Goal: Task Accomplishment & Management: Manage account settings

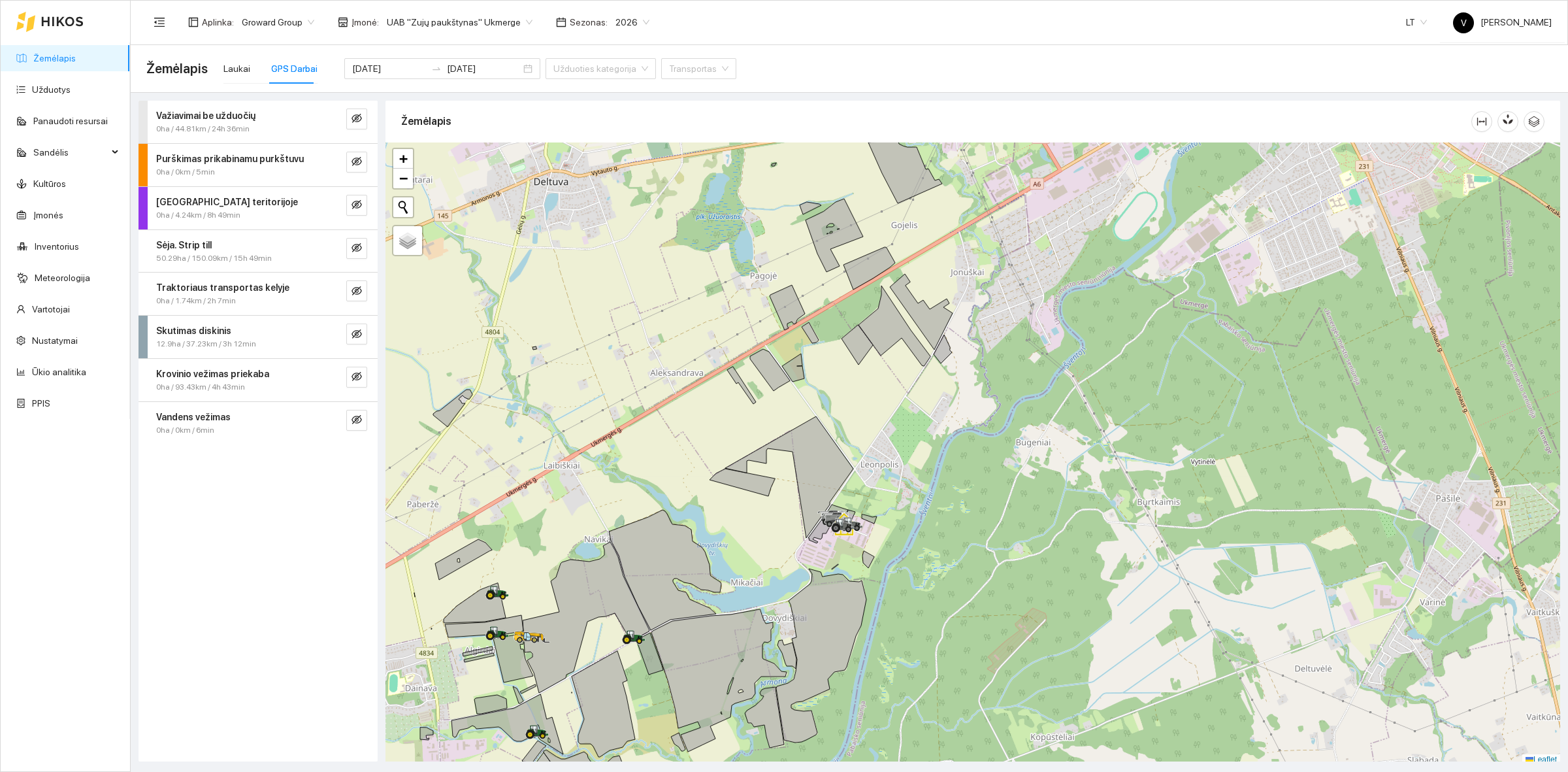
scroll to position [4, 0]
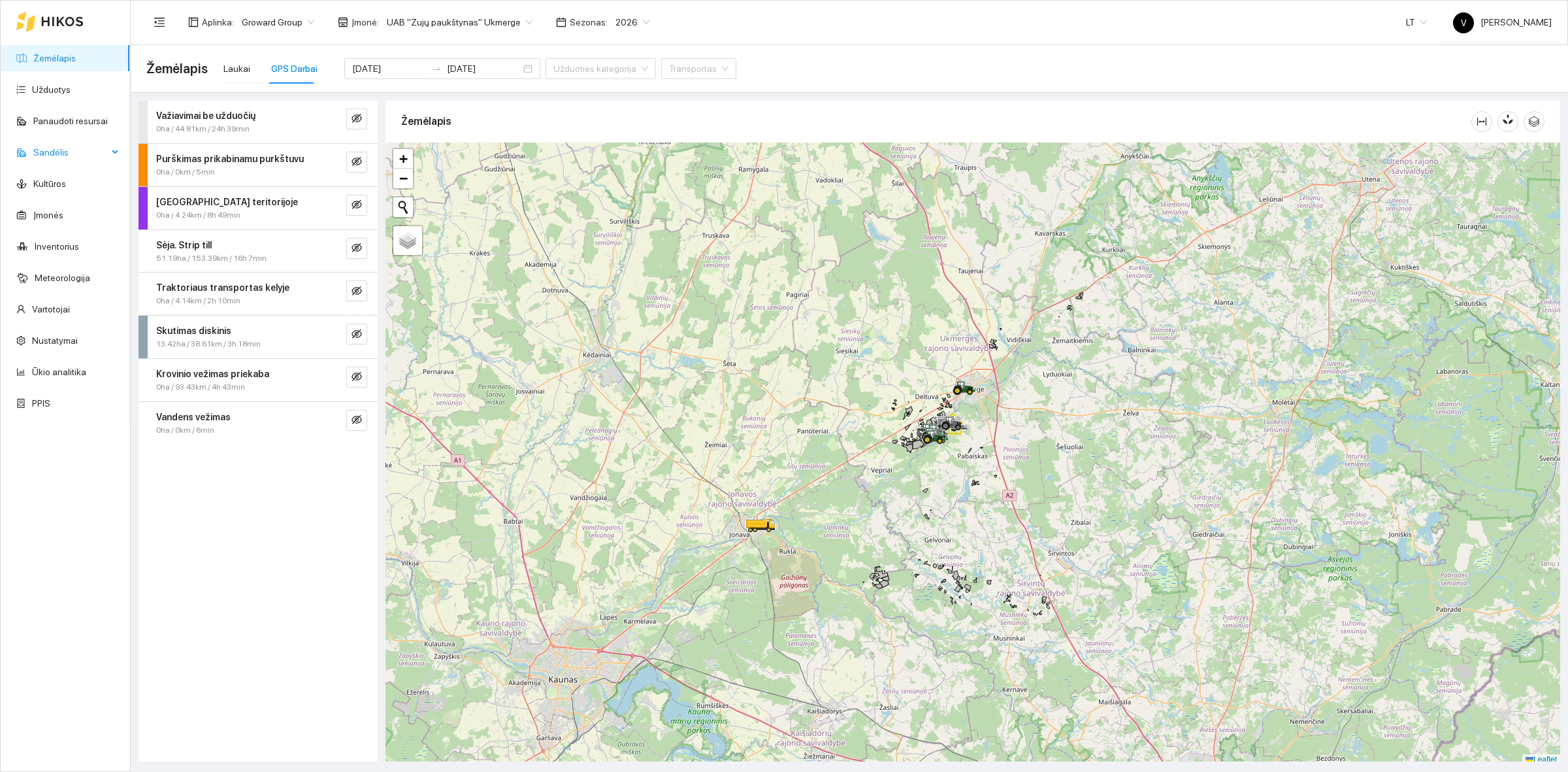
click at [82, 148] on span "Sandėlis" at bounding box center [71, 152] width 74 height 26
click at [74, 377] on link "Resursų paskirstymas" at bounding box center [75, 372] width 88 height 10
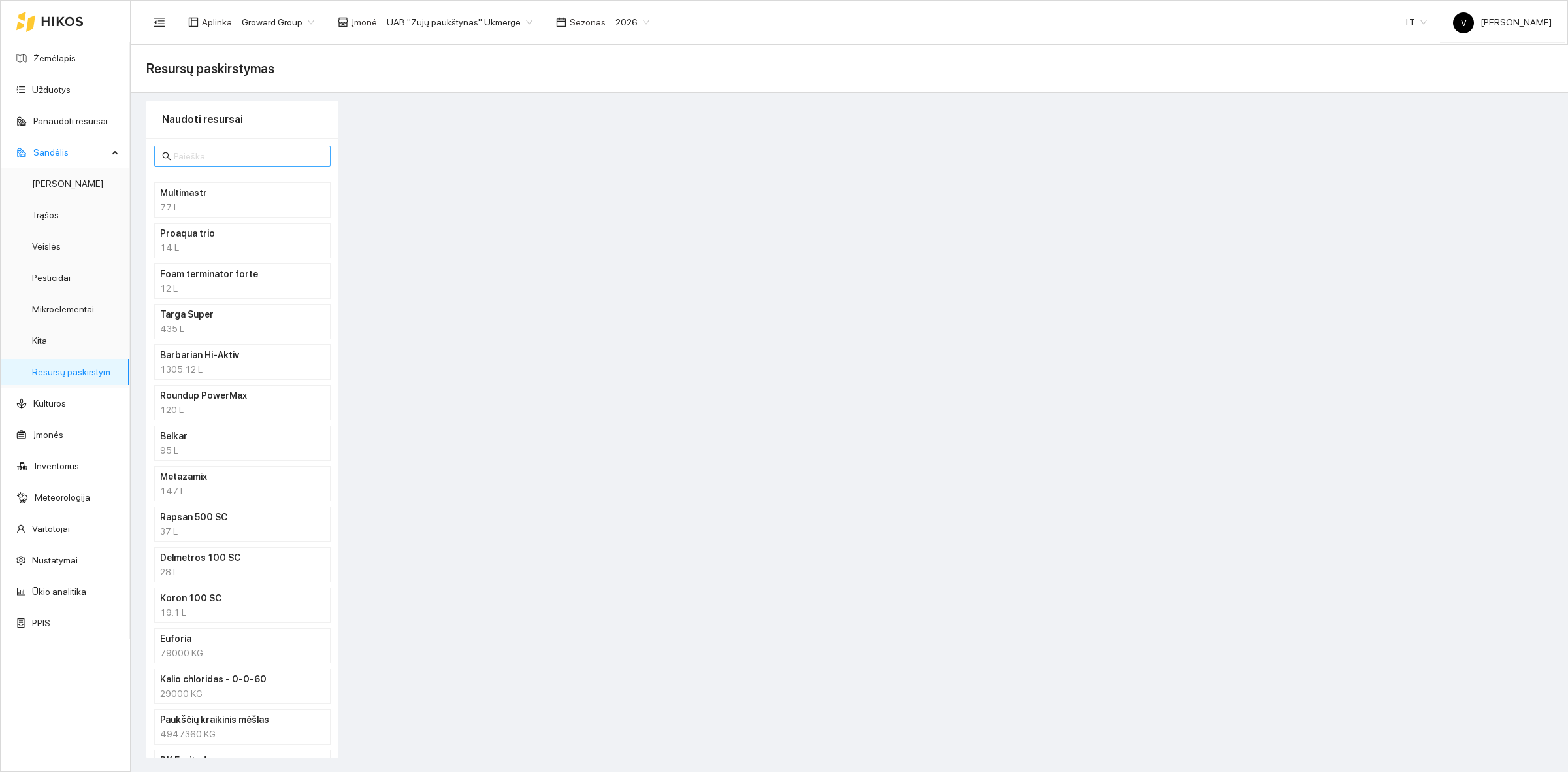
click at [210, 152] on input "text" at bounding box center [249, 156] width 149 height 14
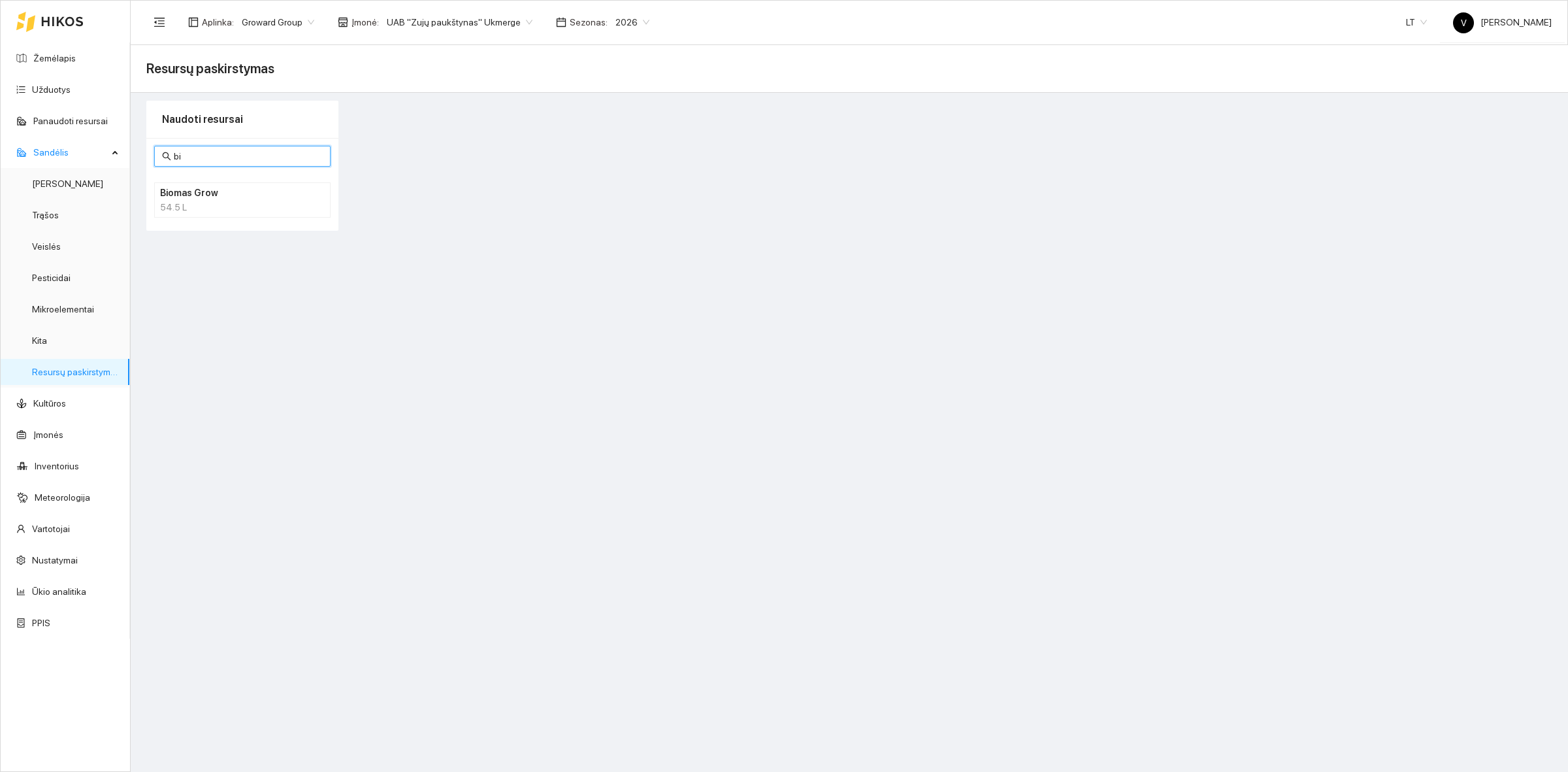
type input "b"
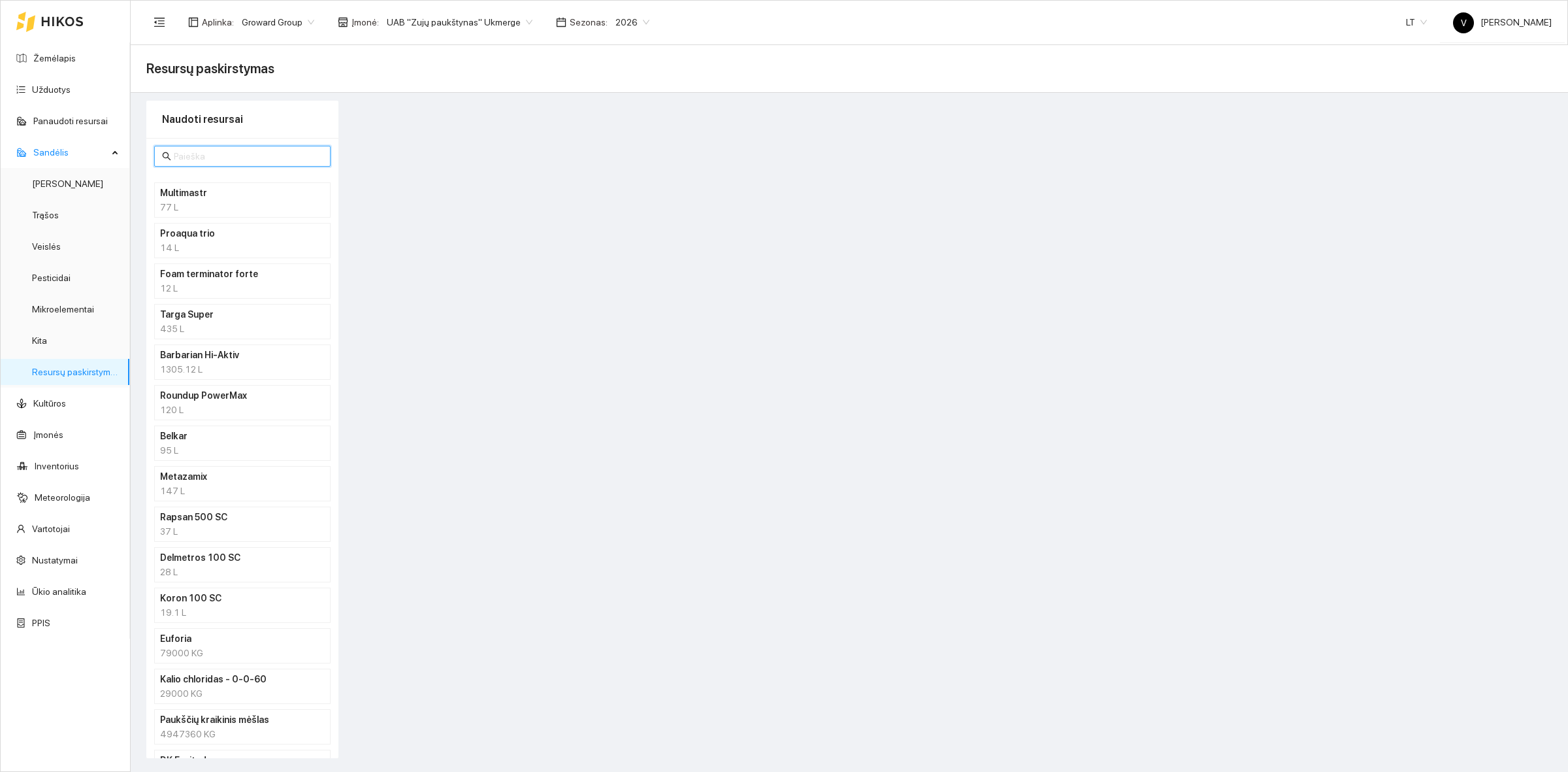
click at [557, 257] on div at bounding box center [953, 429] width 1214 height 657
click at [857, 578] on div at bounding box center [953, 429] width 1214 height 657
click at [699, 669] on div at bounding box center [953, 429] width 1214 height 657
click at [60, 590] on link "Ūkio analitika" at bounding box center [59, 590] width 54 height 10
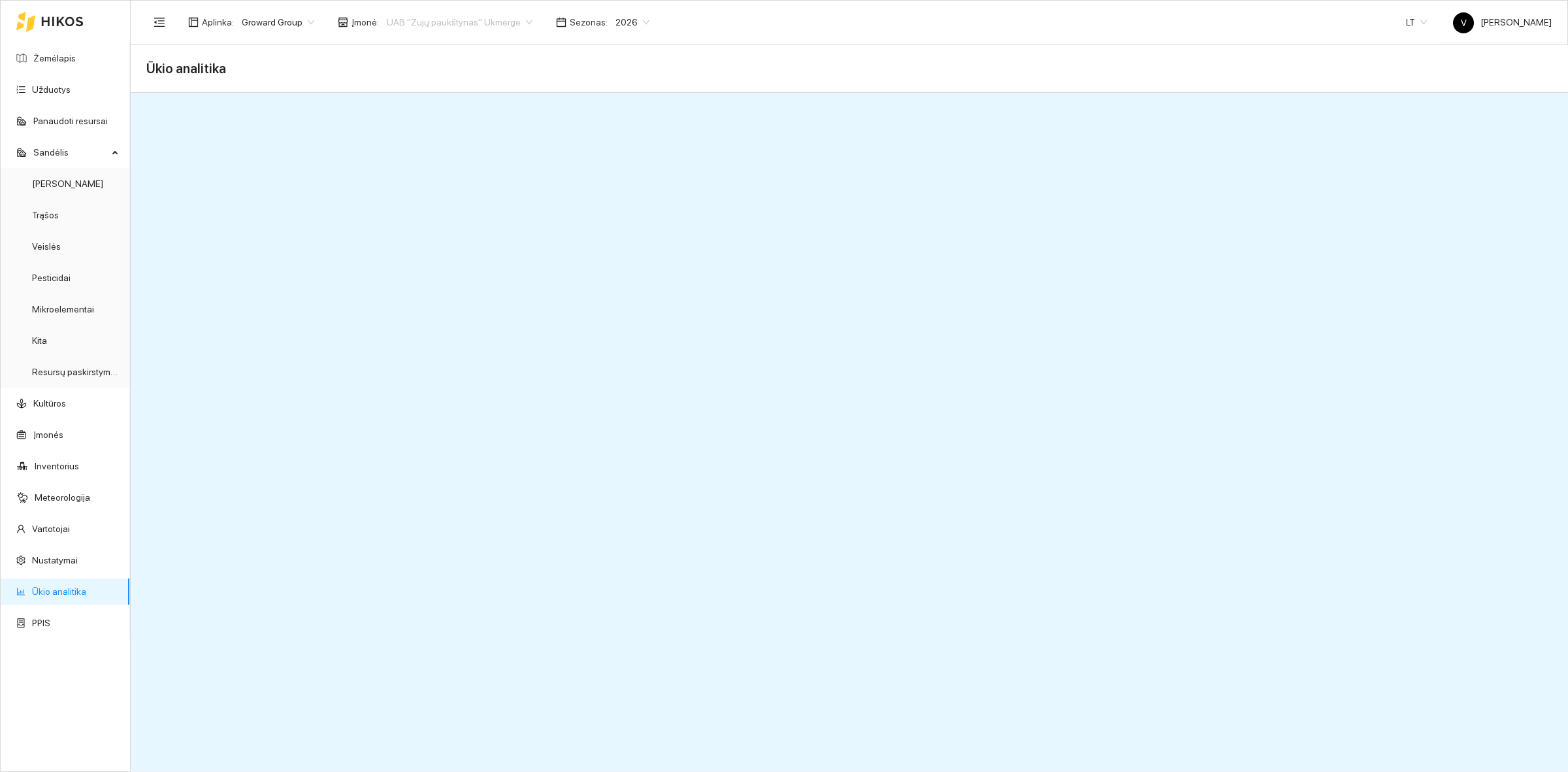
click at [469, 12] on div "UAB "Zujų paukštynas" Ukmerge" at bounding box center [459, 22] width 161 height 20
click at [419, 40] on div "Visos" at bounding box center [453, 47] width 142 height 14
click at [393, 18] on span "Visos" at bounding box center [403, 21] width 34 height 20
click at [489, 90] on div "ŽŪB "VG Ausieniškės " Vievis" at bounding box center [449, 88] width 134 height 14
click at [467, 24] on span "ŽŪB "VG Ausieniškės " Vievis" at bounding box center [452, 21] width 131 height 20
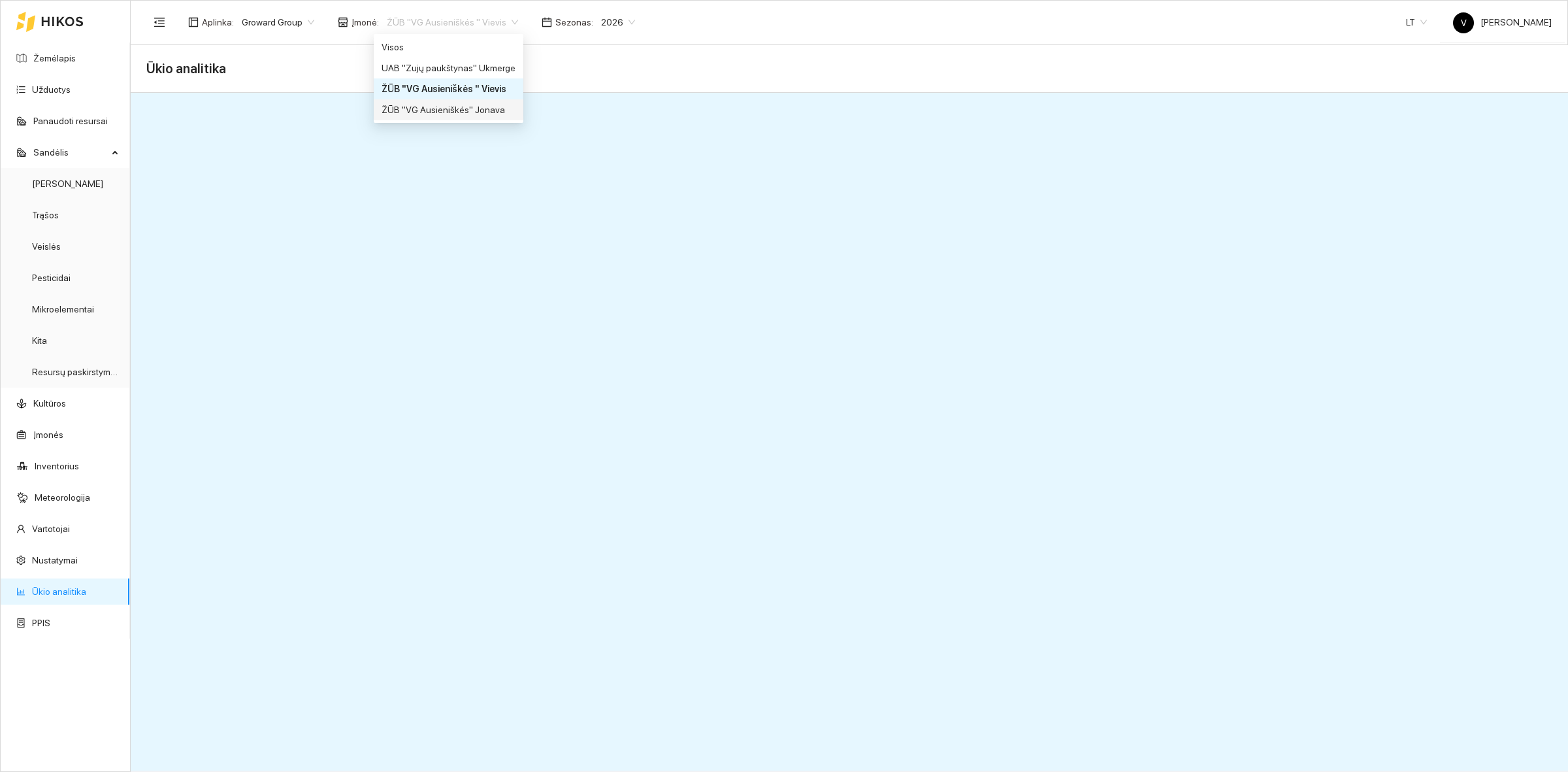
click at [491, 108] on div "ŽŪB "VG Ausieniškės" Jonava" at bounding box center [449, 109] width 134 height 14
click at [480, 21] on span "ŽŪB "VG Ausieniškės" Jonava" at bounding box center [453, 21] width 135 height 20
click at [477, 61] on div "UAB "Zujų paukštynas" Ukmerge" at bounding box center [449, 67] width 134 height 14
click at [493, 18] on span "UAB "Zujų paukštynas" Ukmerge" at bounding box center [459, 21] width 145 height 20
click at [475, 88] on div "ŽŪB "VG Ausieniškės " Vievis" at bounding box center [453, 88] width 142 height 14
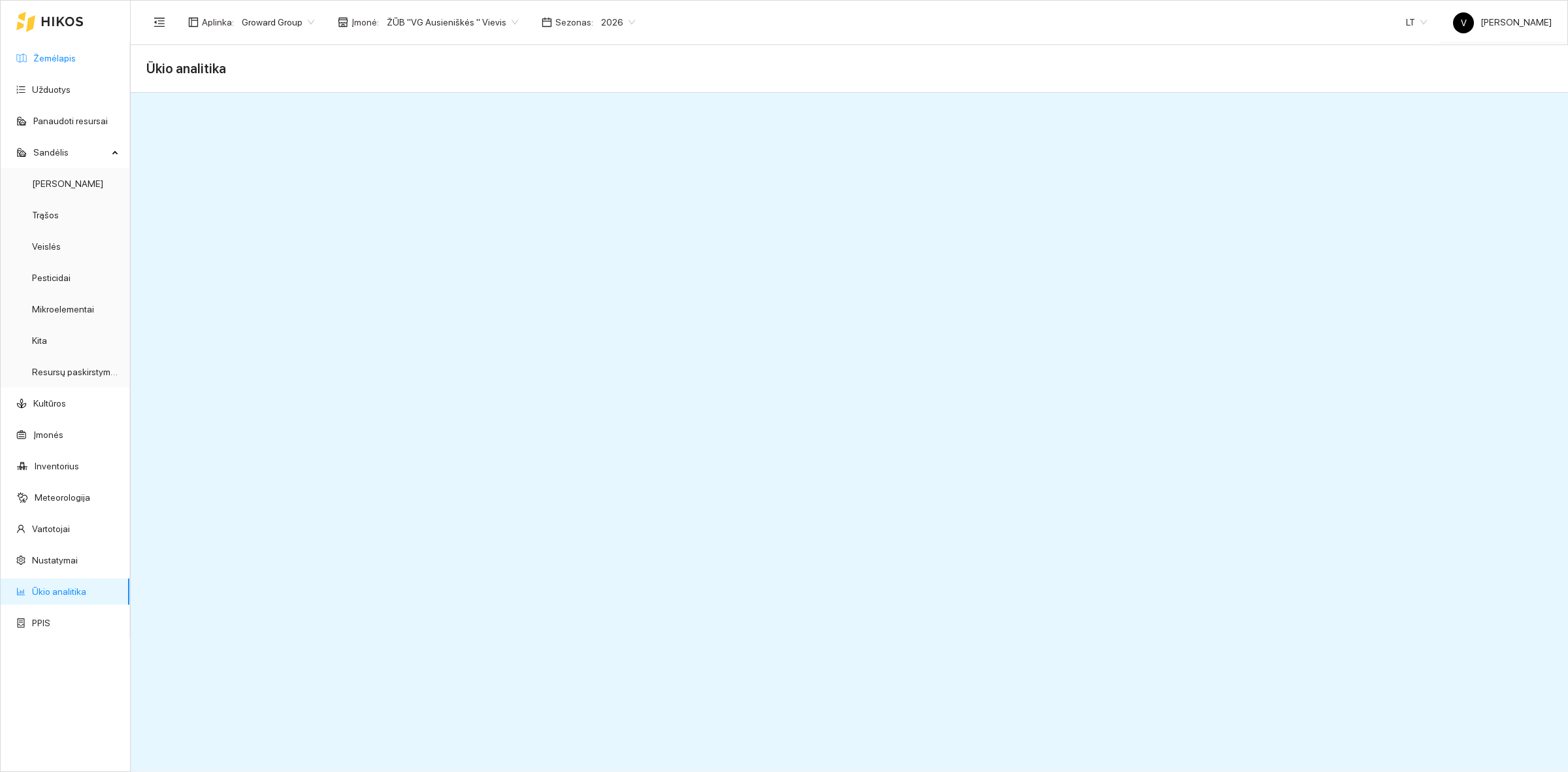
click at [75, 56] on link "Žemėlapis" at bounding box center [55, 58] width 43 height 10
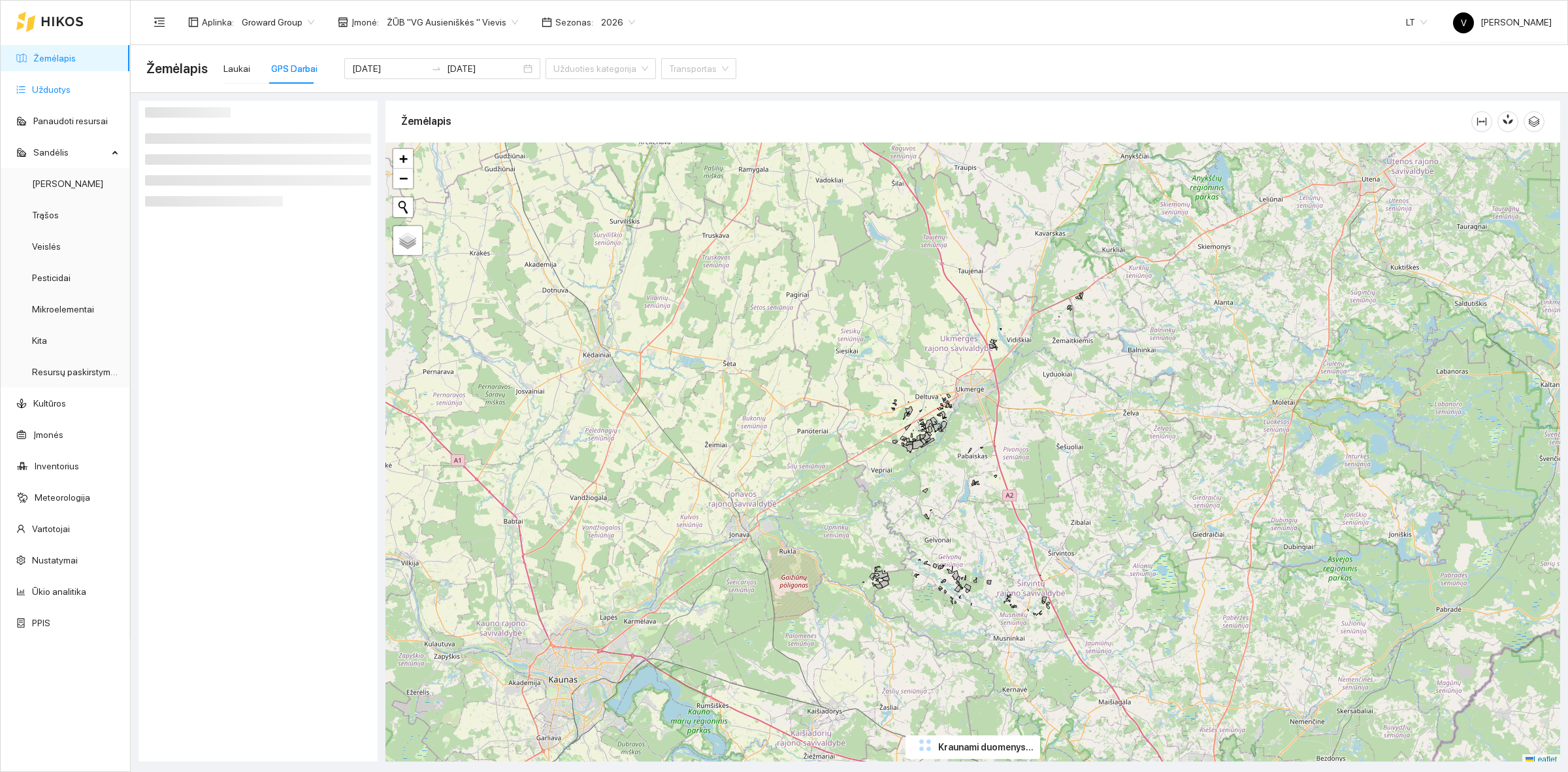
click at [70, 88] on link "Užduotys" at bounding box center [50, 89] width 38 height 10
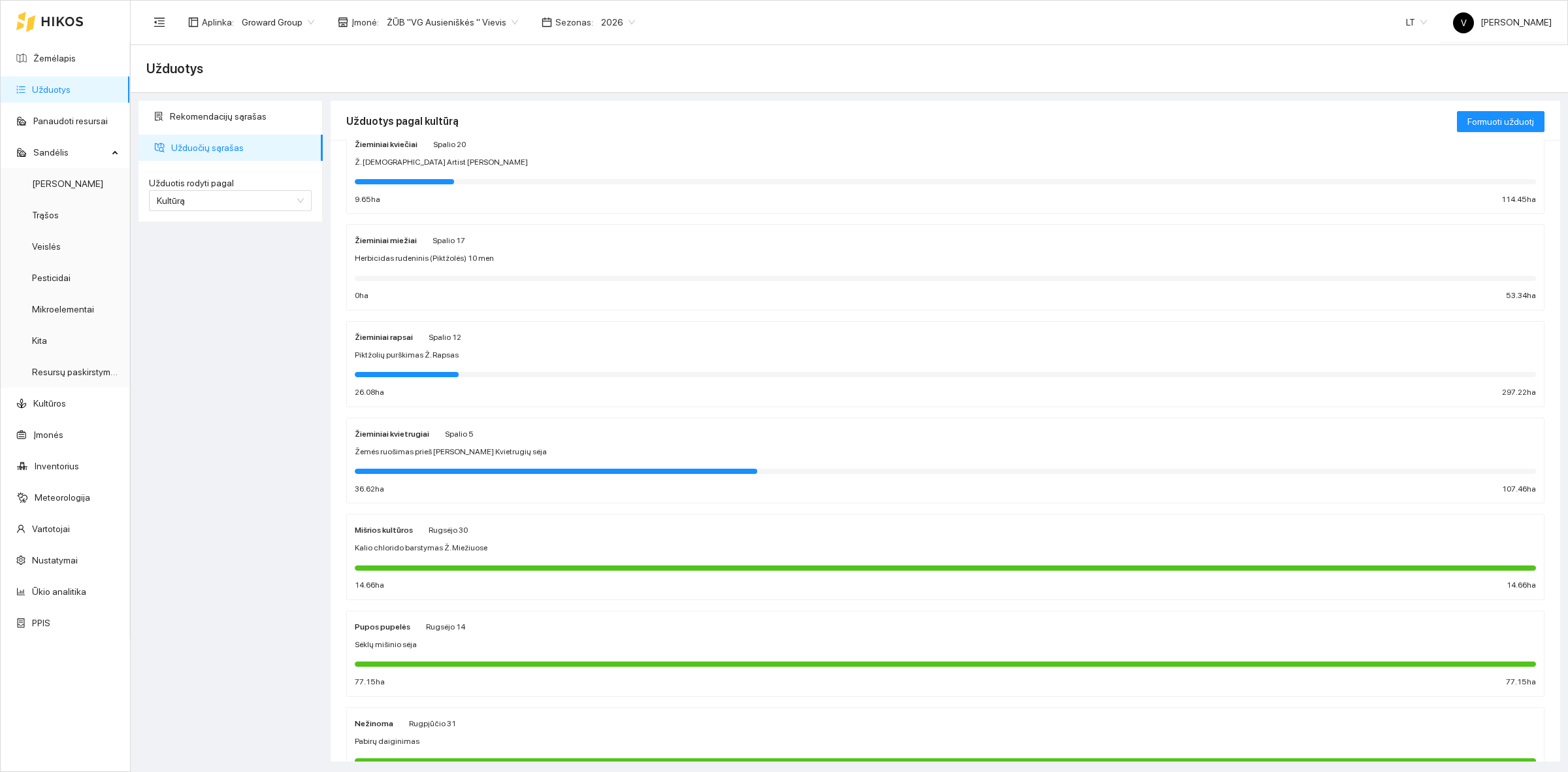
scroll to position [163, 0]
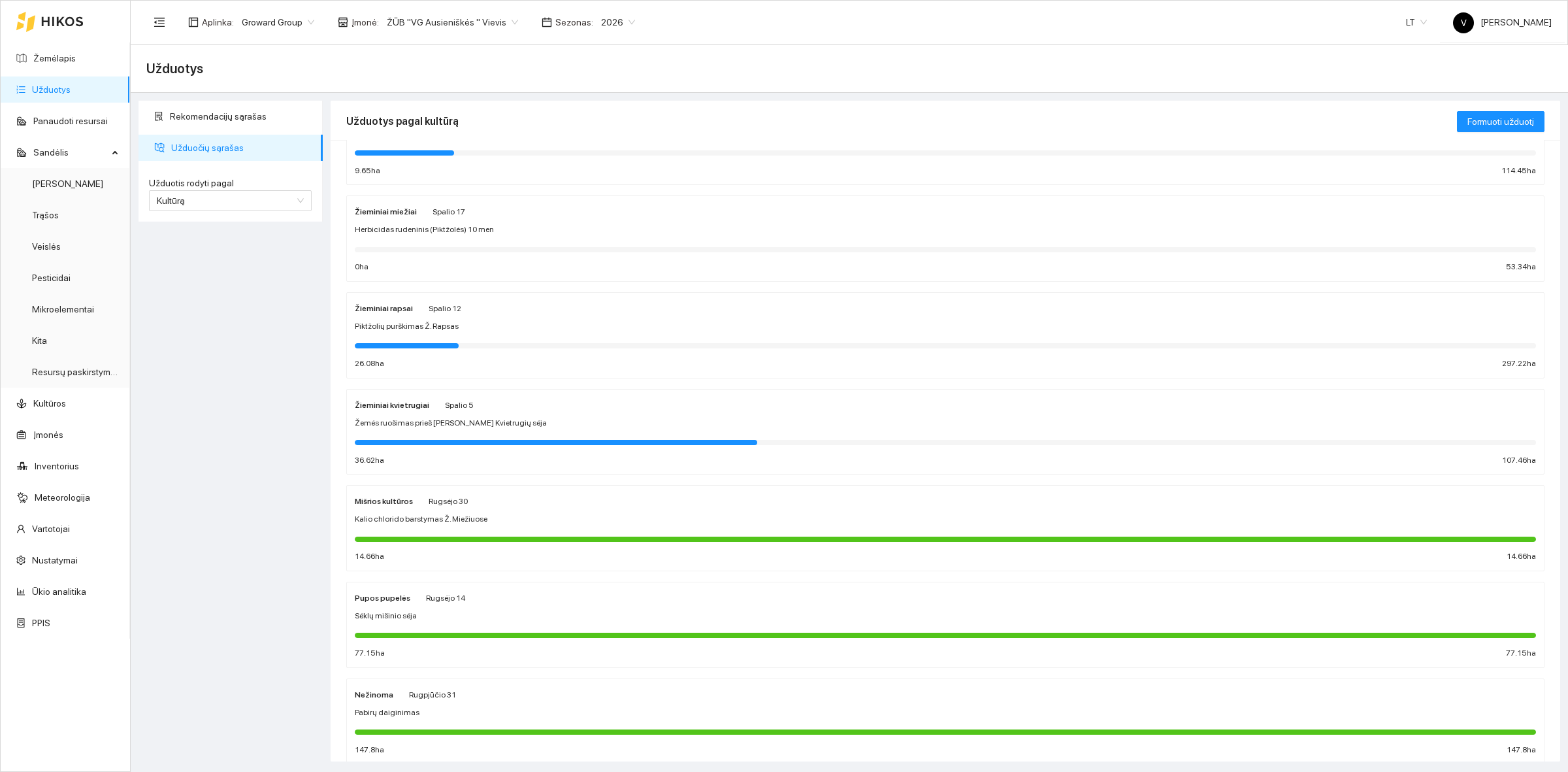
click at [383, 406] on strong "Žieminiai kvietrugiai" at bounding box center [392, 405] width 74 height 9
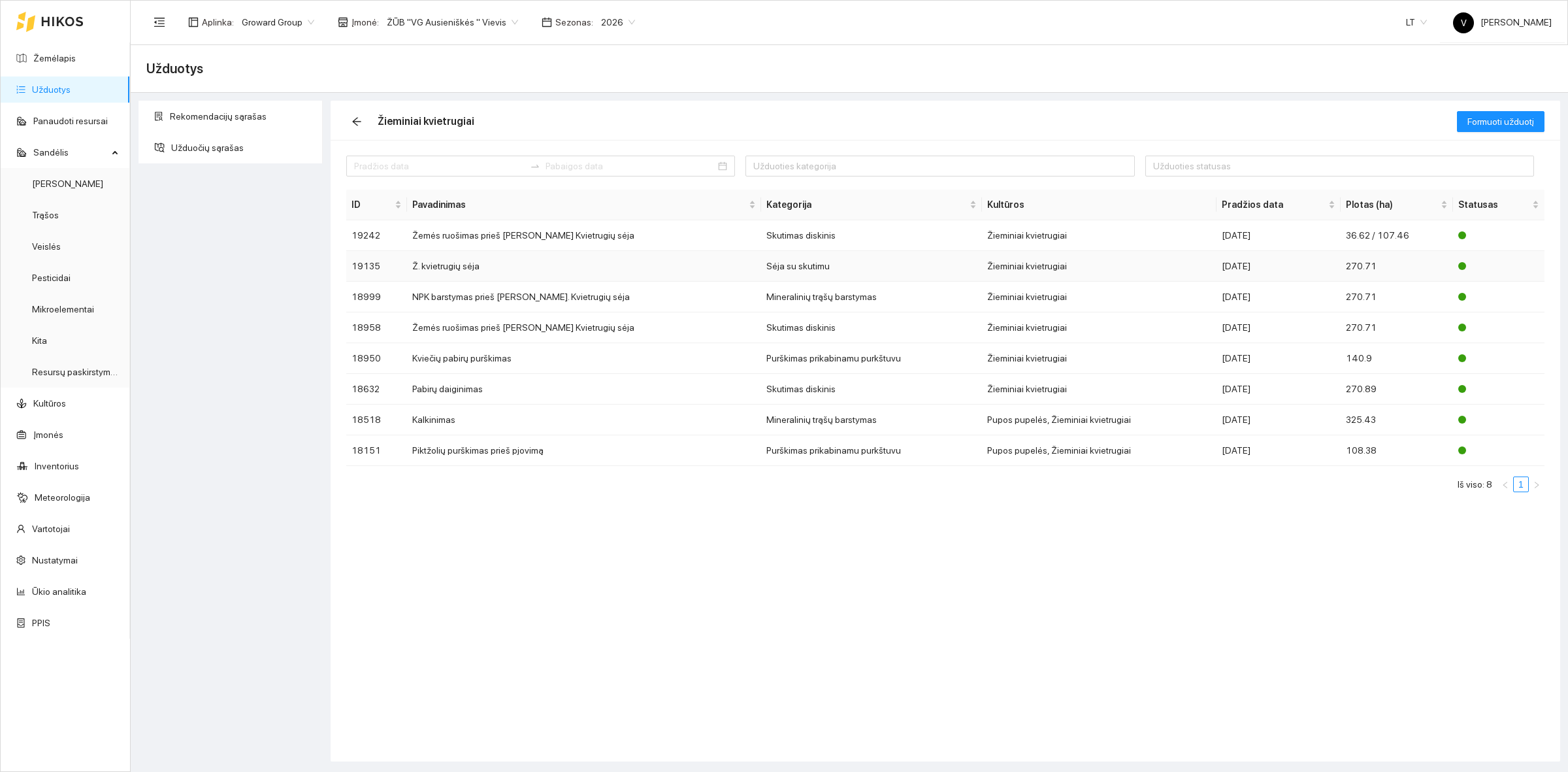
click at [461, 263] on td "Ž. kvietrugių sėja" at bounding box center [584, 265] width 354 height 31
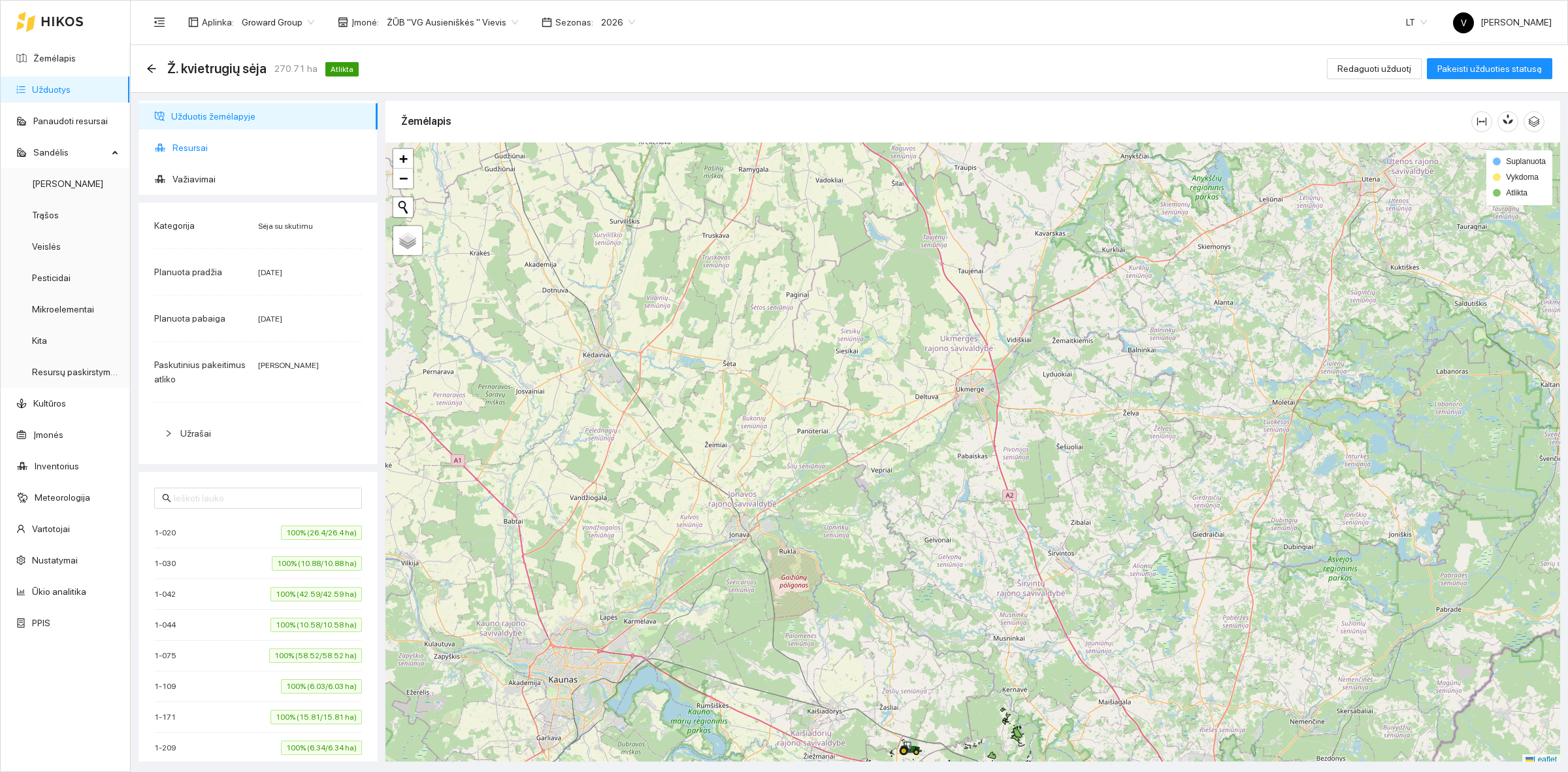
click at [191, 145] on span "Resursai" at bounding box center [269, 148] width 195 height 26
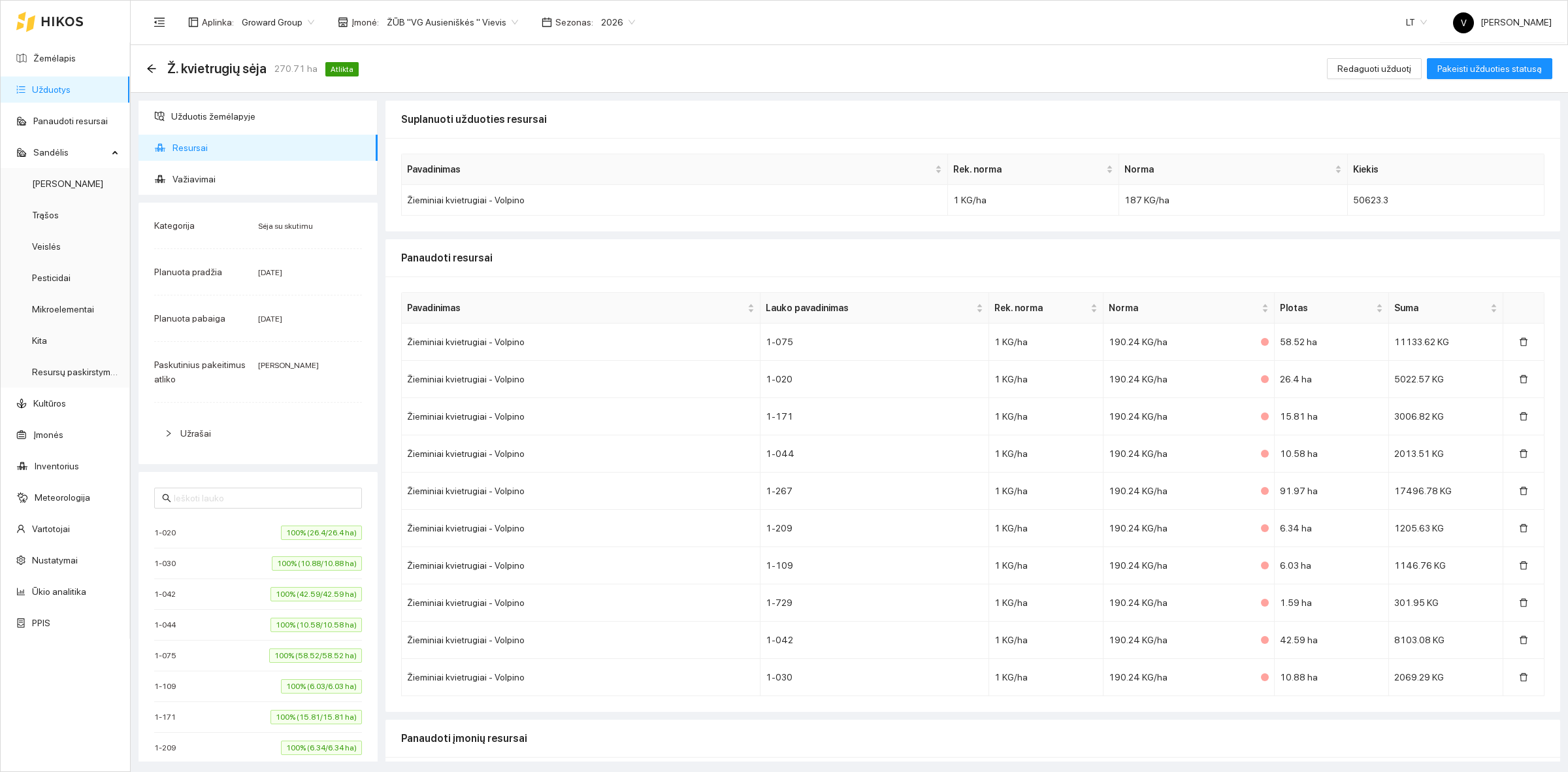
click at [67, 85] on link "Užduotys" at bounding box center [50, 89] width 38 height 10
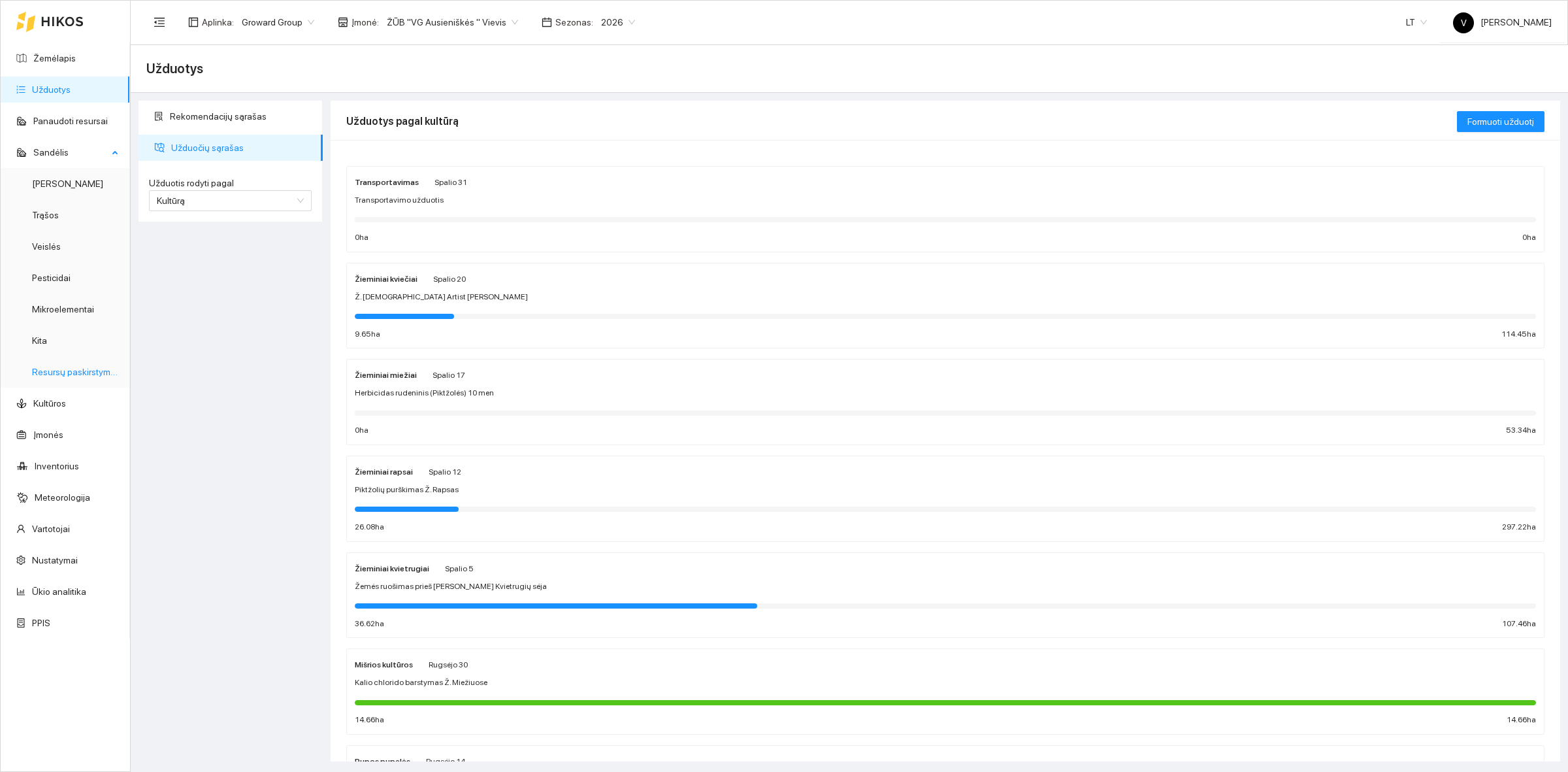
click at [74, 374] on link "Resursų paskirstymas" at bounding box center [75, 372] width 88 height 10
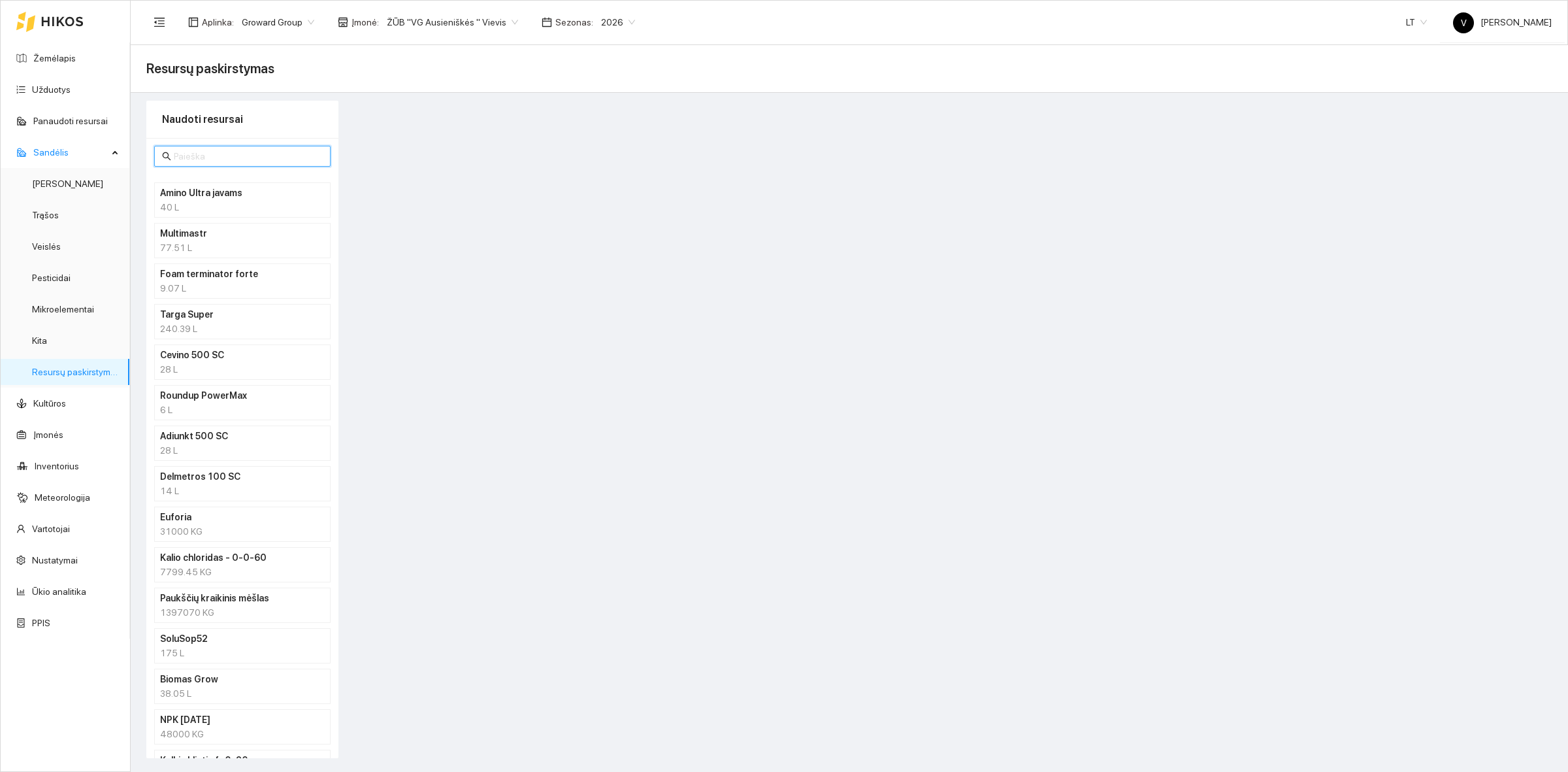
click at [194, 156] on input "text" at bounding box center [249, 156] width 149 height 14
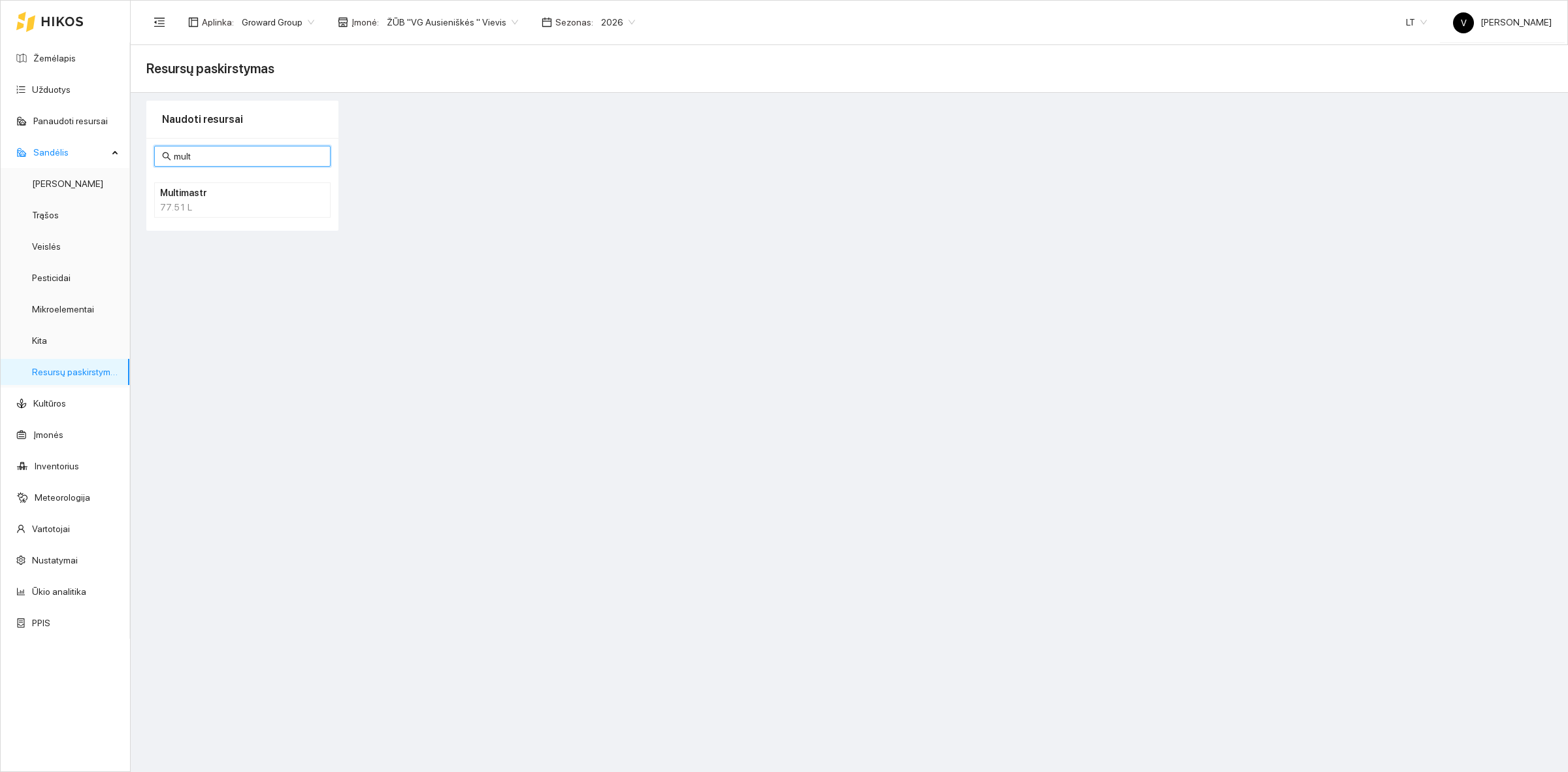
type input "mult"
click at [190, 210] on div "77.51 L" at bounding box center [242, 207] width 165 height 14
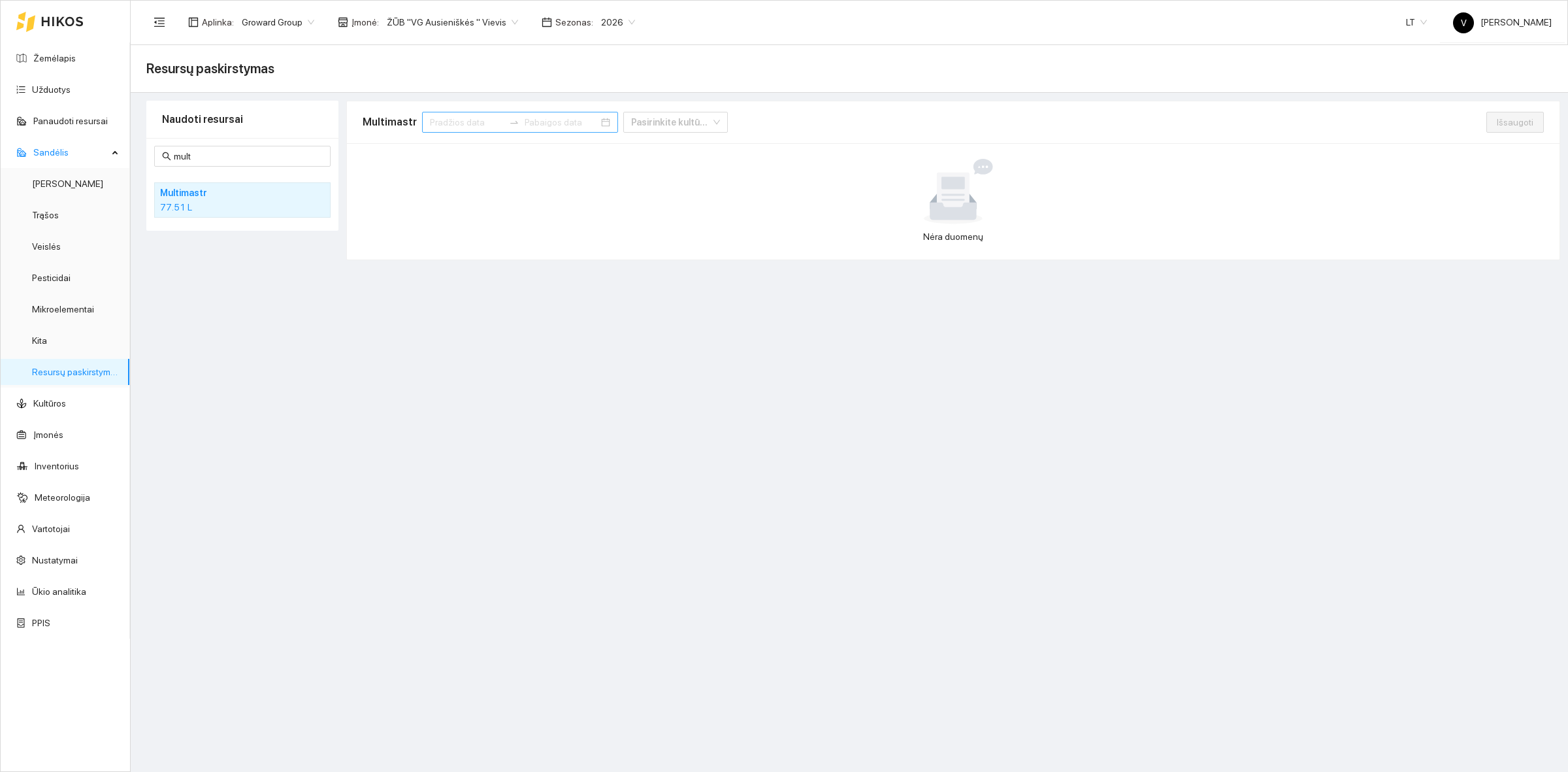
click at [454, 118] on input at bounding box center [466, 121] width 74 height 14
type input "[DATE]"
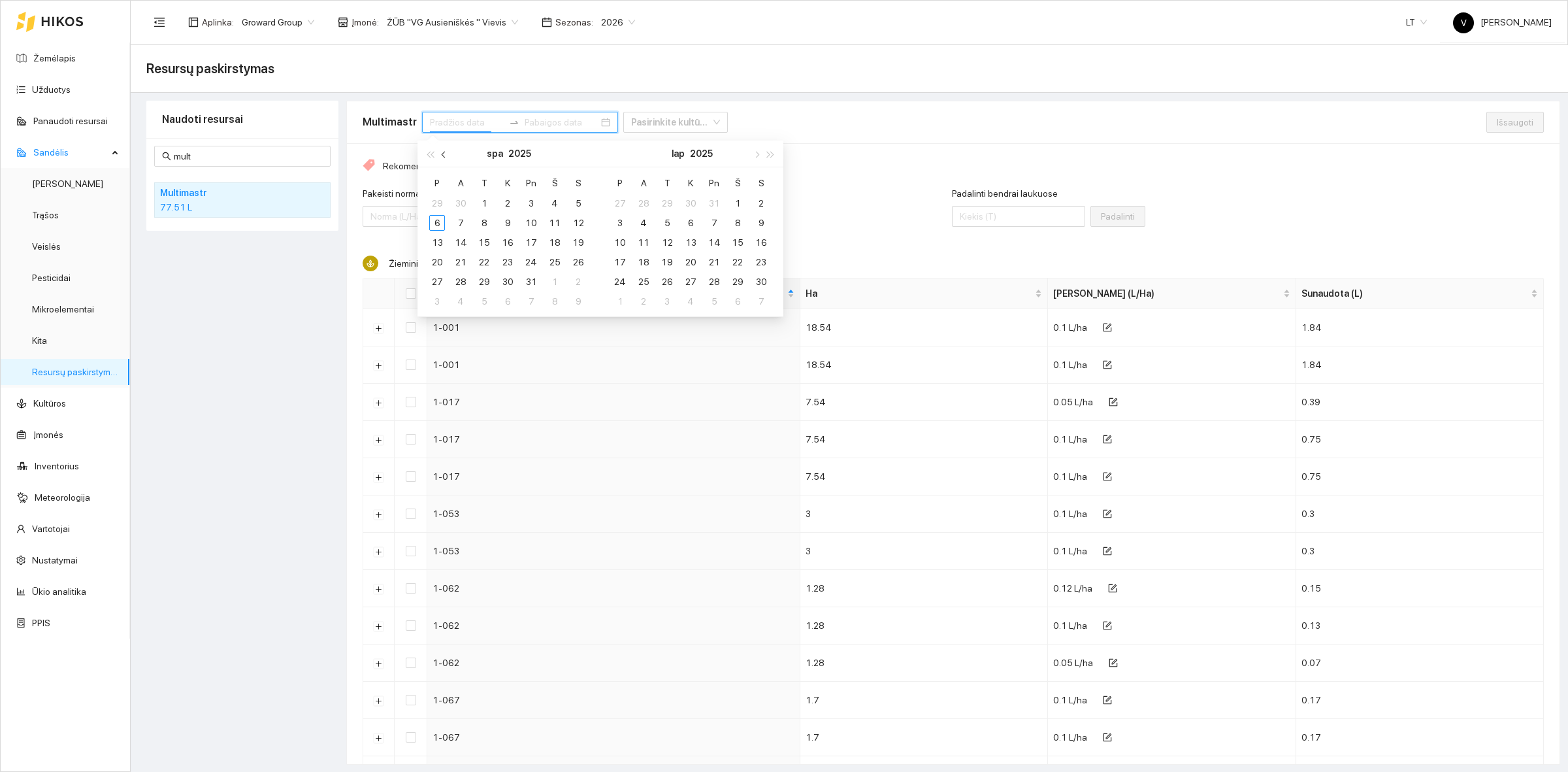
click at [444, 156] on span "button" at bounding box center [444, 154] width 7 height 7
type input "[DATE]"
click at [442, 198] on div "1" at bounding box center [437, 203] width 16 height 16
type input "[DATE]"
click at [458, 281] on div "30" at bounding box center [460, 281] width 16 height 16
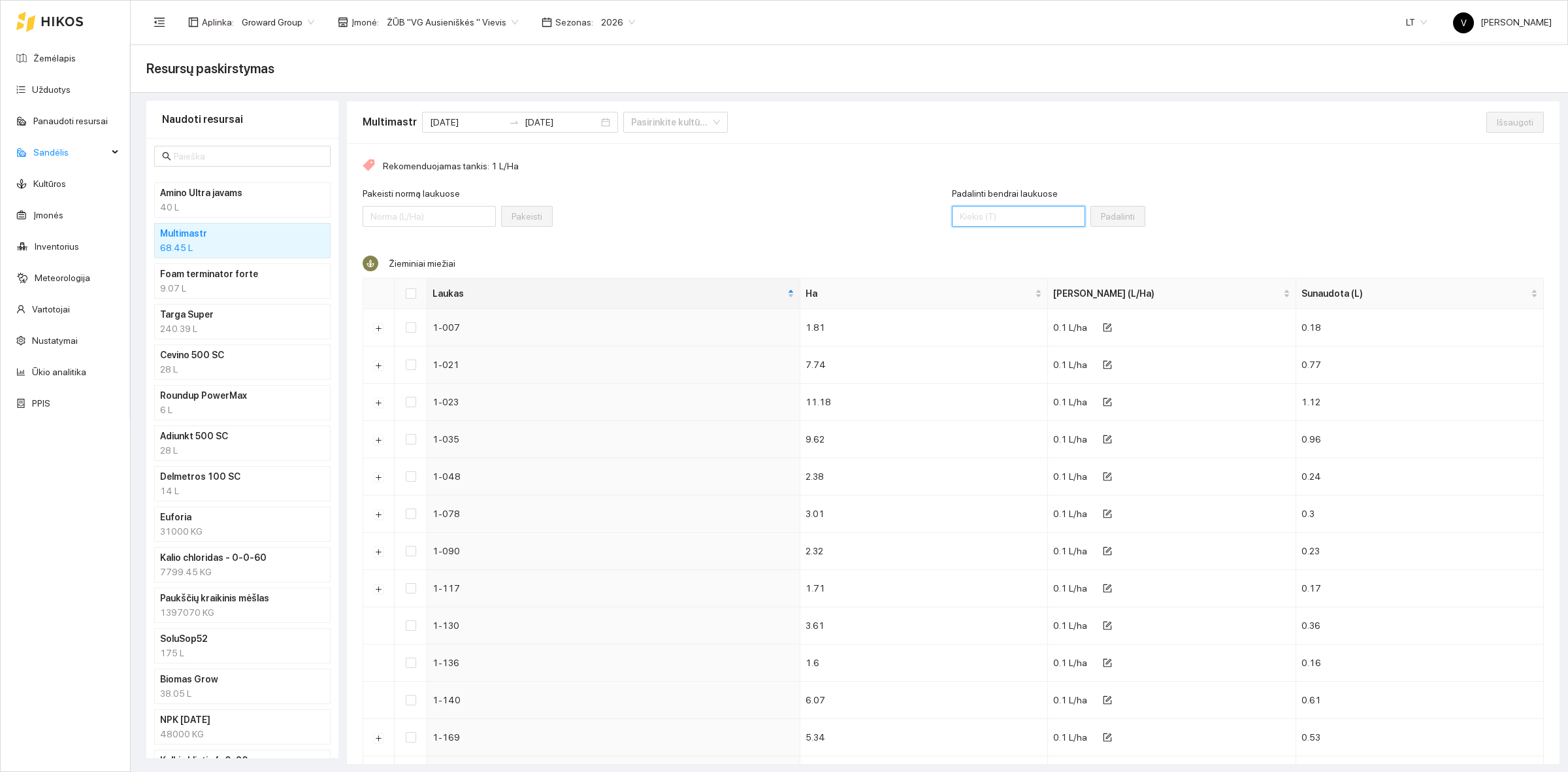
click at [980, 212] on input "Padalinti bendrai laukuose" at bounding box center [1018, 216] width 133 height 20
type input "59"
click at [409, 290] on input "Select all" at bounding box center [411, 292] width 10 height 10
checkbox input "true"
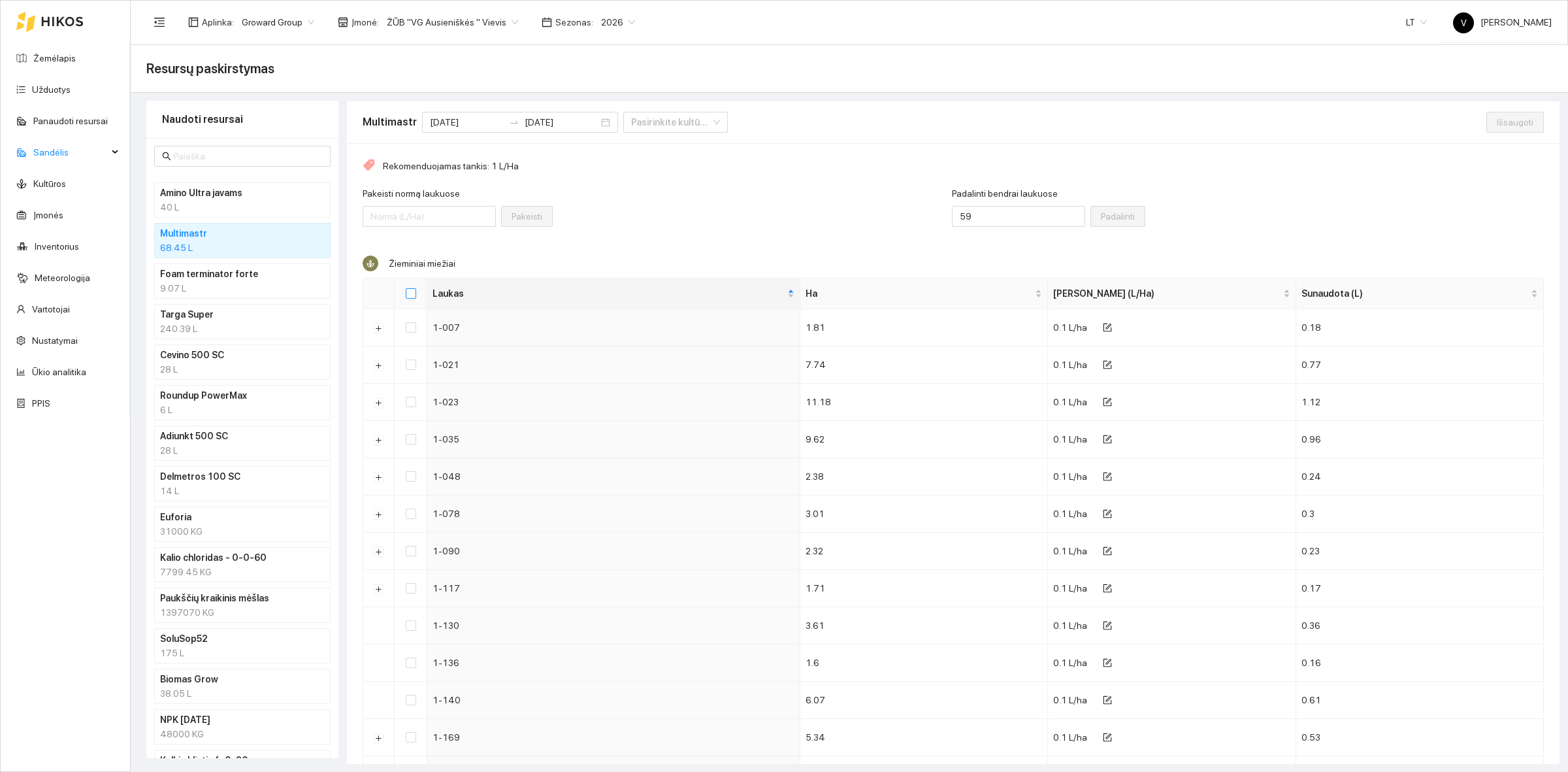
checkbox input "true"
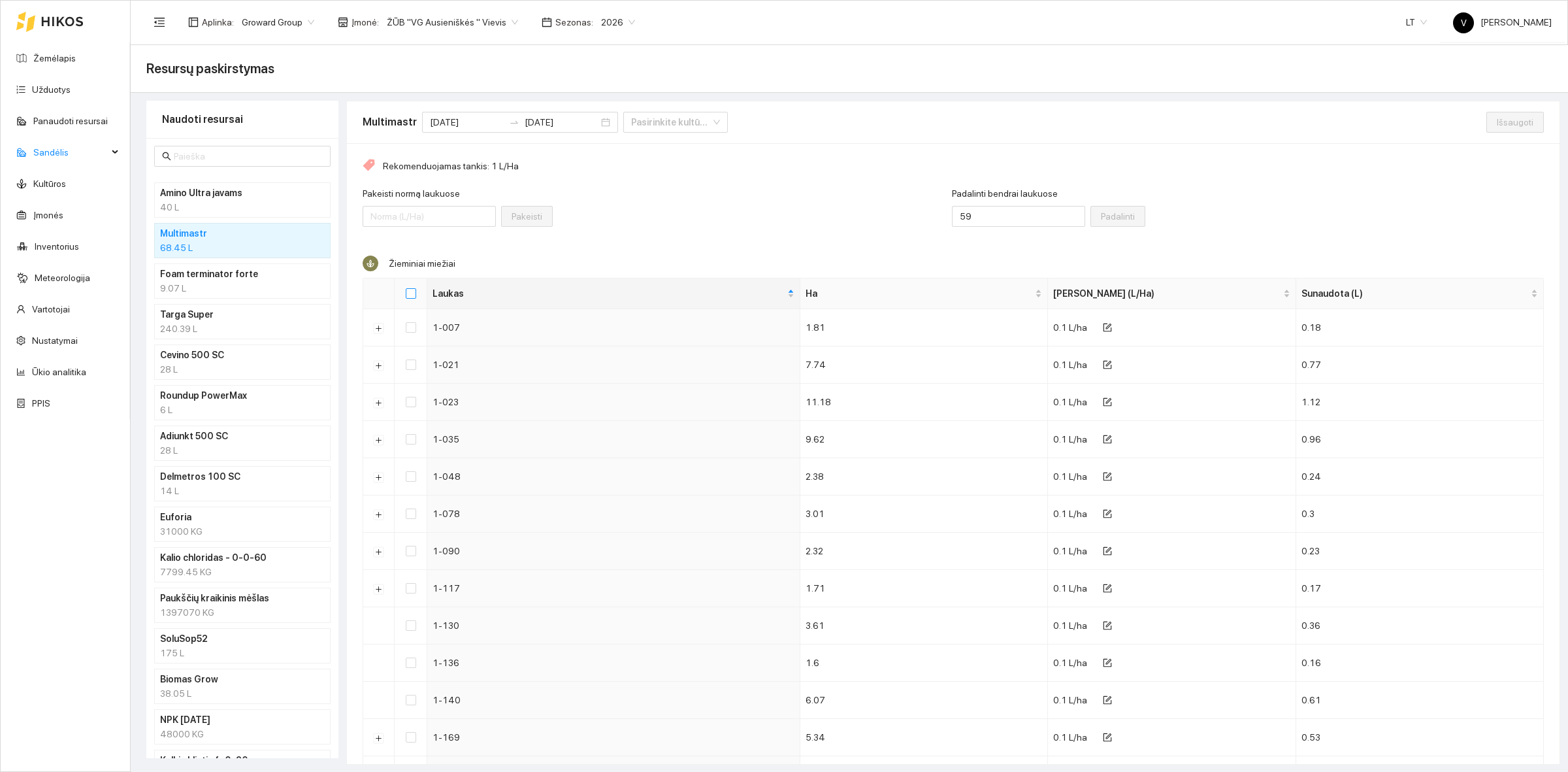
checkbox input "true"
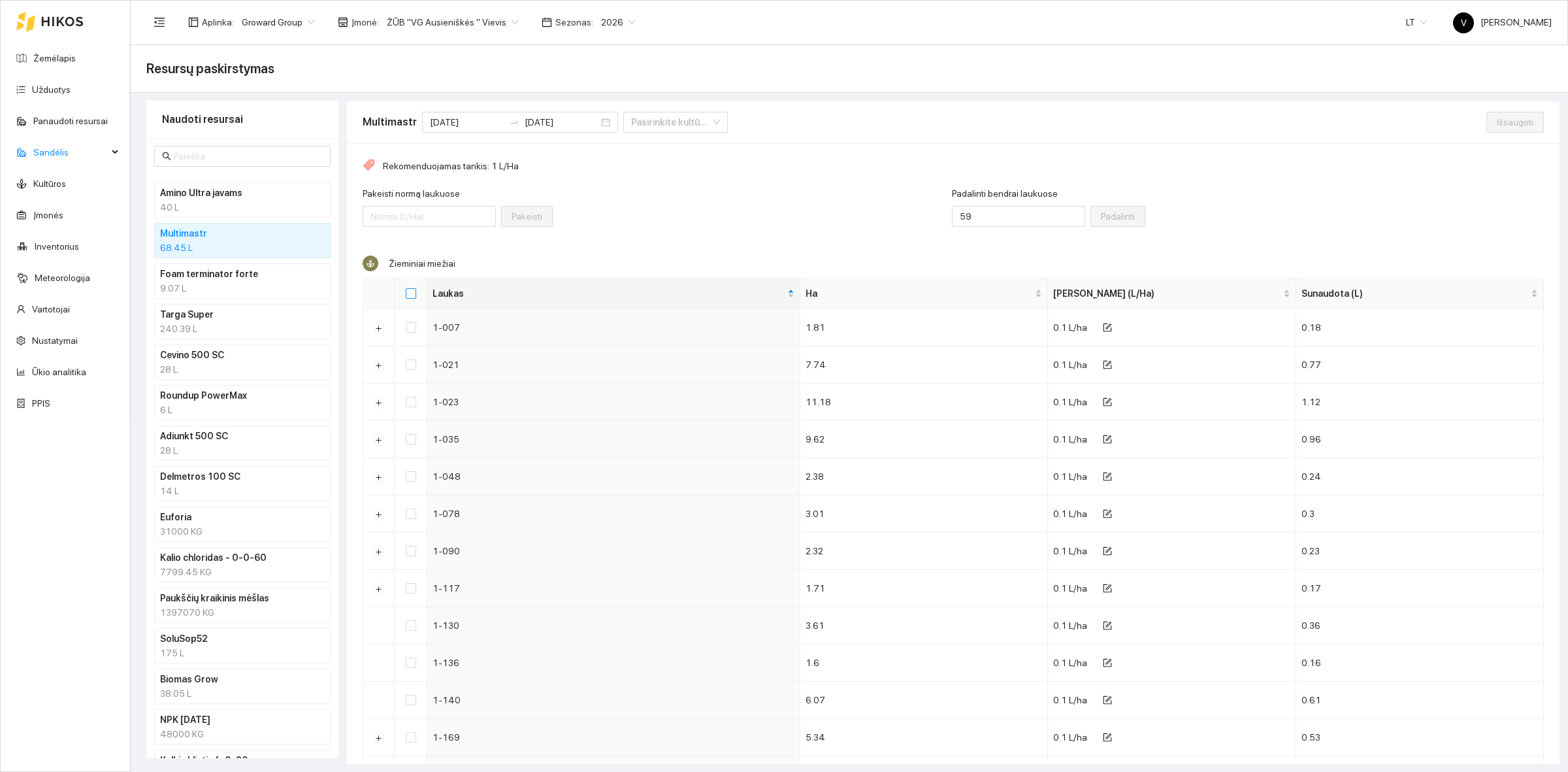
checkbox input "true"
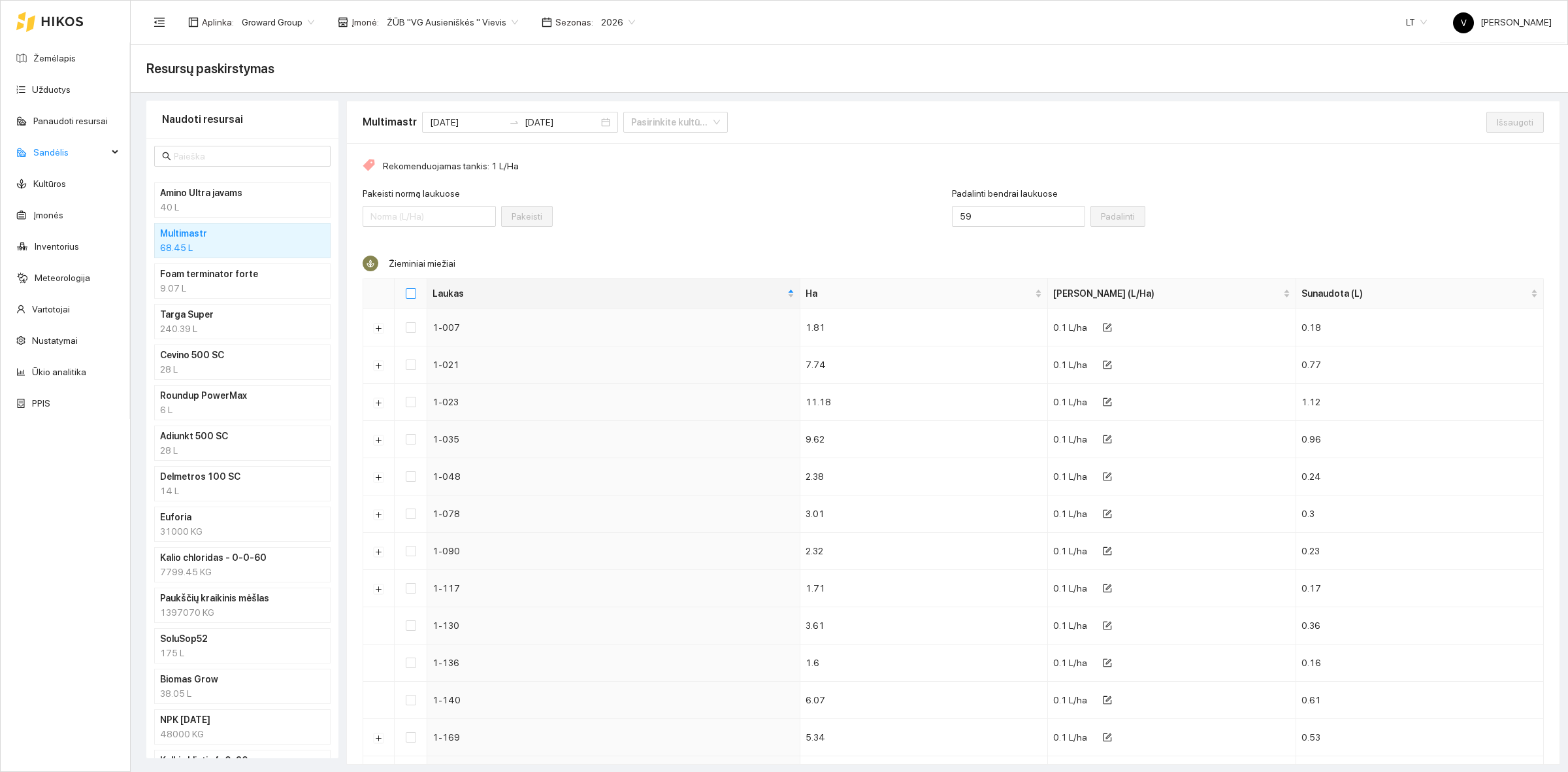
checkbox input "true"
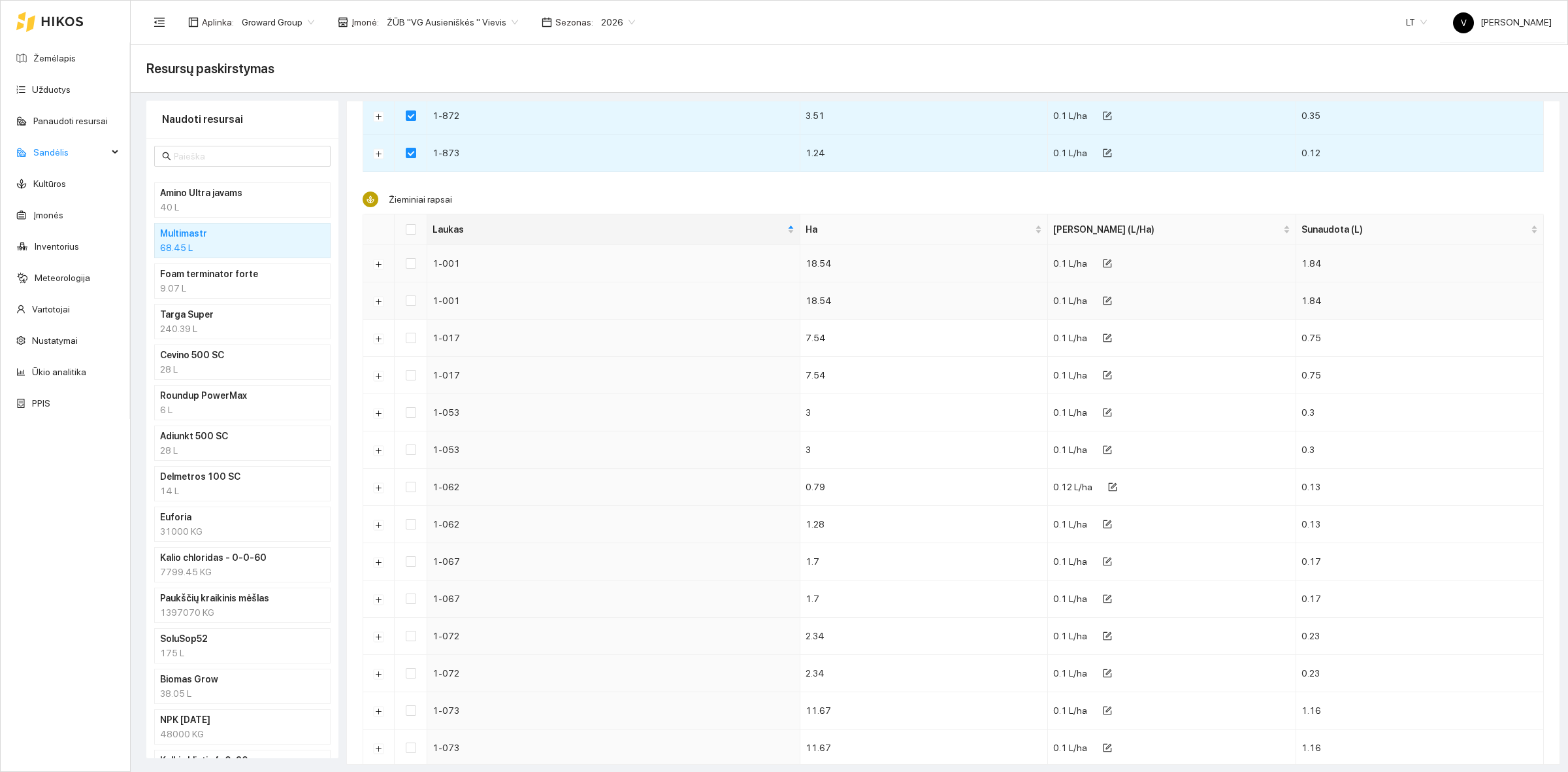
scroll to position [817, 0]
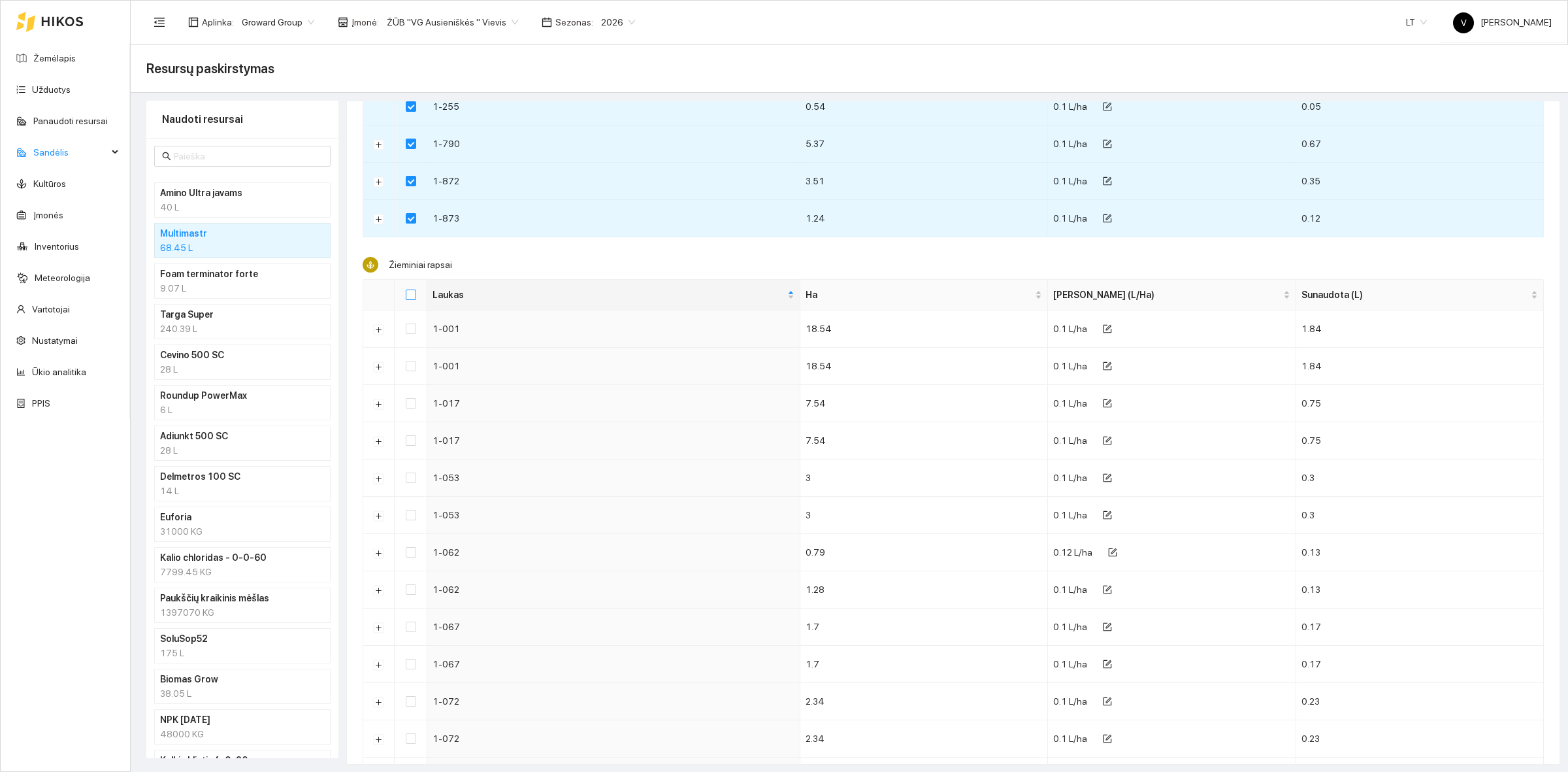
click at [412, 299] on input "Select all" at bounding box center [411, 294] width 10 height 10
checkbox input "true"
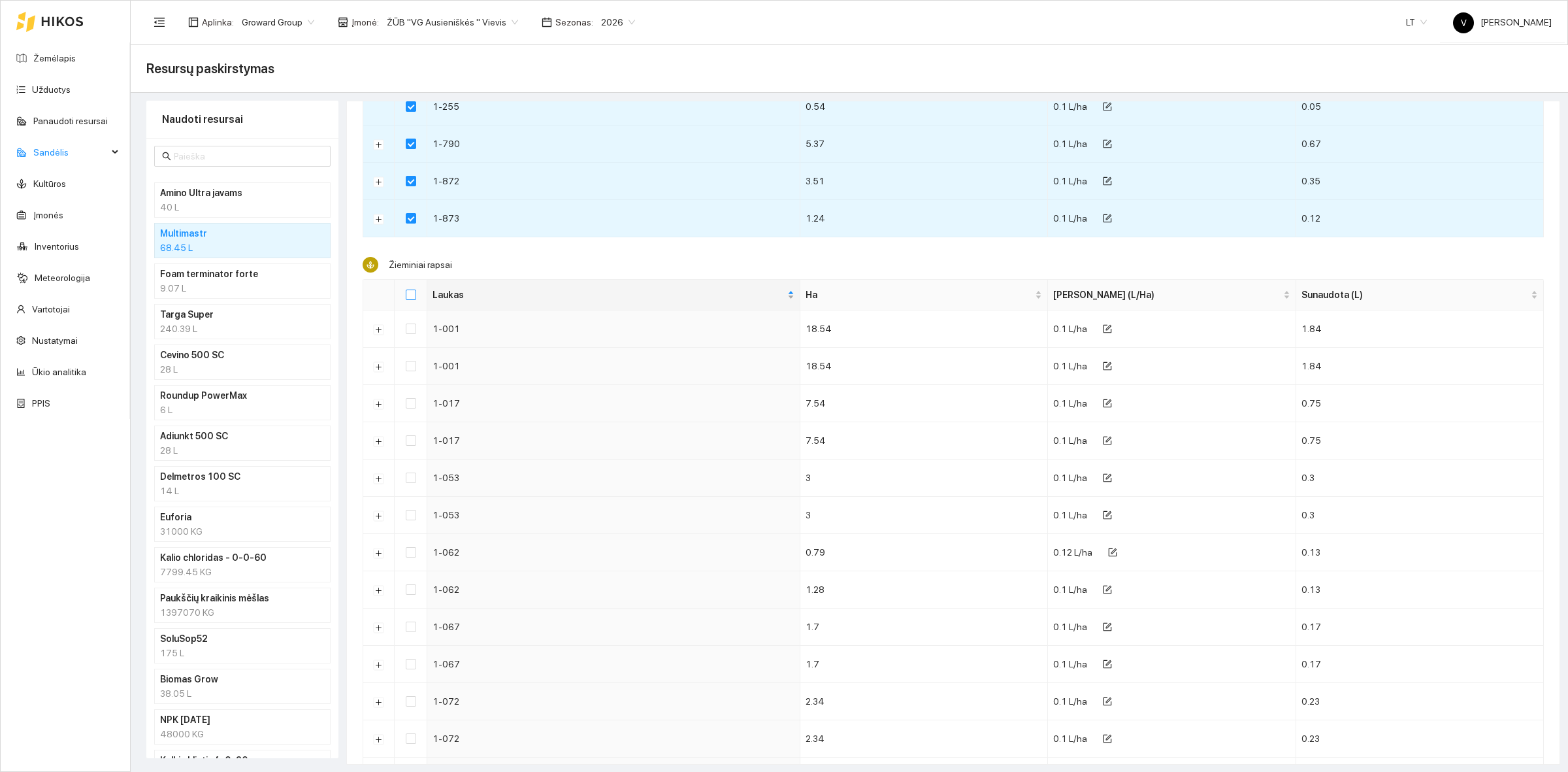
checkbox input "true"
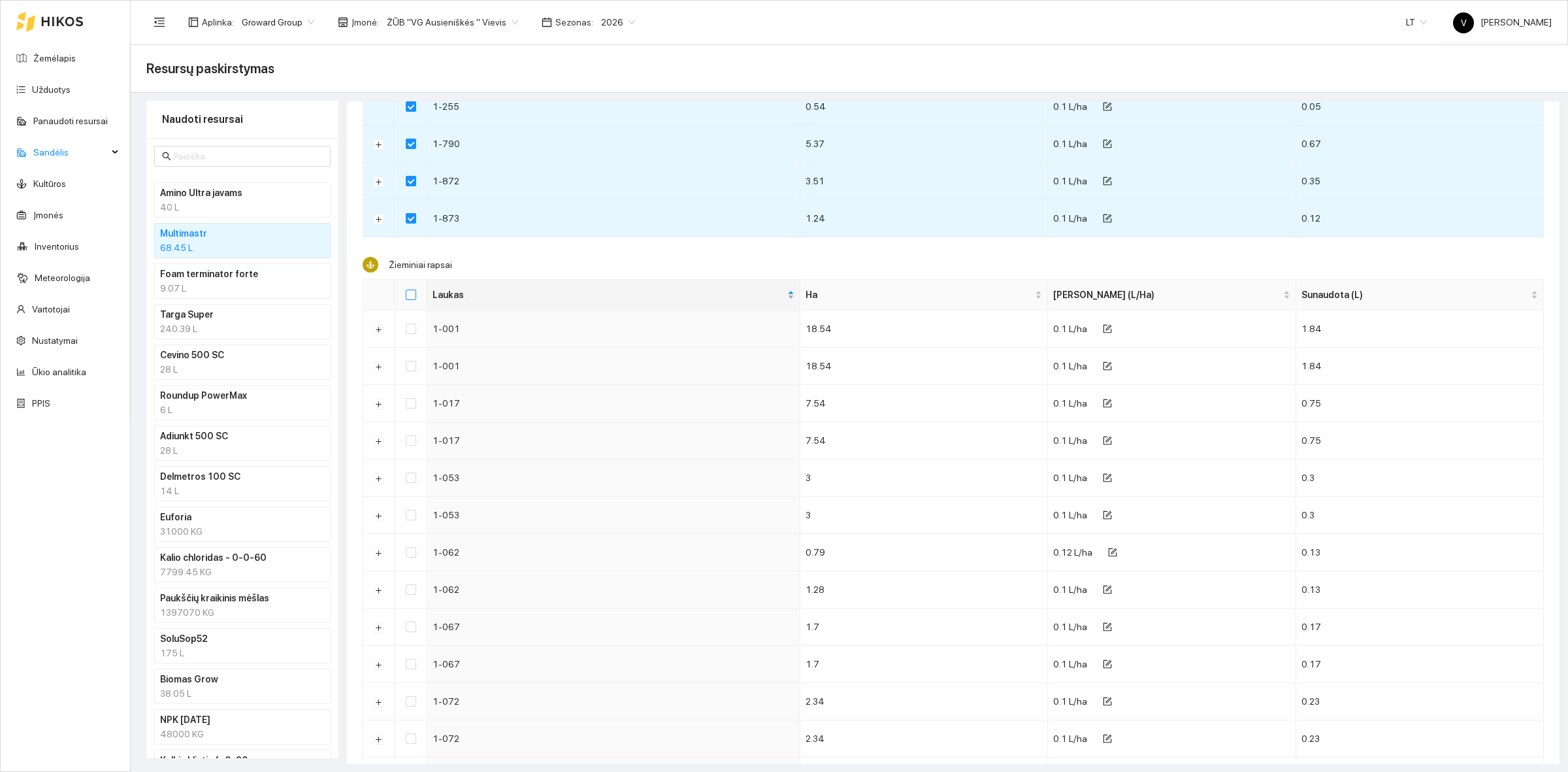
checkbox input "true"
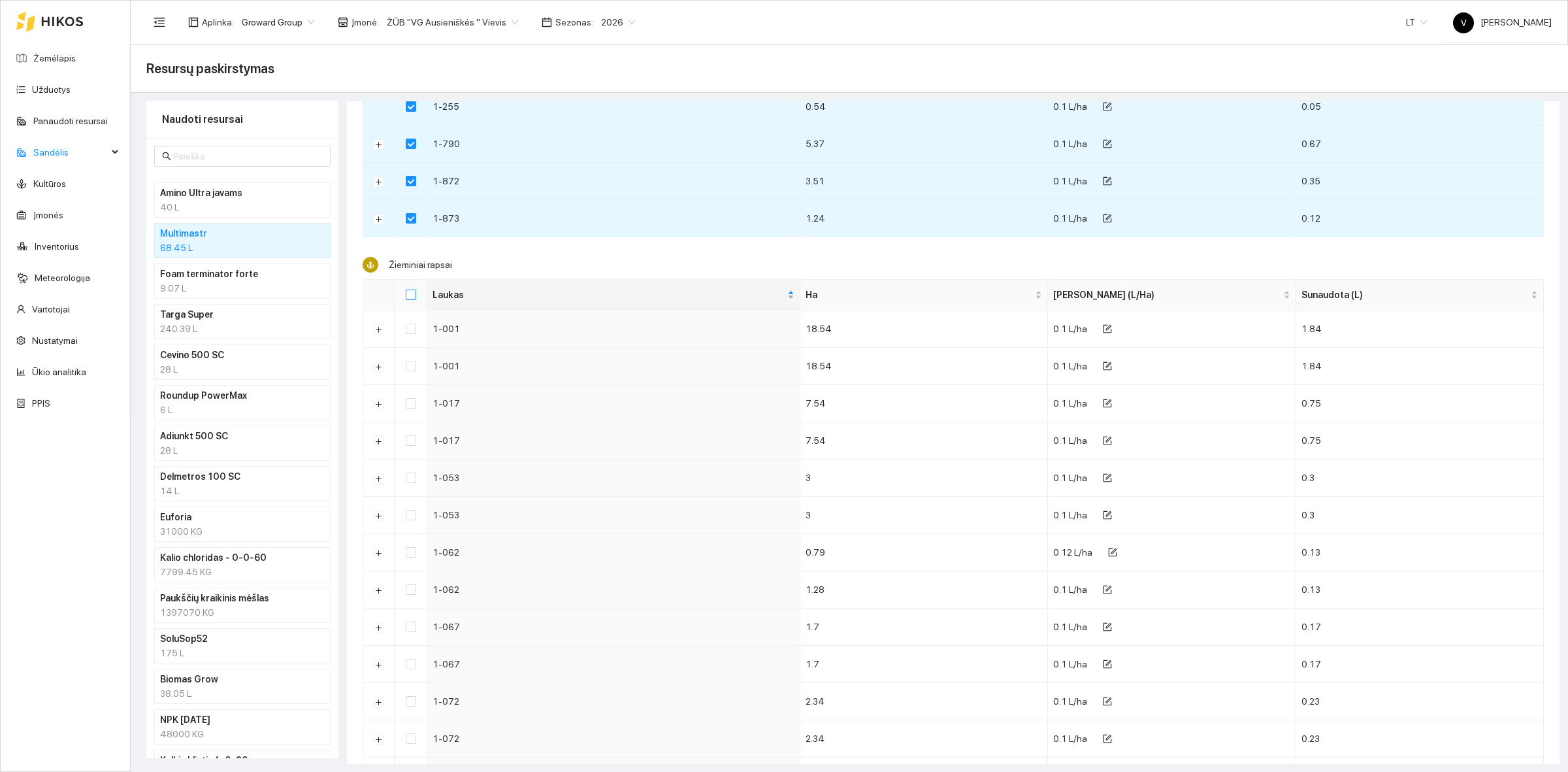
checkbox input "true"
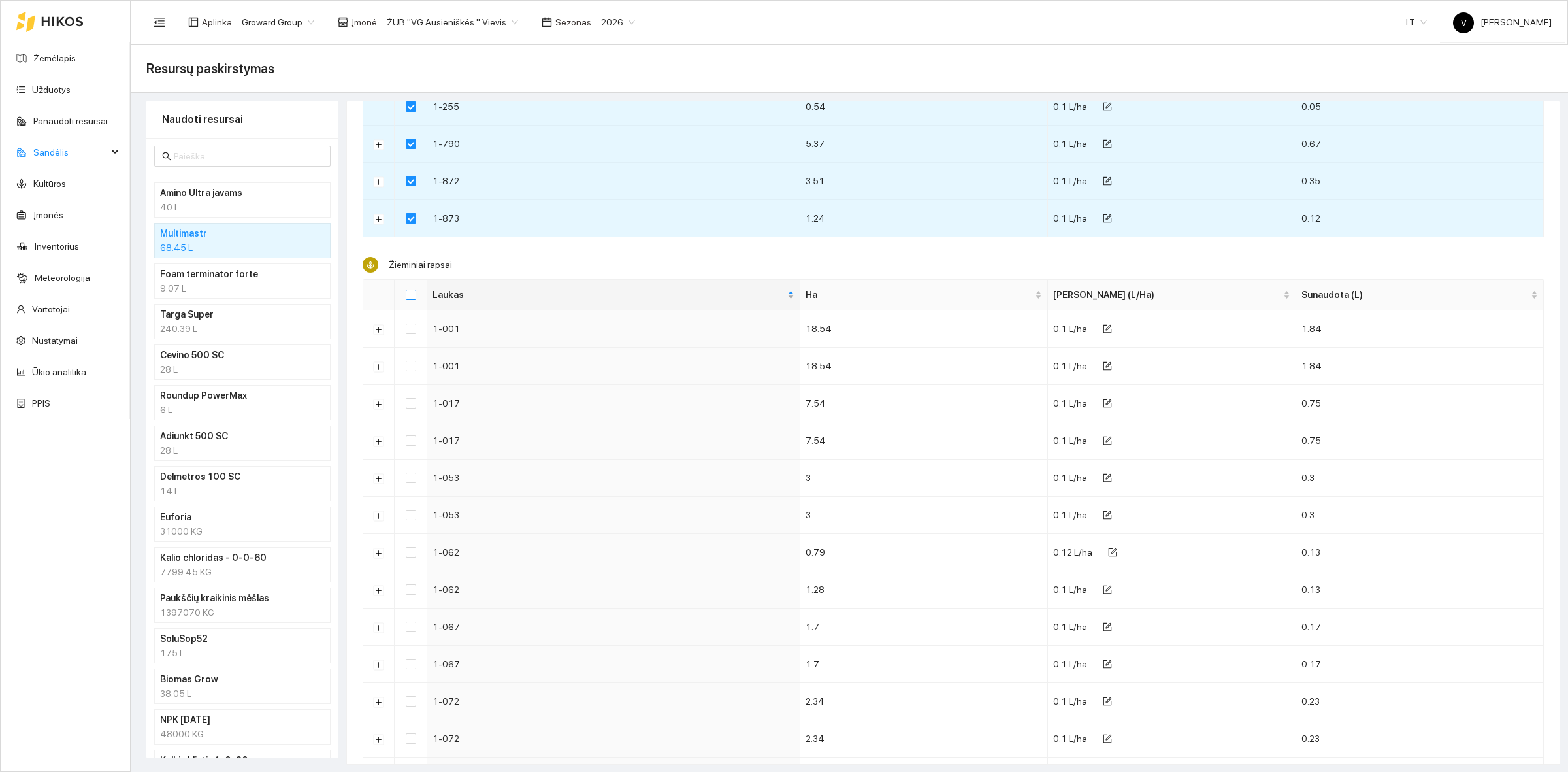
checkbox input "true"
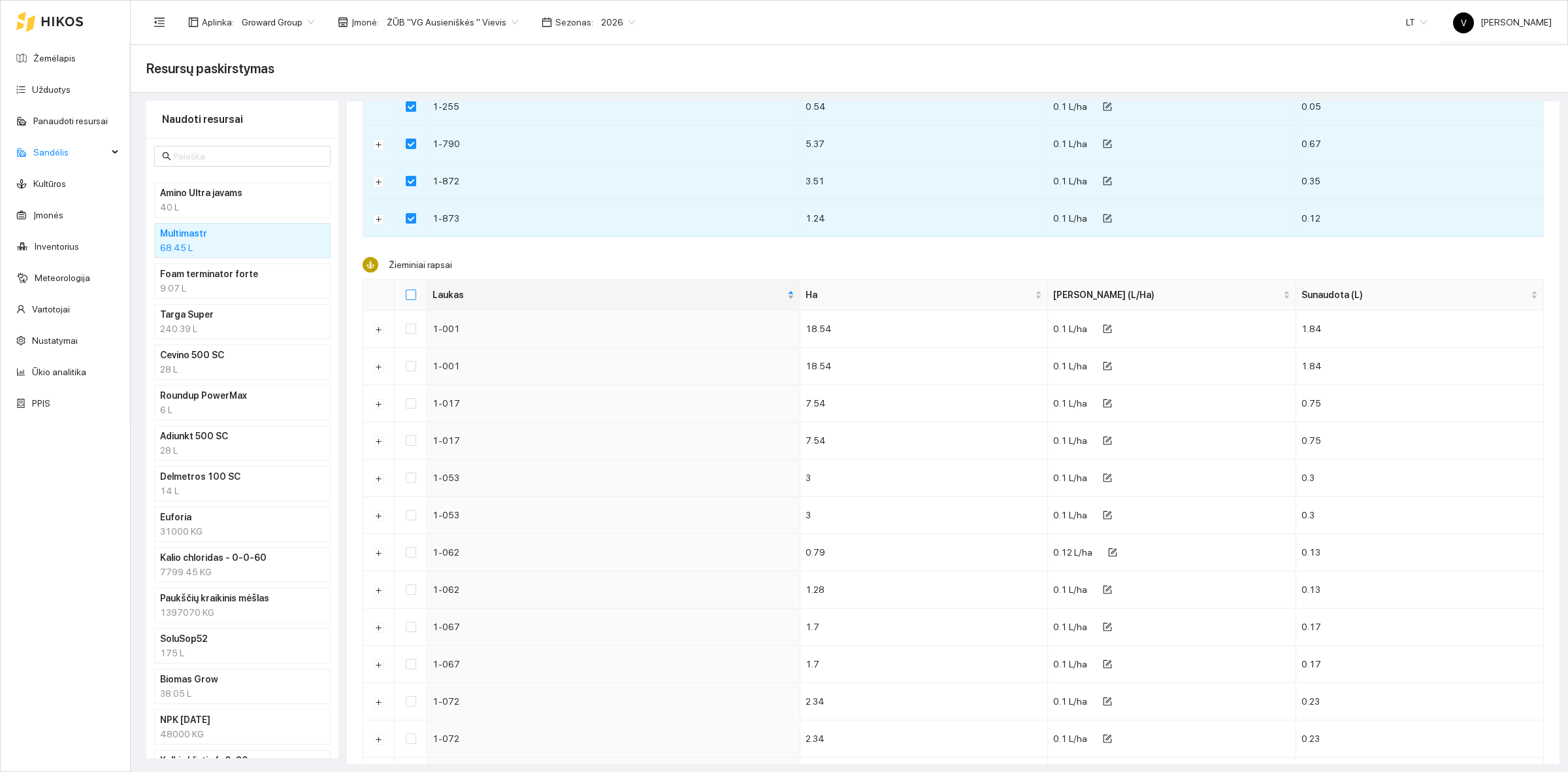
checkbox input "true"
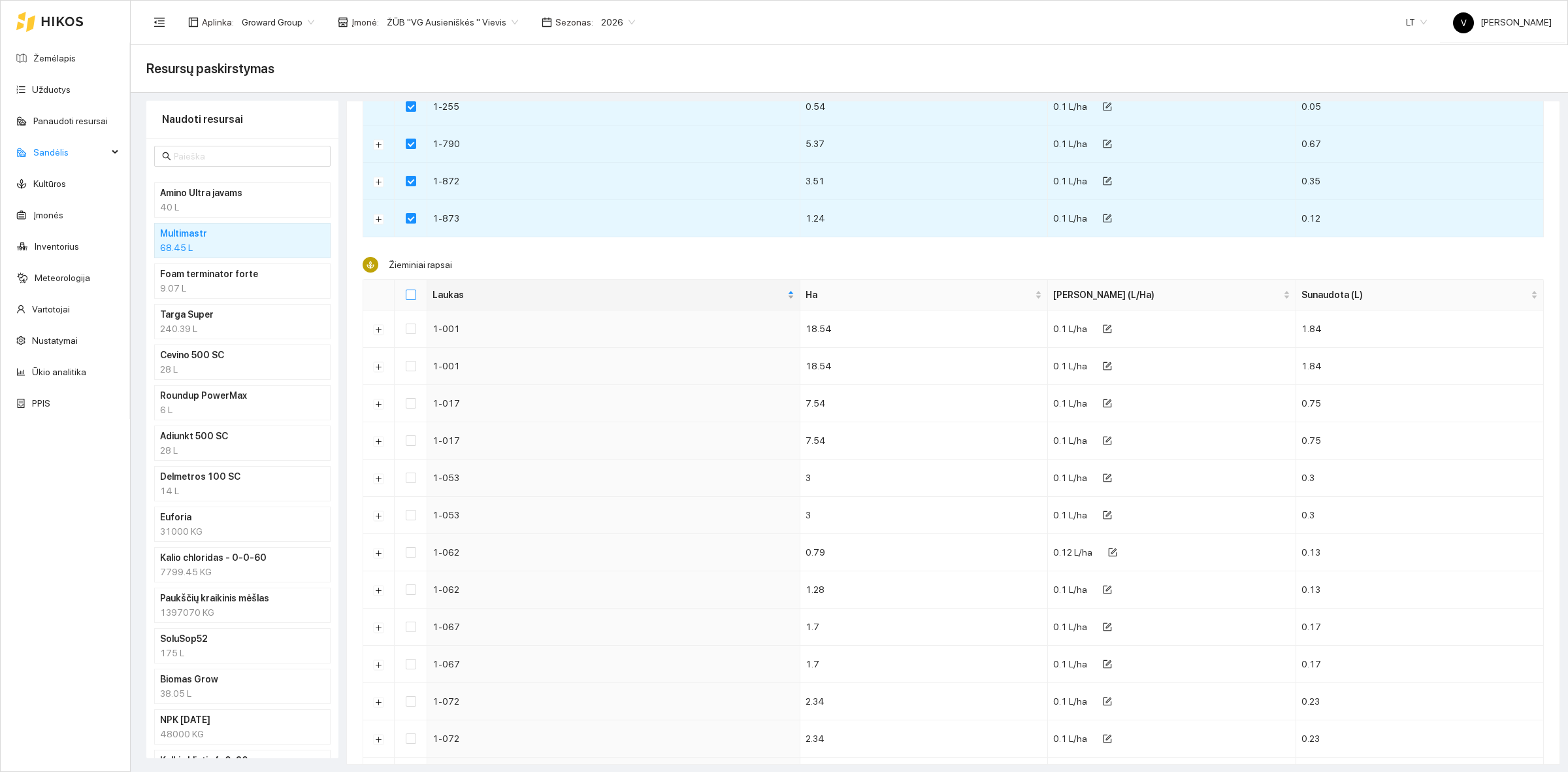
checkbox input "true"
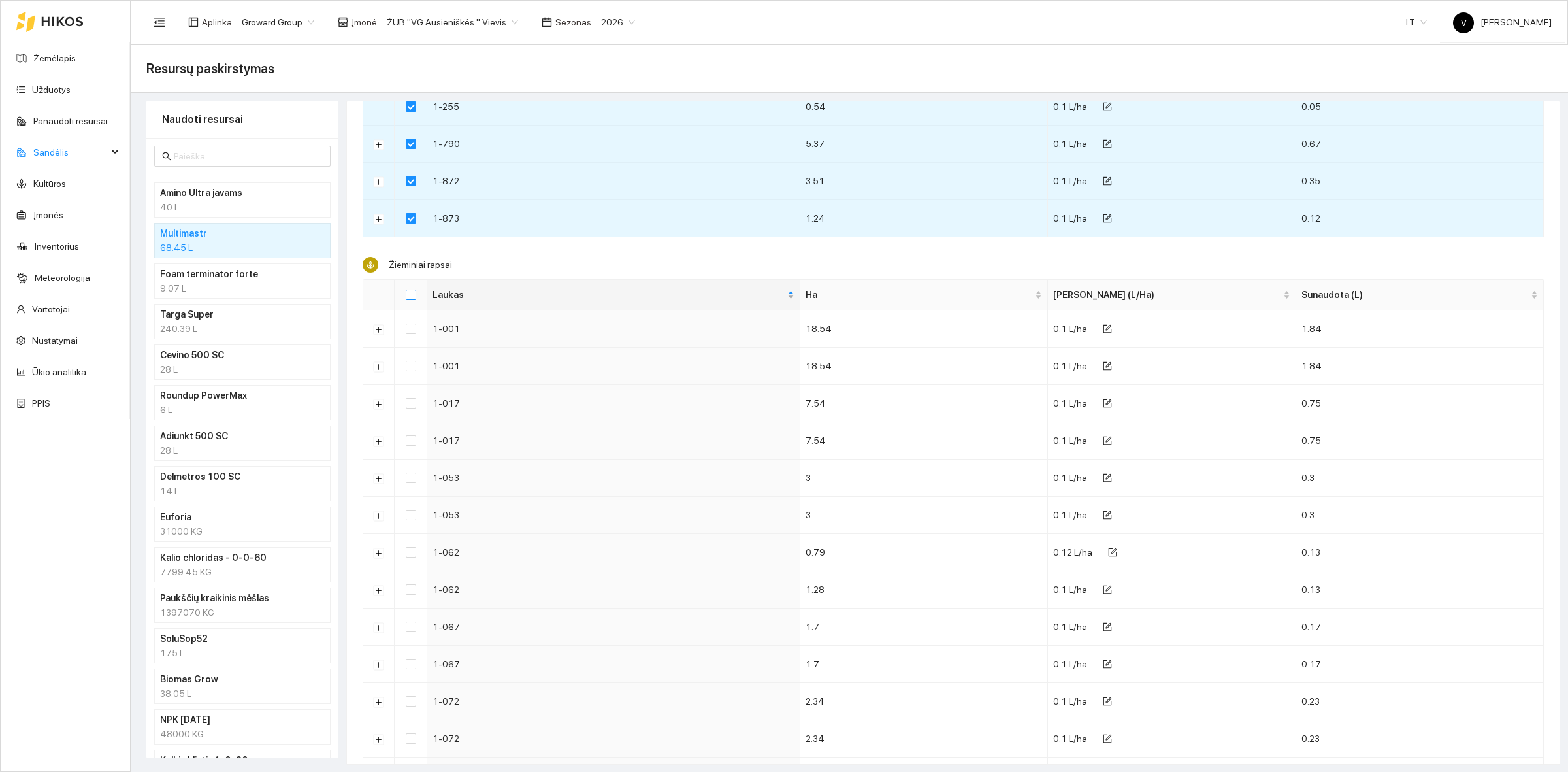
checkbox input "true"
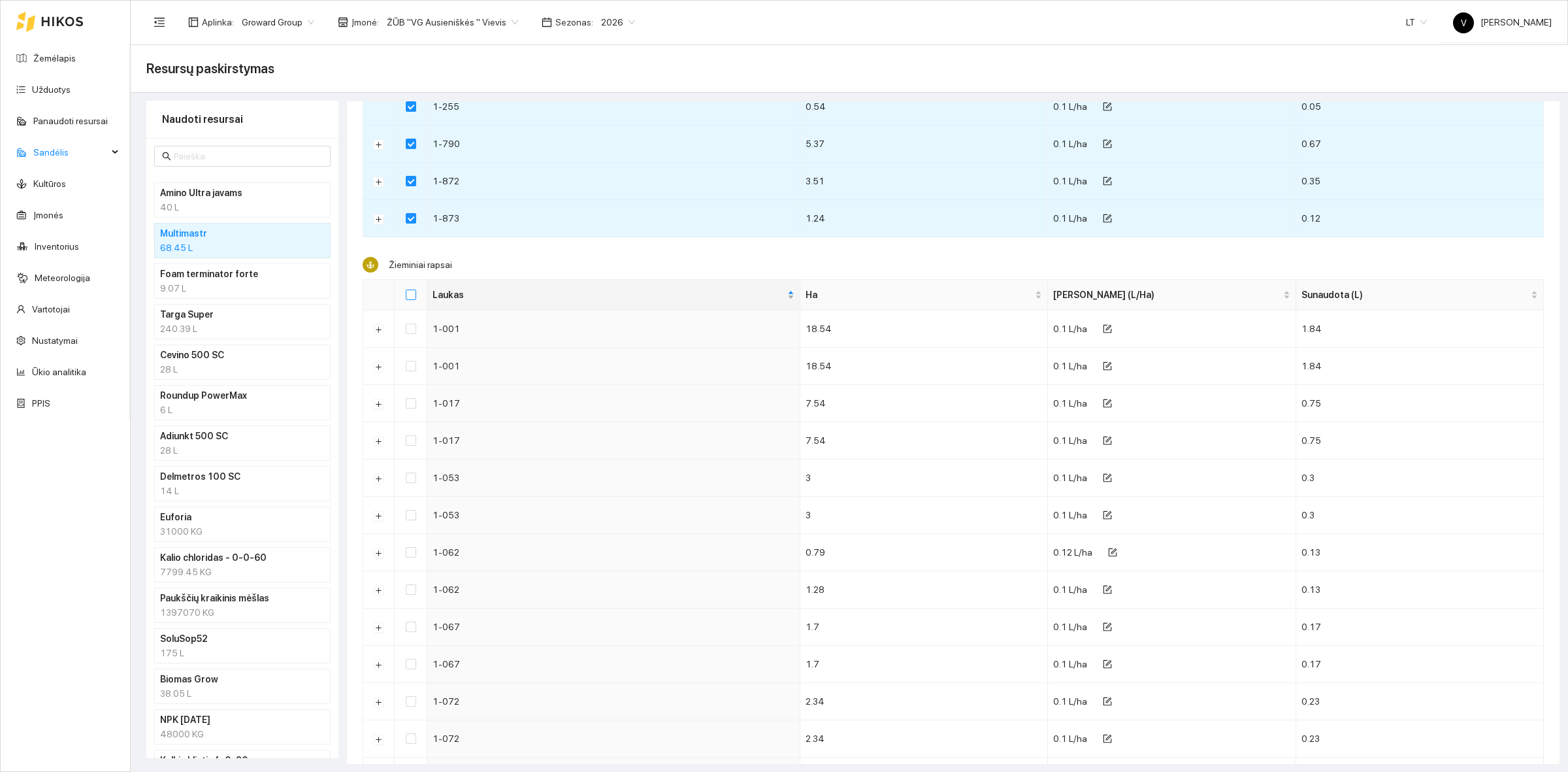
checkbox input "true"
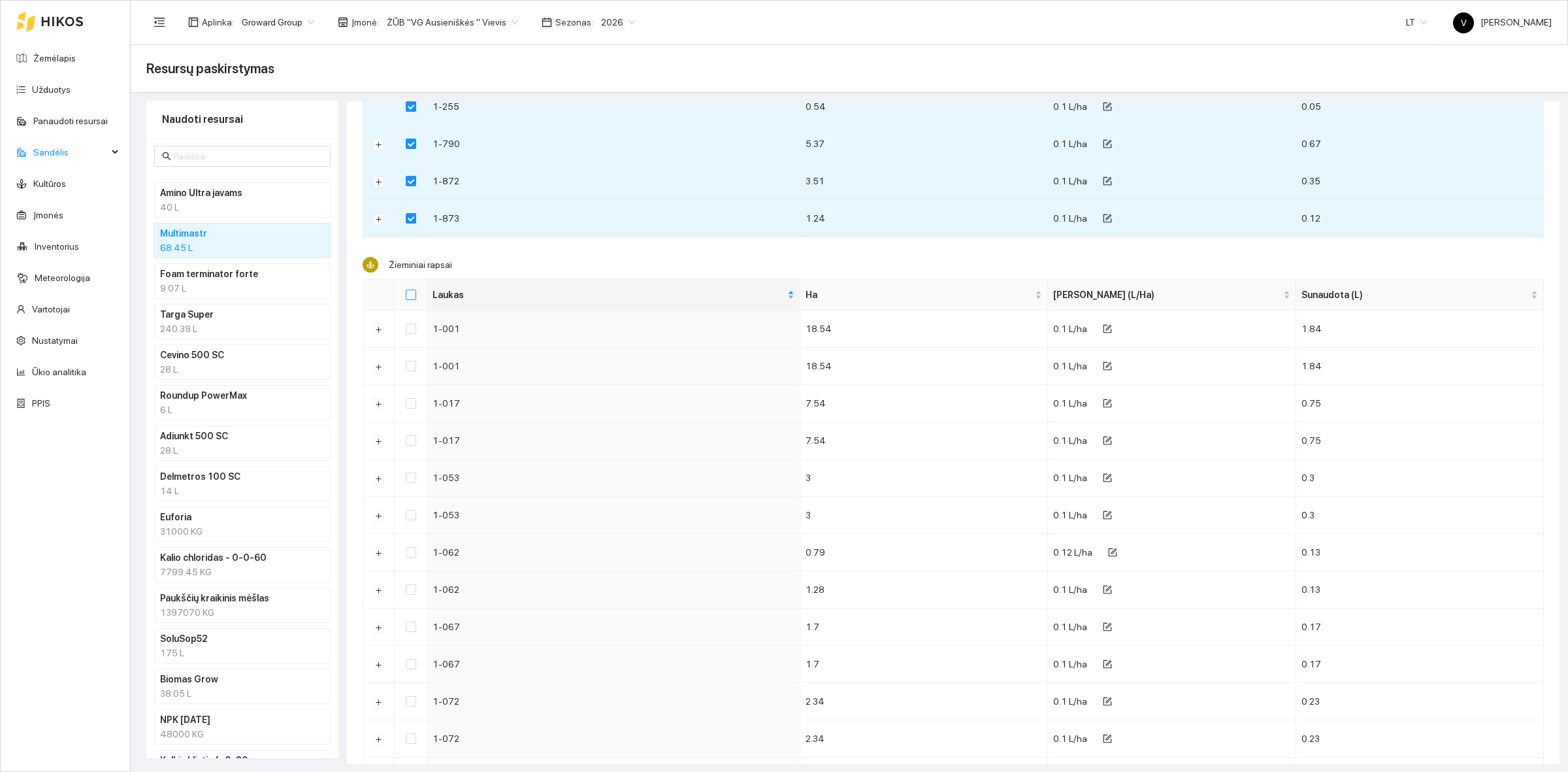
checkbox input "true"
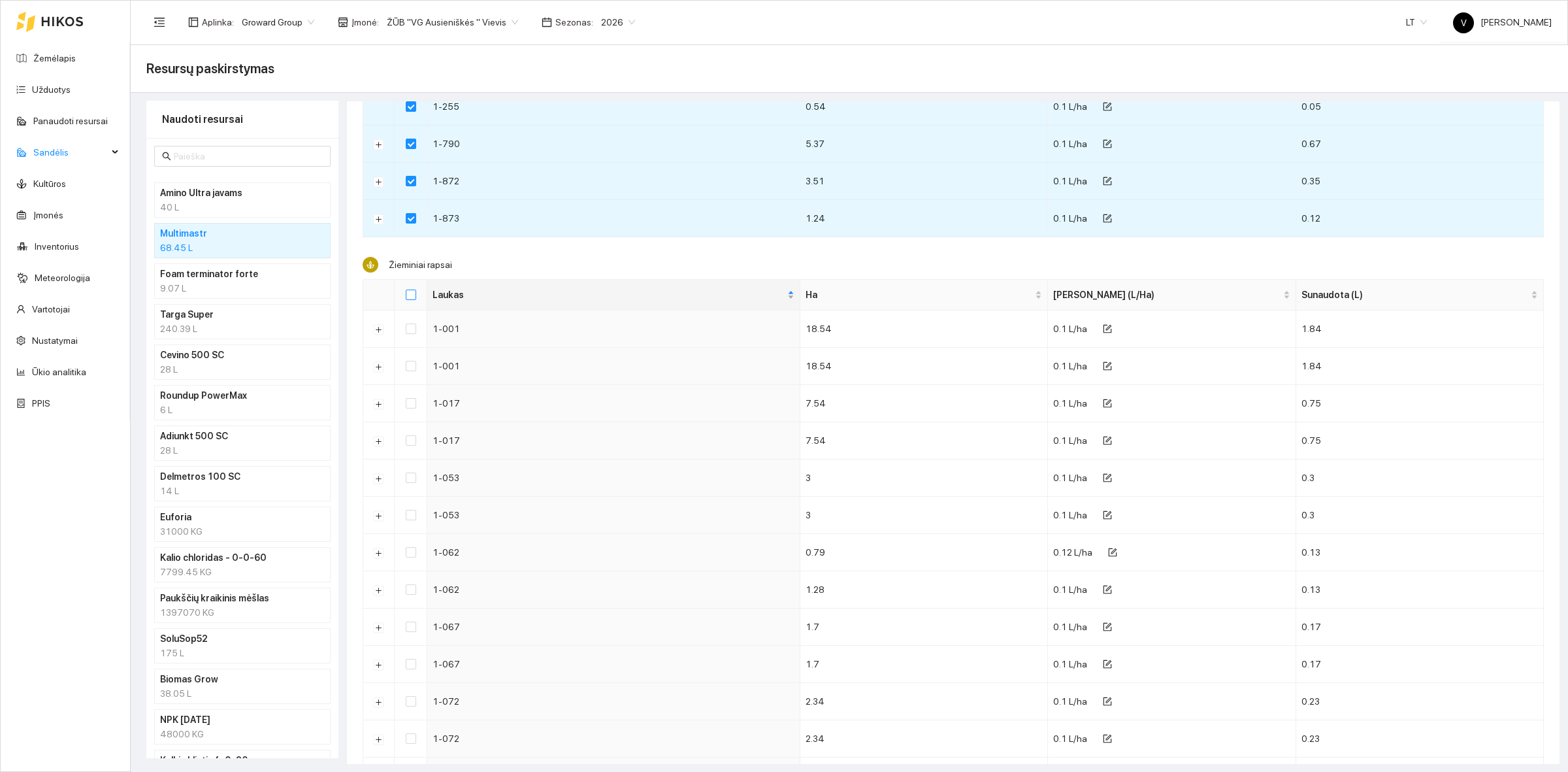
checkbox input "true"
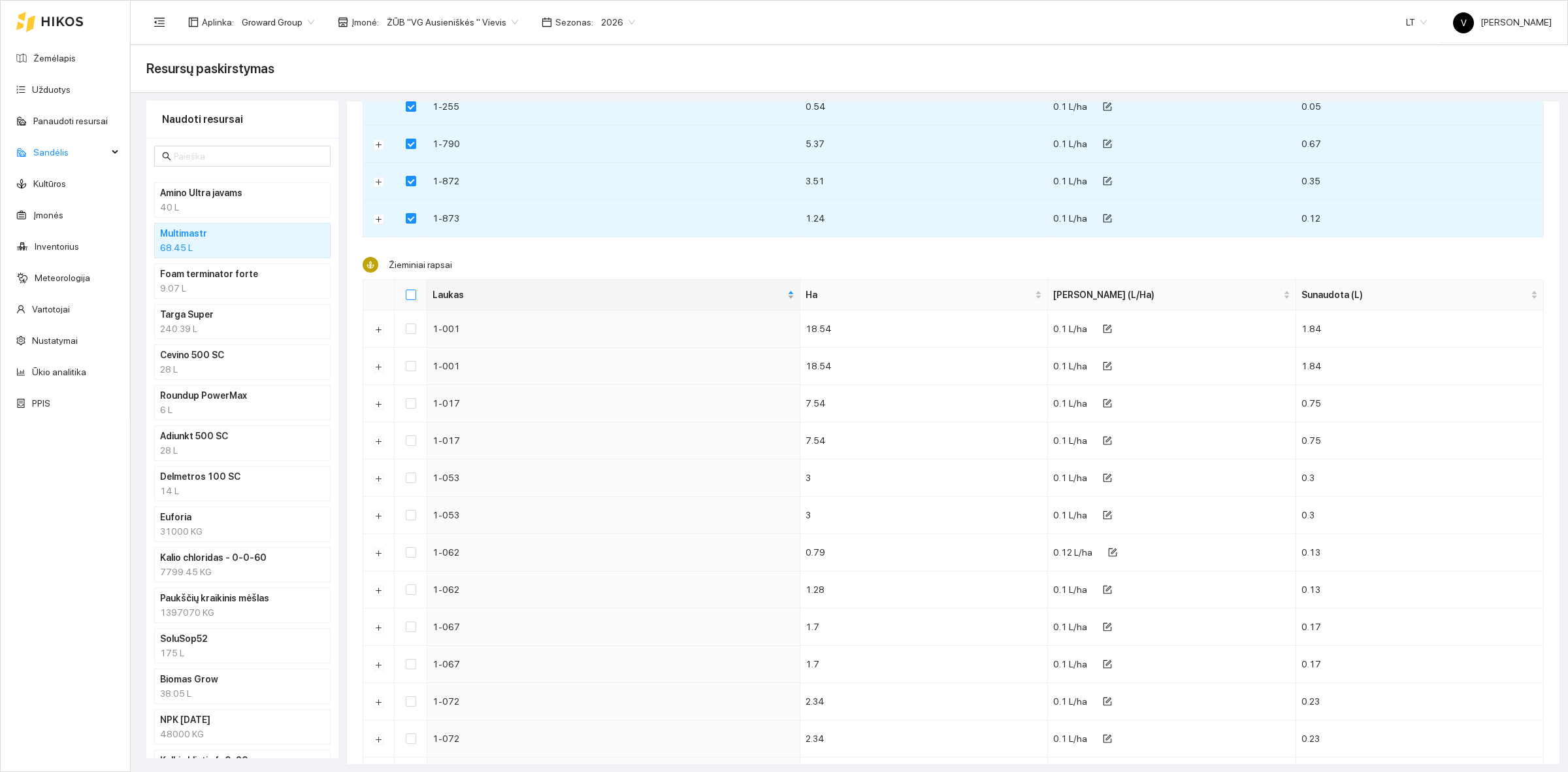
checkbox input "true"
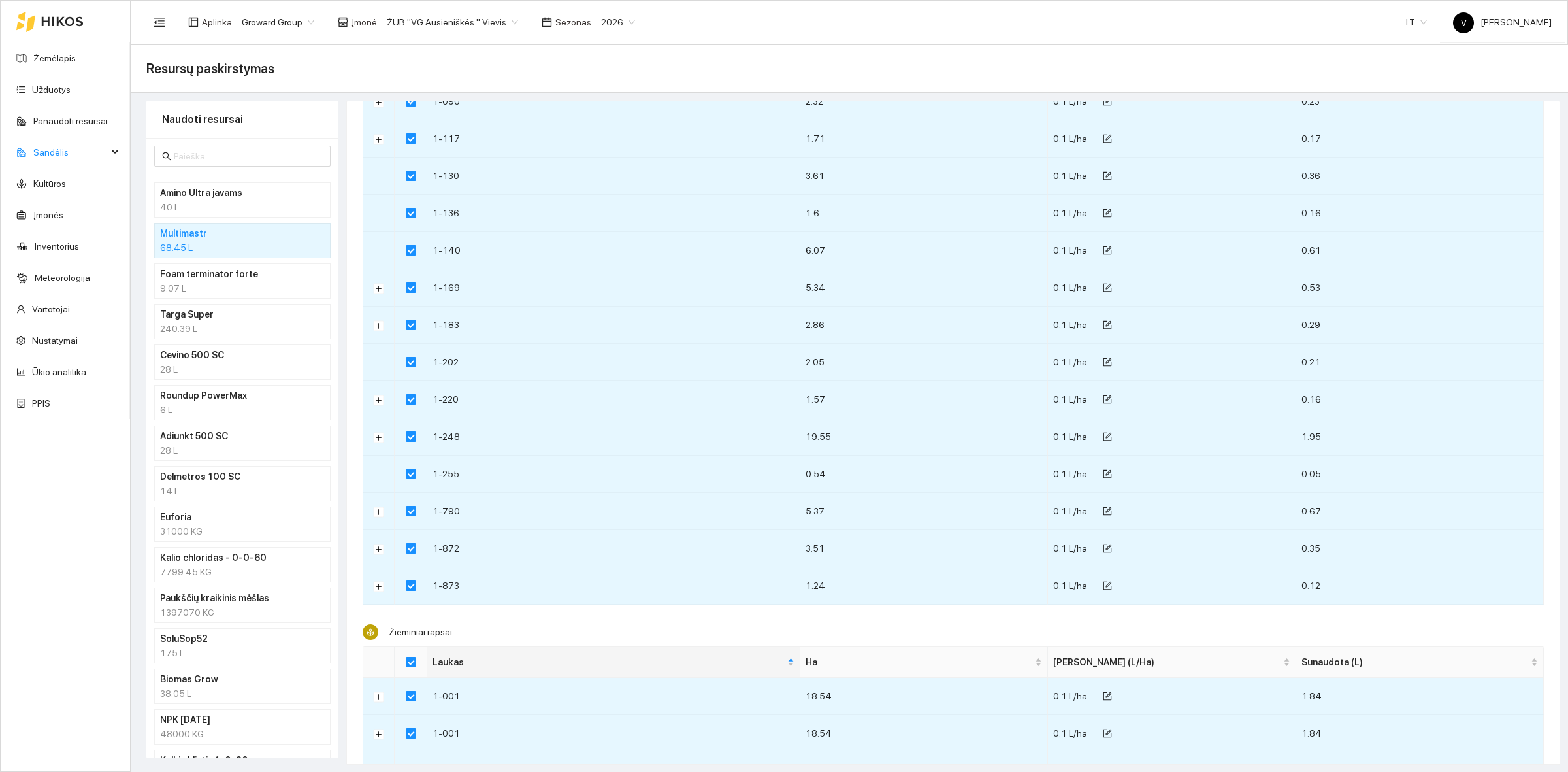
scroll to position [0, 0]
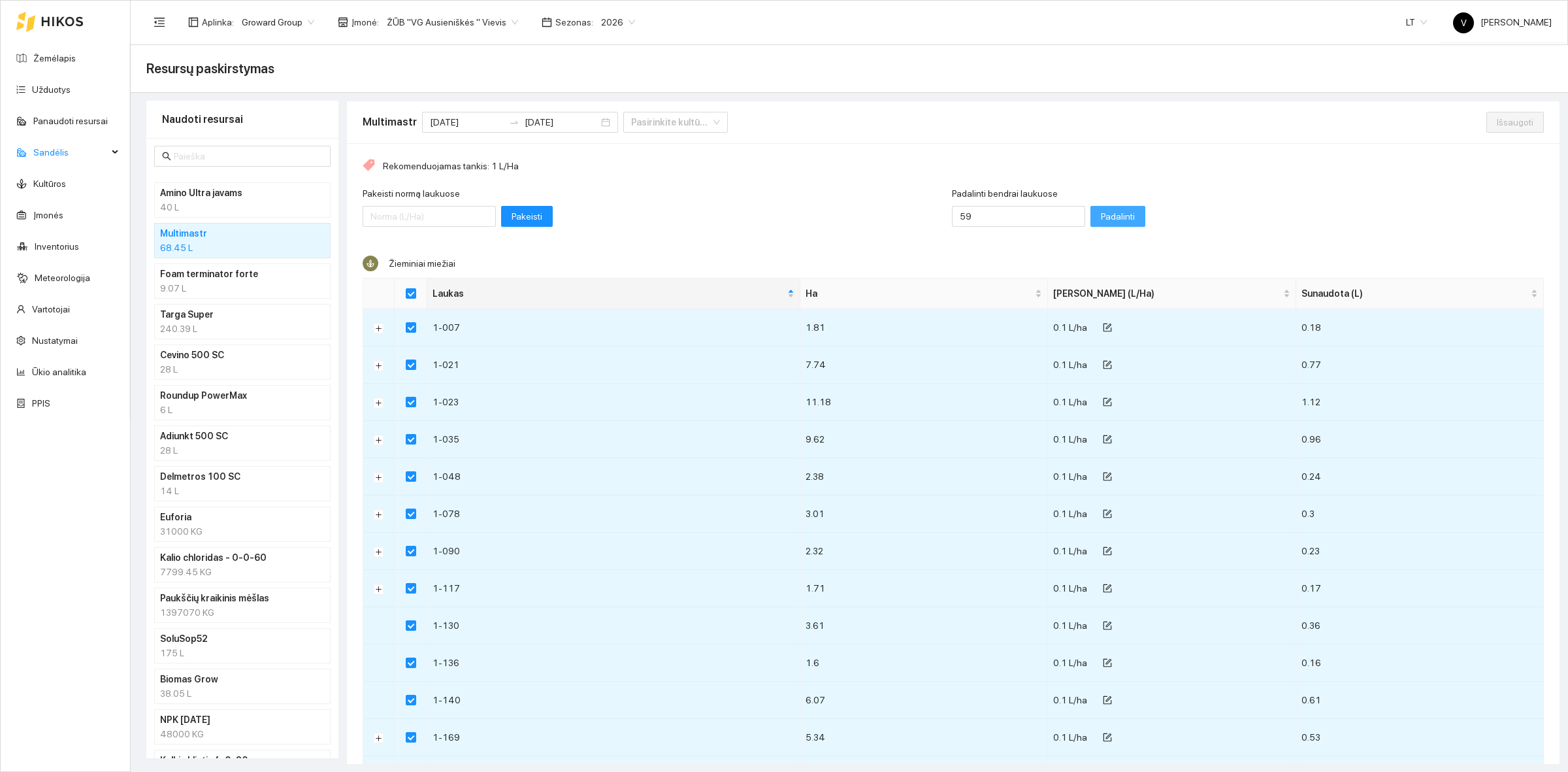
click at [1101, 218] on span "Padalinti" at bounding box center [1117, 216] width 34 height 14
click at [1496, 119] on span "Išsaugoti" at bounding box center [1514, 121] width 36 height 14
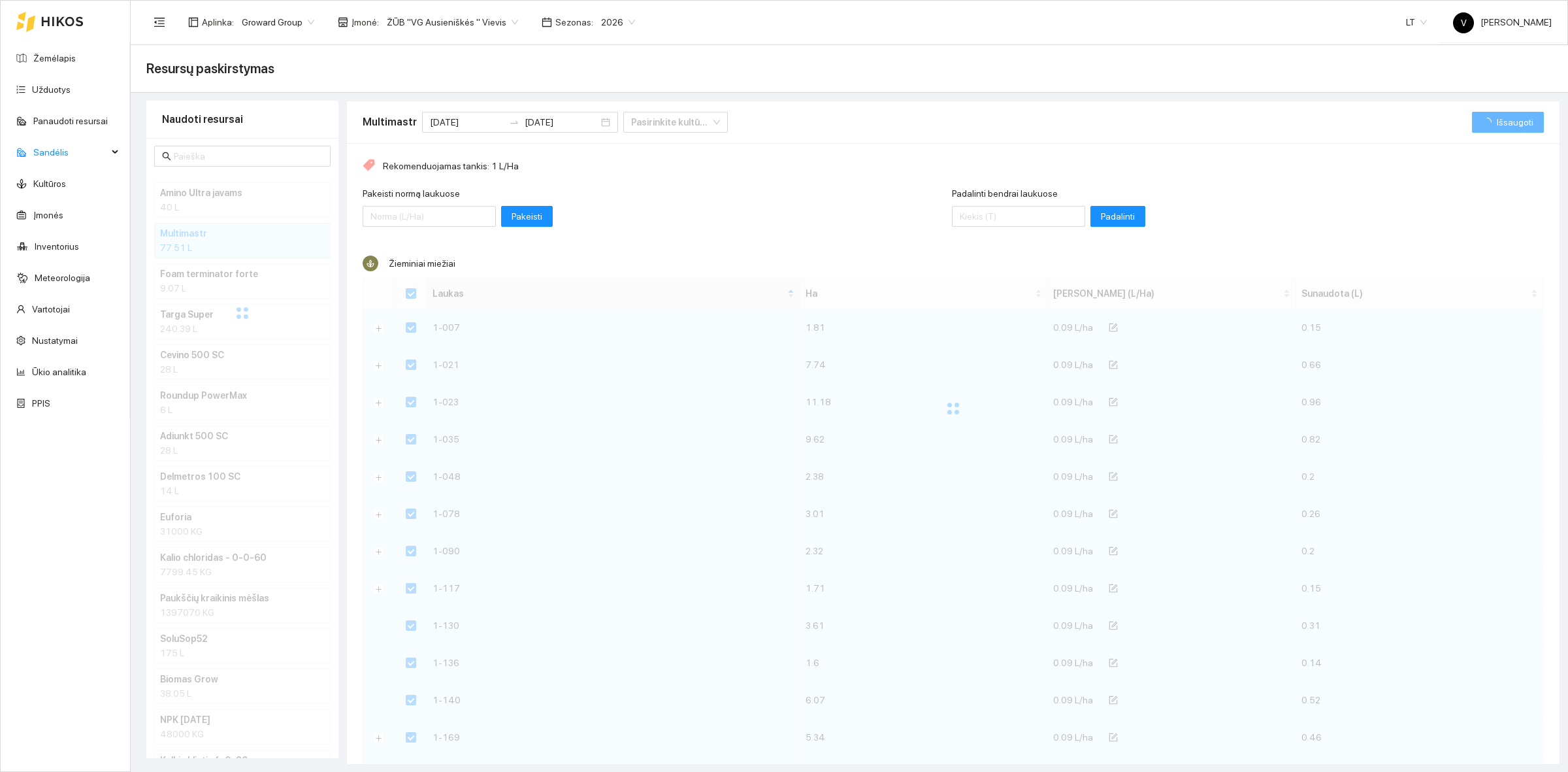
checkbox input "false"
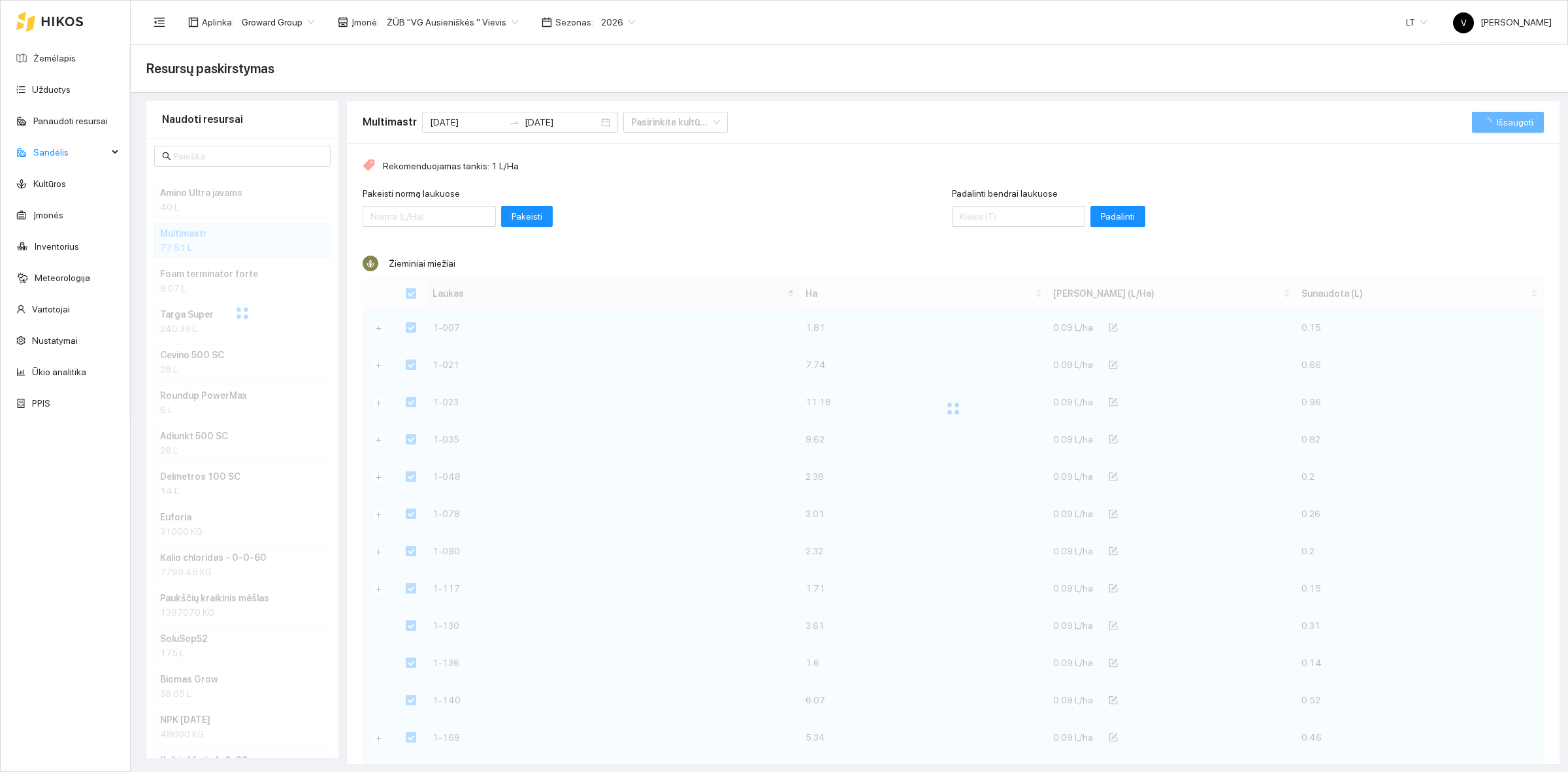
checkbox input "false"
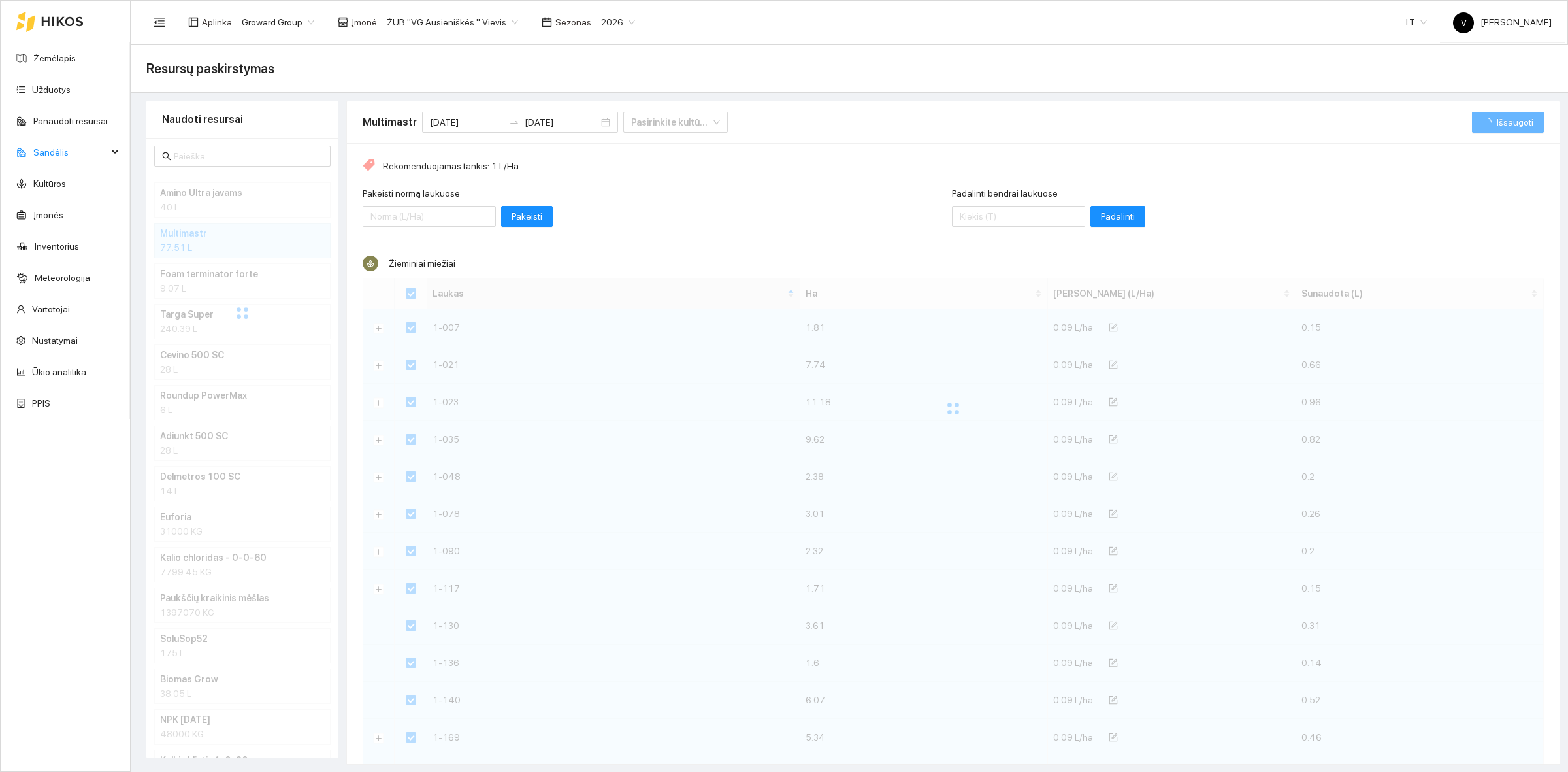
checkbox input "false"
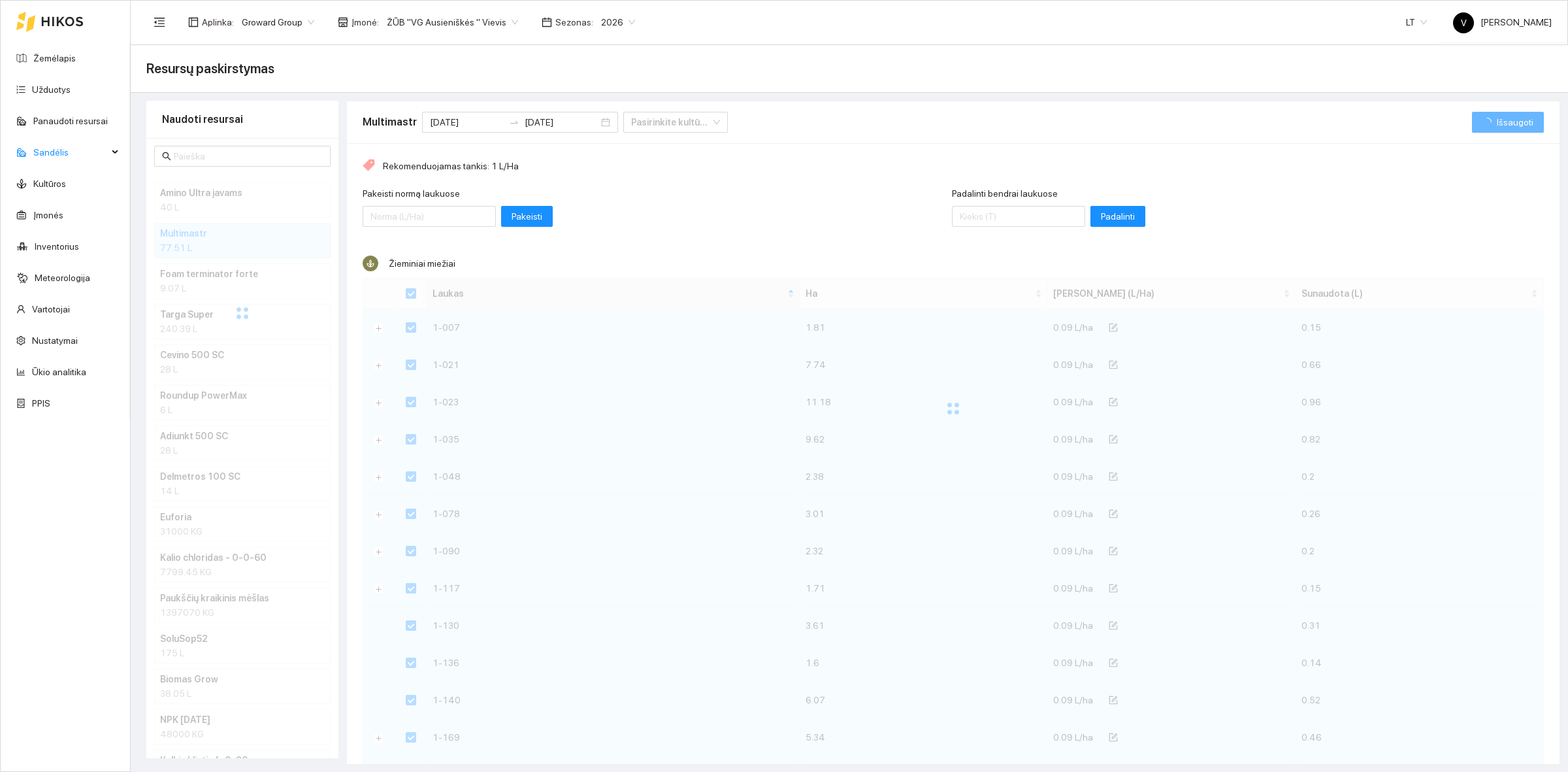
checkbox input "false"
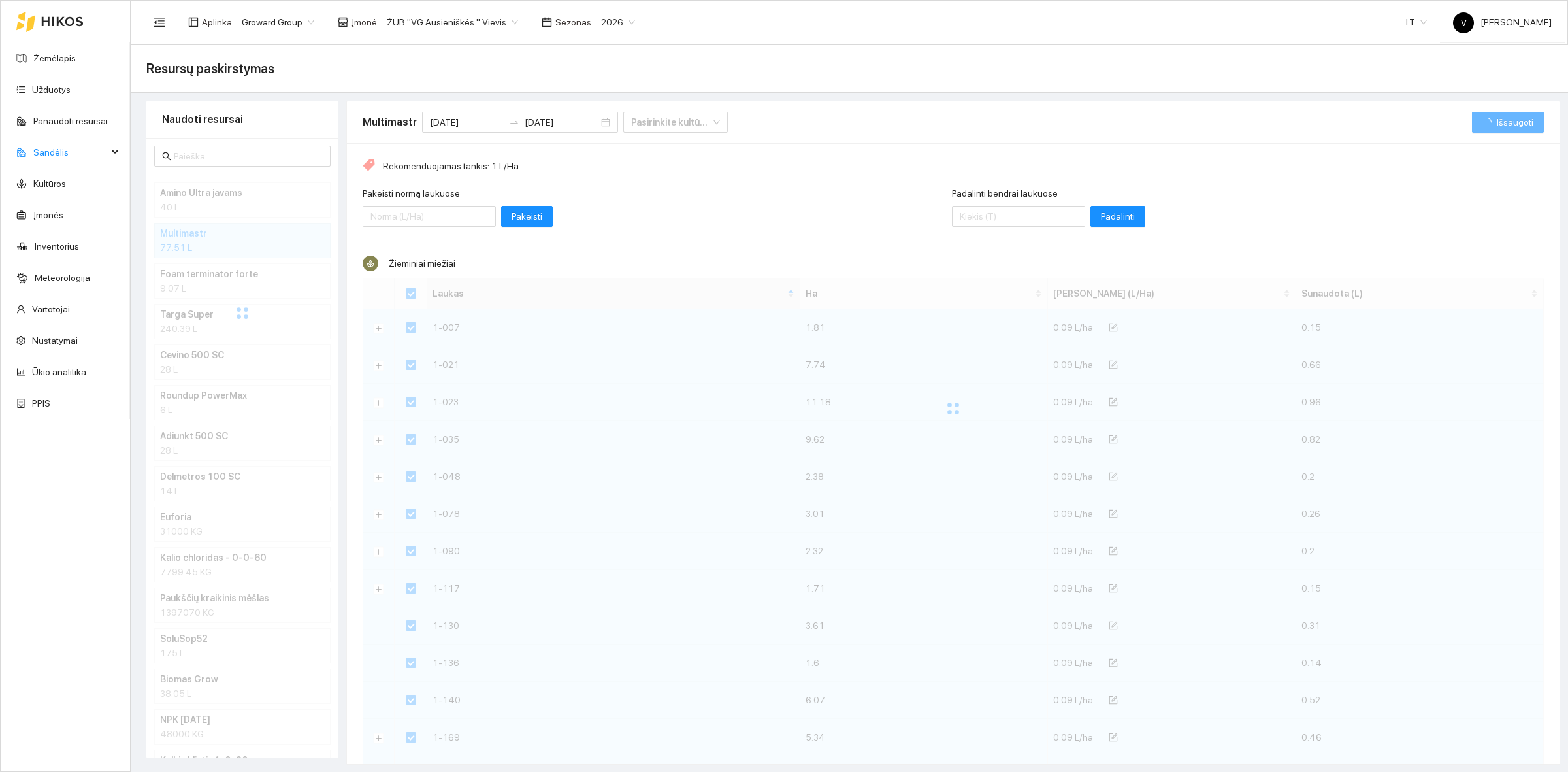
checkbox input "false"
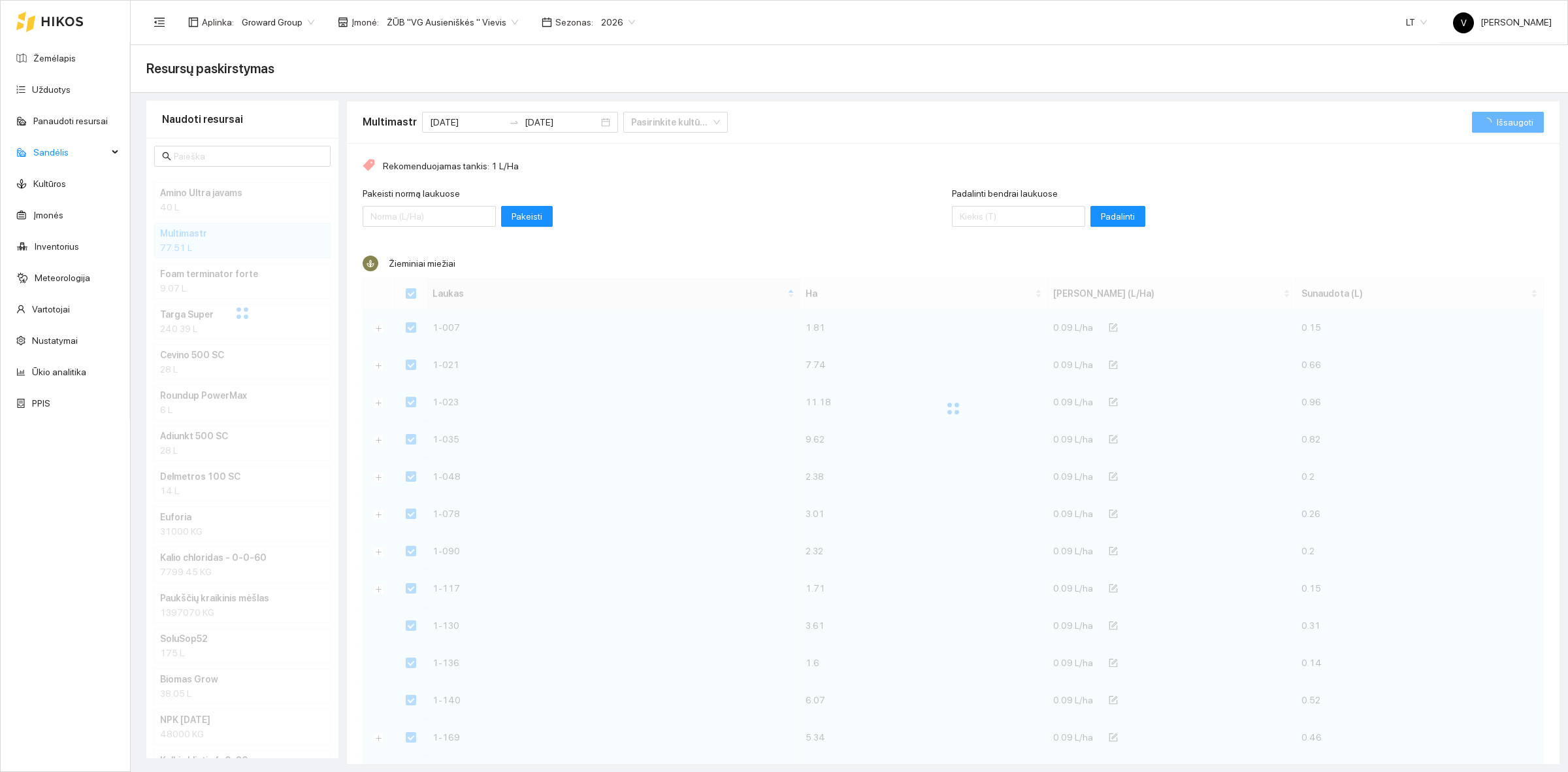
checkbox input "false"
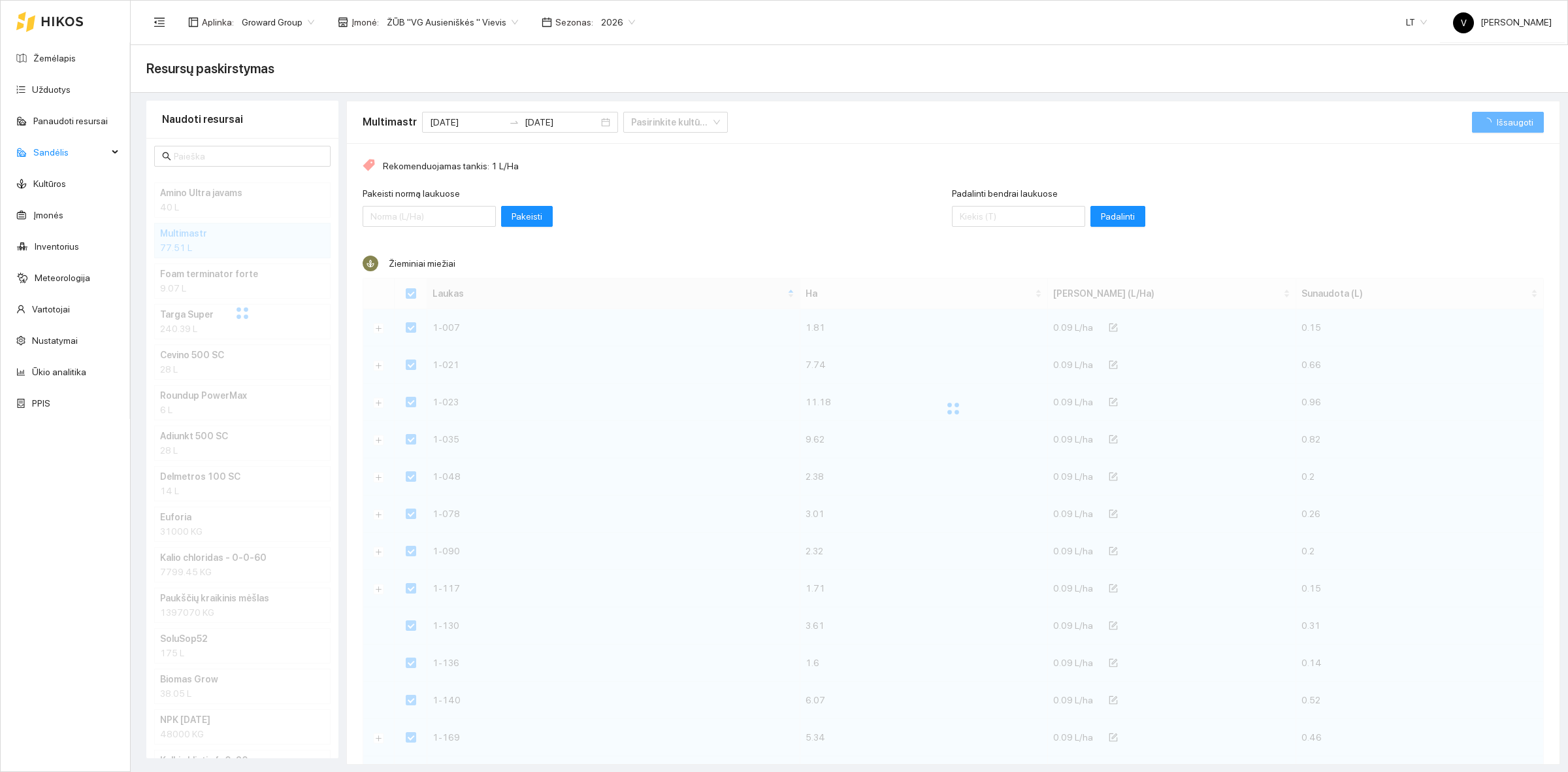
checkbox input "false"
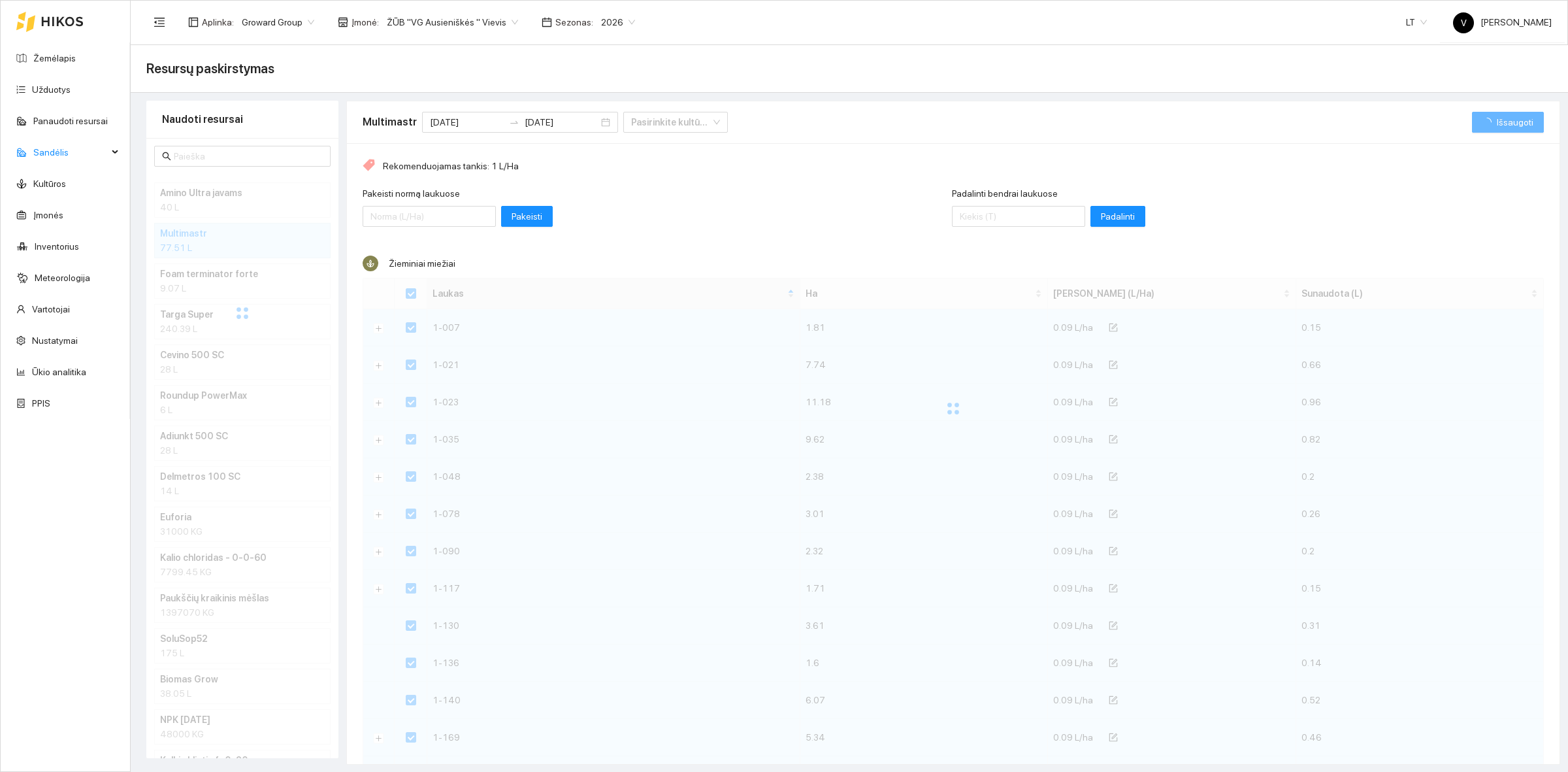
checkbox input "false"
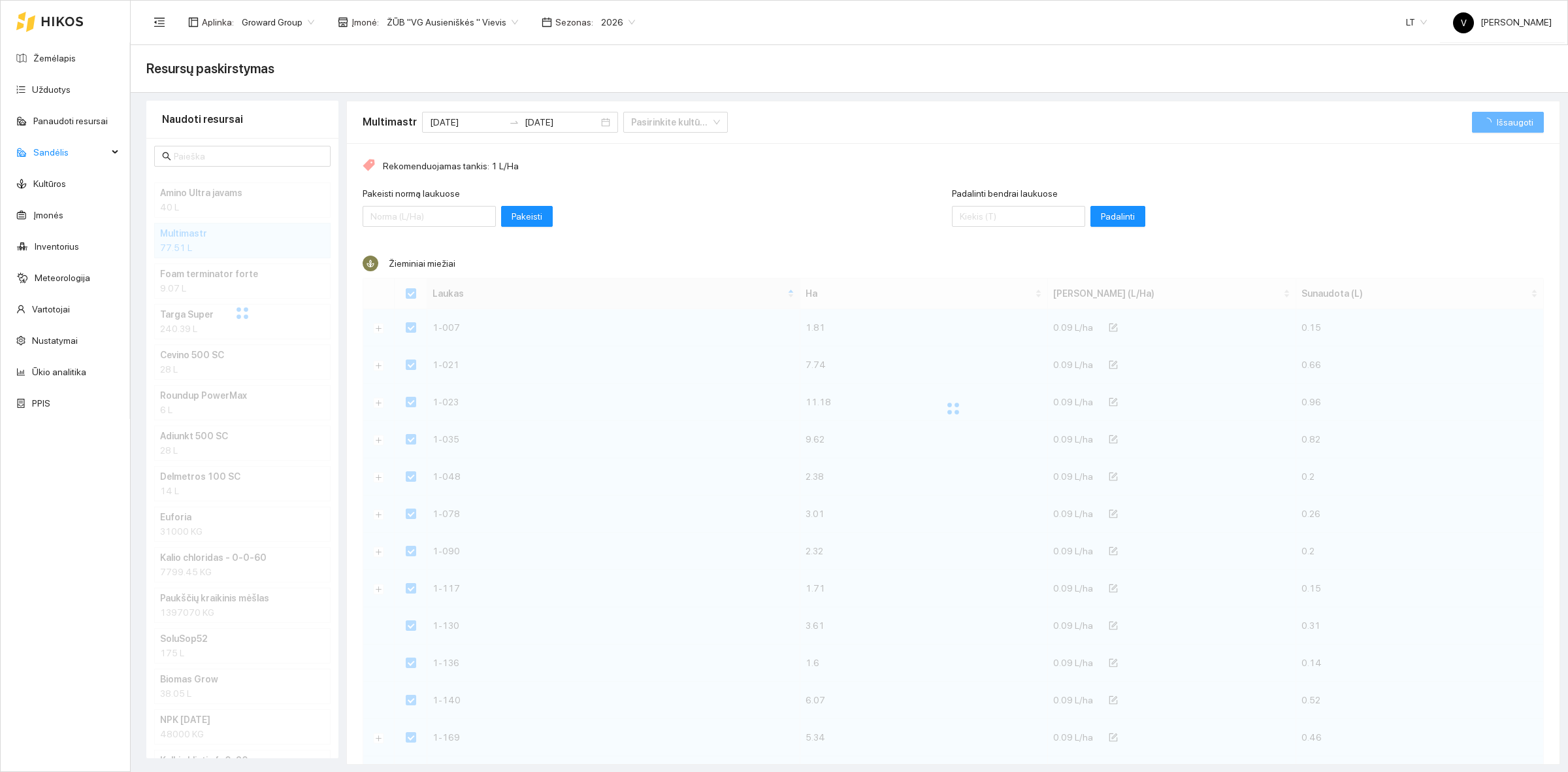
checkbox input "false"
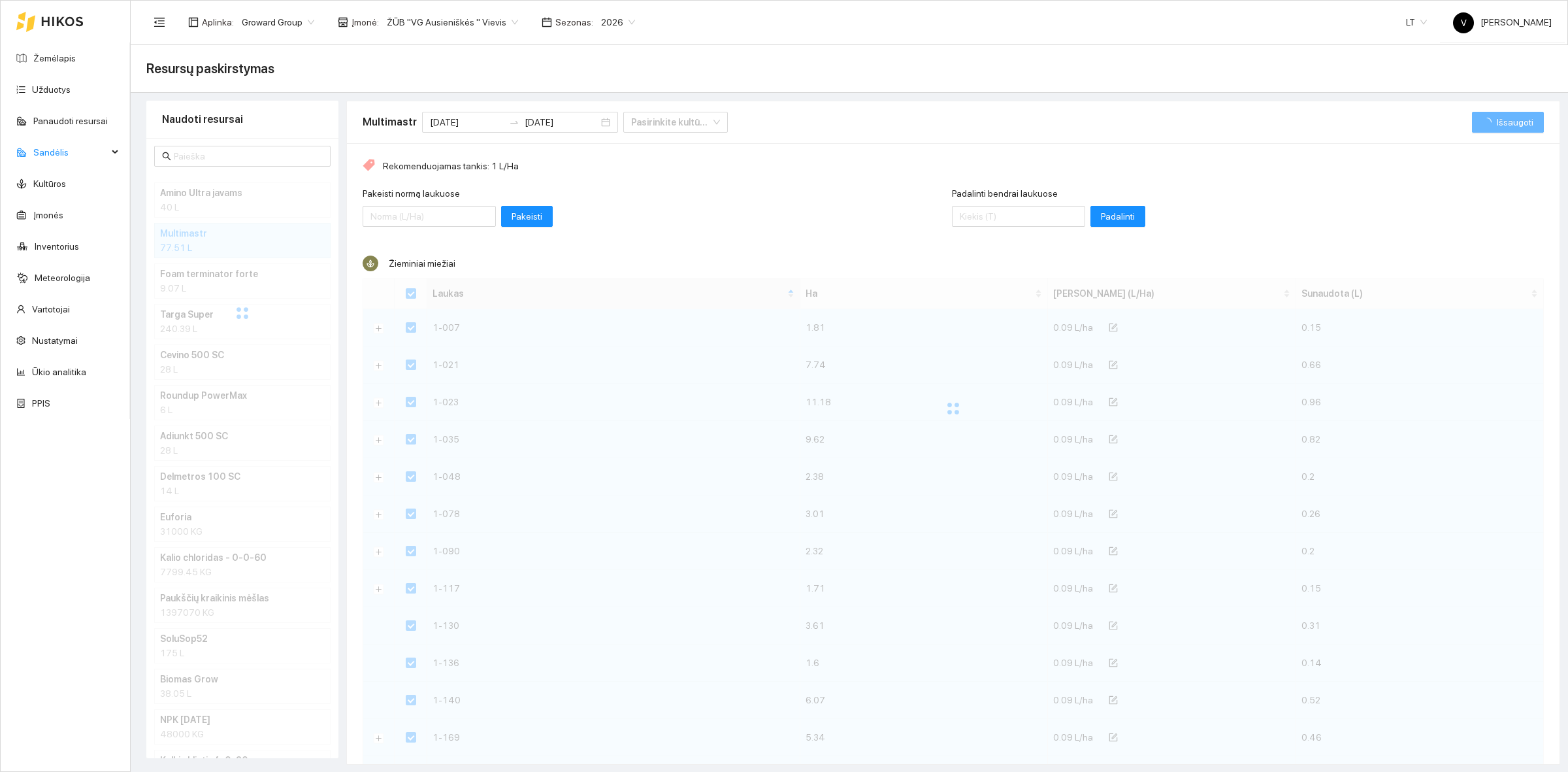
checkbox input "false"
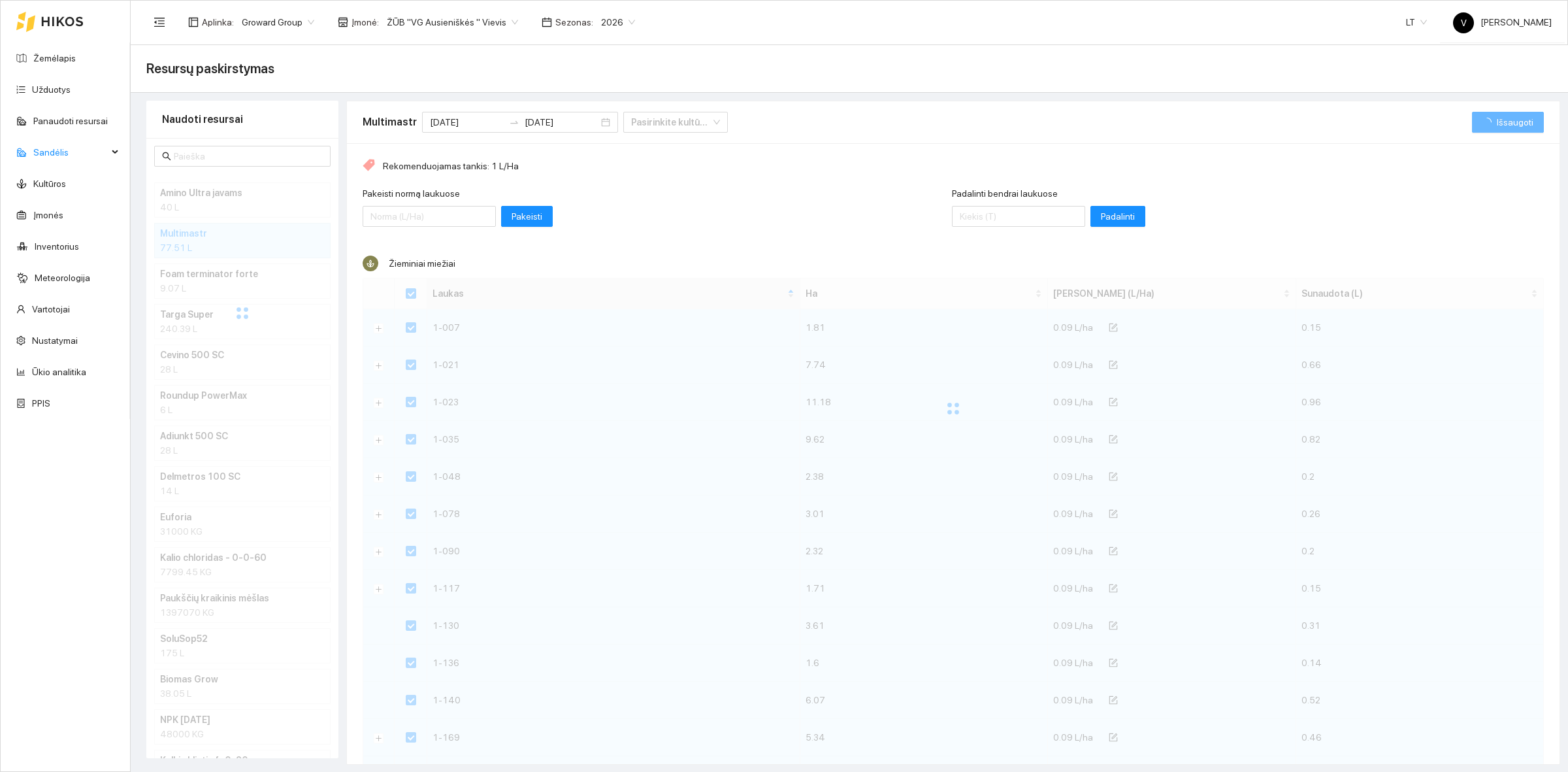
checkbox input "false"
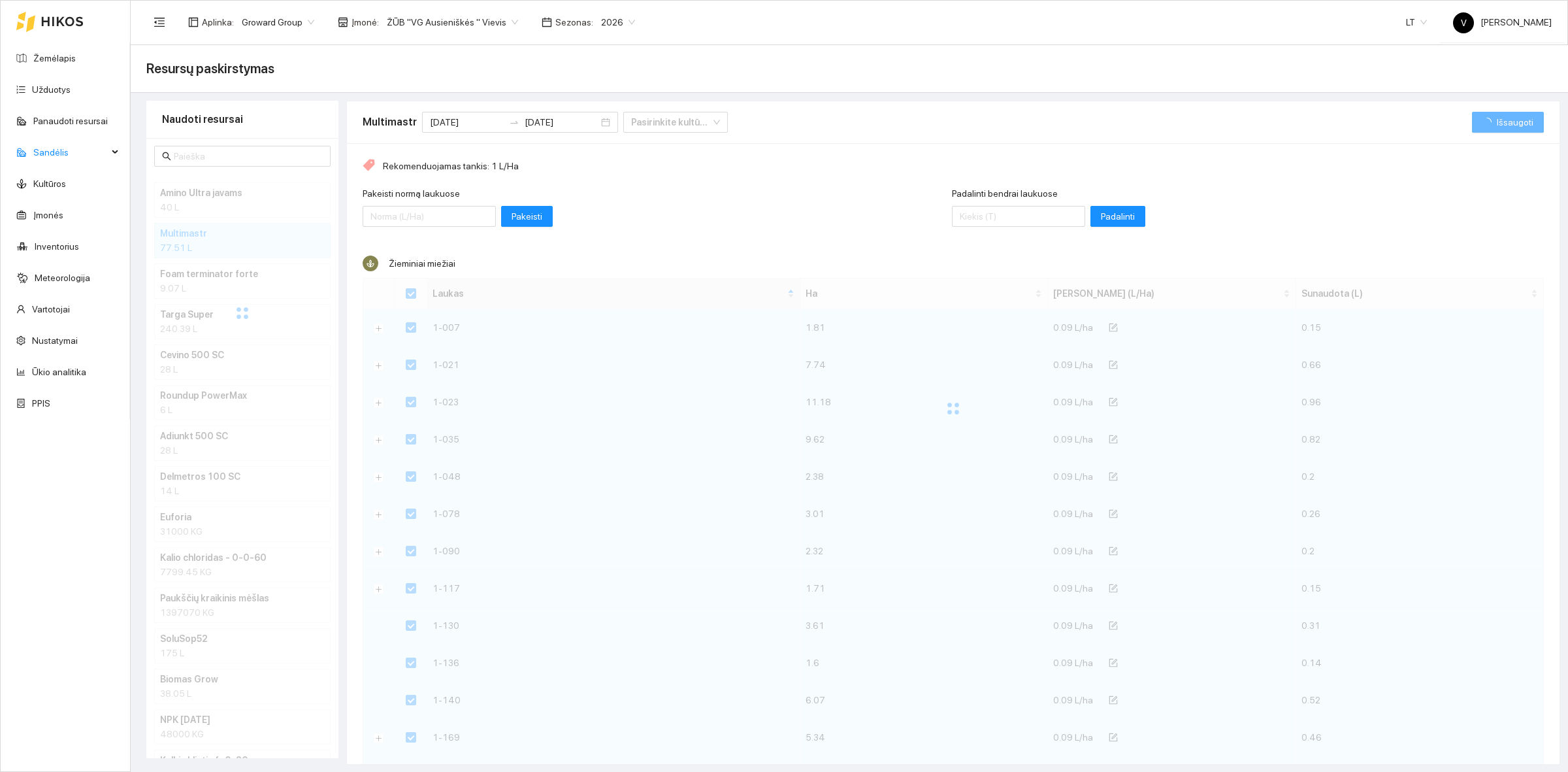
checkbox input "false"
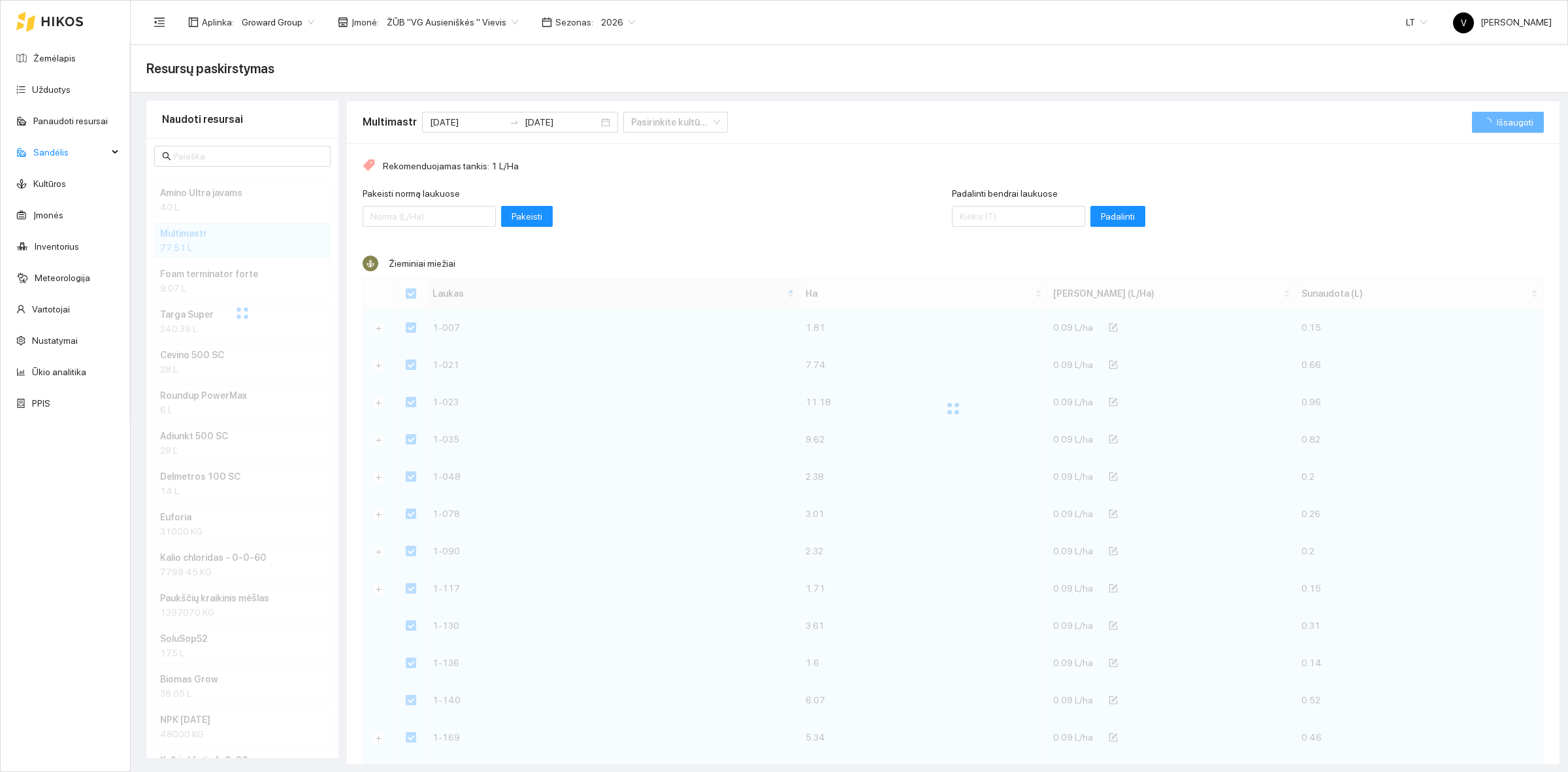
checkbox input "false"
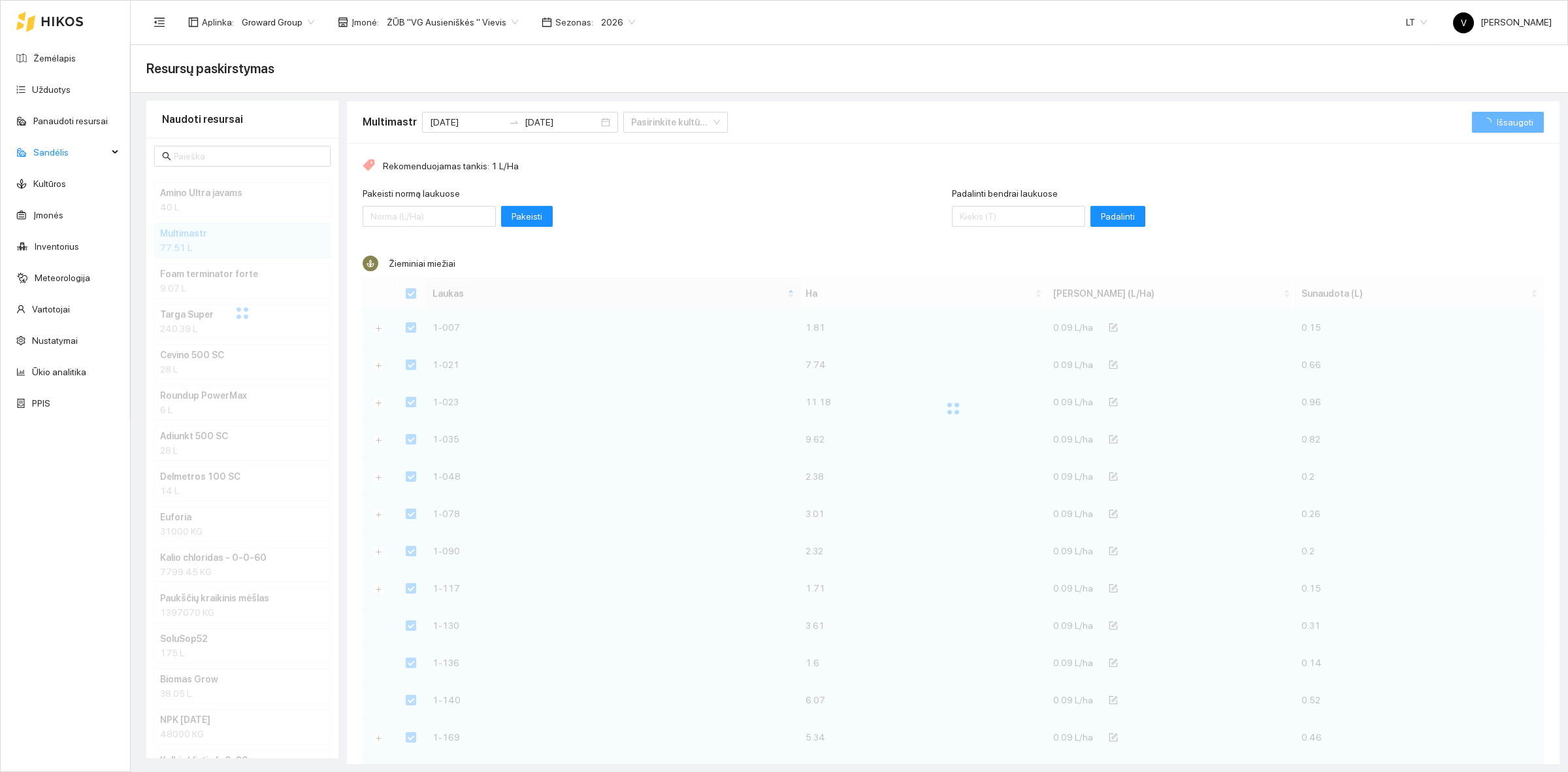
checkbox input "false"
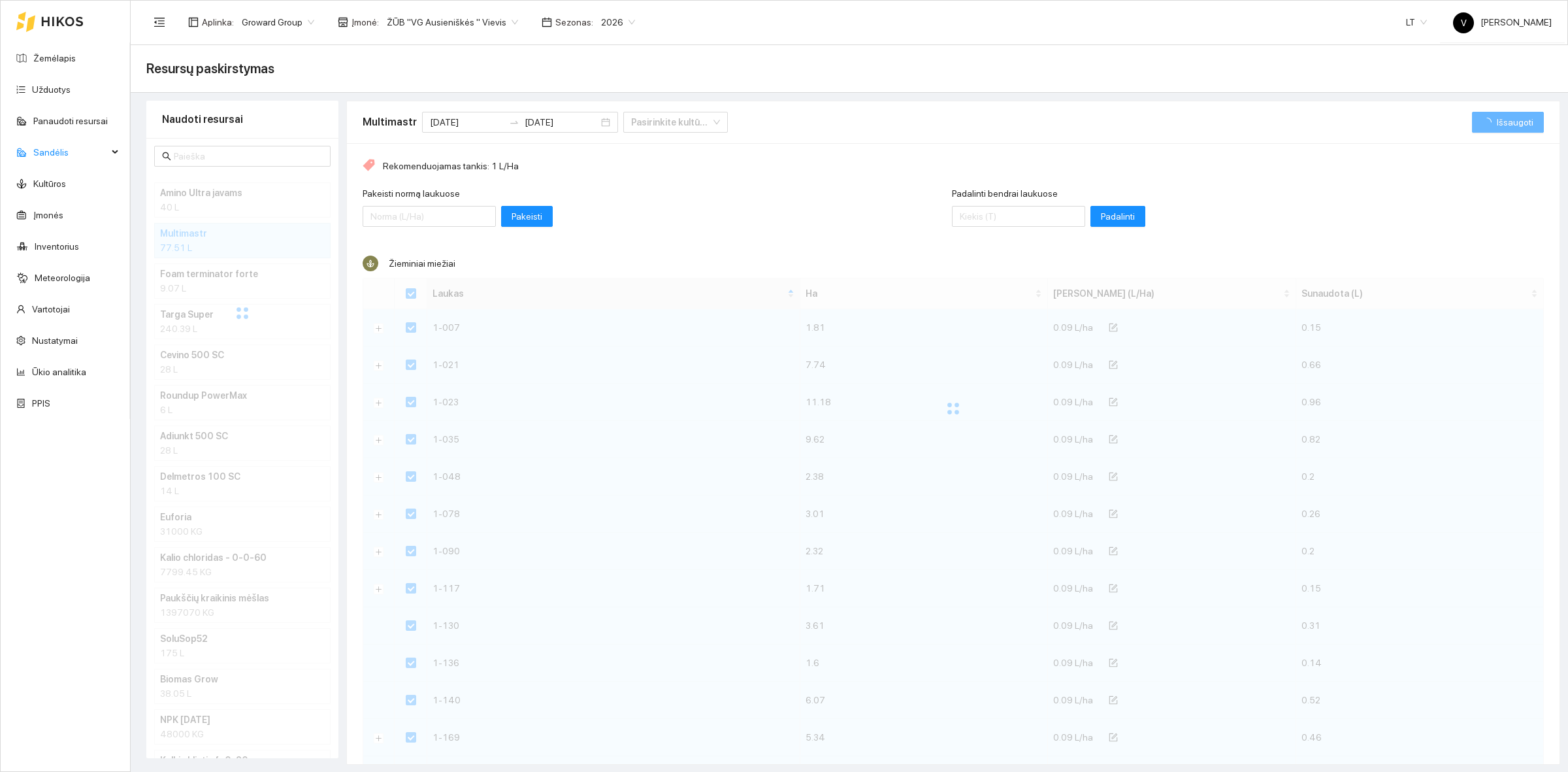
checkbox input "false"
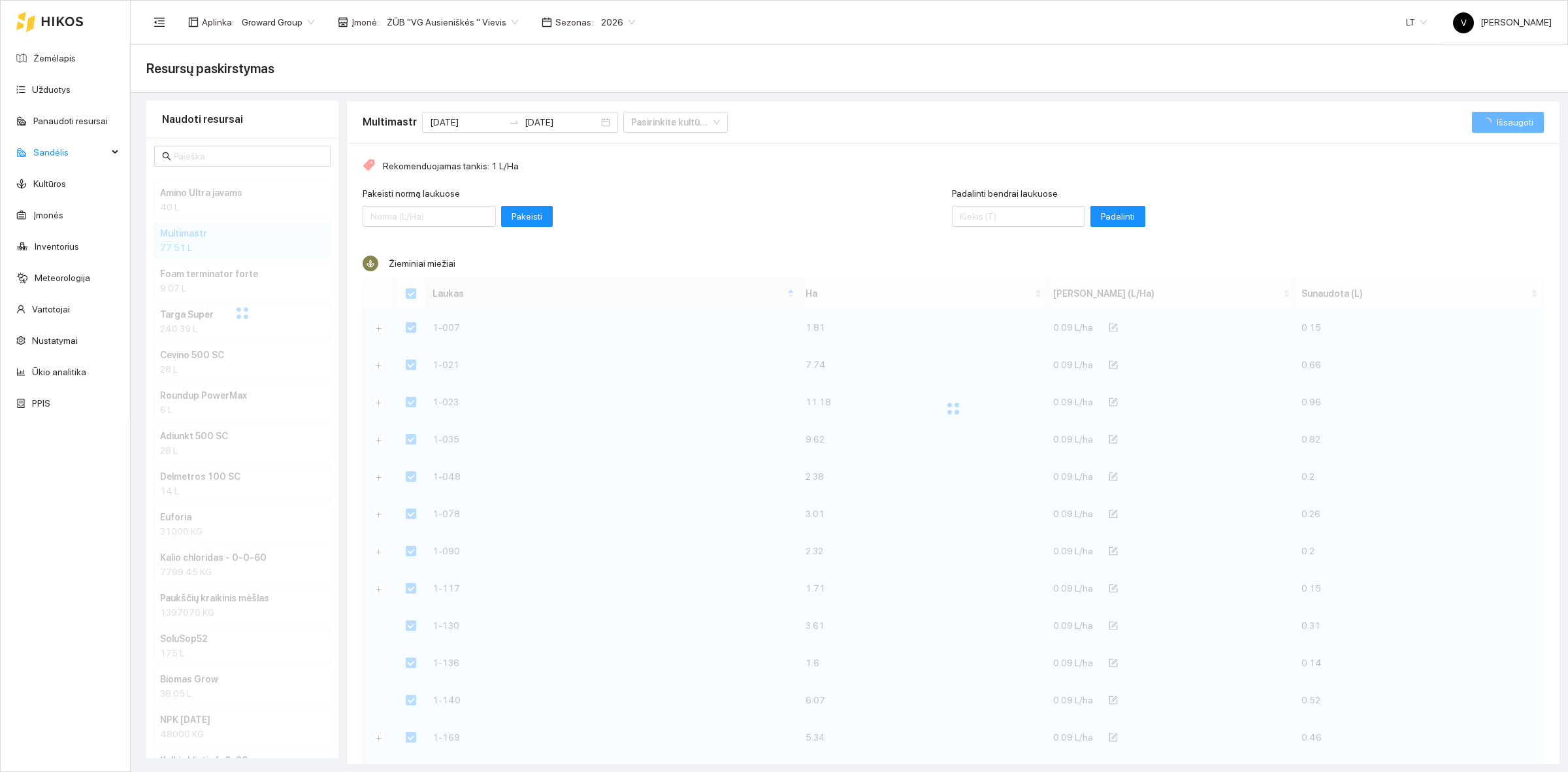
checkbox input "false"
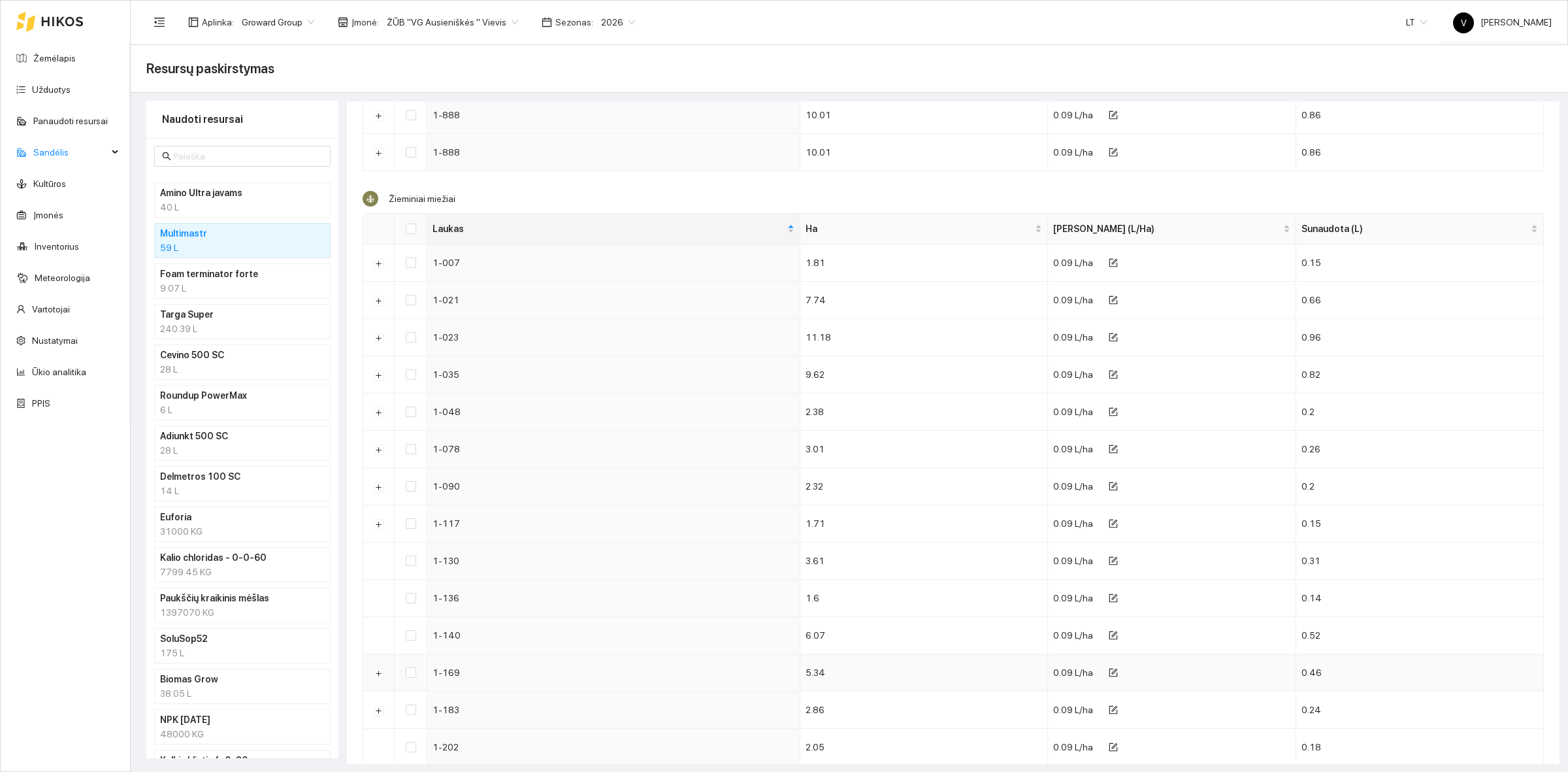
scroll to position [2246, 0]
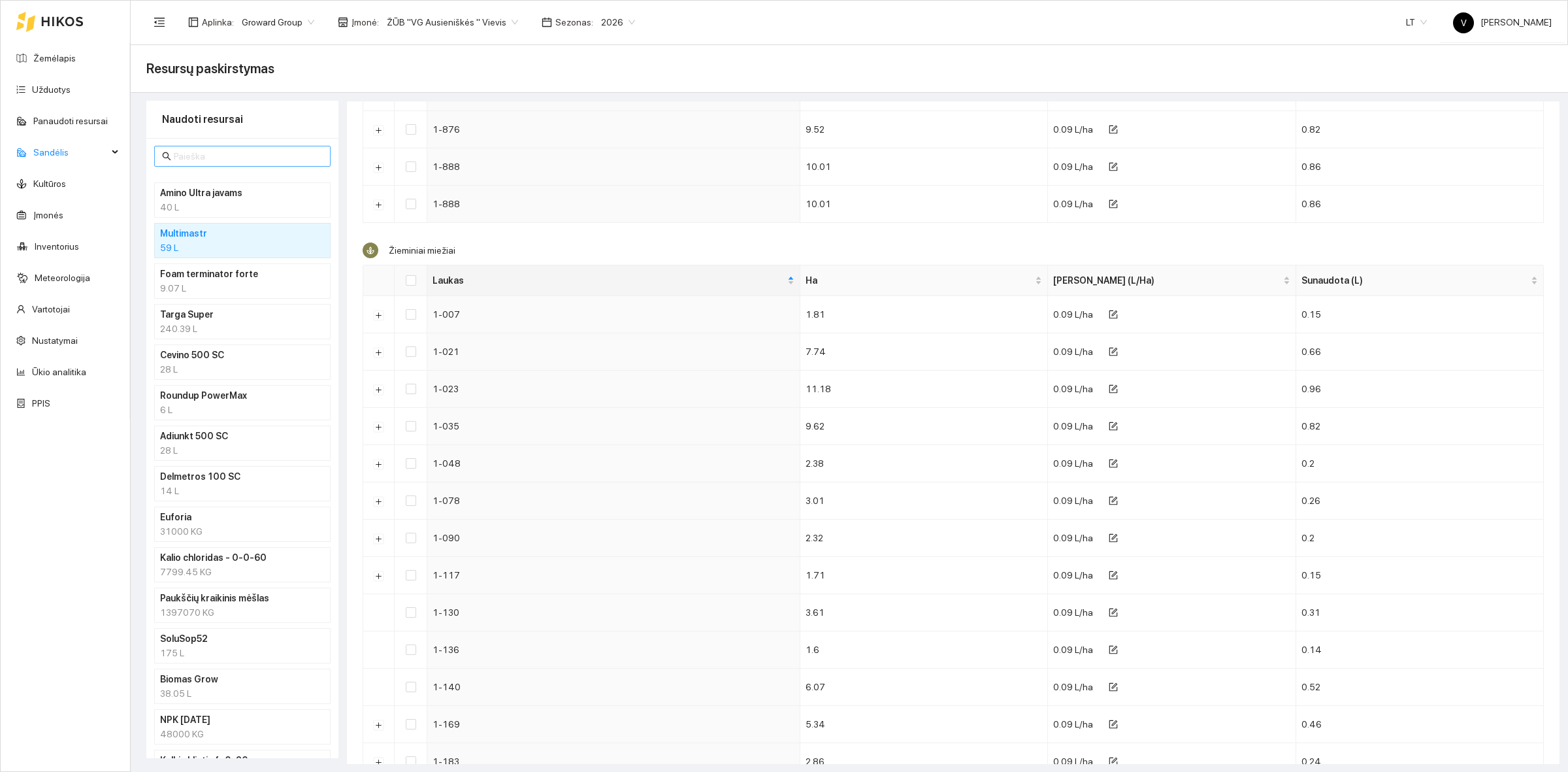
click at [207, 158] on input "text" at bounding box center [249, 156] width 149 height 14
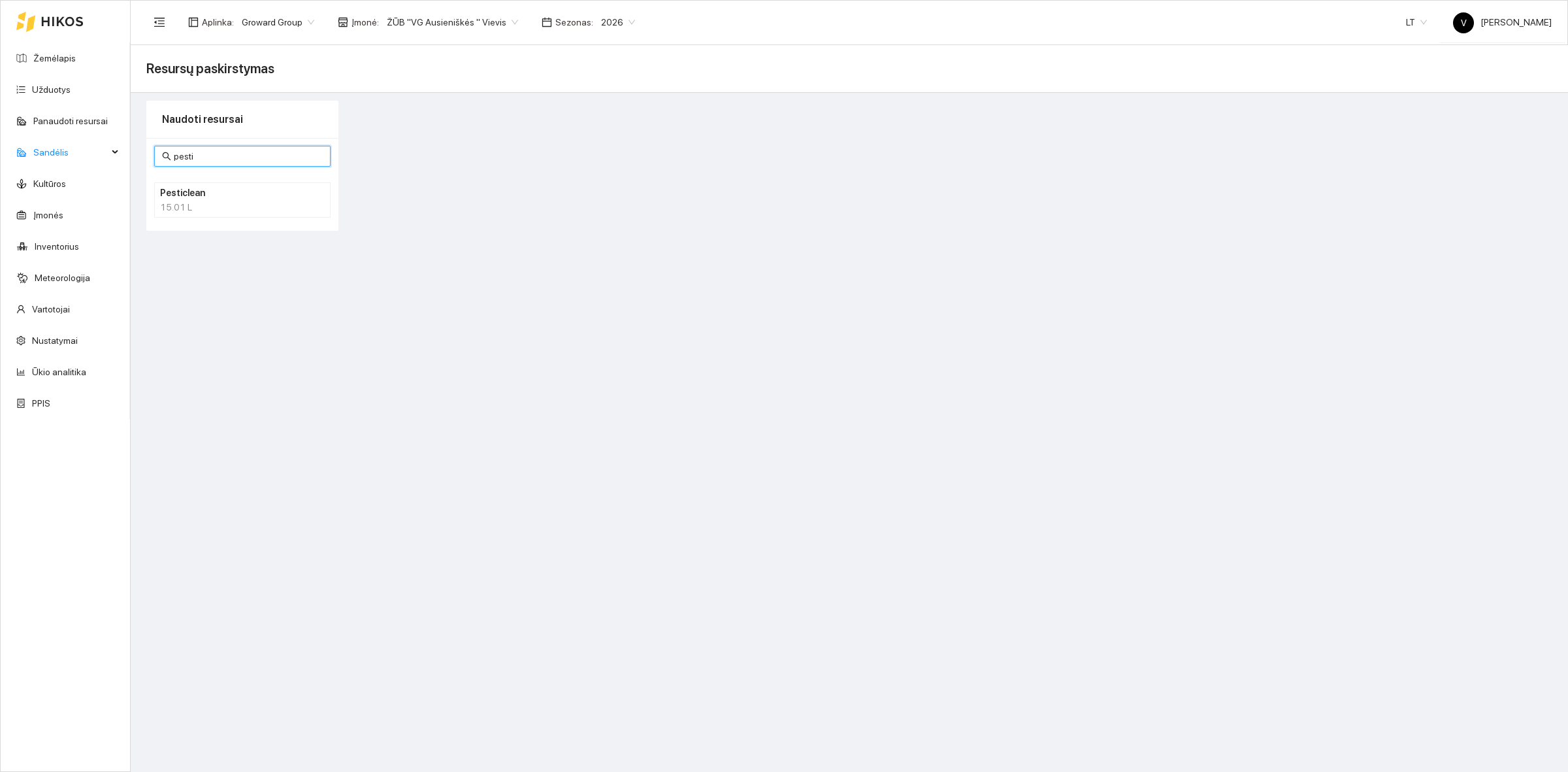
type input "pesti"
click at [207, 194] on h4 "Pesticlean" at bounding box center [225, 192] width 130 height 14
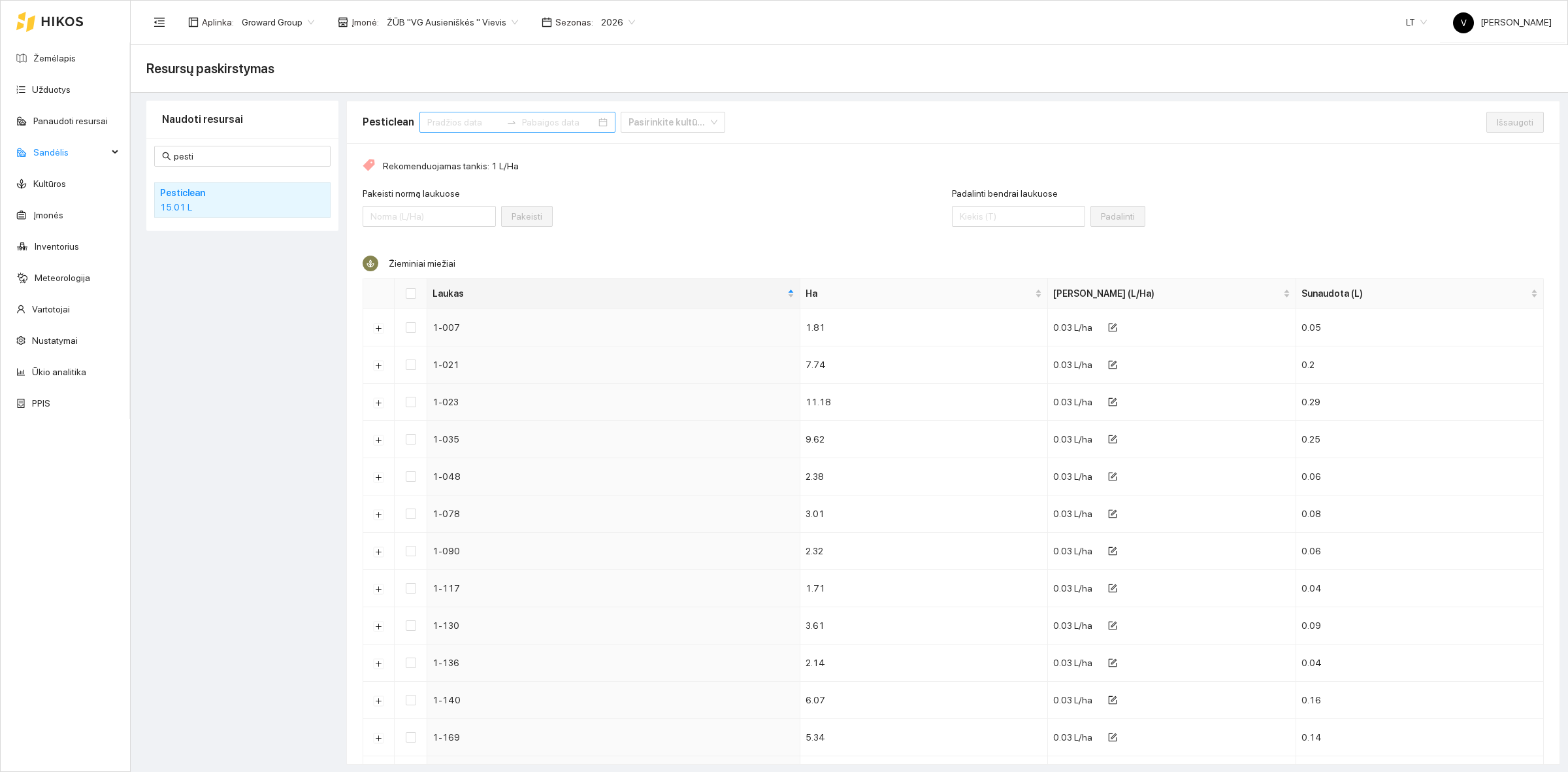
click at [438, 129] on div at bounding box center [517, 122] width 196 height 20
click at [439, 124] on input at bounding box center [464, 121] width 74 height 14
type input "[DATE]"
click at [444, 160] on button "button" at bounding box center [441, 154] width 14 height 26
type input "[DATE]"
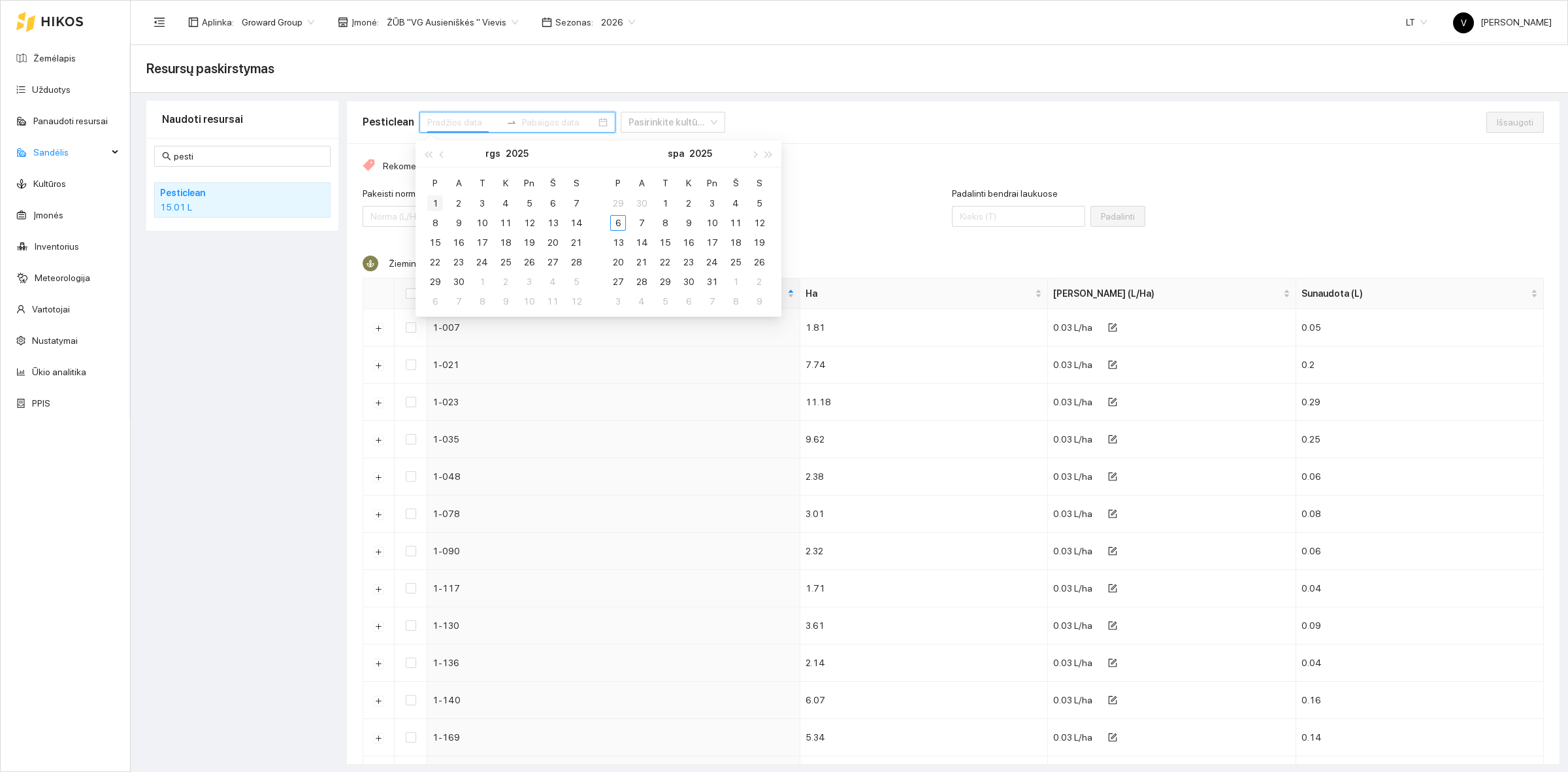
type input "[DATE]"
click at [433, 198] on div "1" at bounding box center [435, 203] width 16 height 16
type input "[DATE]"
click at [455, 281] on div "30" at bounding box center [458, 281] width 16 height 16
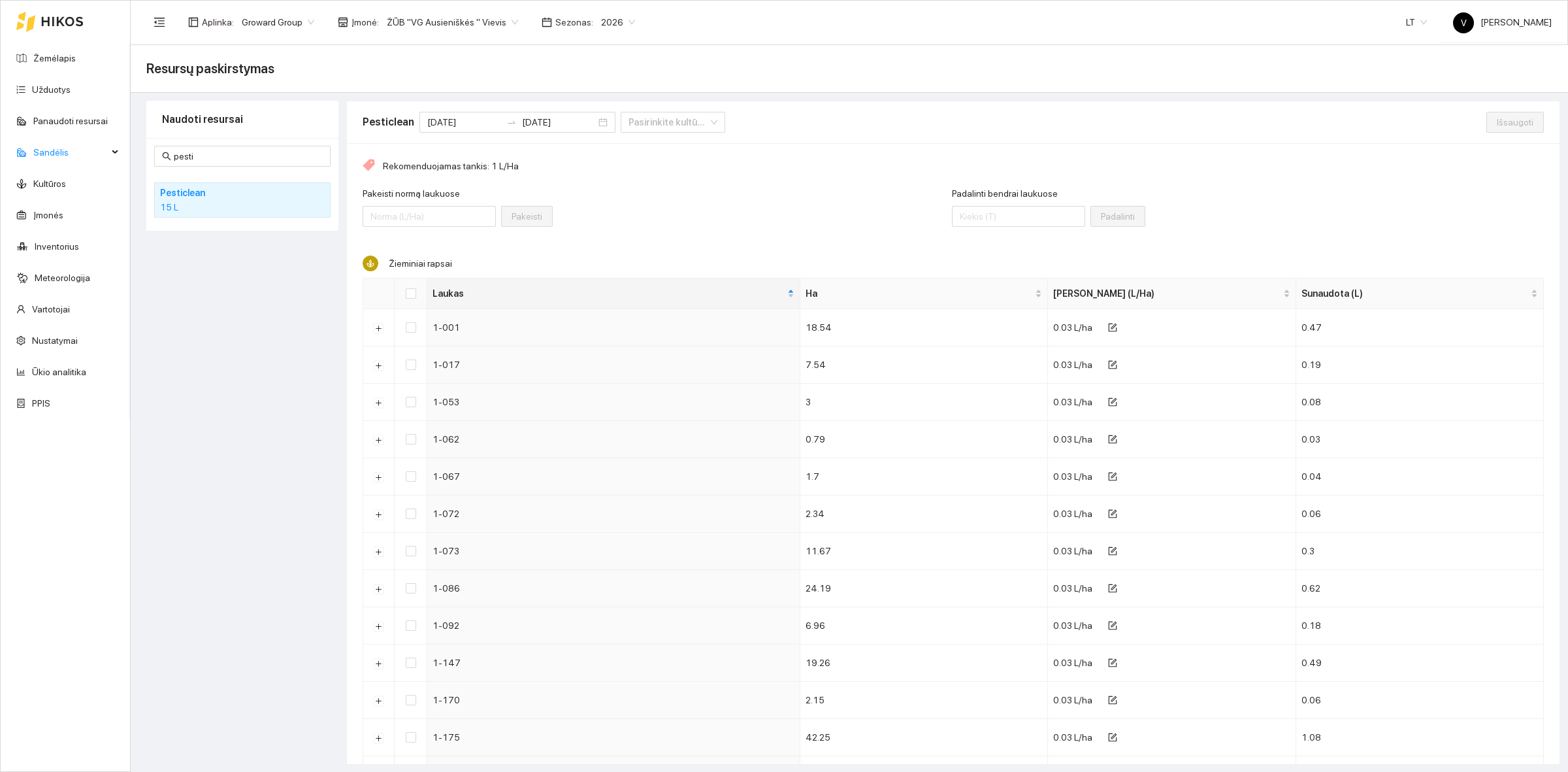
click at [958, 213] on input "Padalinti bendrai laukuose" at bounding box center [1018, 216] width 133 height 20
type input "15"
click at [412, 295] on input "Select all" at bounding box center [411, 292] width 10 height 10
checkbox input "true"
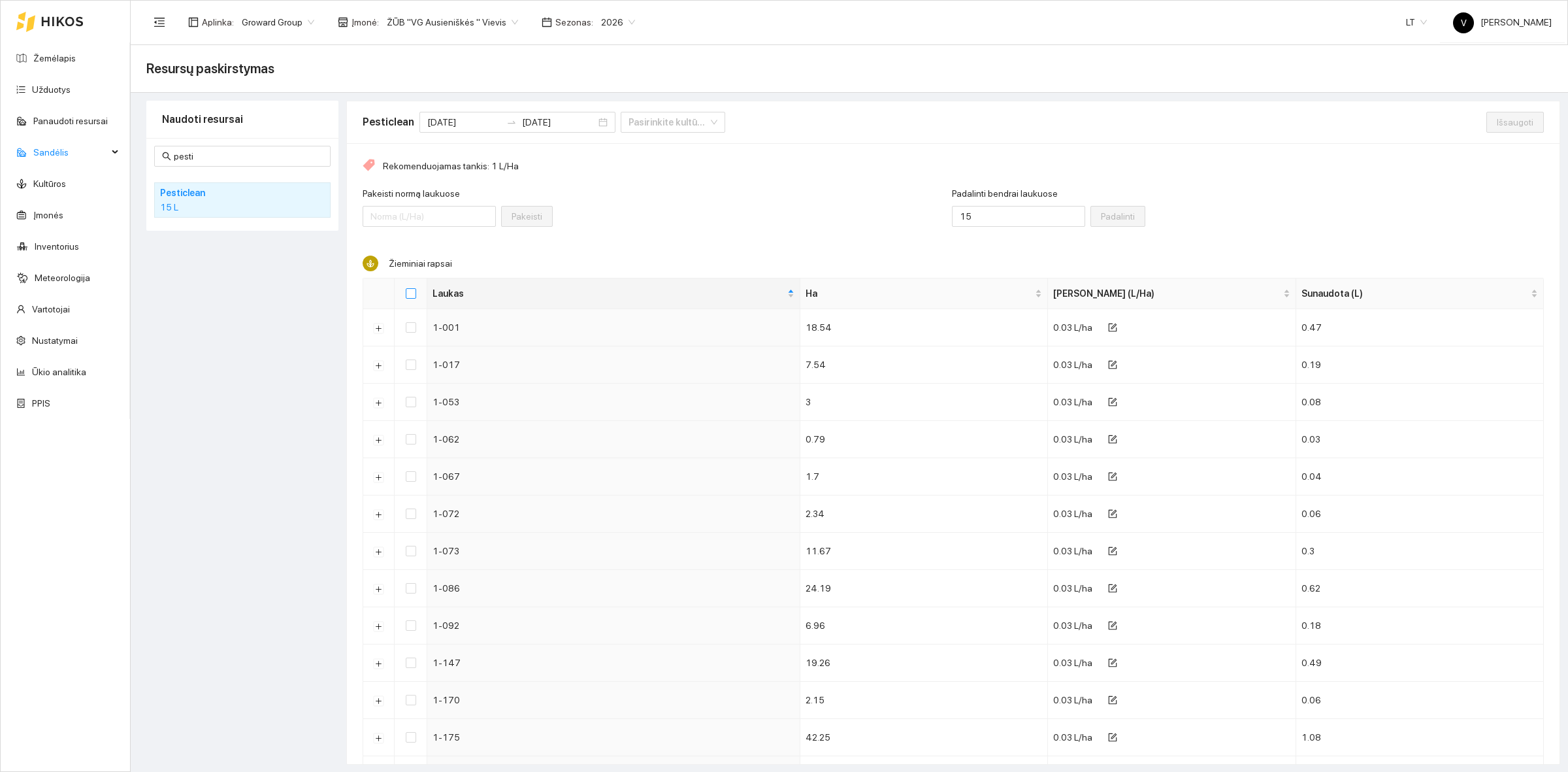
checkbox input "true"
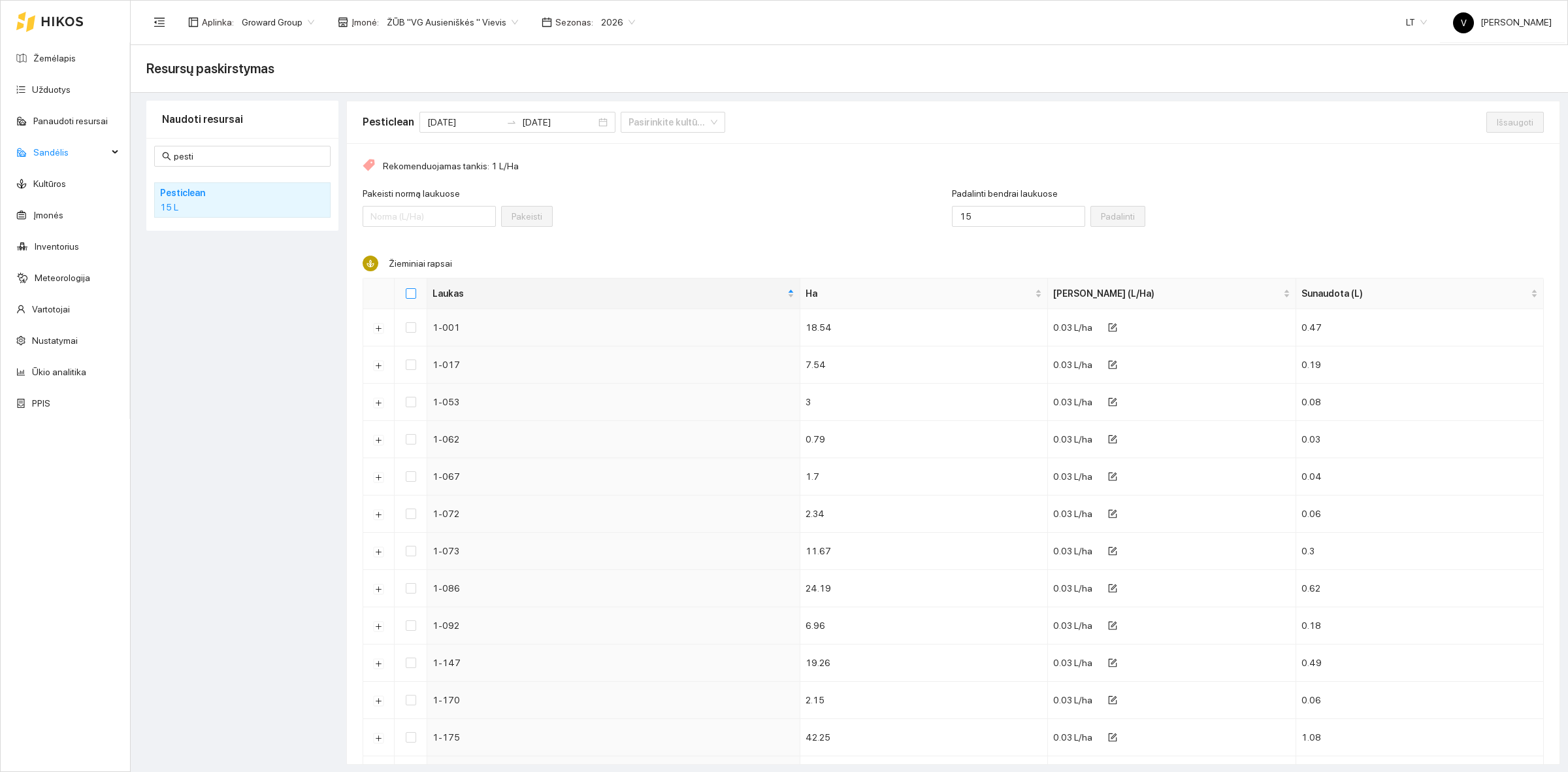
checkbox input "true"
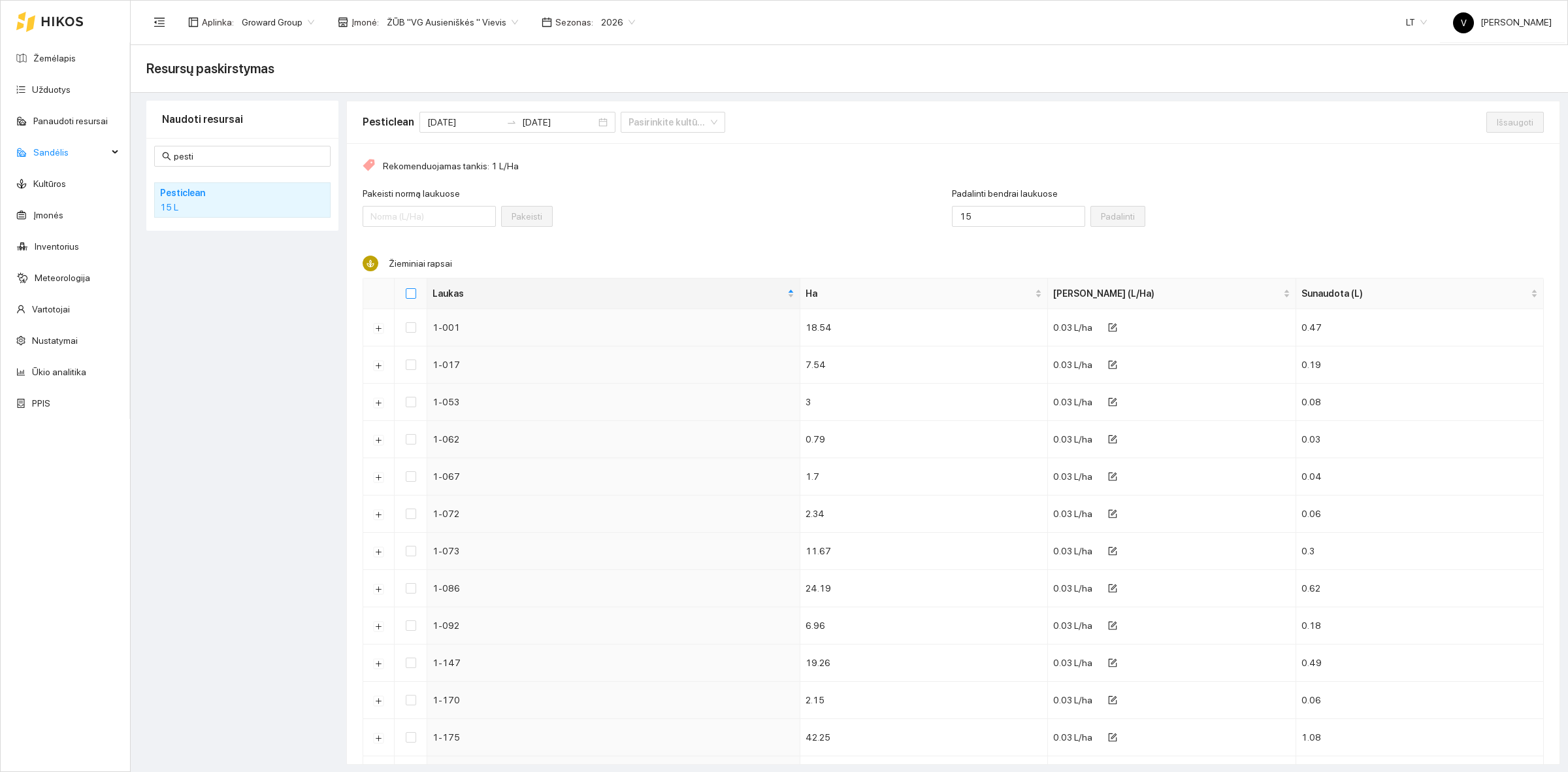
checkbox input "true"
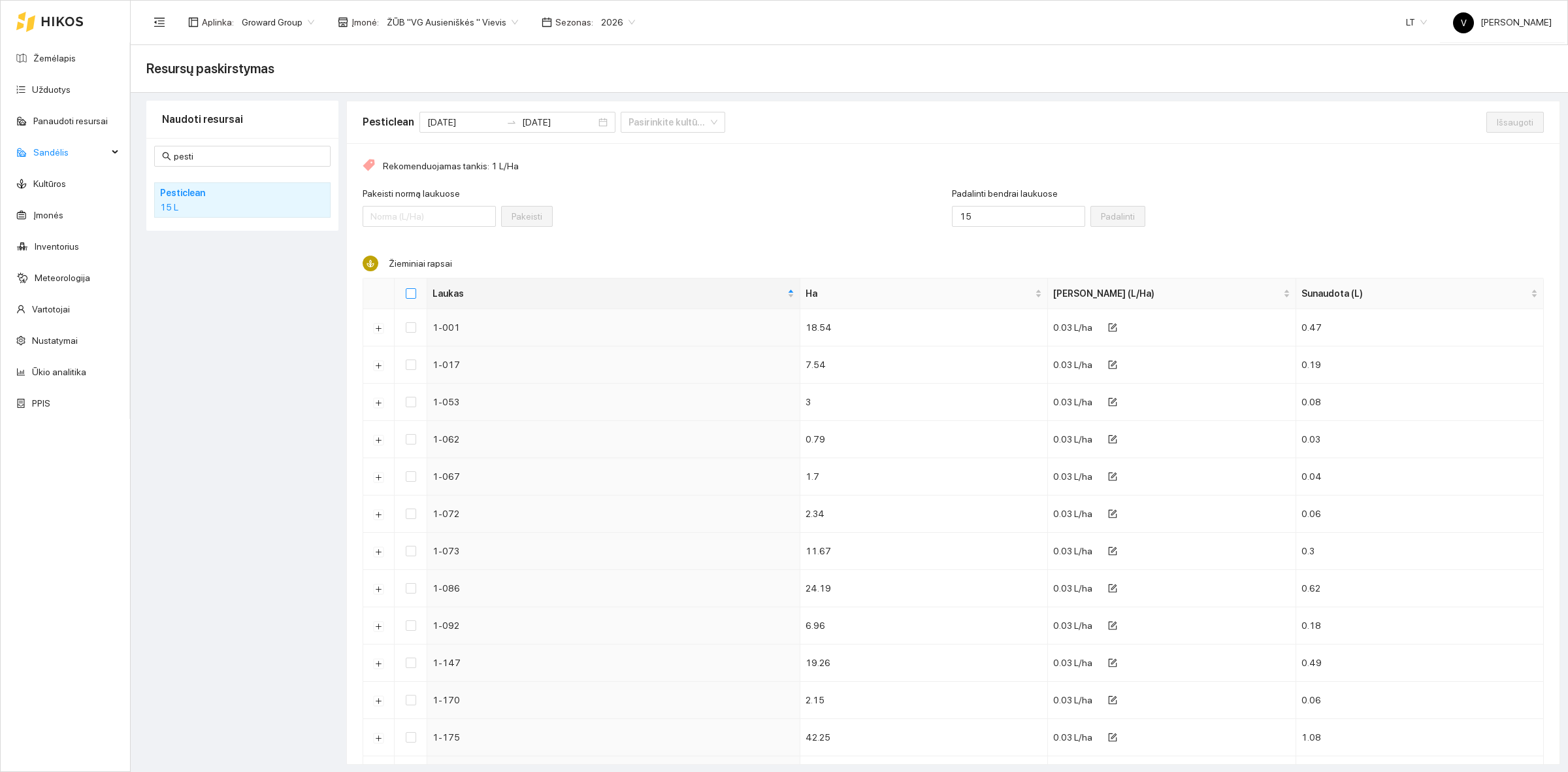
checkbox input "true"
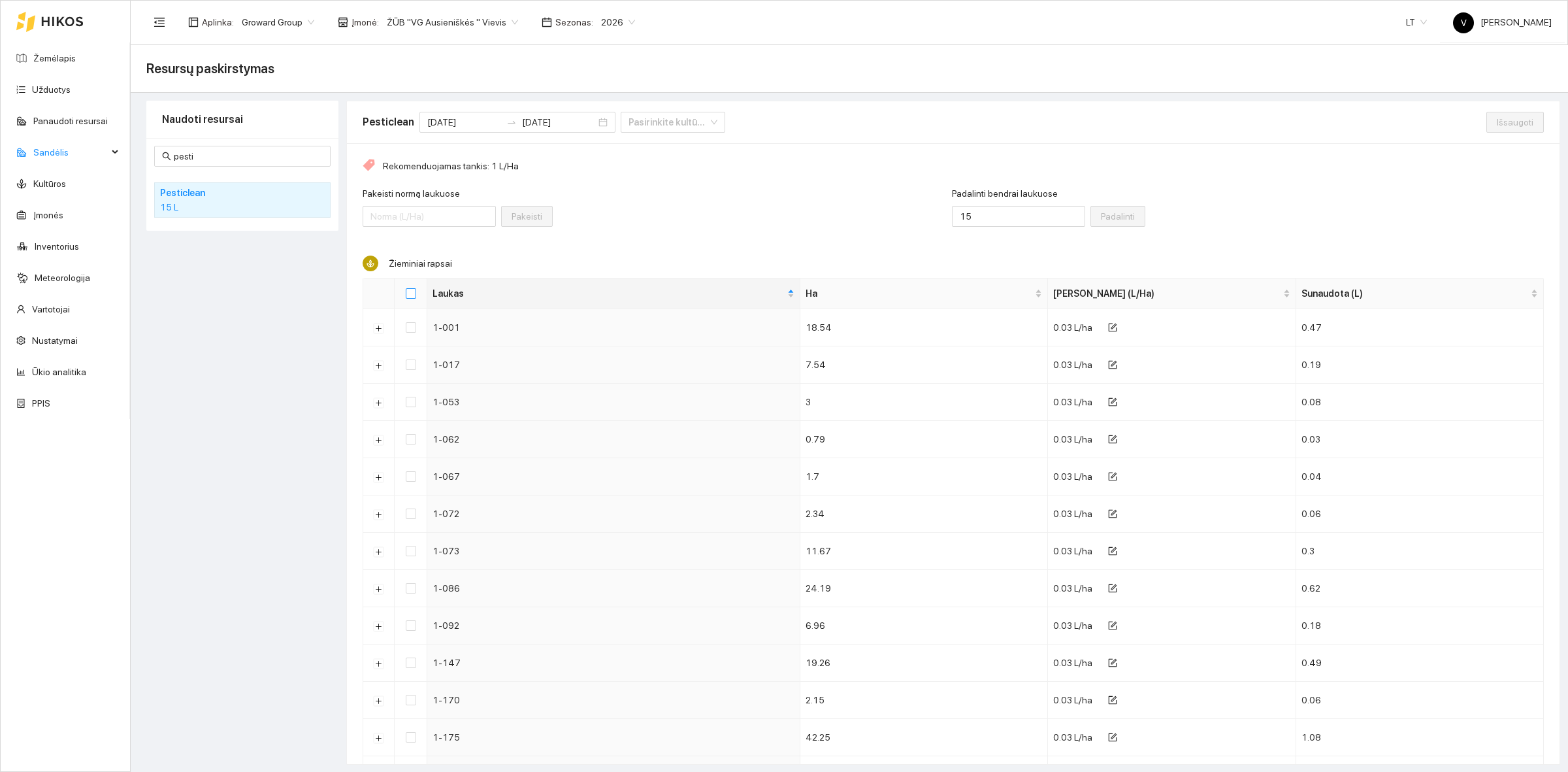
checkbox input "true"
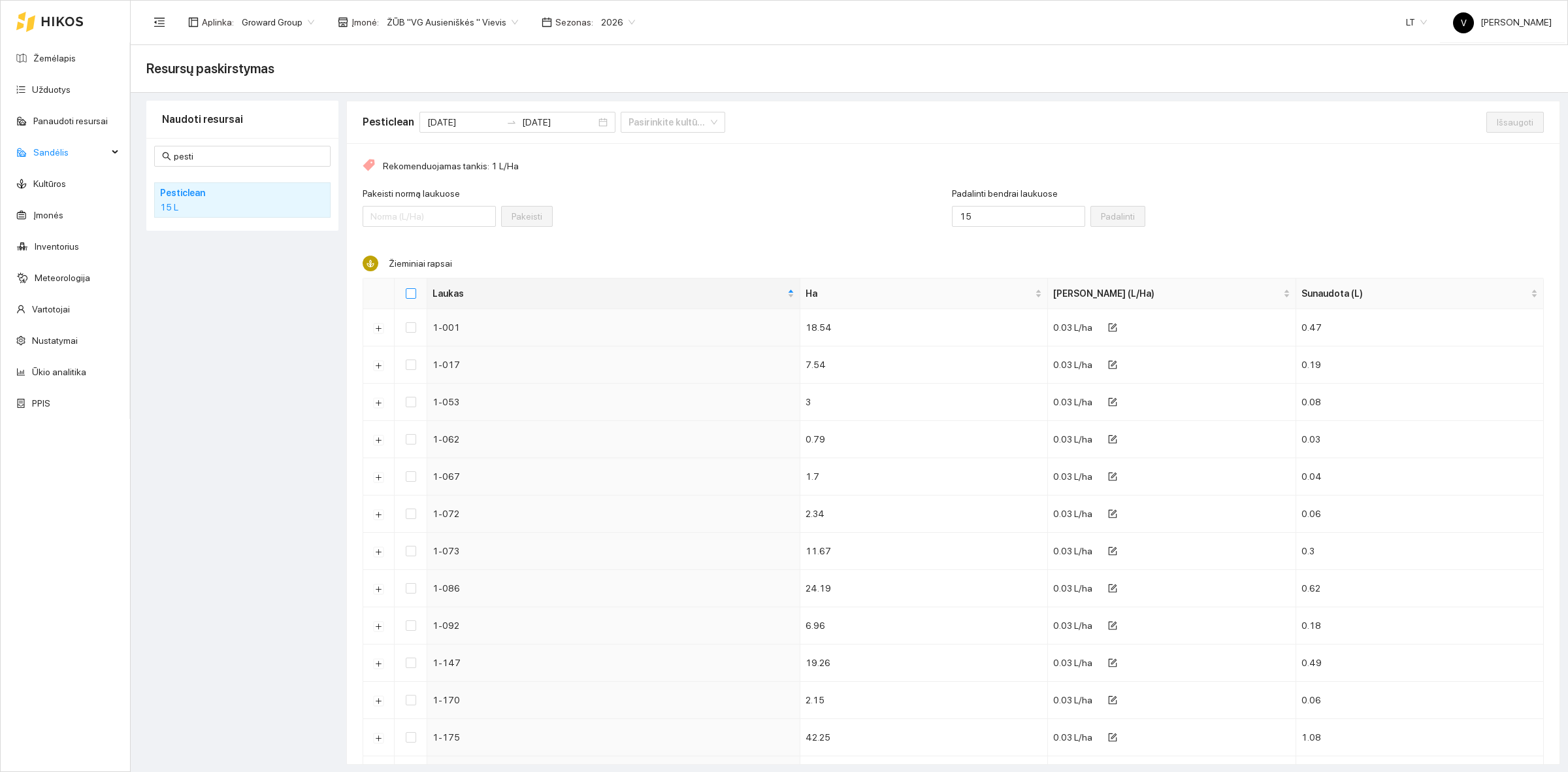
checkbox input "true"
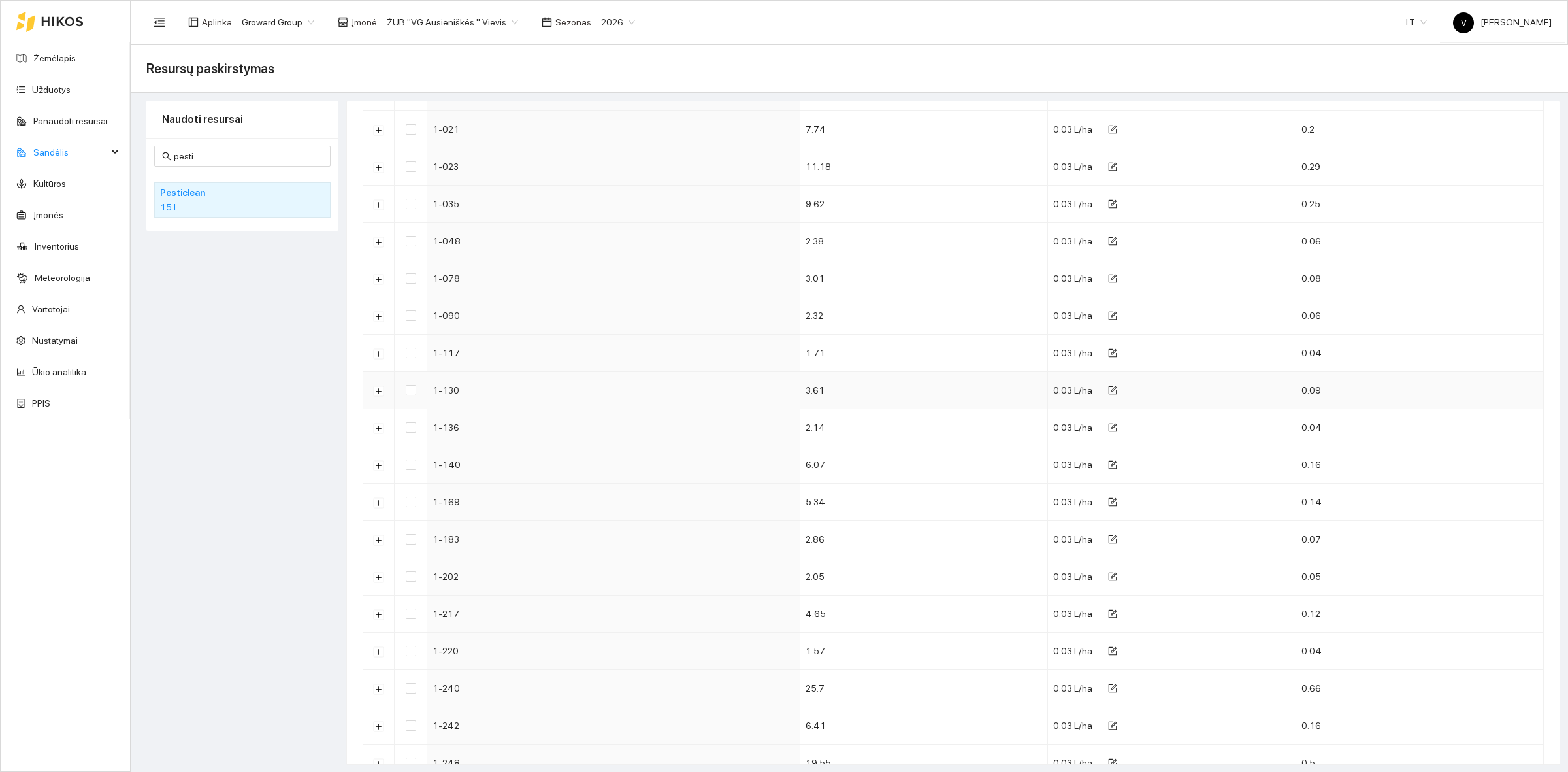
scroll to position [980, 0]
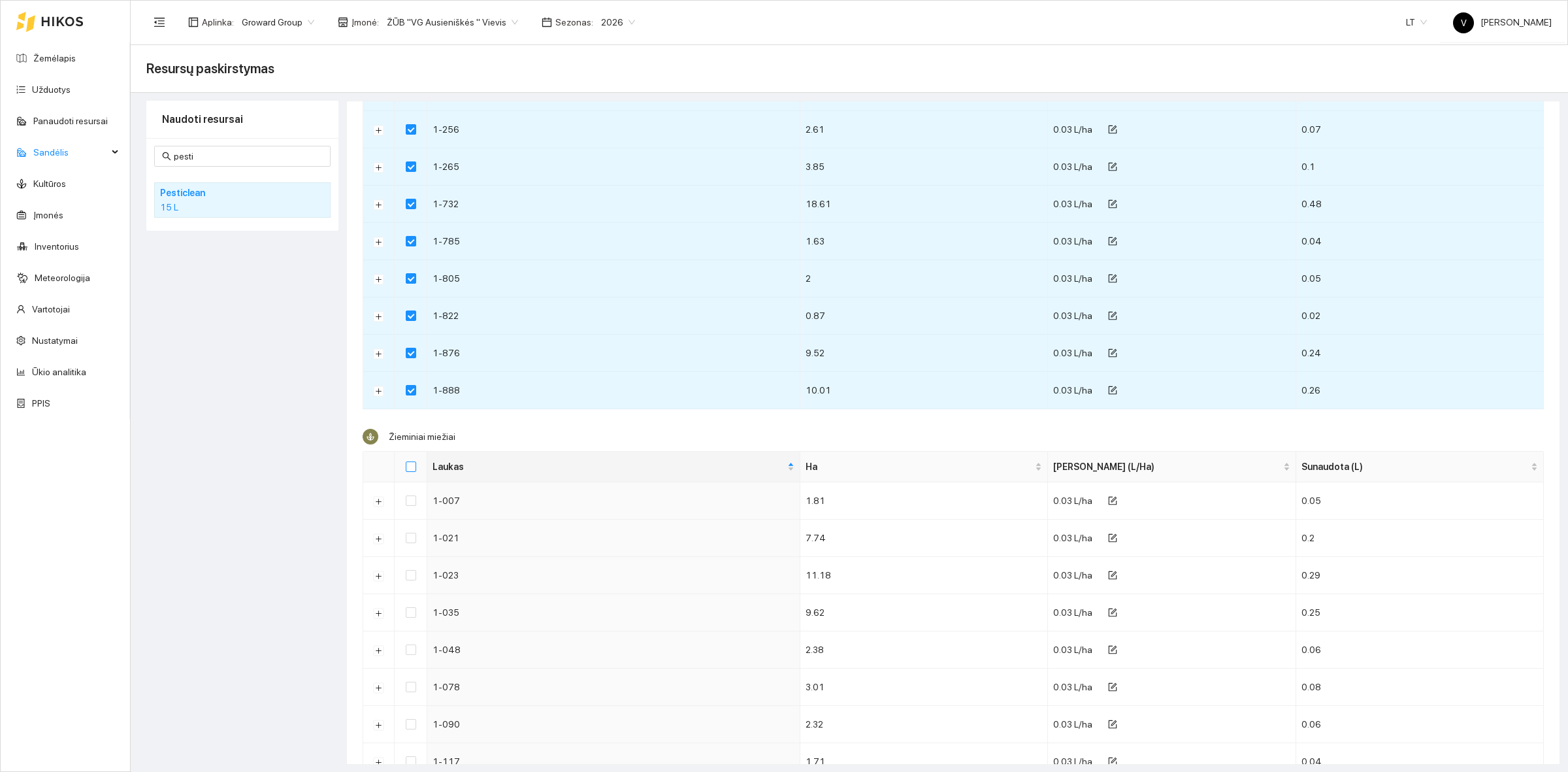
click at [412, 472] on input "Select all" at bounding box center [411, 466] width 10 height 10
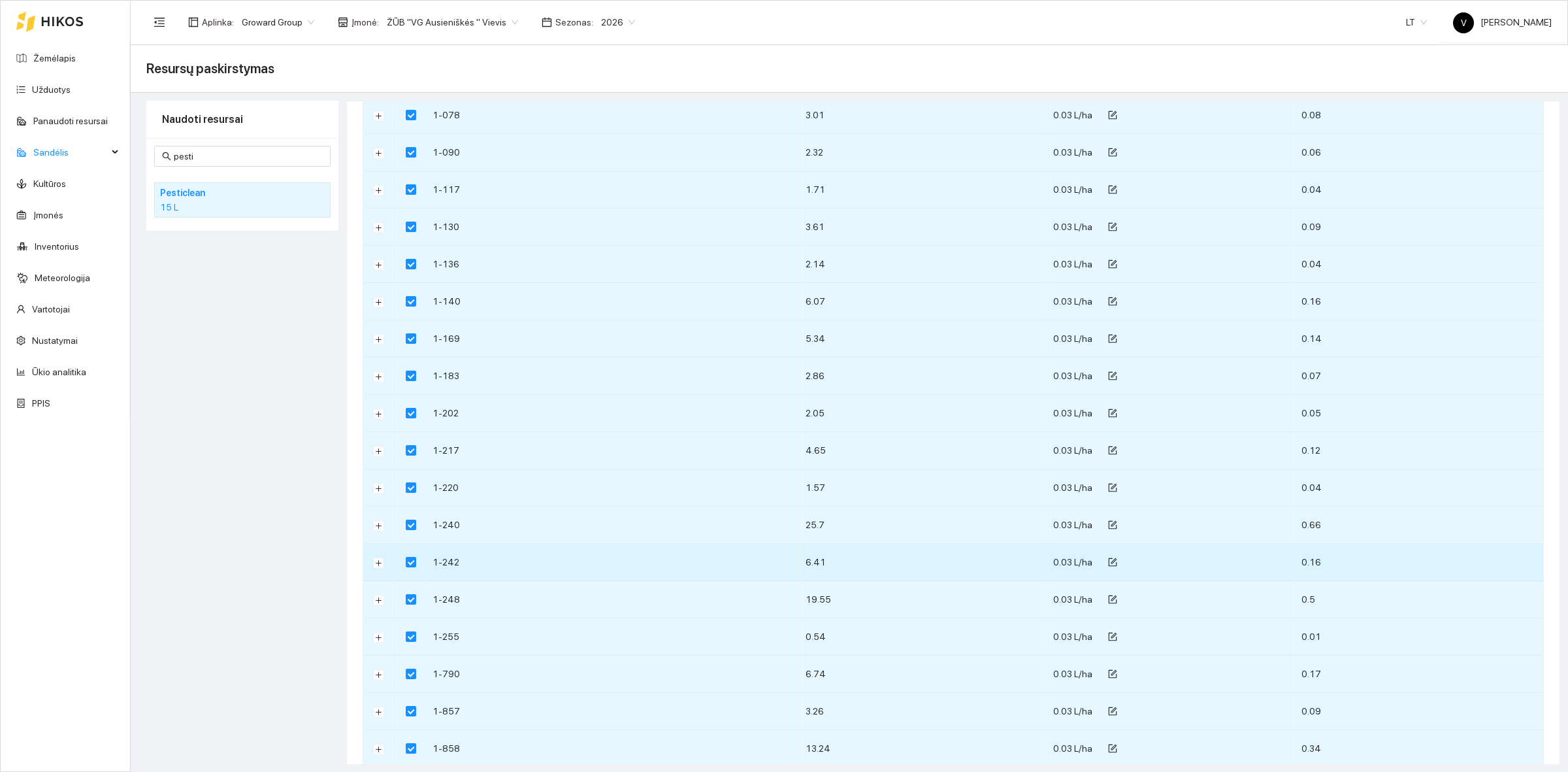
scroll to position [1862, 0]
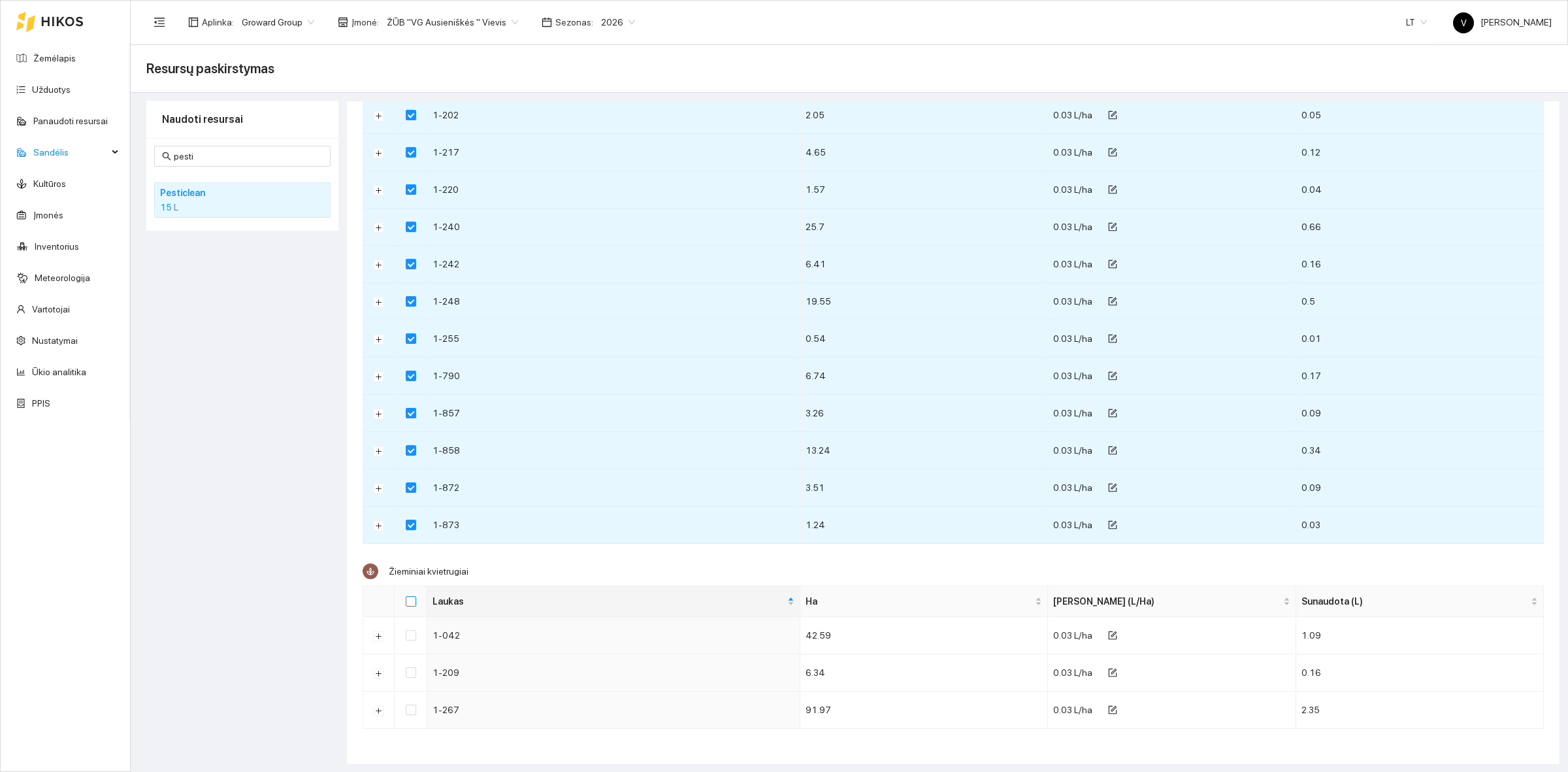
click at [412, 601] on input "Select all" at bounding box center [411, 601] width 10 height 10
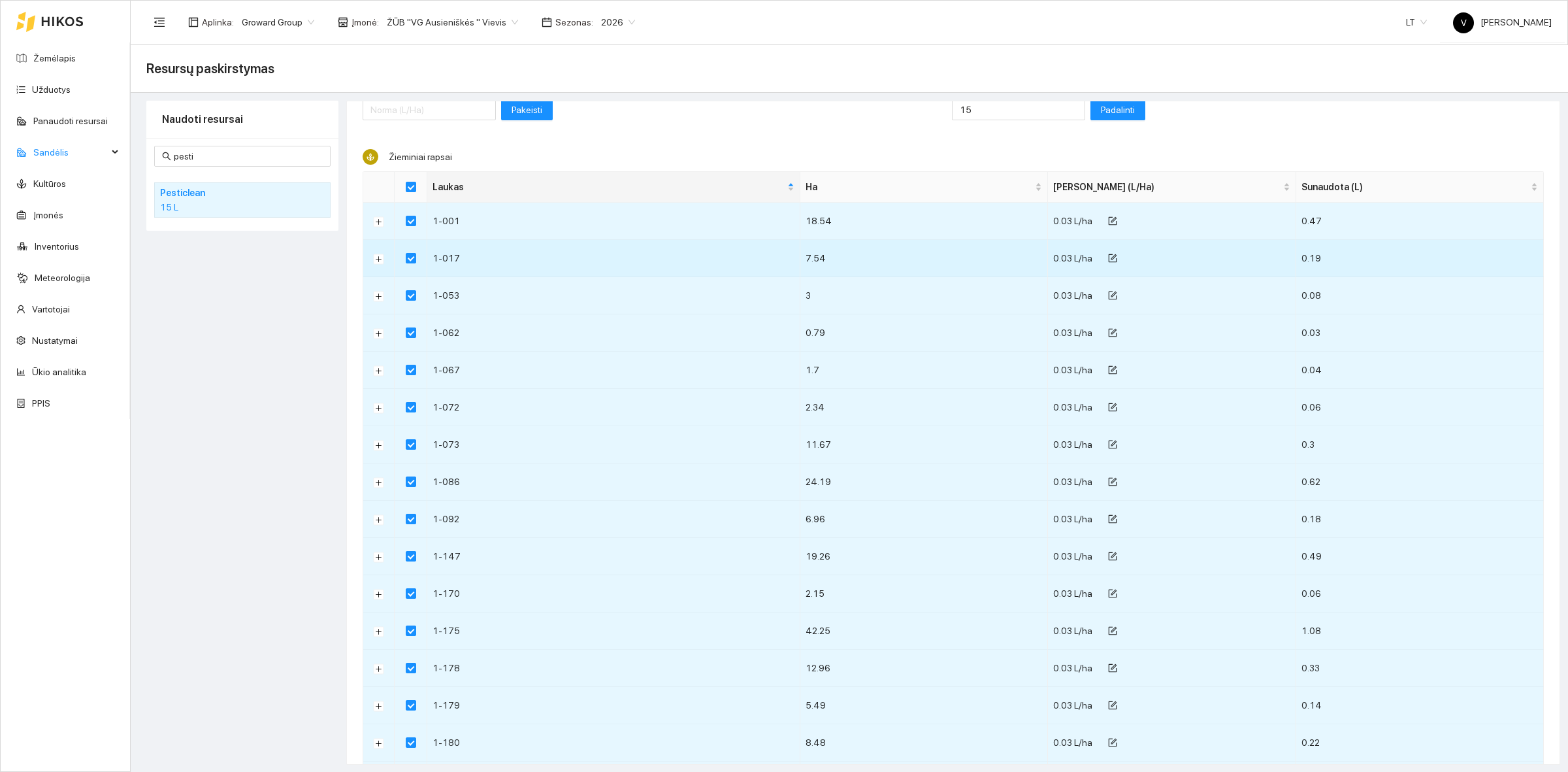
scroll to position [0, 0]
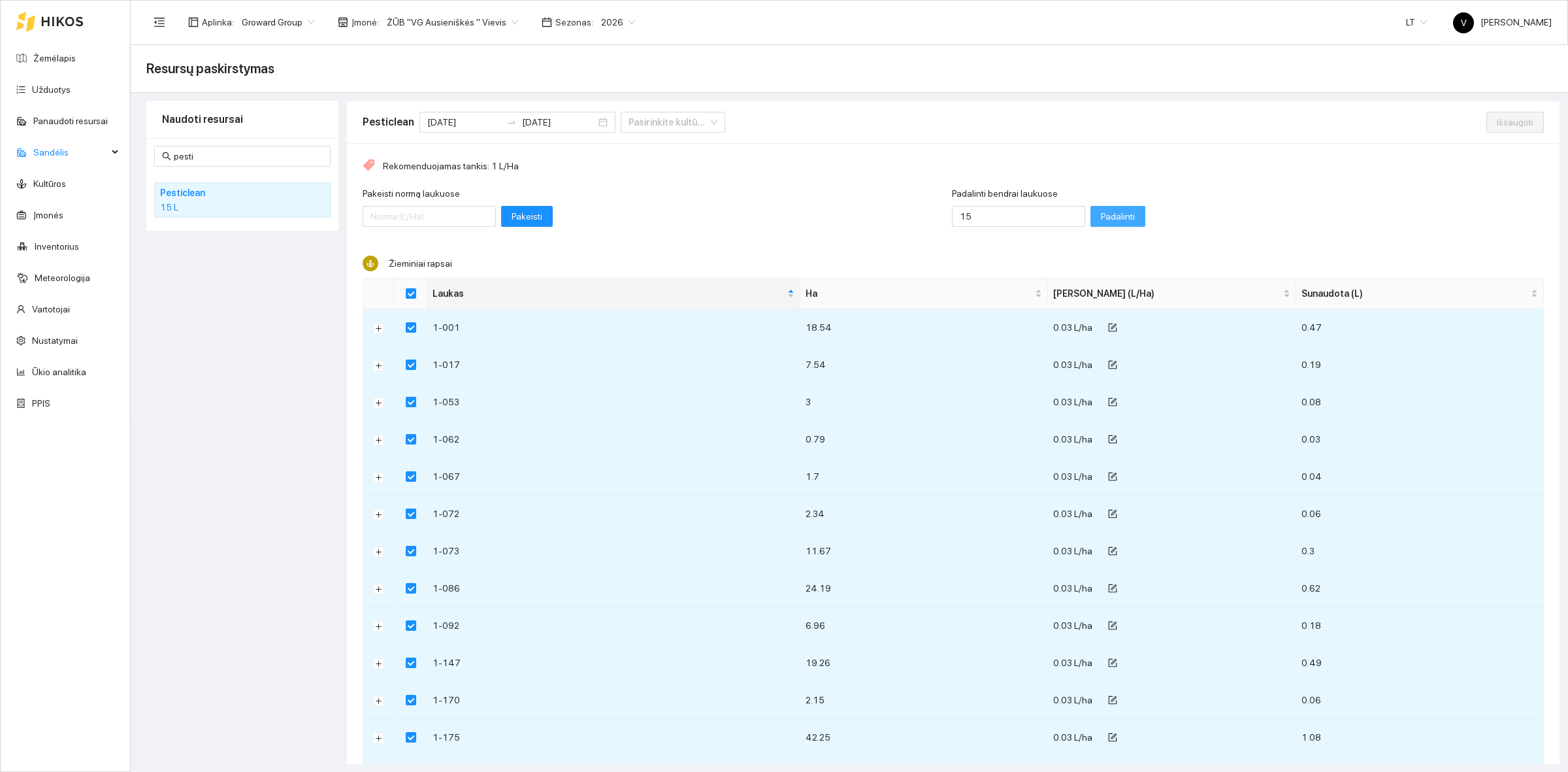
click at [1101, 221] on span "Padalinti" at bounding box center [1117, 216] width 34 height 14
click at [1496, 124] on span "Išsaugoti" at bounding box center [1514, 121] width 36 height 14
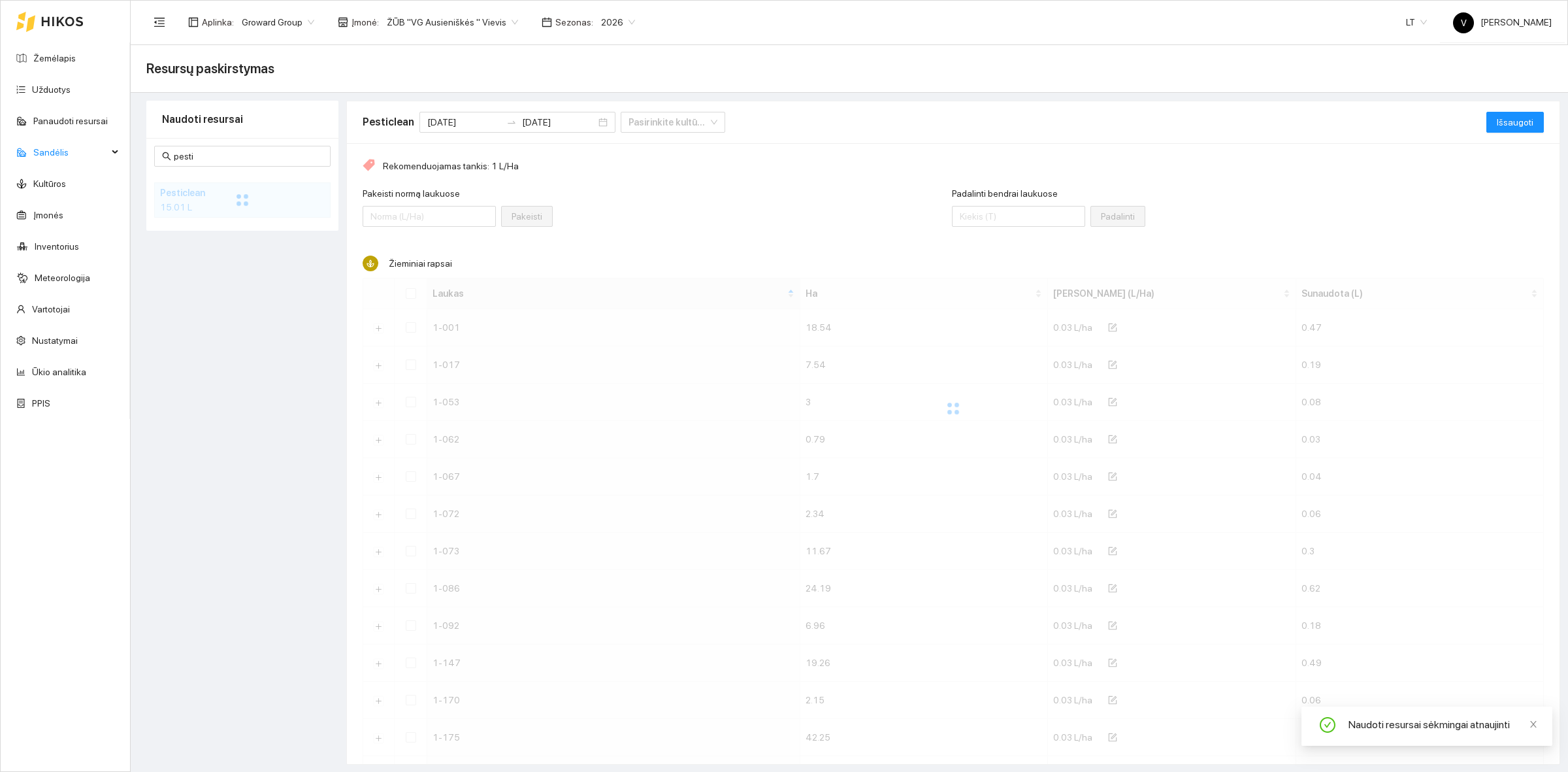
drag, startPoint x: 569, startPoint y: 481, endPoint x: 1262, endPoint y: 193, distance: 750.5
click at [1262, 193] on div "Padalinti bendrai laukuose Padalinti" at bounding box center [1248, 214] width 592 height 56
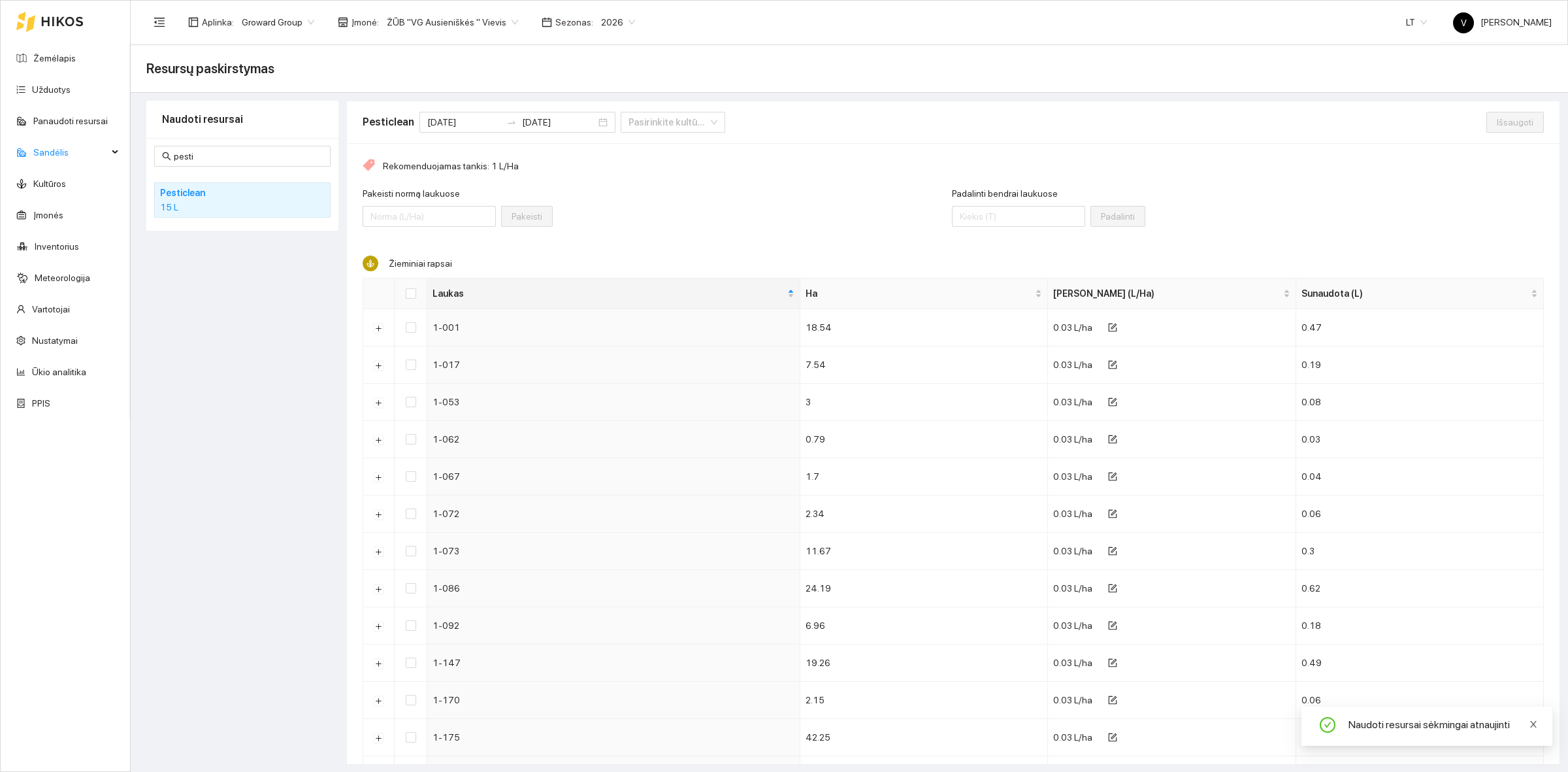
click at [1530, 719] on icon "close" at bounding box center [1534, 724] width 9 height 9
click at [211, 155] on input "pesti" at bounding box center [249, 156] width 149 height 14
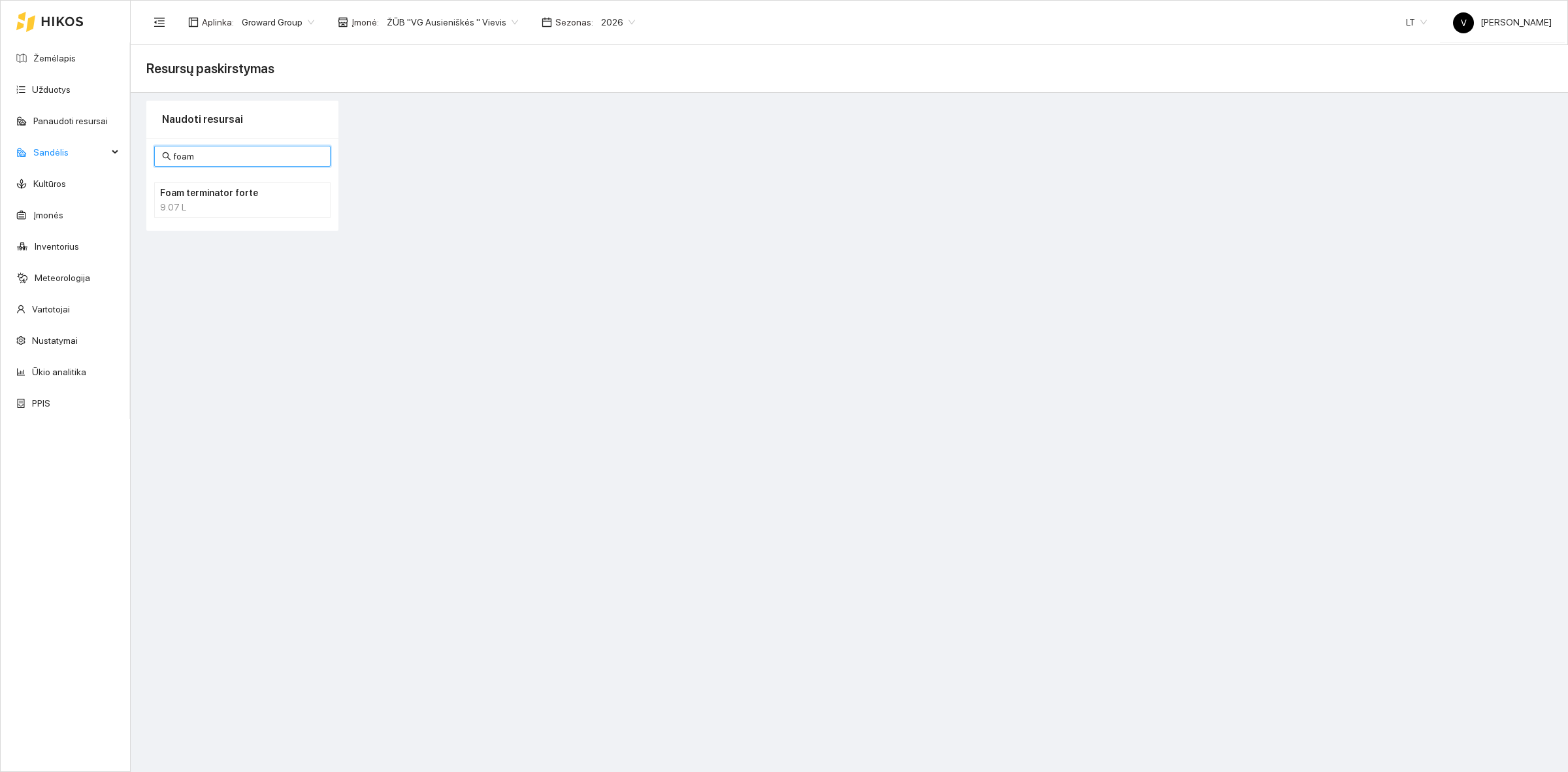
click at [219, 196] on h4 "Foam terminator forte" at bounding box center [225, 192] width 130 height 14
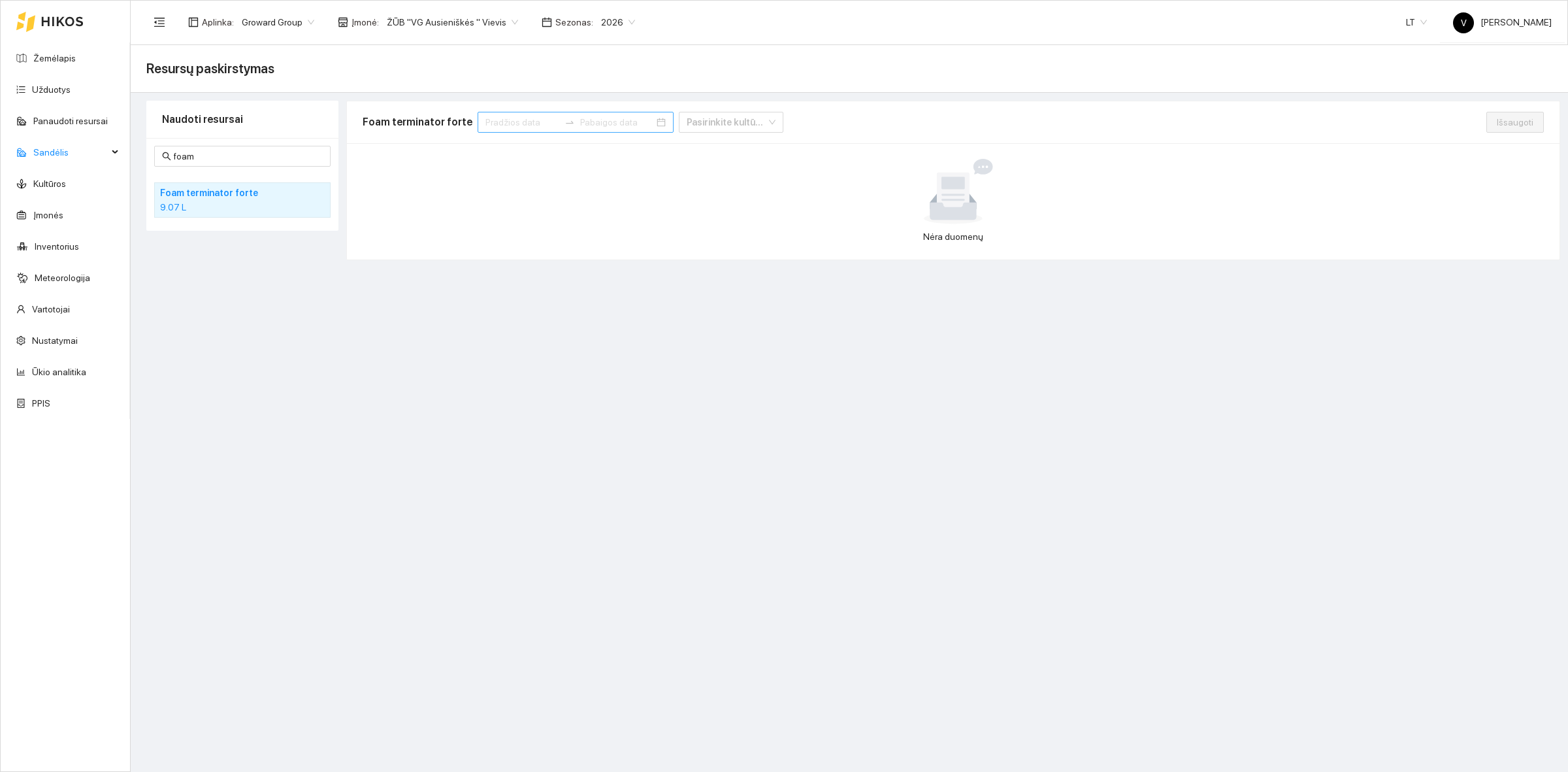
click at [490, 119] on input at bounding box center [521, 121] width 74 height 14
click at [493, 155] on span "button" at bounding box center [494, 154] width 7 height 7
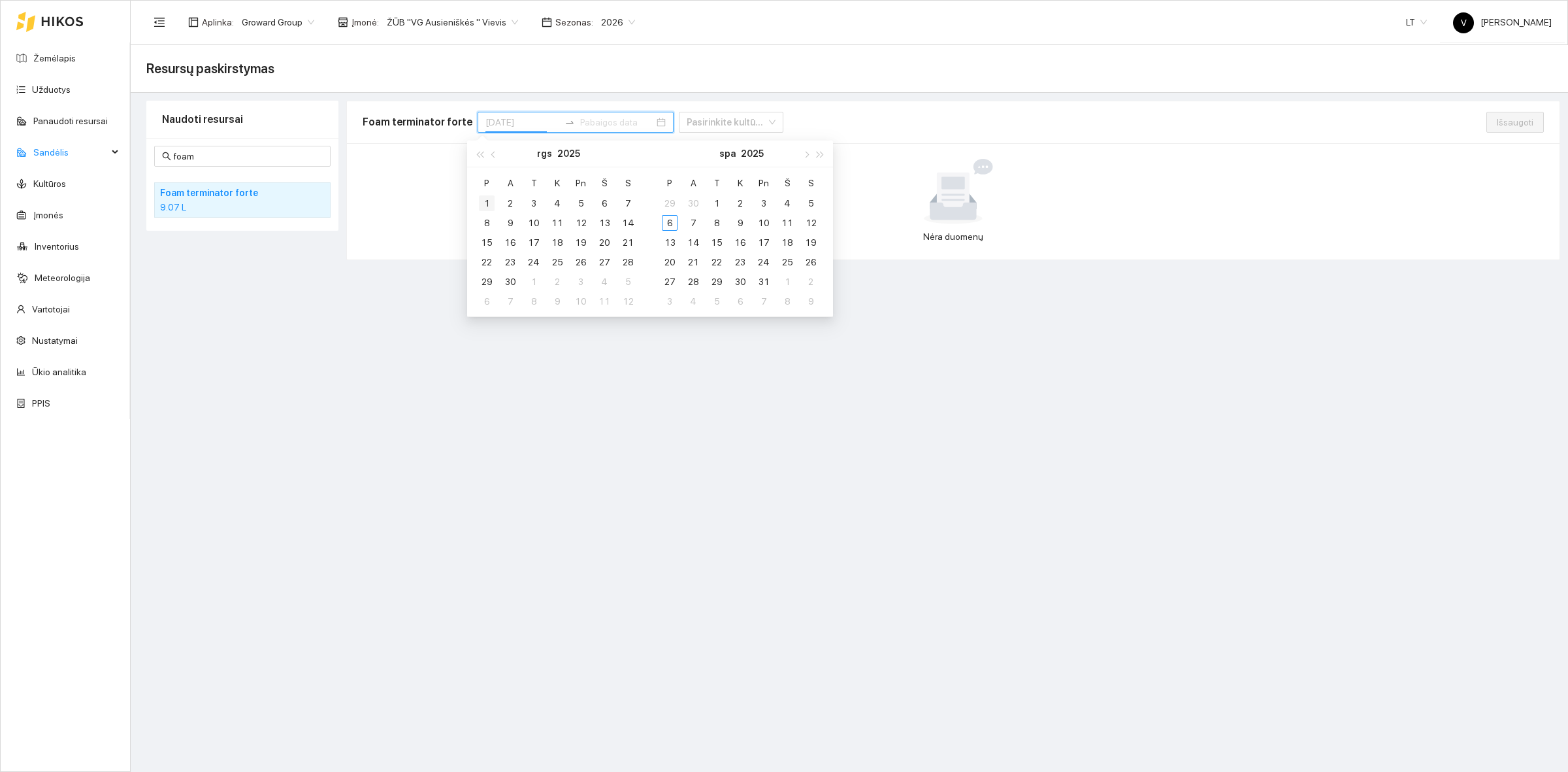
click at [487, 203] on div "1" at bounding box center [486, 203] width 16 height 16
click at [509, 282] on div "30" at bounding box center [510, 281] width 16 height 16
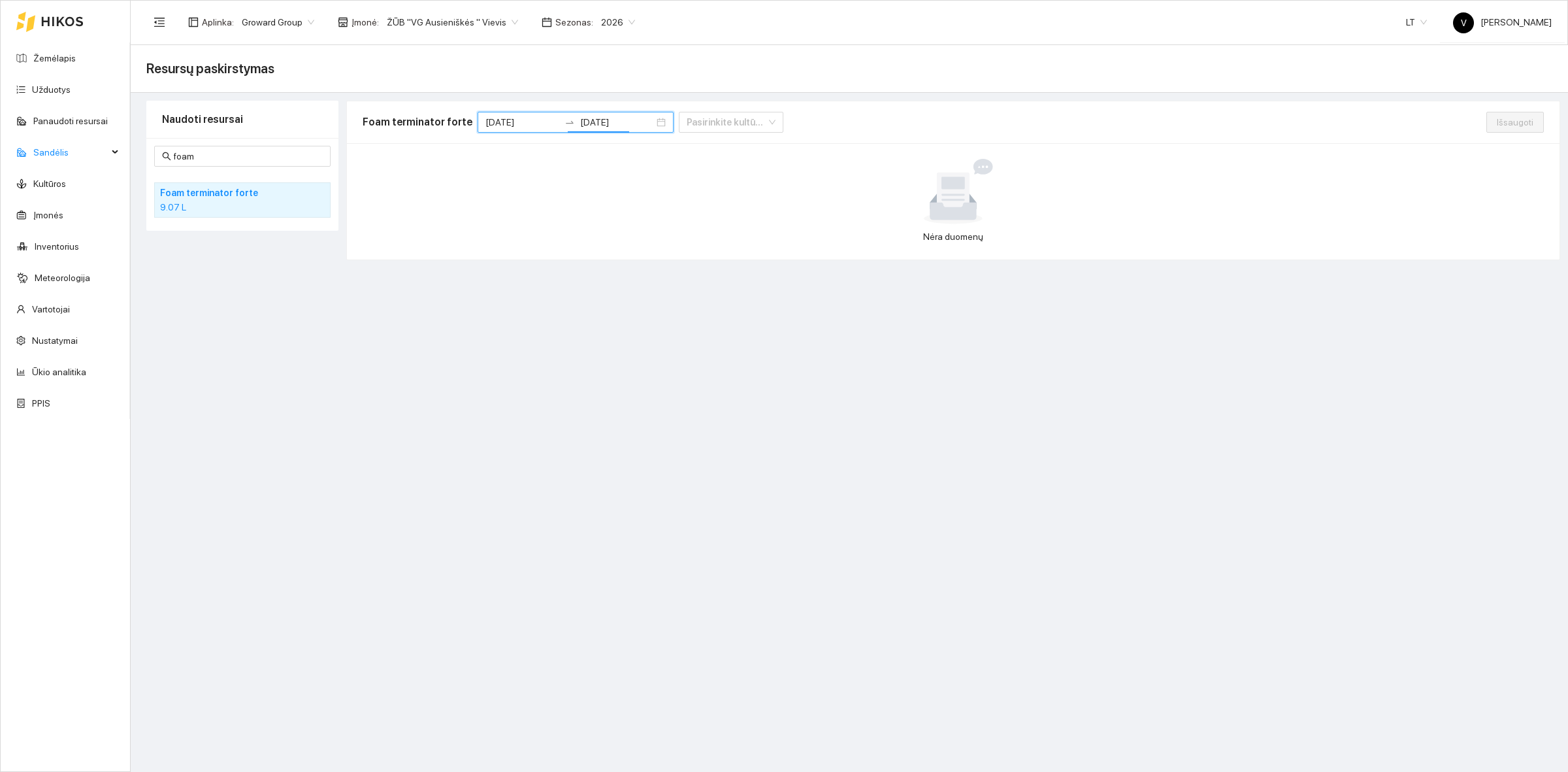
click at [537, 207] on div at bounding box center [953, 191] width 1170 height 65
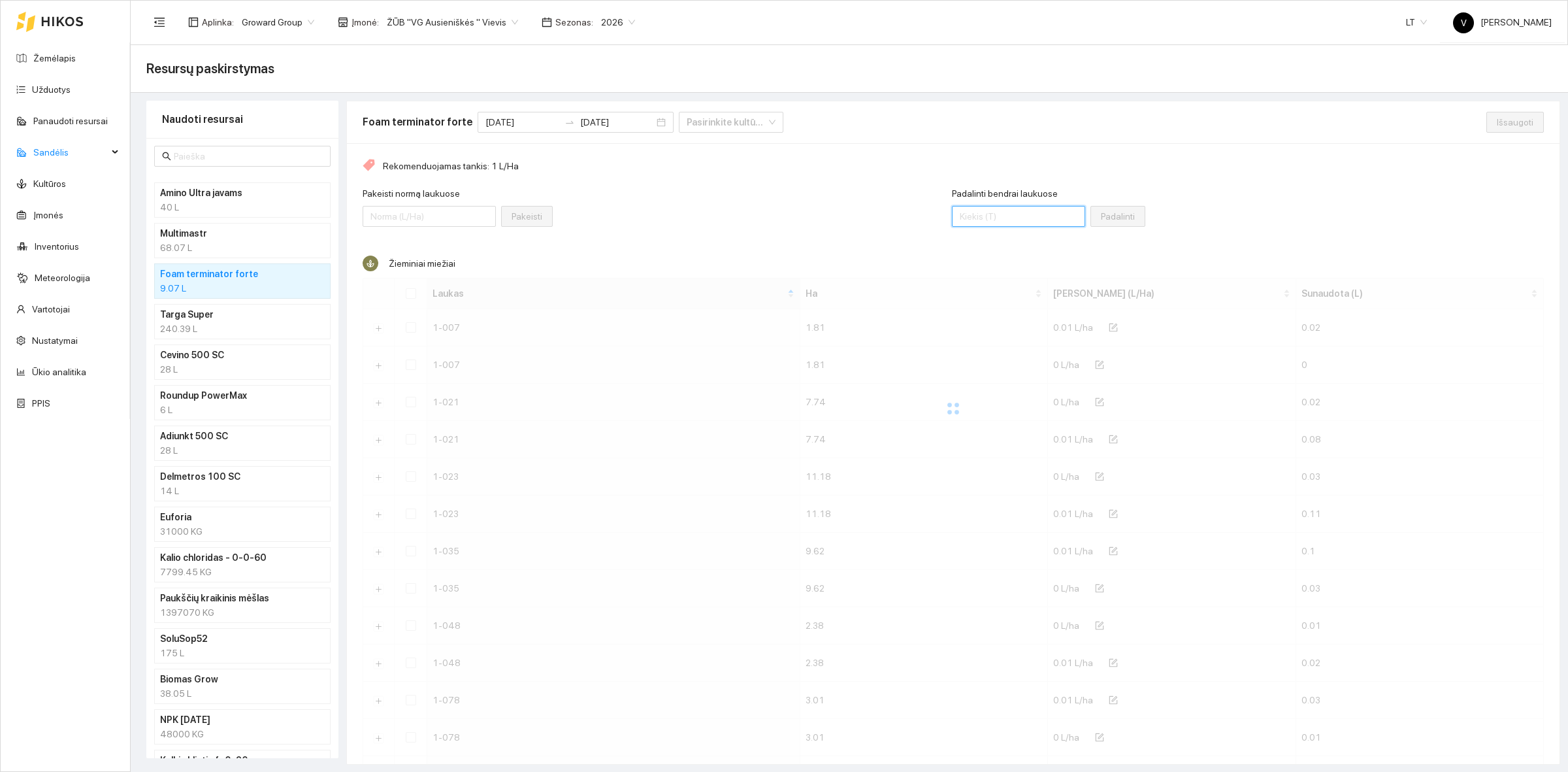
click at [977, 219] on input "Padalinti bendrai laukuose" at bounding box center [1018, 216] width 133 height 20
click at [408, 299] on div at bounding box center [953, 408] width 1181 height 262
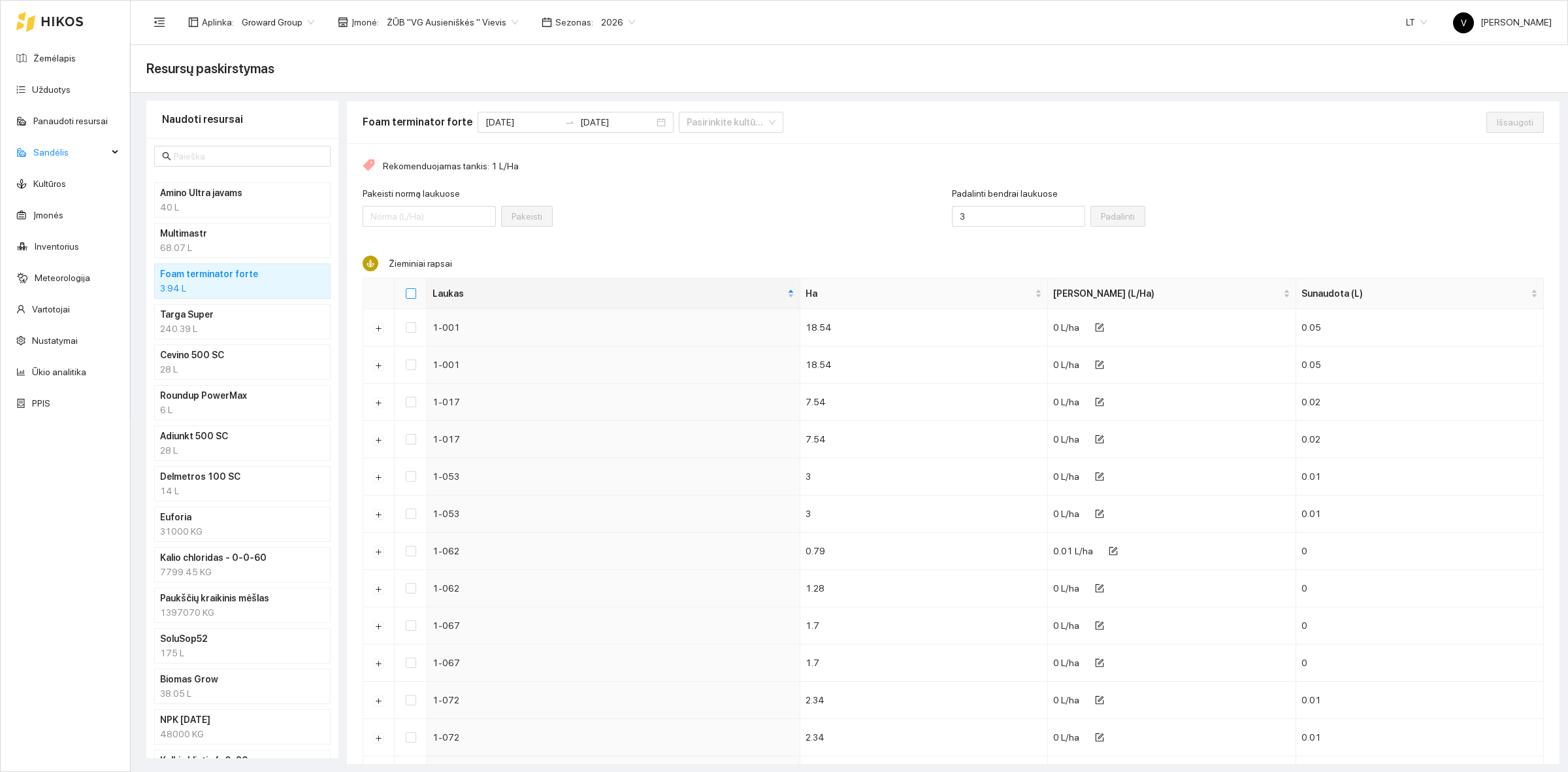
click at [412, 294] on input "Select all" at bounding box center [411, 292] width 10 height 10
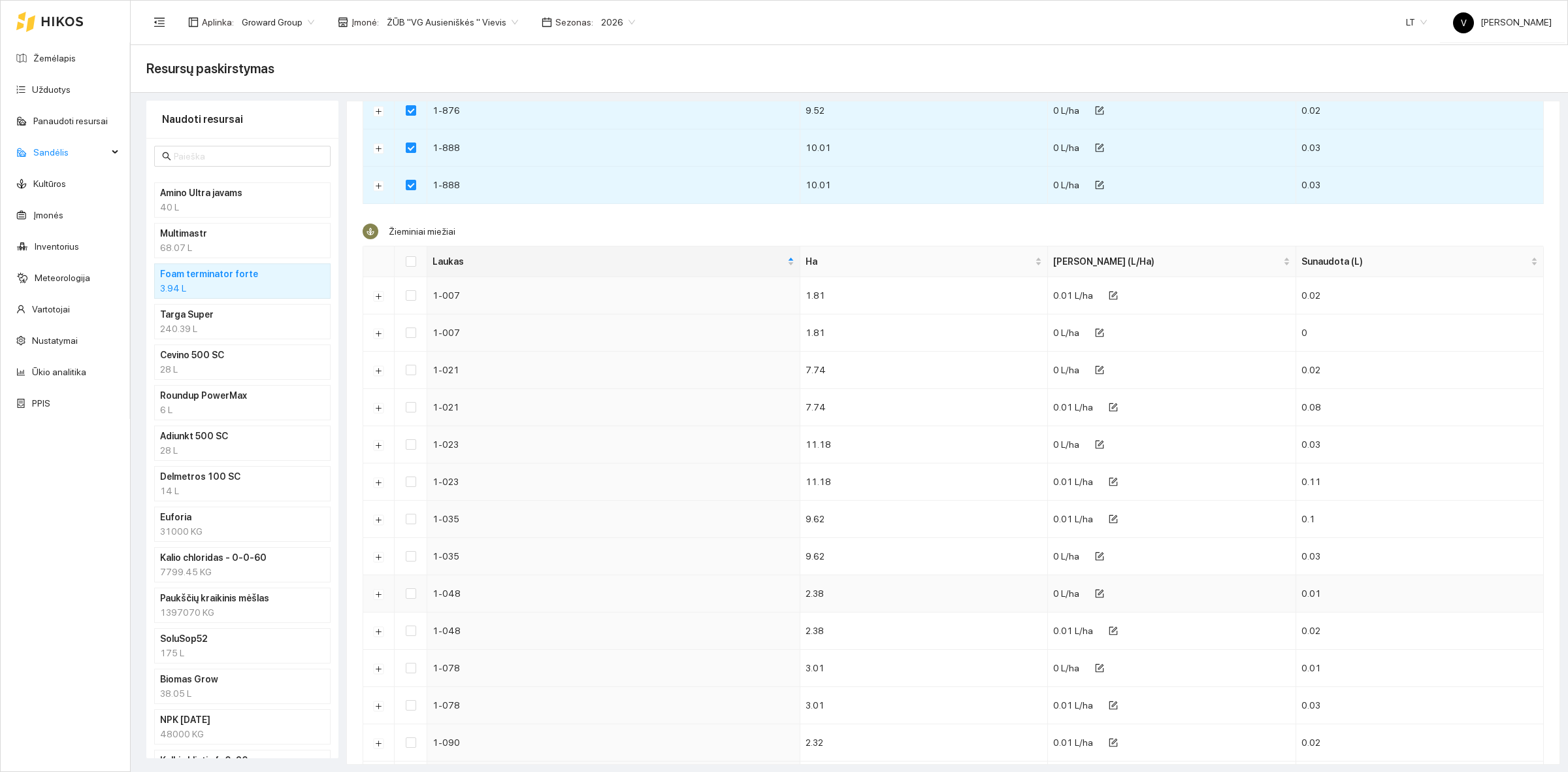
scroll to position [2123, 0]
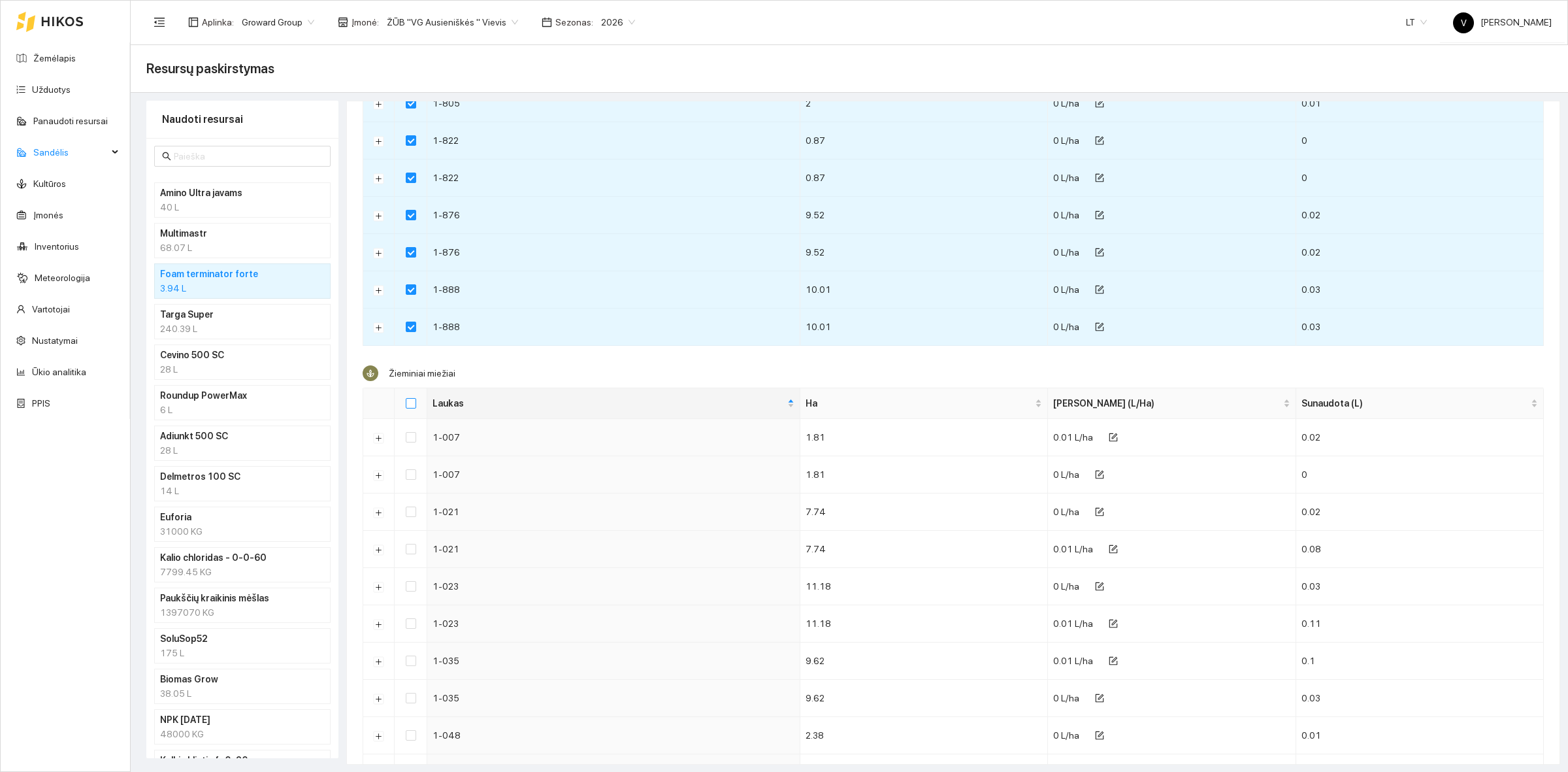
click at [410, 408] on input "Select all" at bounding box center [411, 402] width 10 height 10
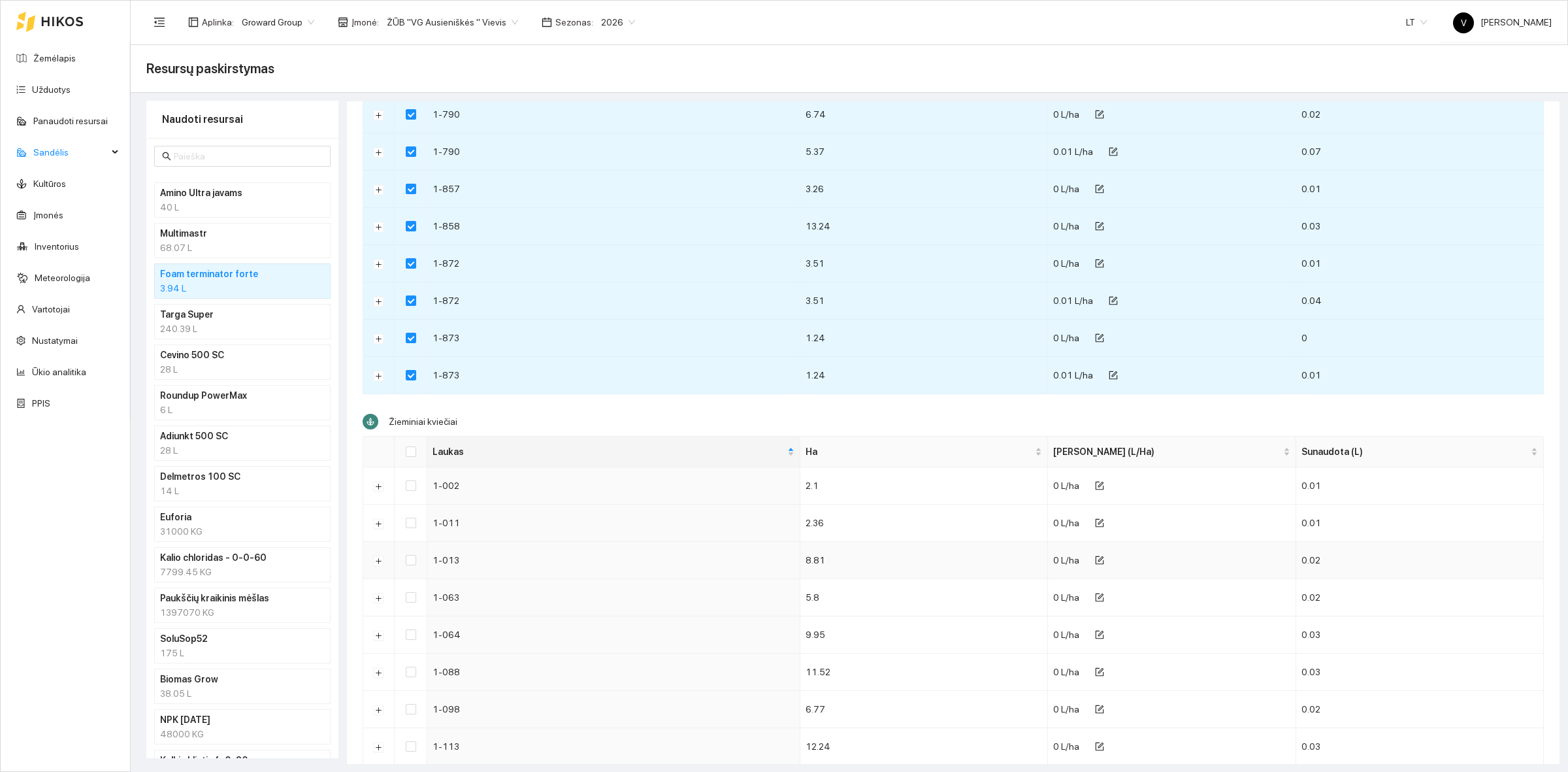
scroll to position [4002, 0]
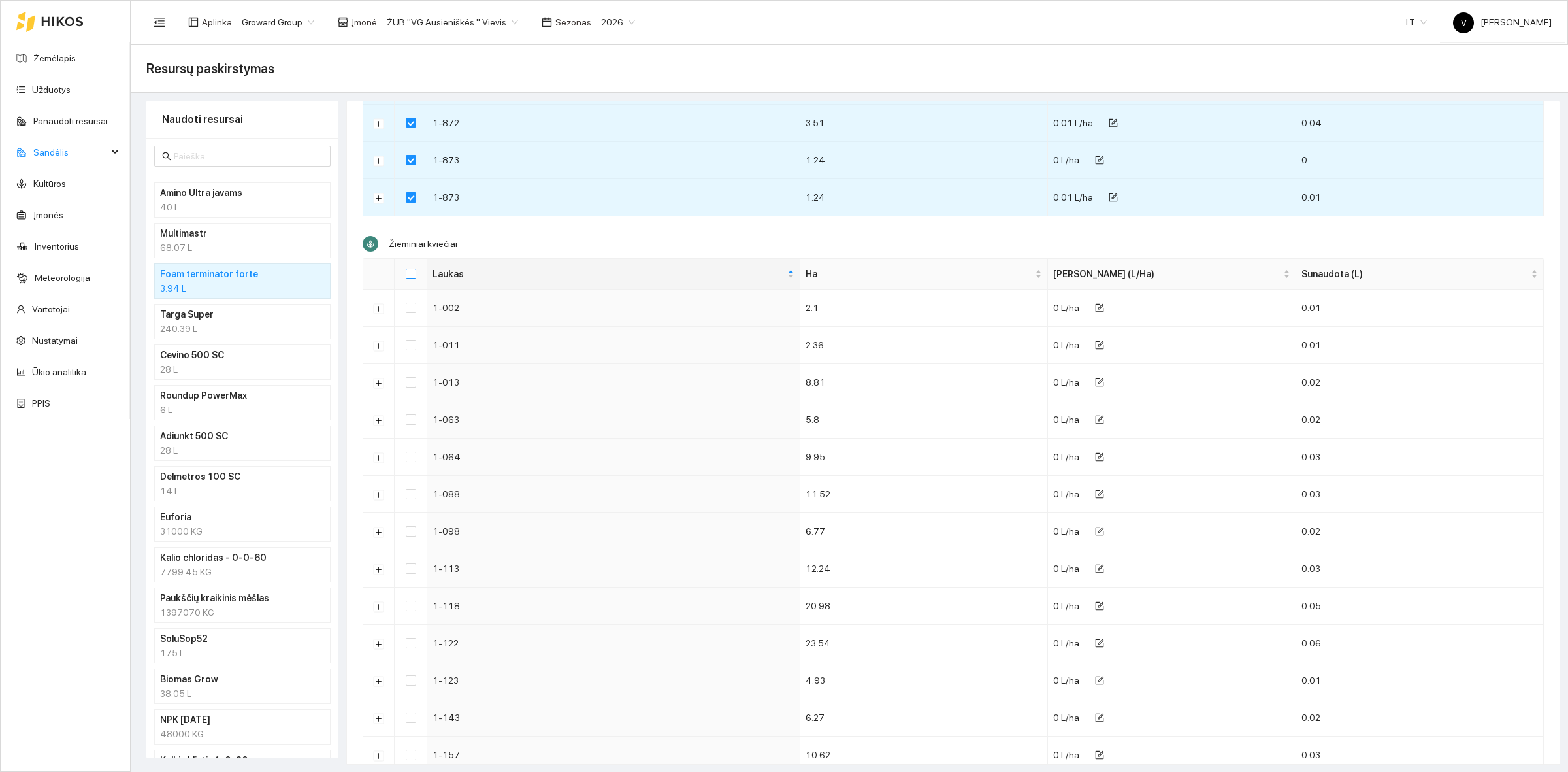
click at [411, 279] on input "Select all" at bounding box center [411, 273] width 10 height 10
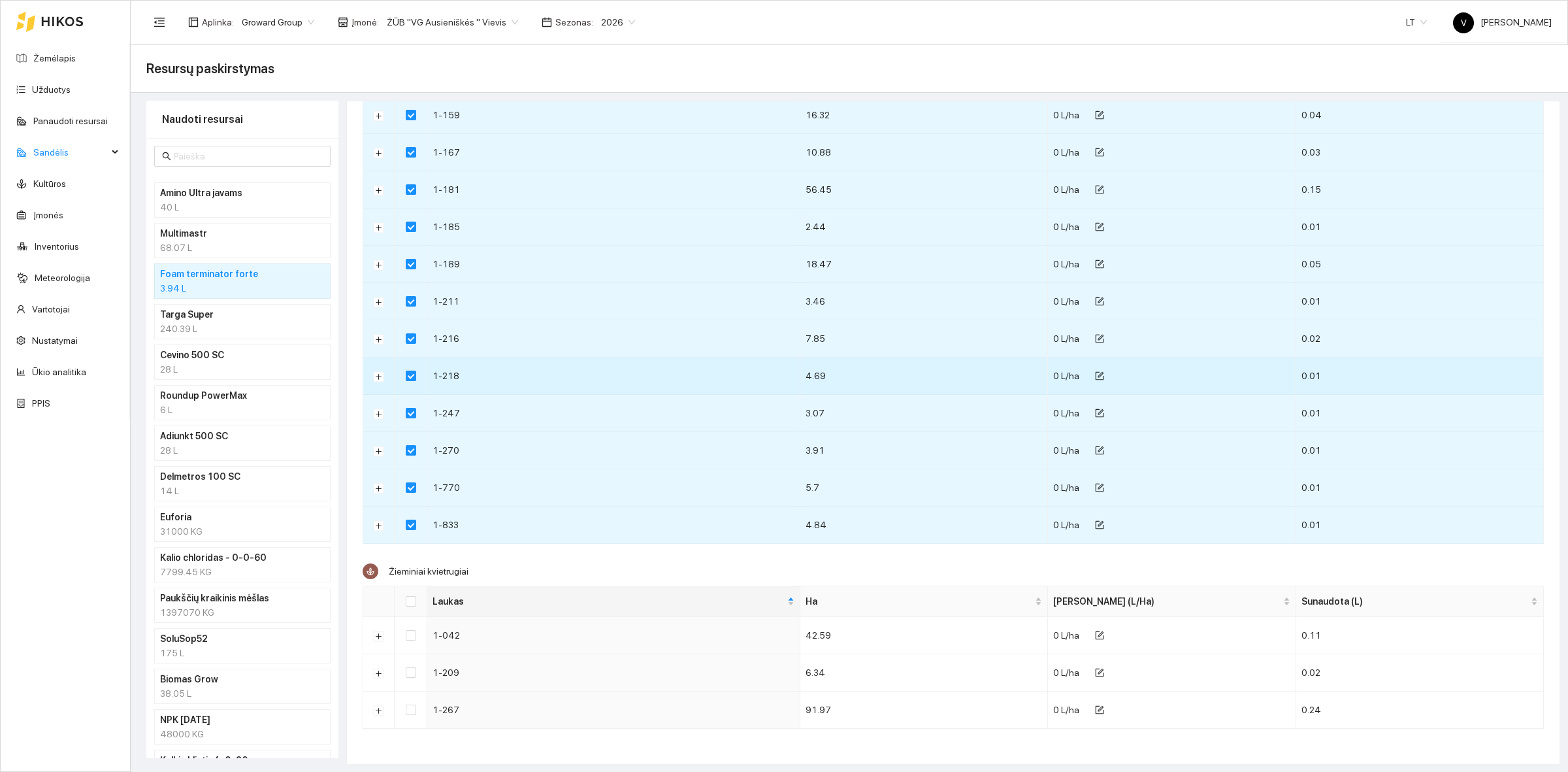
scroll to position [4702, 0]
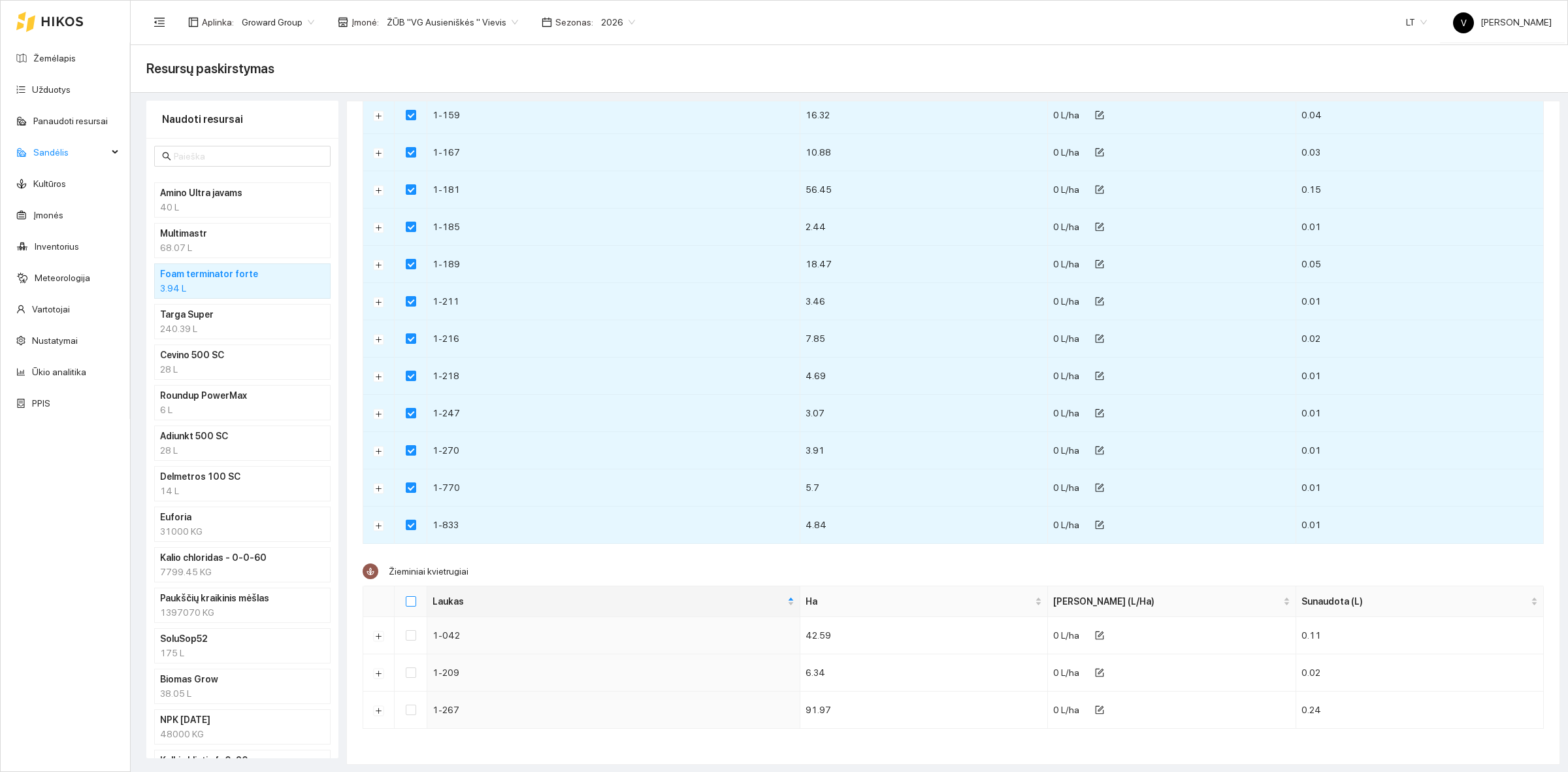
click at [411, 599] on input "Select all" at bounding box center [411, 601] width 10 height 10
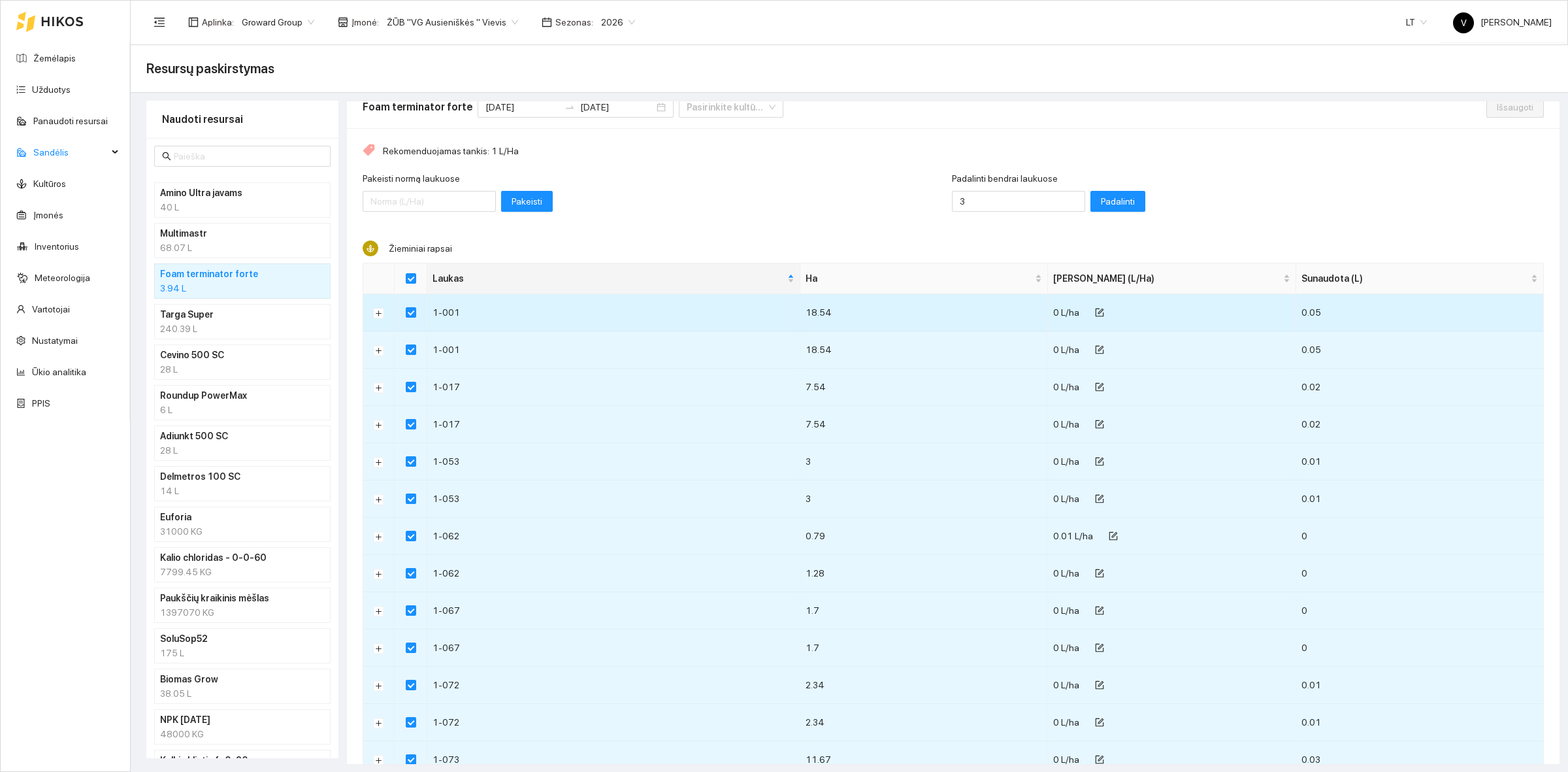
scroll to position [0, 0]
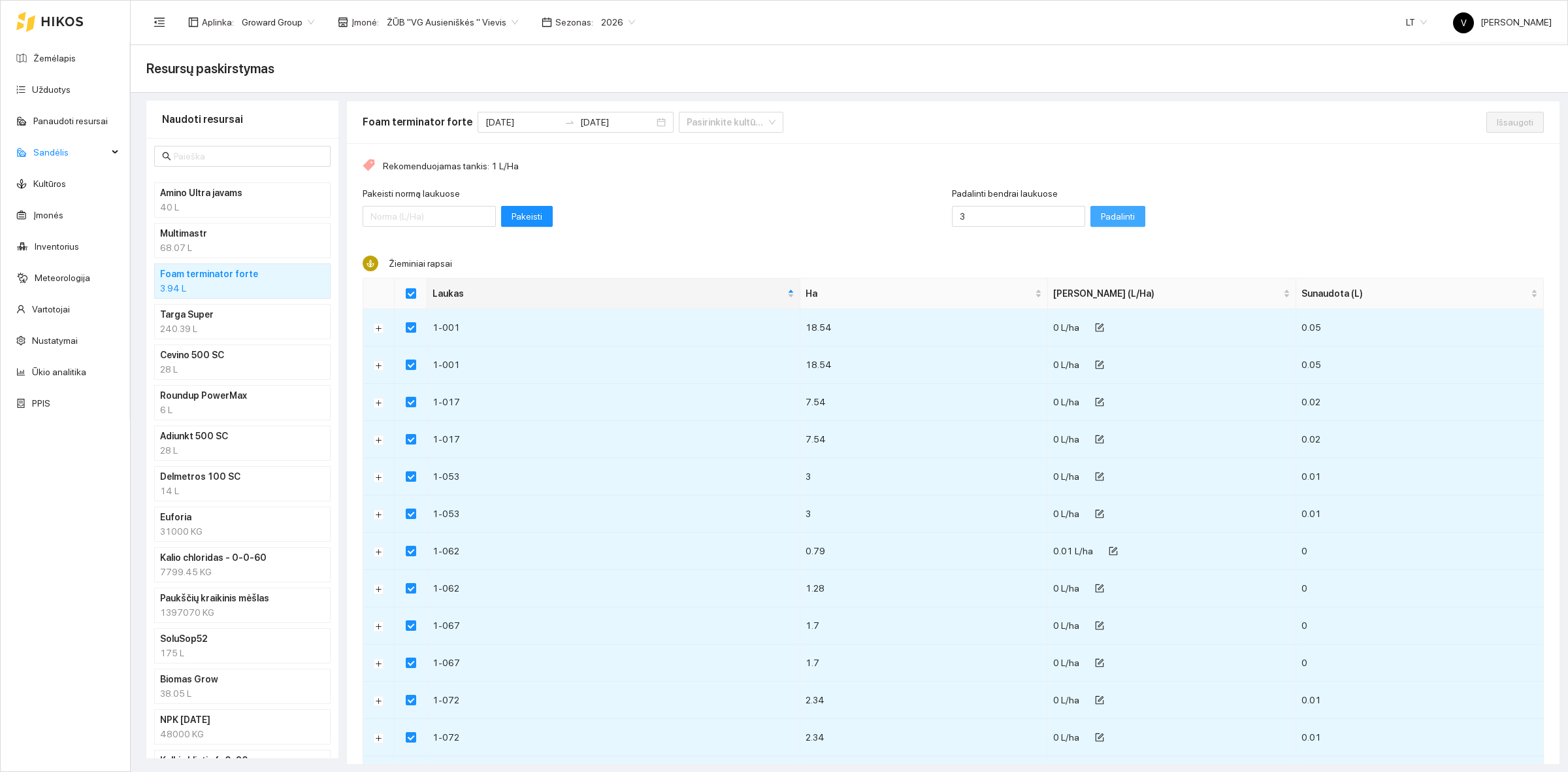
click at [1101, 216] on span "Padalinti" at bounding box center [1117, 216] width 34 height 14
click at [1496, 124] on span "Išsaugoti" at bounding box center [1514, 121] width 36 height 14
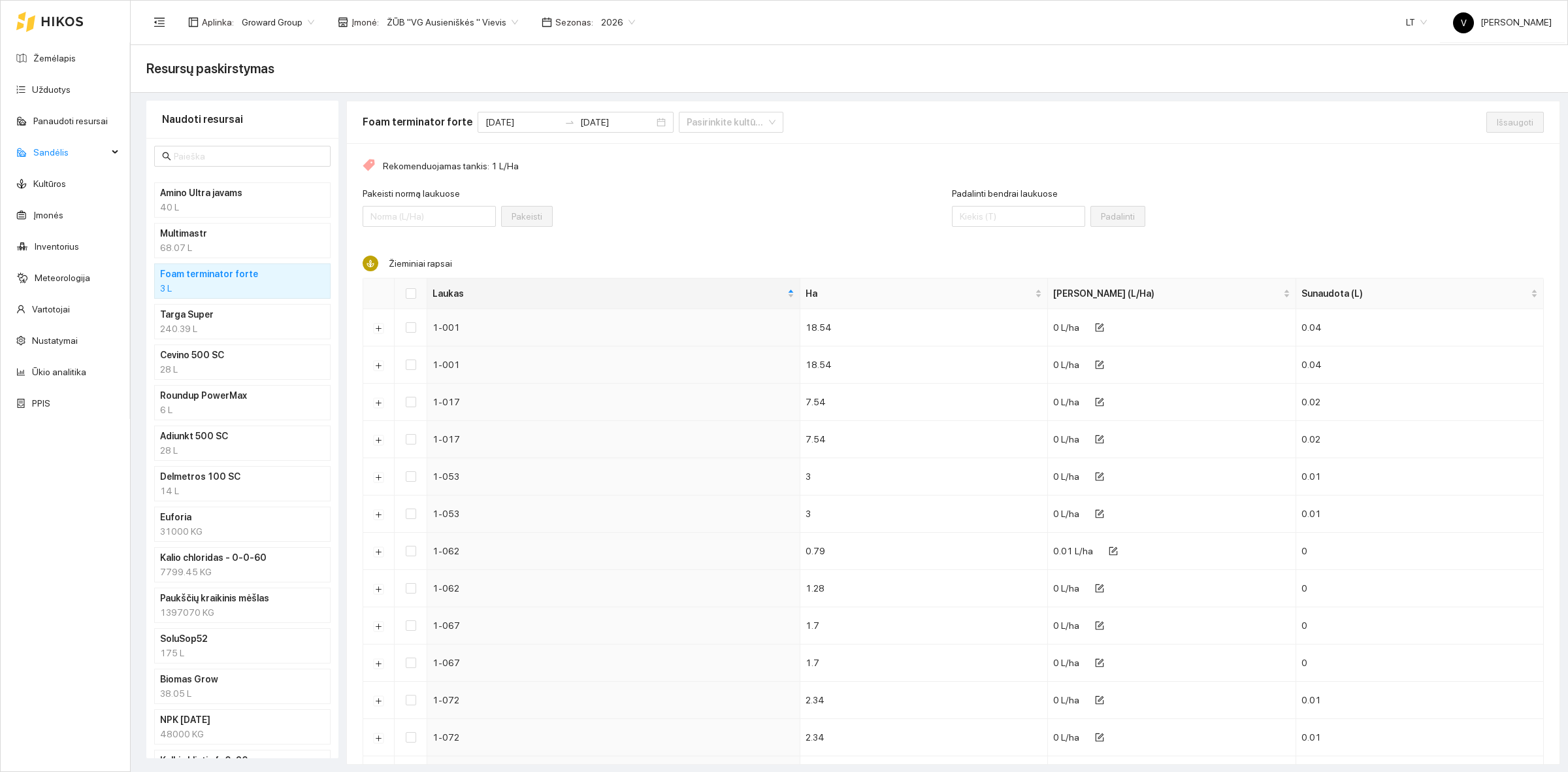
click at [452, 30] on span "ŽŪB "VG Ausieniškės " Vievis" at bounding box center [452, 21] width 131 height 20
click at [475, 108] on div "ŽŪB "VG Ausieniškės" Jonava" at bounding box center [449, 109] width 134 height 14
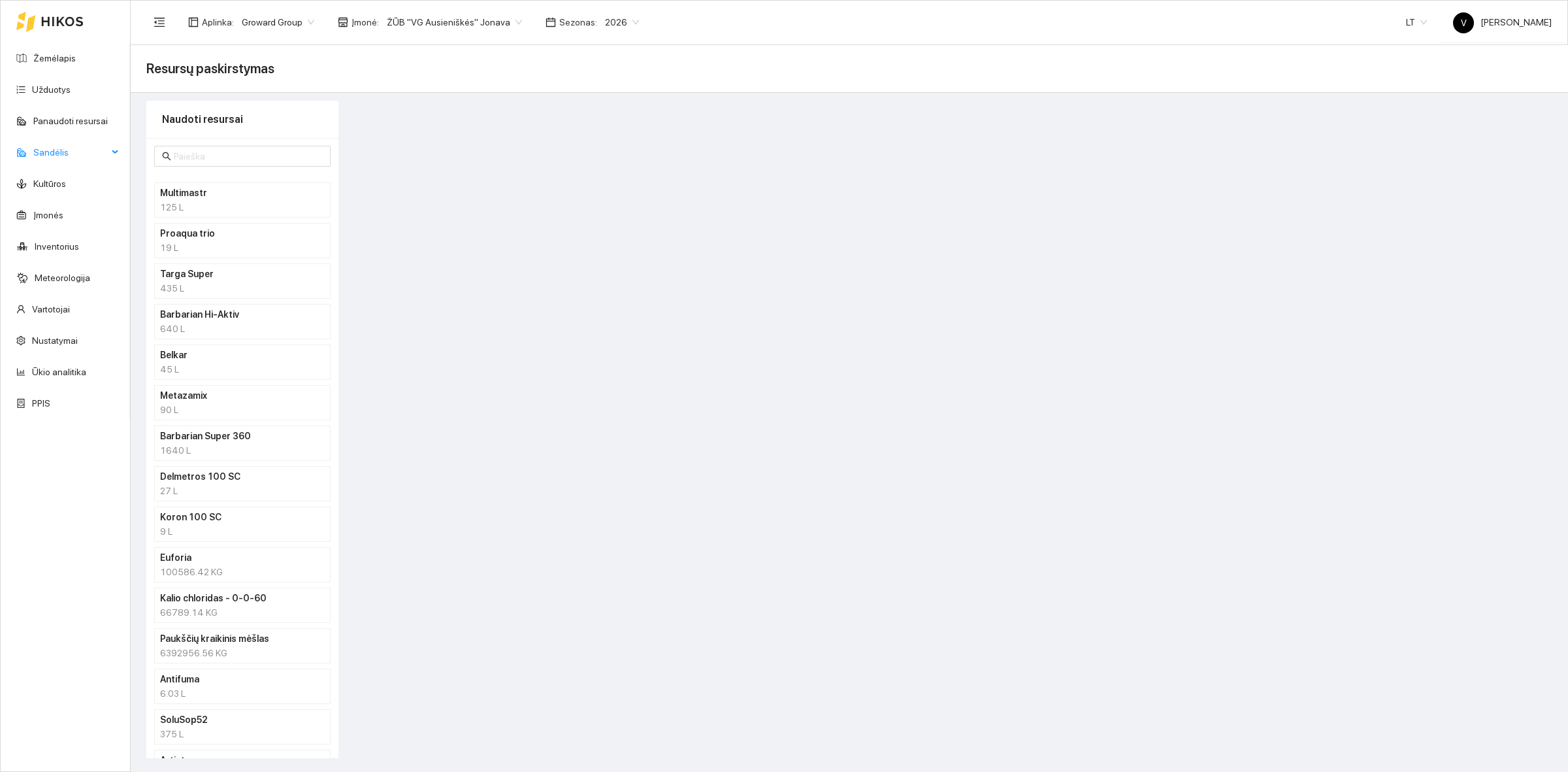
click at [106, 154] on span "Sandėlis" at bounding box center [71, 152] width 74 height 26
click at [67, 373] on link "Resursų paskirstymas" at bounding box center [75, 372] width 88 height 10
click at [204, 160] on input "text" at bounding box center [249, 156] width 149 height 14
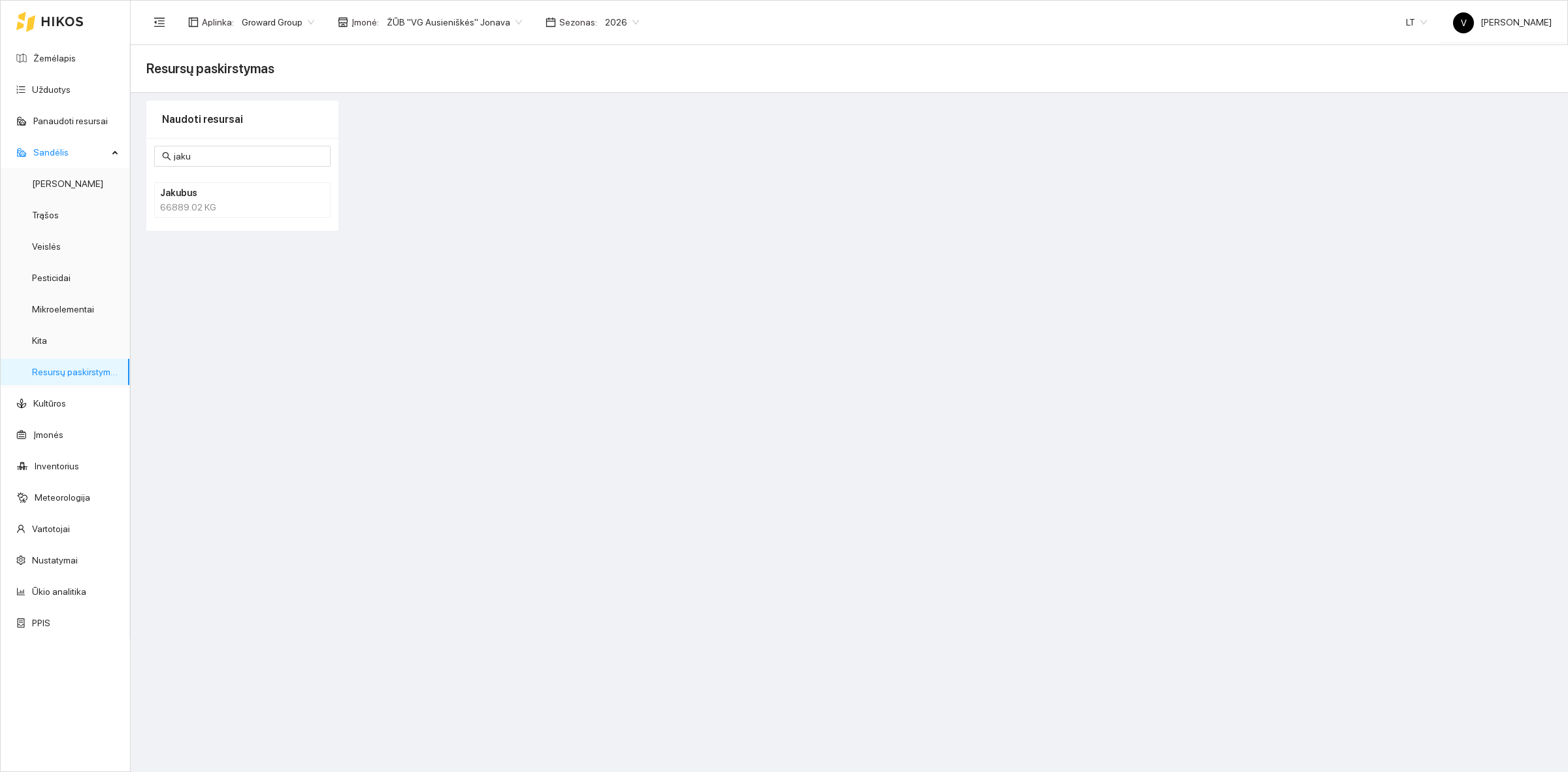
click at [213, 205] on div "66889.02 KG" at bounding box center [242, 207] width 165 height 14
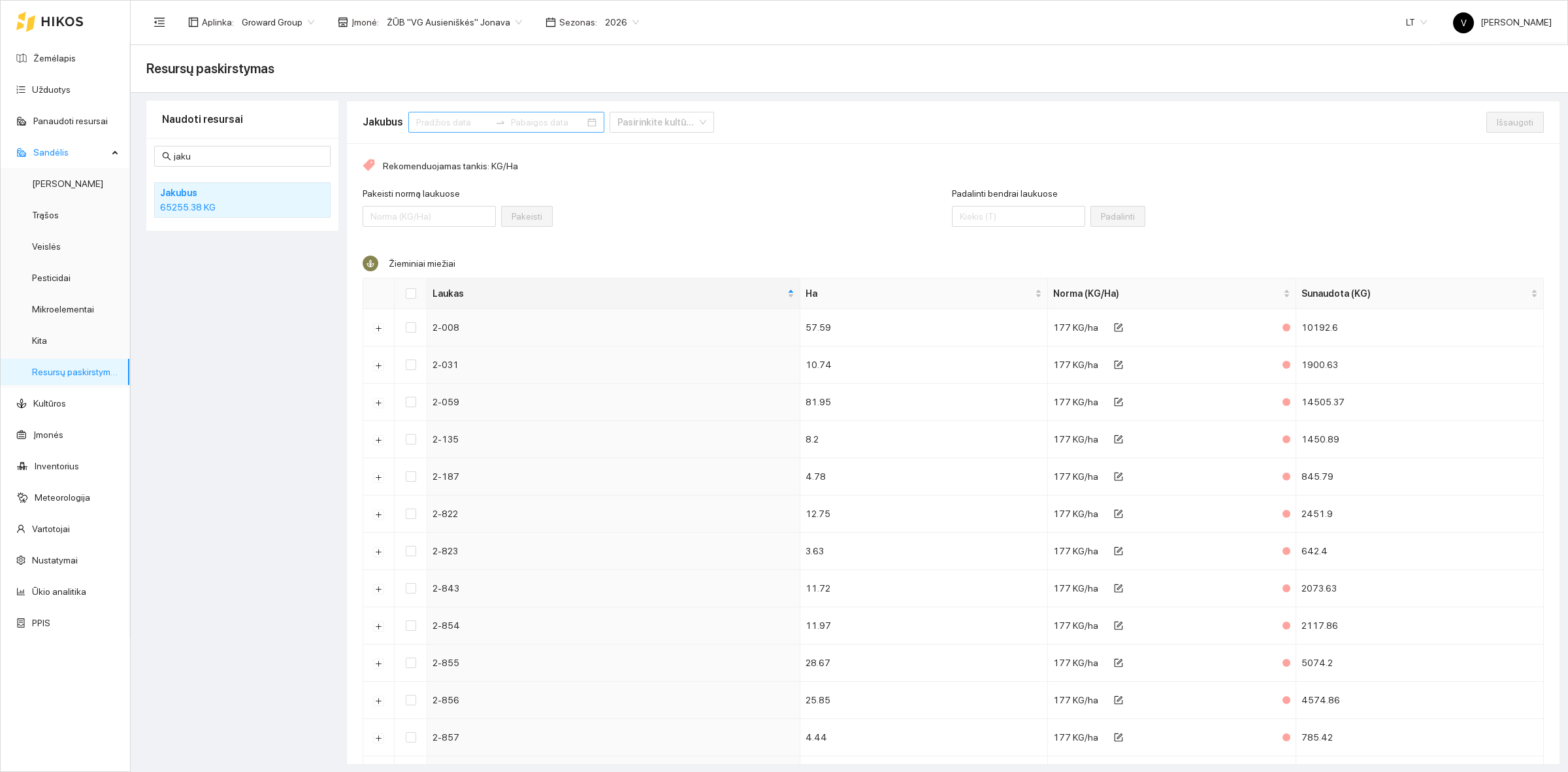
click at [450, 121] on input at bounding box center [453, 121] width 74 height 14
click at [432, 152] on span "button" at bounding box center [434, 154] width 7 height 7
click at [426, 200] on div "1" at bounding box center [426, 203] width 16 height 16
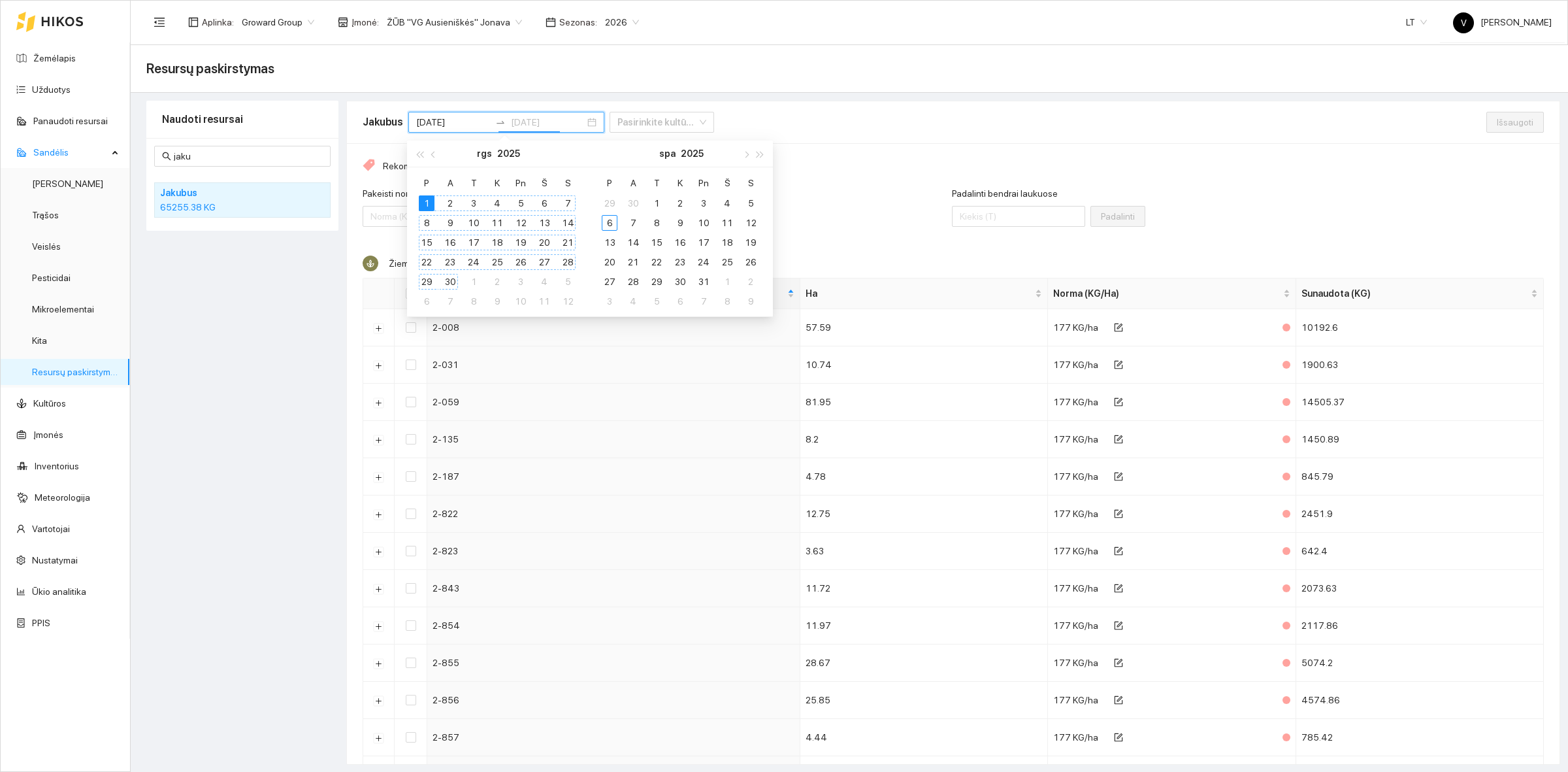
click at [450, 282] on div "30" at bounding box center [450, 281] width 16 height 16
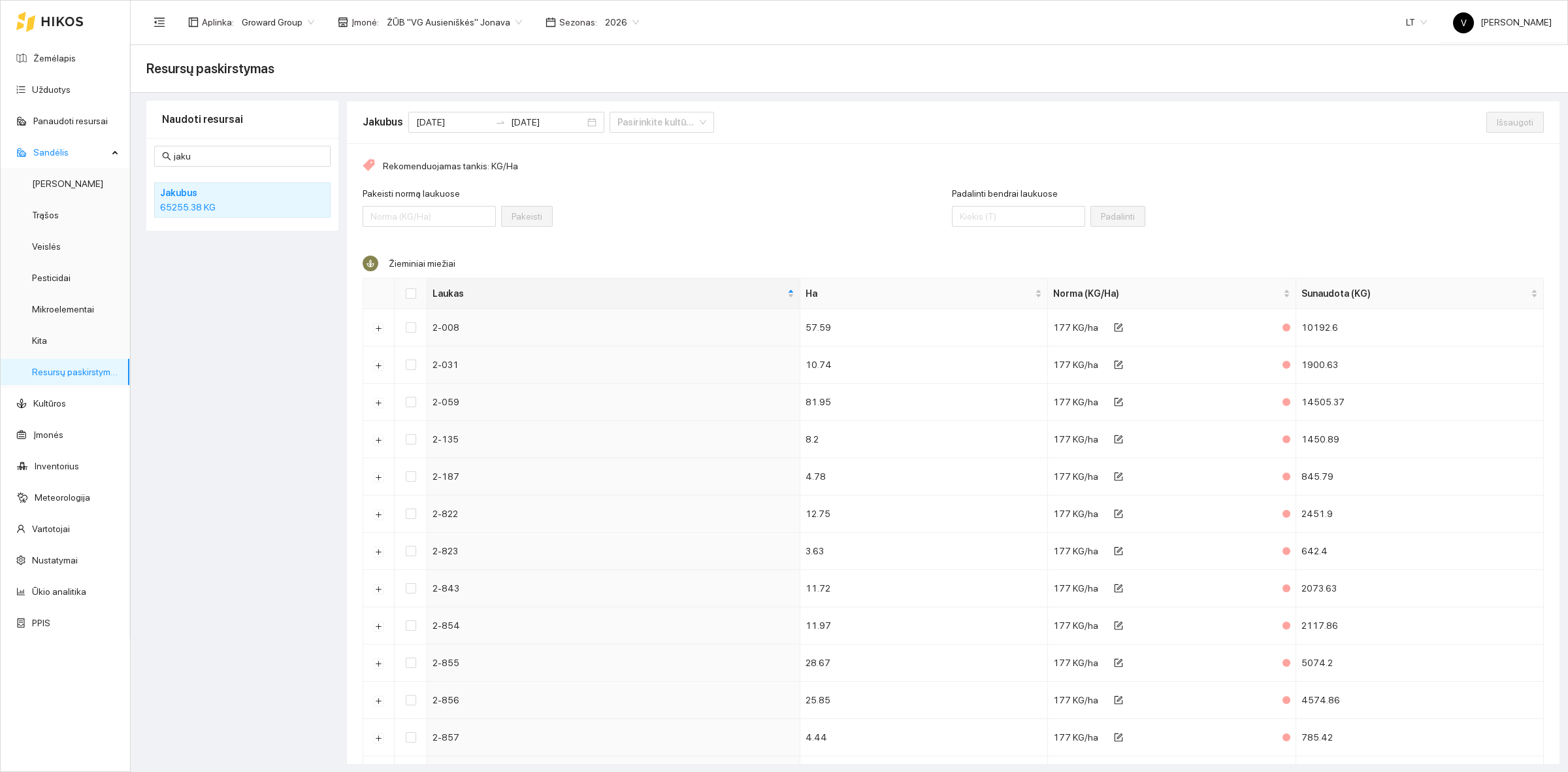
click at [748, 220] on div "Pakeisti normą laukuose Pakeisti" at bounding box center [656, 214] width 589 height 56
click at [978, 213] on input "Padalinti bendrai laukuose" at bounding box center [1018, 216] width 133 height 20
click at [730, 210] on div "Pakeisti normą laukuose Pakeisti" at bounding box center [656, 214] width 589 height 56
click at [429, 119] on input "[DATE]" at bounding box center [453, 121] width 74 height 14
click at [623, 183] on div "Rekomenduojamas tankis: KG/Ha Pakeisti normą laukuose Pakeisti Padalinti bendra…" at bounding box center [953, 598] width 1212 height 909
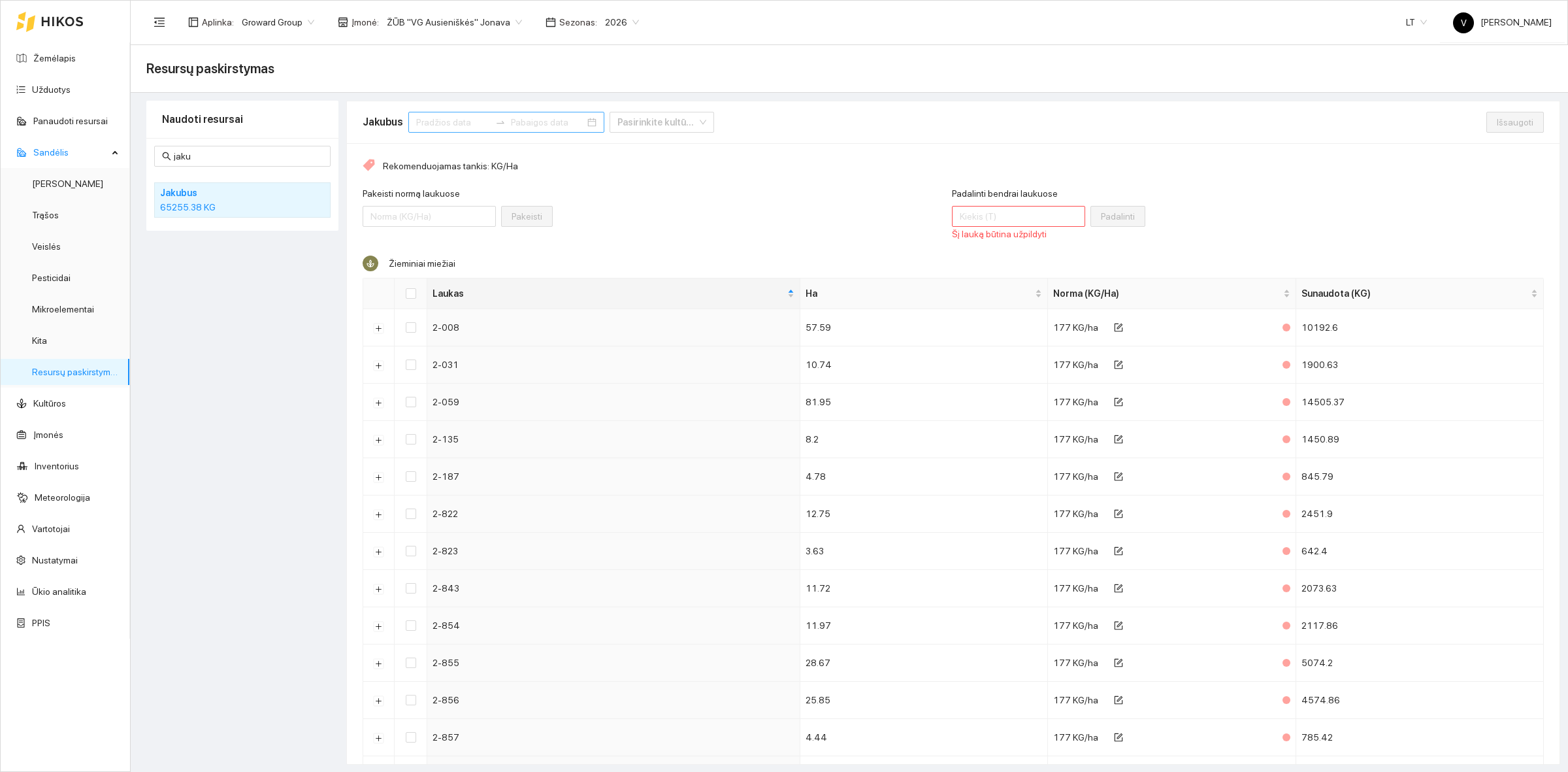
click at [703, 206] on div "Pakeisti normą laukuose Pakeisti" at bounding box center [656, 214] width 589 height 56
click at [642, 193] on div "Pakeisti normą laukuose Pakeisti" at bounding box center [656, 214] width 589 height 56
click at [425, 122] on input at bounding box center [453, 121] width 74 height 14
click at [432, 156] on button "button" at bounding box center [433, 154] width 14 height 26
click at [423, 198] on div "1" at bounding box center [426, 203] width 16 height 16
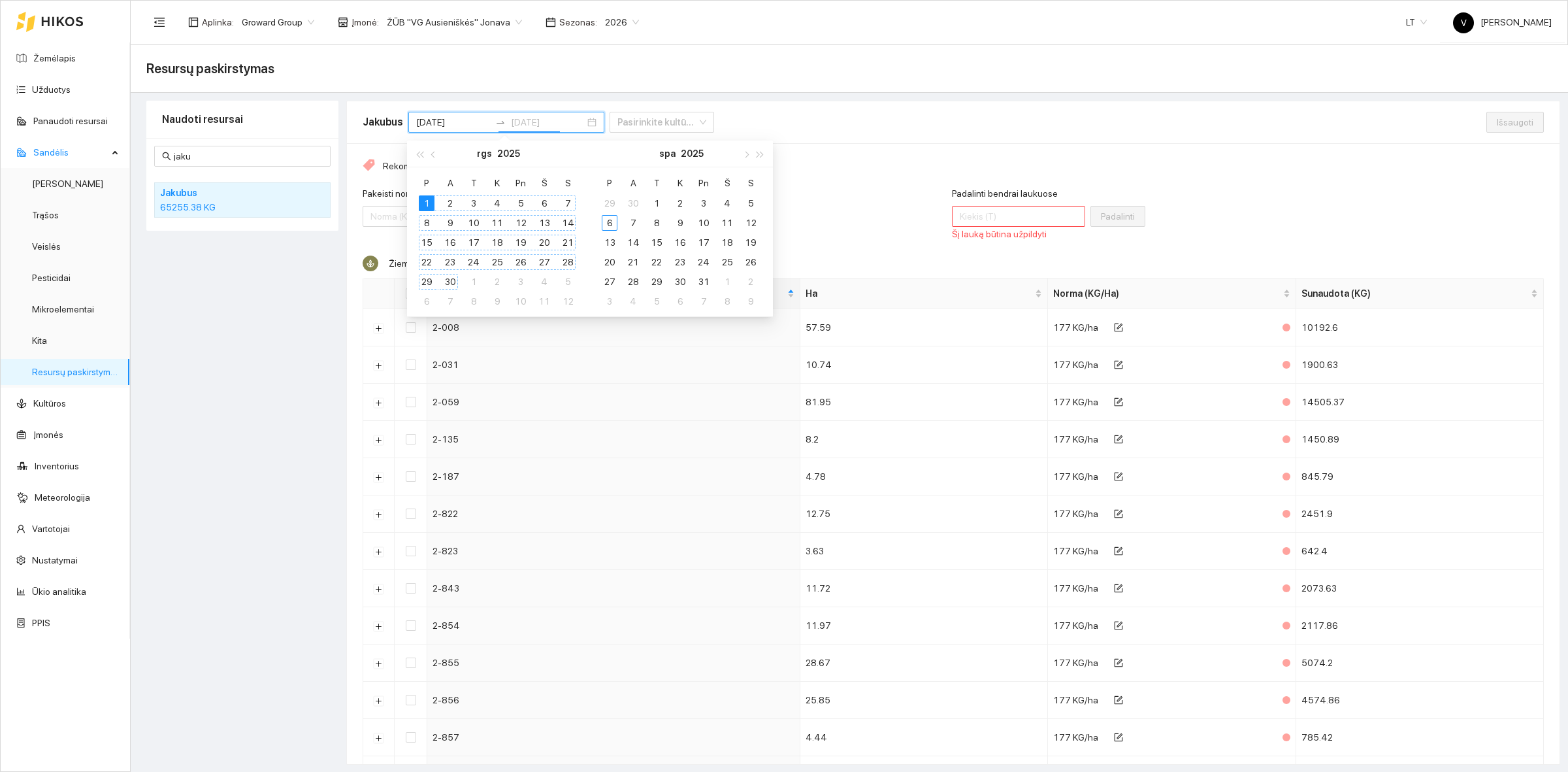
click at [448, 286] on div "30" at bounding box center [450, 281] width 16 height 16
click at [704, 206] on div "Pakeisti normą laukuose Pakeisti" at bounding box center [656, 214] width 589 height 56
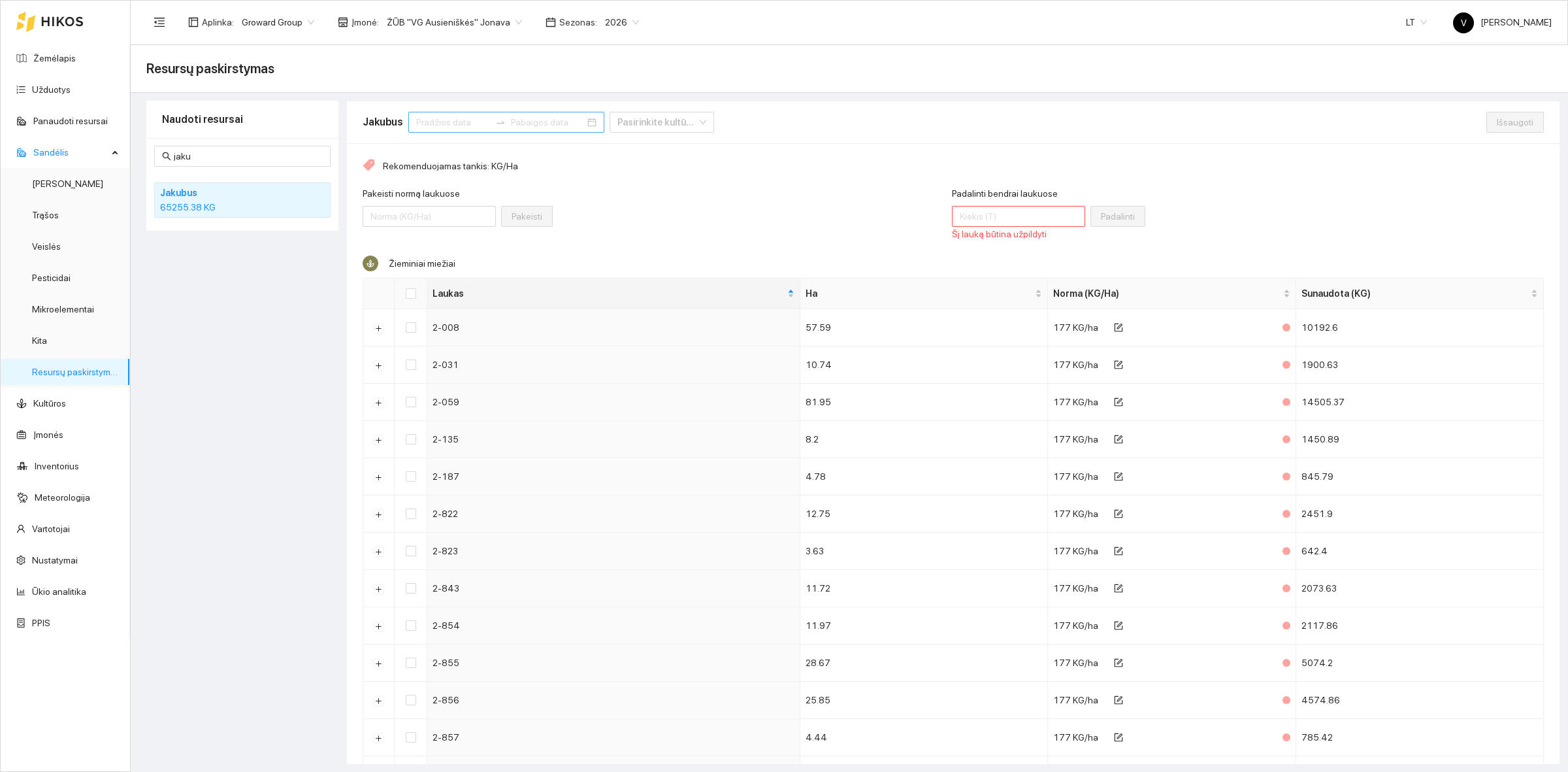
click at [452, 119] on input at bounding box center [453, 121] width 74 height 14
click at [869, 135] on div "Jakubus Pasirinkite kultūrą" at bounding box center [924, 122] width 1124 height 42
click at [441, 119] on input at bounding box center [453, 121] width 74 height 14
click at [426, 197] on div "1" at bounding box center [426, 203] width 16 height 16
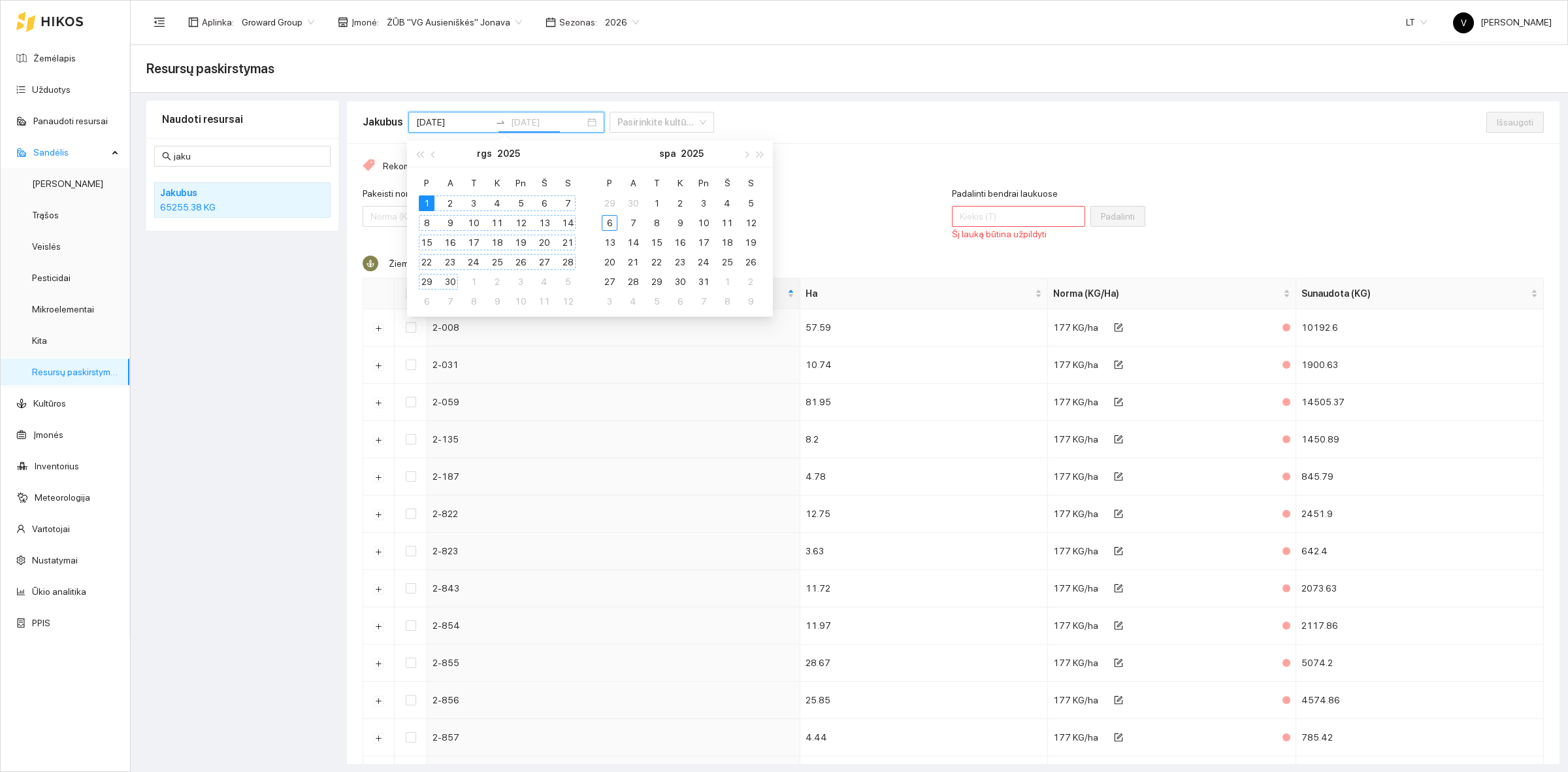
click at [448, 286] on div "30" at bounding box center [450, 281] width 16 height 16
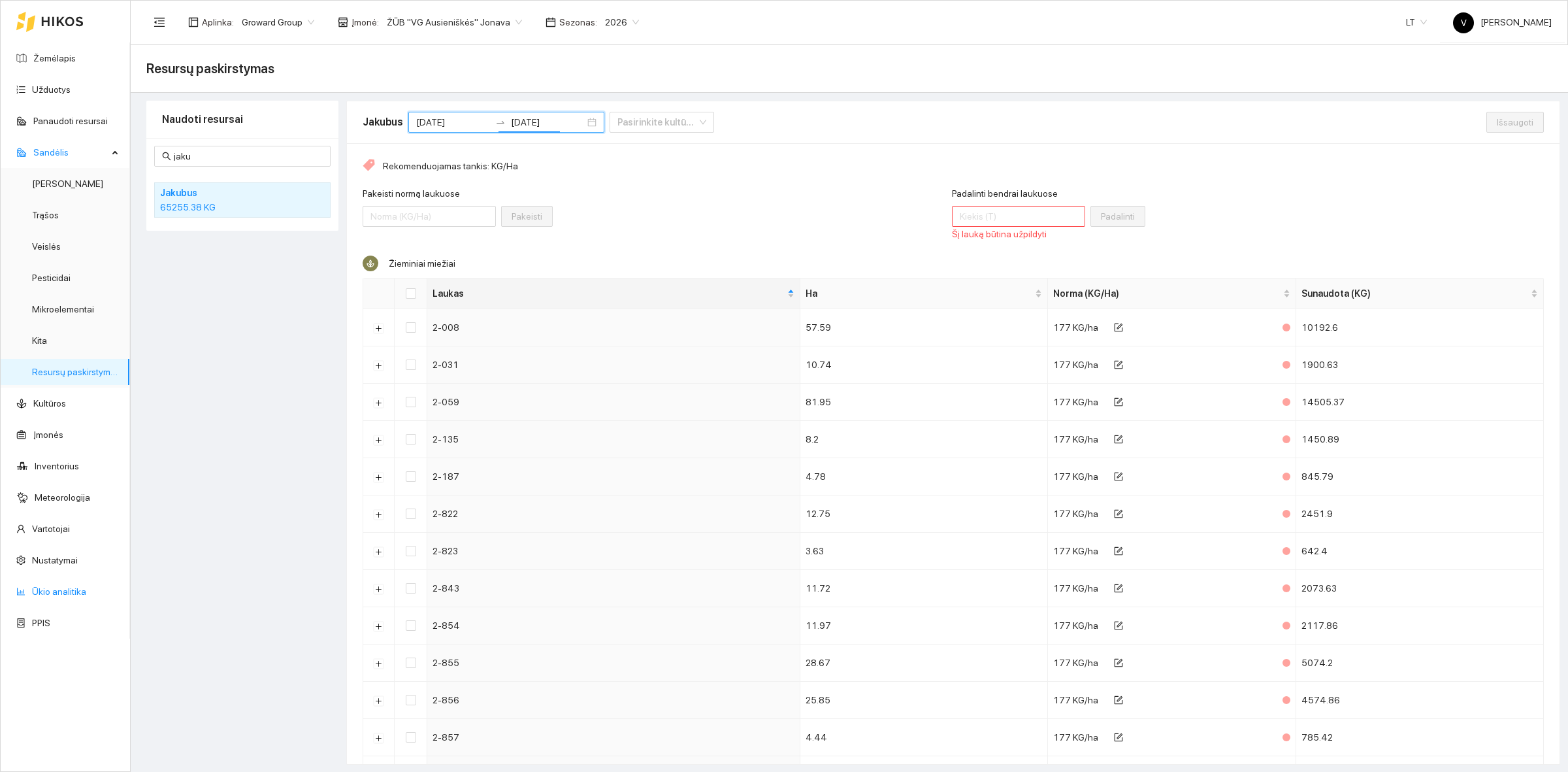
click at [47, 592] on link "Ūkio analitika" at bounding box center [59, 590] width 54 height 10
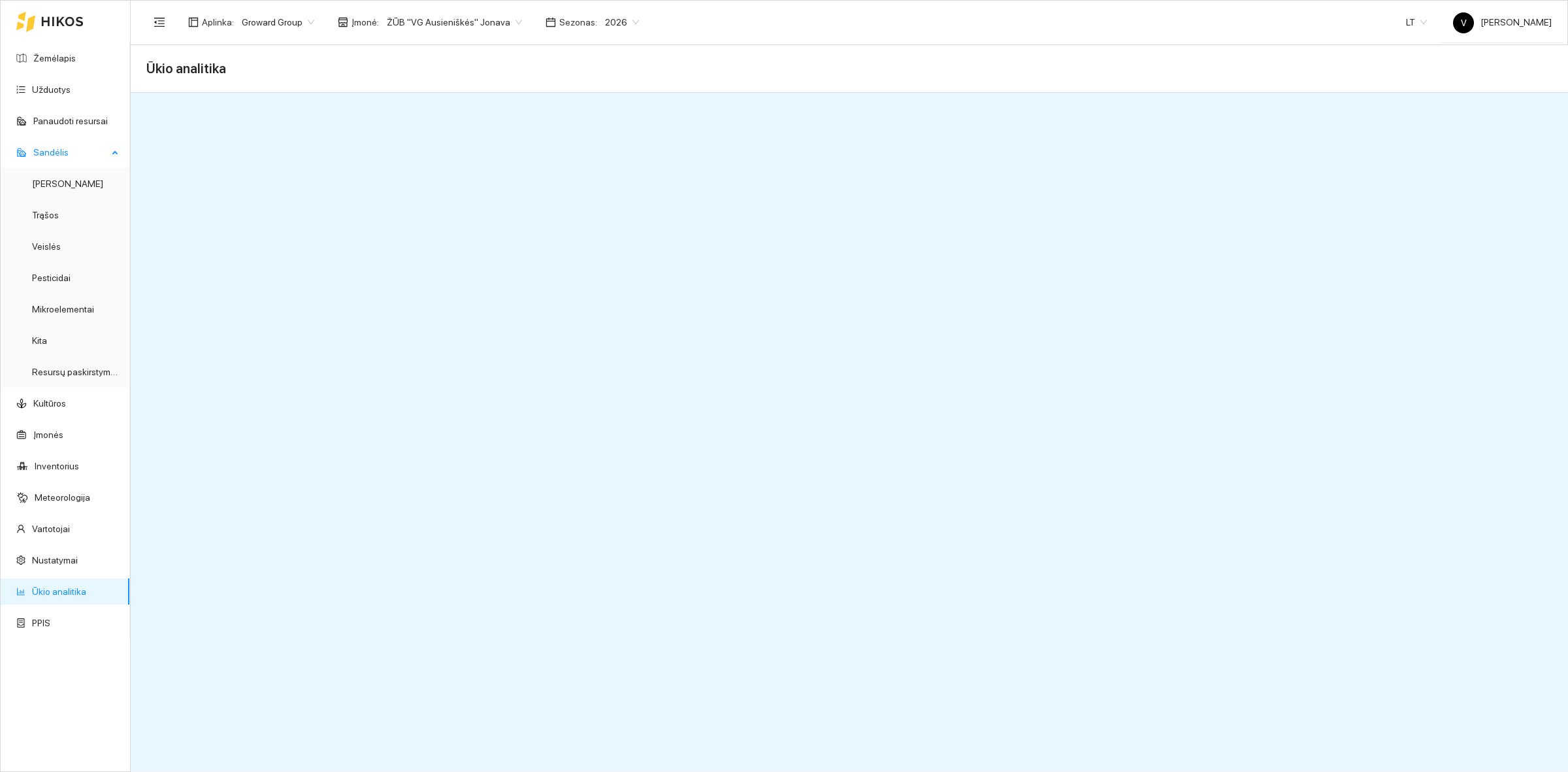
click at [76, 149] on span "Sandėlis" at bounding box center [71, 152] width 74 height 26
click at [86, 377] on link "Resursų paskirstymas" at bounding box center [75, 372] width 88 height 10
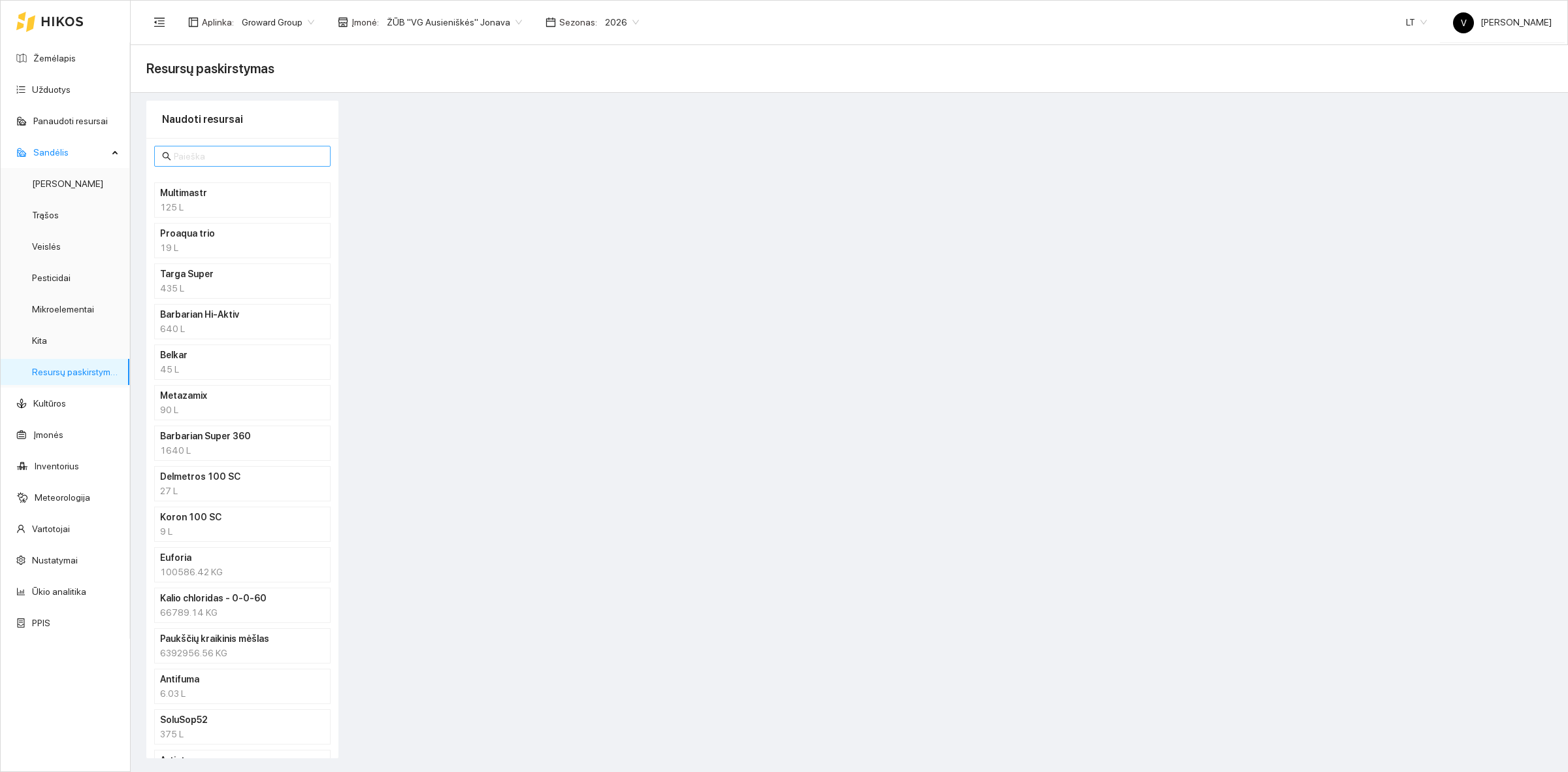
click at [207, 156] on input "text" at bounding box center [249, 156] width 149 height 14
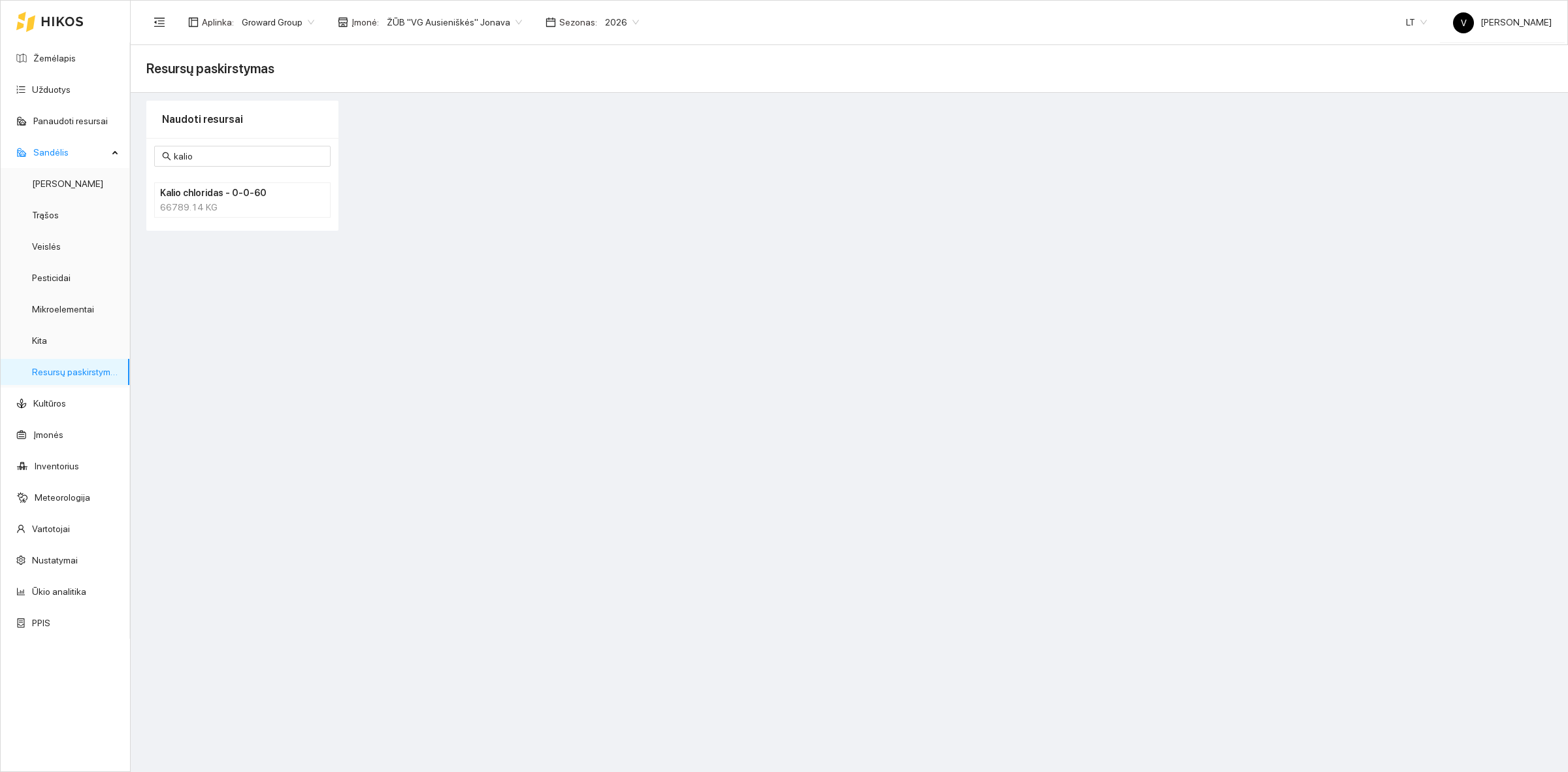
click at [207, 207] on div "66789.14 KG" at bounding box center [242, 207] width 165 height 14
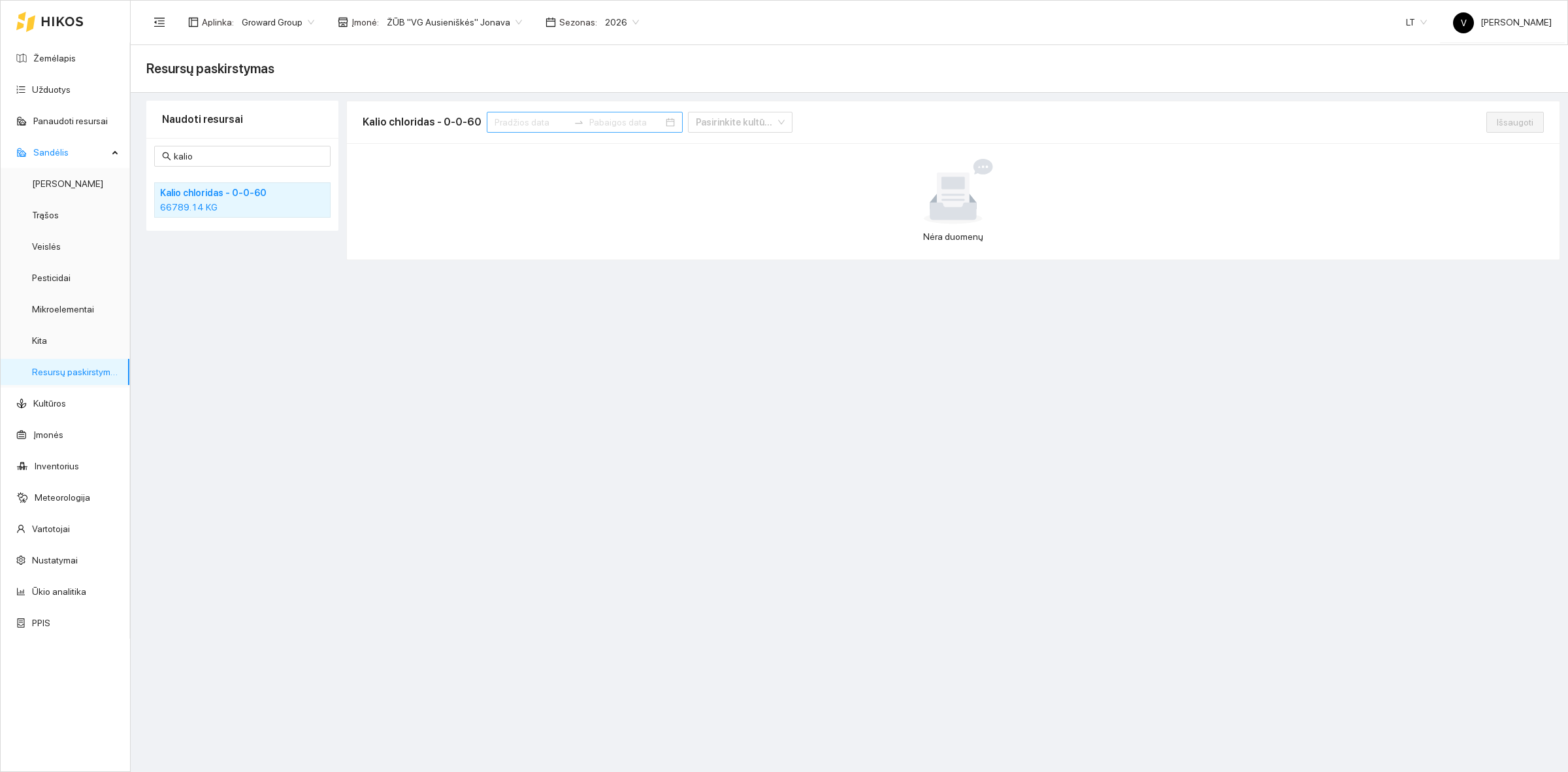
click at [510, 111] on div "Kalio chloridas - 0-0-60 Pasirinkite kultūrą" at bounding box center [924, 122] width 1124 height 42
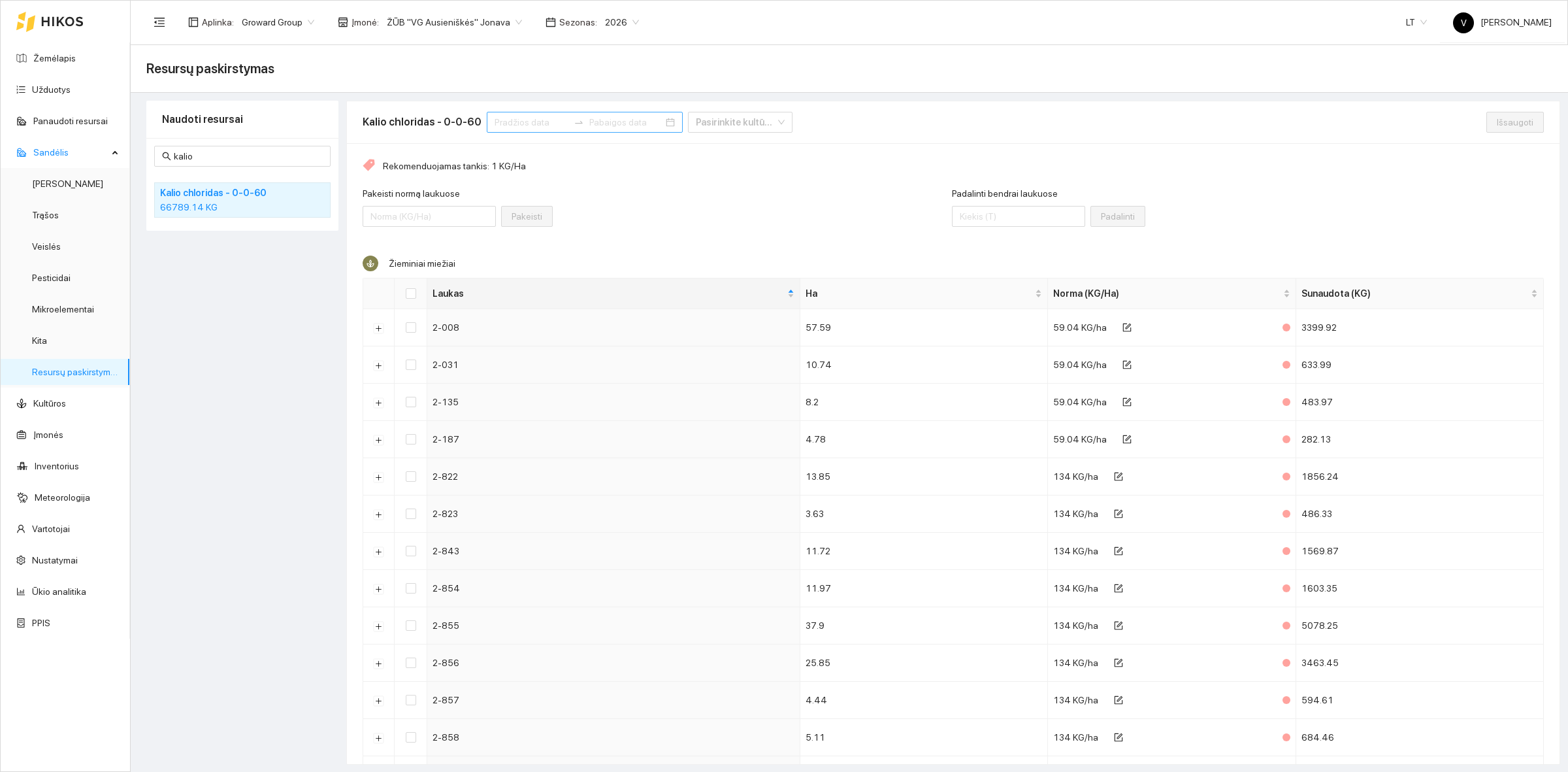
click at [507, 116] on input at bounding box center [531, 121] width 74 height 14
click at [507, 155] on span "button" at bounding box center [506, 154] width 7 height 7
click at [502, 197] on div "1" at bounding box center [498, 203] width 16 height 16
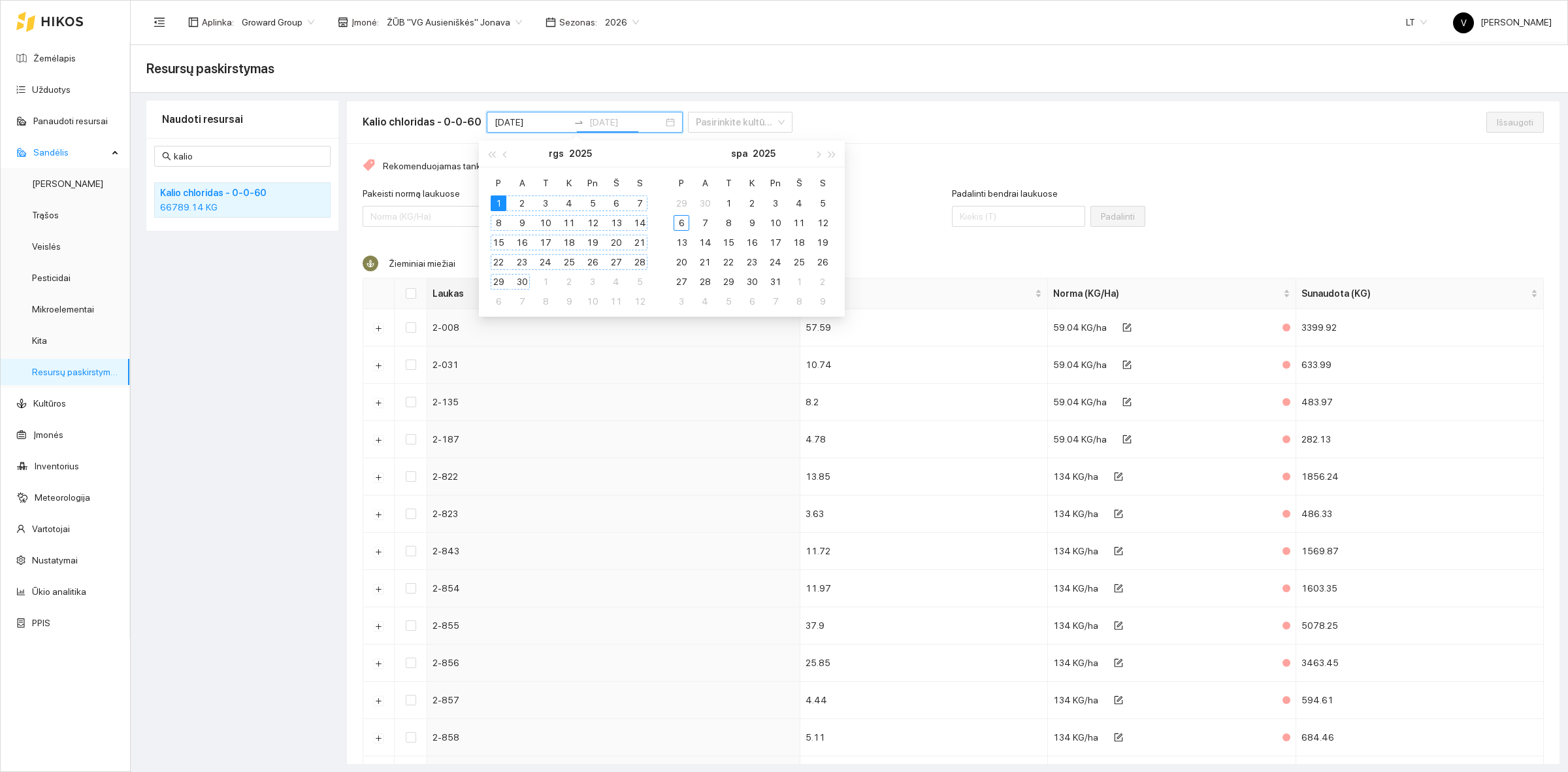
click at [521, 282] on div "30" at bounding box center [521, 281] width 16 height 16
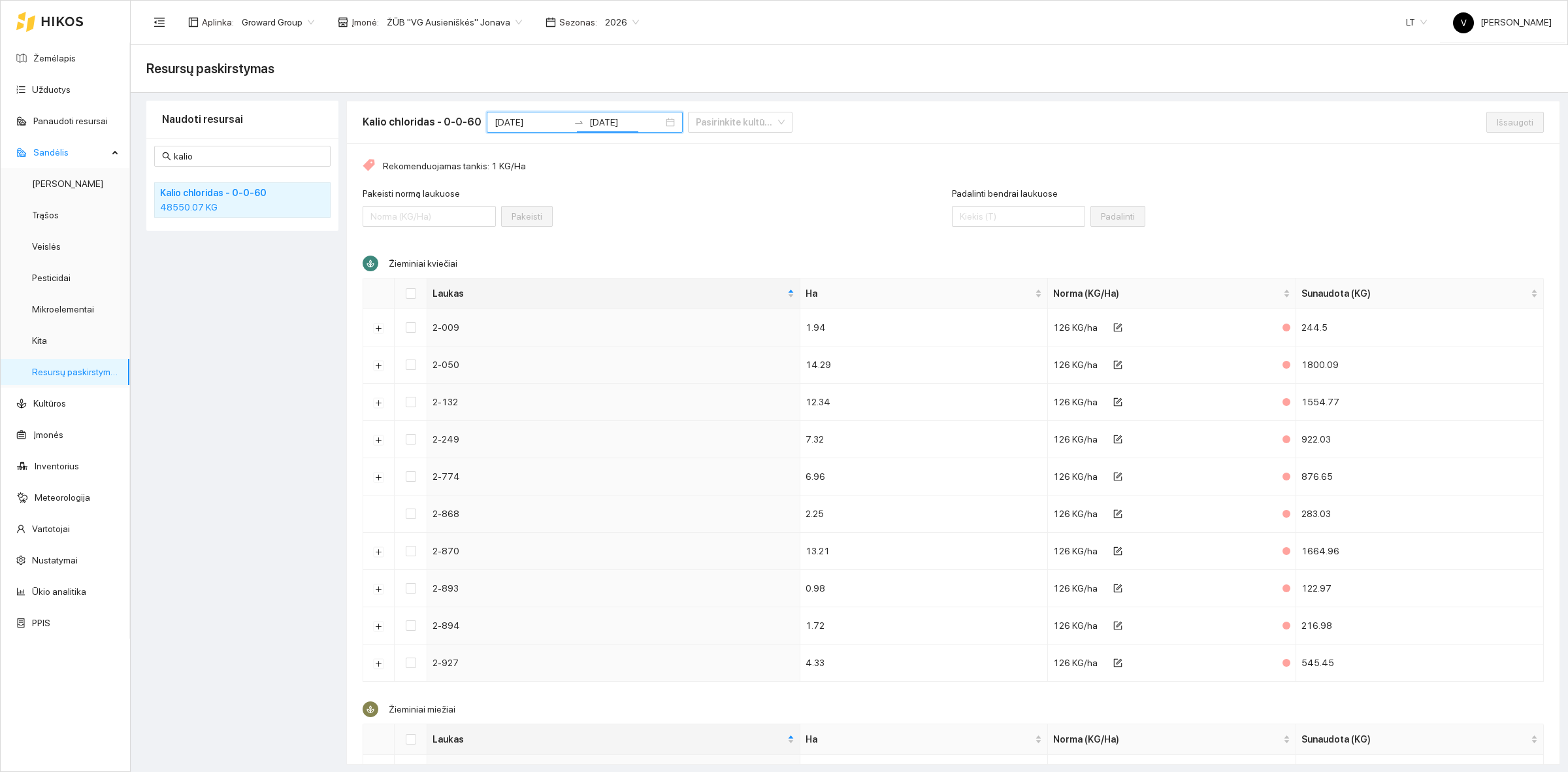
click at [246, 318] on div "Naudoti resursai kalio Kalio chloridas - 0-0-60 48550.07 KG" at bounding box center [242, 432] width 192 height 664
click at [67, 377] on link "Resursų paskirstymas" at bounding box center [75, 372] width 88 height 10
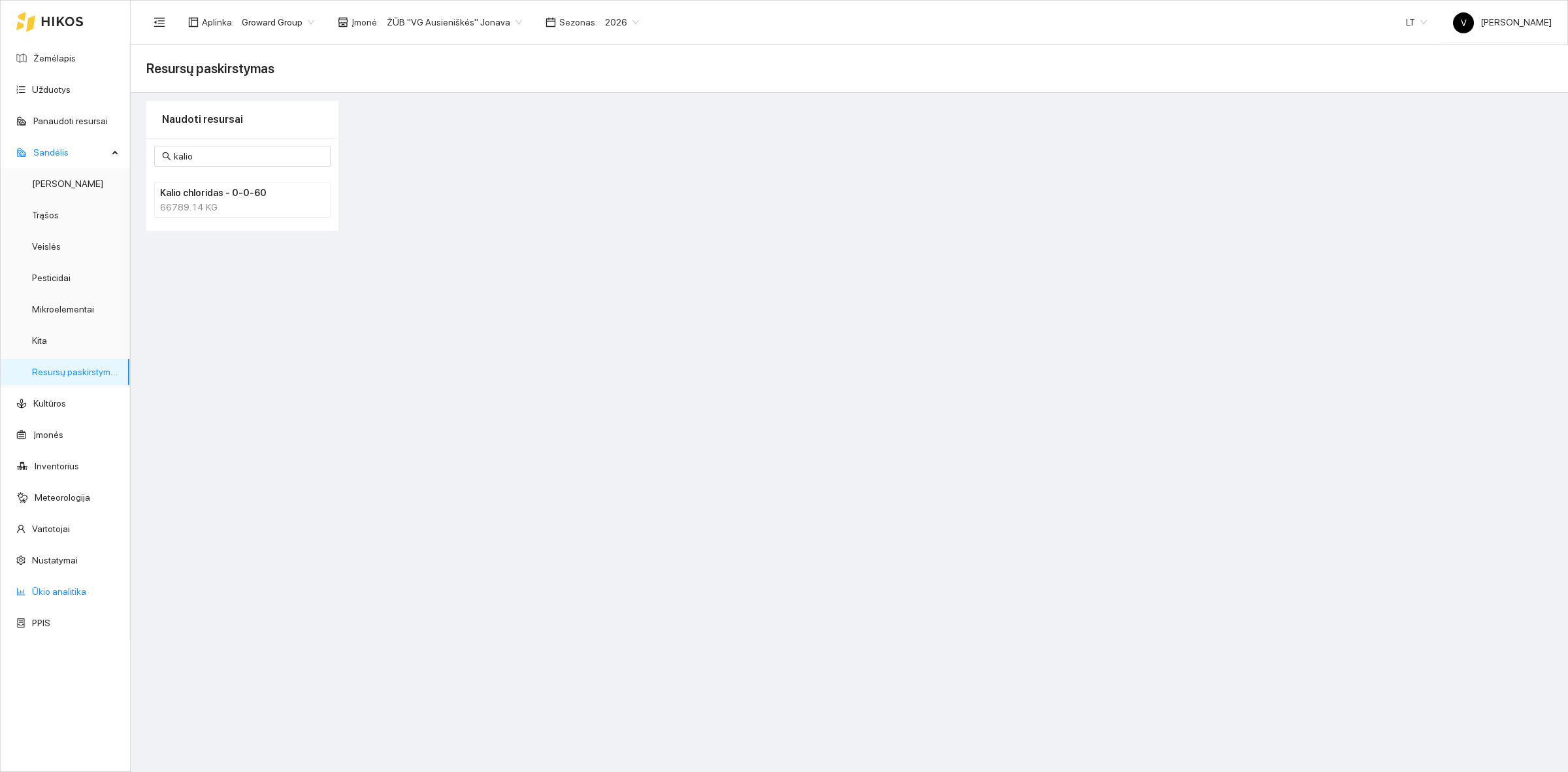
click at [49, 593] on link "Ūkio analitika" at bounding box center [59, 590] width 54 height 10
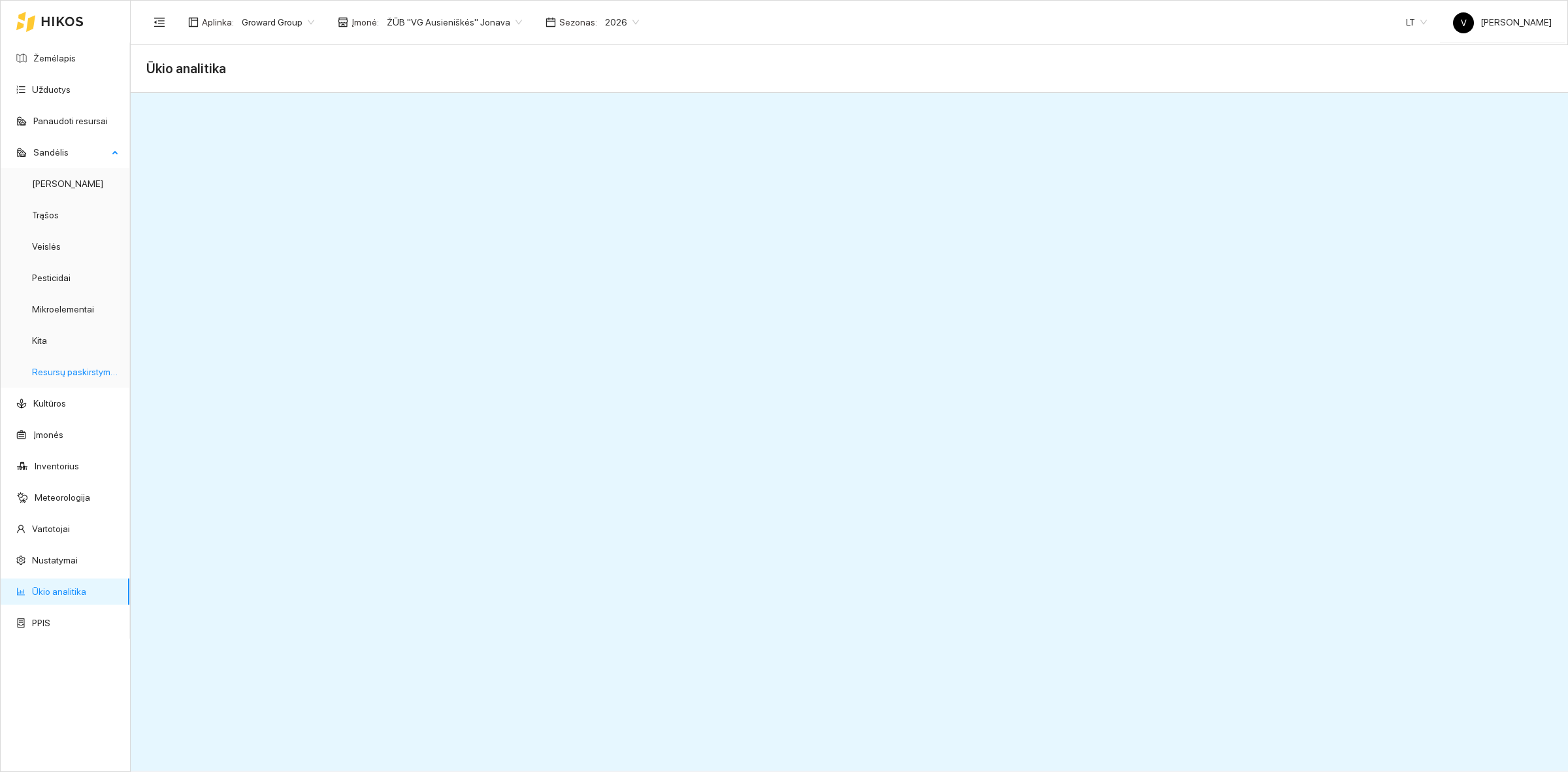
click at [69, 374] on link "Resursų paskirstymas" at bounding box center [75, 372] width 88 height 10
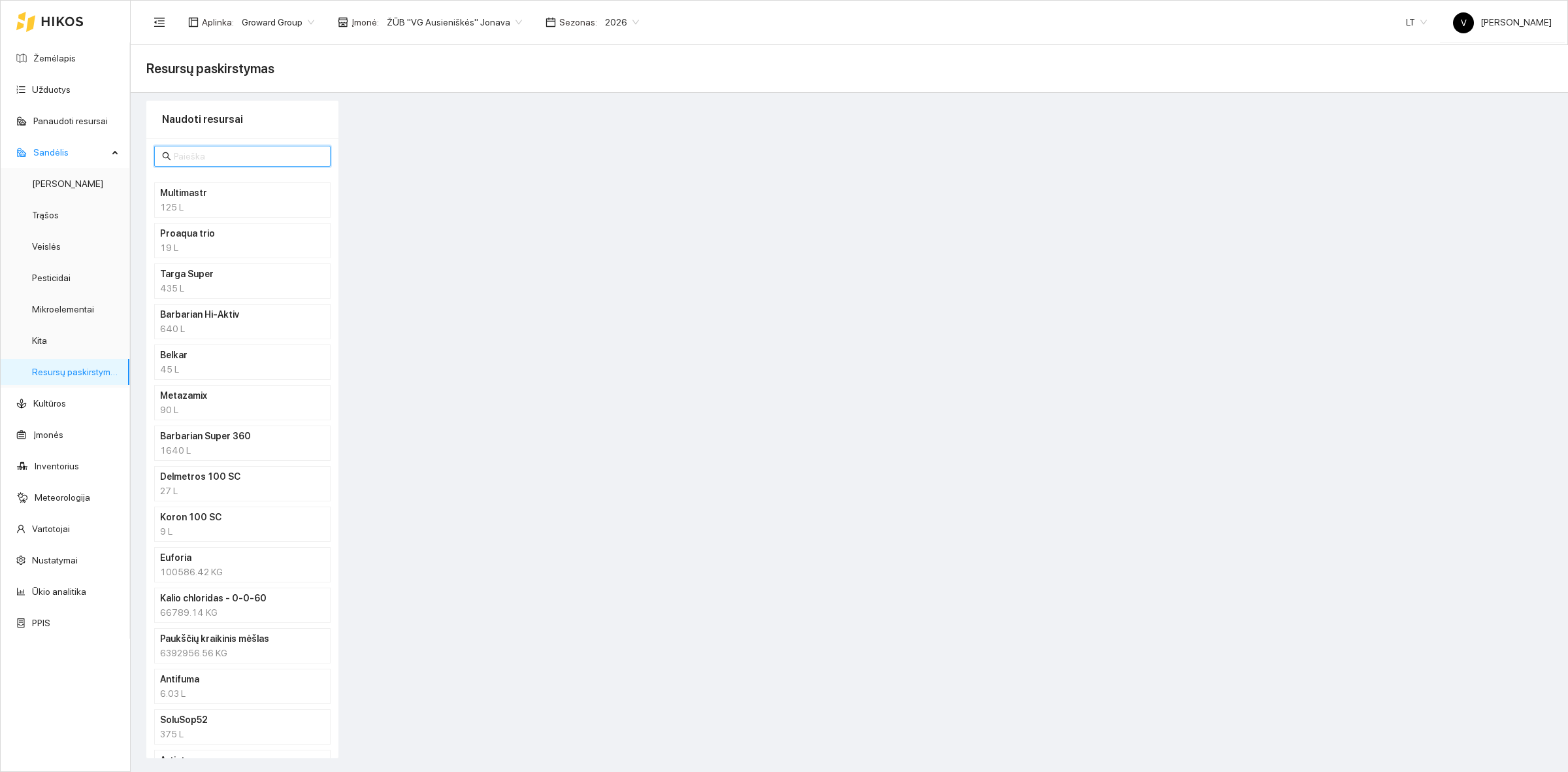
click at [200, 158] on input "text" at bounding box center [249, 156] width 149 height 14
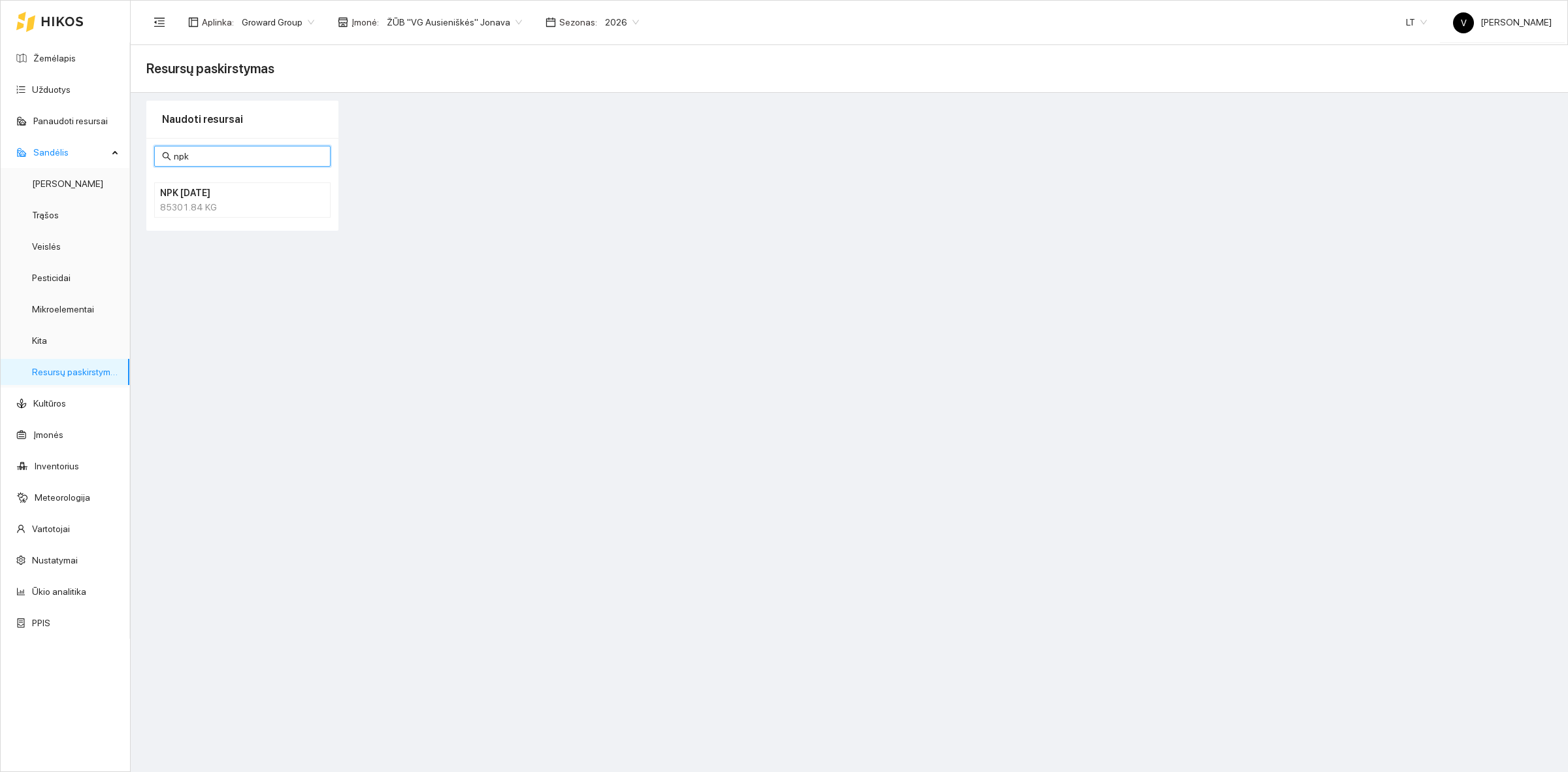
click at [219, 213] on div "85301.84 KG" at bounding box center [242, 207] width 165 height 14
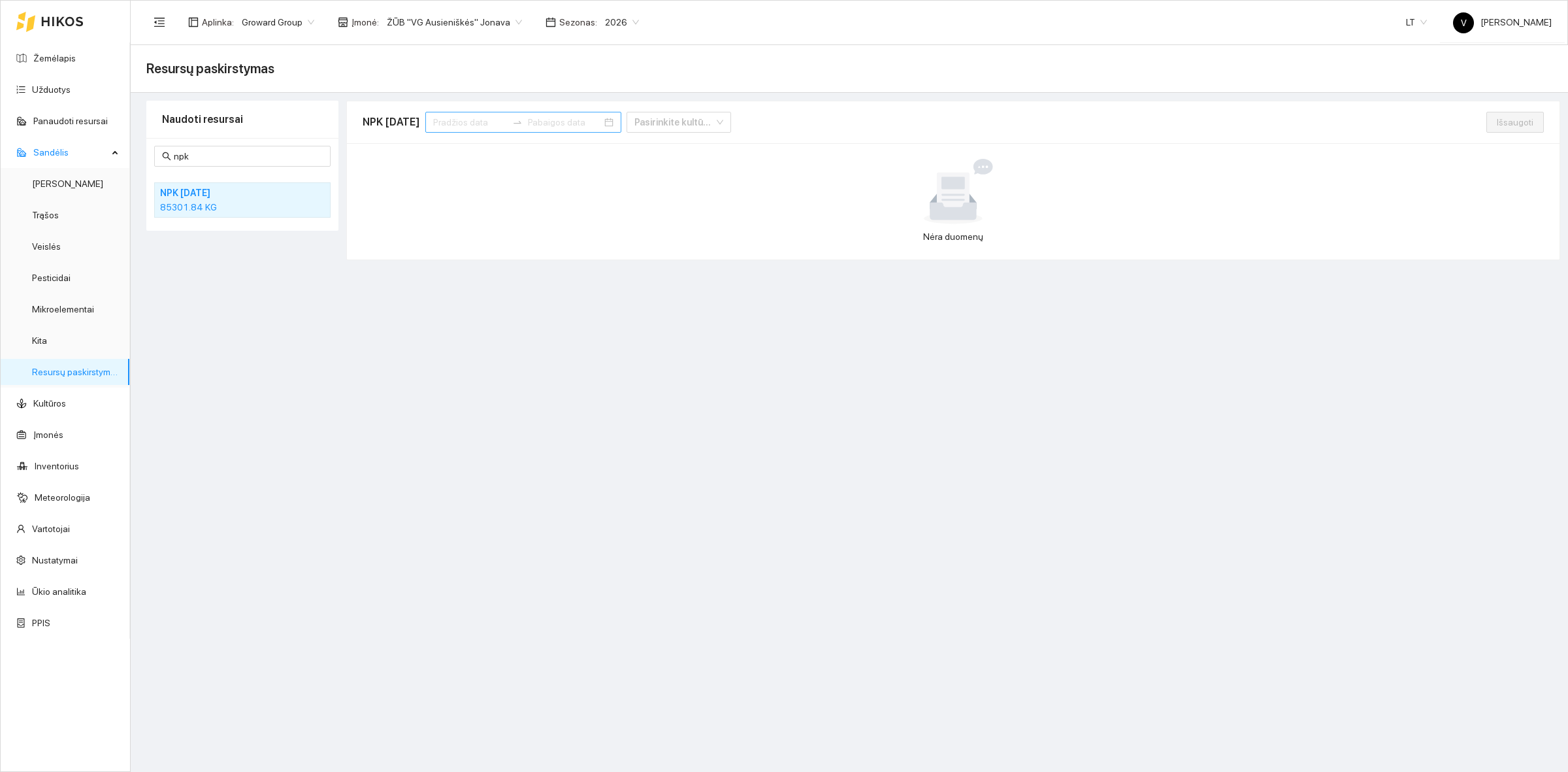
click at [474, 119] on input at bounding box center [469, 121] width 74 height 14
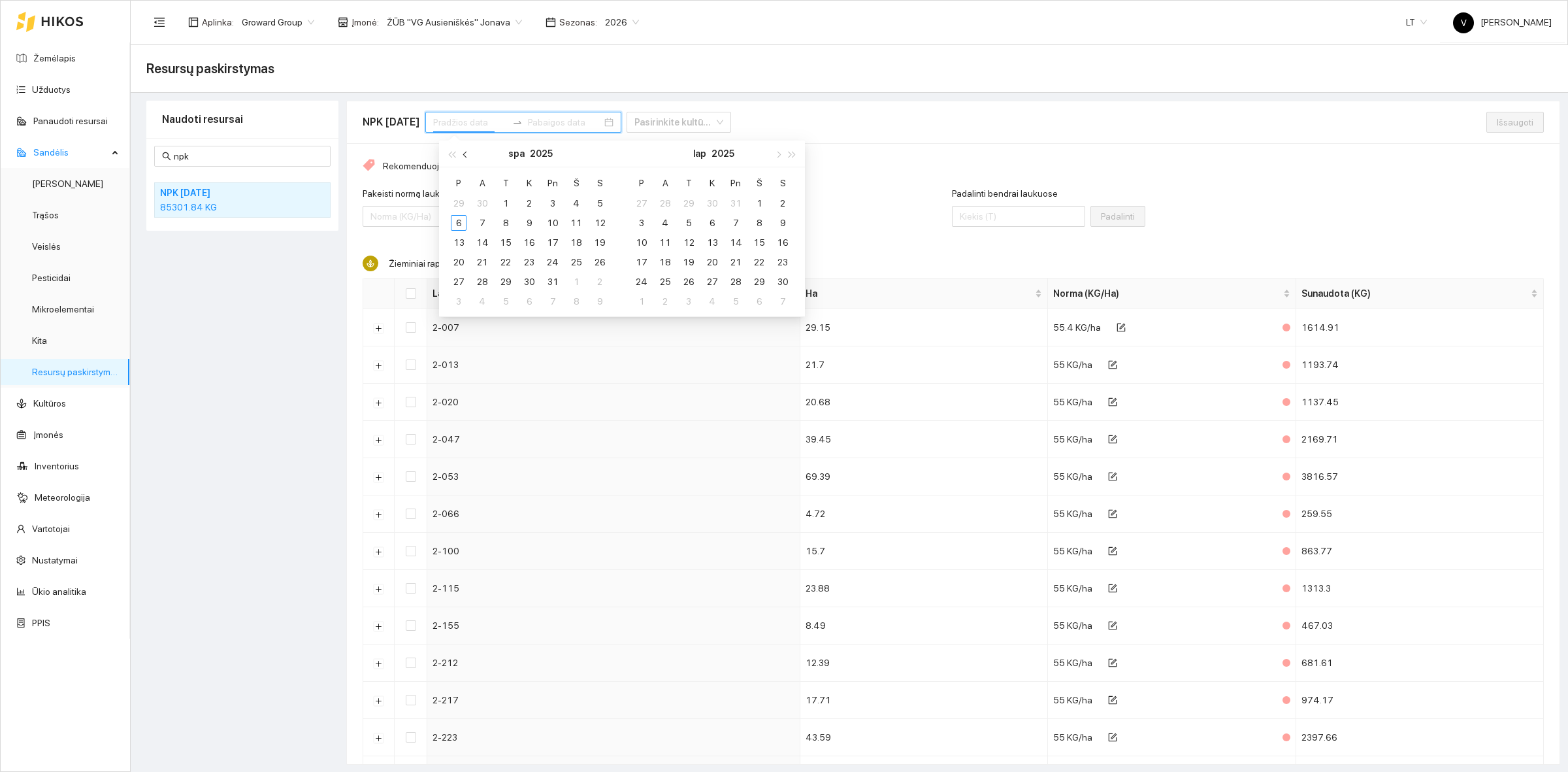
click at [468, 158] on button "button" at bounding box center [466, 154] width 14 height 26
click at [458, 199] on div "1" at bounding box center [458, 203] width 16 height 16
click at [482, 278] on div "30" at bounding box center [481, 281] width 16 height 16
click at [651, 187] on div "Pakeisti normą laukuose Pakeisti" at bounding box center [656, 214] width 589 height 56
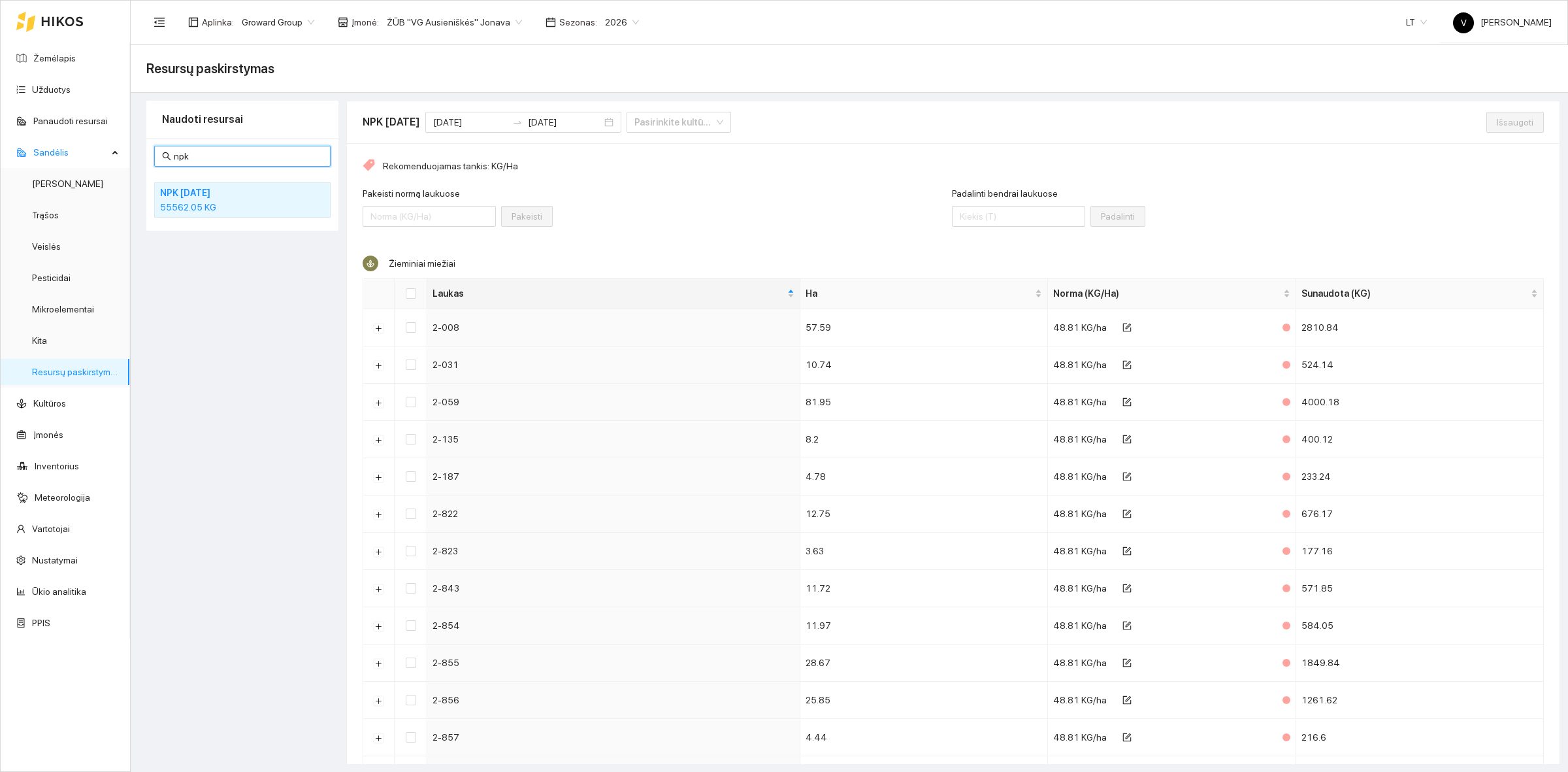
click at [204, 158] on input "npk" at bounding box center [249, 156] width 149 height 14
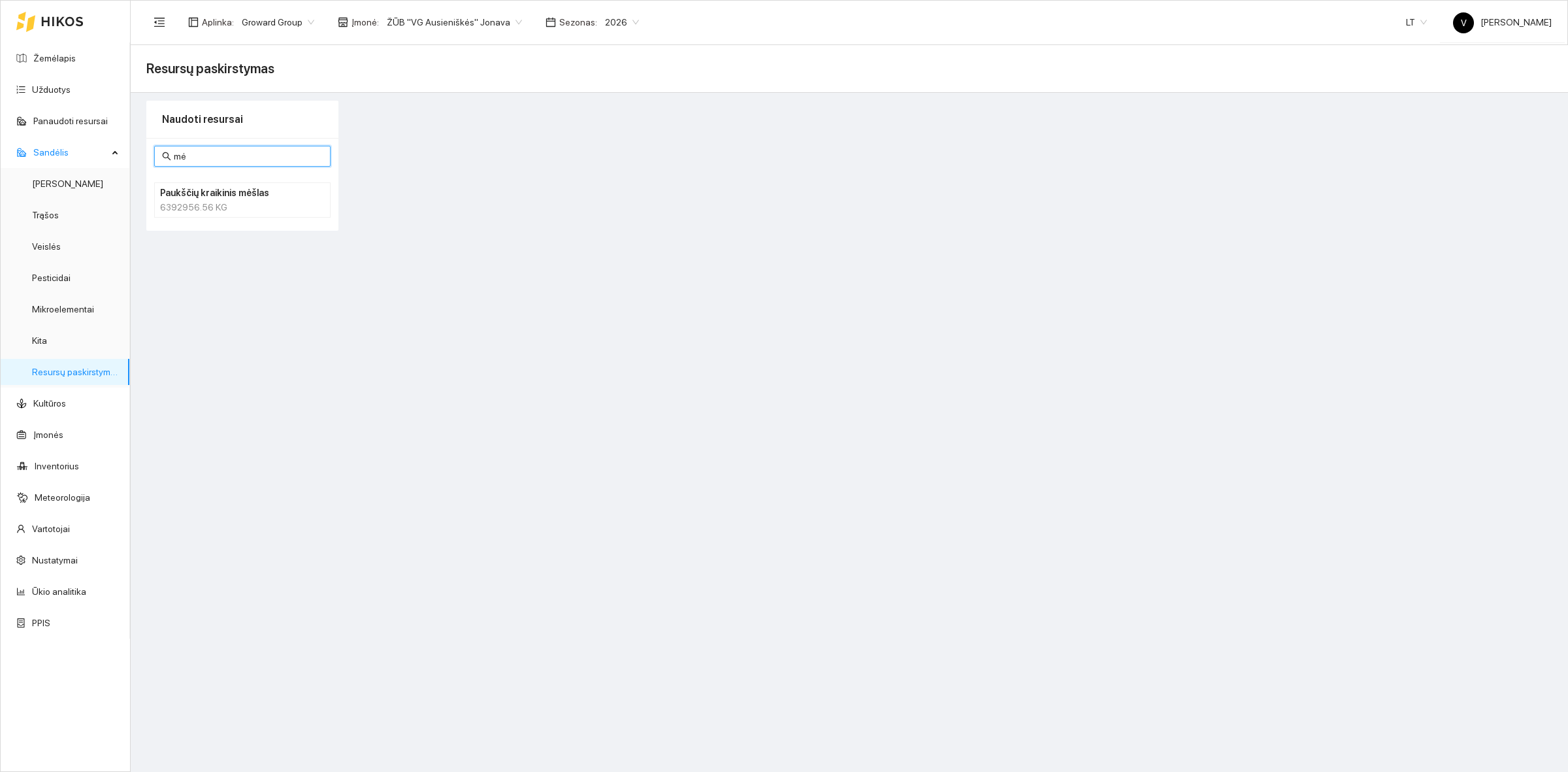
click at [200, 204] on div "6392956.56 KG" at bounding box center [242, 207] width 165 height 14
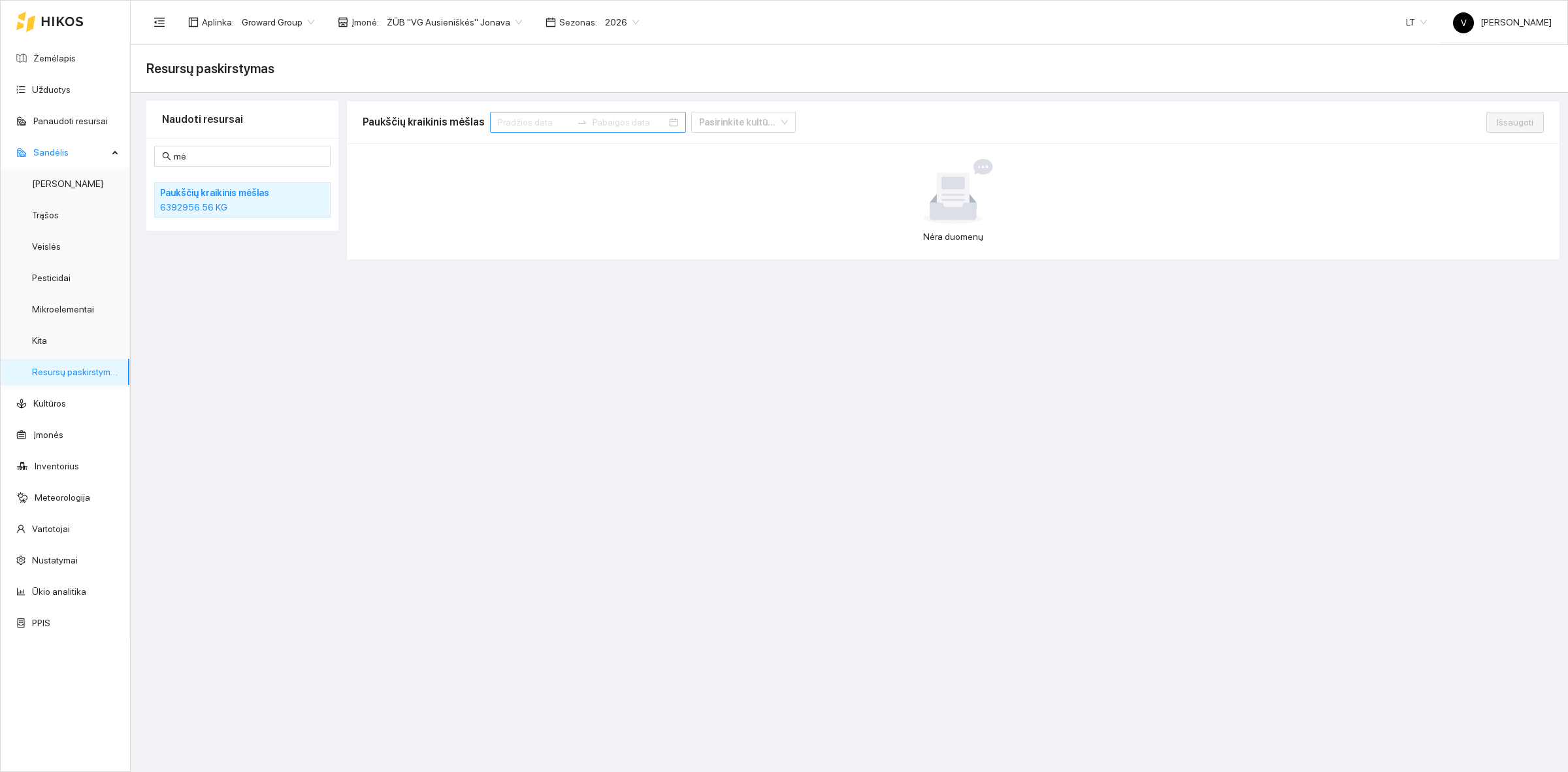
click at [511, 121] on input at bounding box center [534, 121] width 74 height 14
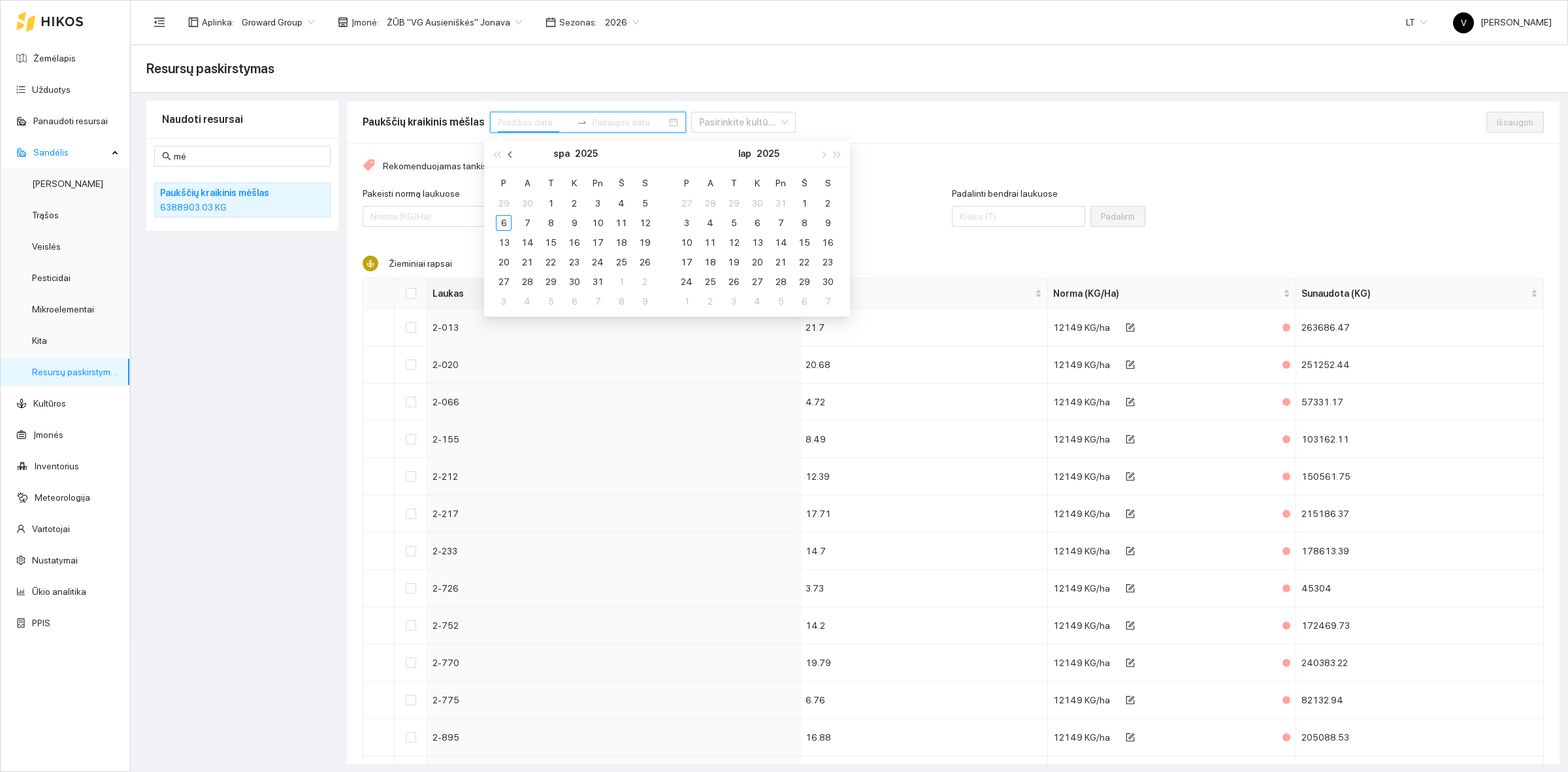
click at [511, 156] on span "button" at bounding box center [511, 154] width 7 height 7
click at [502, 201] on div "1" at bounding box center [504, 203] width 16 height 16
click at [528, 279] on div "30" at bounding box center [527, 281] width 16 height 16
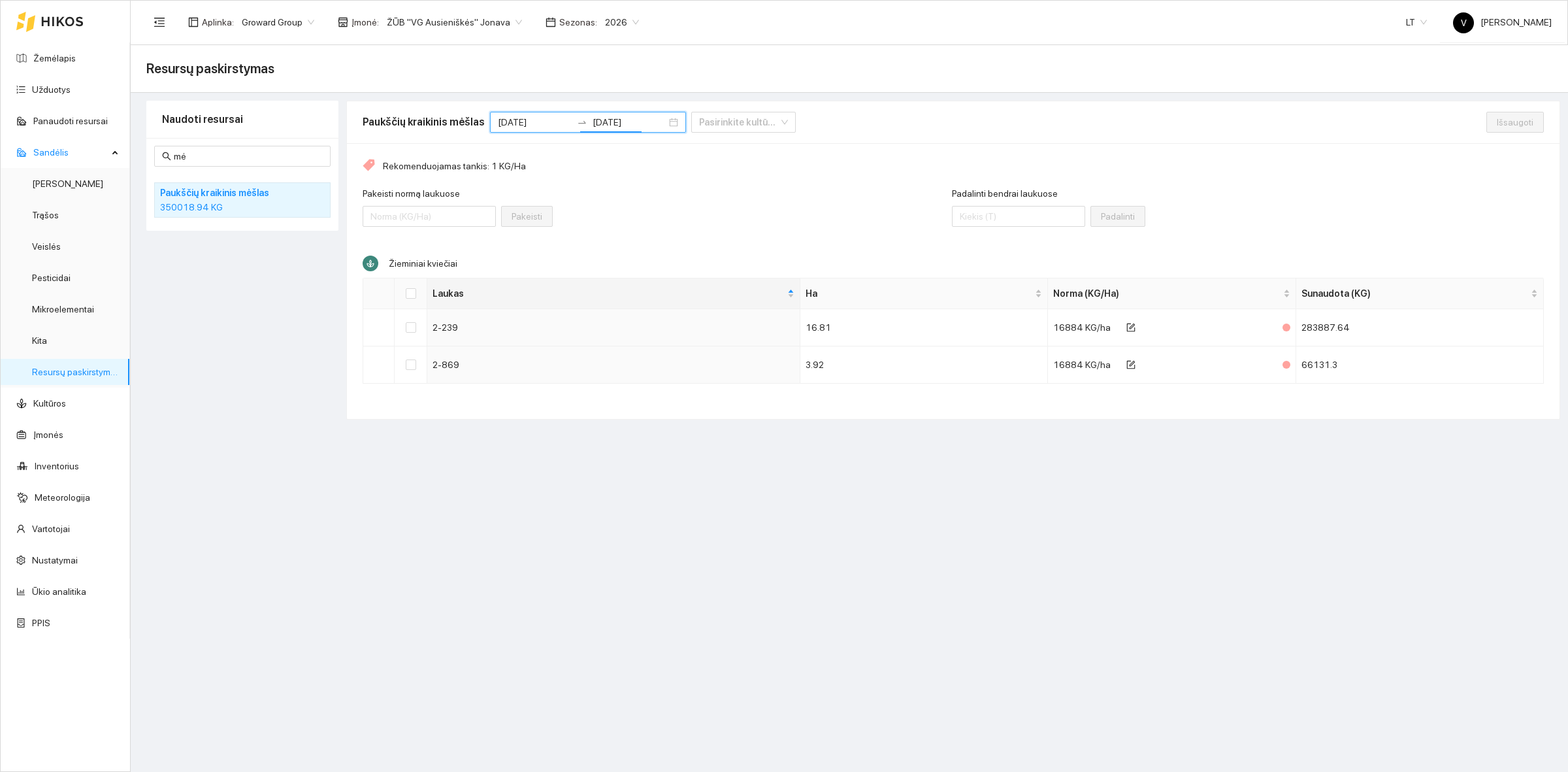
click at [752, 205] on div "Pakeisti normą laukuose Pakeisti" at bounding box center [656, 214] width 589 height 56
click at [411, 334] on label at bounding box center [411, 327] width 10 height 14
click at [411, 332] on input "checkbox" at bounding box center [411, 327] width 10 height 10
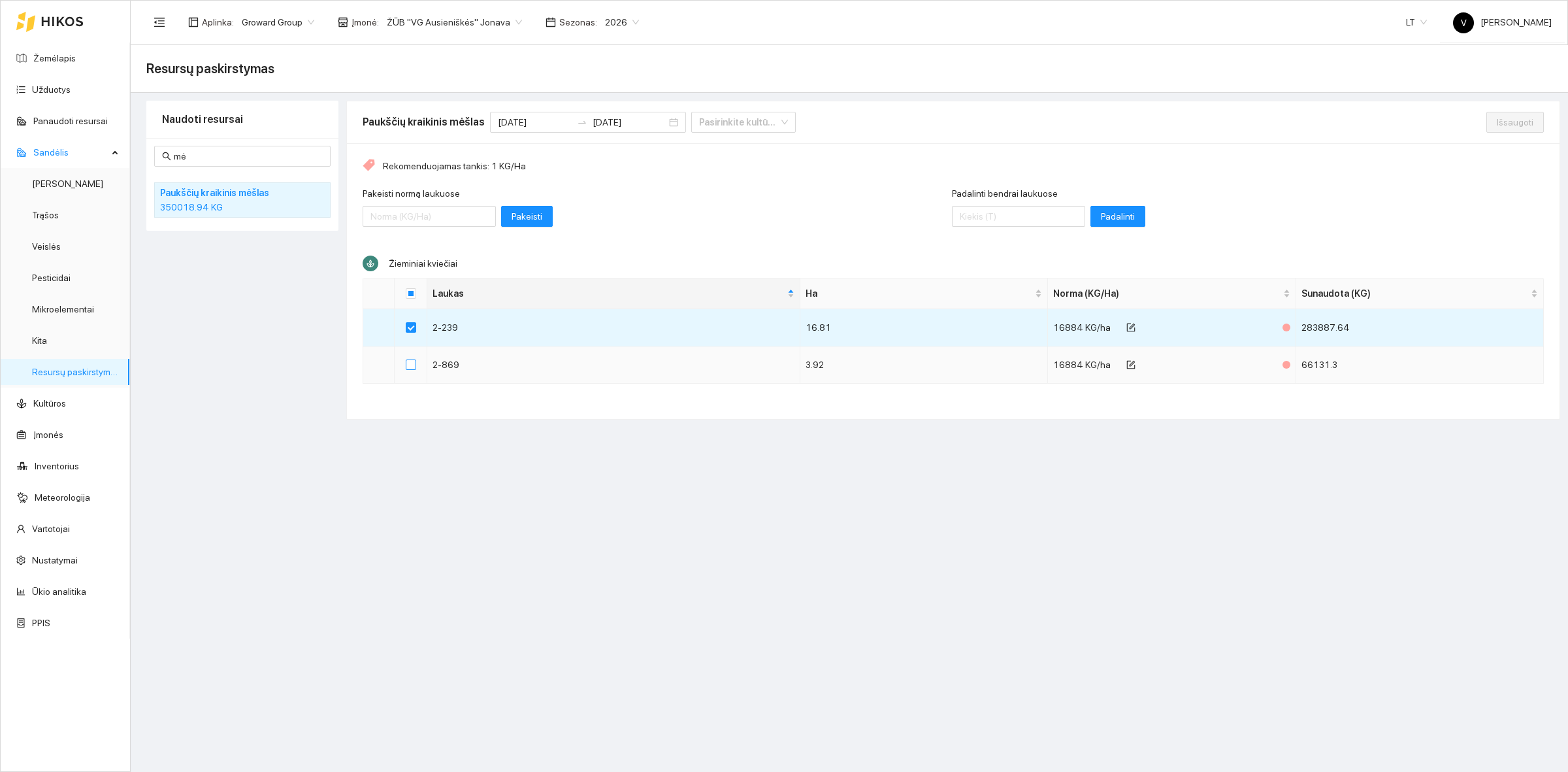
click at [406, 364] on input "checkbox" at bounding box center [411, 364] width 10 height 10
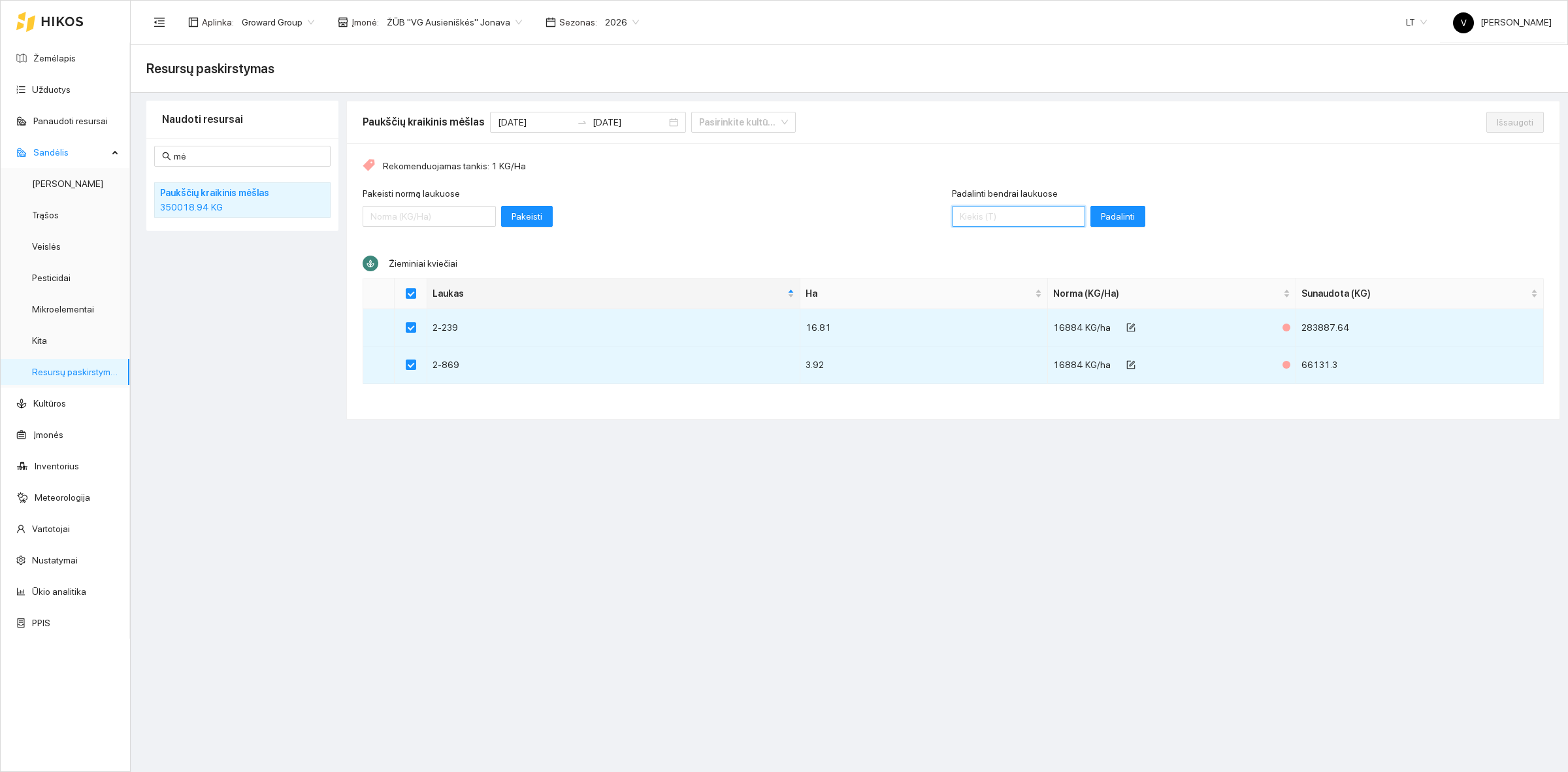
click at [1000, 212] on input "Padalinti bendrai laukuose" at bounding box center [1018, 216] width 133 height 20
click at [1091, 210] on button "Padalinti" at bounding box center [1117, 216] width 55 height 20
click at [1512, 119] on span "Išsaugoti" at bounding box center [1514, 121] width 36 height 14
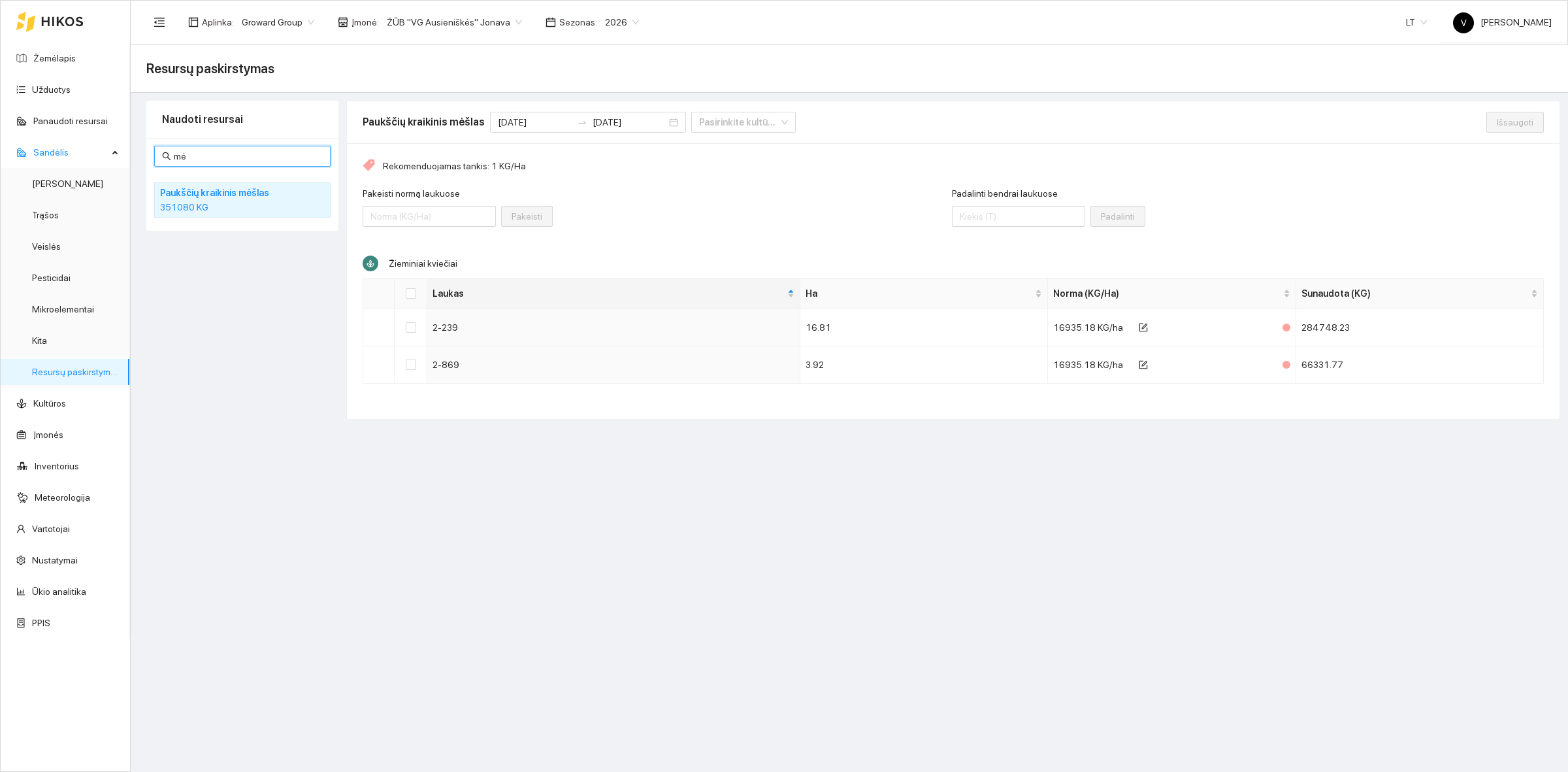
click at [197, 152] on input "mė" at bounding box center [249, 156] width 149 height 14
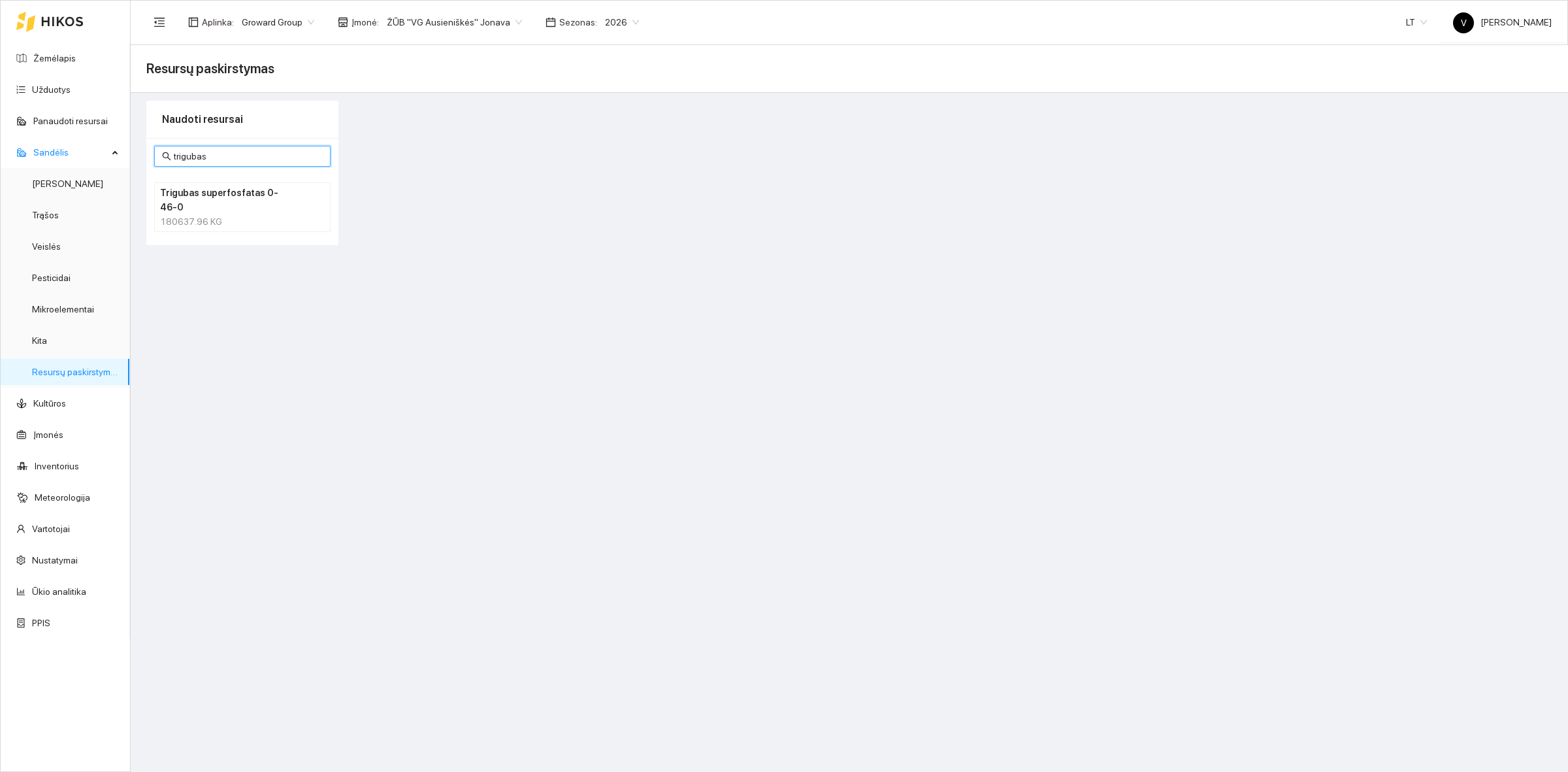
click at [223, 199] on h4 "Trigubas superfosfatas 0-46-0" at bounding box center [225, 199] width 130 height 29
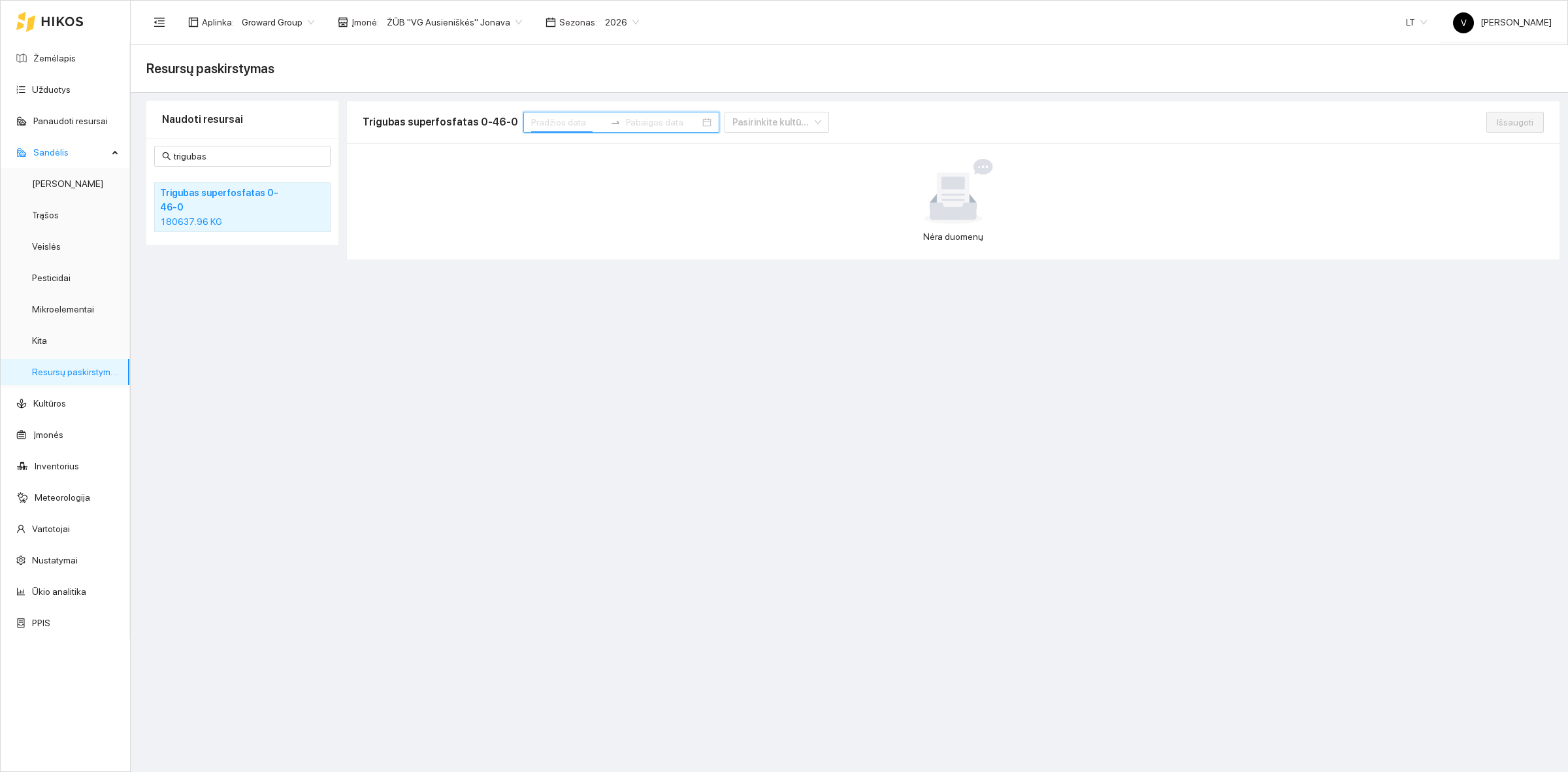
click at [531, 119] on input at bounding box center [567, 121] width 74 height 14
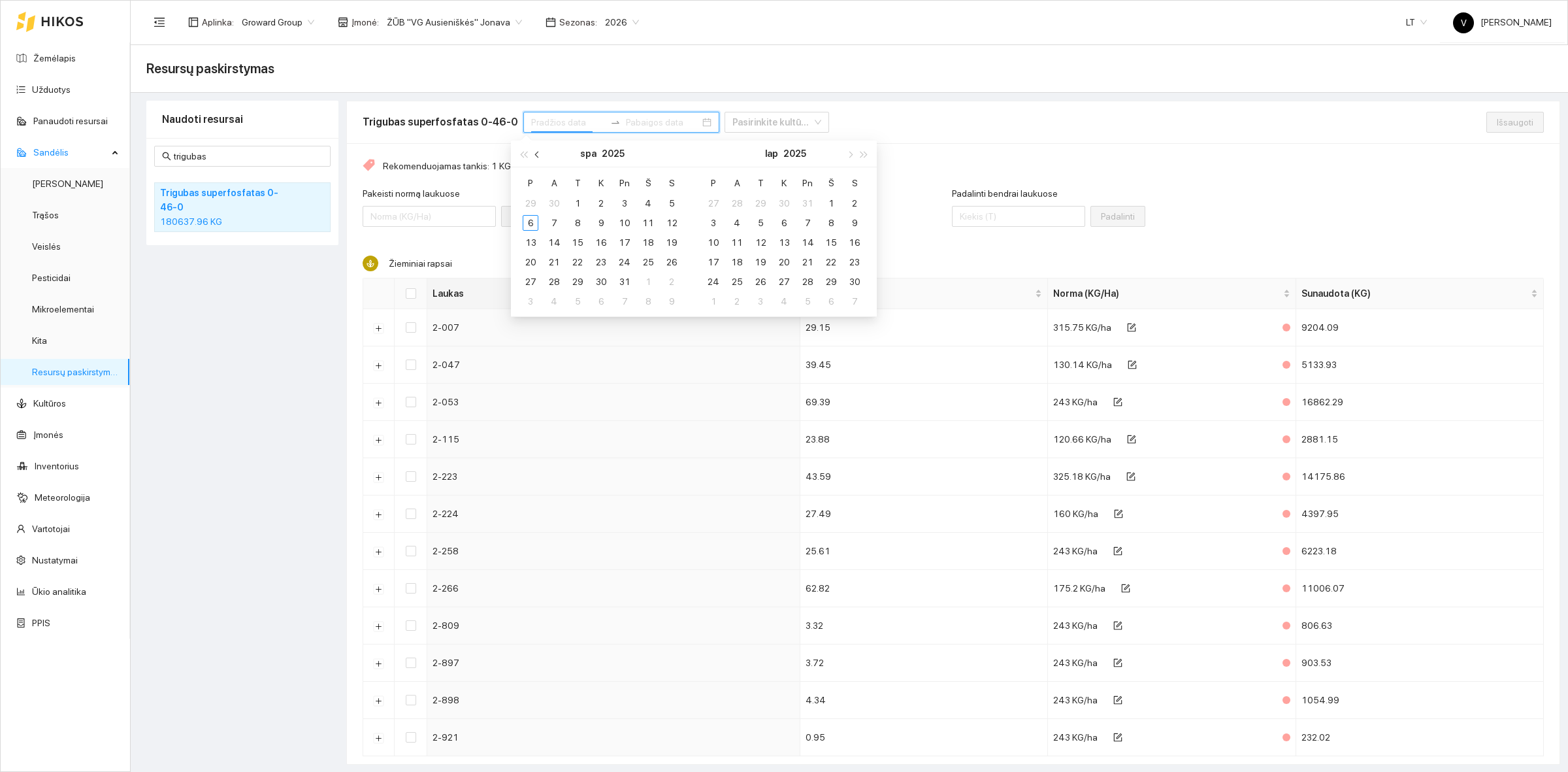
click at [536, 156] on span "button" at bounding box center [538, 154] width 7 height 7
click at [531, 197] on div "1" at bounding box center [530, 203] width 16 height 16
click at [560, 279] on div "30" at bounding box center [554, 281] width 16 height 16
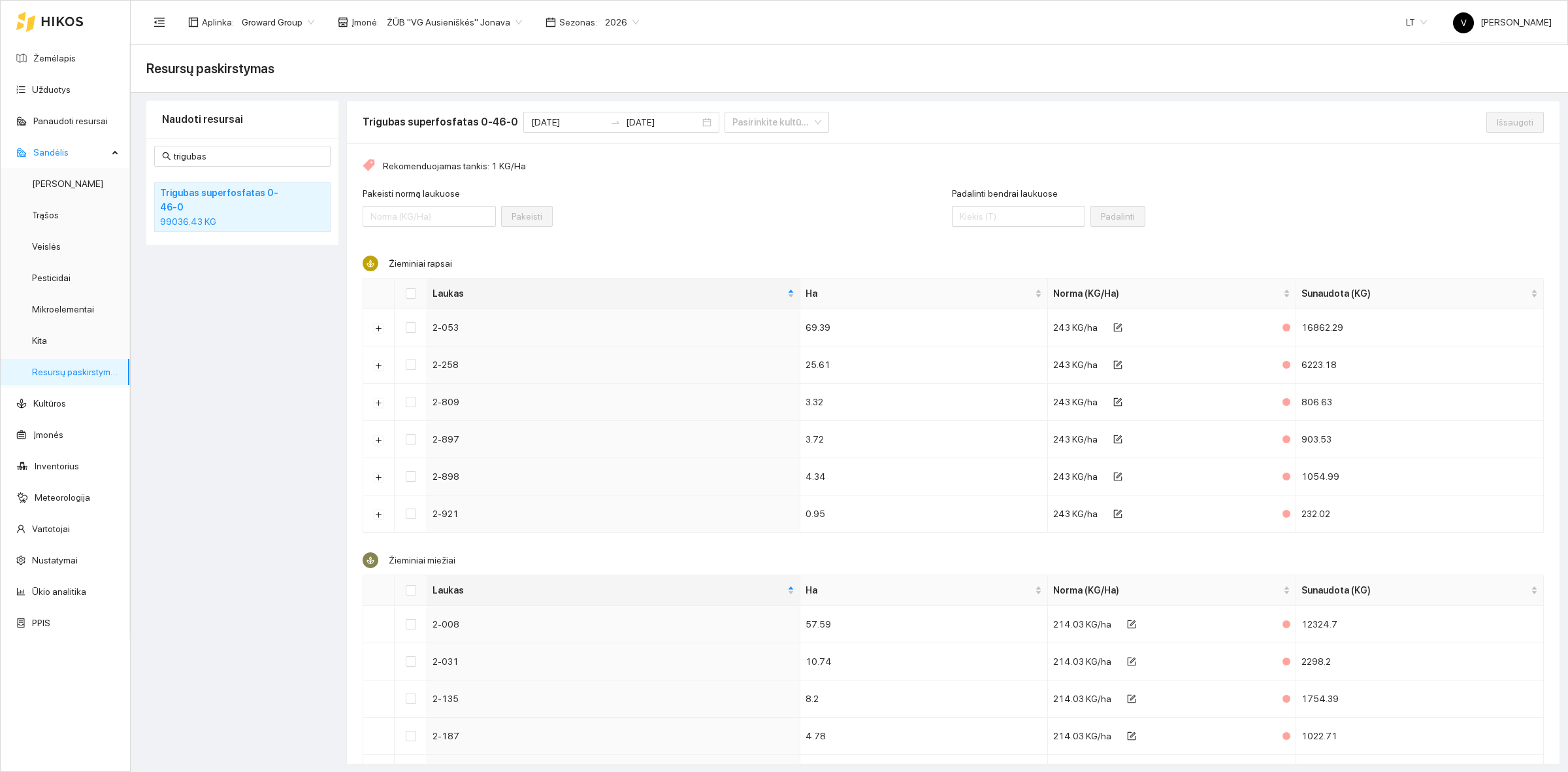
click at [686, 200] on div "Pakeisti normą laukuose Pakeisti" at bounding box center [656, 214] width 589 height 56
click at [242, 164] on span "trigubas" at bounding box center [242, 156] width 176 height 20
click at [240, 156] on input "trigubas" at bounding box center [249, 156] width 149 height 14
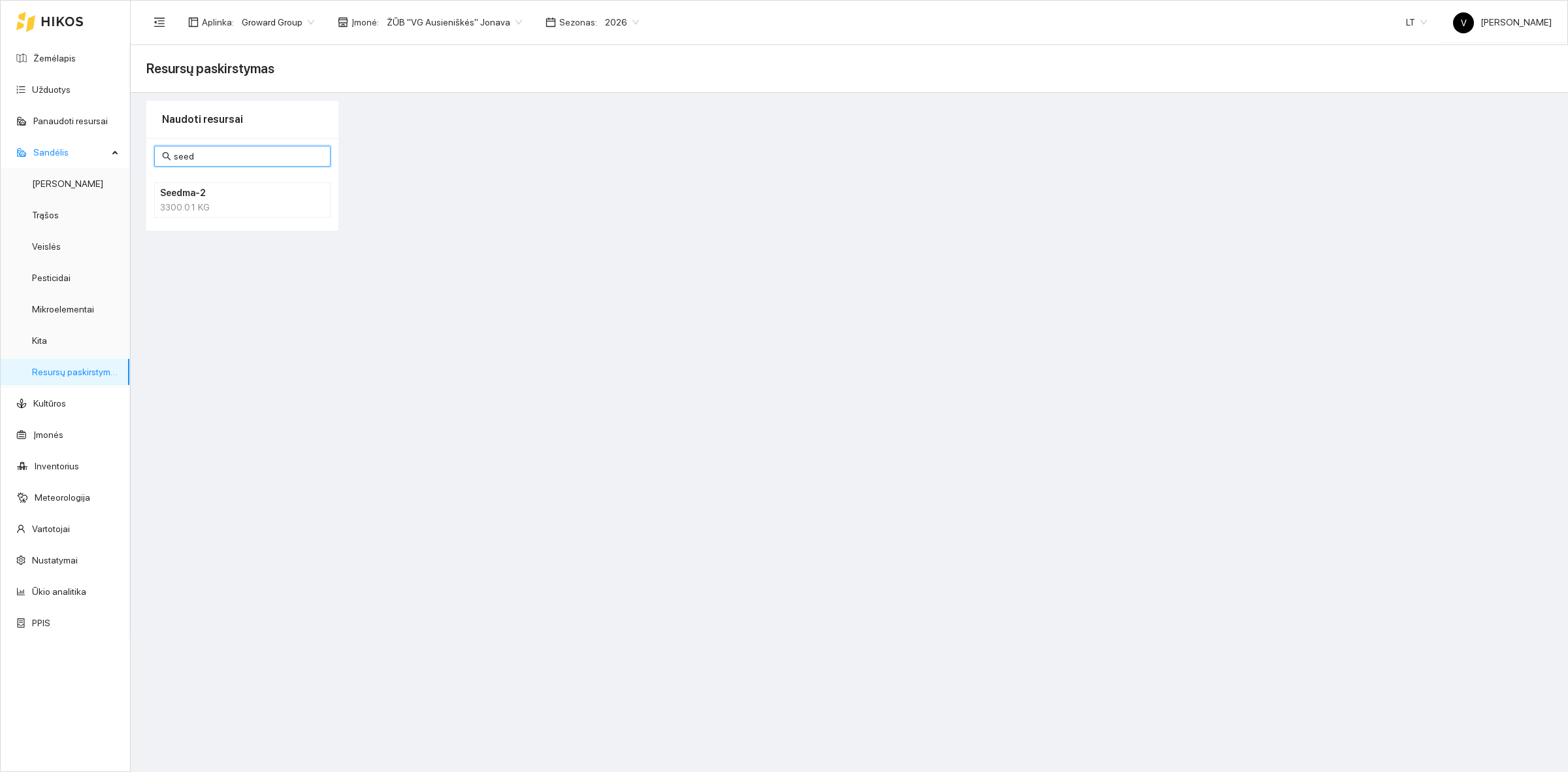
click at [220, 193] on h4 "Seedma-2" at bounding box center [225, 192] width 130 height 14
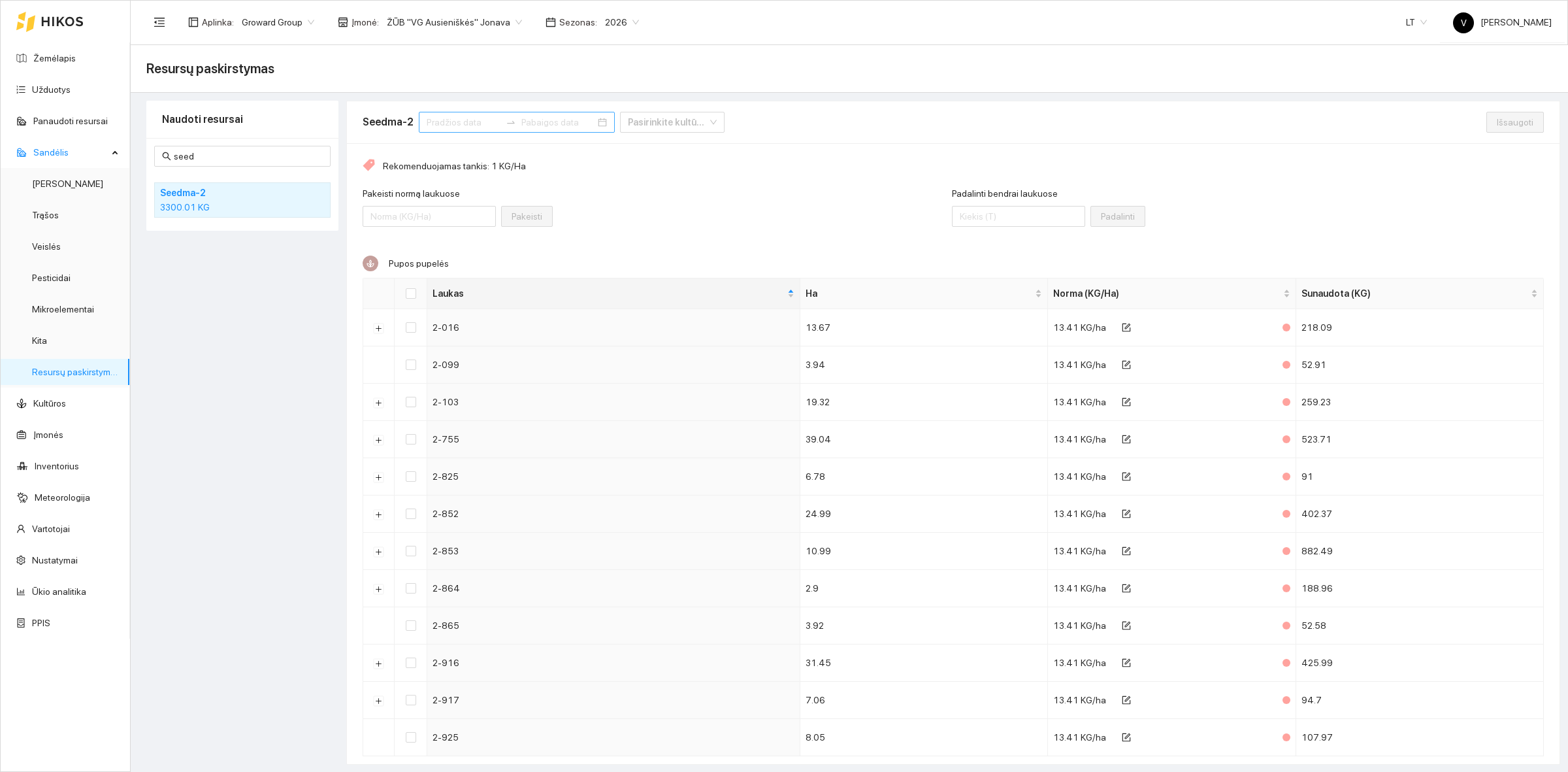
click at [450, 121] on input at bounding box center [463, 121] width 74 height 14
click at [962, 139] on div "Seedma-2 Pasirinkite kultūrą" at bounding box center [924, 122] width 1124 height 42
click at [798, 245] on div "Rekomenduojamas tankis: 1 KG/Ha Pakeisti normą laukuose Pakeisti Padalinti bend…" at bounding box center [953, 467] width 1212 height 648
click at [457, 121] on input at bounding box center [463, 121] width 74 height 14
click at [442, 149] on button "button" at bounding box center [443, 154] width 14 height 26
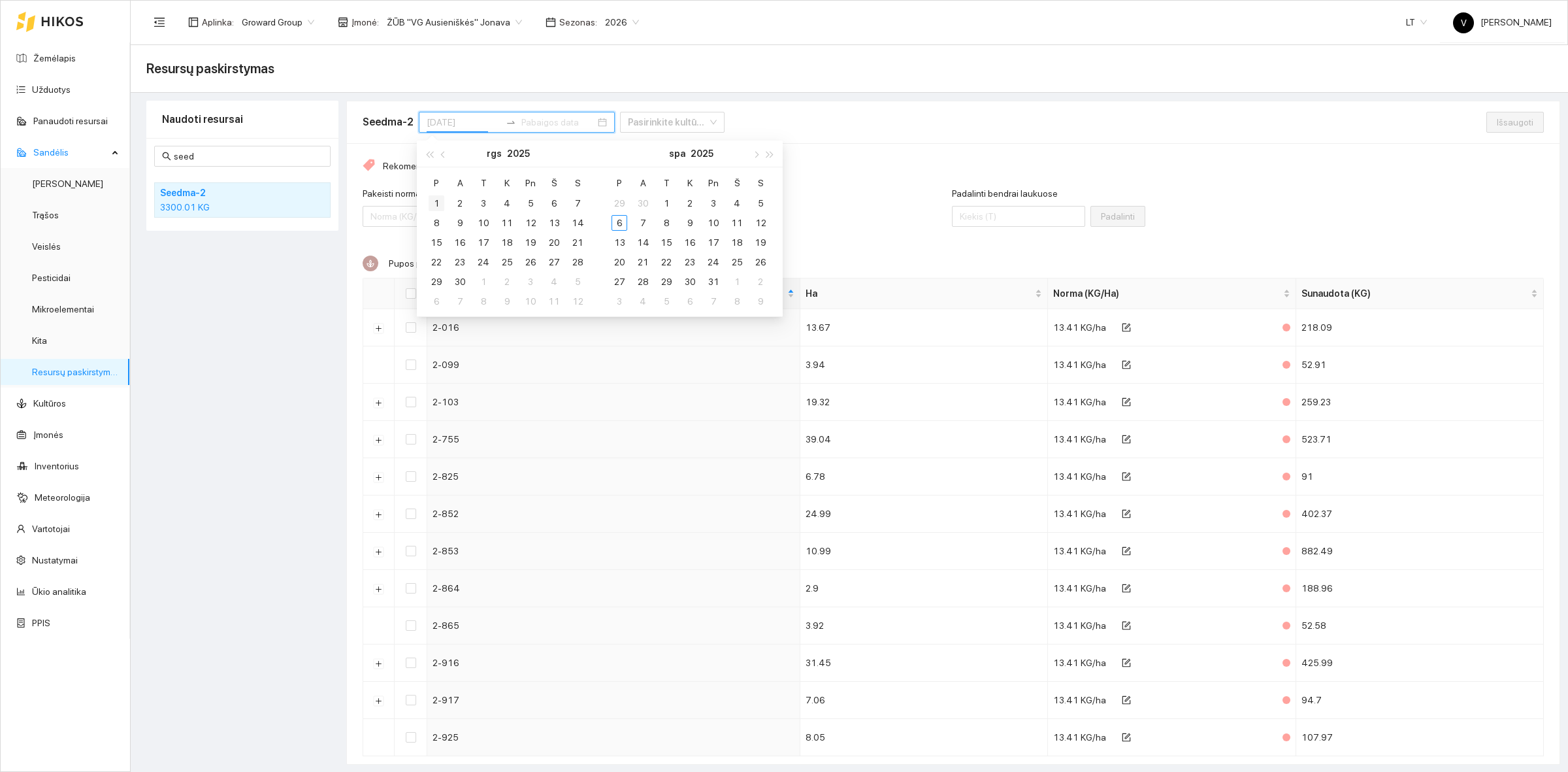
click at [439, 197] on div "1" at bounding box center [436, 203] width 16 height 16
click at [457, 281] on div "30" at bounding box center [460, 281] width 16 height 16
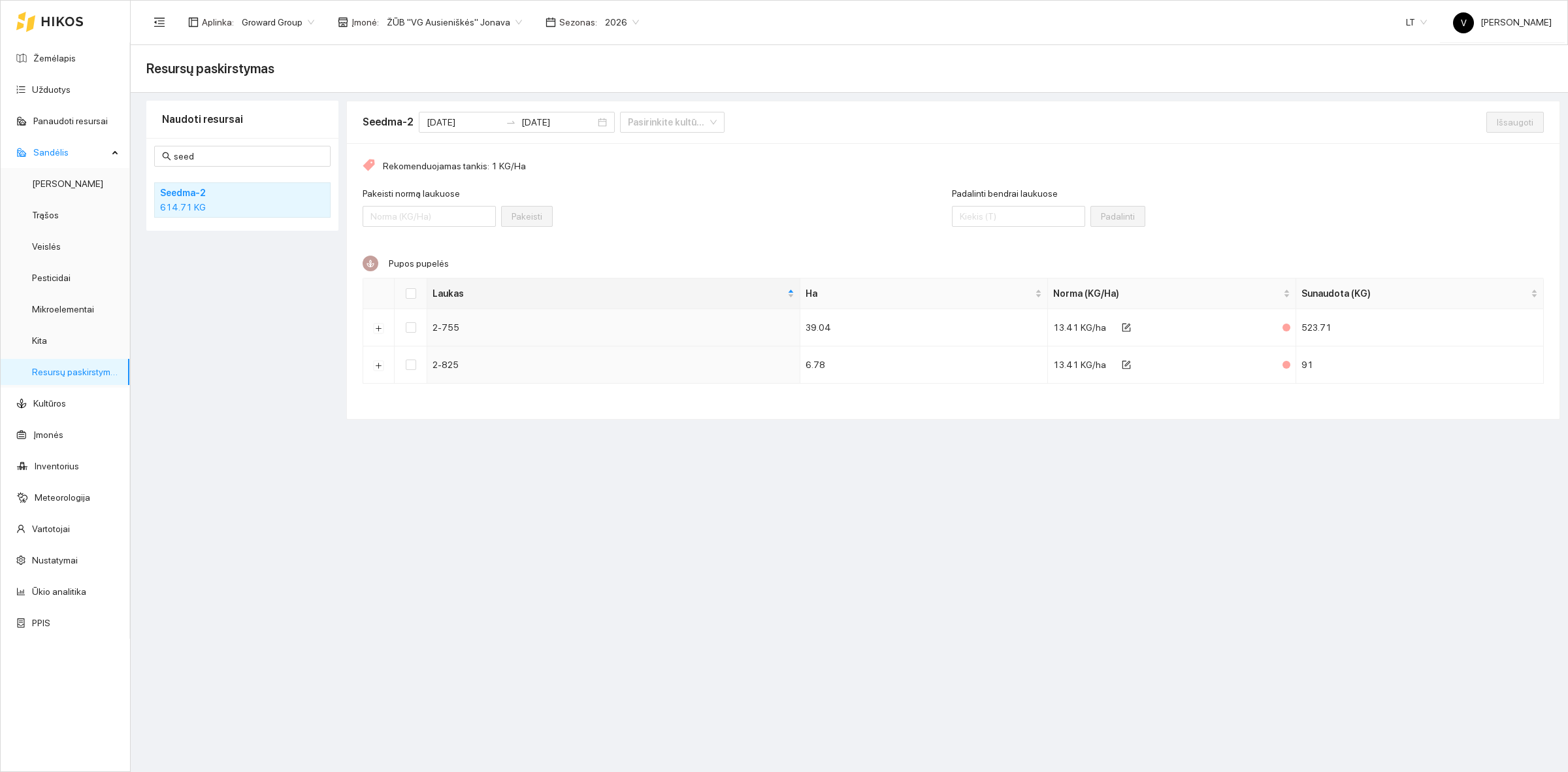
click at [629, 203] on div "Pakeisti normą laukuose Pakeisti" at bounding box center [656, 214] width 589 height 56
click at [69, 56] on link "Žemėlapis" at bounding box center [55, 58] width 43 height 10
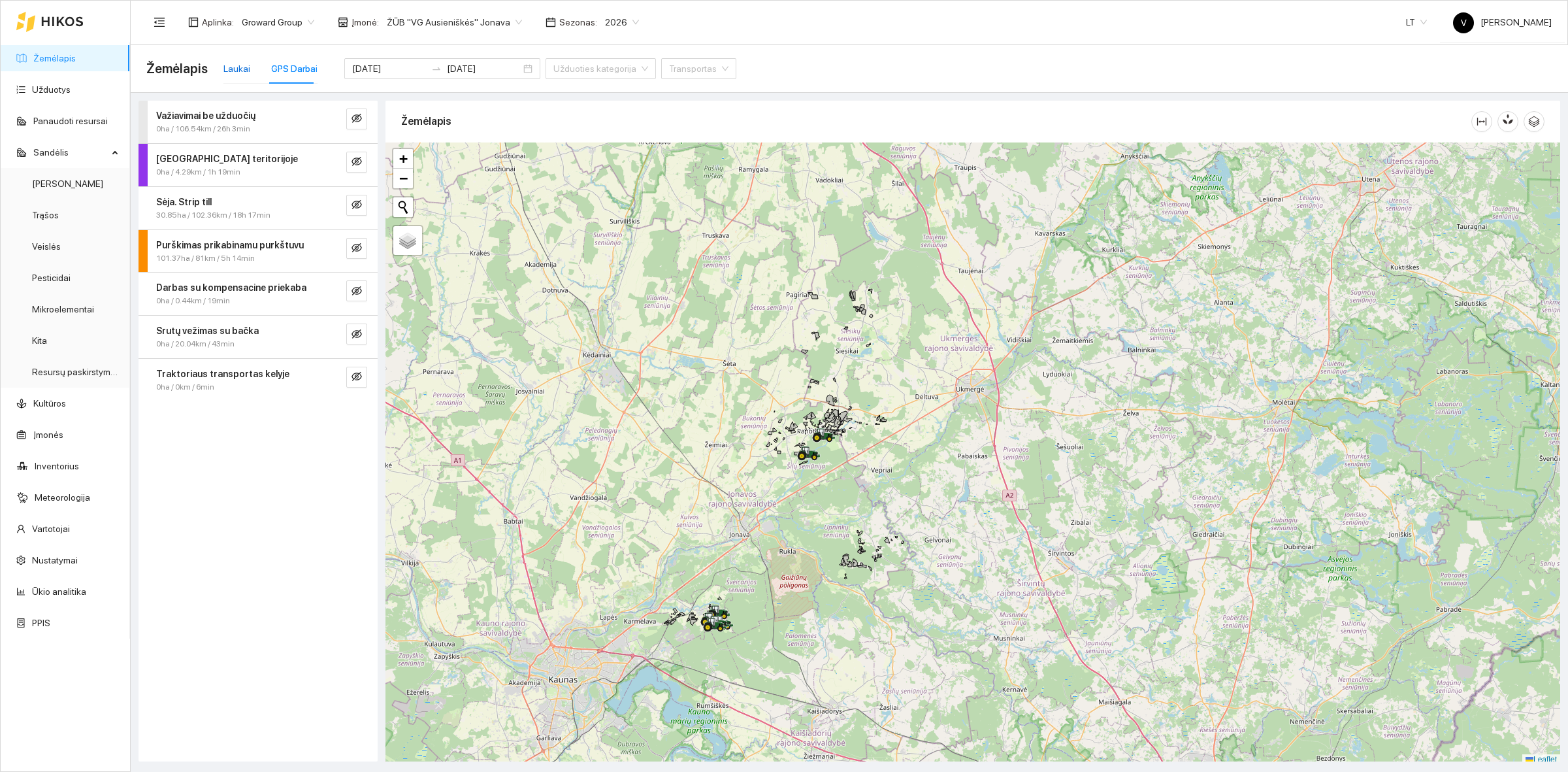
click at [223, 61] on div "Laukai" at bounding box center [237, 68] width 27 height 14
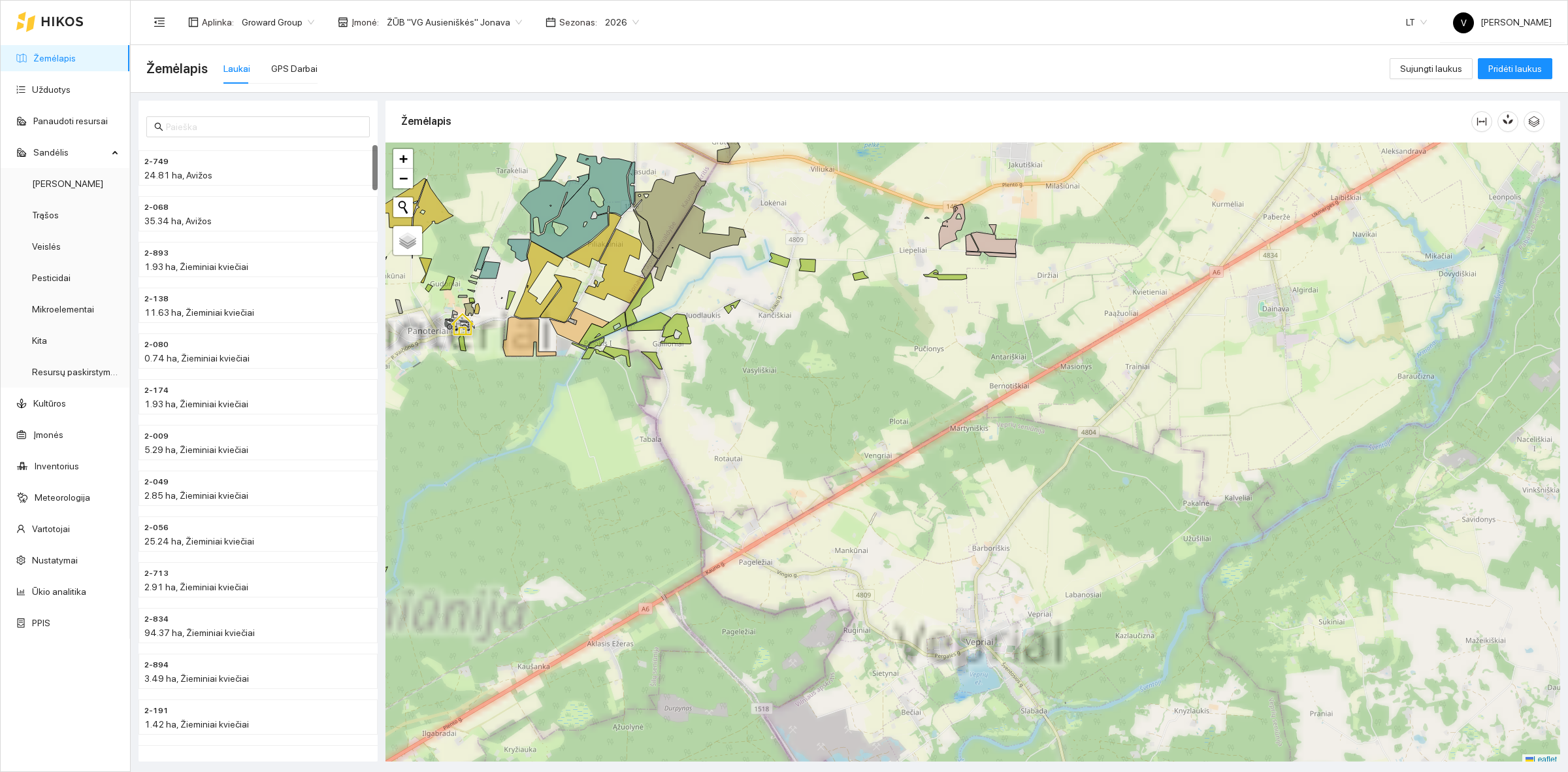
scroll to position [4, 0]
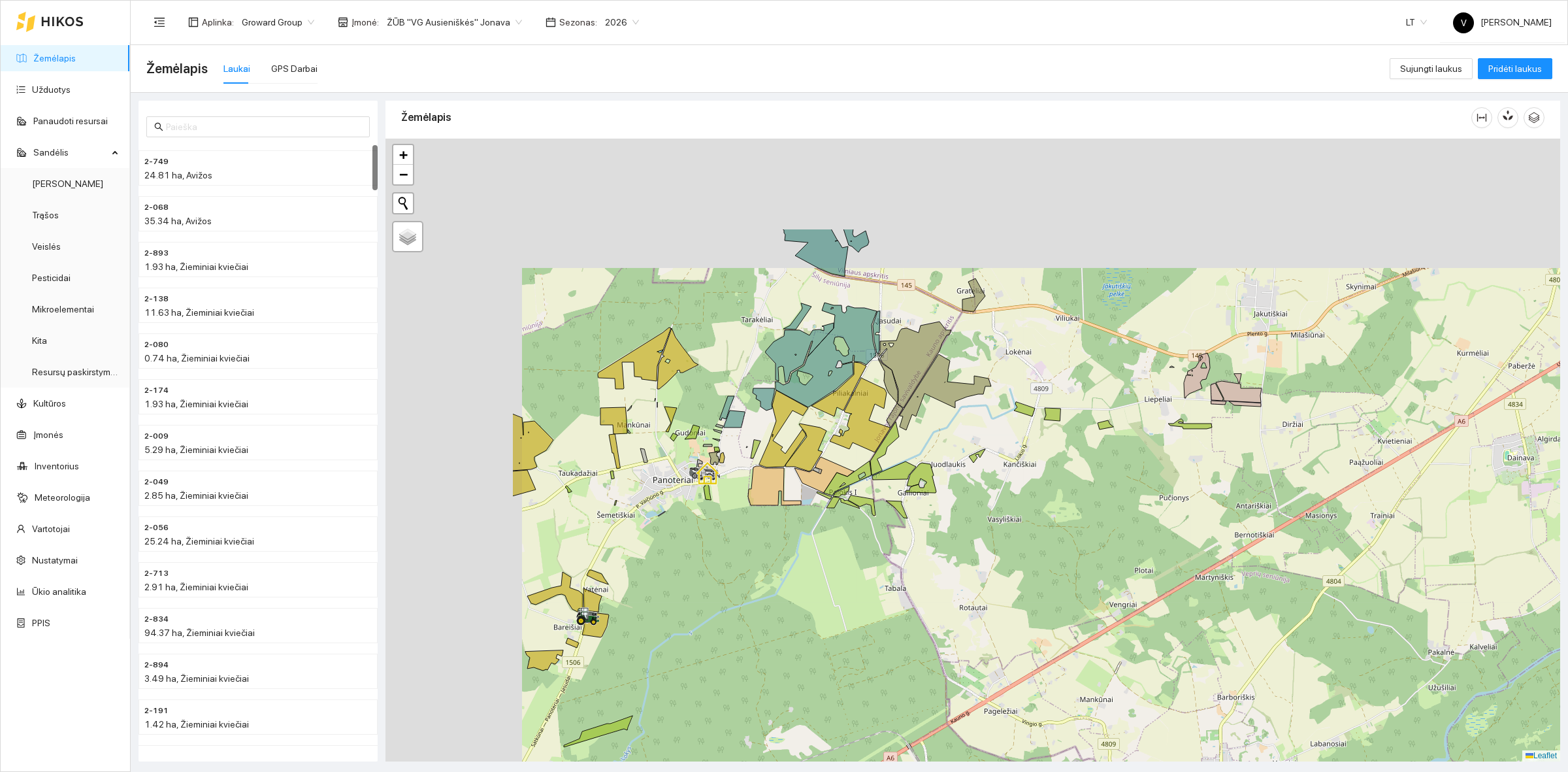
drag, startPoint x: 838, startPoint y: 455, endPoint x: 887, endPoint y: 485, distance: 57.5
click at [887, 485] on div at bounding box center [972, 450] width 1174 height 623
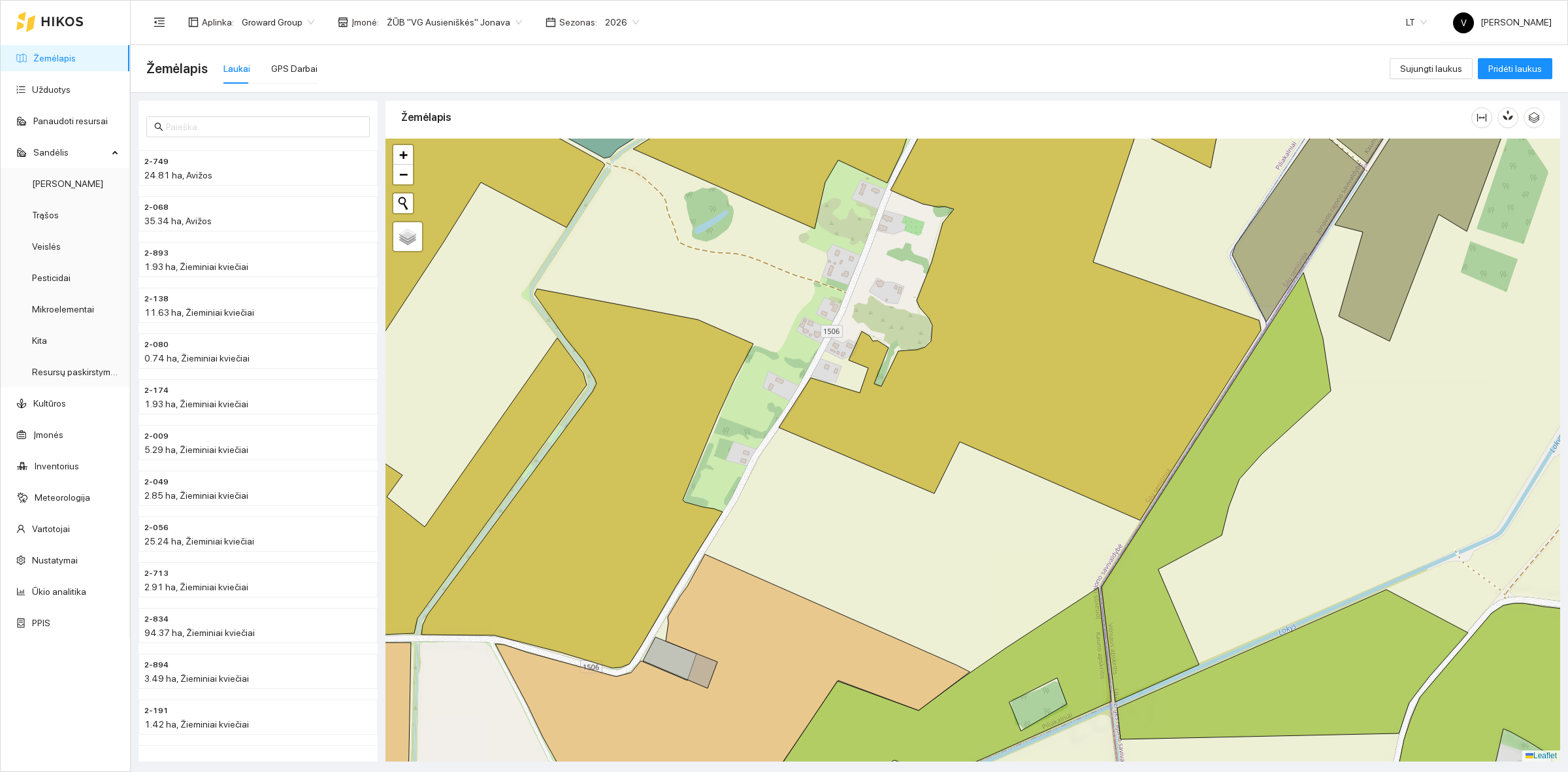
drag, startPoint x: 1194, startPoint y: 568, endPoint x: 1026, endPoint y: 351, distance: 274.4
click at [1026, 354] on div at bounding box center [972, 450] width 1174 height 623
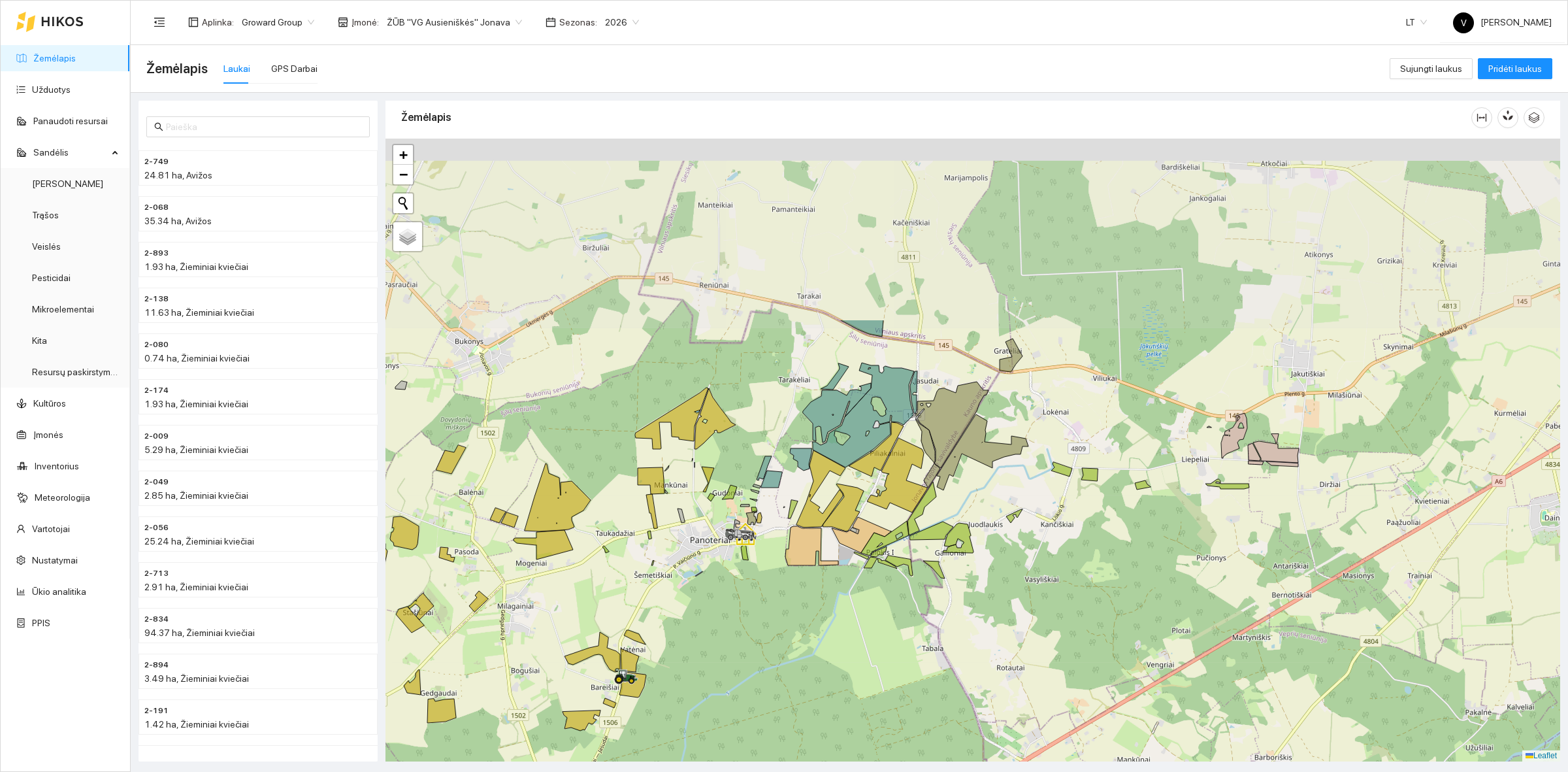
drag, startPoint x: 1010, startPoint y: 299, endPoint x: 952, endPoint y: 542, distance: 249.8
click at [952, 542] on icon at bounding box center [957, 537] width 31 height 30
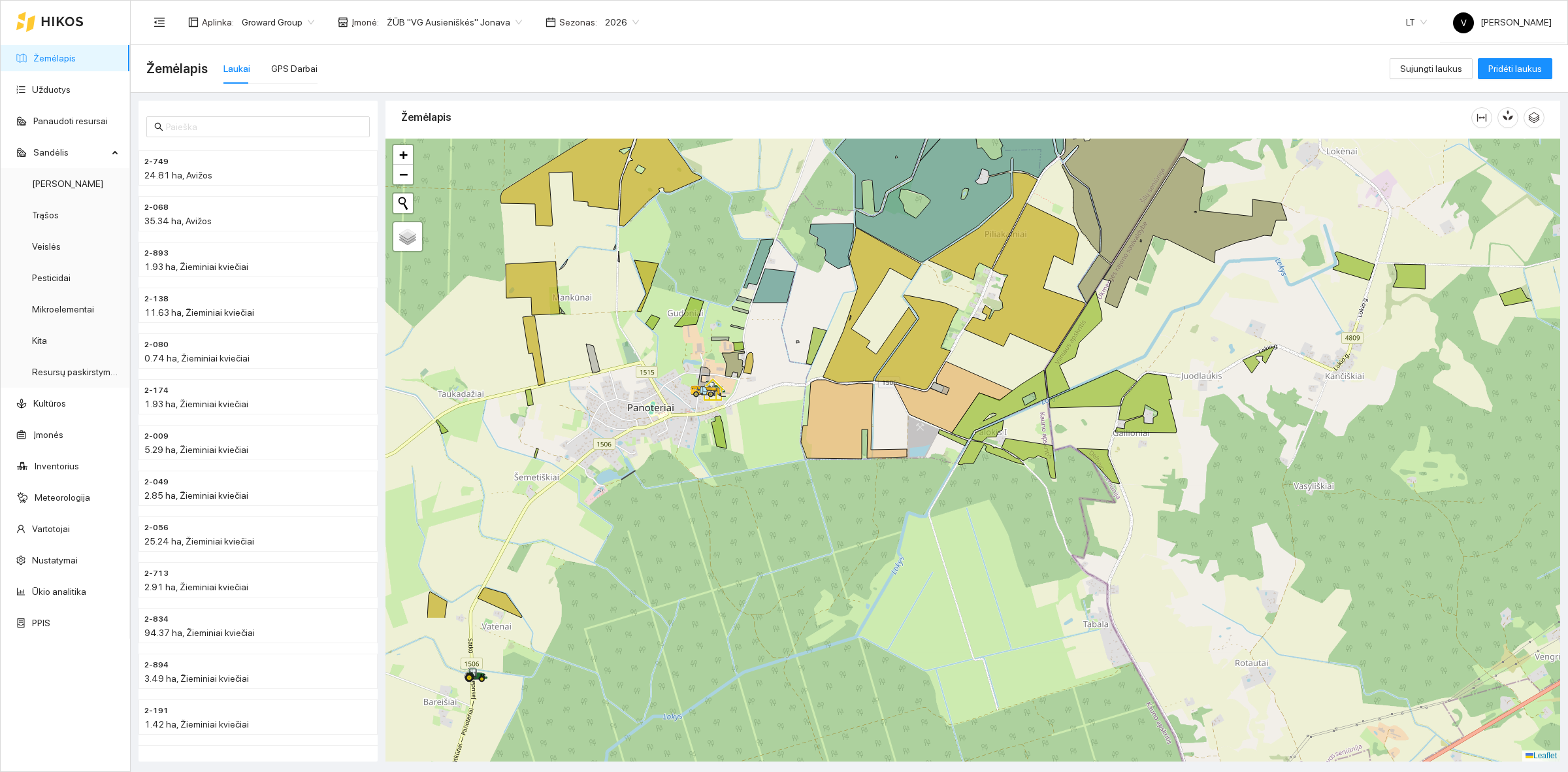
drag, startPoint x: 936, startPoint y: 474, endPoint x: 1113, endPoint y: 354, distance: 213.8
click at [1113, 354] on div at bounding box center [972, 450] width 1174 height 623
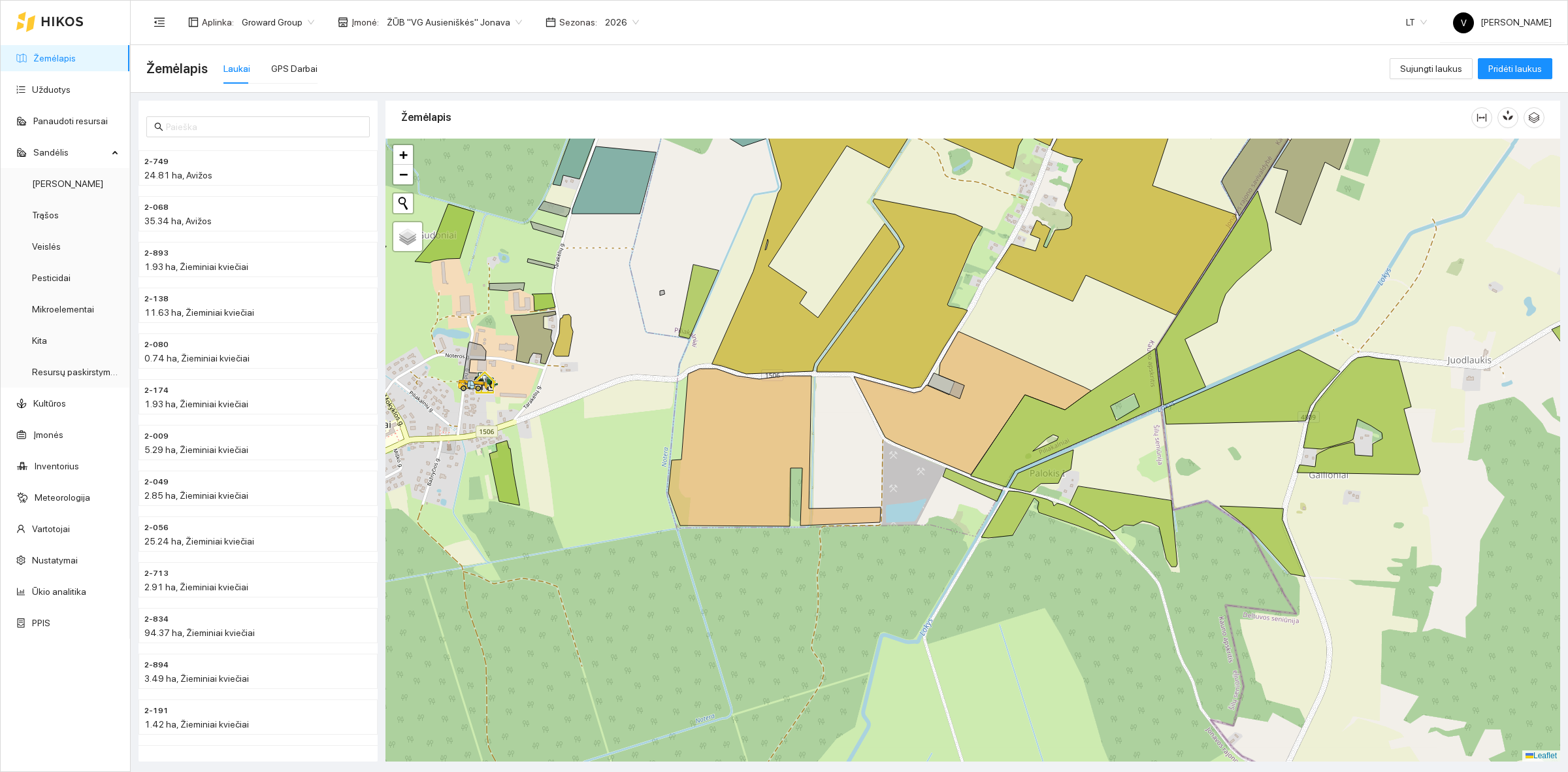
click at [567, 20] on span "Sezonas :" at bounding box center [578, 21] width 38 height 14
click at [457, 23] on span "ŽŪB "VG Ausieniškės" Jonava" at bounding box center [453, 21] width 135 height 20
click at [497, 66] on div "UAB "Zujų paukštynas" Ukmerge" at bounding box center [449, 67] width 134 height 14
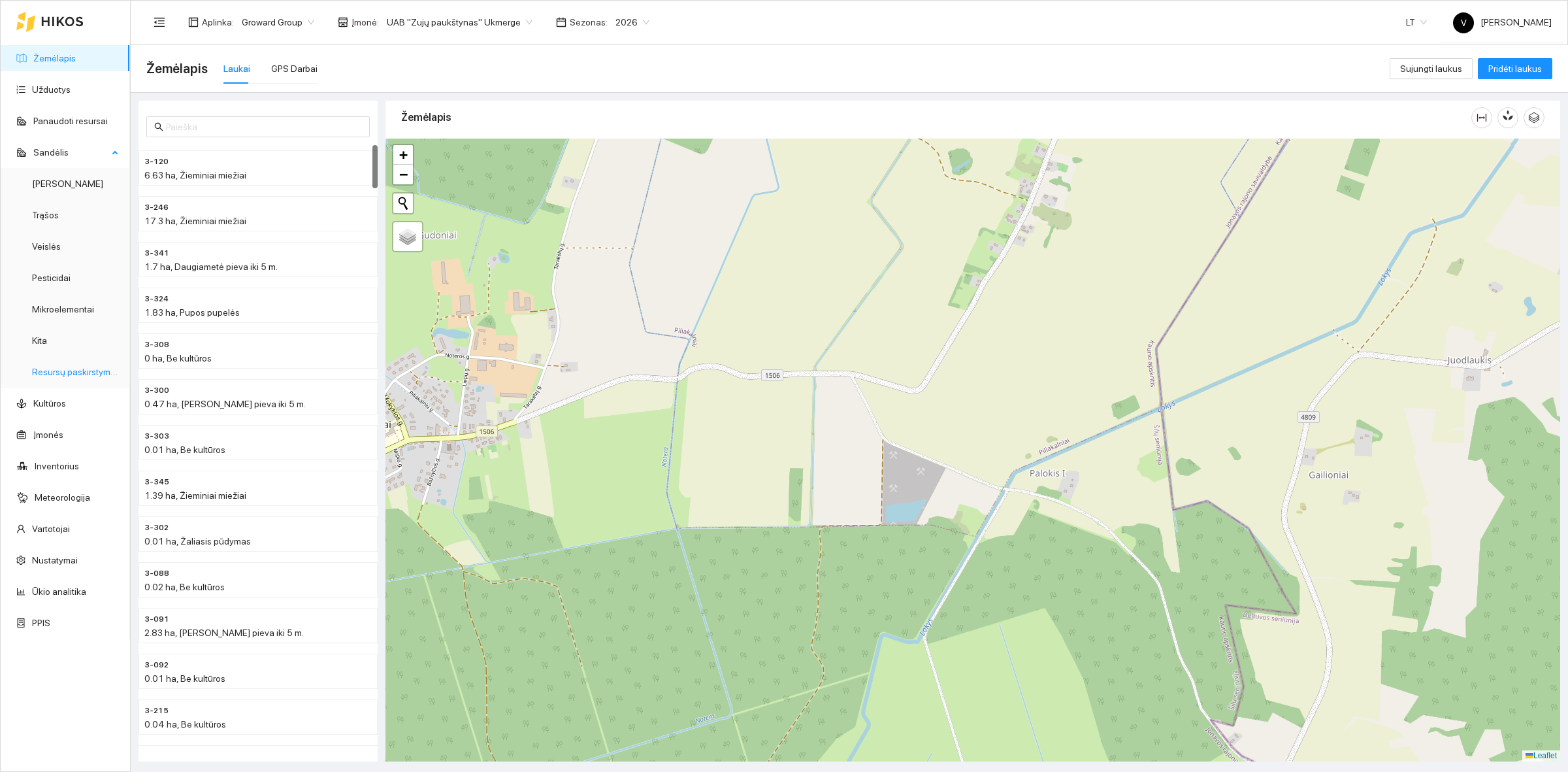
click at [100, 373] on link "Resursų paskirstymas" at bounding box center [75, 372] width 88 height 10
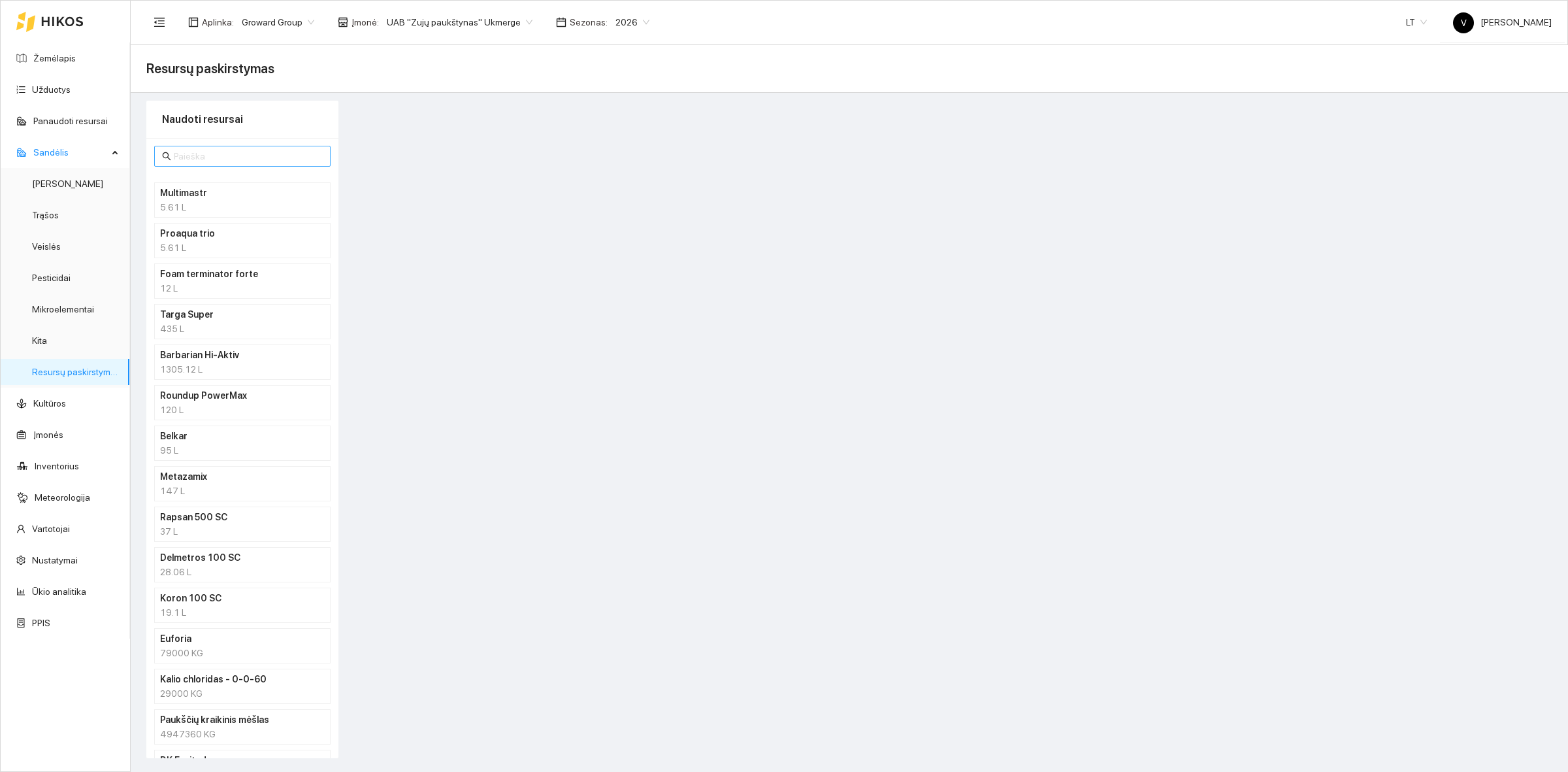
click at [200, 164] on span at bounding box center [242, 156] width 176 height 20
click at [208, 156] on input "text" at bounding box center [249, 156] width 149 height 14
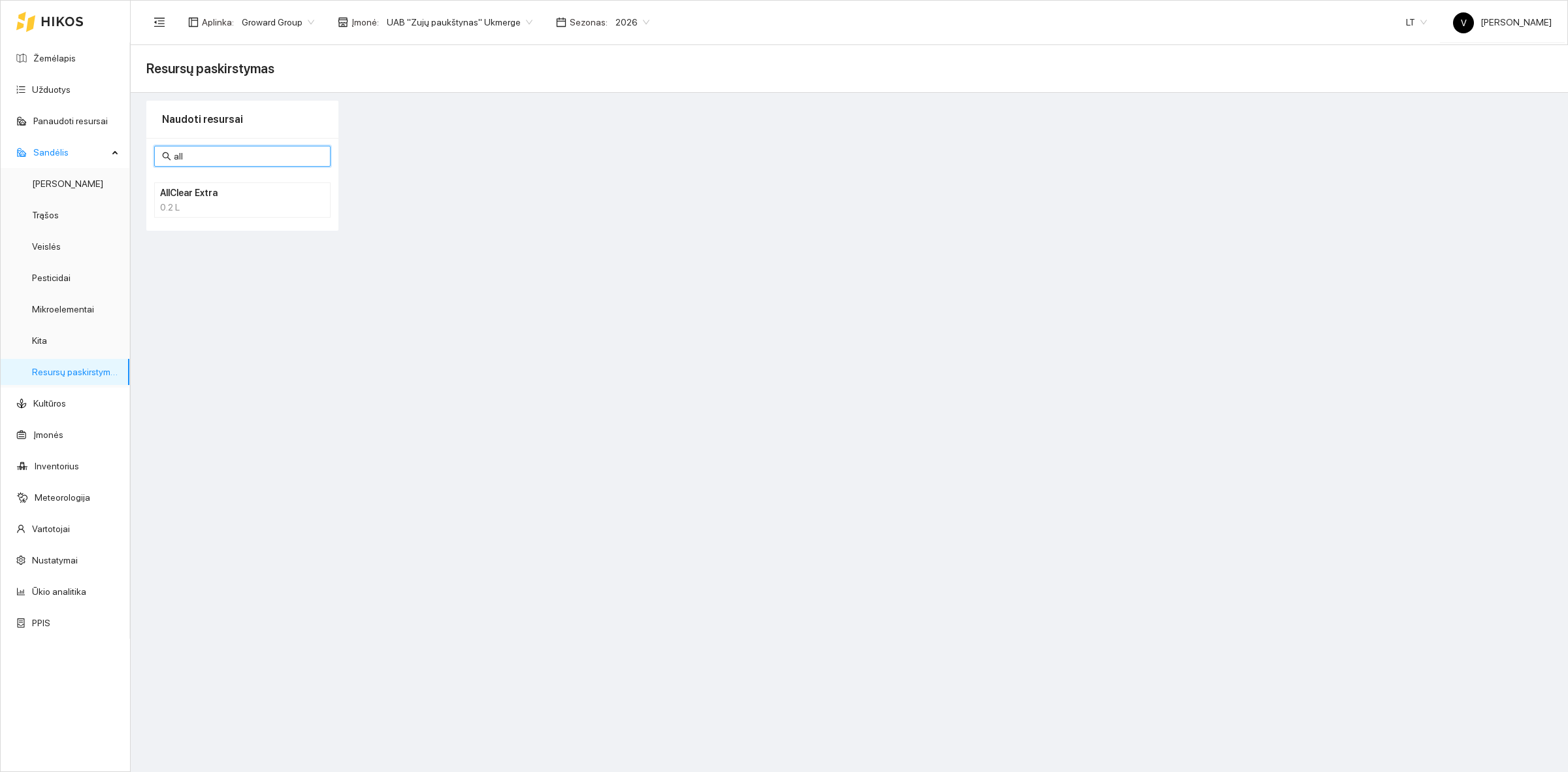
click at [207, 197] on h4 "AllClear Extra" at bounding box center [225, 192] width 130 height 14
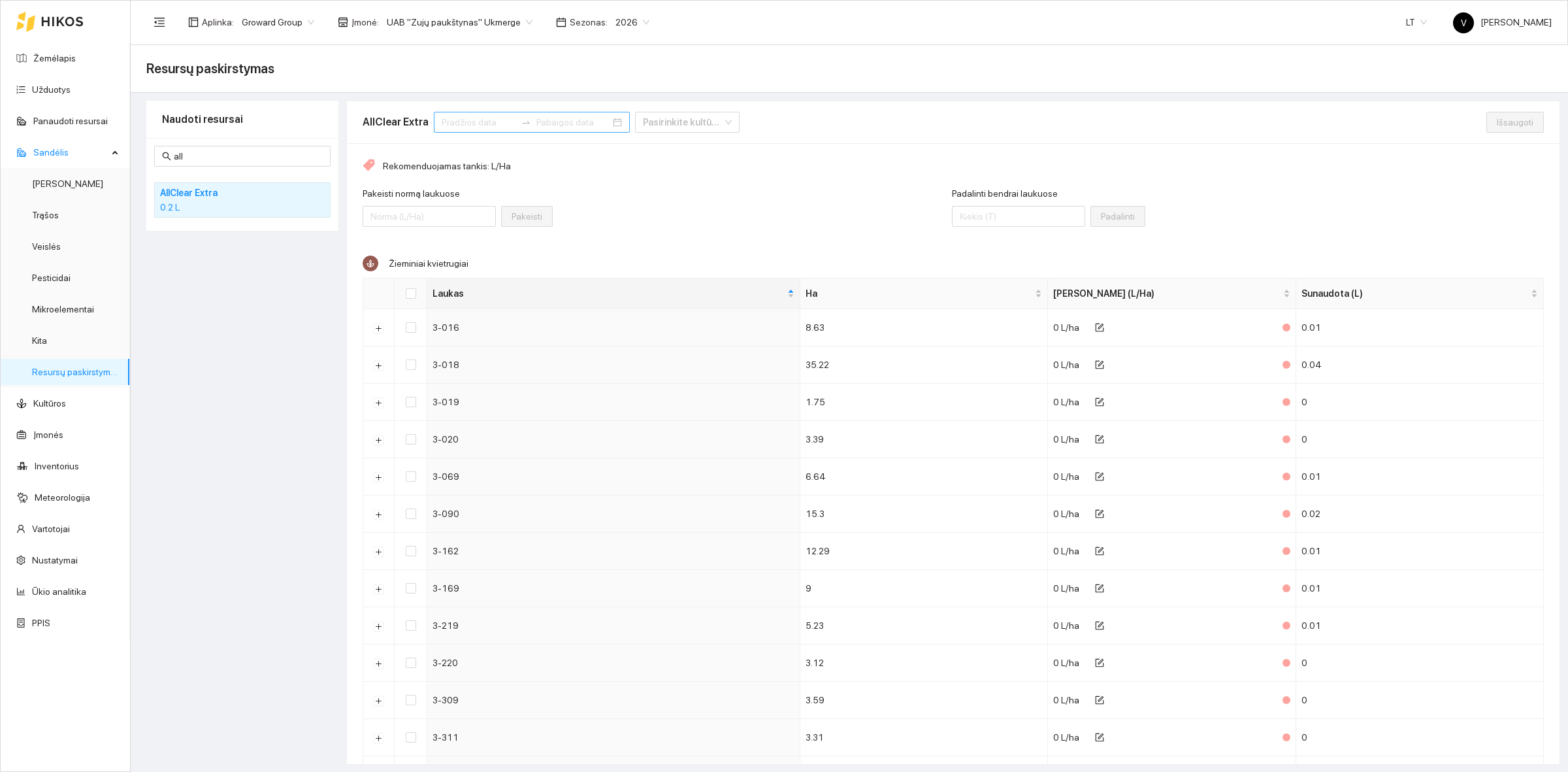
click at [467, 125] on input at bounding box center [478, 121] width 74 height 14
click at [455, 154] on span "button" at bounding box center [457, 154] width 7 height 7
click at [445, 200] on div "1" at bounding box center [449, 203] width 16 height 16
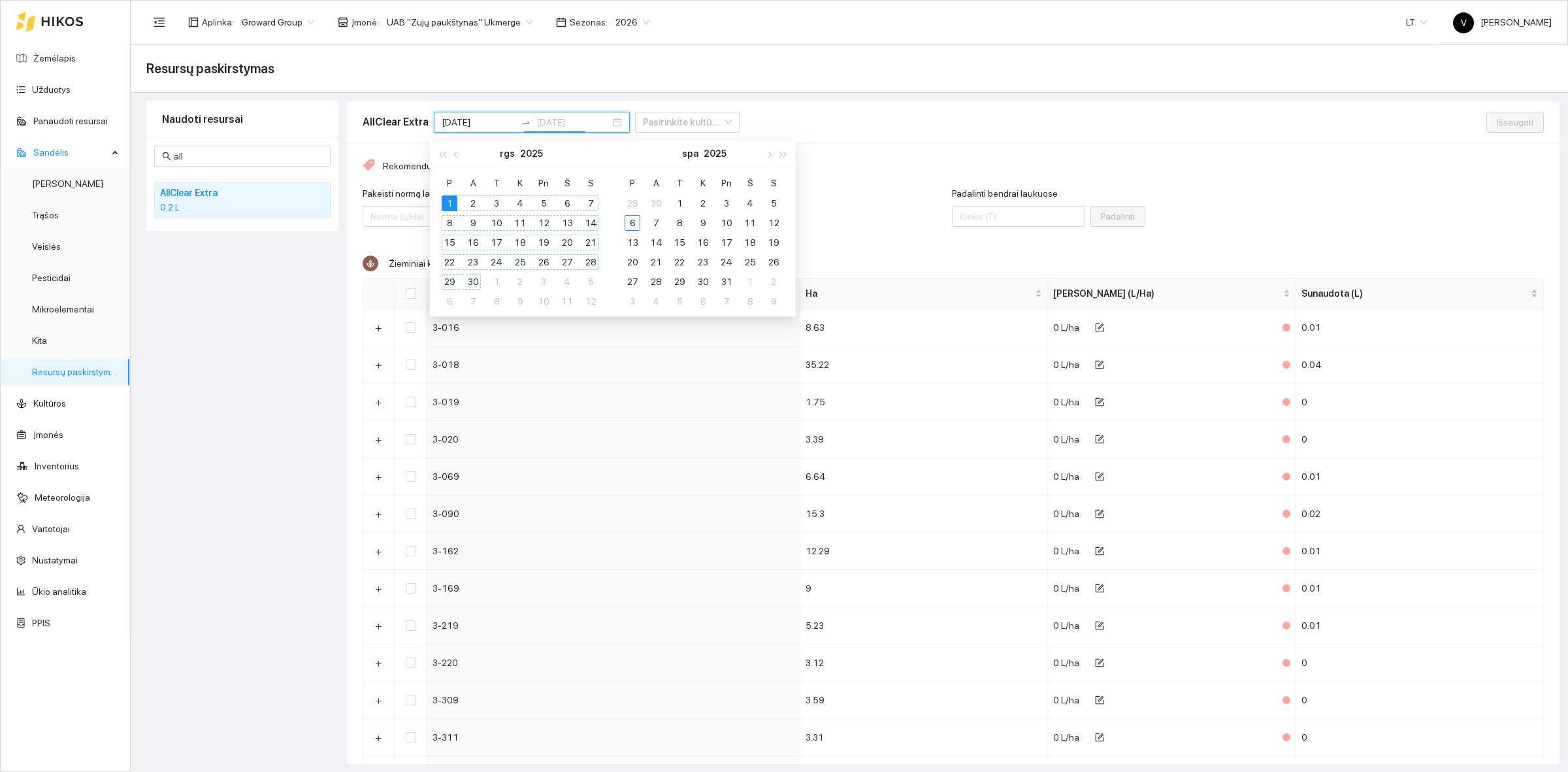
click at [481, 275] on td "30" at bounding box center [472, 281] width 23 height 20
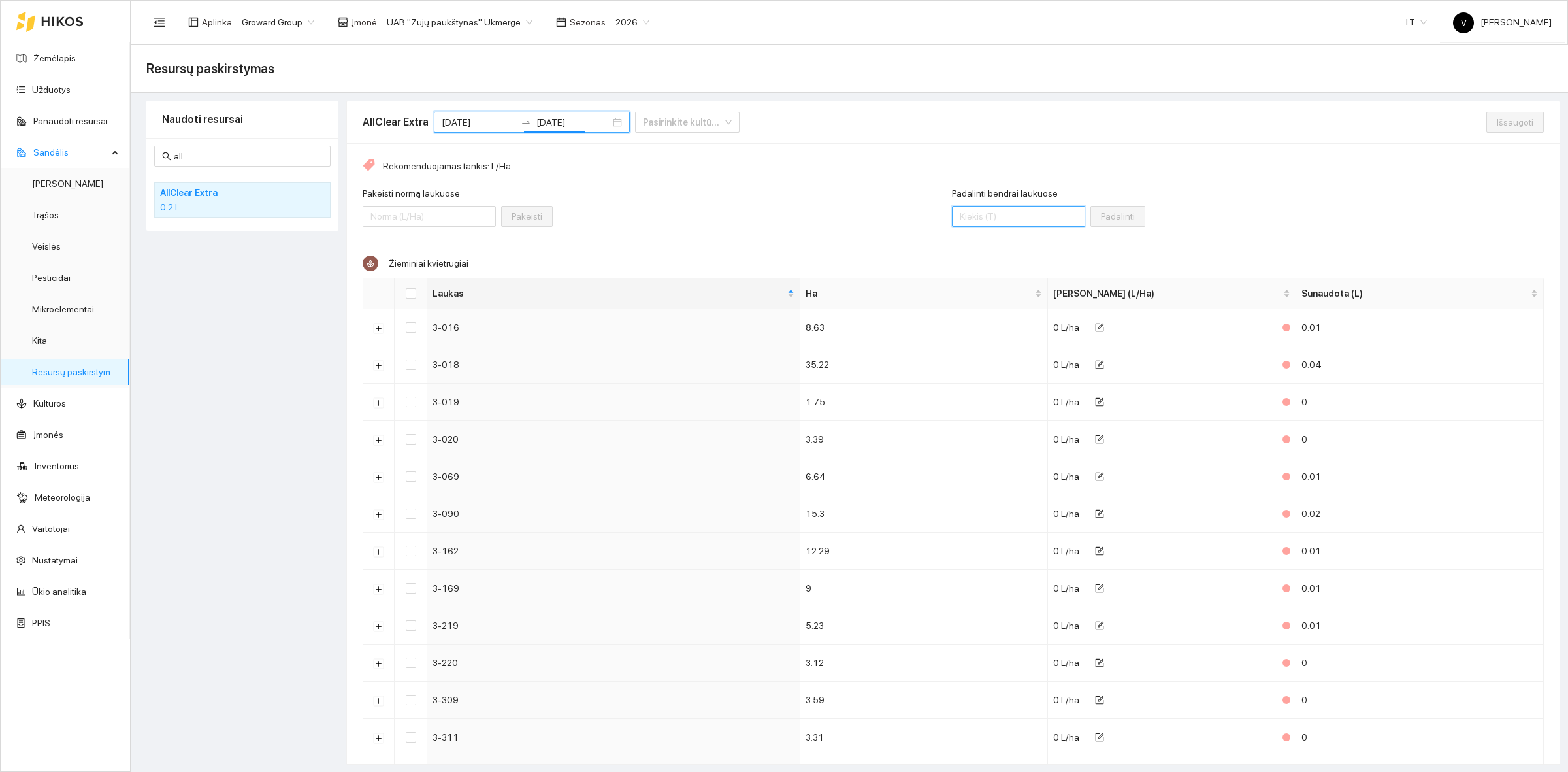
click at [966, 210] on input "Padalinti bendrai laukuose" at bounding box center [1018, 216] width 133 height 20
click at [412, 292] on input "Select all" at bounding box center [411, 292] width 10 height 10
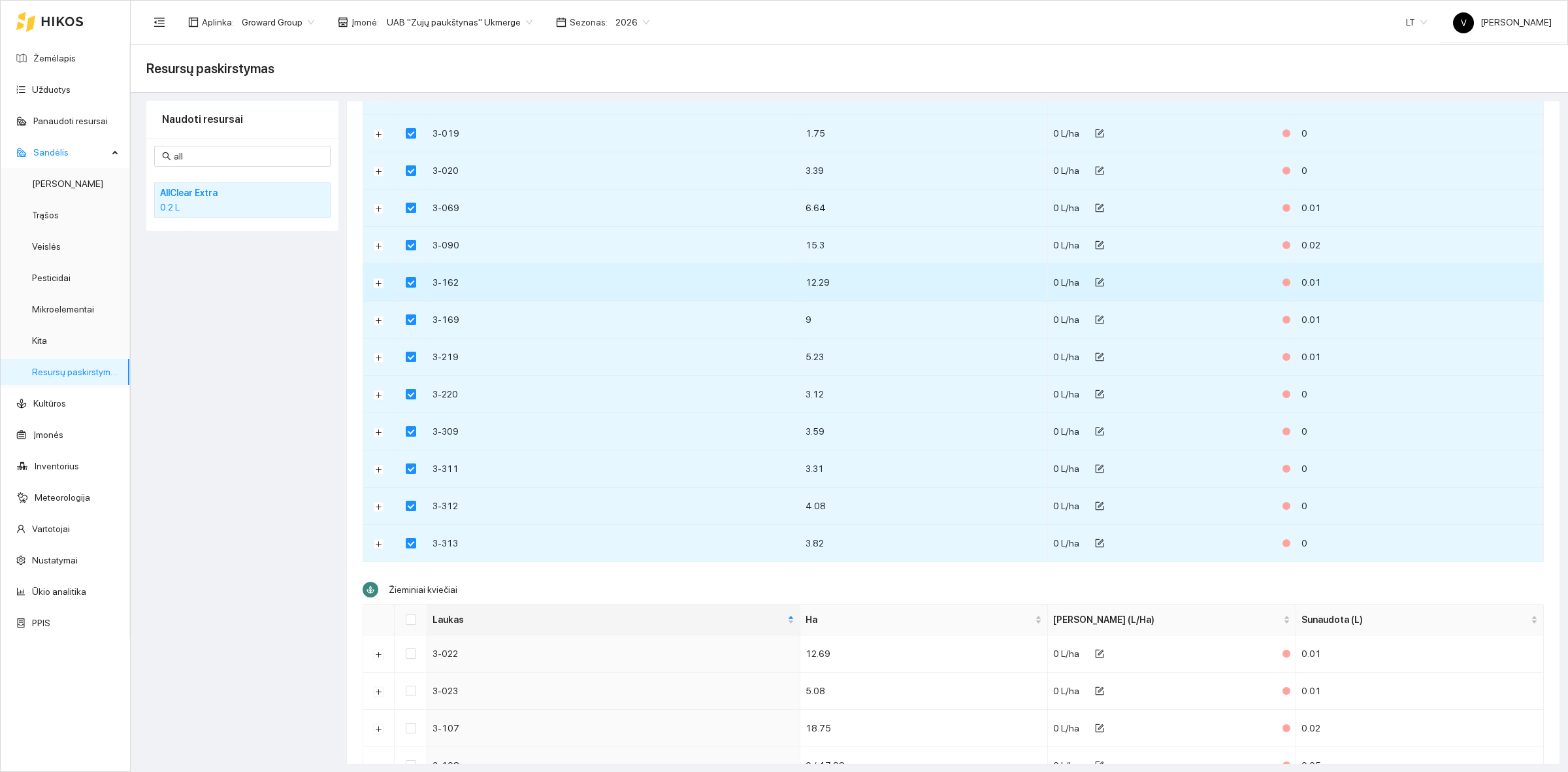
scroll to position [329, 0]
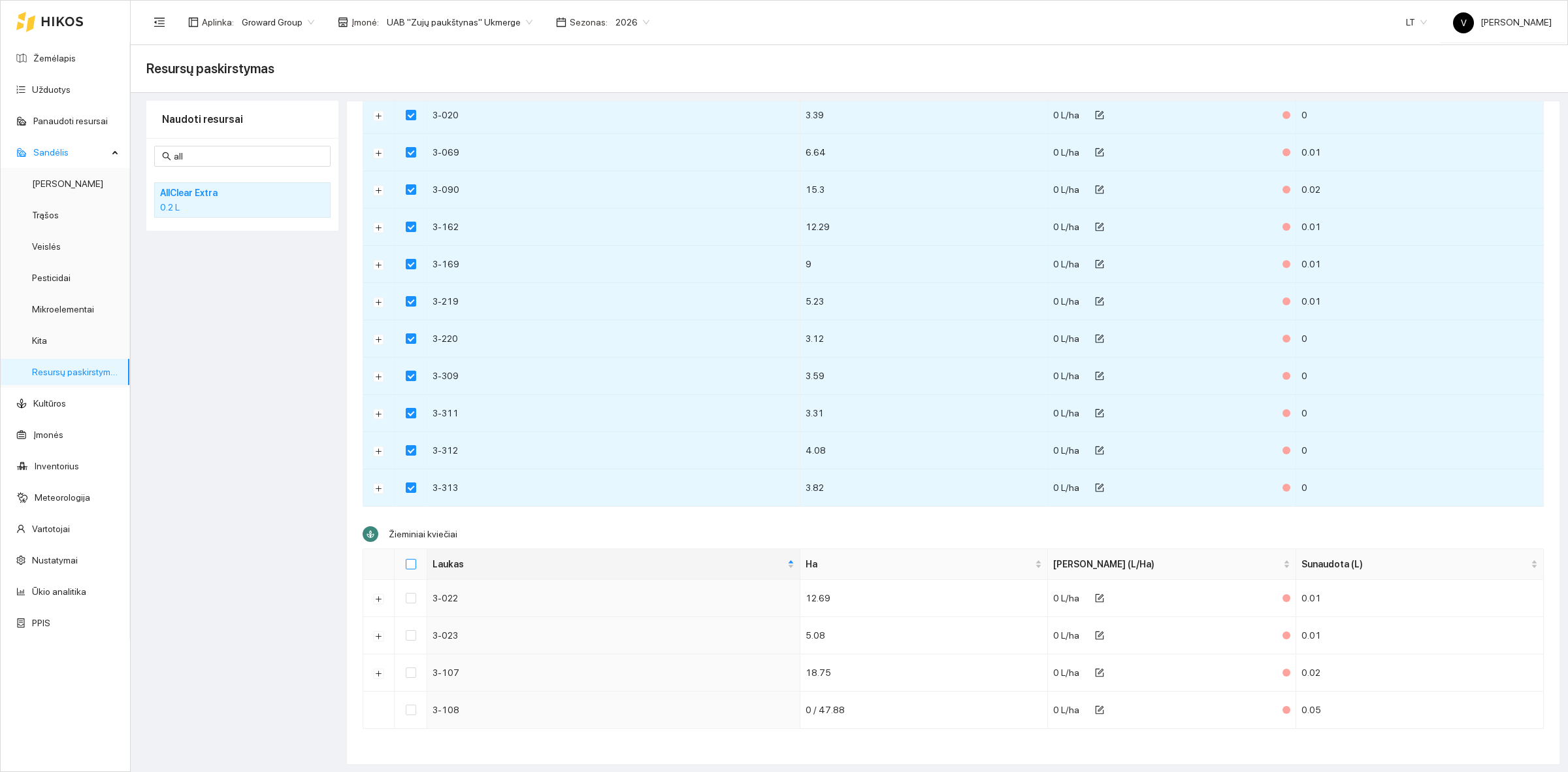
click at [412, 567] on input "Select all" at bounding box center [411, 563] width 10 height 10
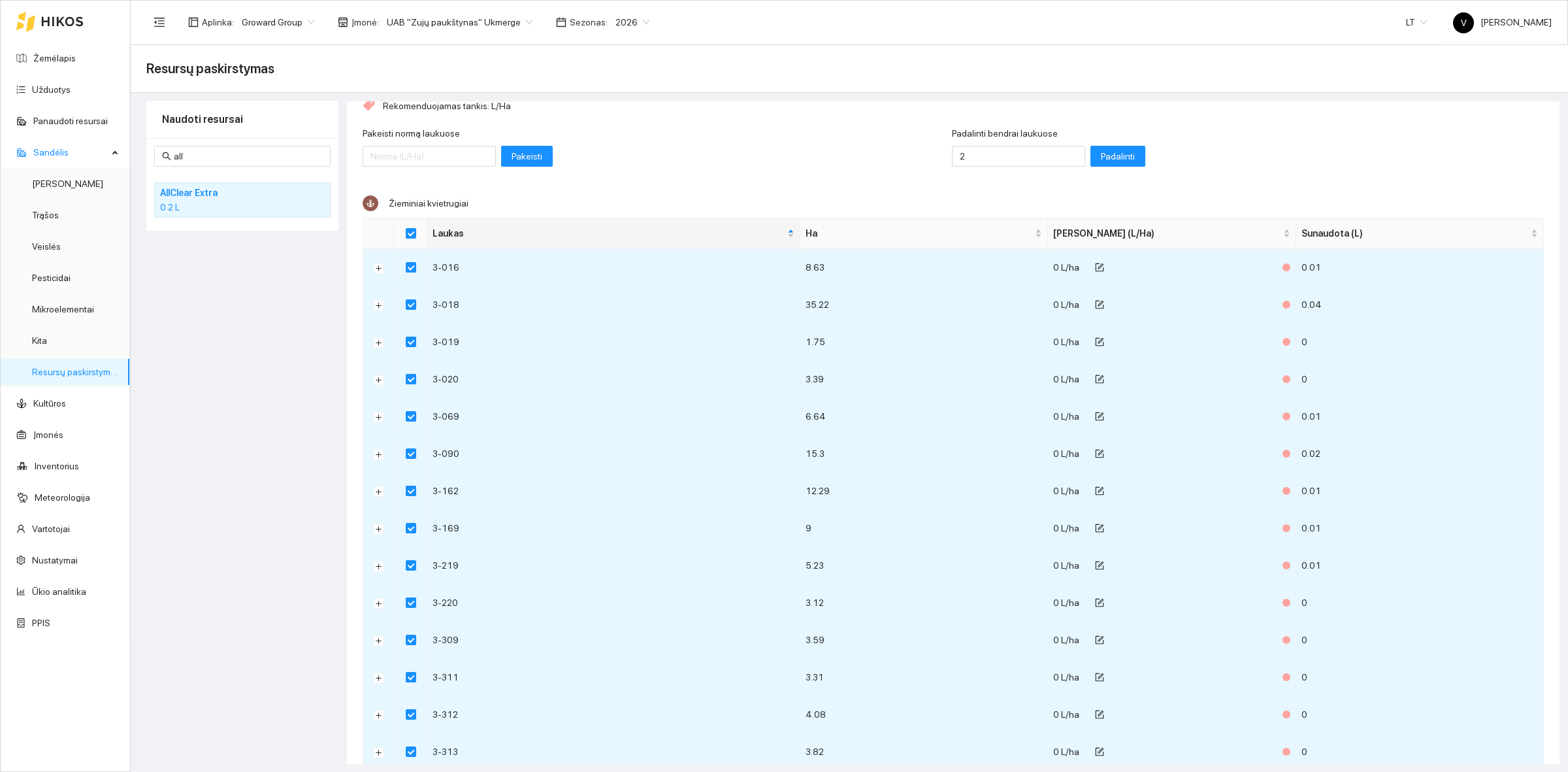
scroll to position [0, 0]
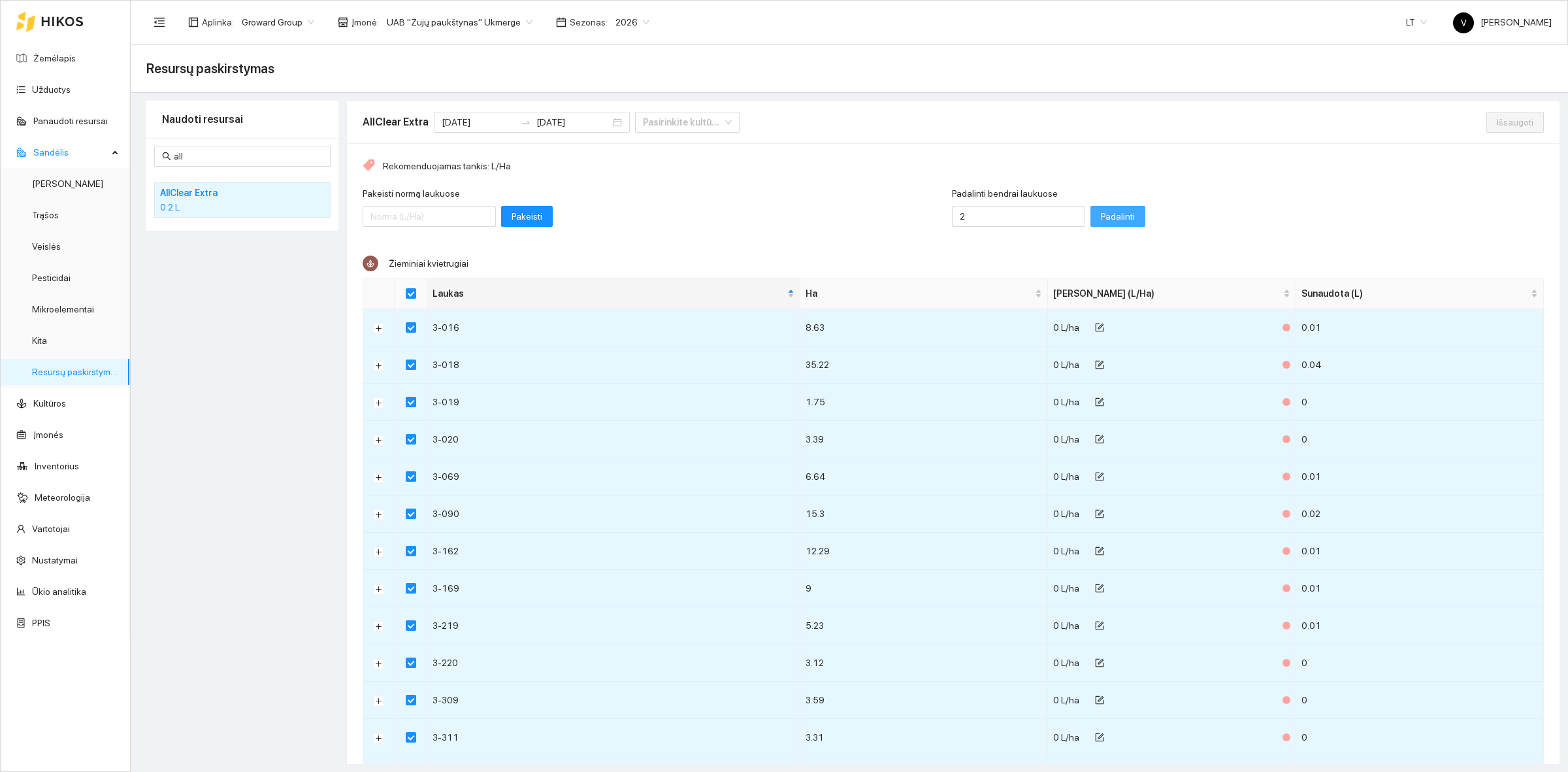
click at [1101, 212] on span "Padalinti" at bounding box center [1117, 216] width 34 height 14
click at [1496, 125] on span "Išsaugoti" at bounding box center [1514, 121] width 36 height 14
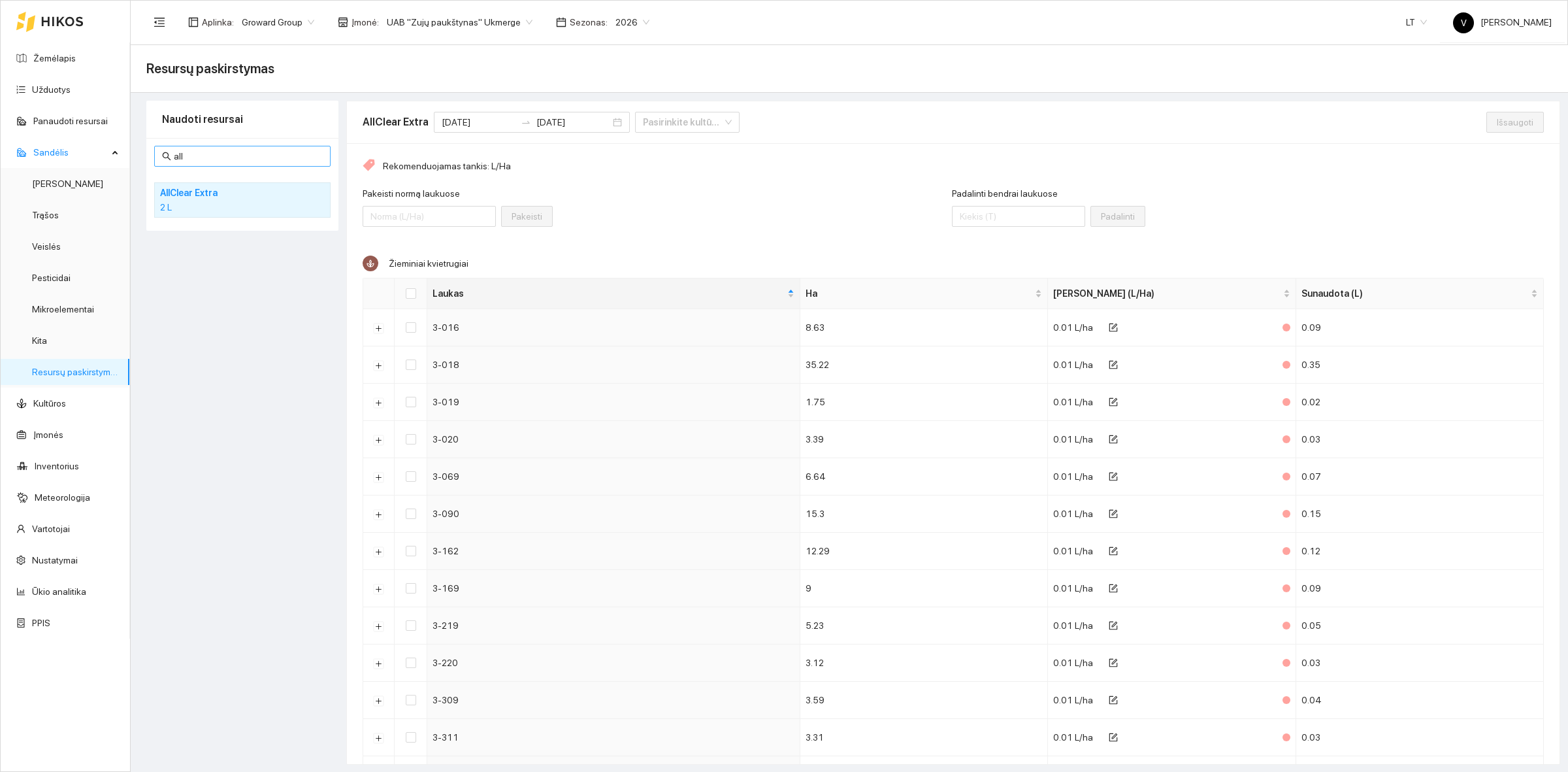
click at [204, 157] on input "all" at bounding box center [249, 156] width 149 height 14
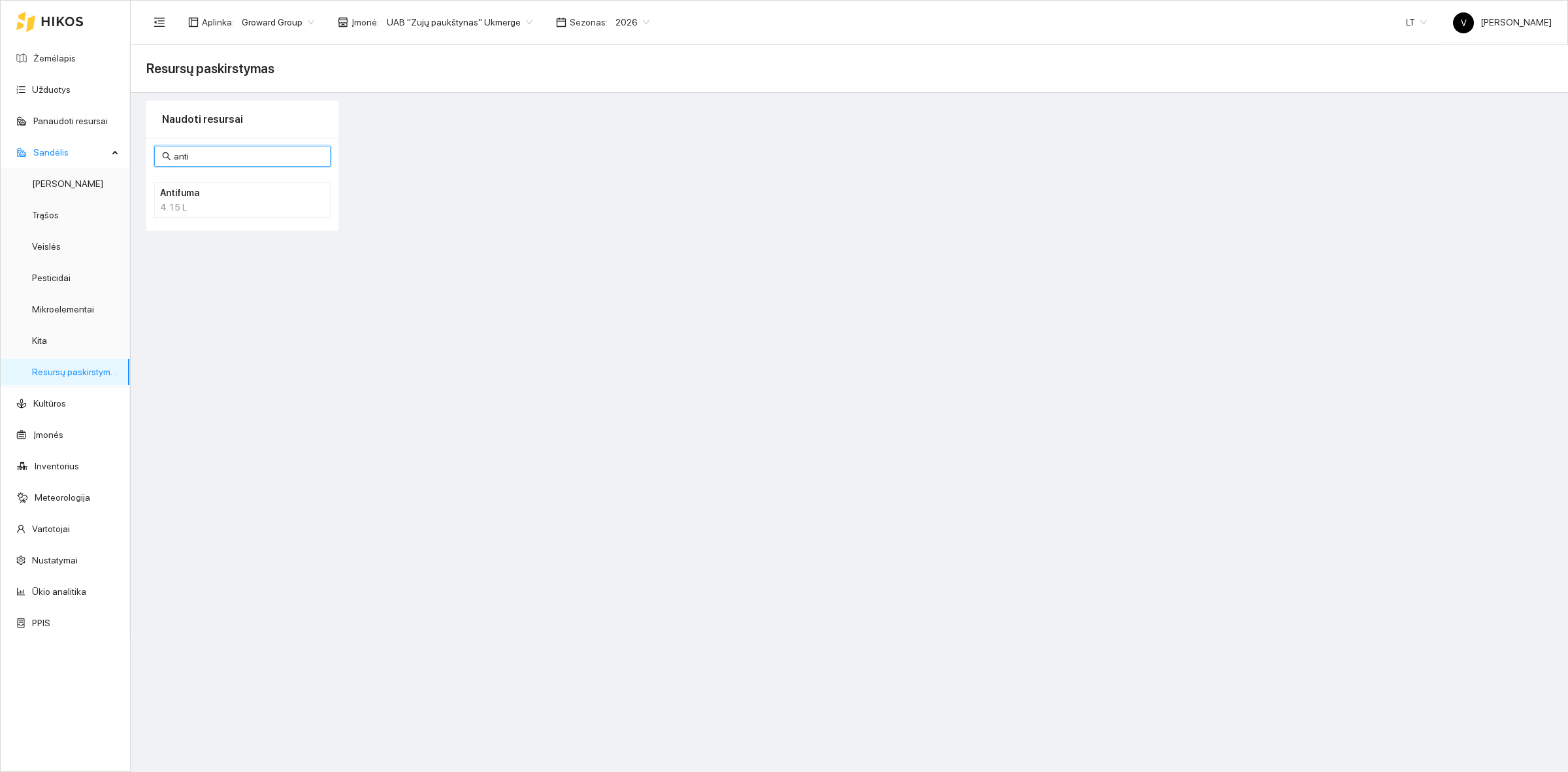
click at [179, 197] on h4 "Antifuma" at bounding box center [225, 192] width 130 height 14
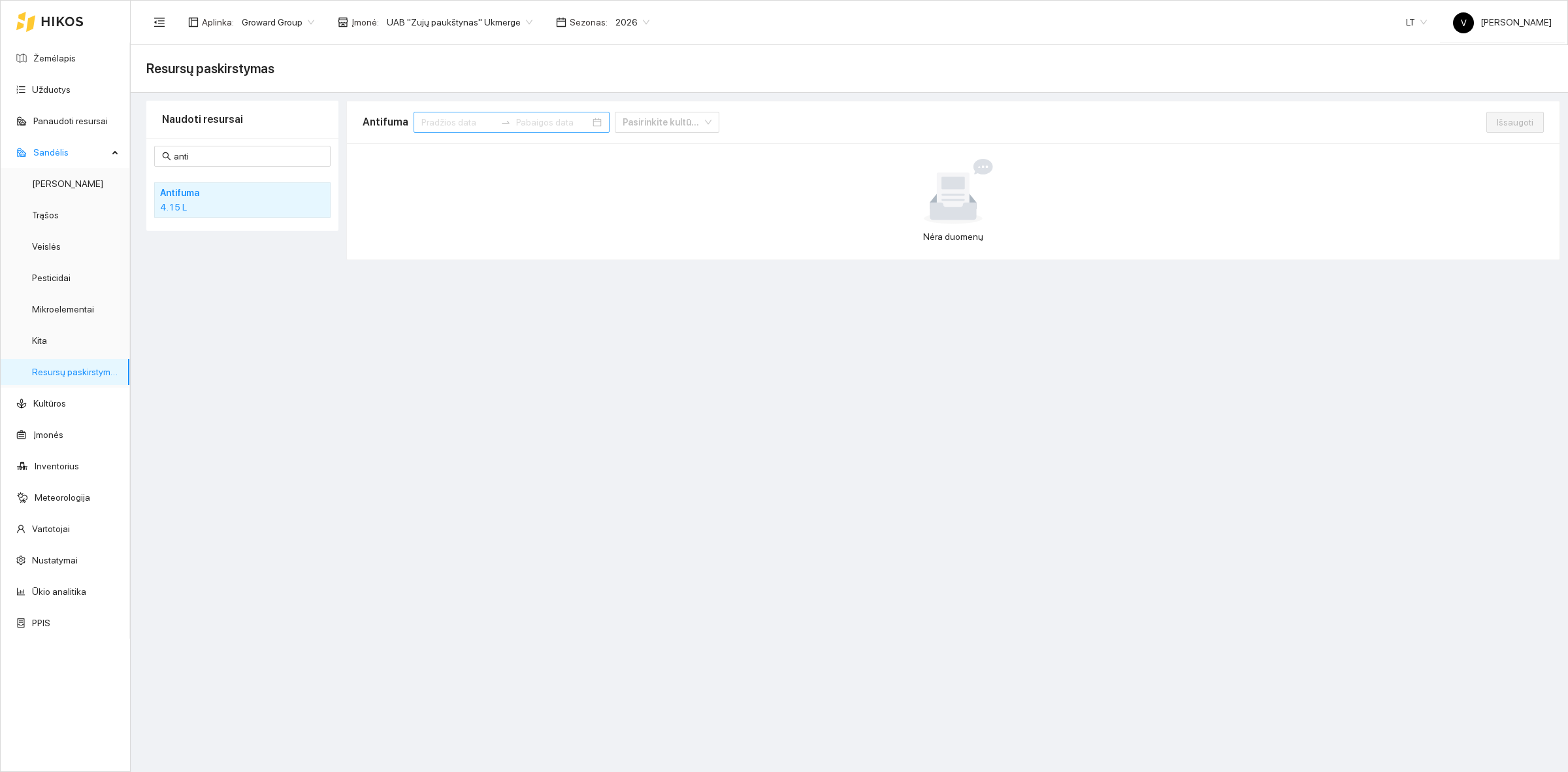
click at [432, 121] on input at bounding box center [458, 121] width 74 height 14
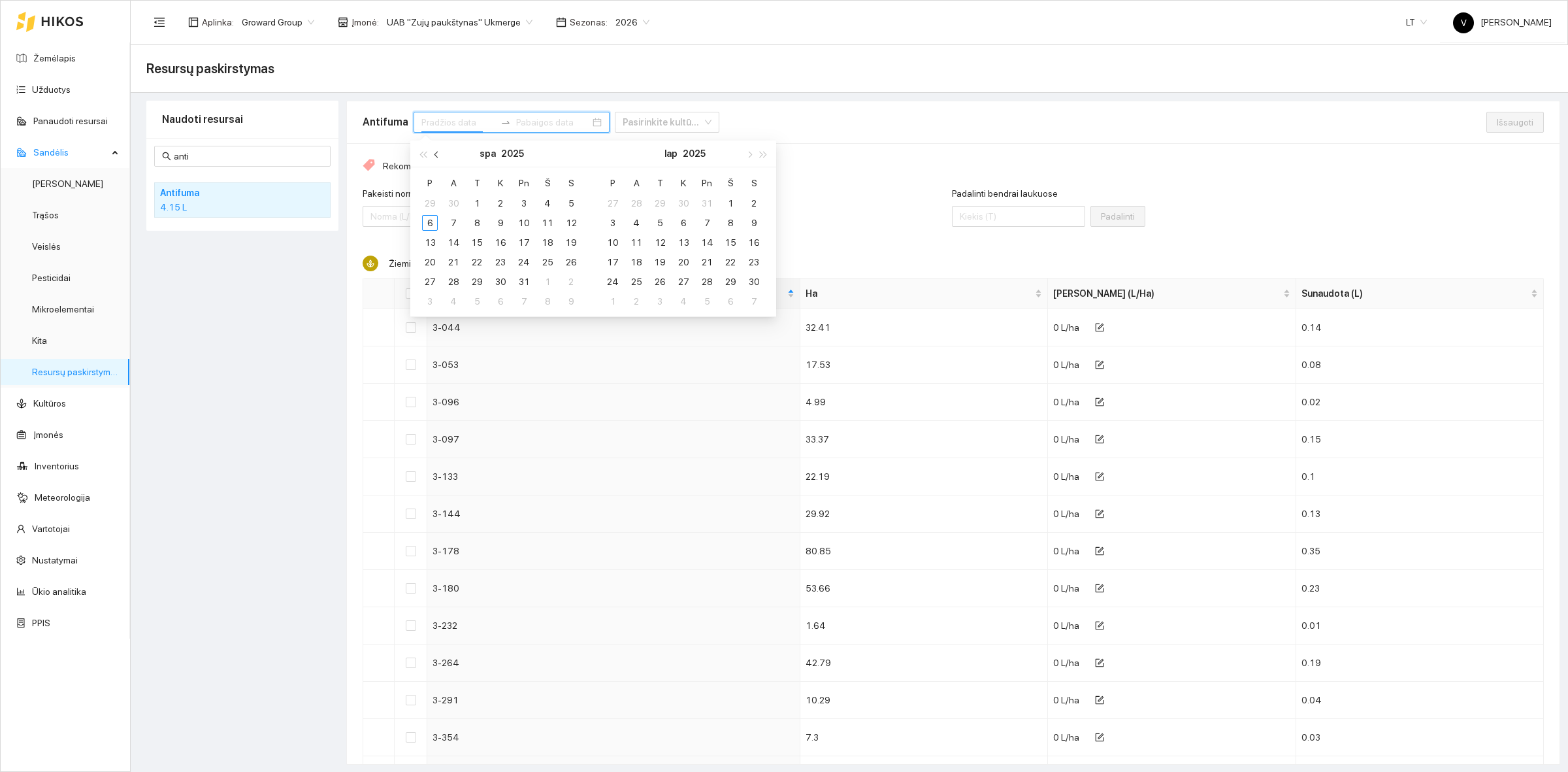
click at [439, 152] on button "button" at bounding box center [437, 154] width 14 height 26
click at [431, 196] on div "1" at bounding box center [429, 203] width 16 height 16
click at [455, 281] on div "30" at bounding box center [453, 281] width 16 height 16
click at [986, 204] on div "Padalinti bendrai laukuose" at bounding box center [1018, 196] width 133 height 20
click at [978, 223] on input "Padalinti bendrai laukuose" at bounding box center [1018, 216] width 133 height 20
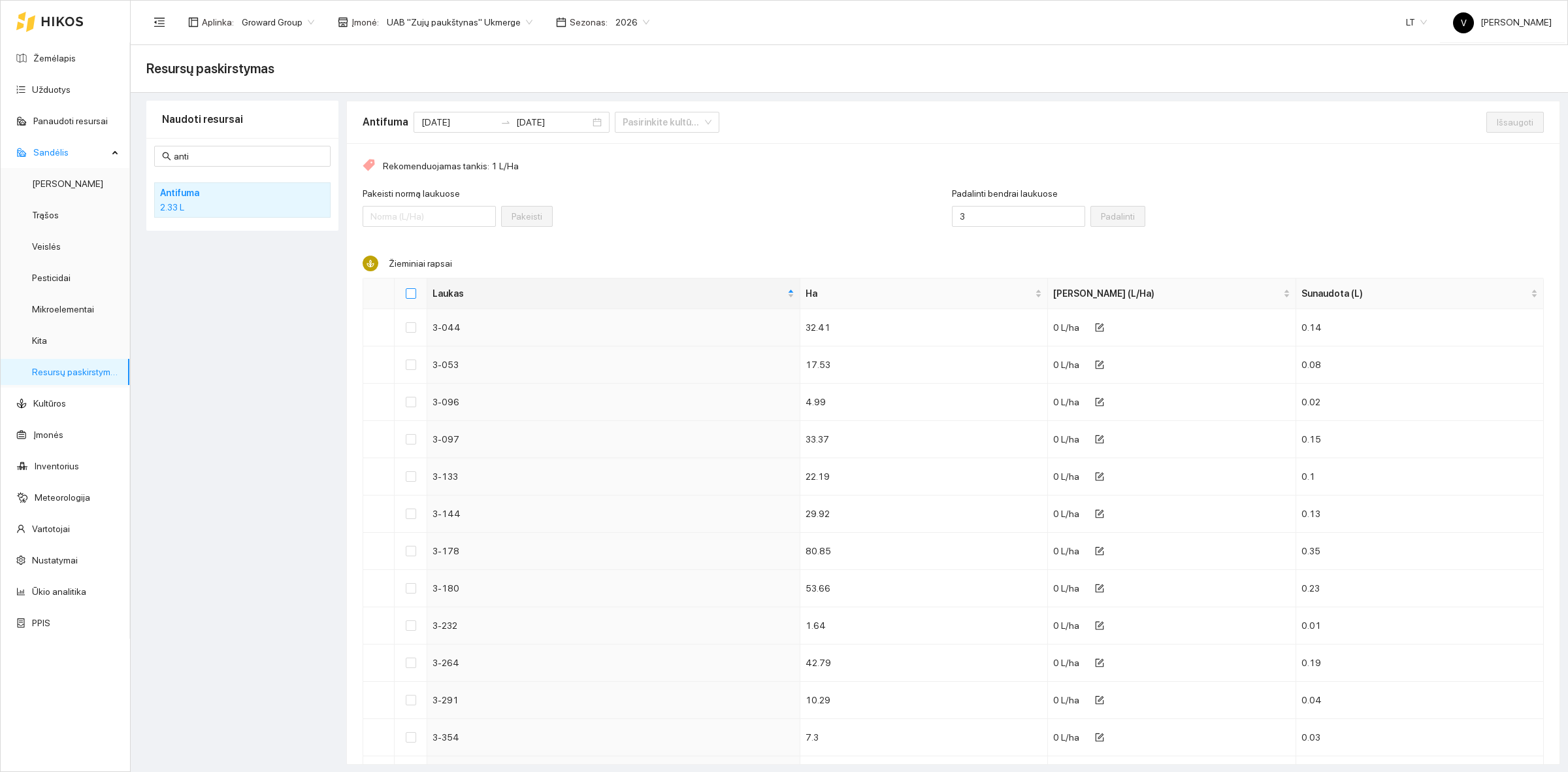
click at [412, 294] on input "Select all" at bounding box center [411, 292] width 10 height 10
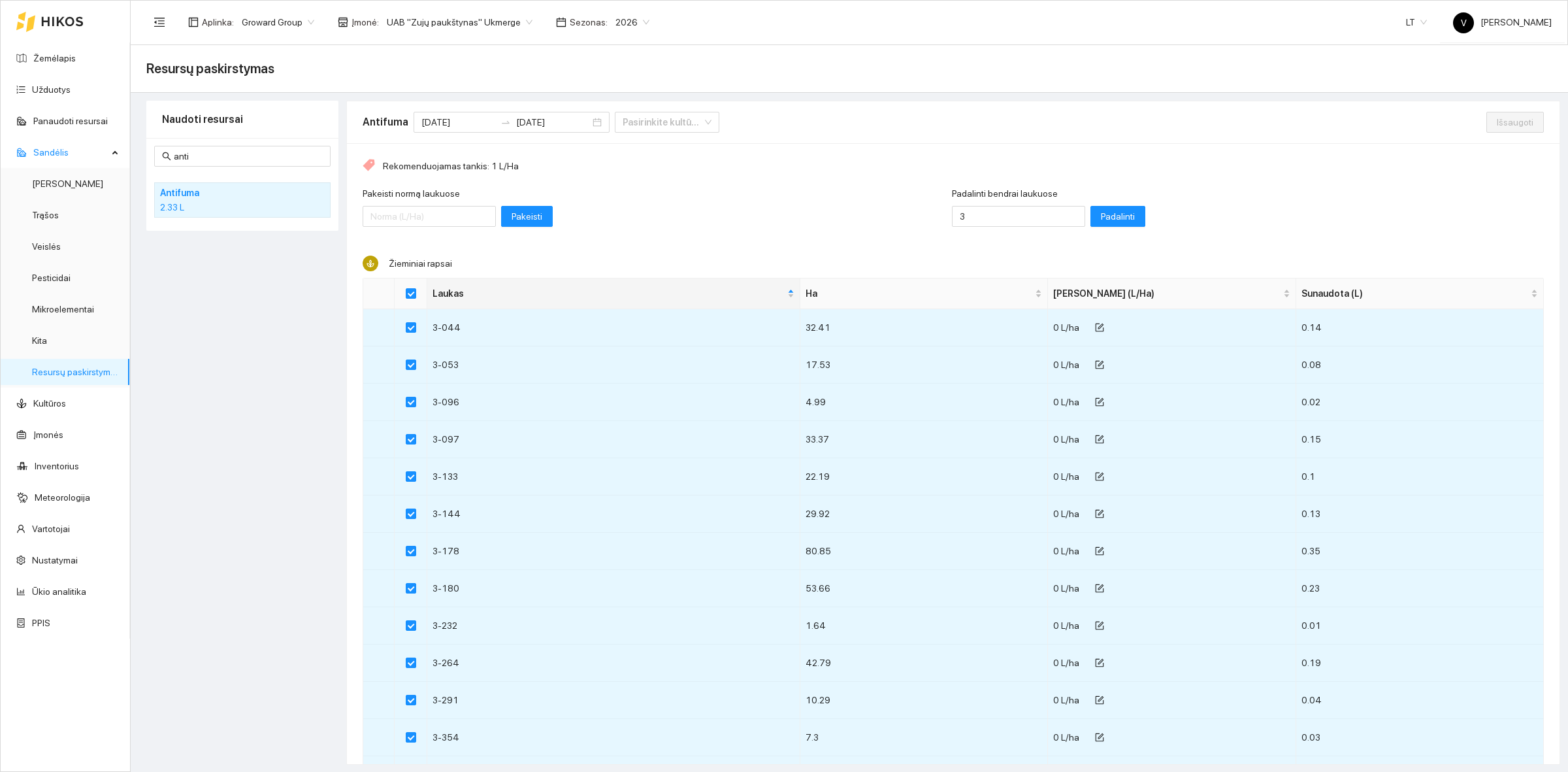
scroll to position [654, 0]
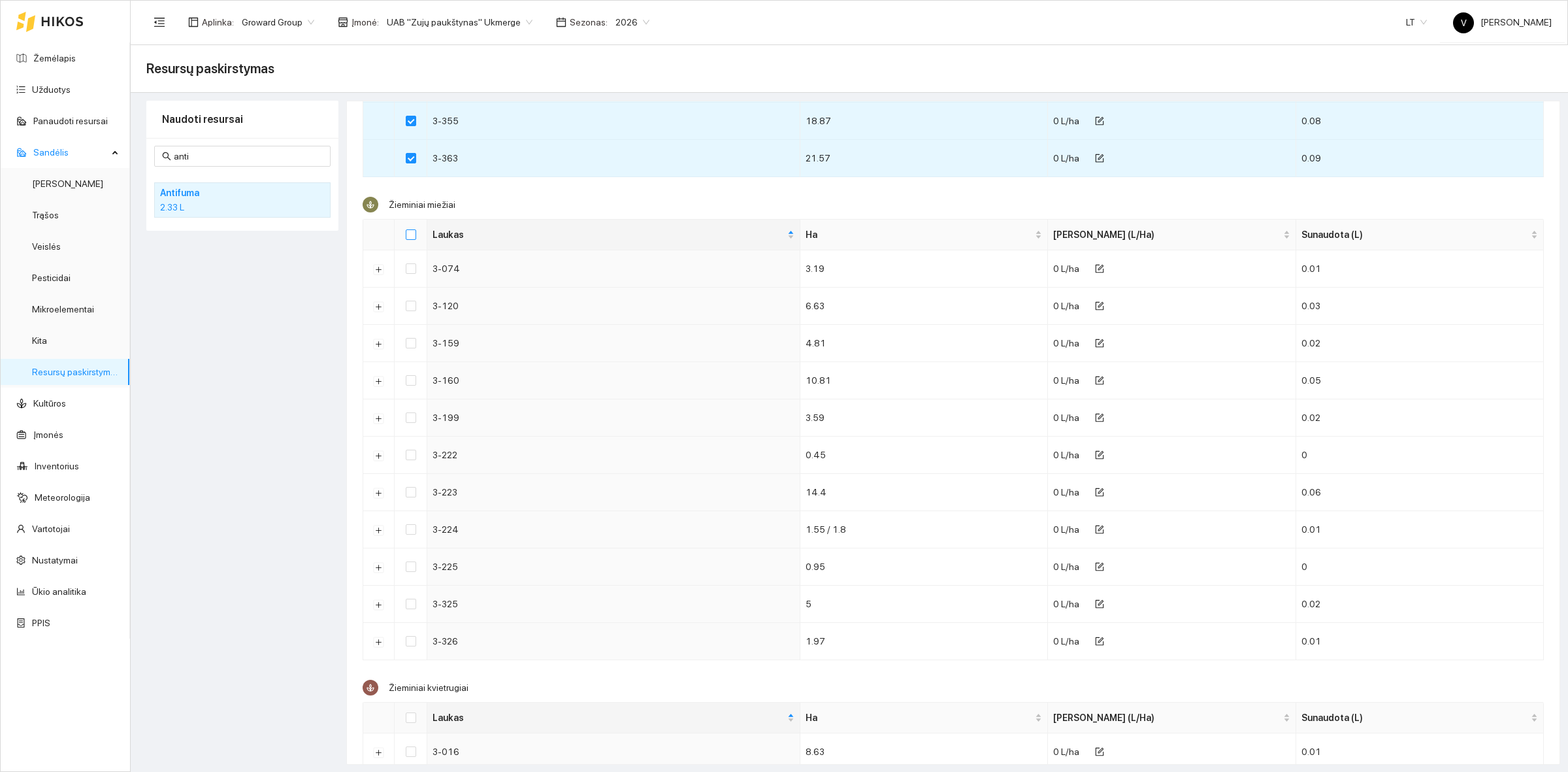
click at [412, 239] on input "Select all" at bounding box center [411, 234] width 10 height 10
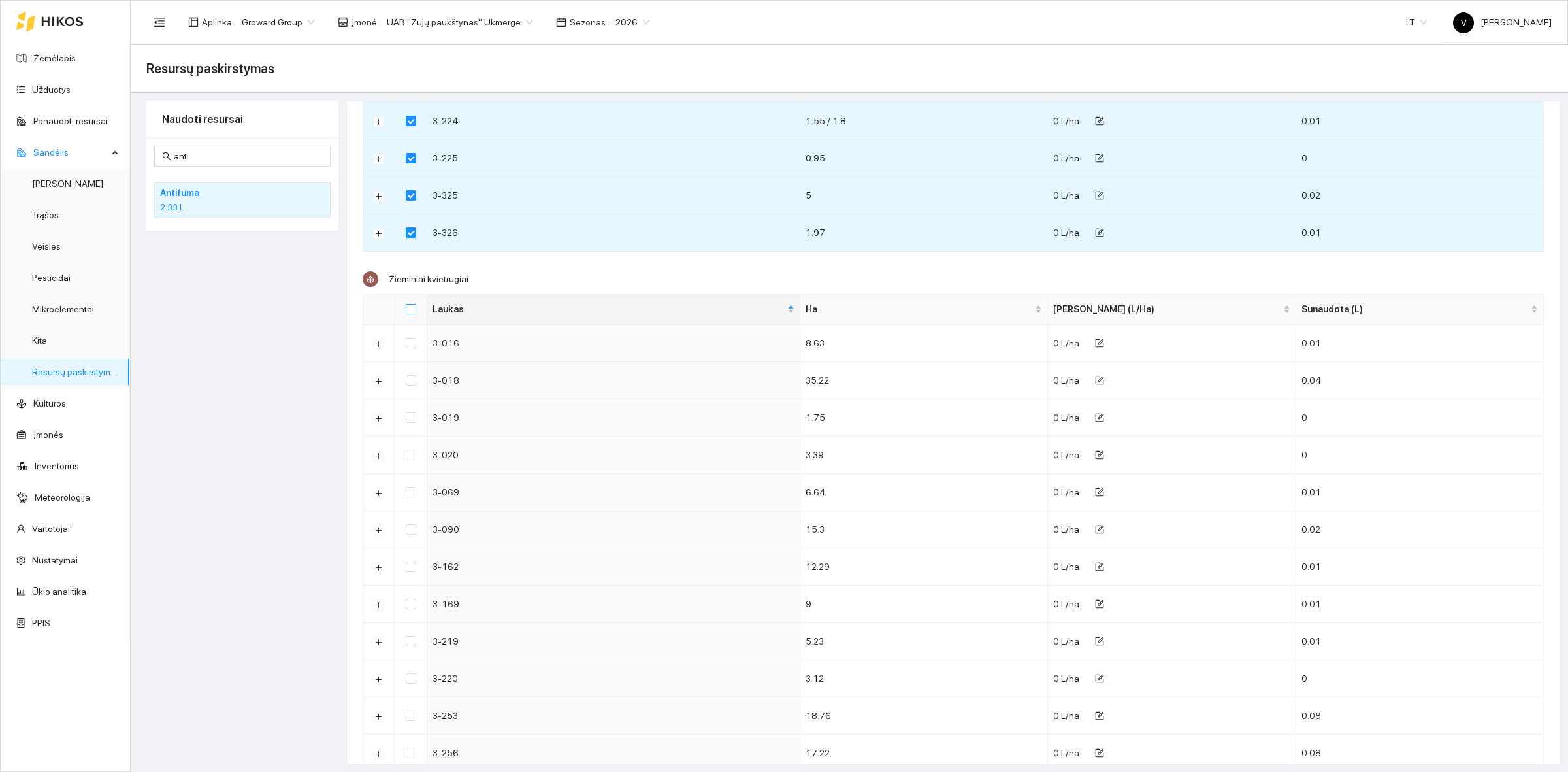
click at [412, 314] on input "Select all" at bounding box center [411, 308] width 10 height 10
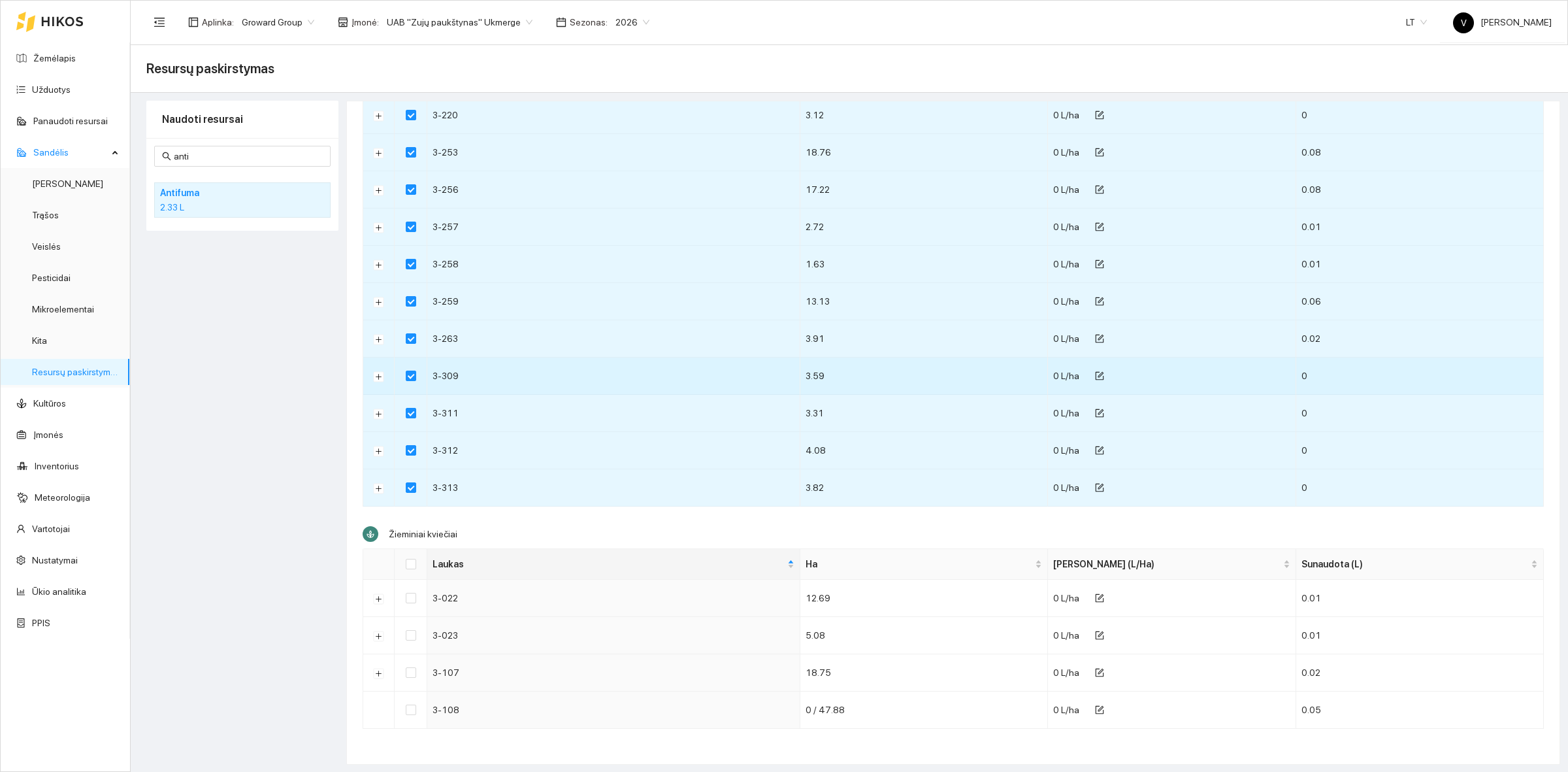
scroll to position [1636, 0]
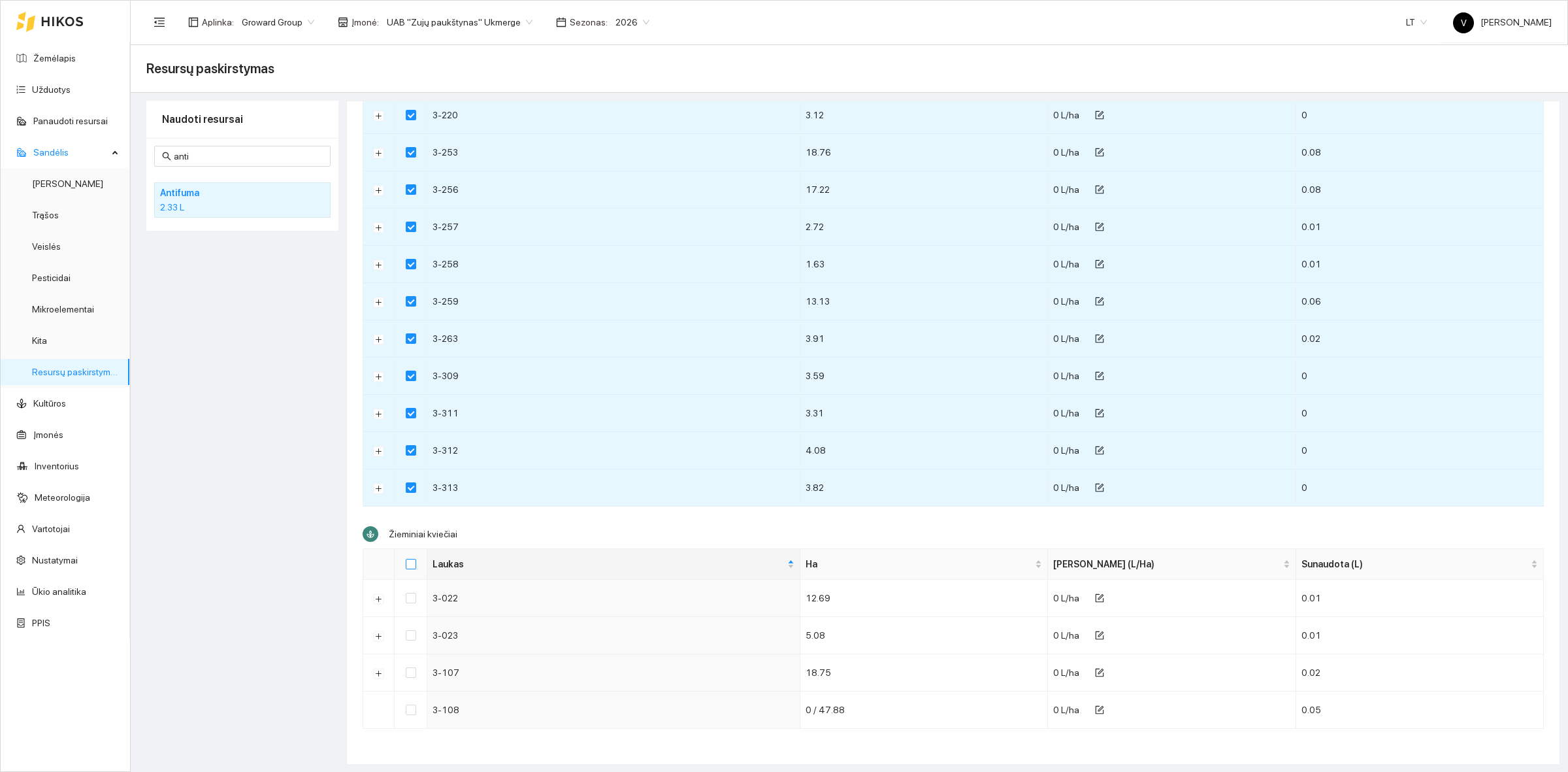
click at [410, 563] on input "Select all" at bounding box center [411, 563] width 10 height 10
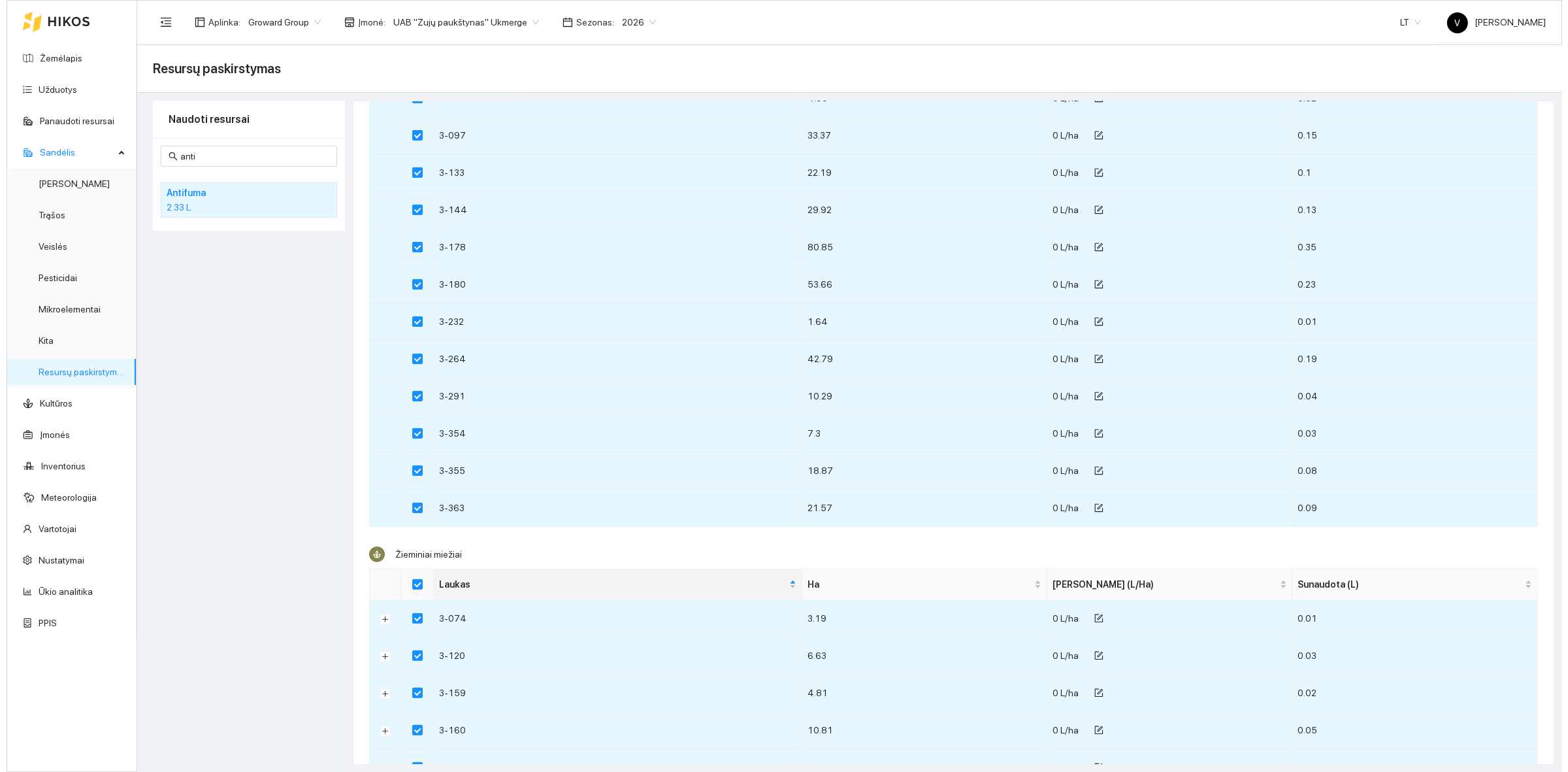
scroll to position [0, 0]
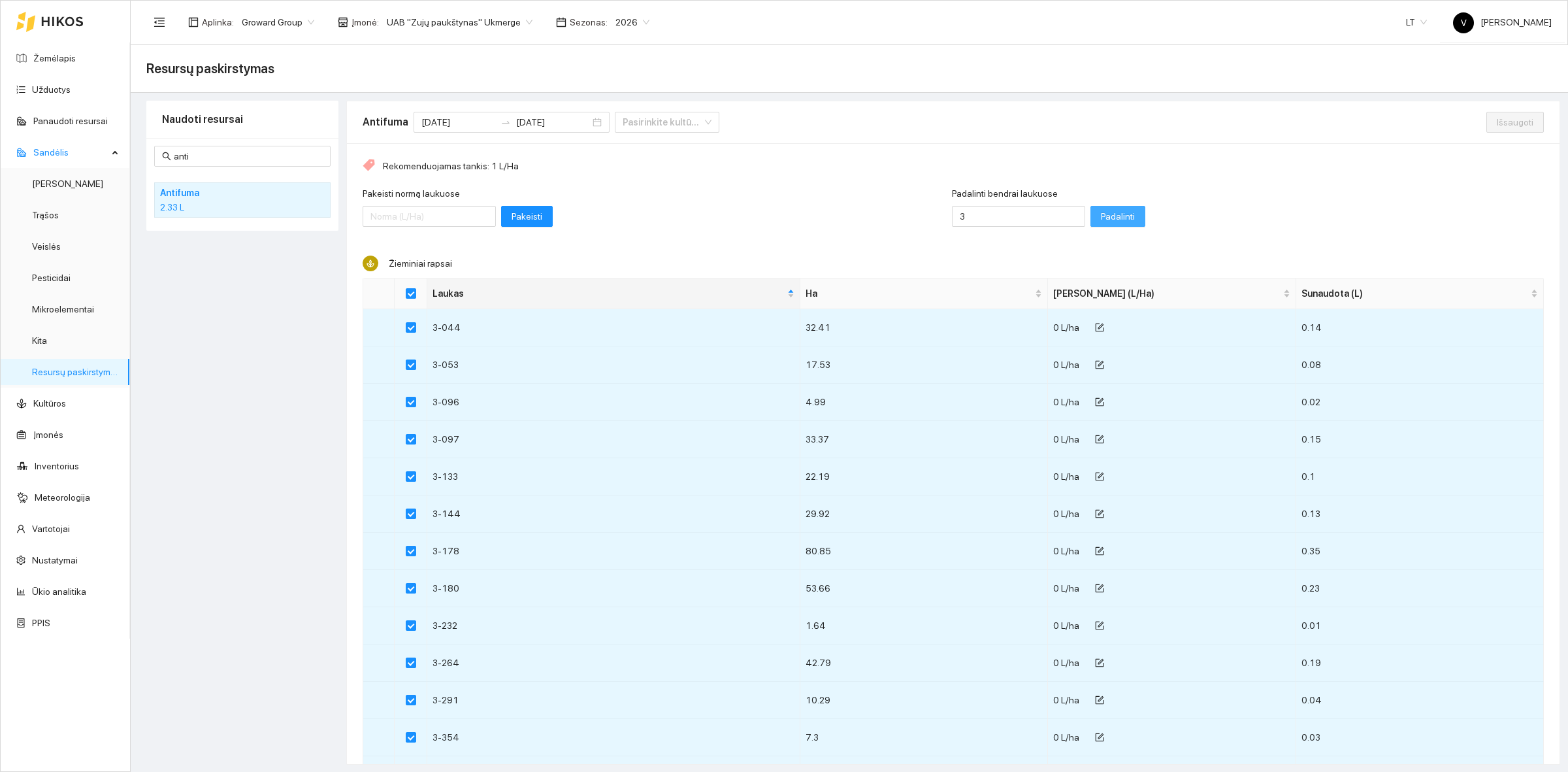
click at [1101, 218] on span "Padalinti" at bounding box center [1117, 216] width 34 height 14
click at [1496, 123] on span "Išsaugoti" at bounding box center [1514, 121] width 36 height 14
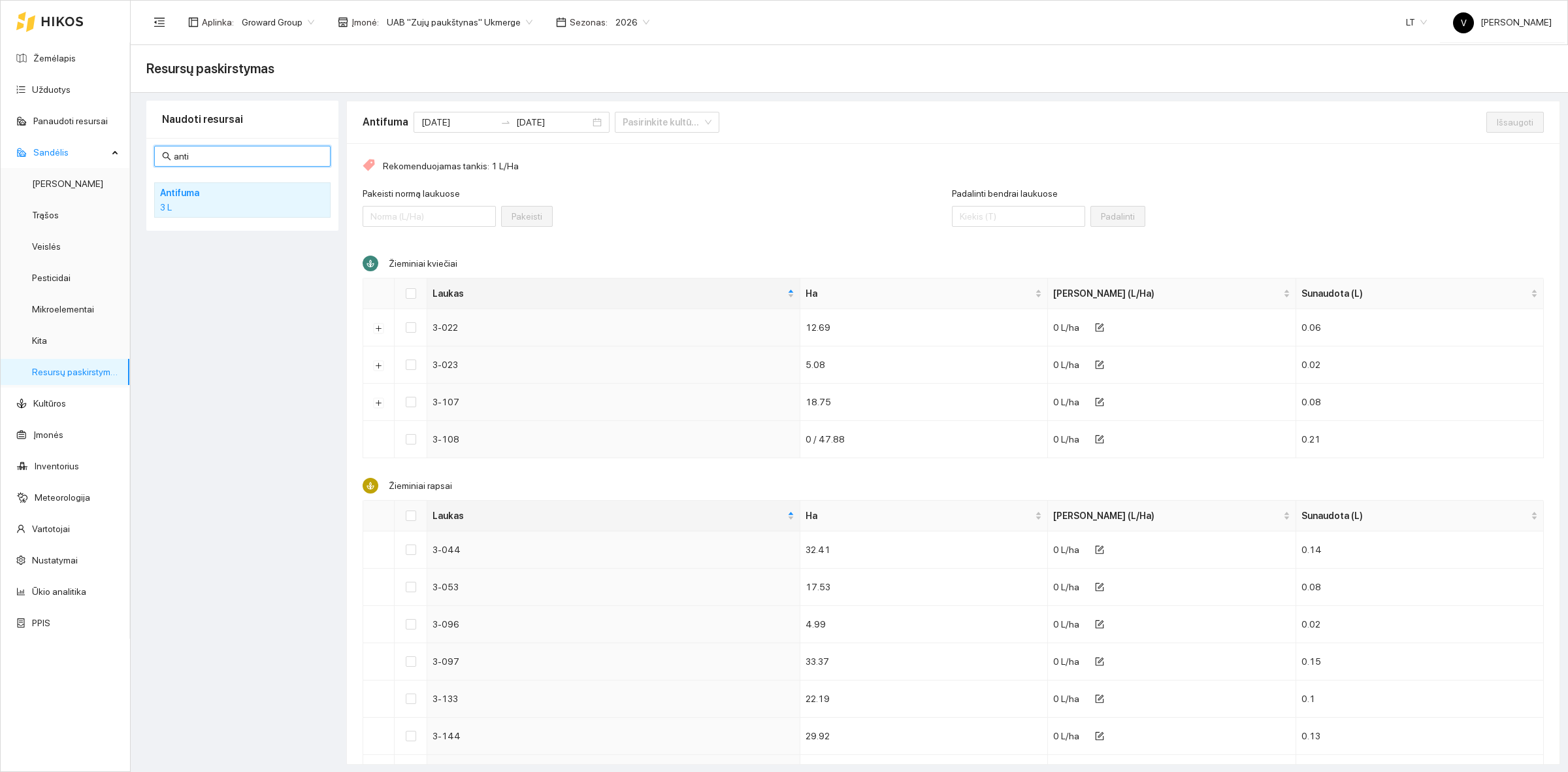
drag, startPoint x: 210, startPoint y: 160, endPoint x: 150, endPoint y: 156, distance: 60.1
click at [150, 156] on div "anti Antifuma 3 L" at bounding box center [242, 184] width 192 height 93
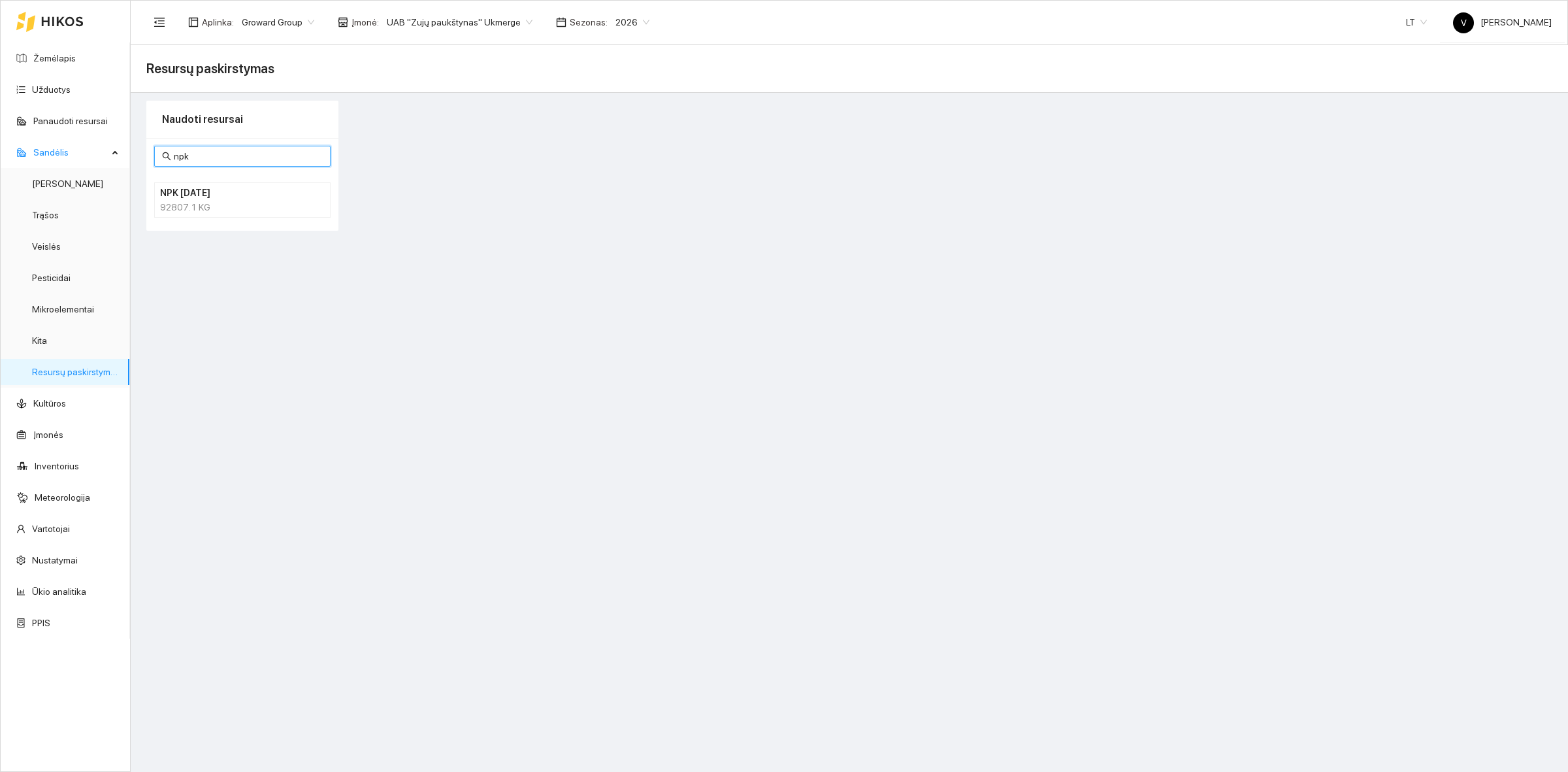
click at [191, 201] on div "92807.1 KG" at bounding box center [242, 207] width 165 height 14
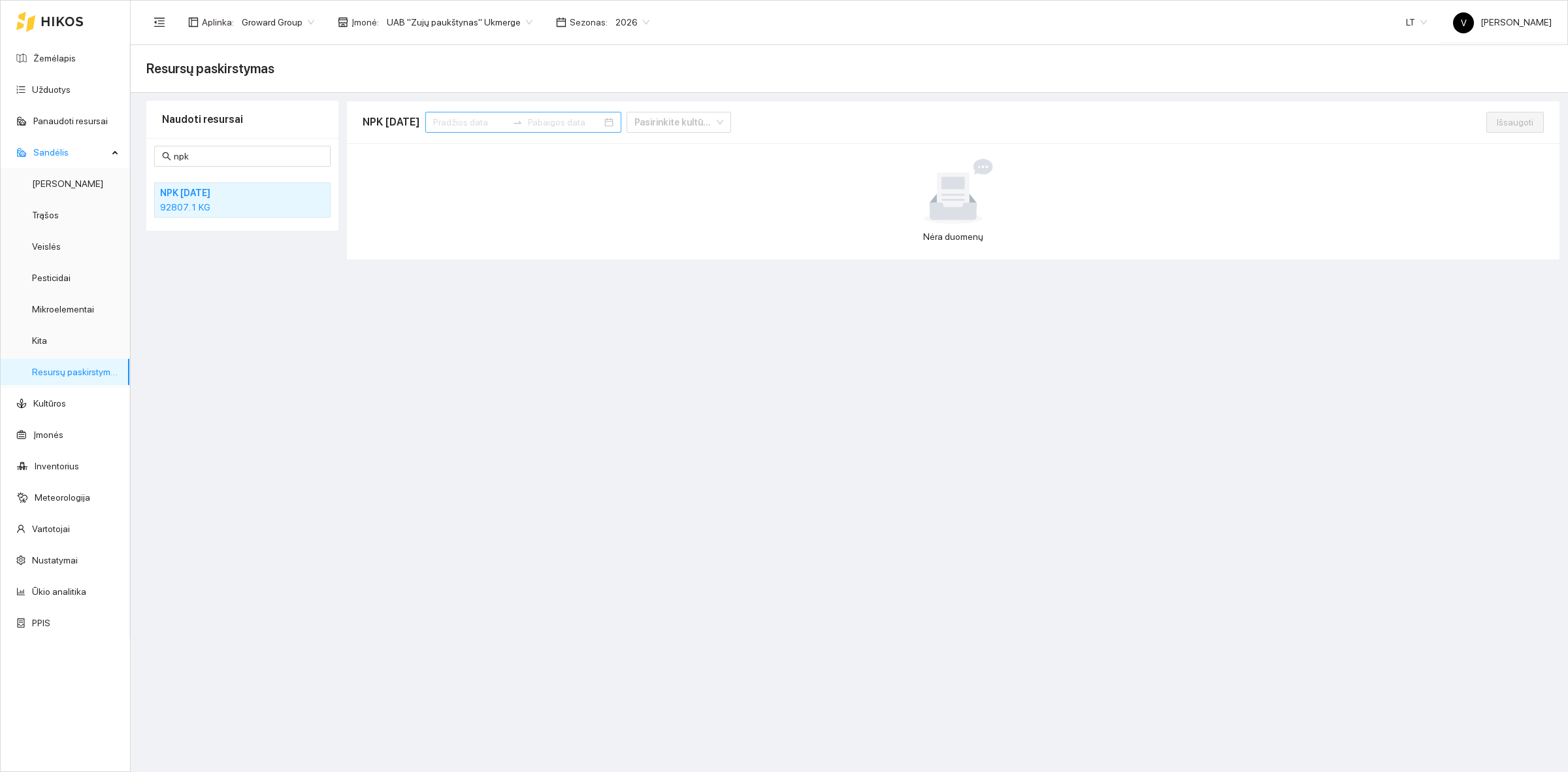
click at [474, 119] on input at bounding box center [469, 121] width 74 height 14
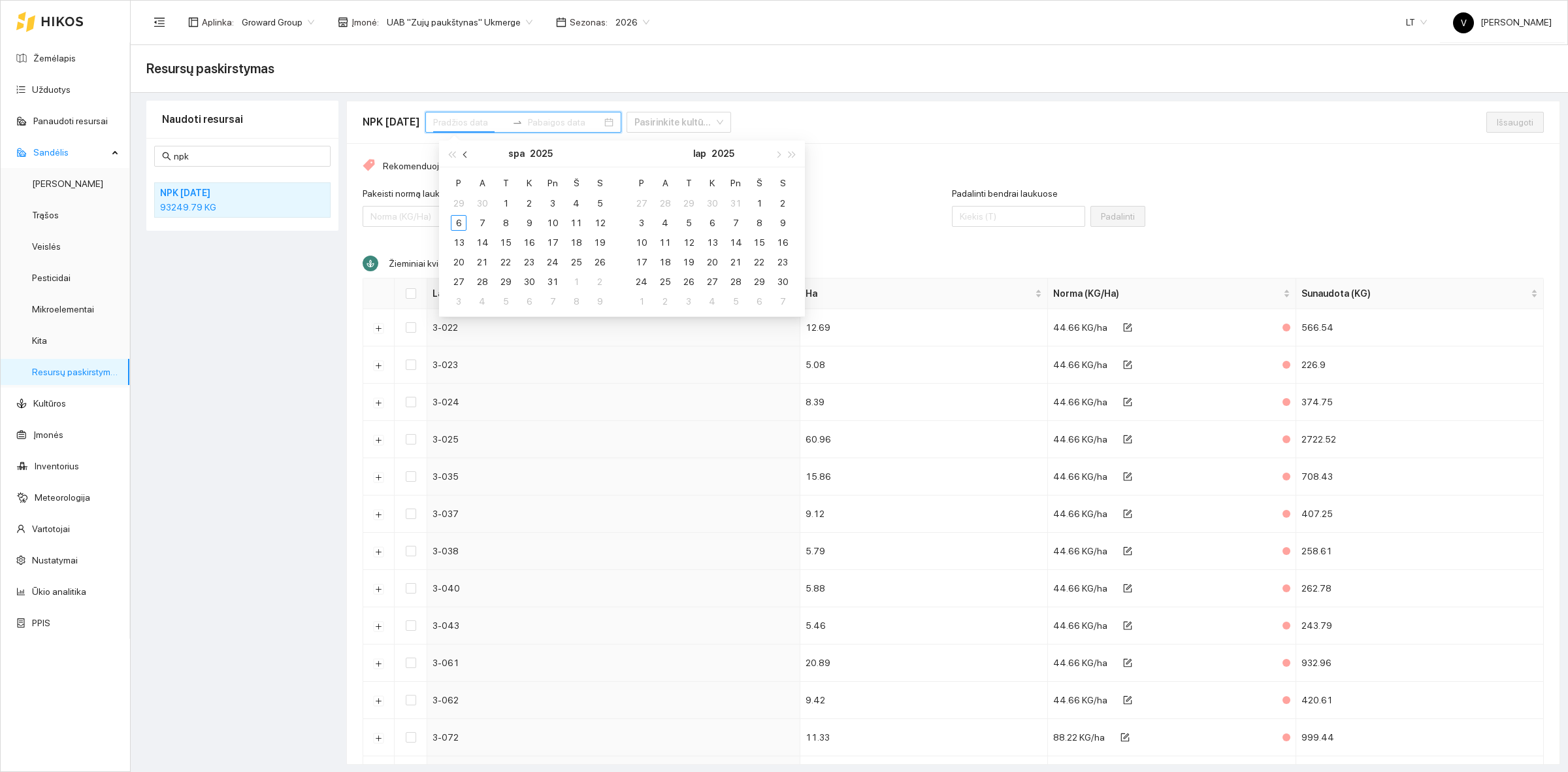
click at [463, 152] on span "button" at bounding box center [466, 154] width 7 height 7
click at [463, 202] on div "1" at bounding box center [458, 203] width 16 height 16
click at [485, 283] on div "30" at bounding box center [481, 281] width 16 height 16
click at [794, 213] on div "Pakeisti normą laukuose Pakeisti" at bounding box center [656, 214] width 589 height 56
click at [1320, 207] on div "Padalinti bendrai laukuose Padalinti" at bounding box center [1248, 214] width 592 height 56
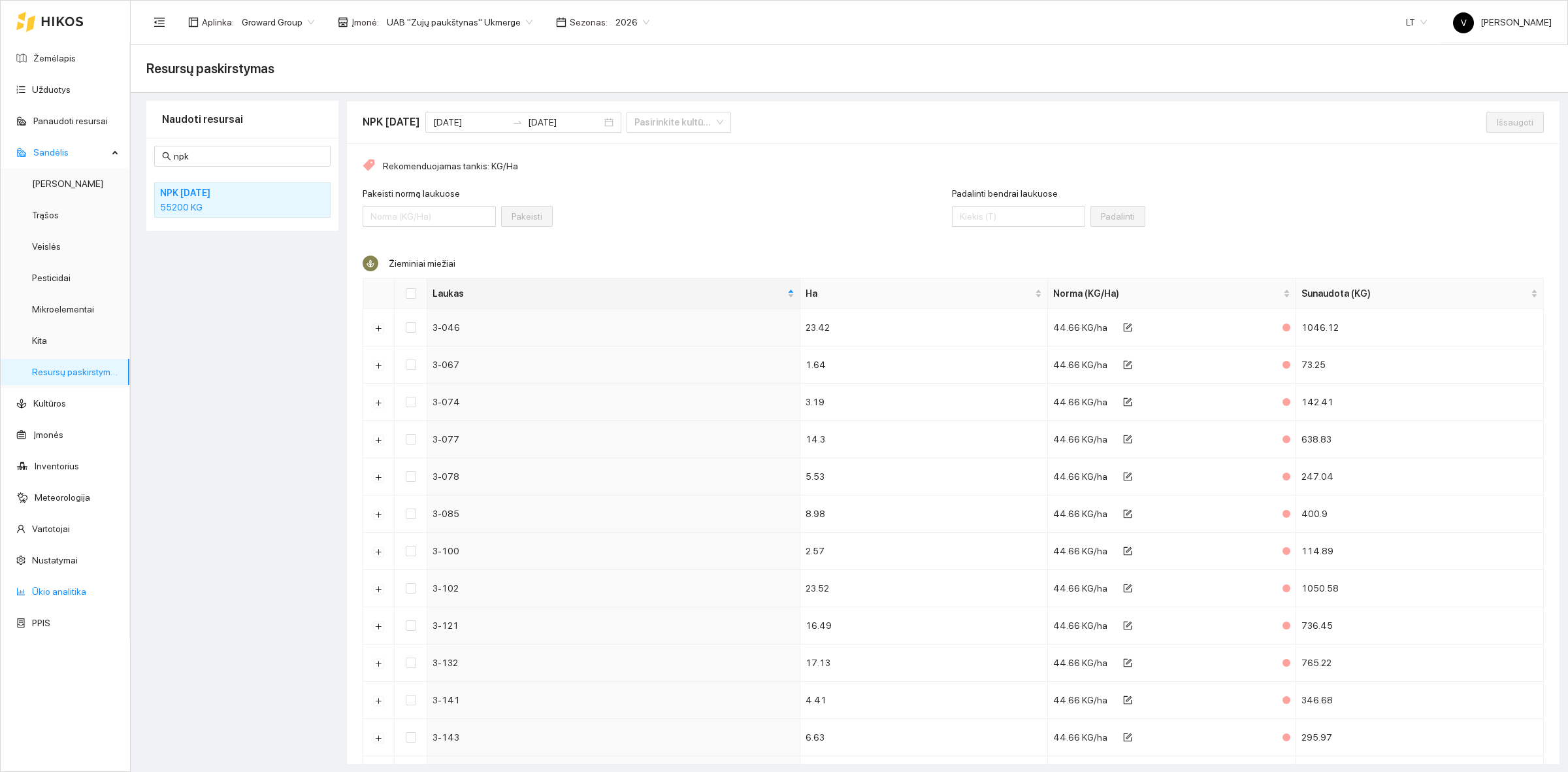
click at [45, 590] on link "Ūkio analitika" at bounding box center [59, 590] width 54 height 10
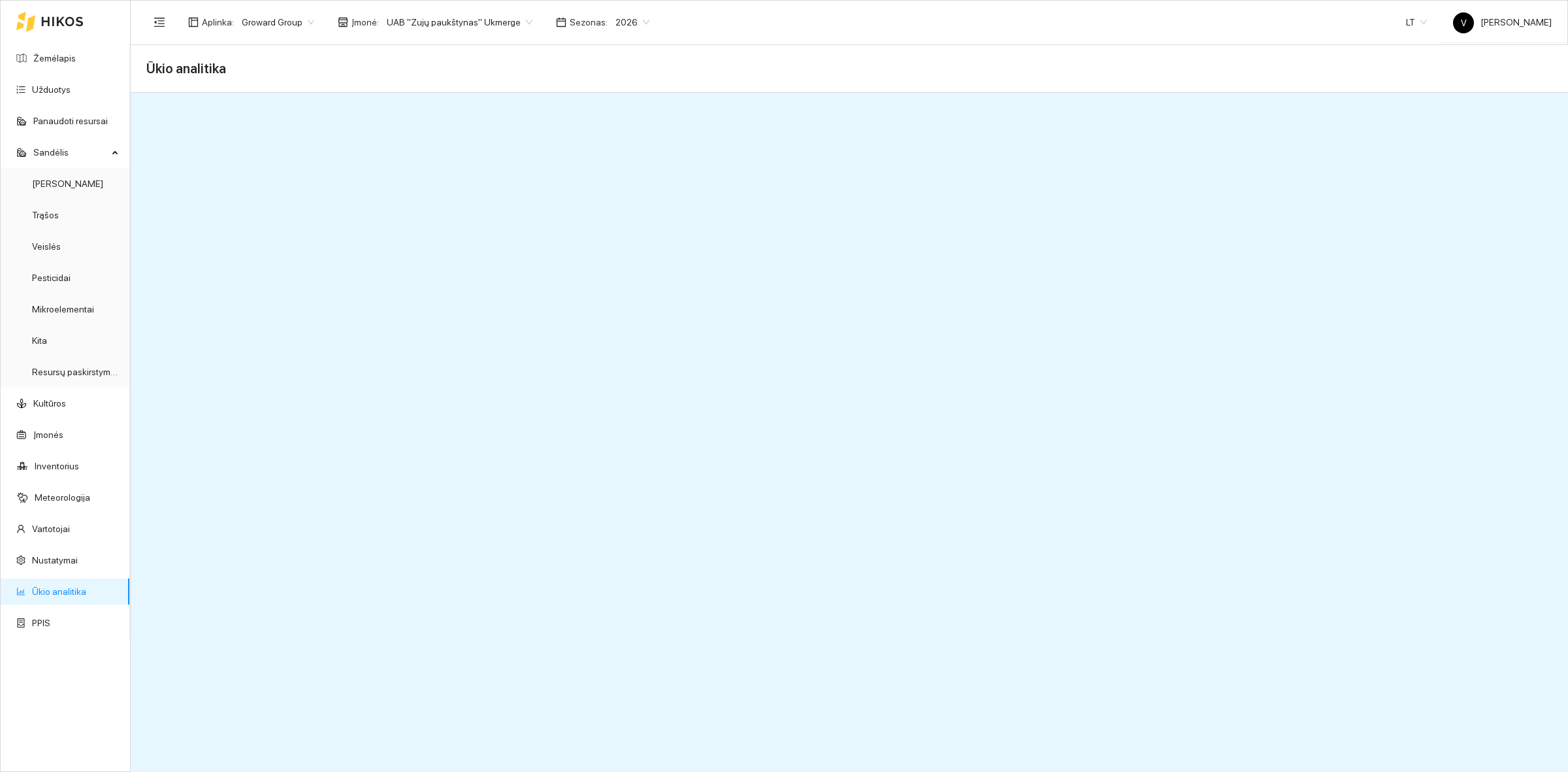
click at [74, 589] on link "Ūkio analitika" at bounding box center [59, 590] width 54 height 10
click at [492, 18] on span "UAB "Zujų paukštynas" Ukmerge" at bounding box center [459, 21] width 145 height 20
click at [492, 116] on div "ŽŪB "VG Ausieniškės" Jonava" at bounding box center [453, 109] width 142 height 14
click at [497, 23] on span "ŽŪB "VG Ausieniškės" Jonava" at bounding box center [453, 21] width 135 height 20
click at [458, 105] on div "ŽŪB "VG Ausieniškės" Jonava" at bounding box center [449, 109] width 134 height 14
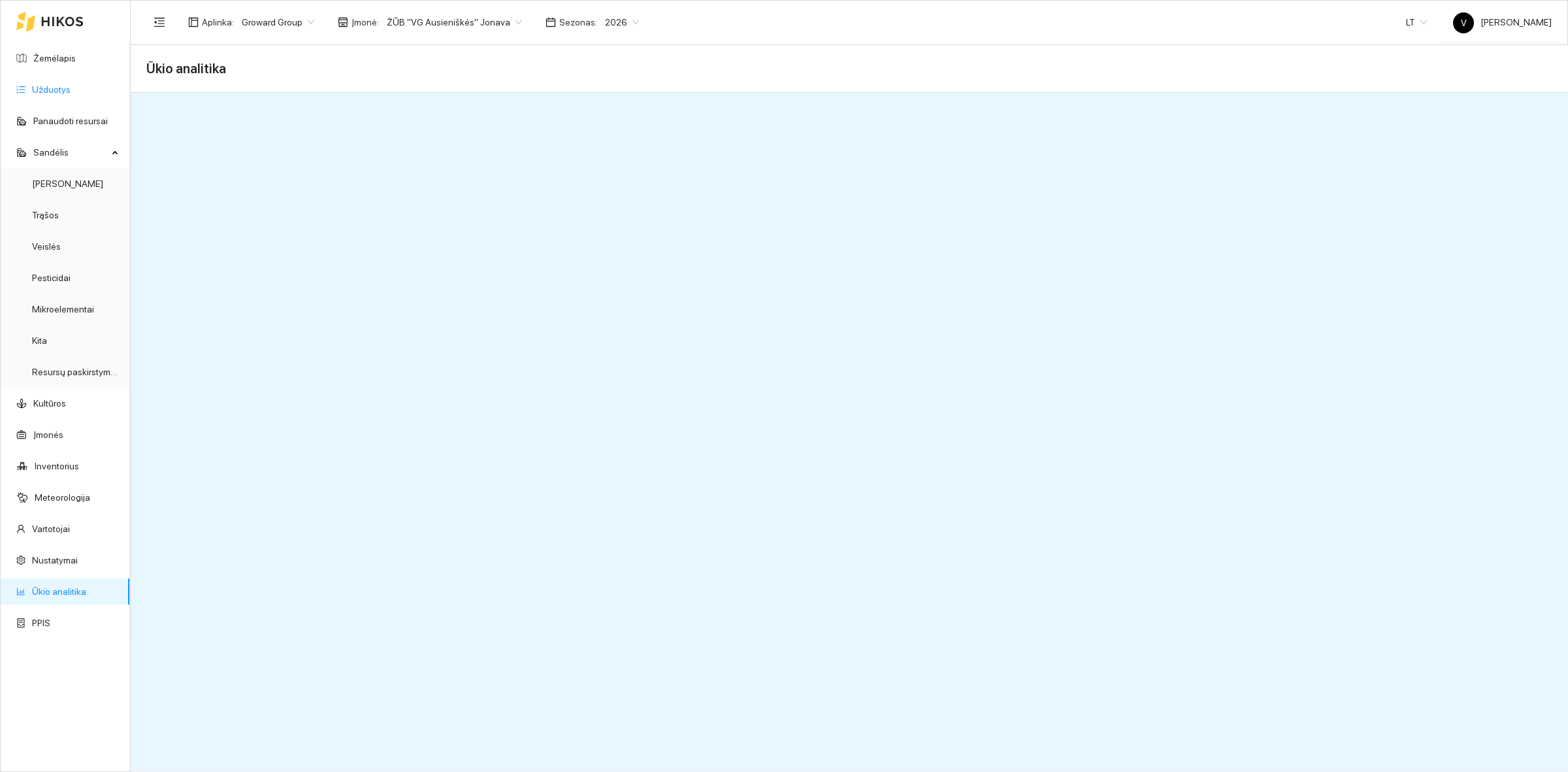
click at [70, 88] on link "Užduotys" at bounding box center [50, 89] width 38 height 10
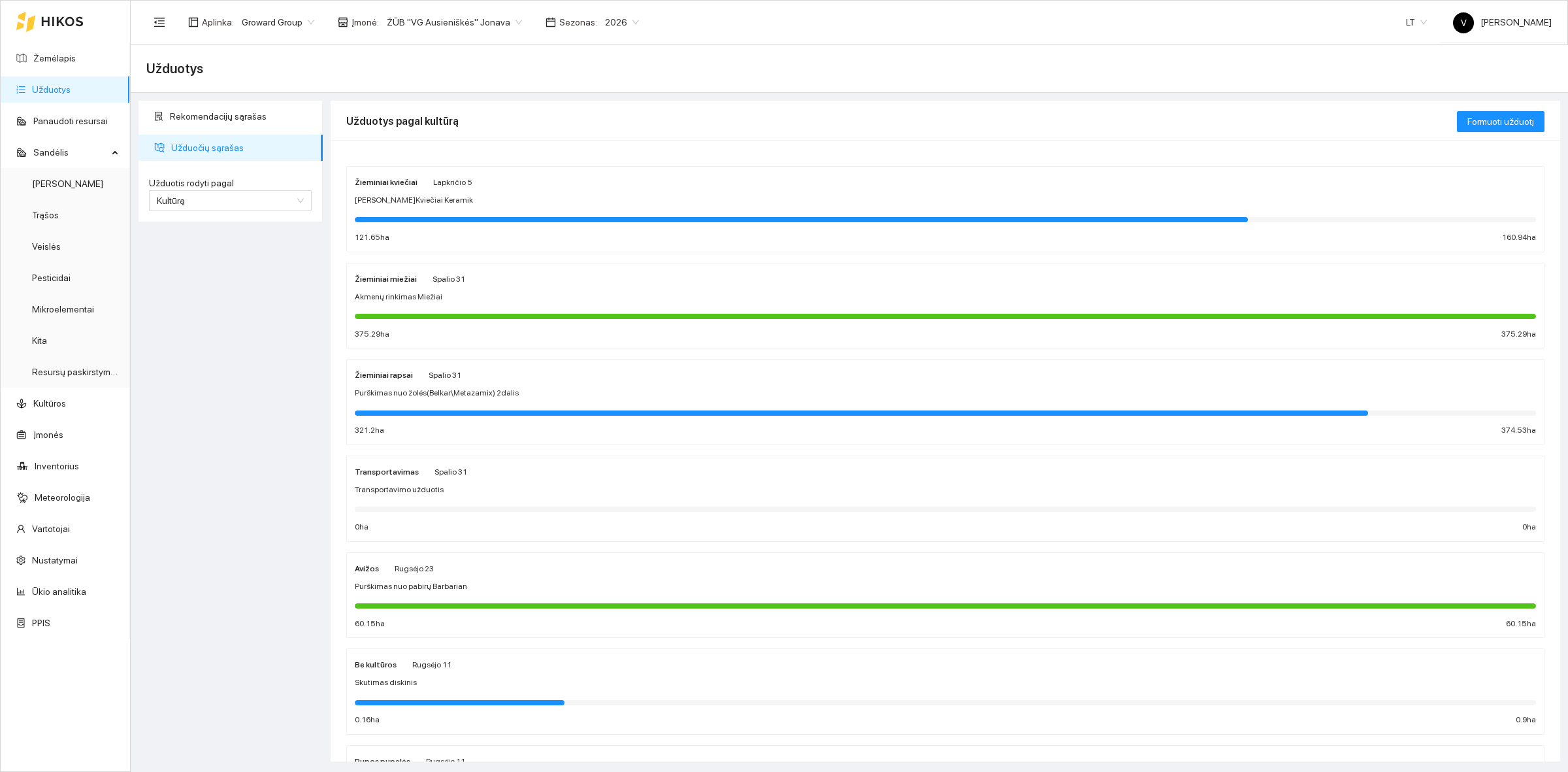
click at [385, 184] on strong "Žieminiai kviečiai" at bounding box center [385, 183] width 62 height 9
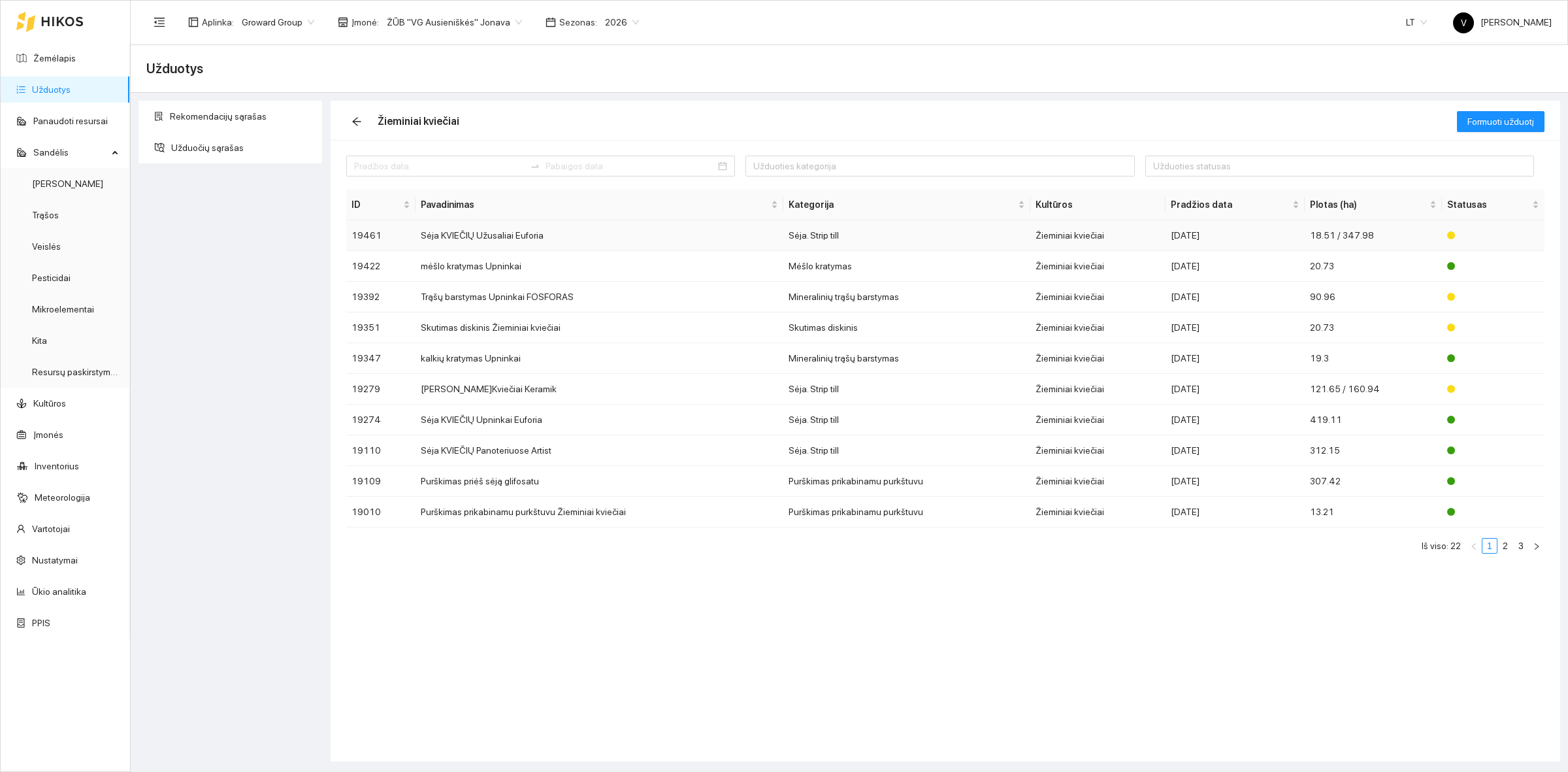
click at [495, 236] on td "Sėja KVIEČIŲ Užusaliai Euforia" at bounding box center [599, 235] width 368 height 31
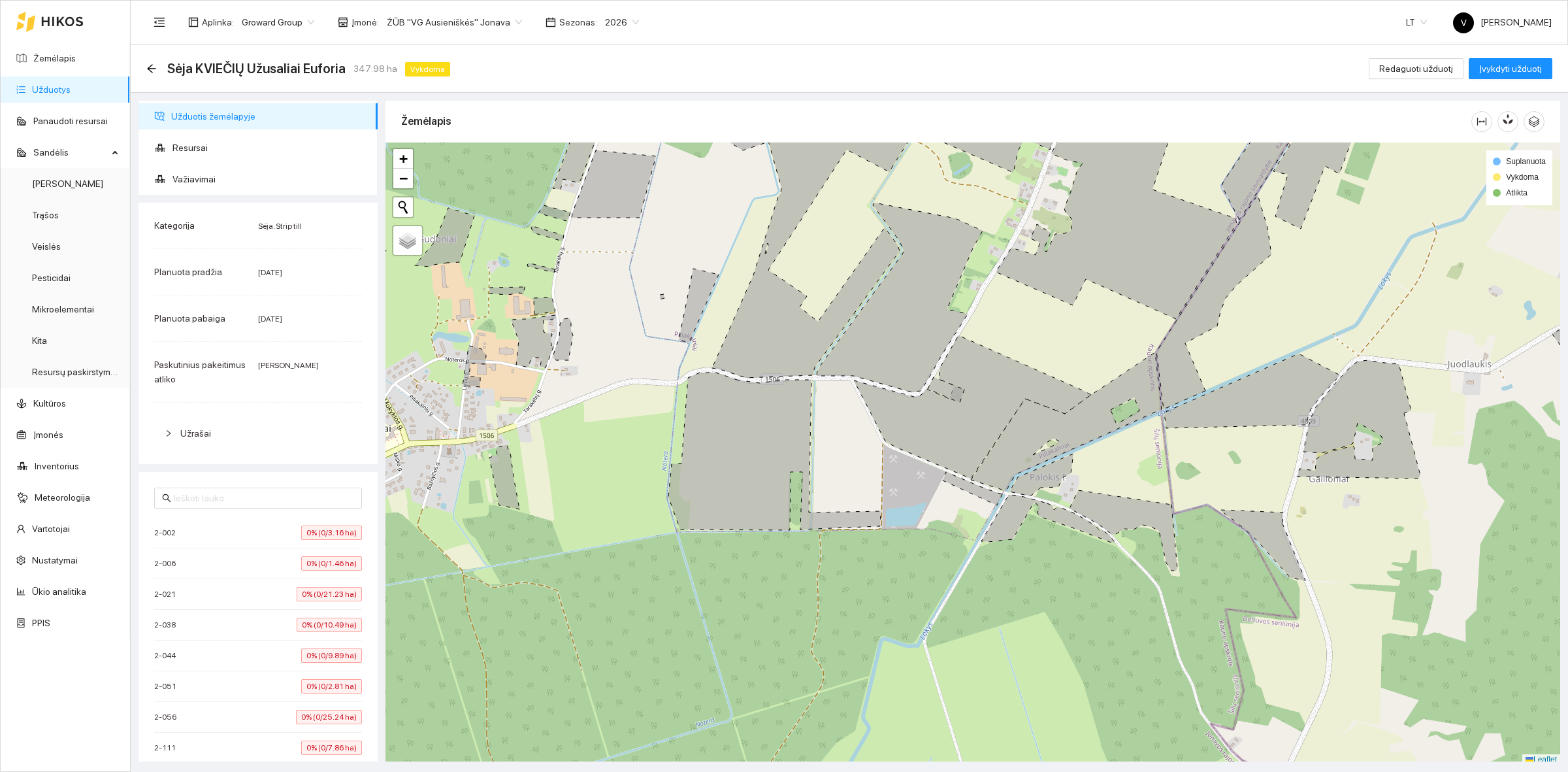
scroll to position [4, 0]
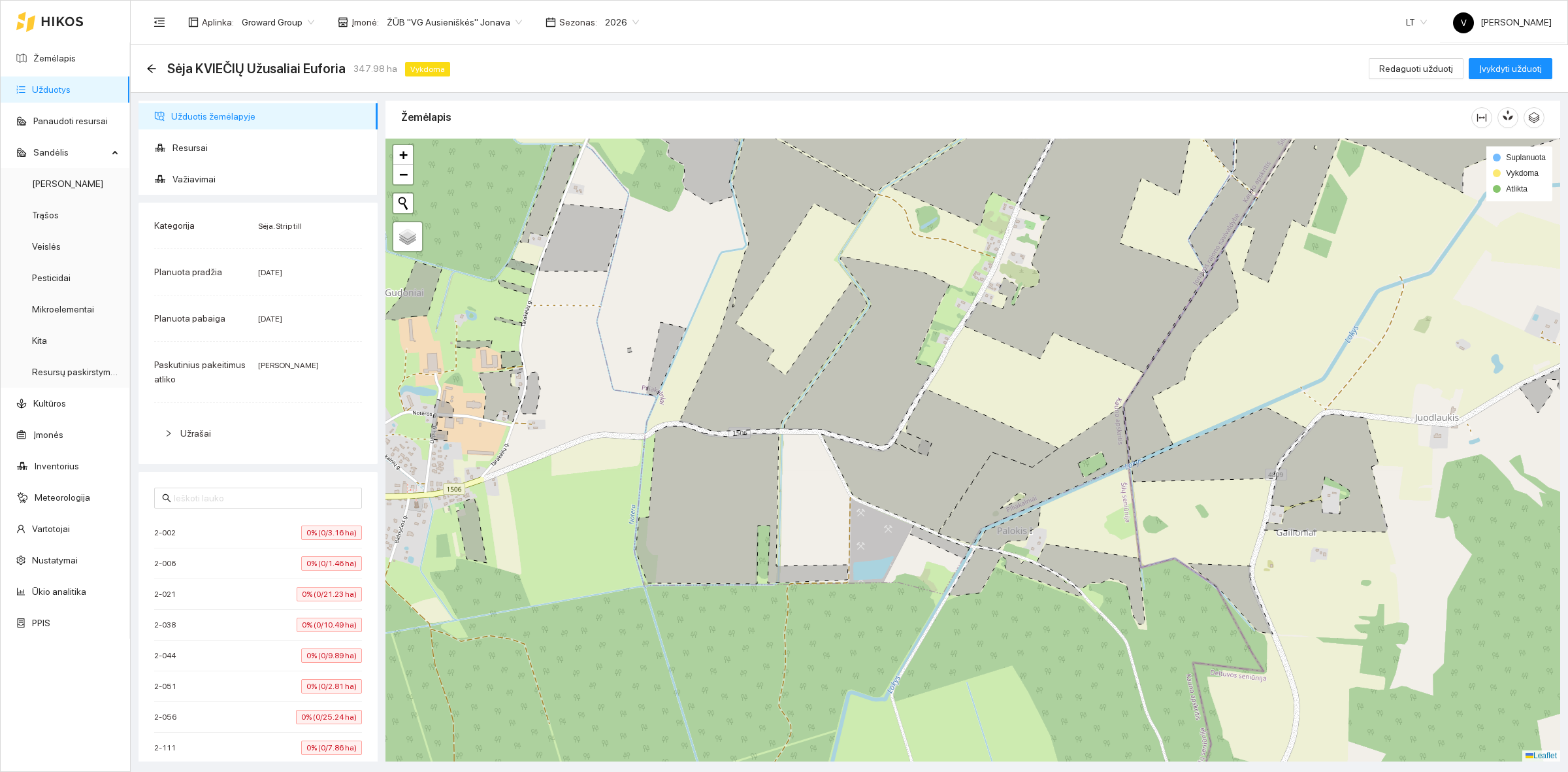
drag, startPoint x: 918, startPoint y: 398, endPoint x: 908, endPoint y: 451, distance: 53.9
click at [908, 451] on icon at bounding box center [939, 460] width 237 height 143
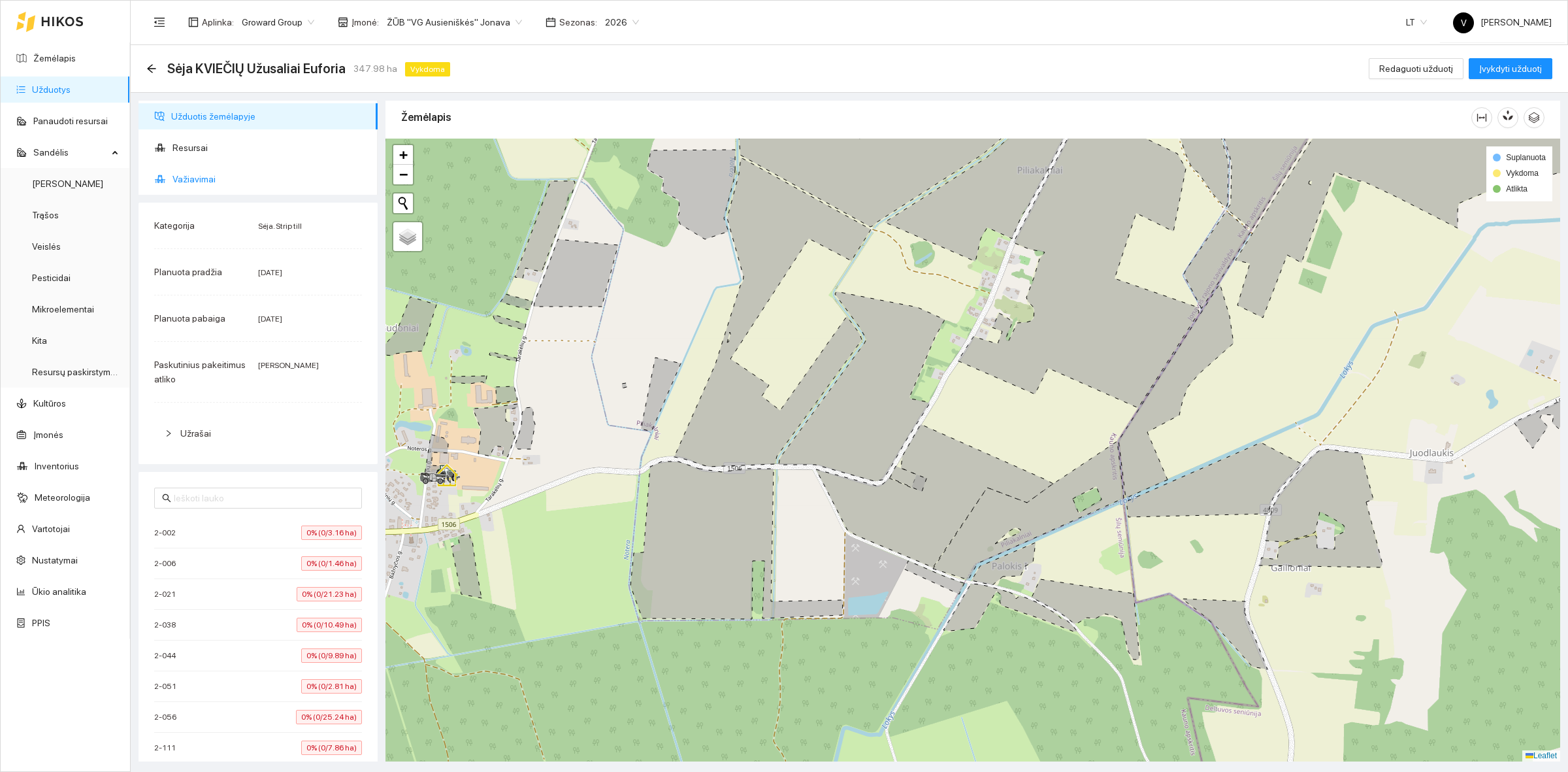
click at [193, 173] on span "Važiavimai" at bounding box center [269, 179] width 195 height 26
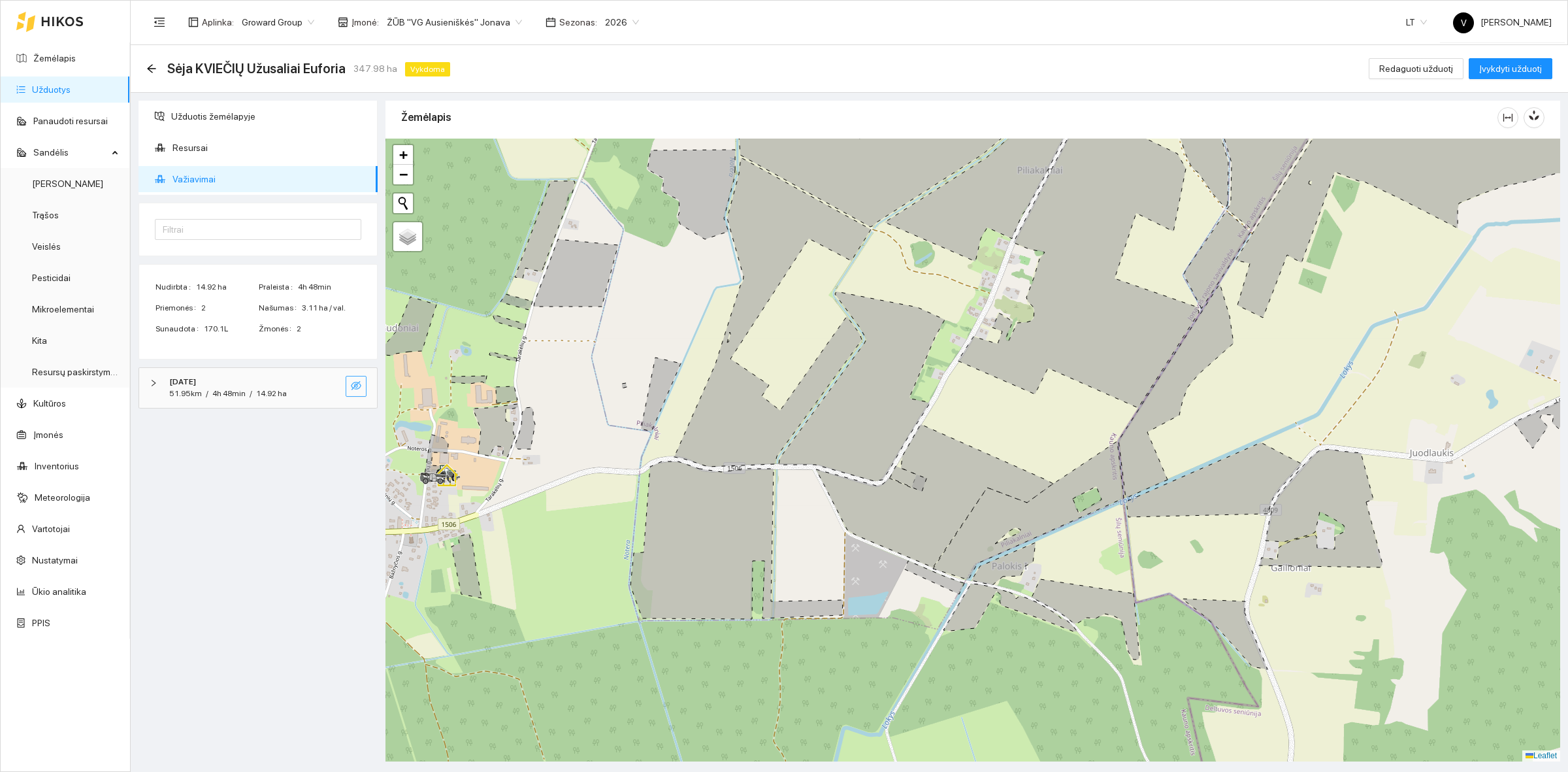
click at [351, 387] on icon "eye-invisible" at bounding box center [356, 385] width 10 height 10
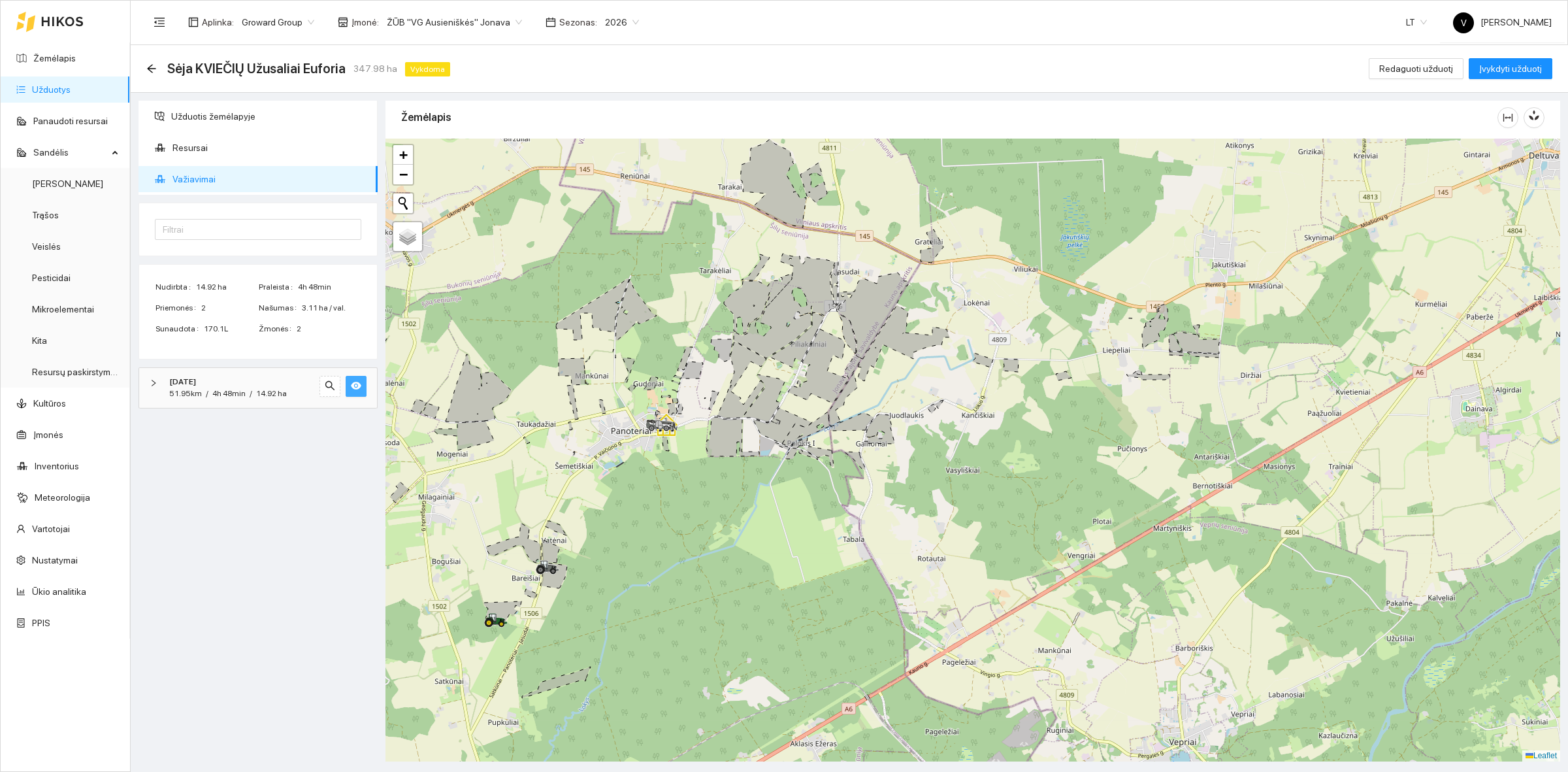
click at [354, 393] on span "eye" at bounding box center [356, 386] width 10 height 12
click at [65, 85] on link "Užduotys" at bounding box center [50, 89] width 38 height 10
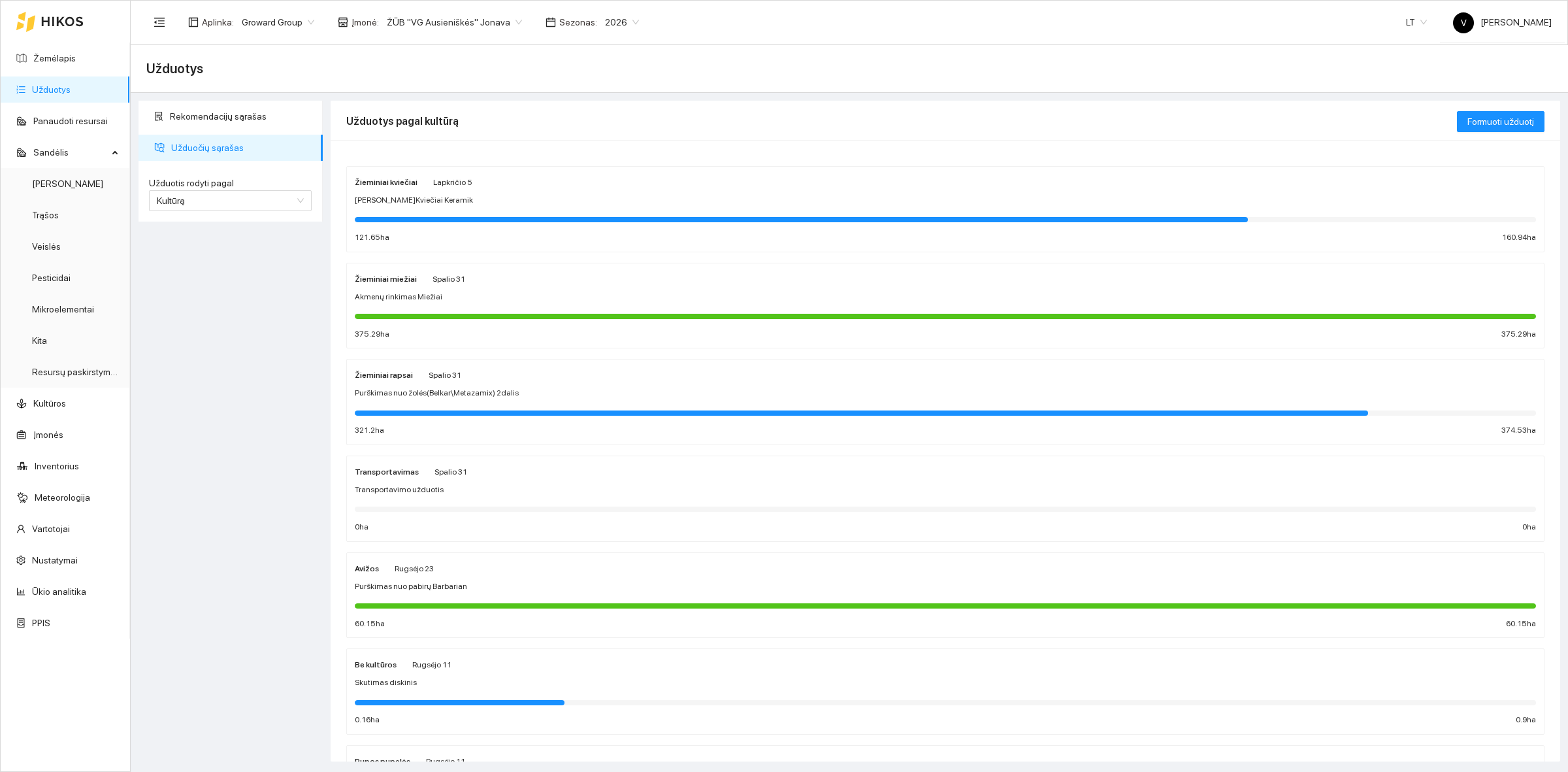
click at [61, 89] on link "Užduotys" at bounding box center [50, 89] width 38 height 10
click at [61, 53] on link "Žemėlapis" at bounding box center [55, 58] width 43 height 10
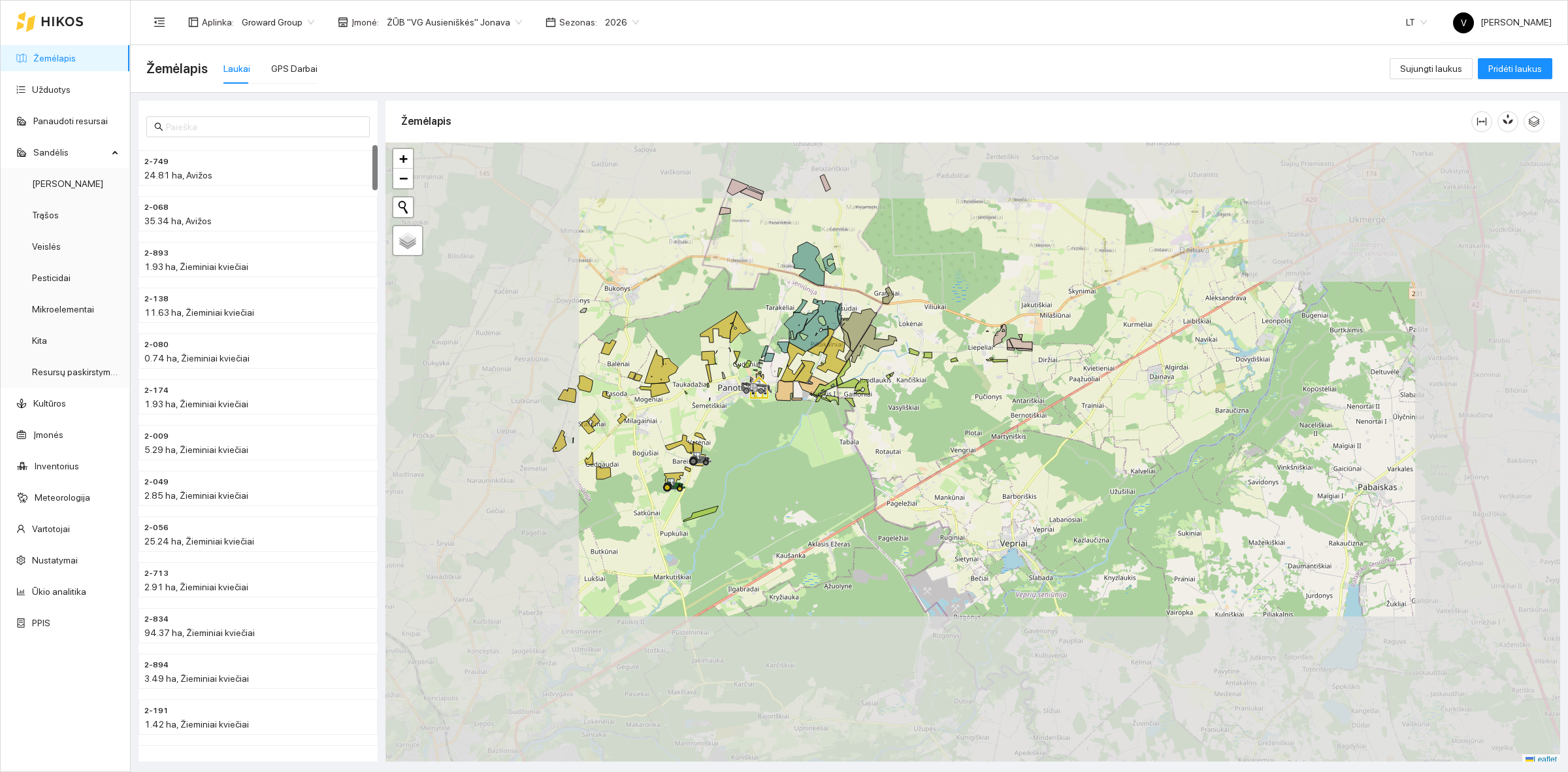
scroll to position [4, 0]
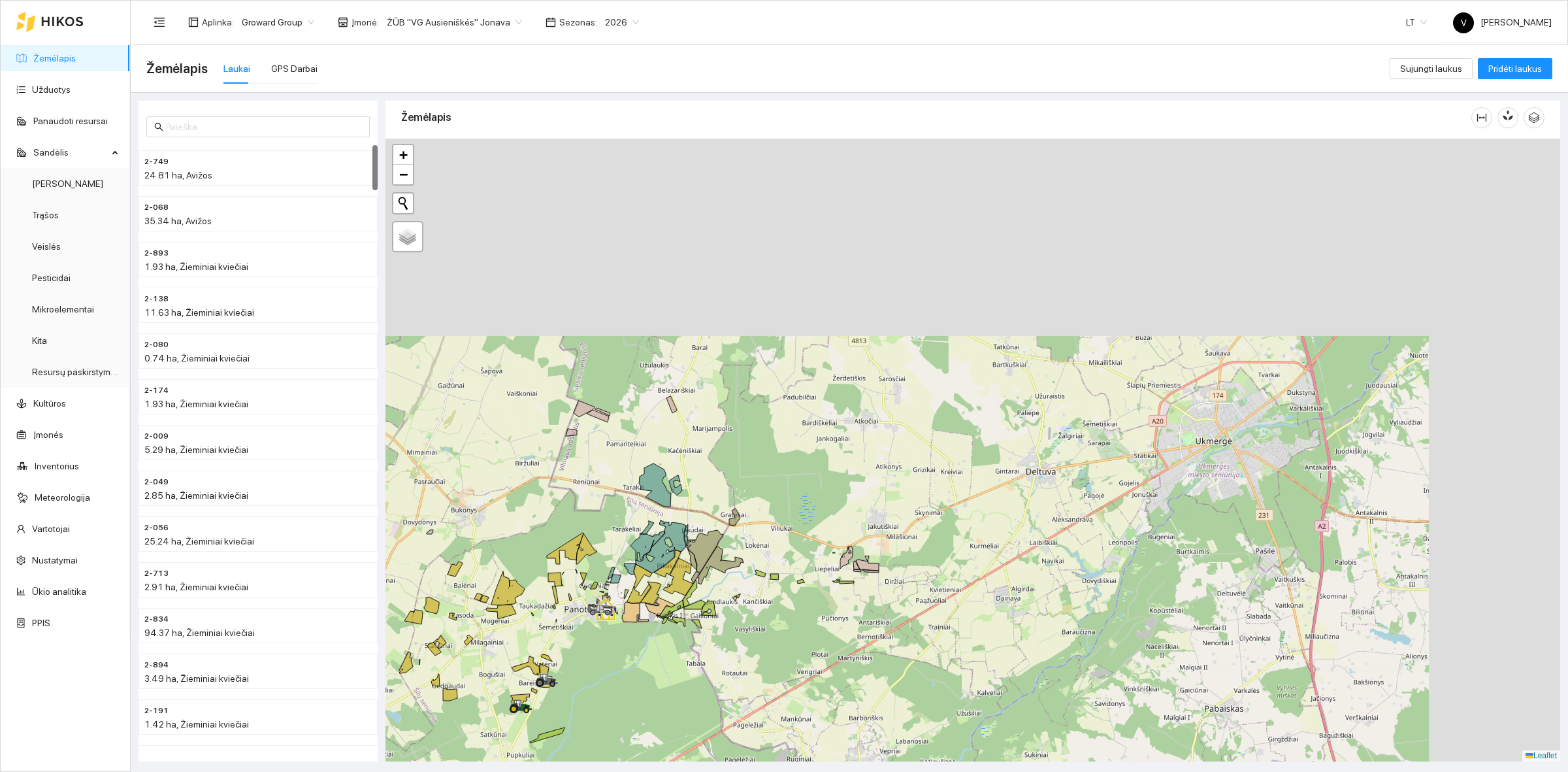
drag, startPoint x: 866, startPoint y: 282, endPoint x: 715, endPoint y: 597, distance: 349.3
click at [709, 603] on div at bounding box center [972, 450] width 1174 height 623
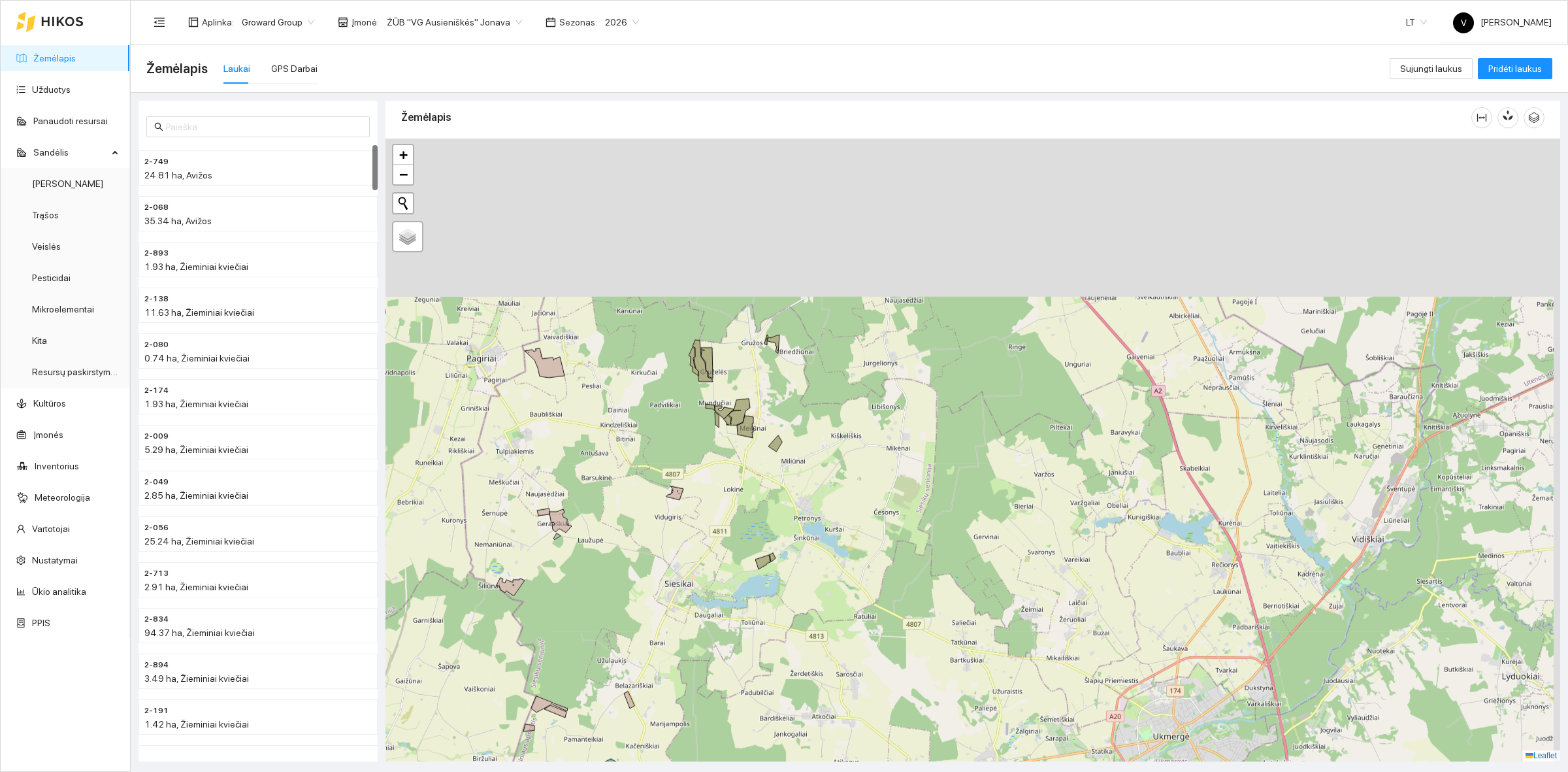
drag, startPoint x: 738, startPoint y: 507, endPoint x: 716, endPoint y: 591, distance: 86.8
click at [716, 591] on div at bounding box center [972, 450] width 1174 height 623
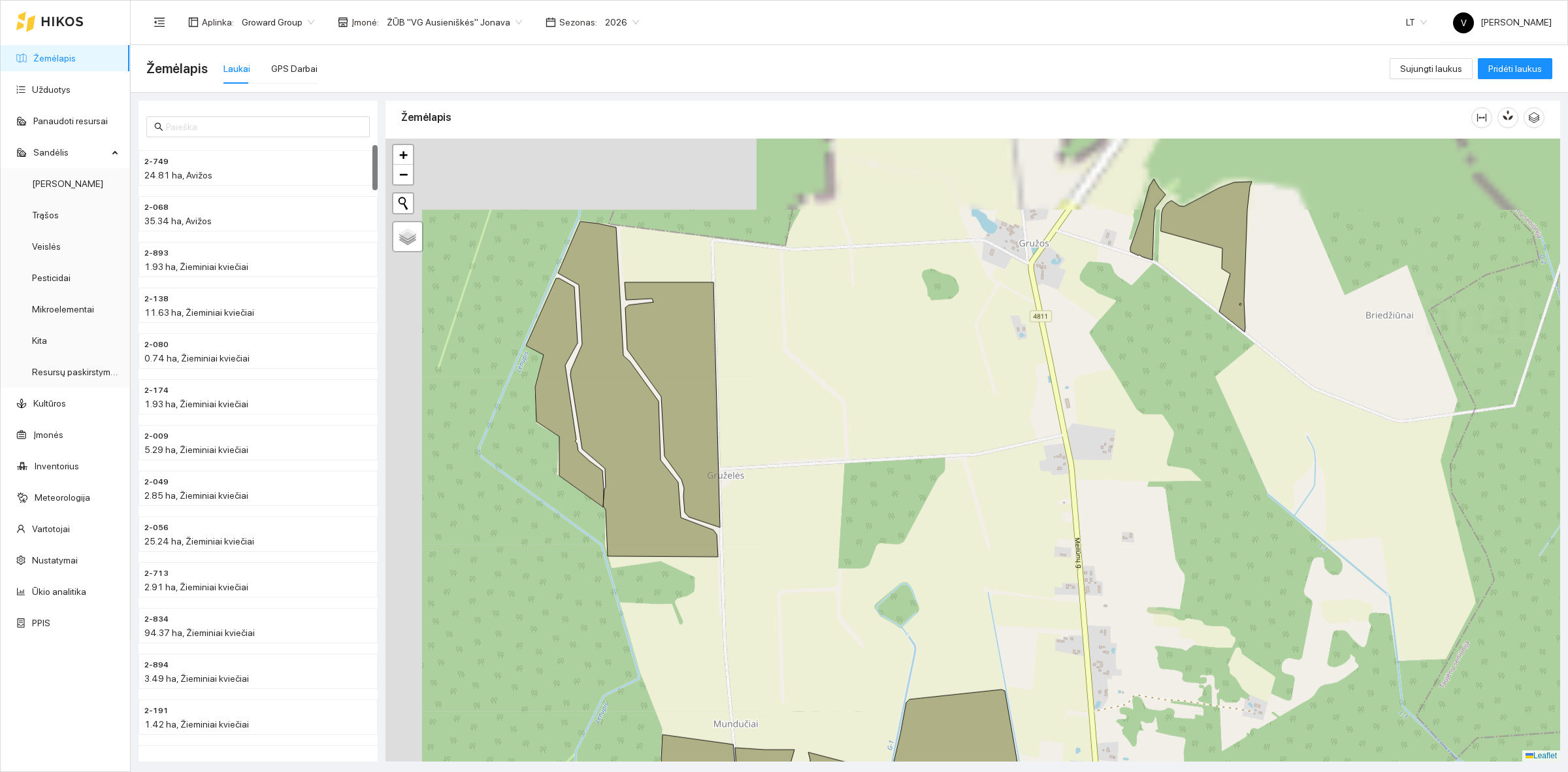
drag, startPoint x: 725, startPoint y: 393, endPoint x: 797, endPoint y: 472, distance: 106.9
click at [797, 472] on div at bounding box center [972, 450] width 1174 height 623
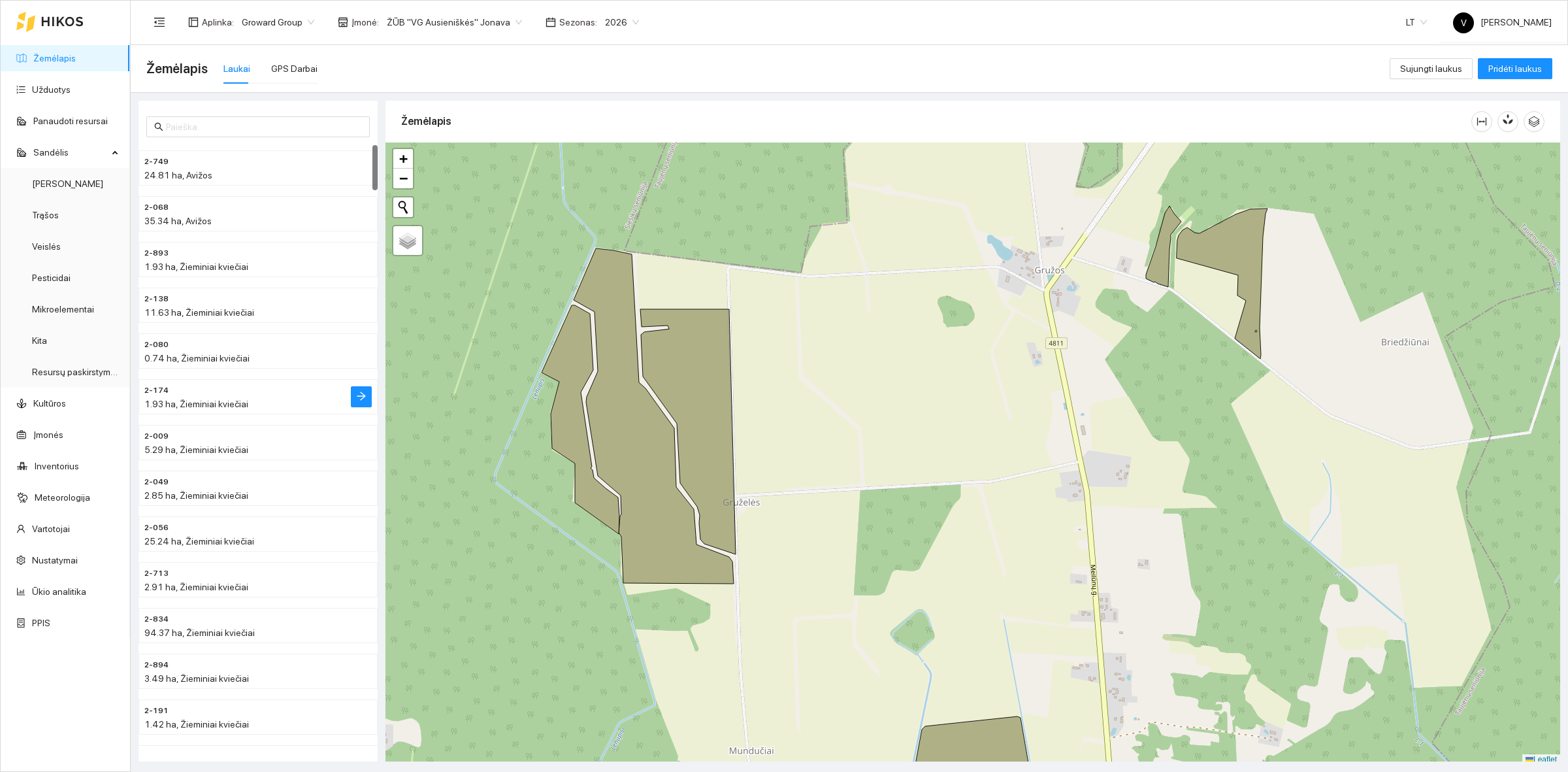
scroll to position [4, 0]
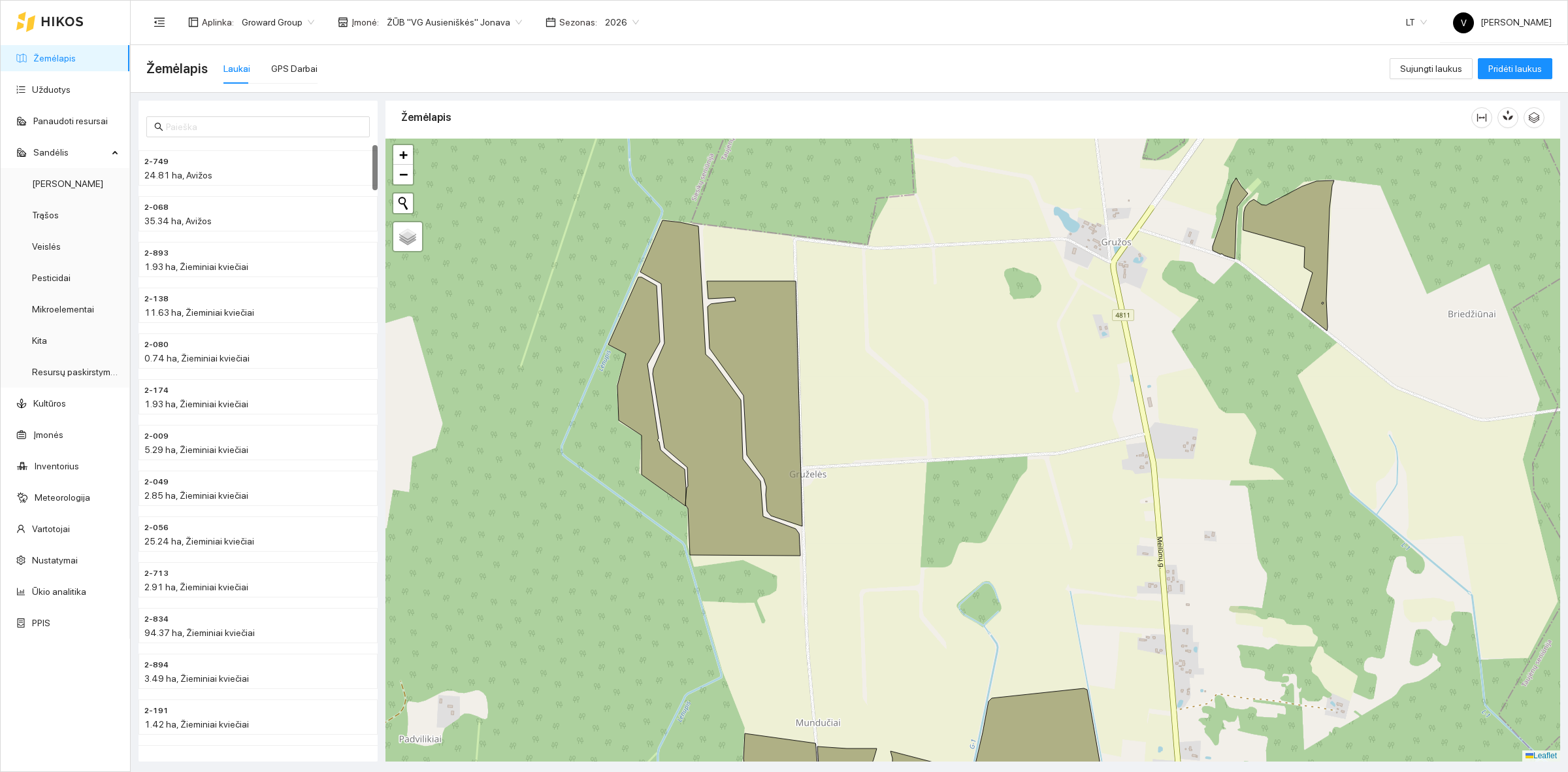
drag, startPoint x: 817, startPoint y: 404, endPoint x: 884, endPoint y: 380, distance: 71.2
click at [884, 380] on div at bounding box center [972, 450] width 1174 height 623
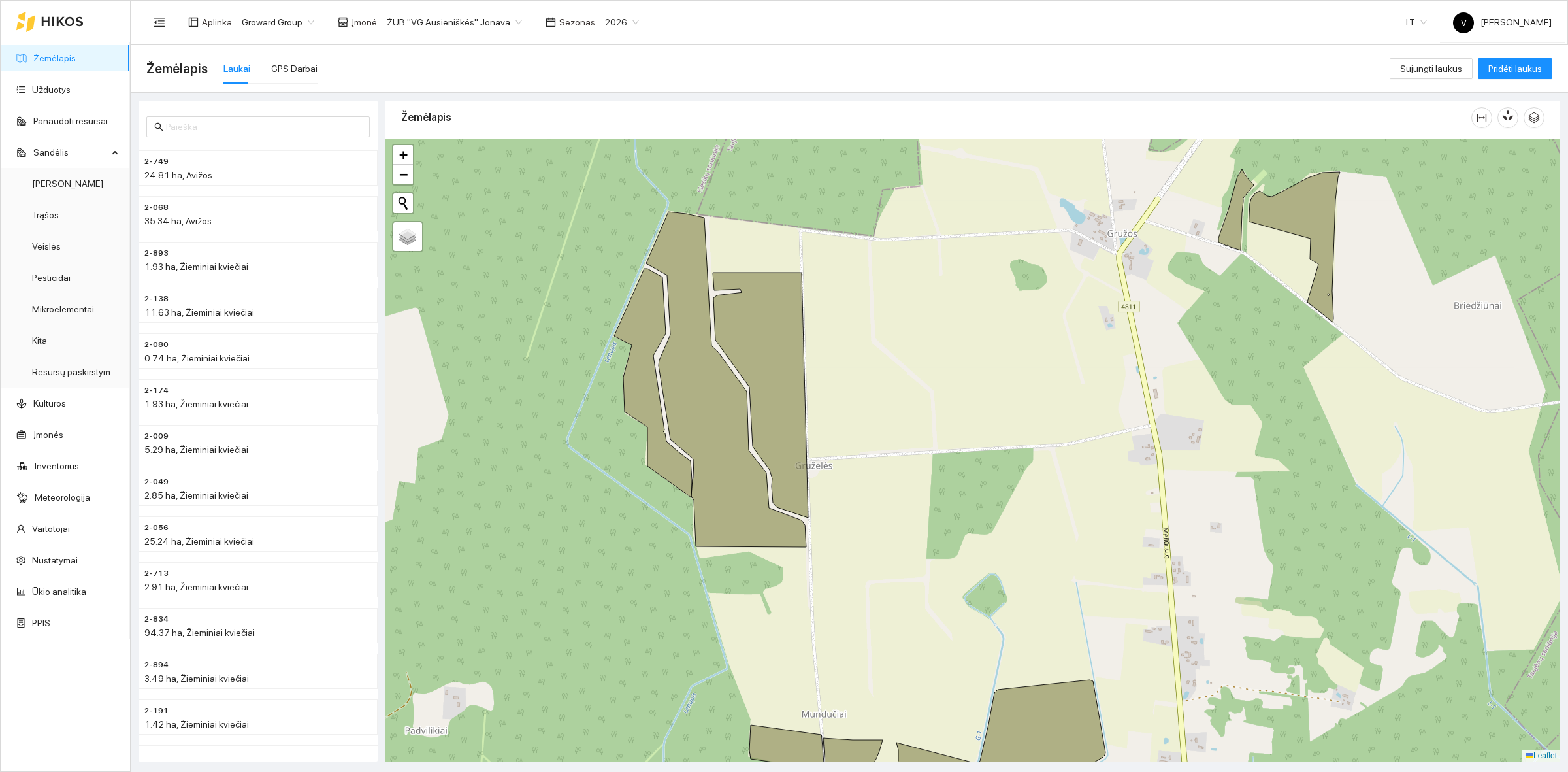
drag, startPoint x: 880, startPoint y: 418, endPoint x: 885, endPoint y: 410, distance: 9.4
click at [885, 410] on div at bounding box center [972, 450] width 1174 height 623
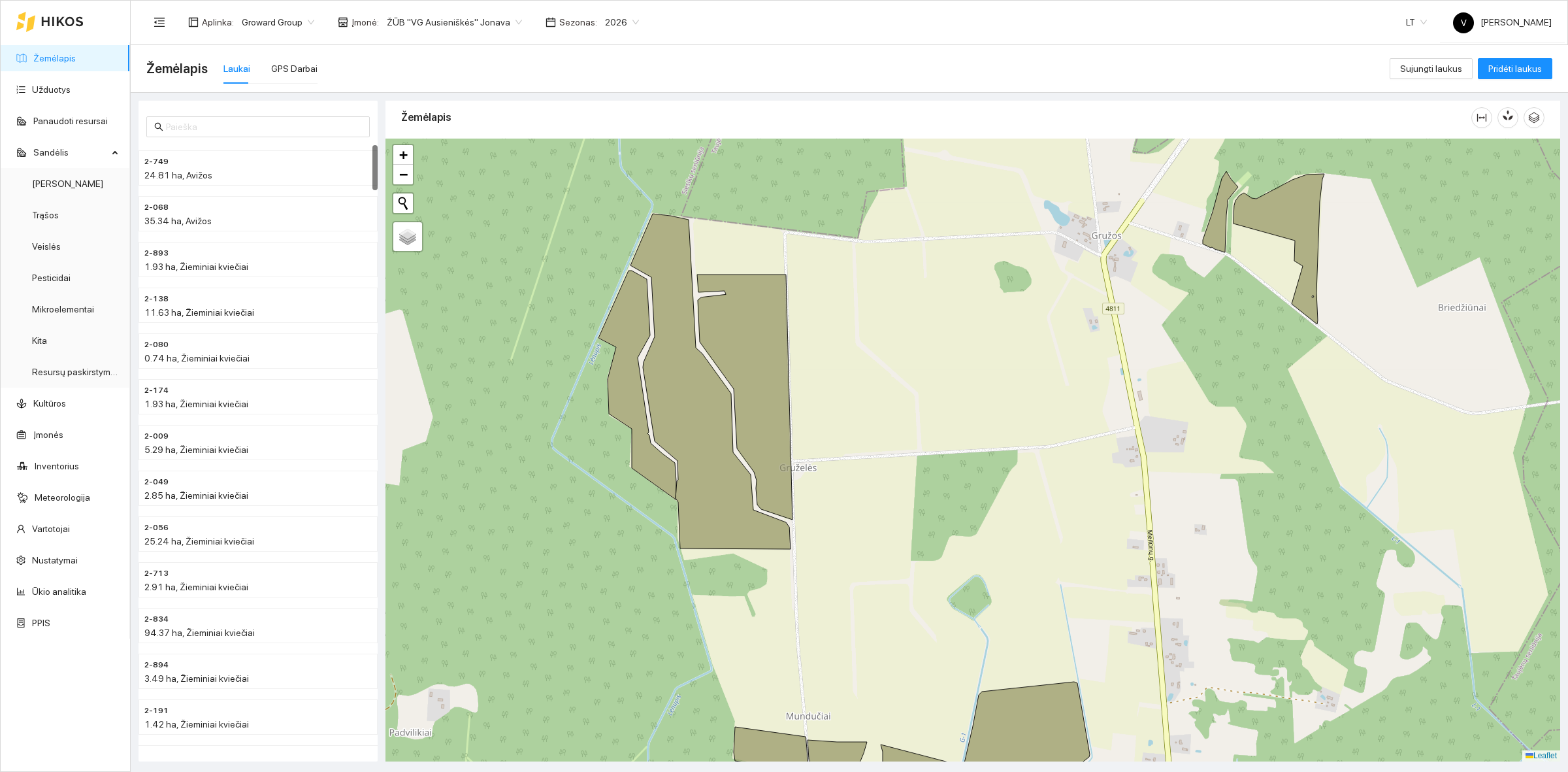
drag, startPoint x: 501, startPoint y: 450, endPoint x: 485, endPoint y: 452, distance: 16.1
click at [485, 452] on div at bounding box center [972, 450] width 1174 height 623
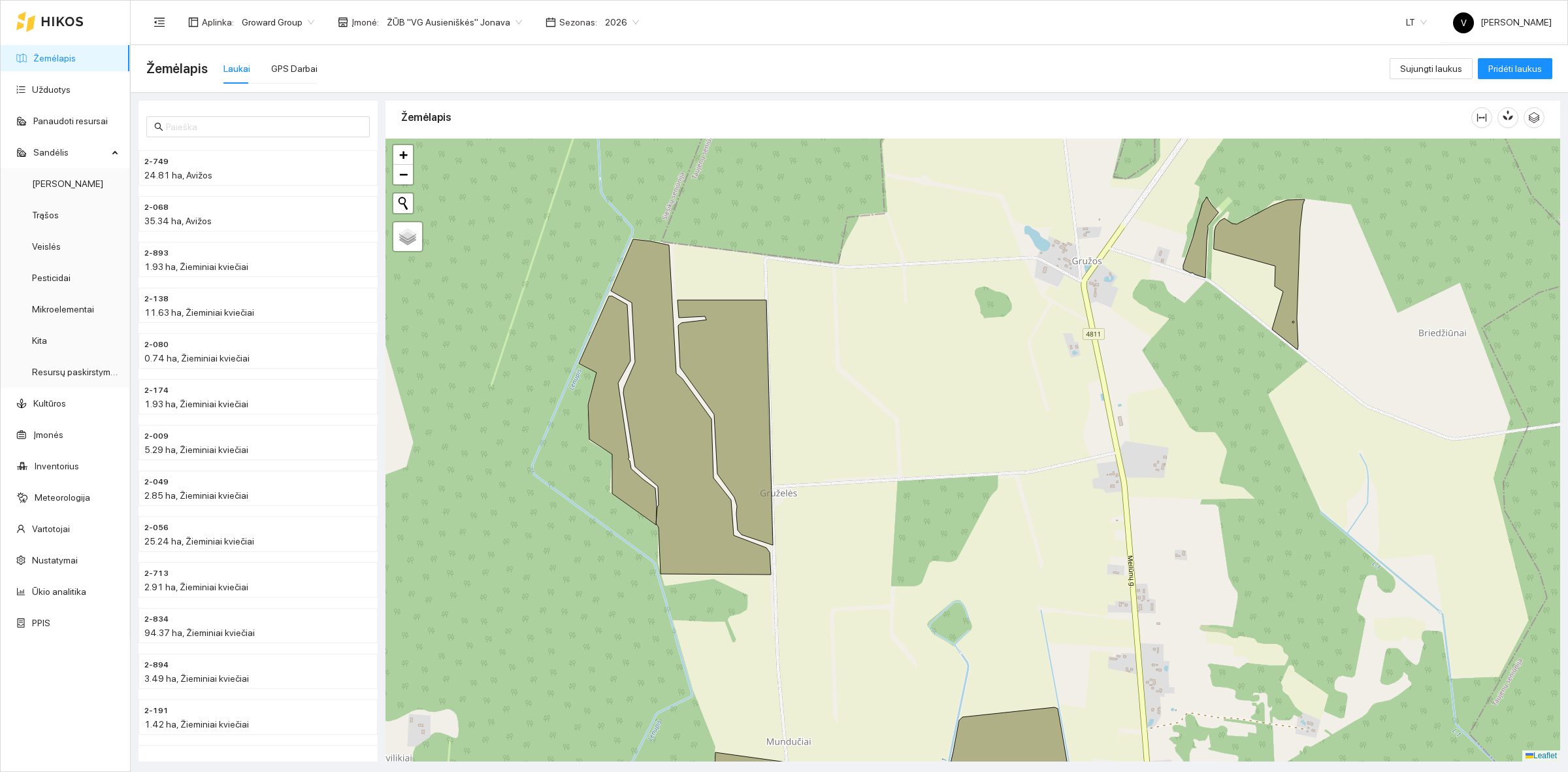
drag, startPoint x: 844, startPoint y: 413, endPoint x: 824, endPoint y: 438, distance: 32.0
click at [824, 438] on div at bounding box center [972, 450] width 1174 height 623
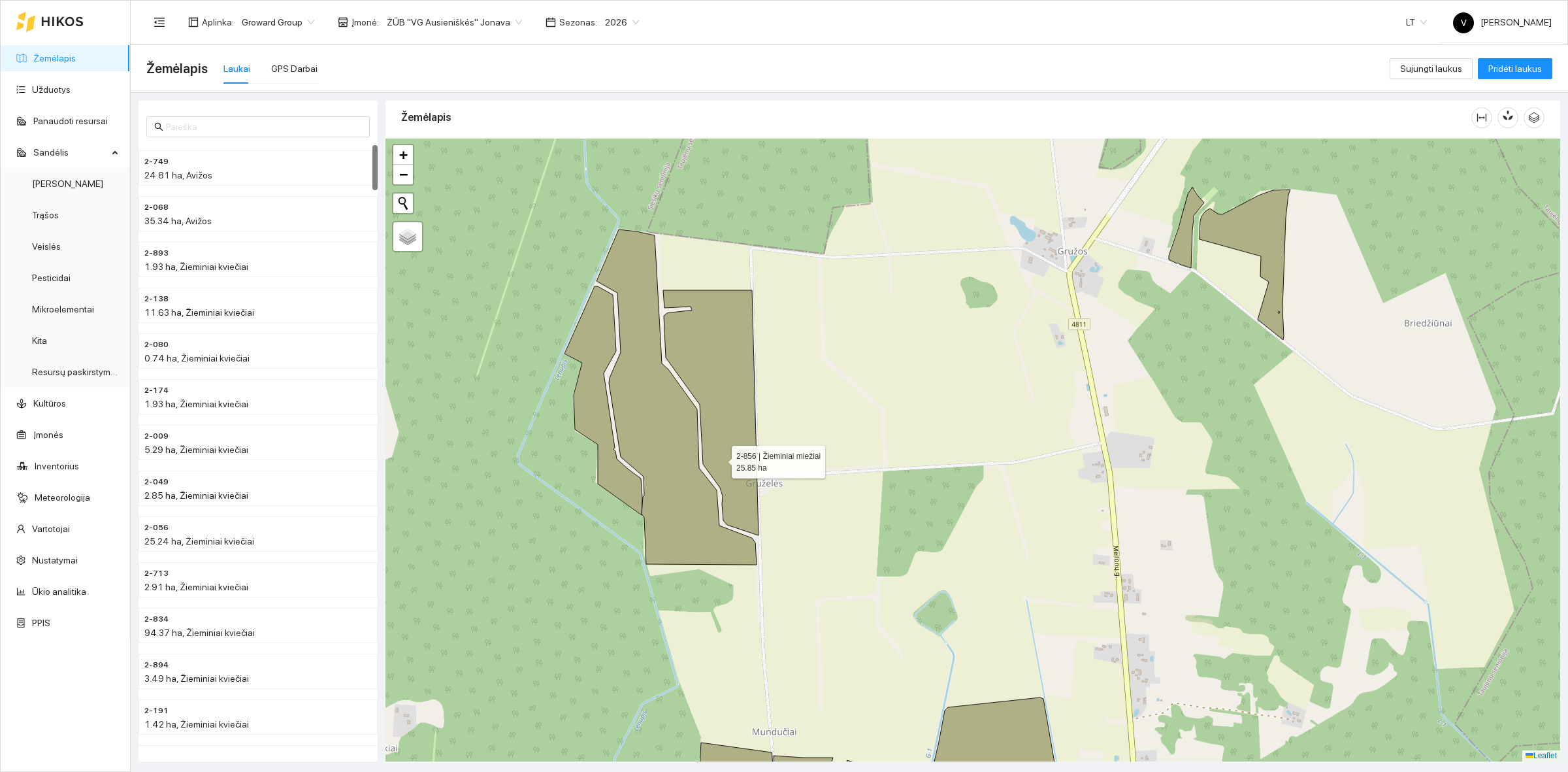
drag, startPoint x: 733, startPoint y: 467, endPoint x: 719, endPoint y: 459, distance: 16.1
click at [719, 459] on icon at bounding box center [710, 413] width 95 height 245
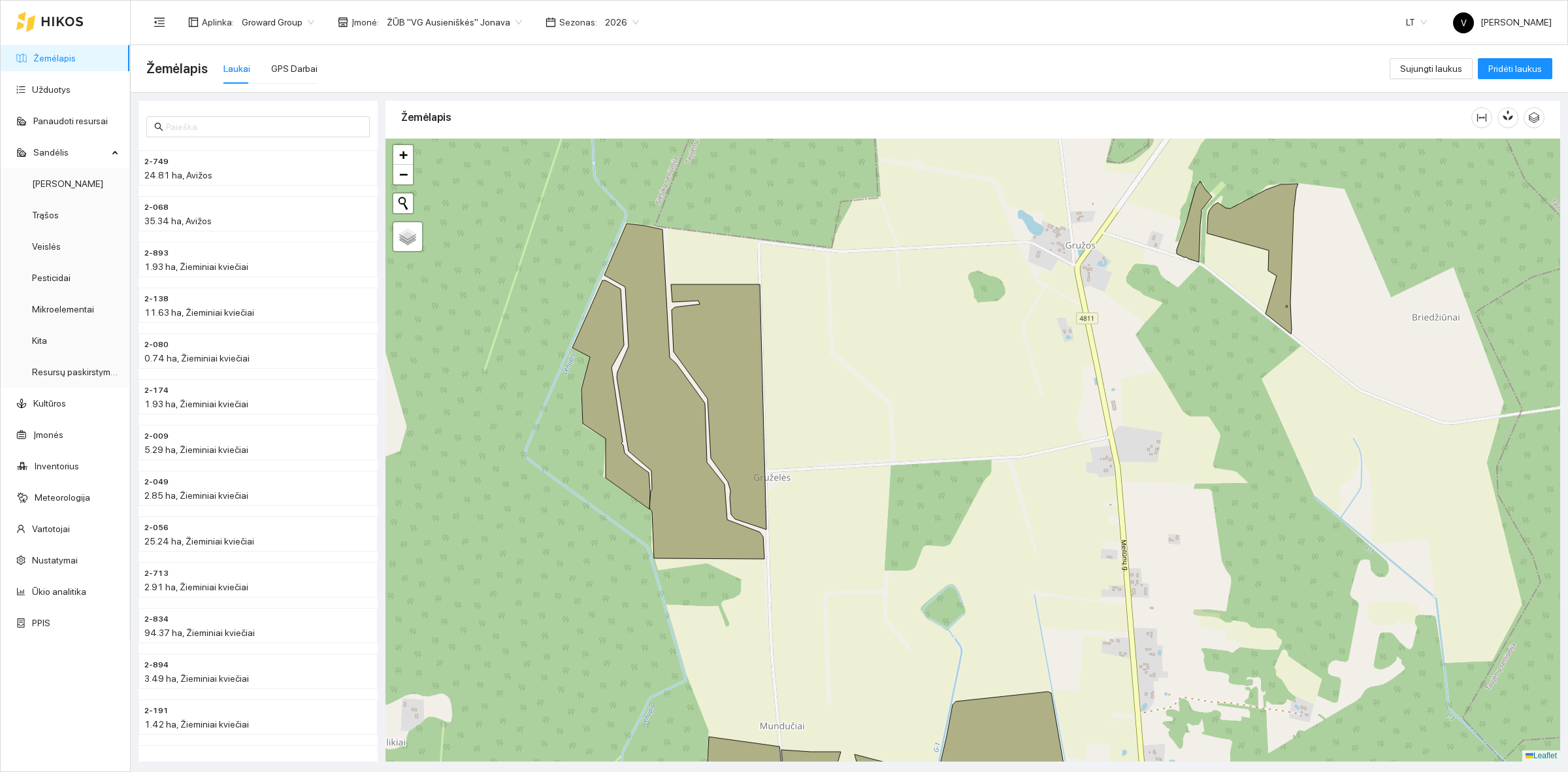
drag, startPoint x: 775, startPoint y: 389, endPoint x: 783, endPoint y: 385, distance: 8.9
click at [783, 385] on div at bounding box center [972, 450] width 1174 height 623
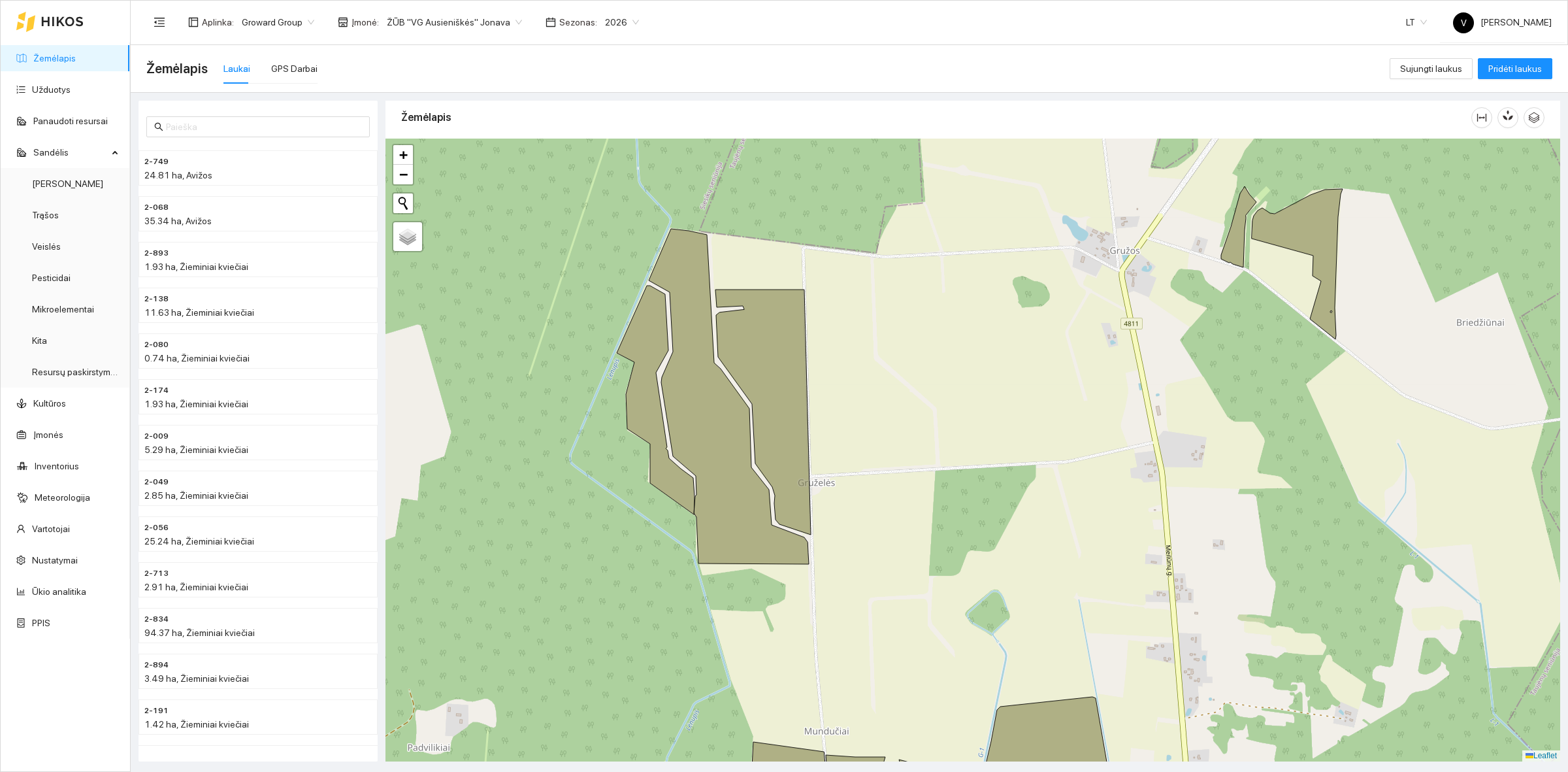
drag, startPoint x: 816, startPoint y: 360, endPoint x: 859, endPoint y: 364, distance: 43.2
click at [859, 364] on div at bounding box center [972, 450] width 1174 height 623
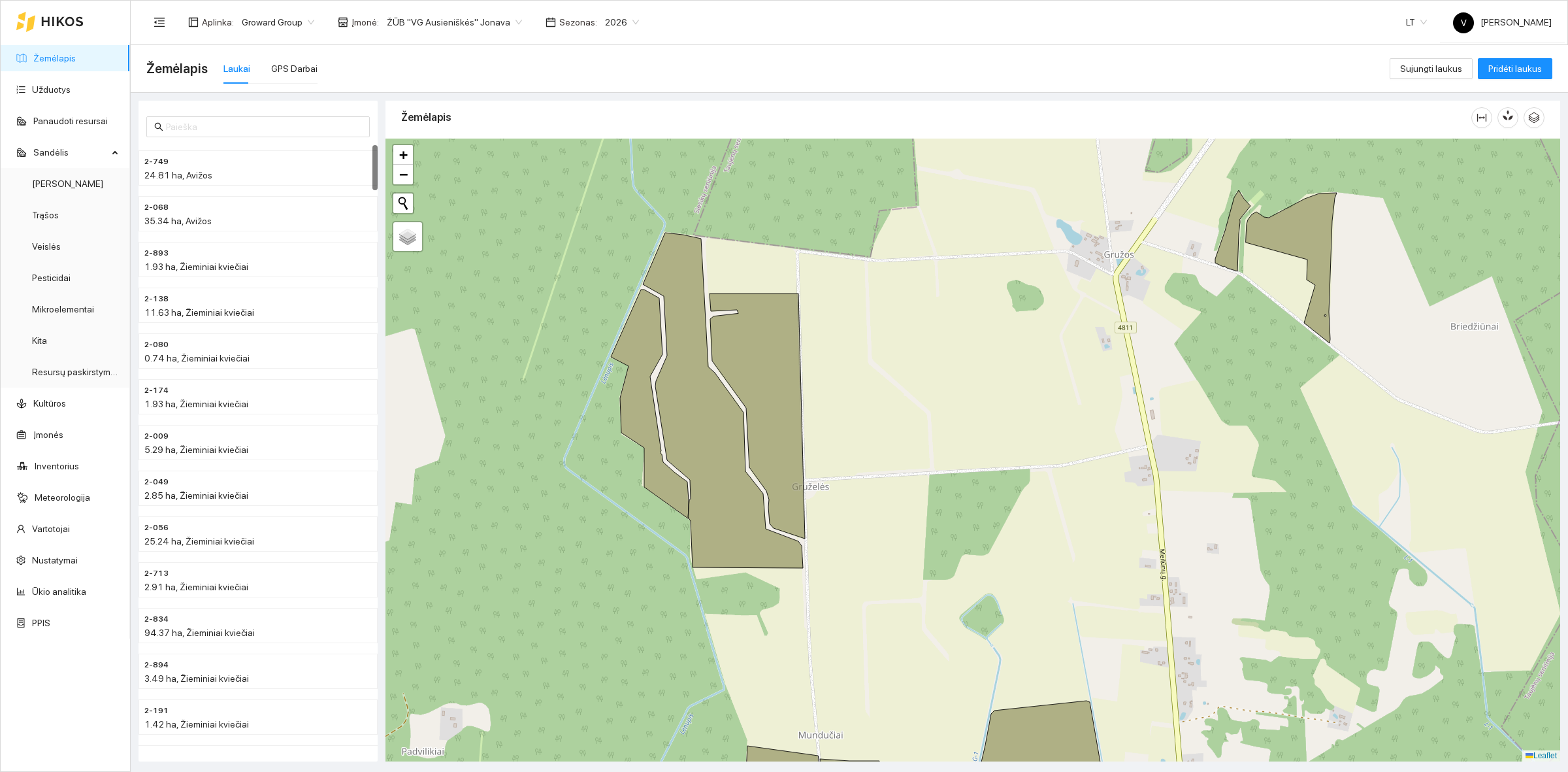
drag, startPoint x: 817, startPoint y: 420, endPoint x: 811, endPoint y: 426, distance: 8.5
click at [811, 426] on div at bounding box center [972, 450] width 1174 height 623
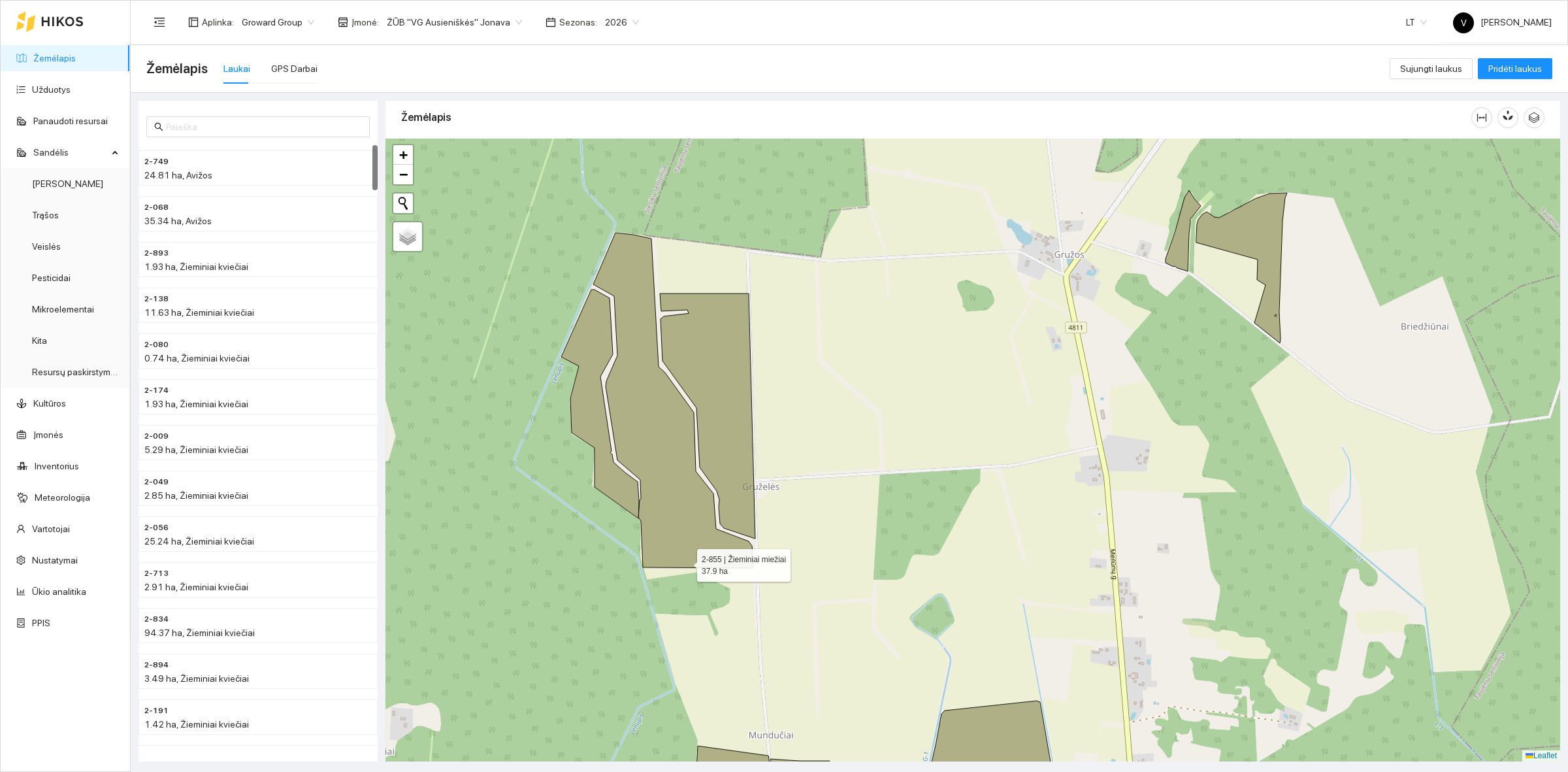
drag, startPoint x: 732, startPoint y: 565, endPoint x: 686, endPoint y: 562, distance: 46.1
click at [686, 562] on icon at bounding box center [673, 400] width 160 height 335
click at [47, 85] on link "Užduotys" at bounding box center [50, 89] width 38 height 10
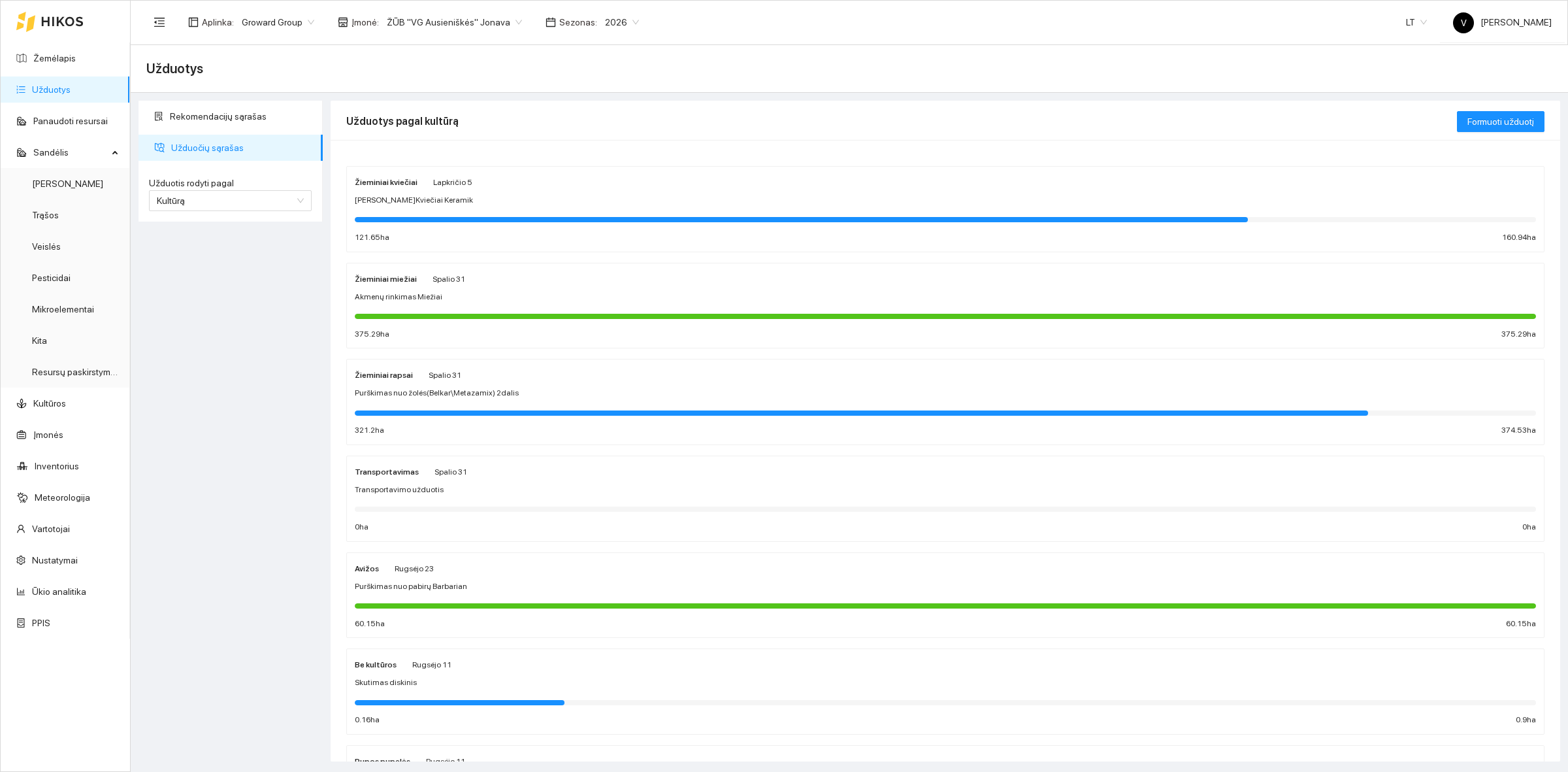
click at [395, 301] on span "Akmenų rinkimas Miežiai" at bounding box center [399, 296] width 88 height 12
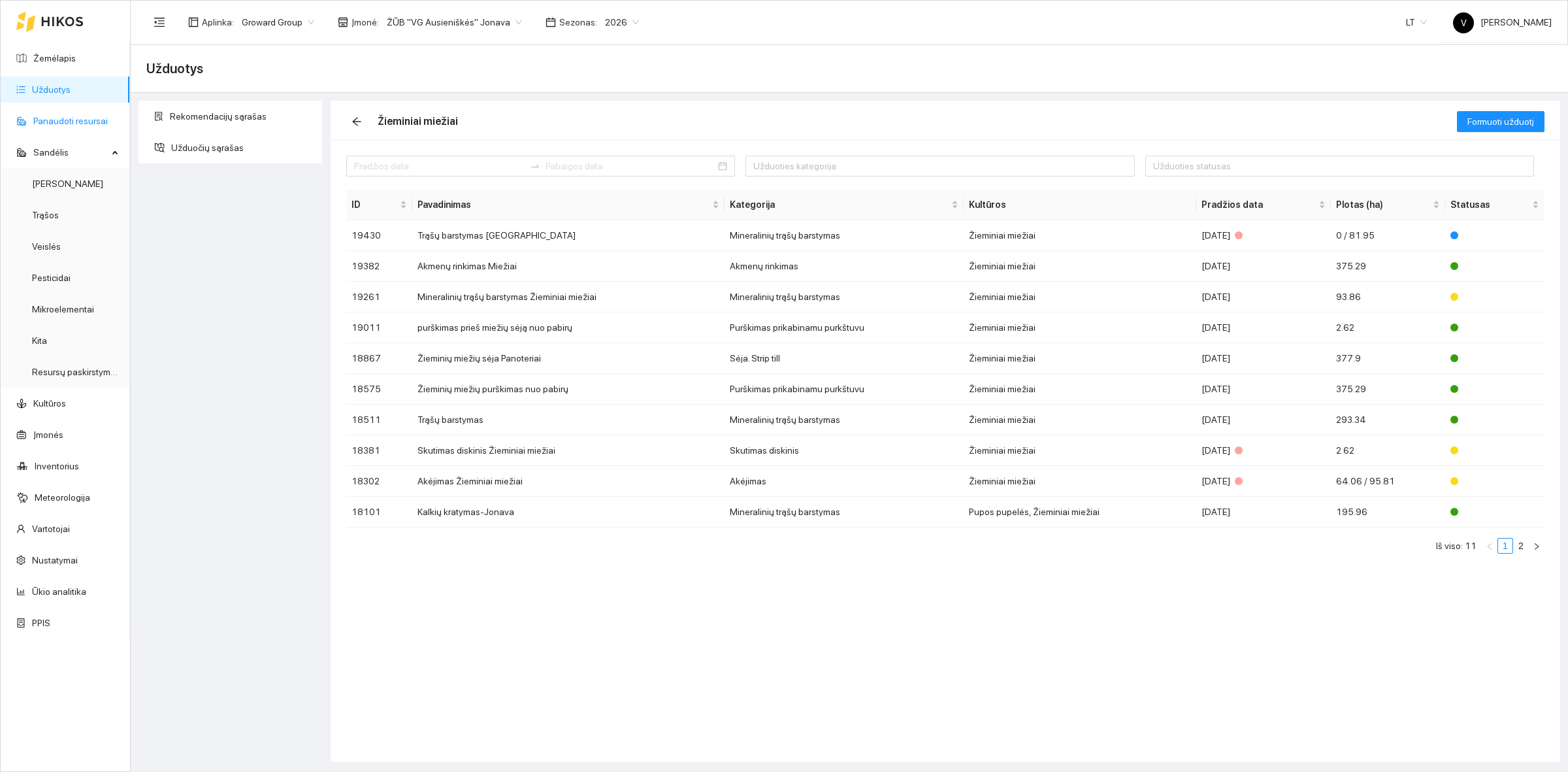
click at [61, 123] on link "Panaudoti resursai" at bounding box center [71, 120] width 74 height 10
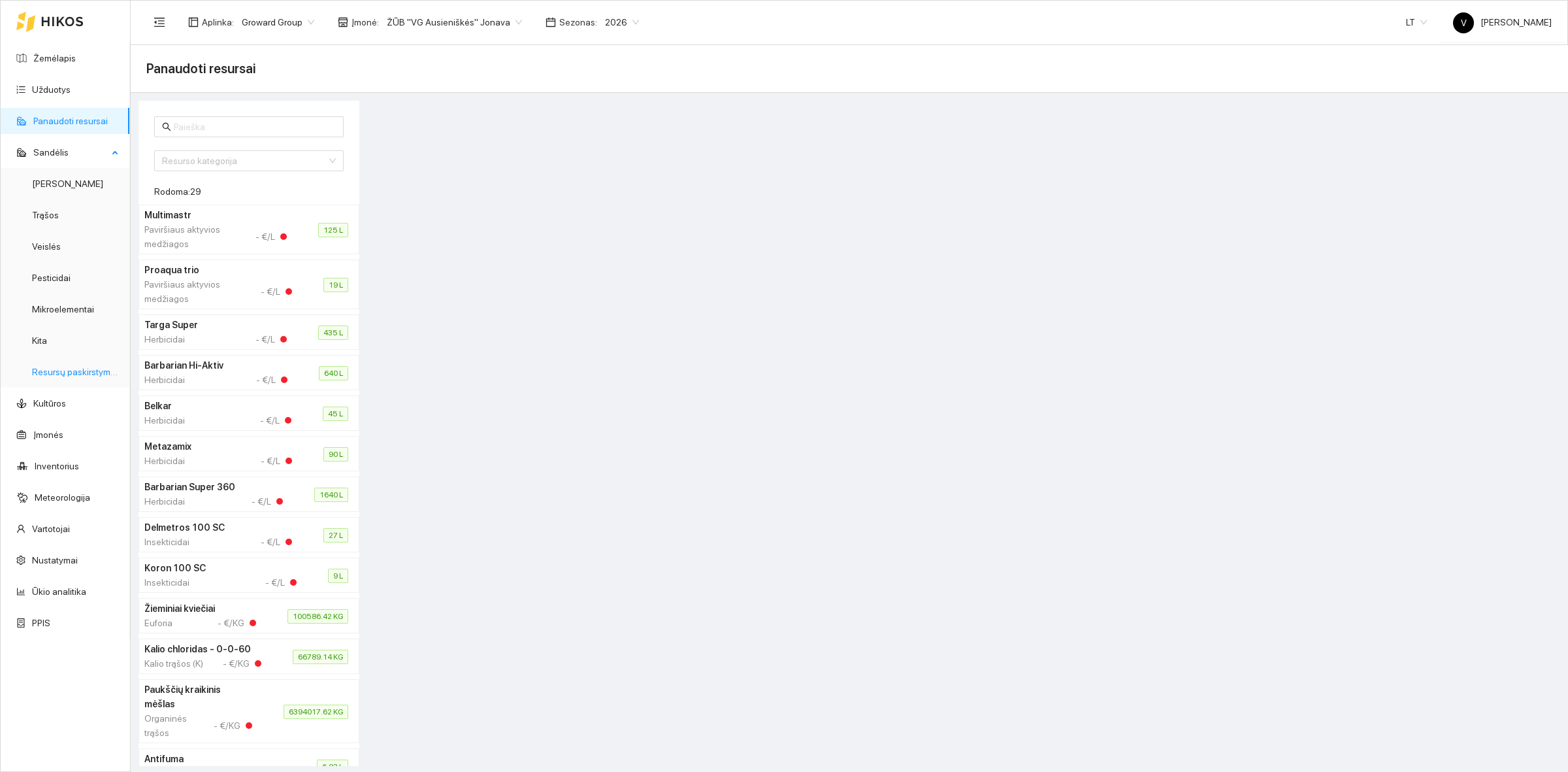
click at [88, 375] on link "Resursų paskirstymas" at bounding box center [75, 372] width 88 height 10
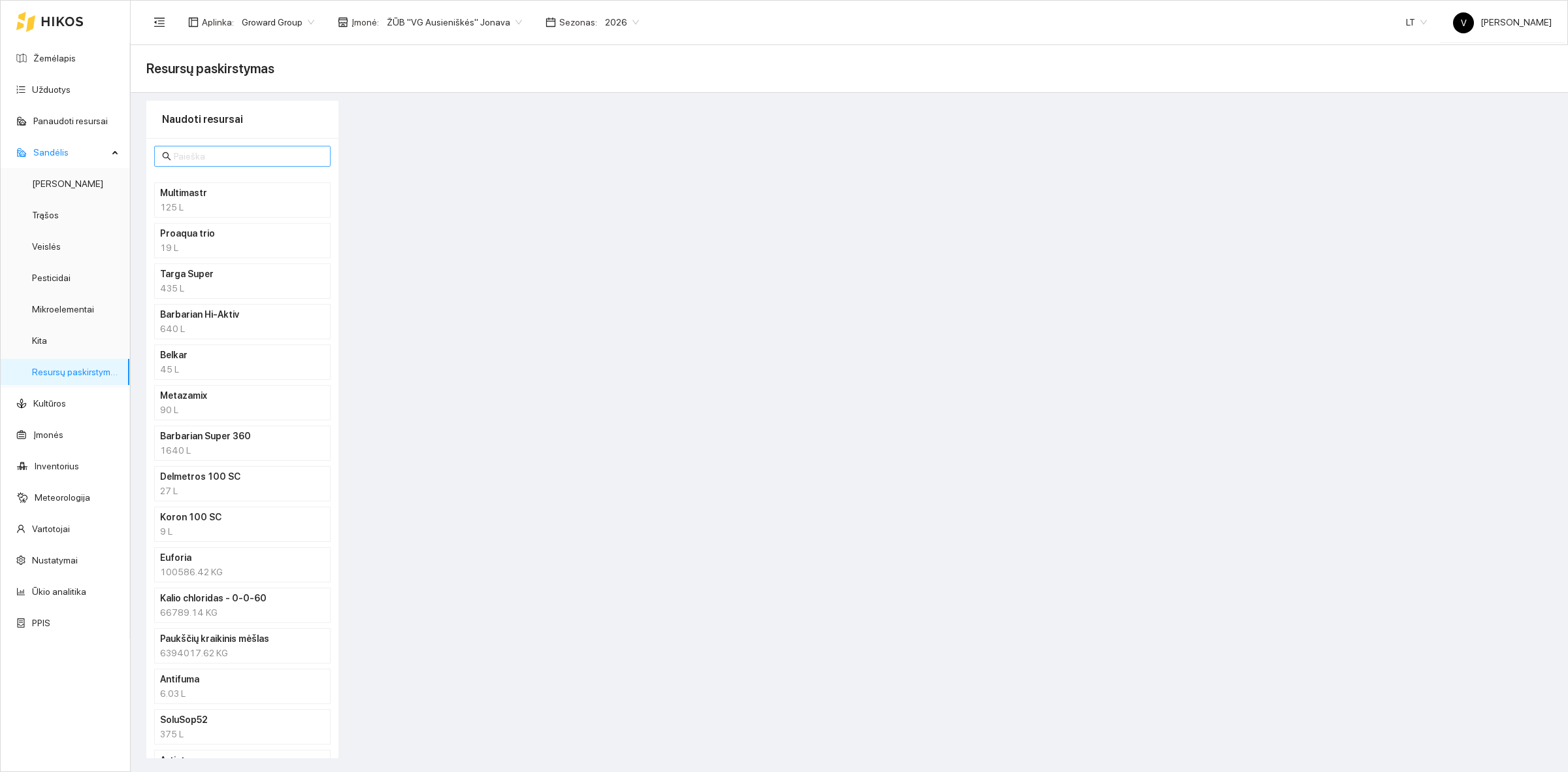
click at [217, 156] on input "text" at bounding box center [249, 156] width 149 height 14
click at [487, 14] on span "ŽŪB "VG Ausieniškės" Jonava" at bounding box center [453, 21] width 135 height 20
click at [485, 71] on div "UAB "Zujų paukštynas" Ukmerge" at bounding box center [449, 67] width 134 height 14
click at [69, 371] on link "Resursų paskirstymas" at bounding box center [75, 372] width 88 height 10
click at [190, 155] on input "text" at bounding box center [249, 156] width 149 height 14
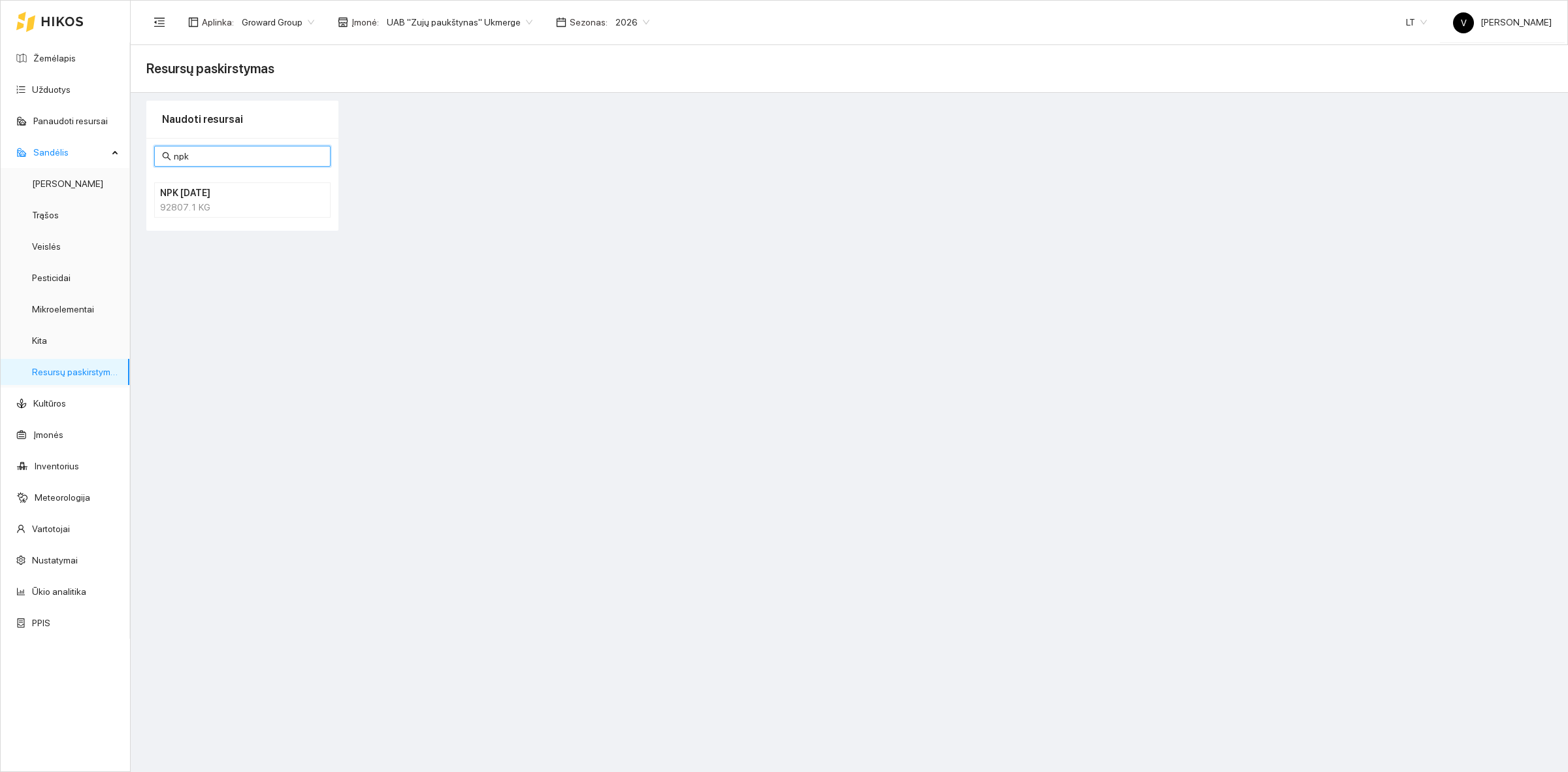
type input "npk"
click at [178, 200] on div "92807.1 KG" at bounding box center [242, 207] width 165 height 14
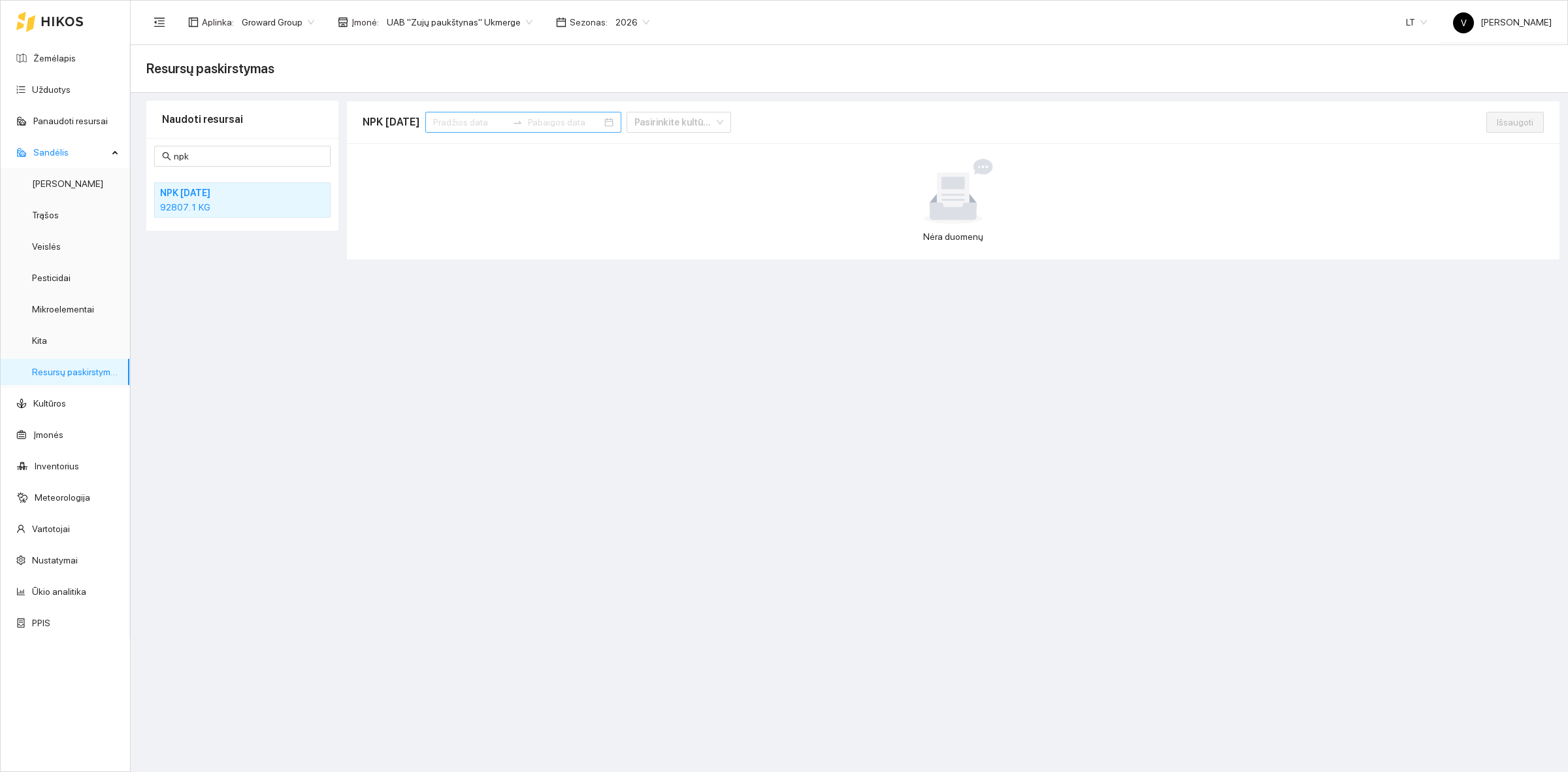
click at [467, 119] on input at bounding box center [469, 121] width 74 height 14
click at [465, 152] on span "button" at bounding box center [466, 154] width 7 height 7
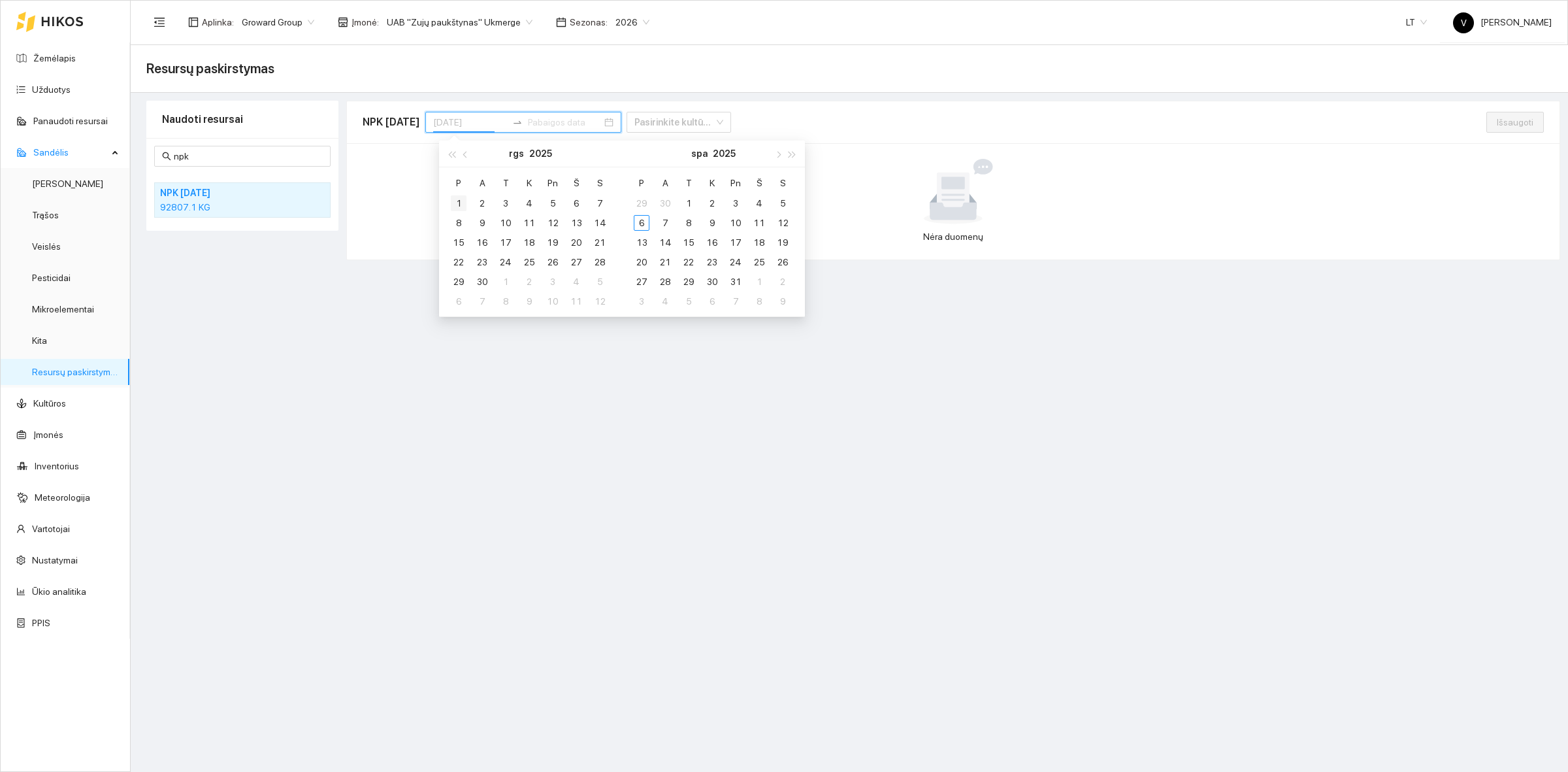
type input "[DATE]"
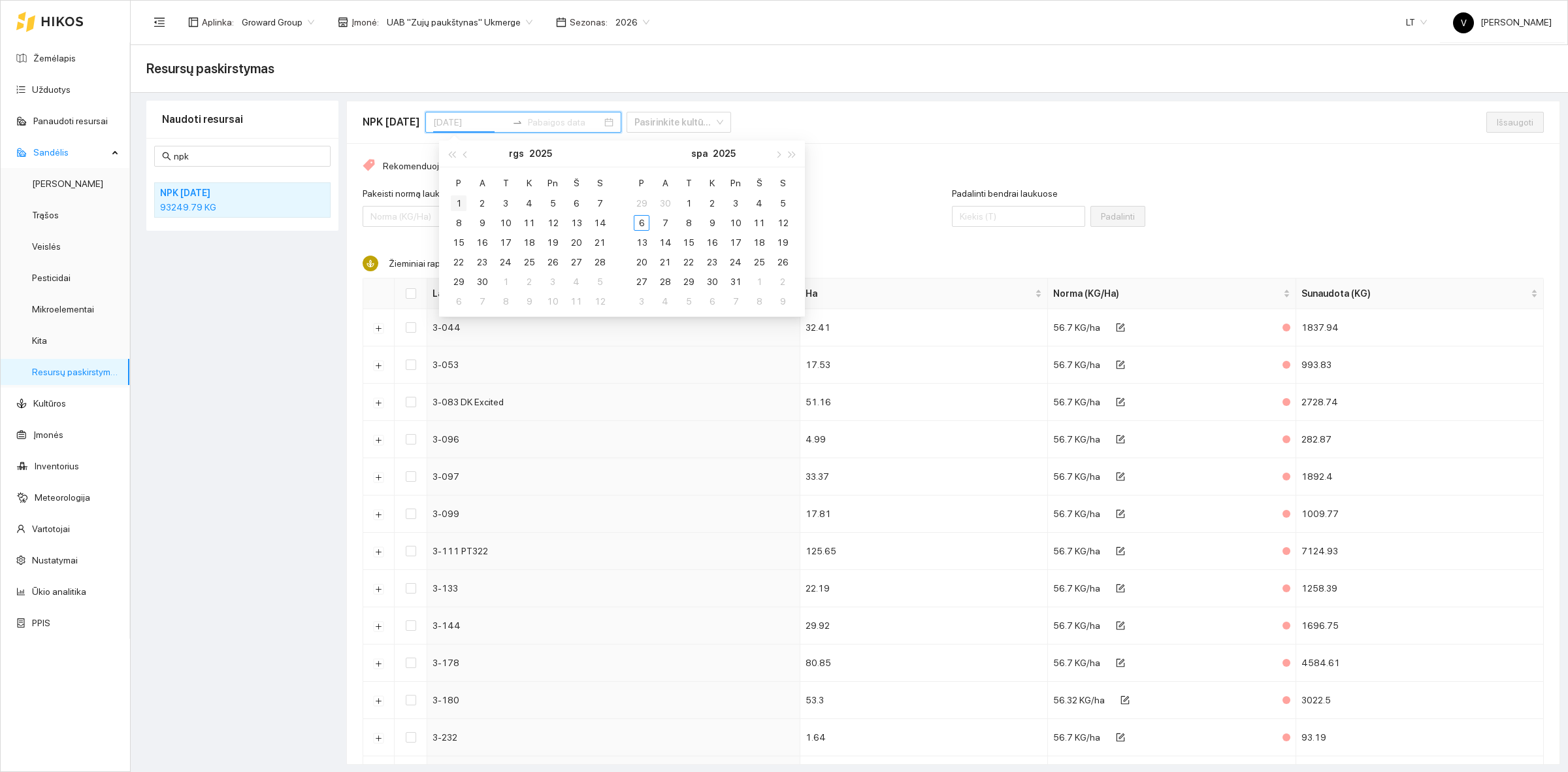
click at [451, 200] on div "1" at bounding box center [458, 203] width 16 height 16
type input "[DATE]"
click at [479, 281] on div "30" at bounding box center [481, 281] width 16 height 16
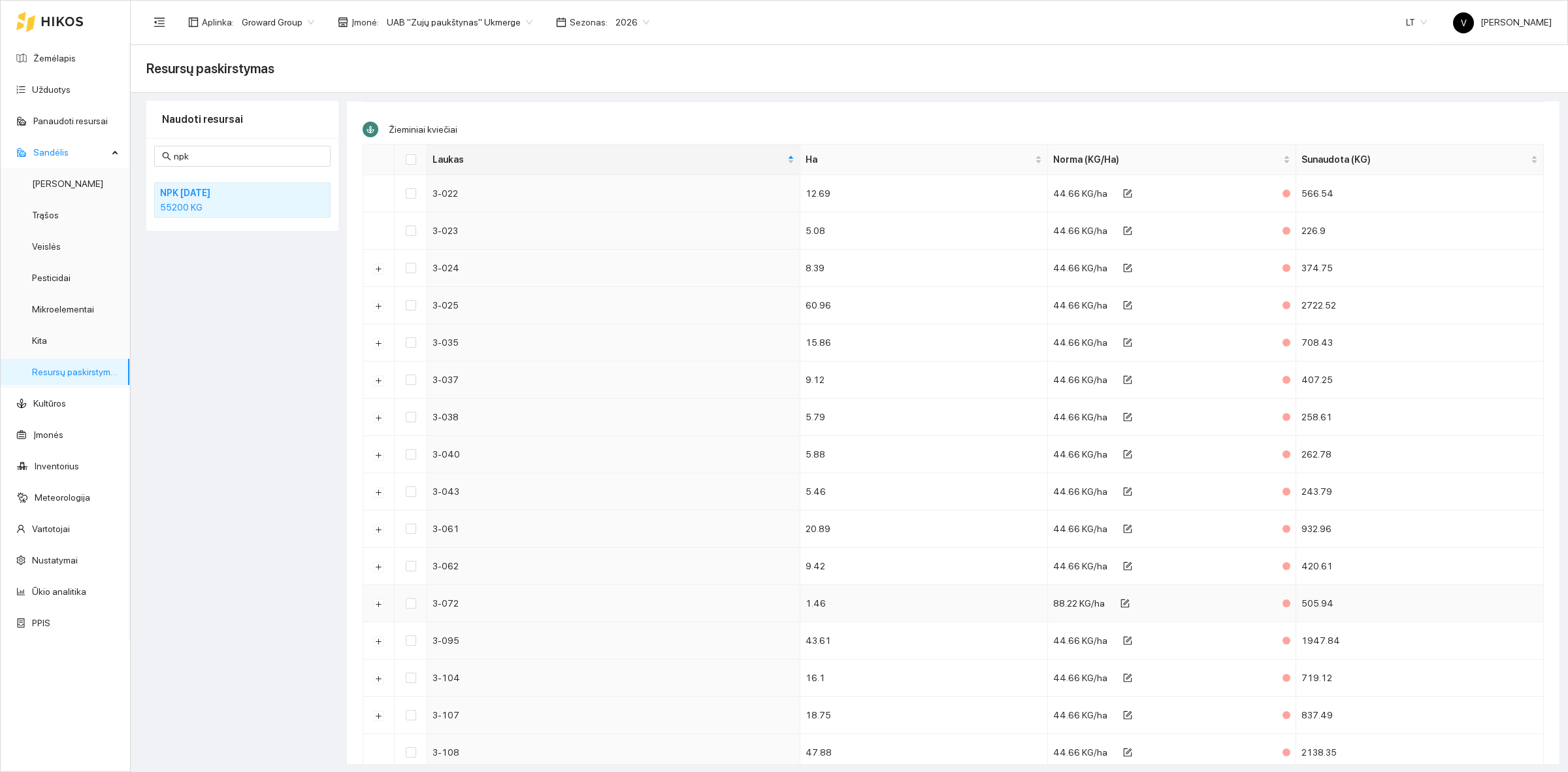
scroll to position [2629, 0]
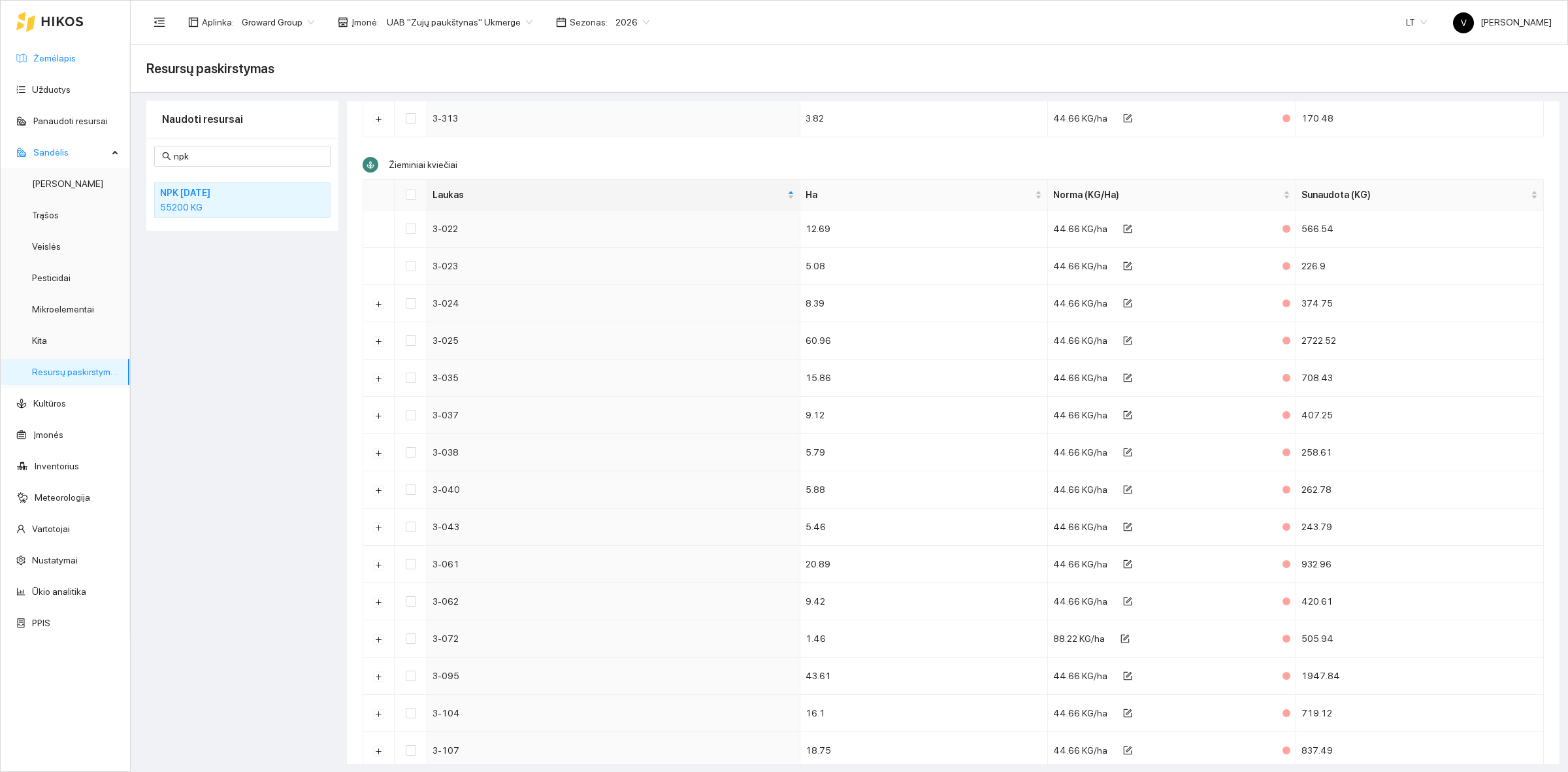
click at [65, 53] on link "Žemėlapis" at bounding box center [55, 58] width 43 height 10
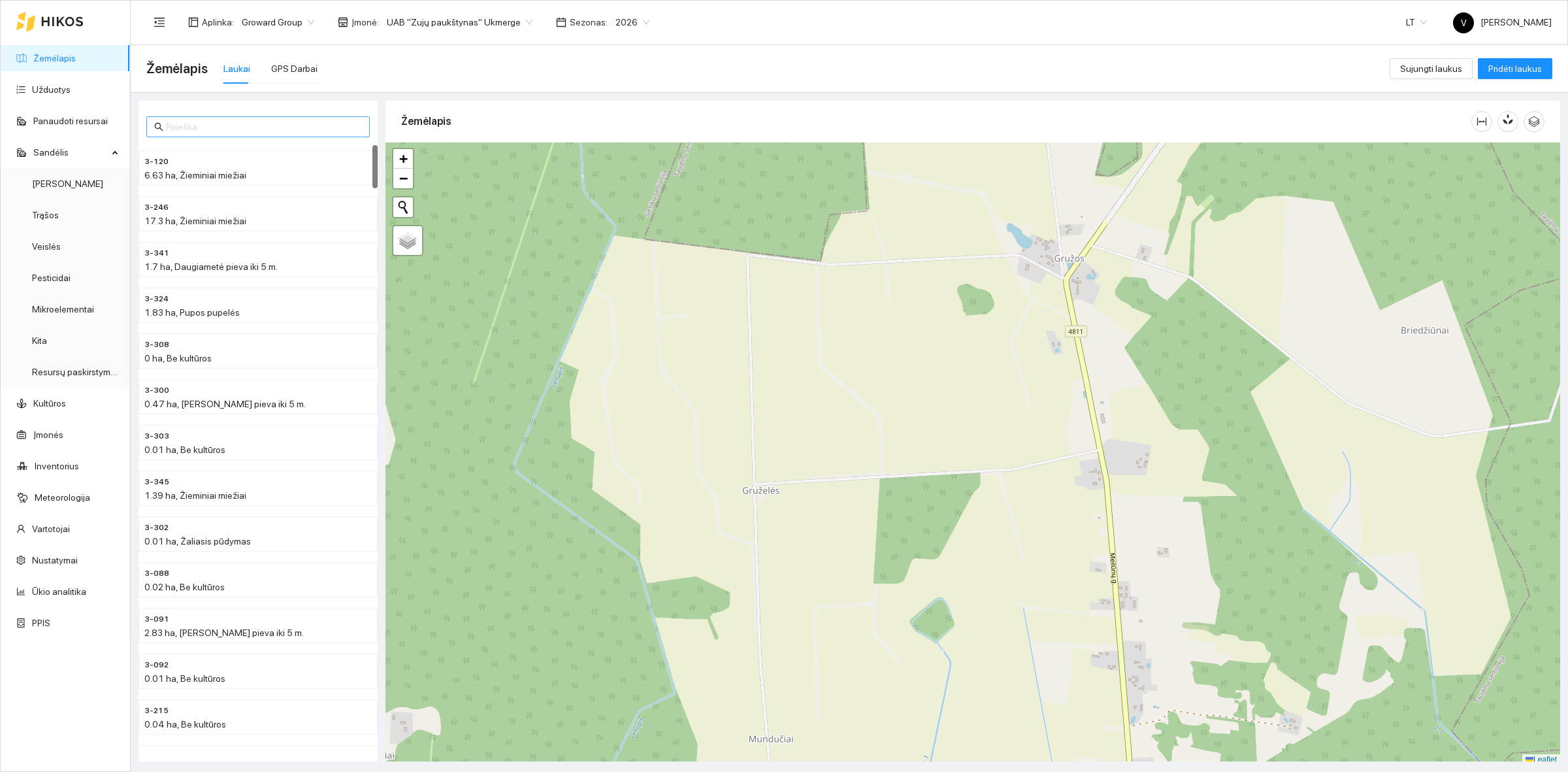
click at [216, 122] on input "text" at bounding box center [264, 126] width 196 height 14
type input "3-333"
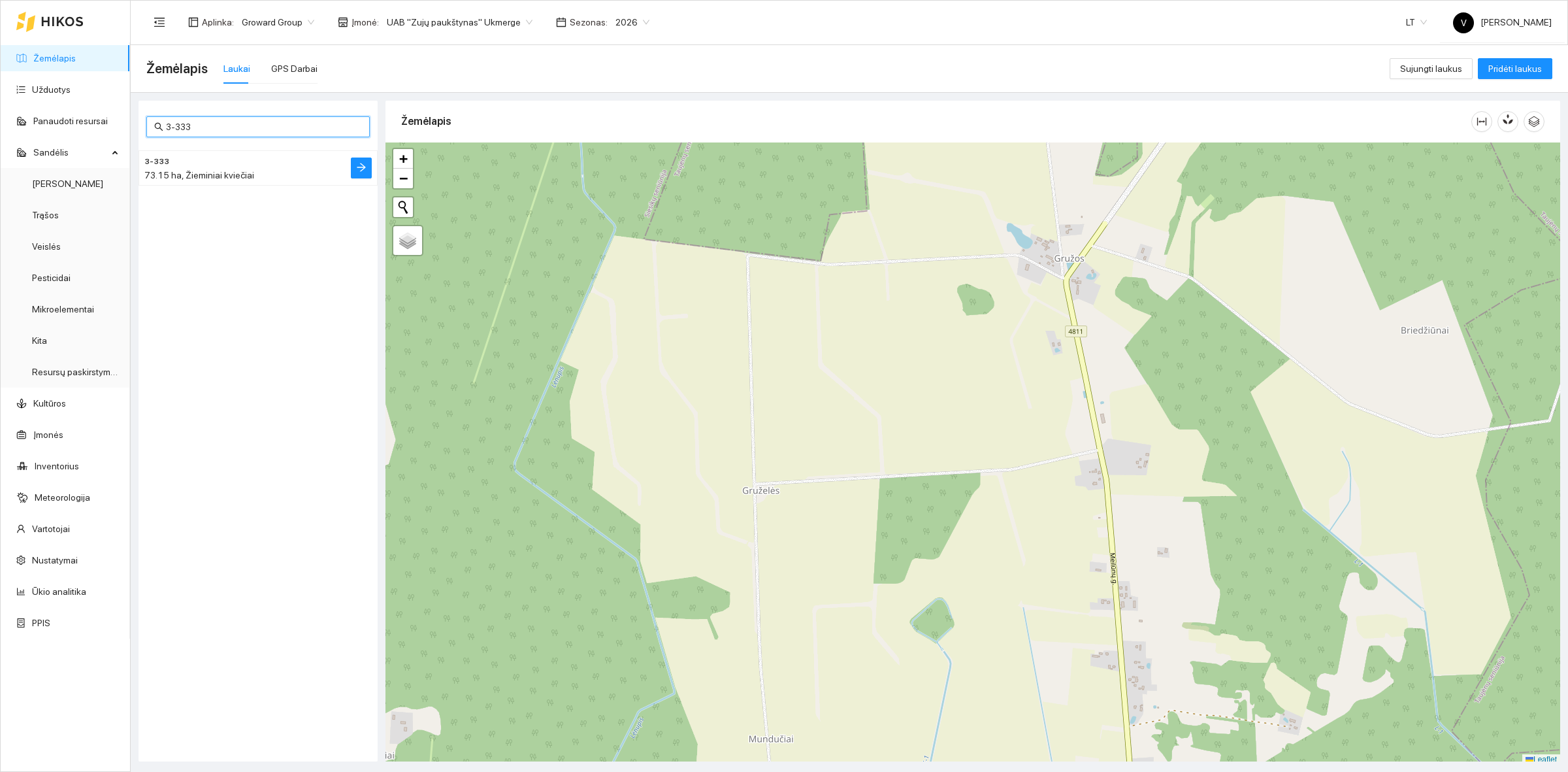
click at [168, 173] on span "73.15 ha, Žieminiai kviečiai" at bounding box center [199, 174] width 110 height 10
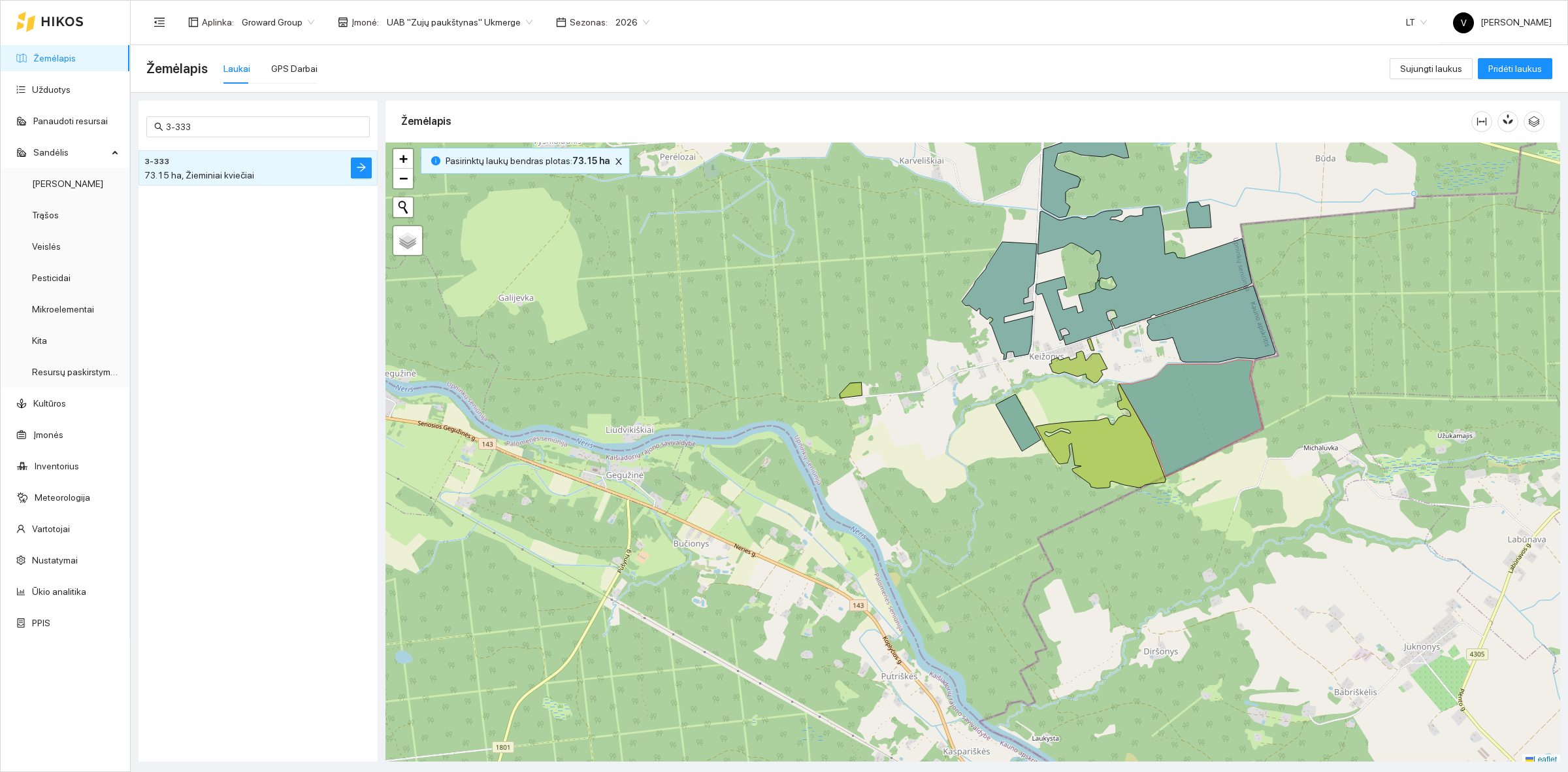
scroll to position [4, 0]
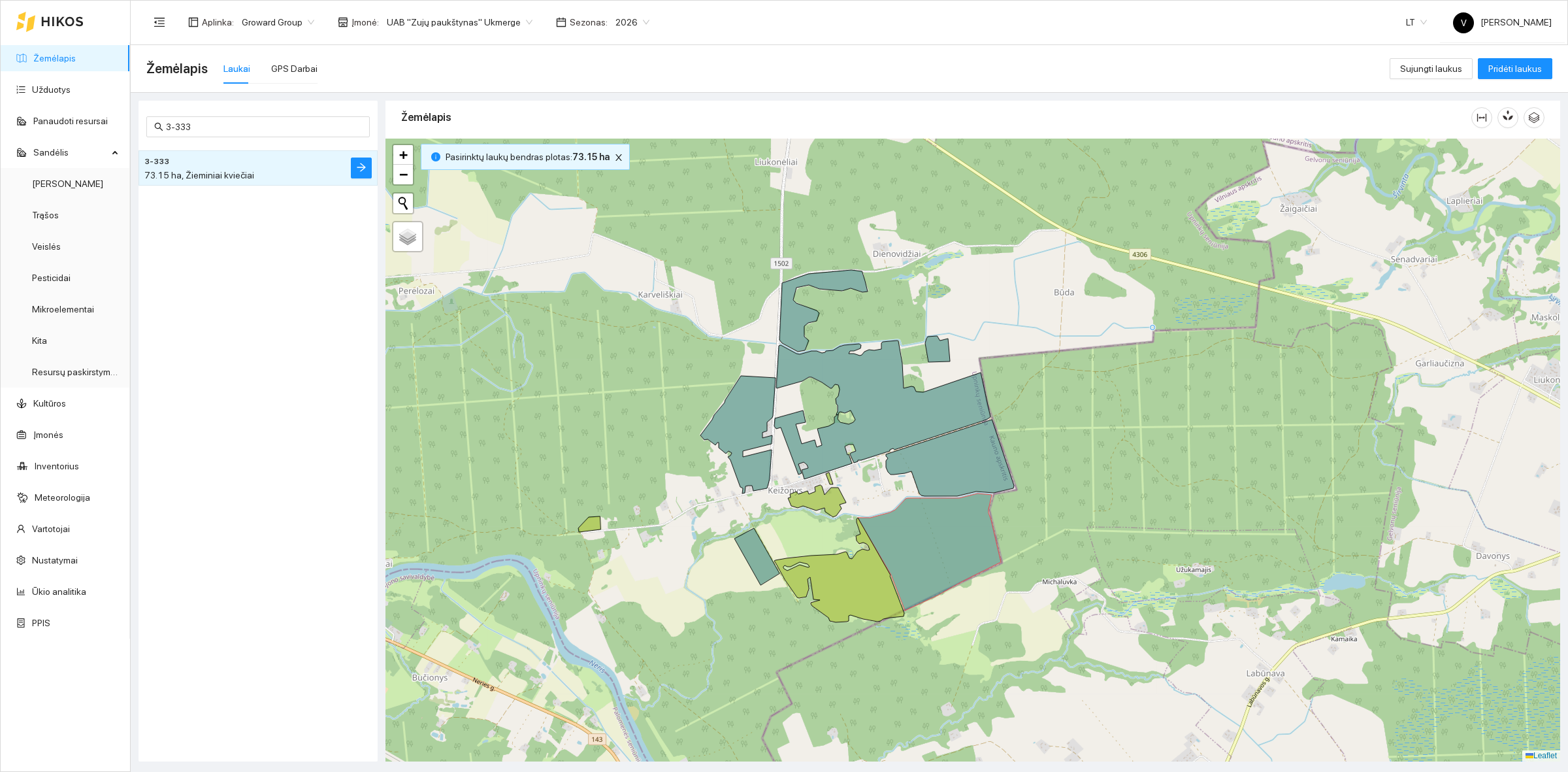
drag, startPoint x: 1277, startPoint y: 498, endPoint x: 1004, endPoint y: 647, distance: 311.0
click at [1004, 647] on div at bounding box center [972, 450] width 1174 height 623
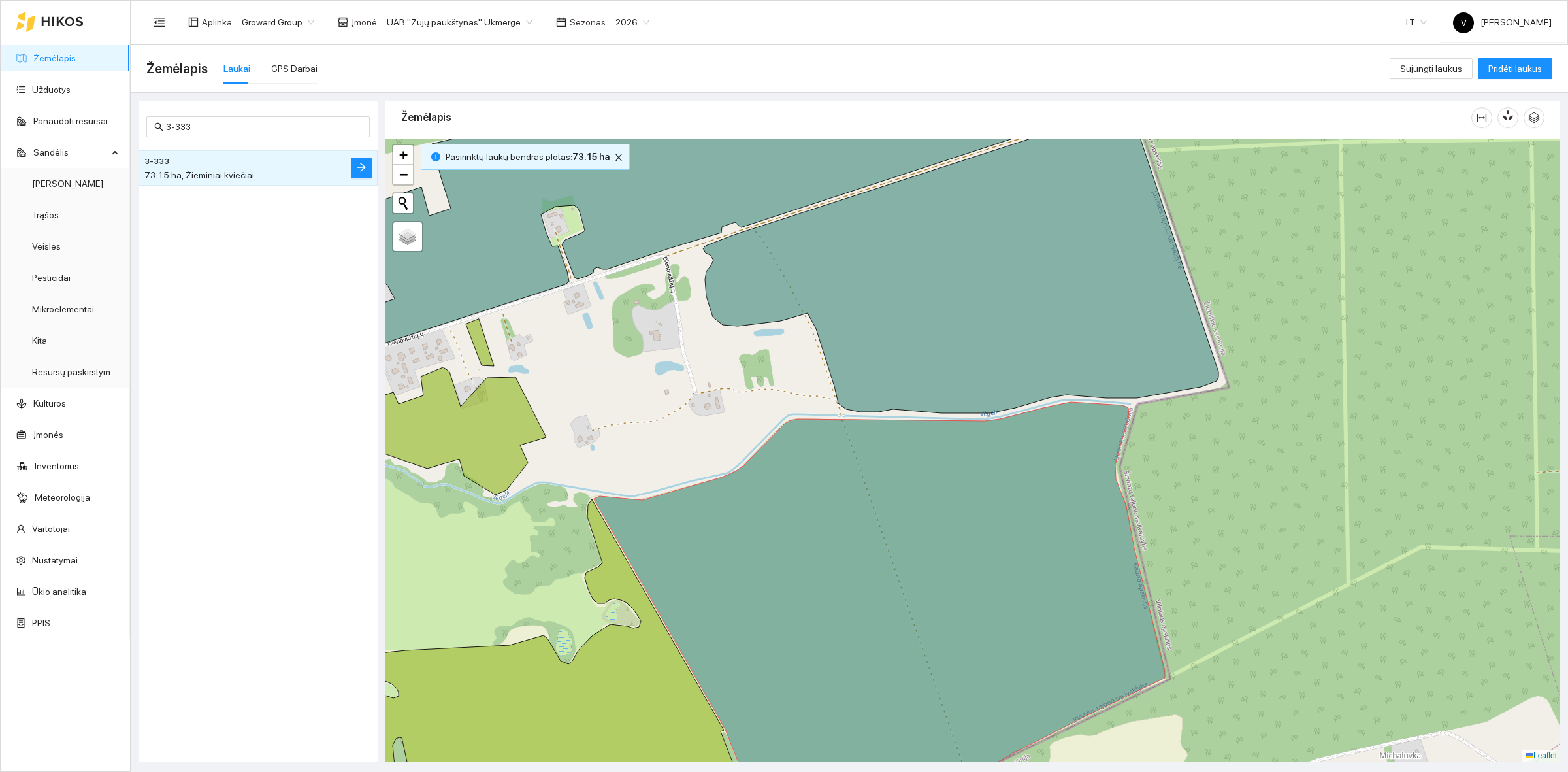
drag, startPoint x: 1181, startPoint y: 526, endPoint x: 1191, endPoint y: 497, distance: 30.7
click at [1191, 497] on div at bounding box center [972, 450] width 1174 height 623
click at [62, 95] on link "Užduotys" at bounding box center [50, 89] width 38 height 10
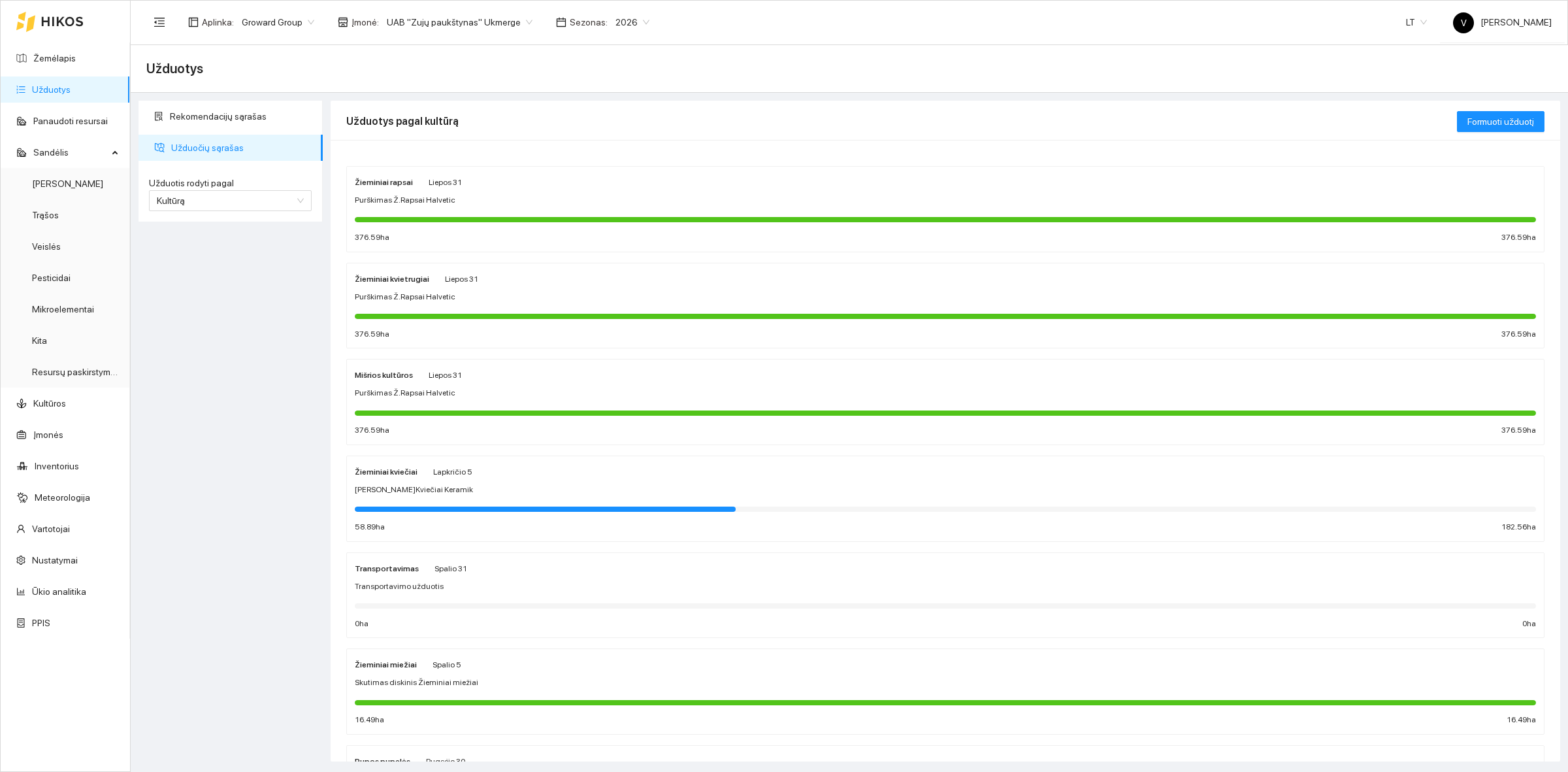
click at [386, 481] on div "Žieminiai kviečiai [DATE] Sėja Ž.Kviečiai Keramik 58.89 ha 182.56 ha" at bounding box center [945, 498] width 1181 height 69
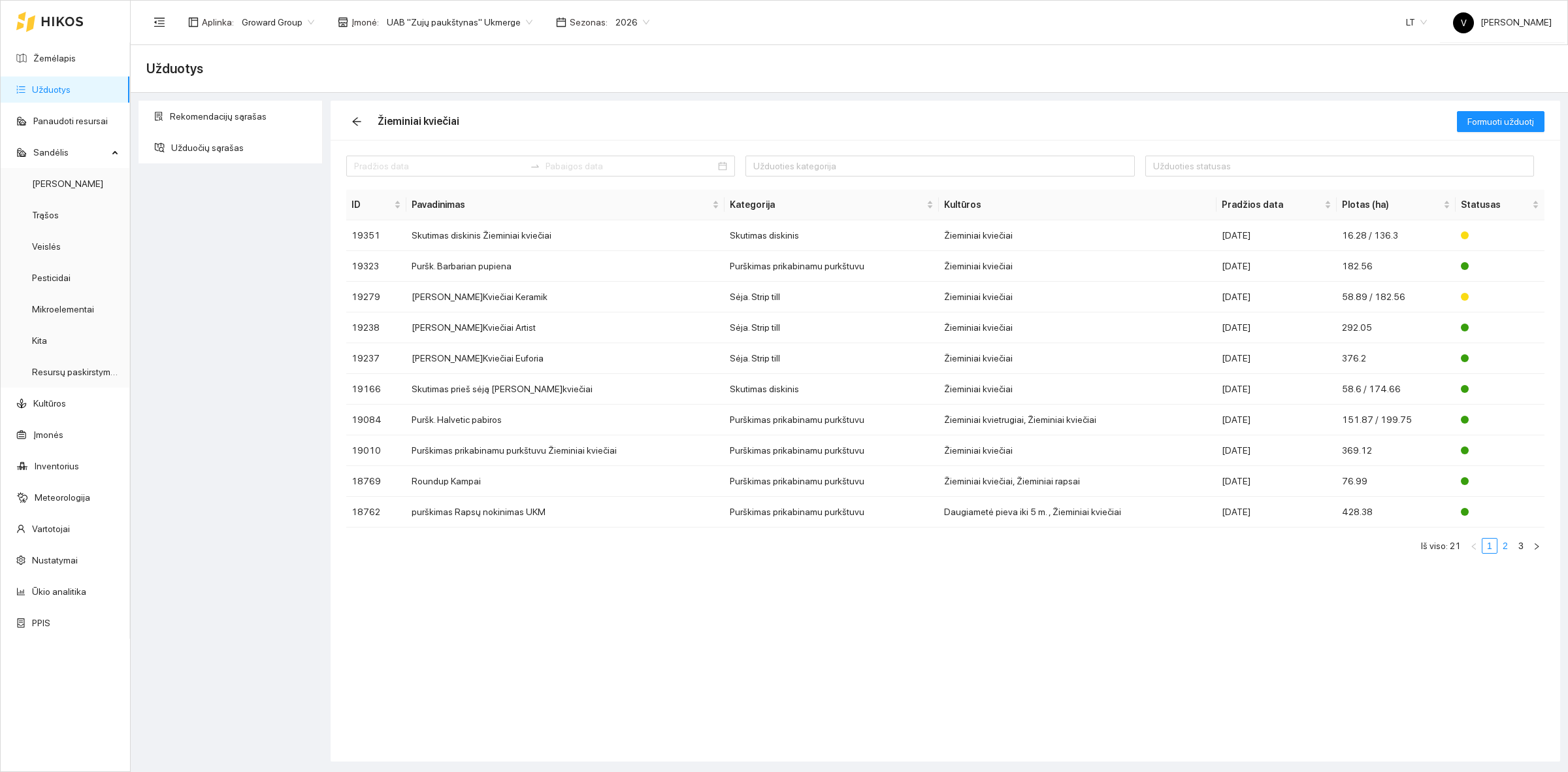
click at [1506, 548] on link "2" at bounding box center [1505, 545] width 14 height 14
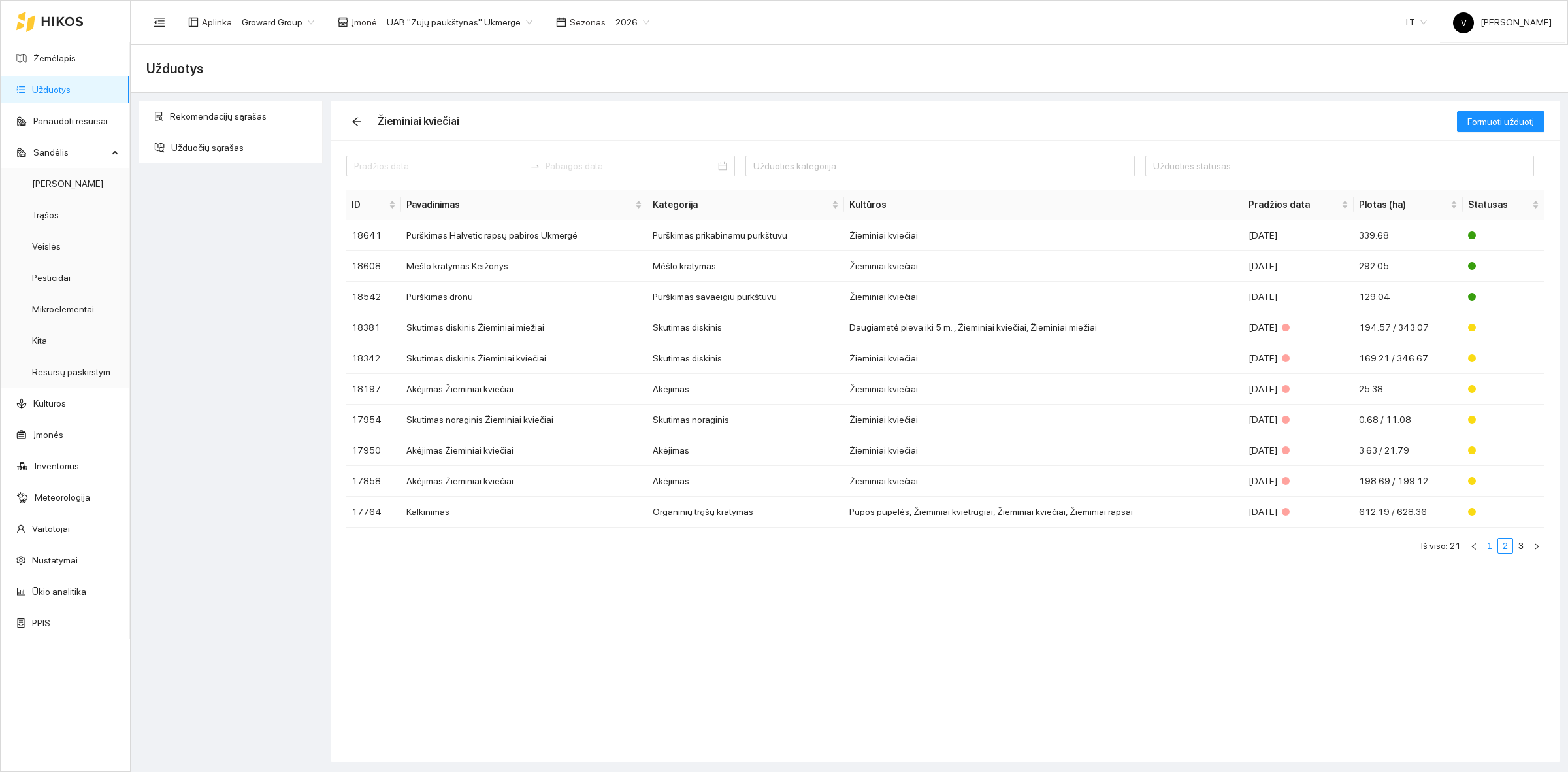
click at [1486, 548] on link "1" at bounding box center [1489, 545] width 14 height 14
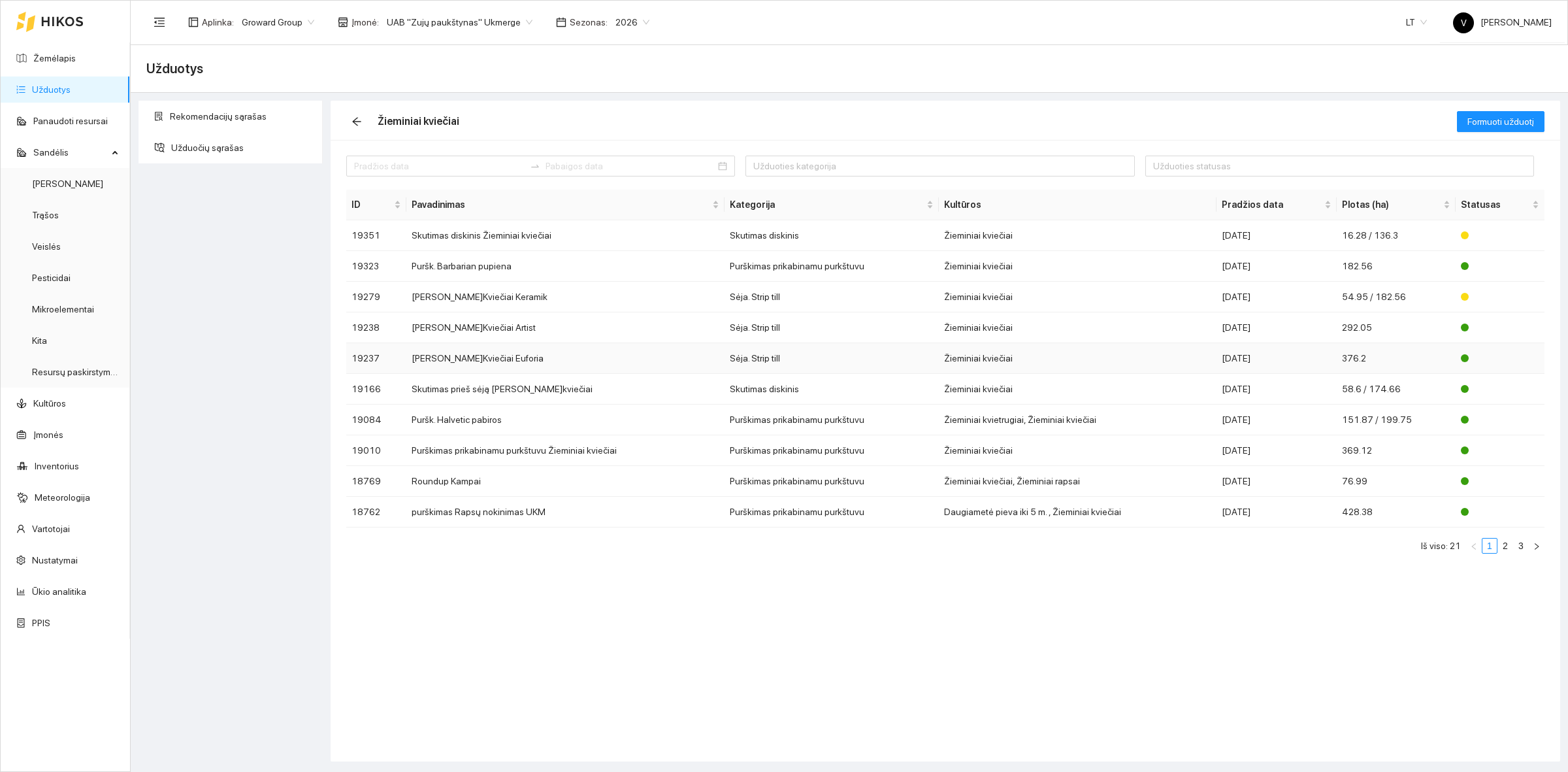
click at [490, 350] on td "[PERSON_NAME]Kviečiai Euforia" at bounding box center [565, 358] width 318 height 31
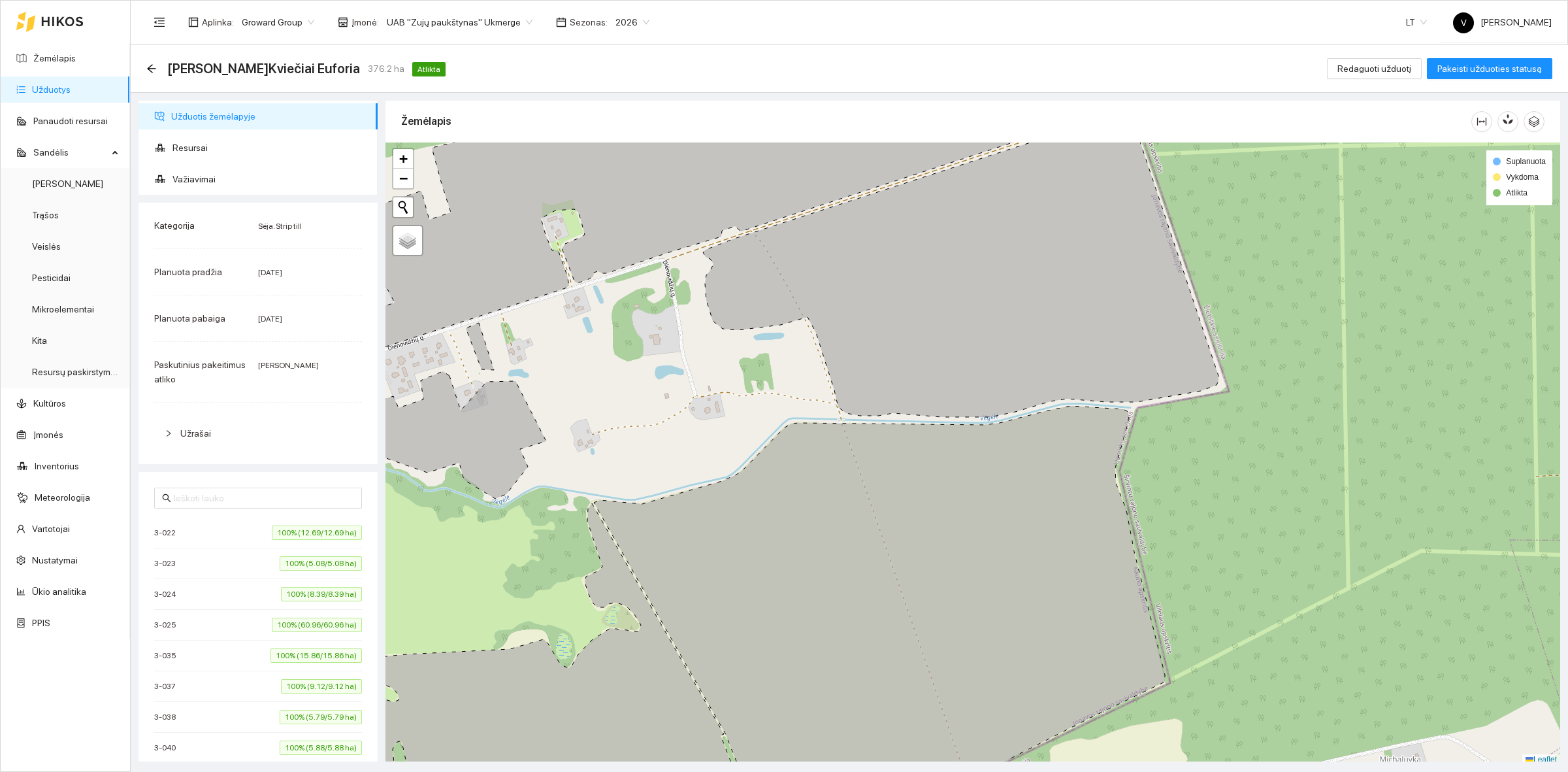
scroll to position [4, 0]
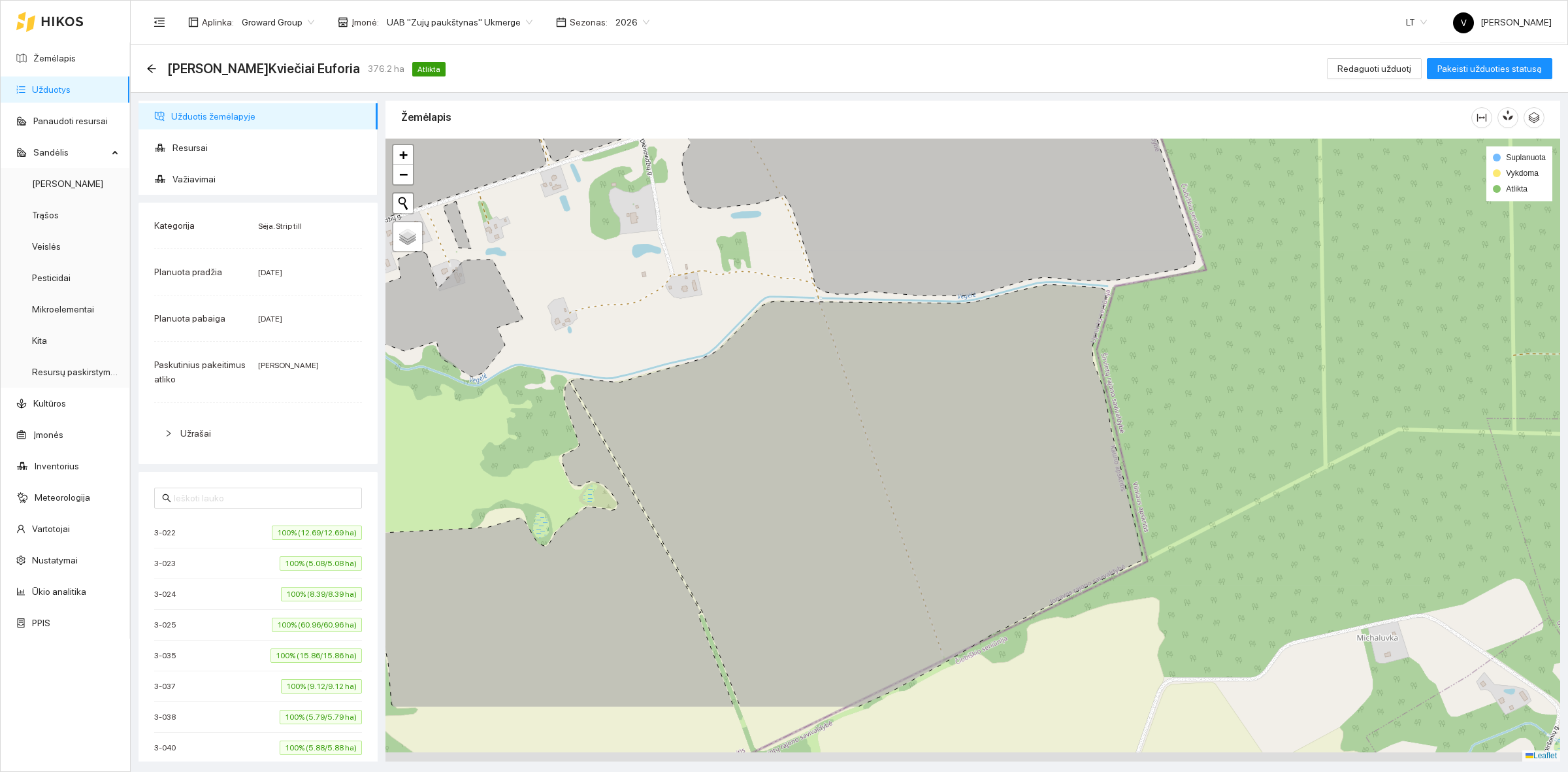
drag, startPoint x: 775, startPoint y: 468, endPoint x: 752, endPoint y: 355, distance: 115.3
click at [752, 355] on icon at bounding box center [856, 495] width 571 height 424
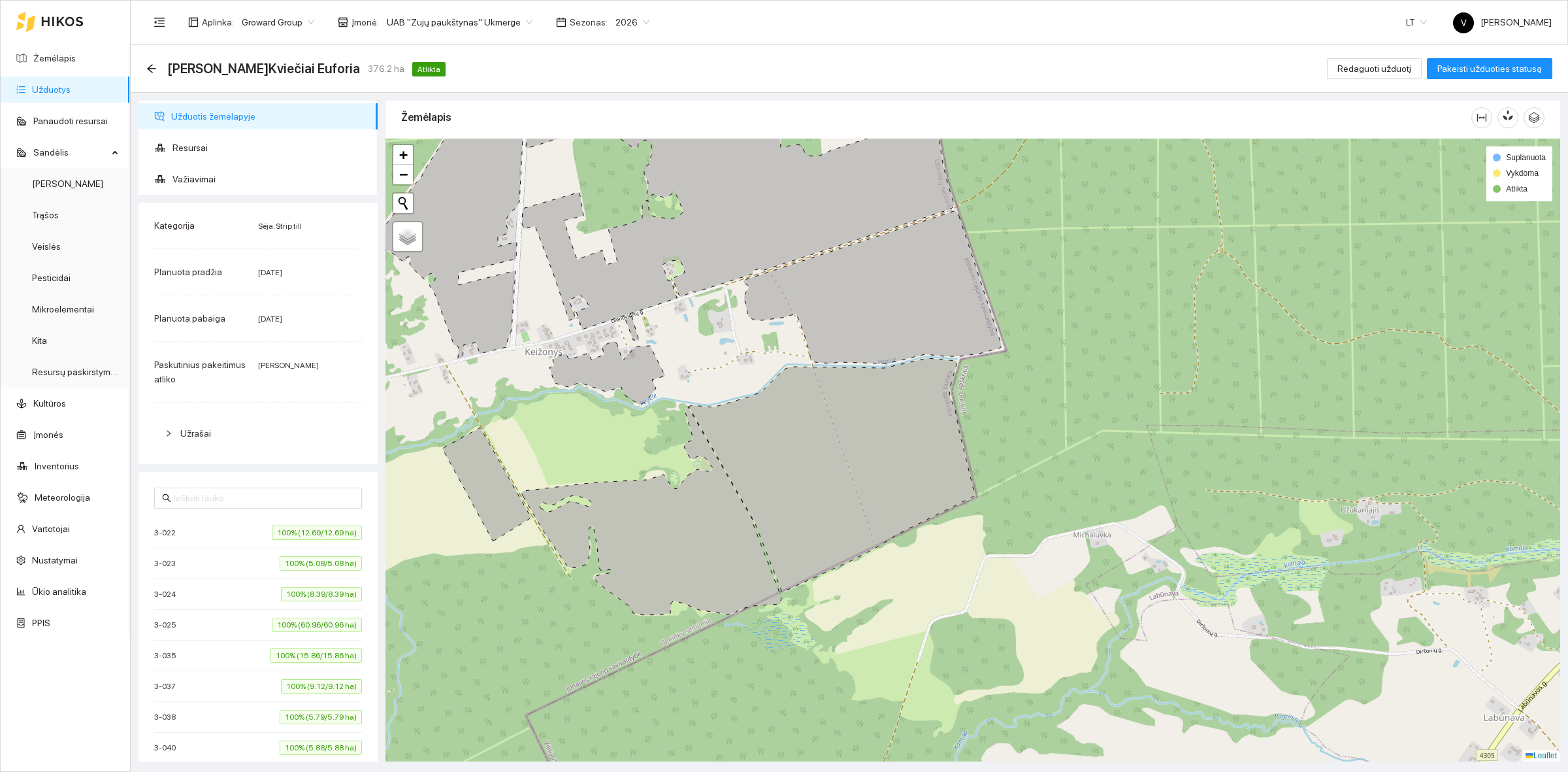
drag, startPoint x: 1081, startPoint y: 438, endPoint x: 1094, endPoint y: 438, distance: 13.0
click at [1094, 438] on div at bounding box center [972, 450] width 1174 height 623
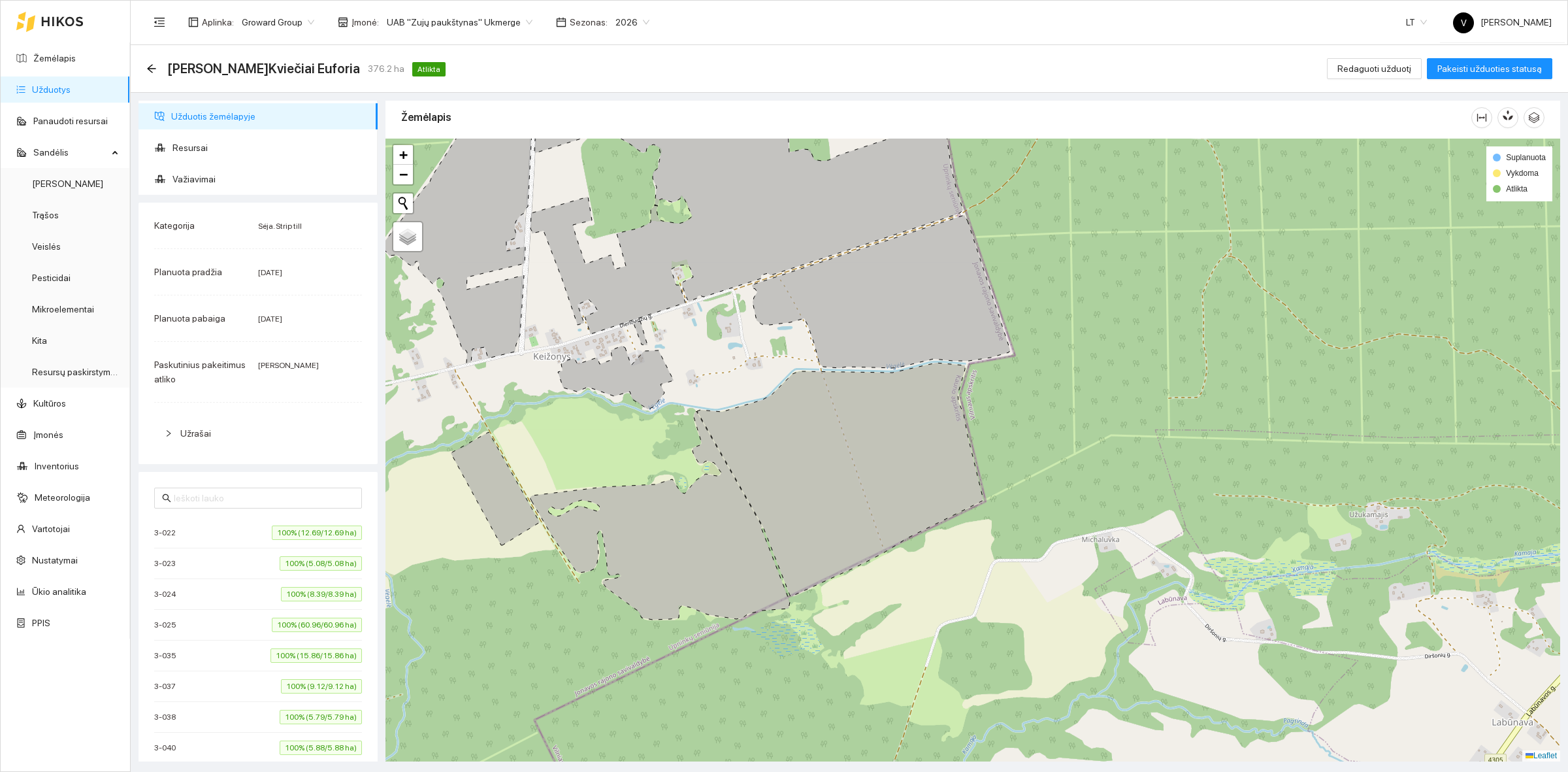
drag, startPoint x: 811, startPoint y: 440, endPoint x: 819, endPoint y: 444, distance: 8.9
click at [819, 444] on icon at bounding box center [840, 479] width 286 height 234
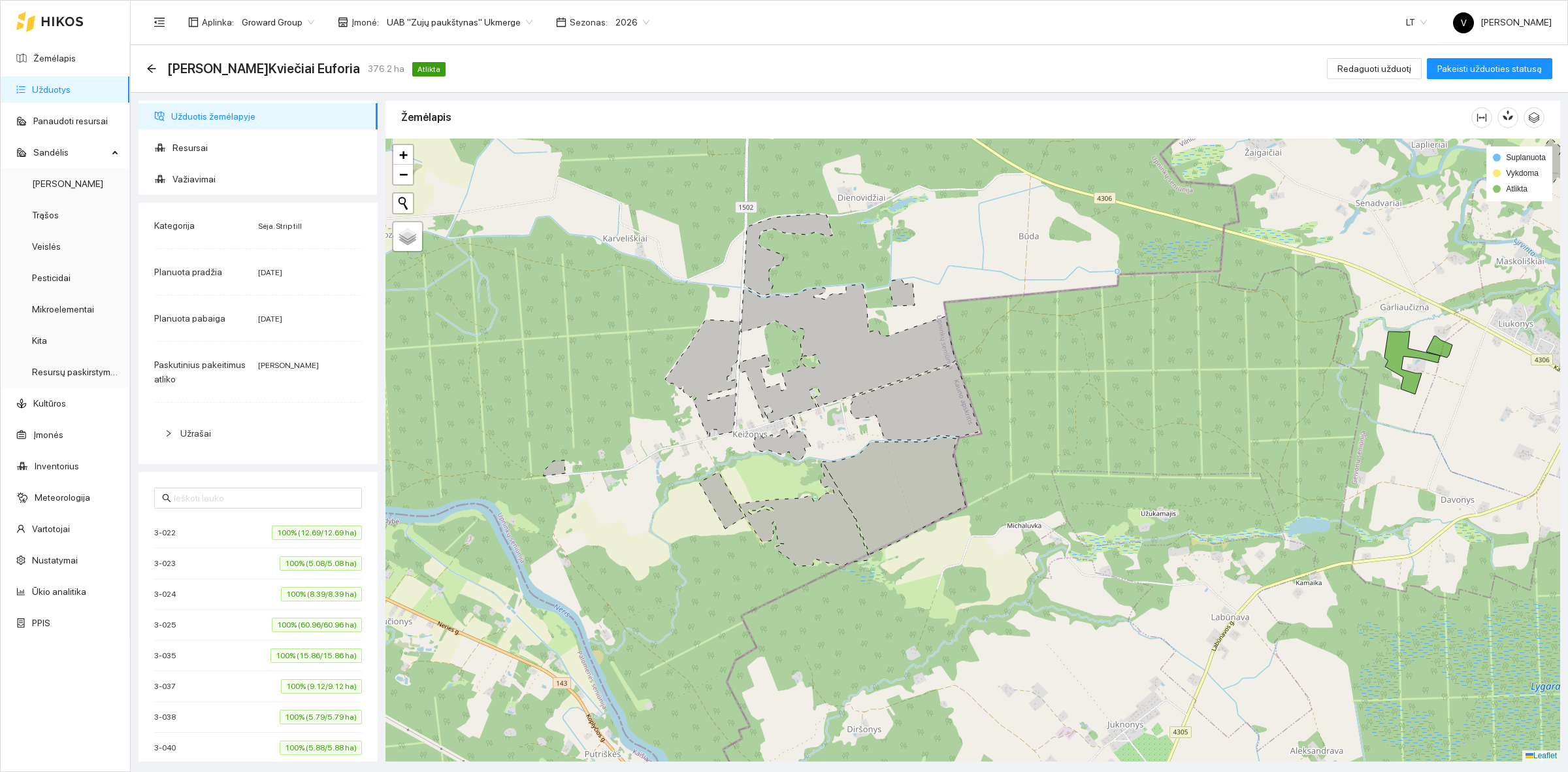
drag, startPoint x: 939, startPoint y: 454, endPoint x: 967, endPoint y: 472, distance: 33.3
click at [967, 472] on div at bounding box center [972, 450] width 1174 height 623
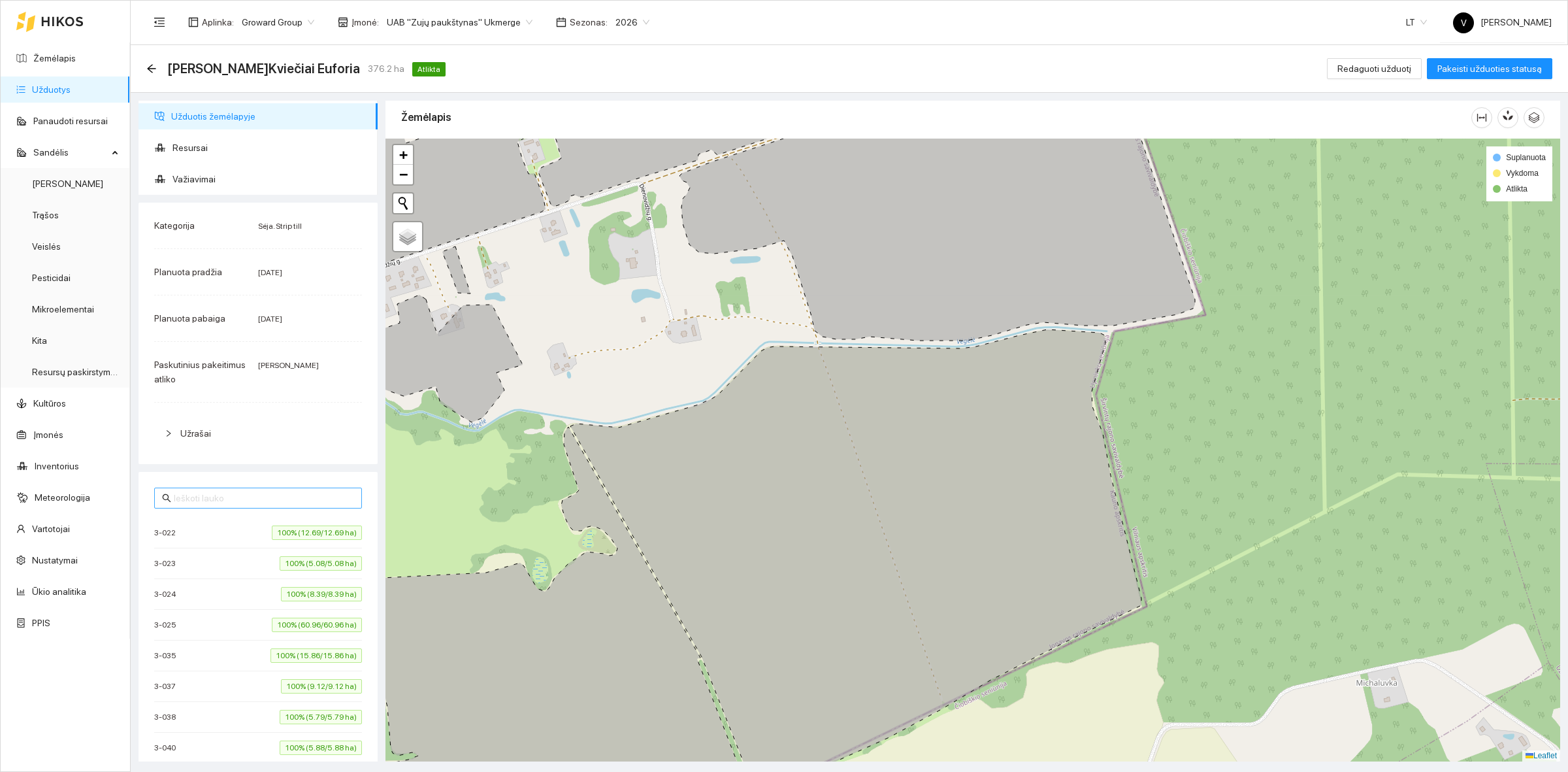
click at [188, 494] on input "text" at bounding box center [264, 497] width 181 height 14
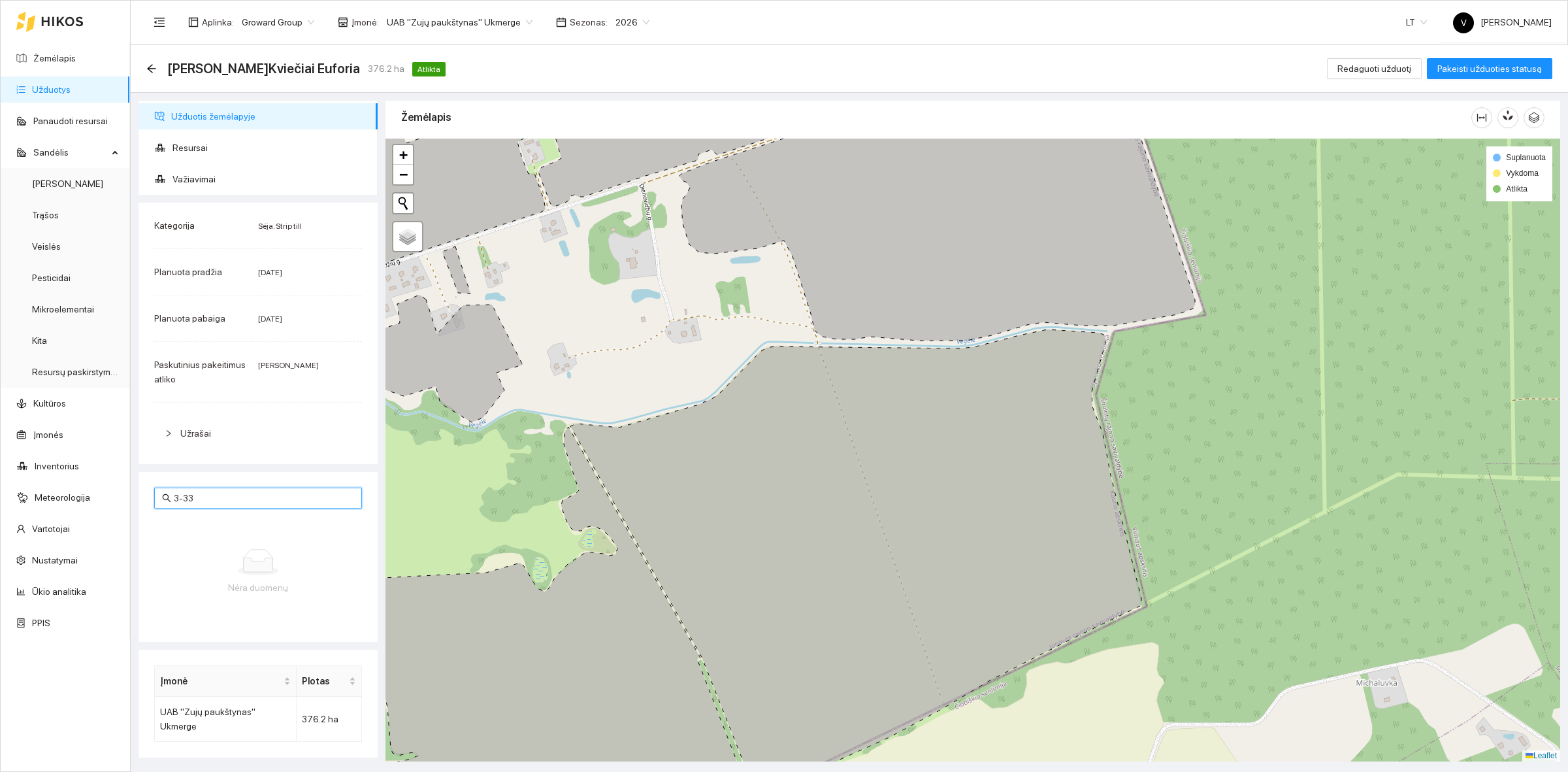
type input "3-333"
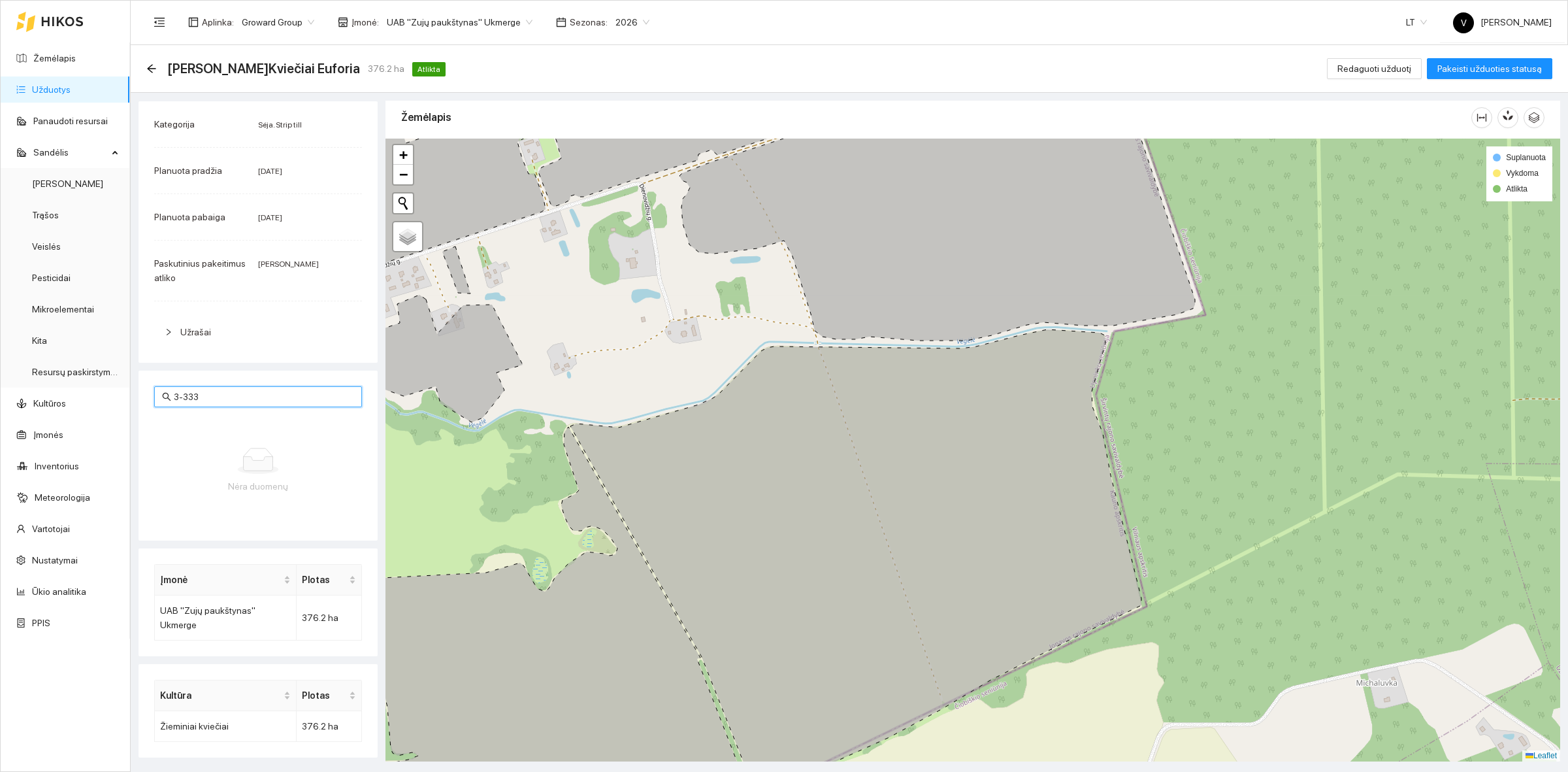
scroll to position [0, 0]
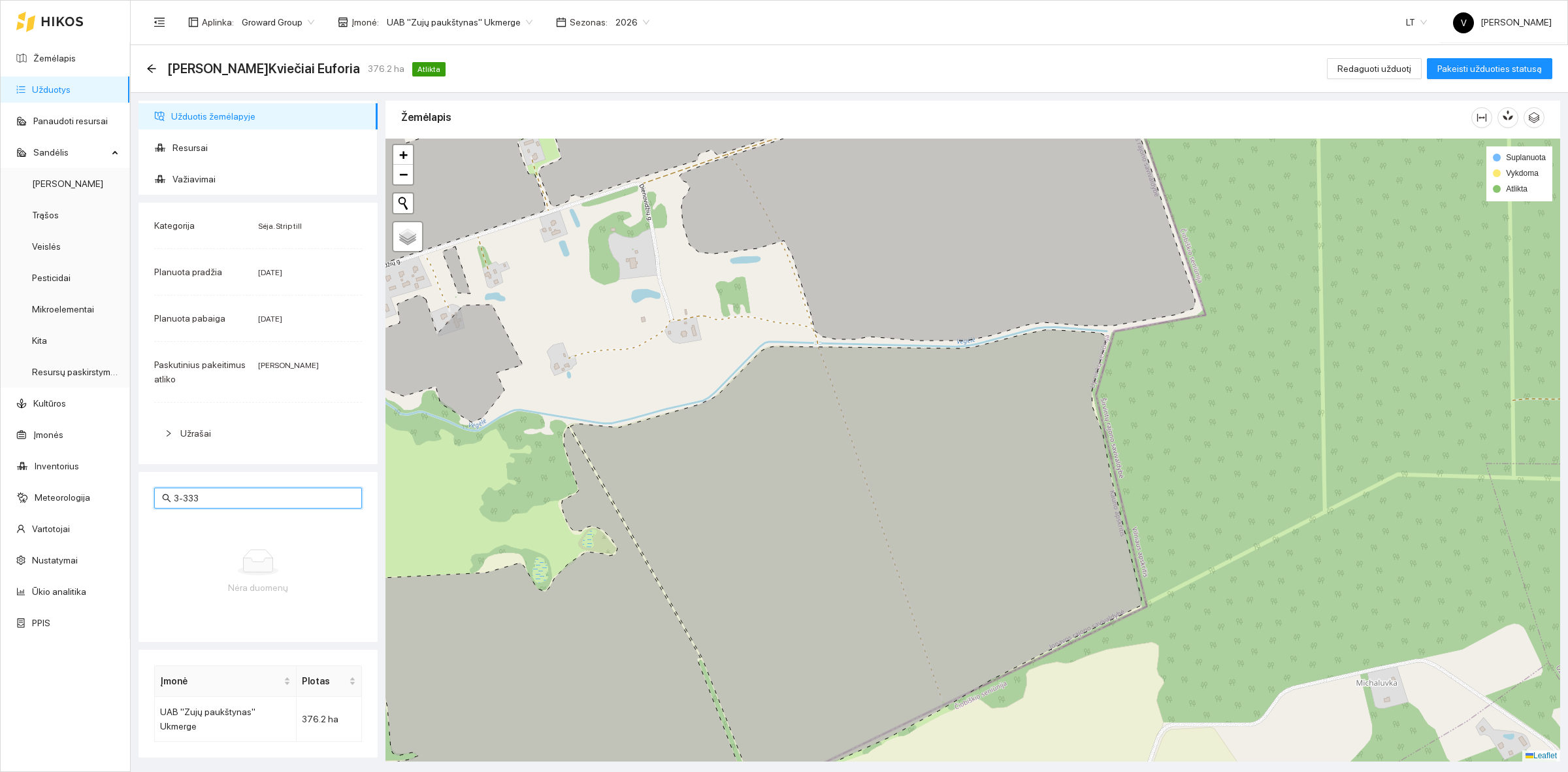
click at [142, 498] on div "3-333 Nėra duomenų" at bounding box center [258, 557] width 239 height 169
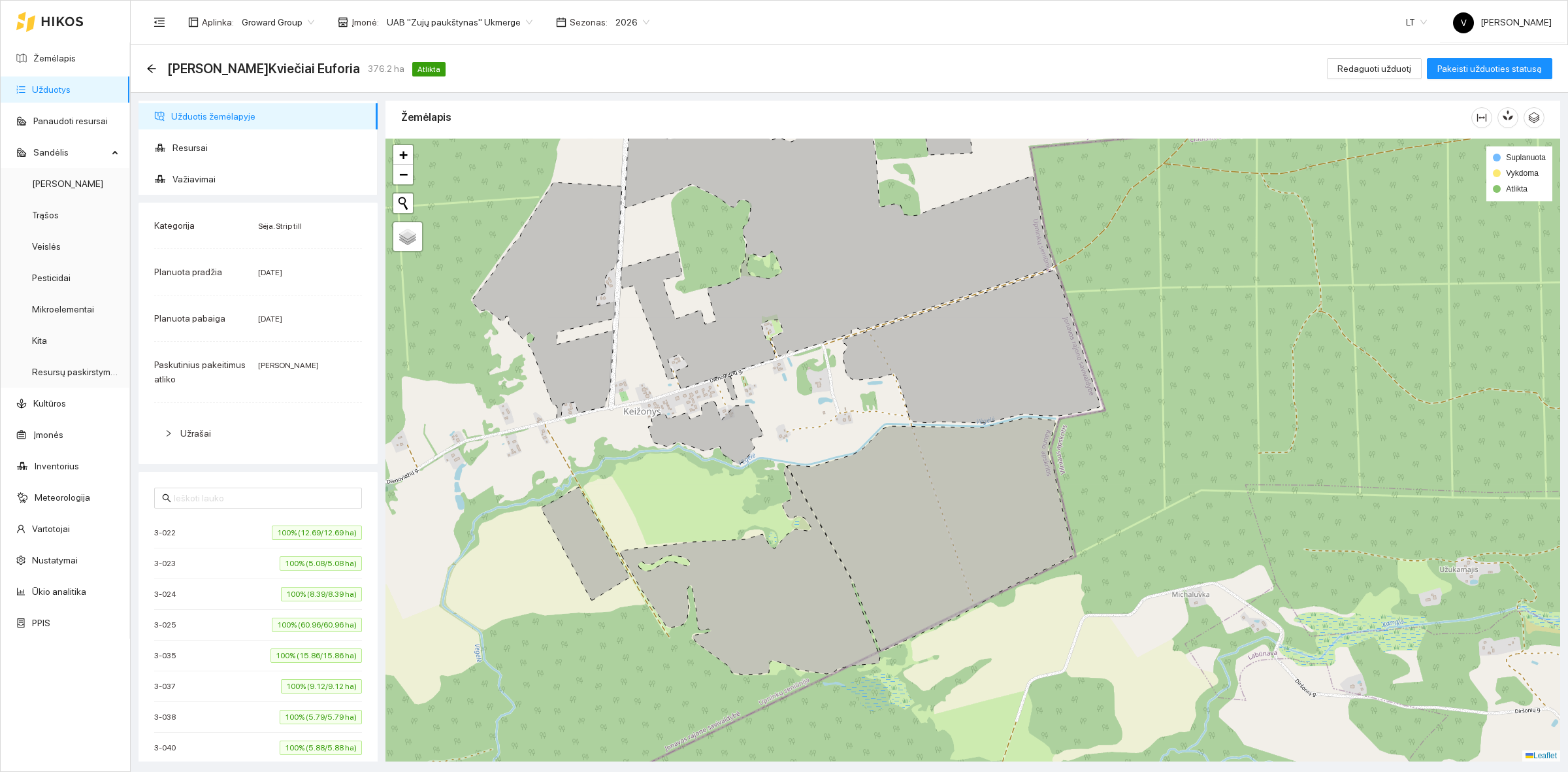
drag, startPoint x: 975, startPoint y: 495, endPoint x: 1089, endPoint y: 446, distance: 124.1
click at [1073, 427] on icon at bounding box center [929, 534] width 286 height 234
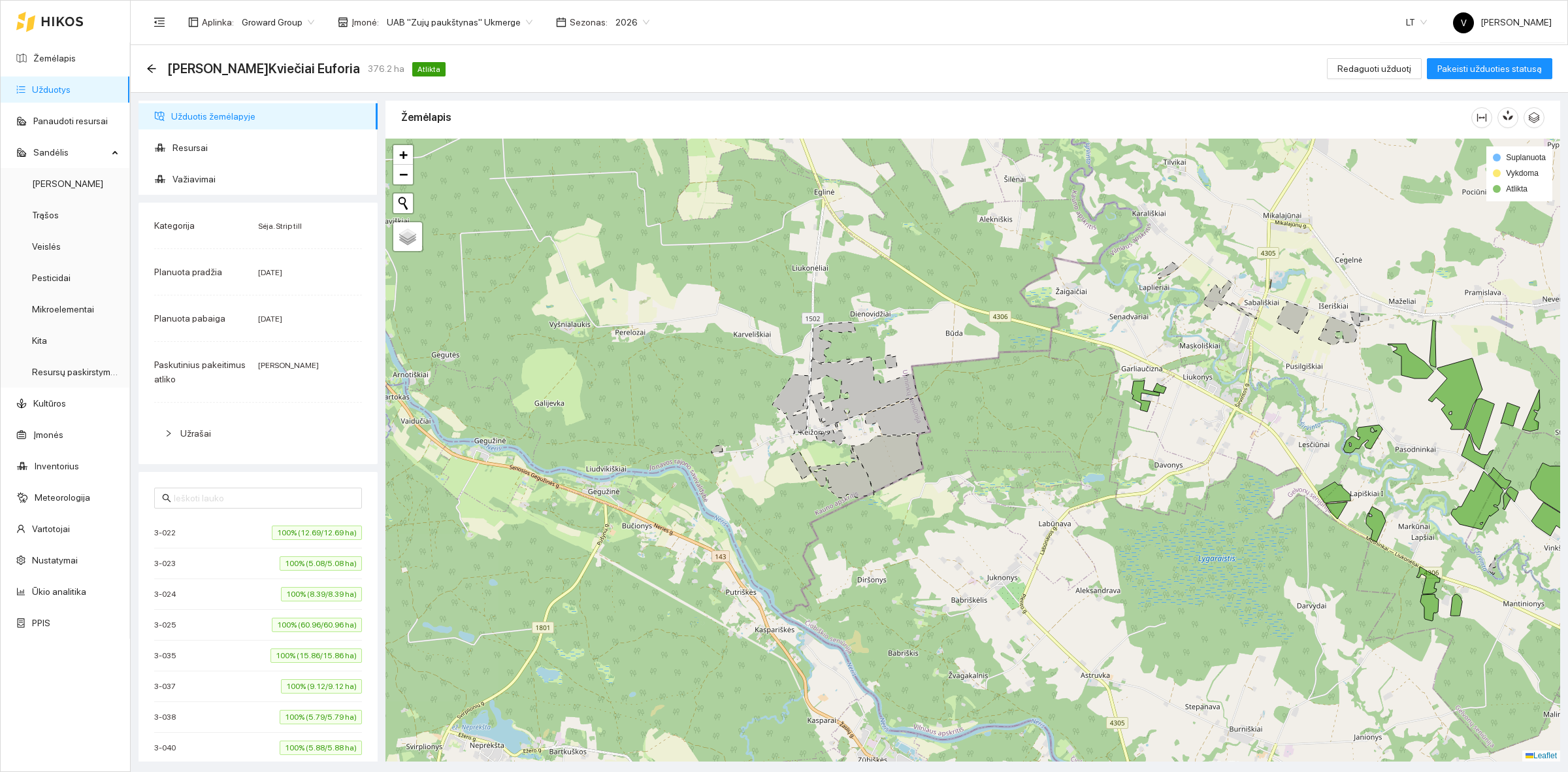
drag, startPoint x: 850, startPoint y: 385, endPoint x: 857, endPoint y: 422, distance: 37.7
click at [857, 420] on icon at bounding box center [863, 391] width 108 height 70
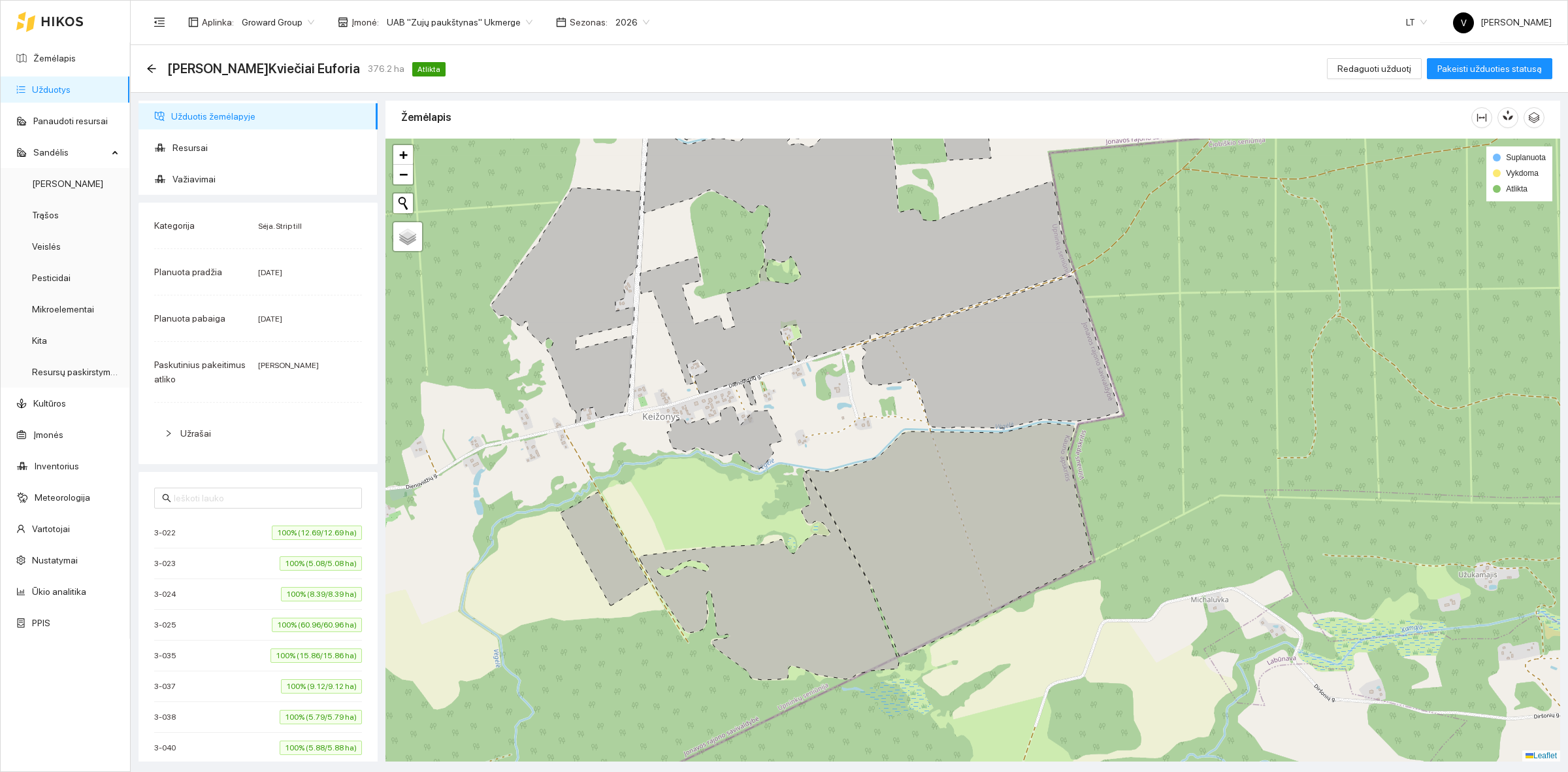
drag, startPoint x: 831, startPoint y: 522, endPoint x: 962, endPoint y: 454, distance: 147.6
click at [962, 454] on icon at bounding box center [949, 539] width 286 height 234
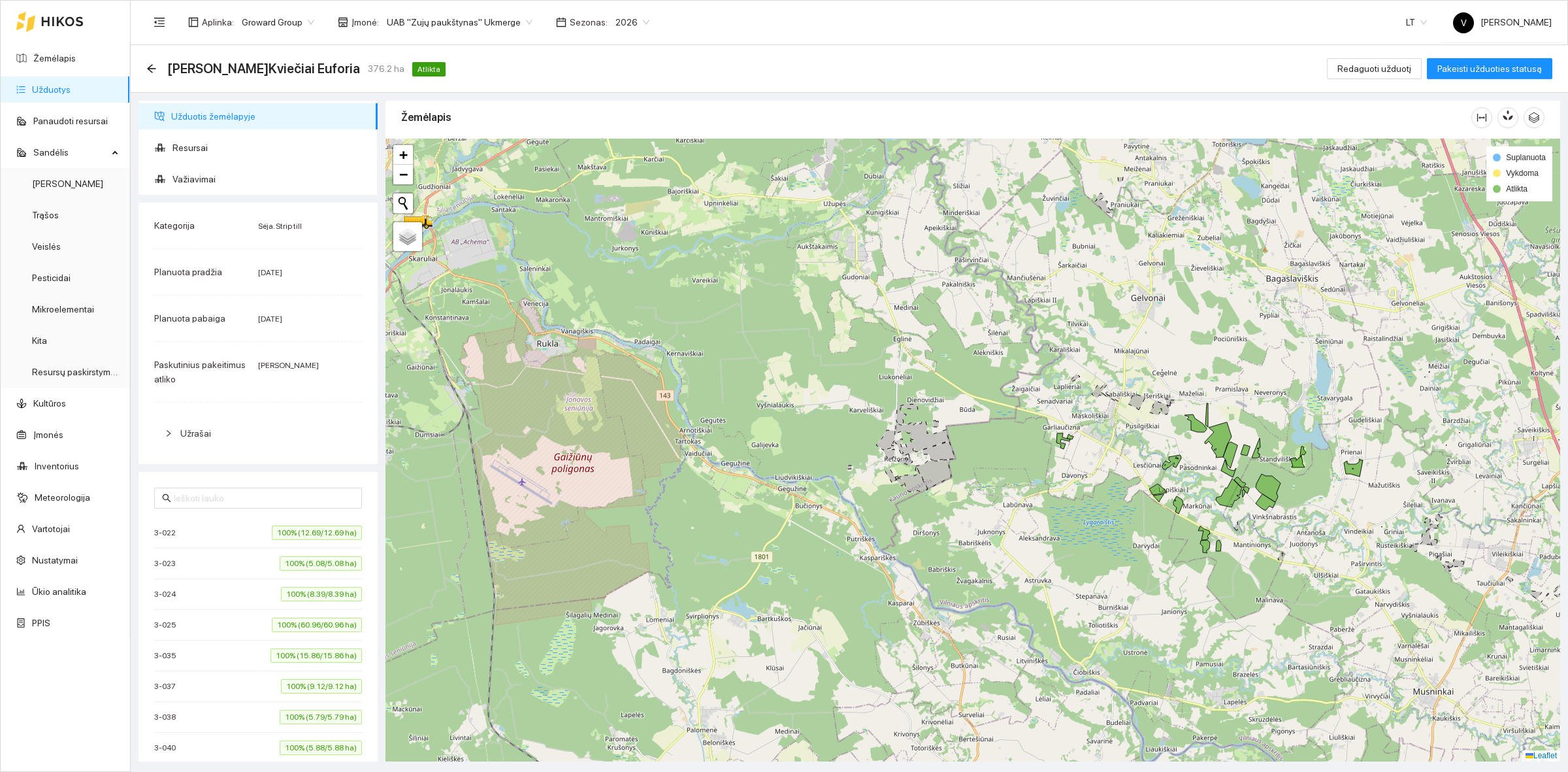
click at [464, 17] on span "UAB "Zujų paukštynas" Ukmerge" at bounding box center [459, 21] width 145 height 20
click at [805, 457] on div at bounding box center [972, 450] width 1174 height 623
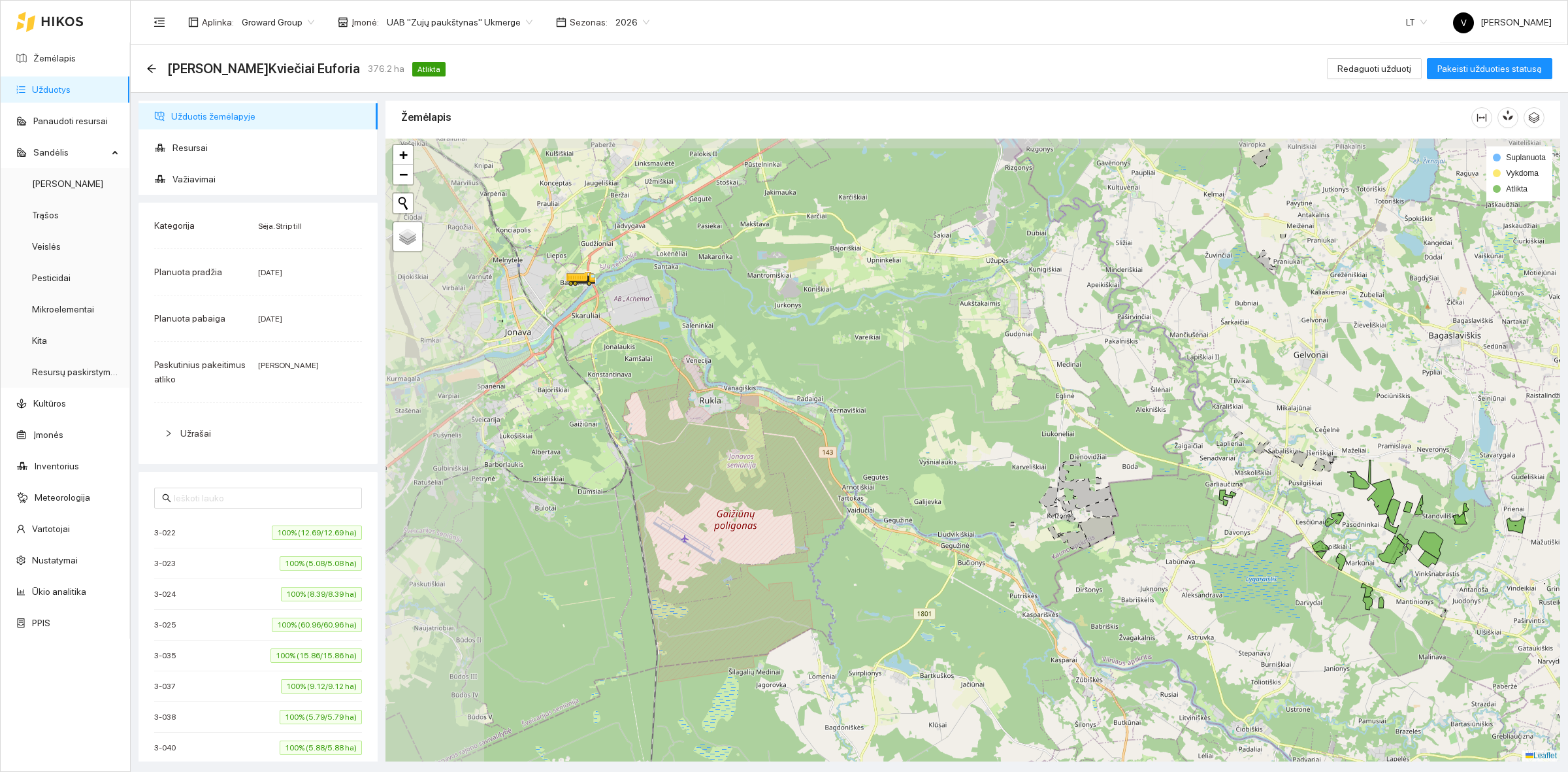
drag, startPoint x: 756, startPoint y: 456, endPoint x: 957, endPoint y: 517, distance: 210.1
click at [957, 517] on div at bounding box center [972, 450] width 1174 height 623
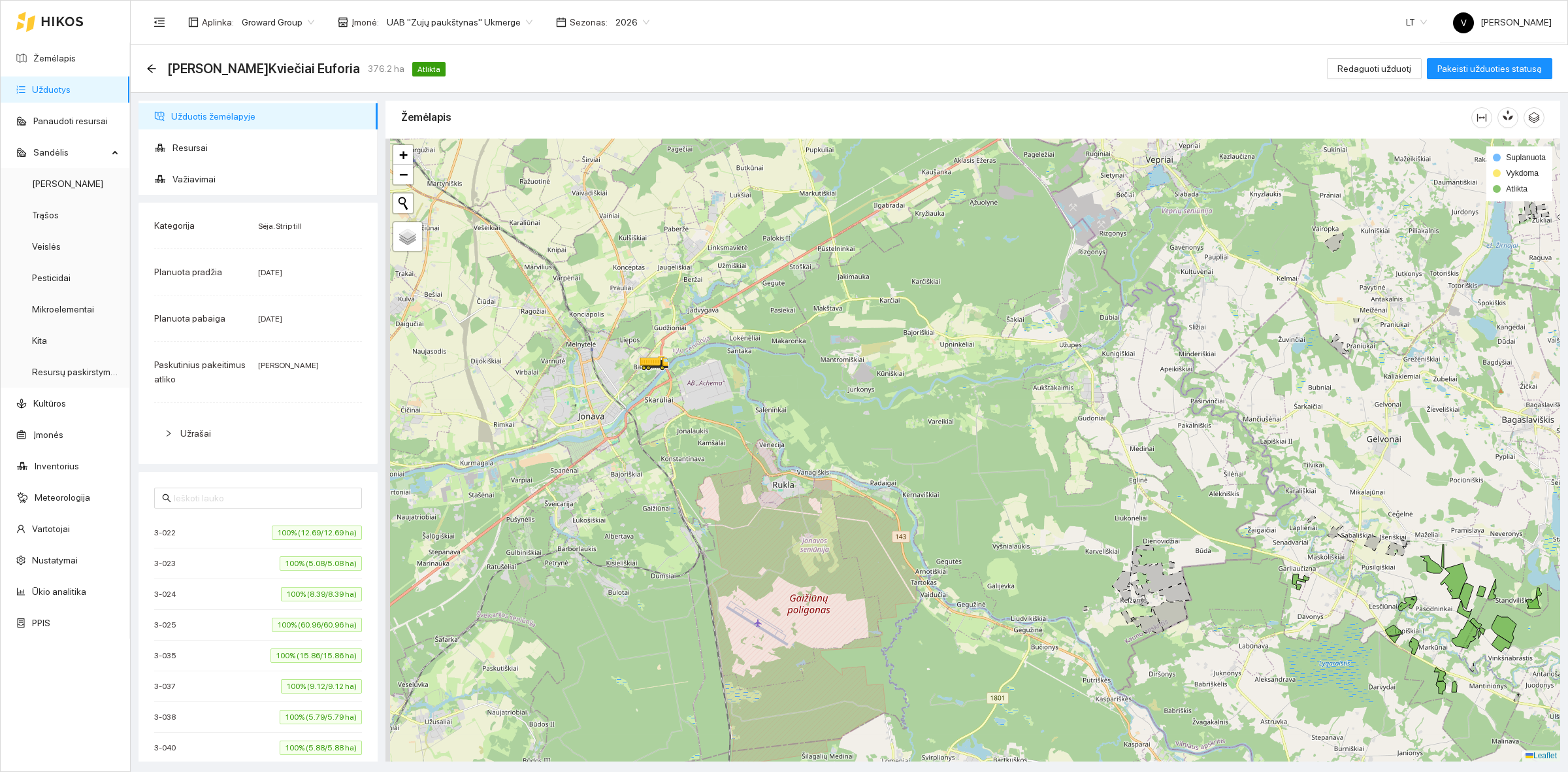
drag, startPoint x: 737, startPoint y: 320, endPoint x: 763, endPoint y: 420, distance: 103.3
click at [763, 420] on div at bounding box center [972, 450] width 1174 height 623
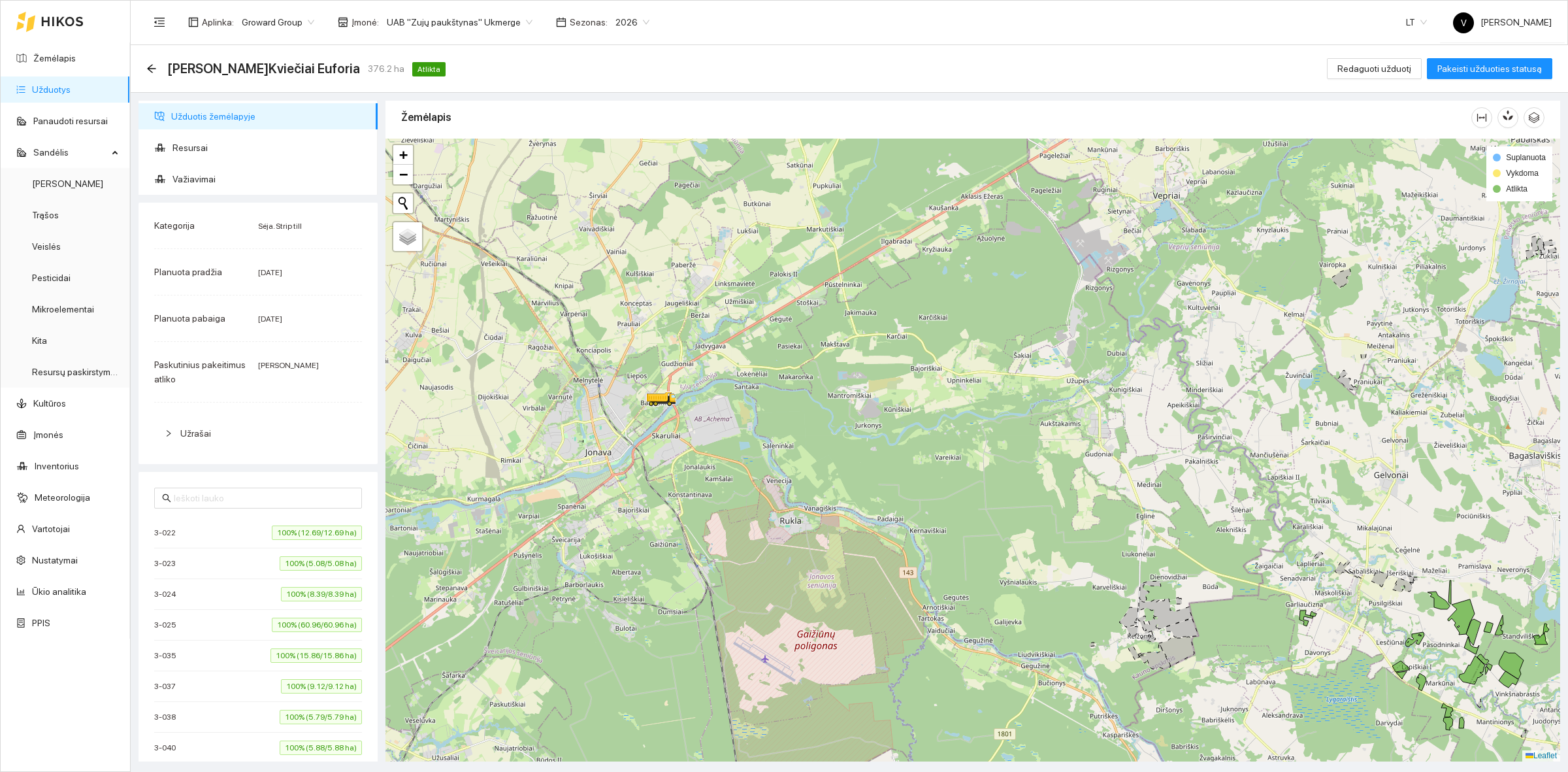
click at [54, 85] on link "Užduotys" at bounding box center [50, 89] width 38 height 10
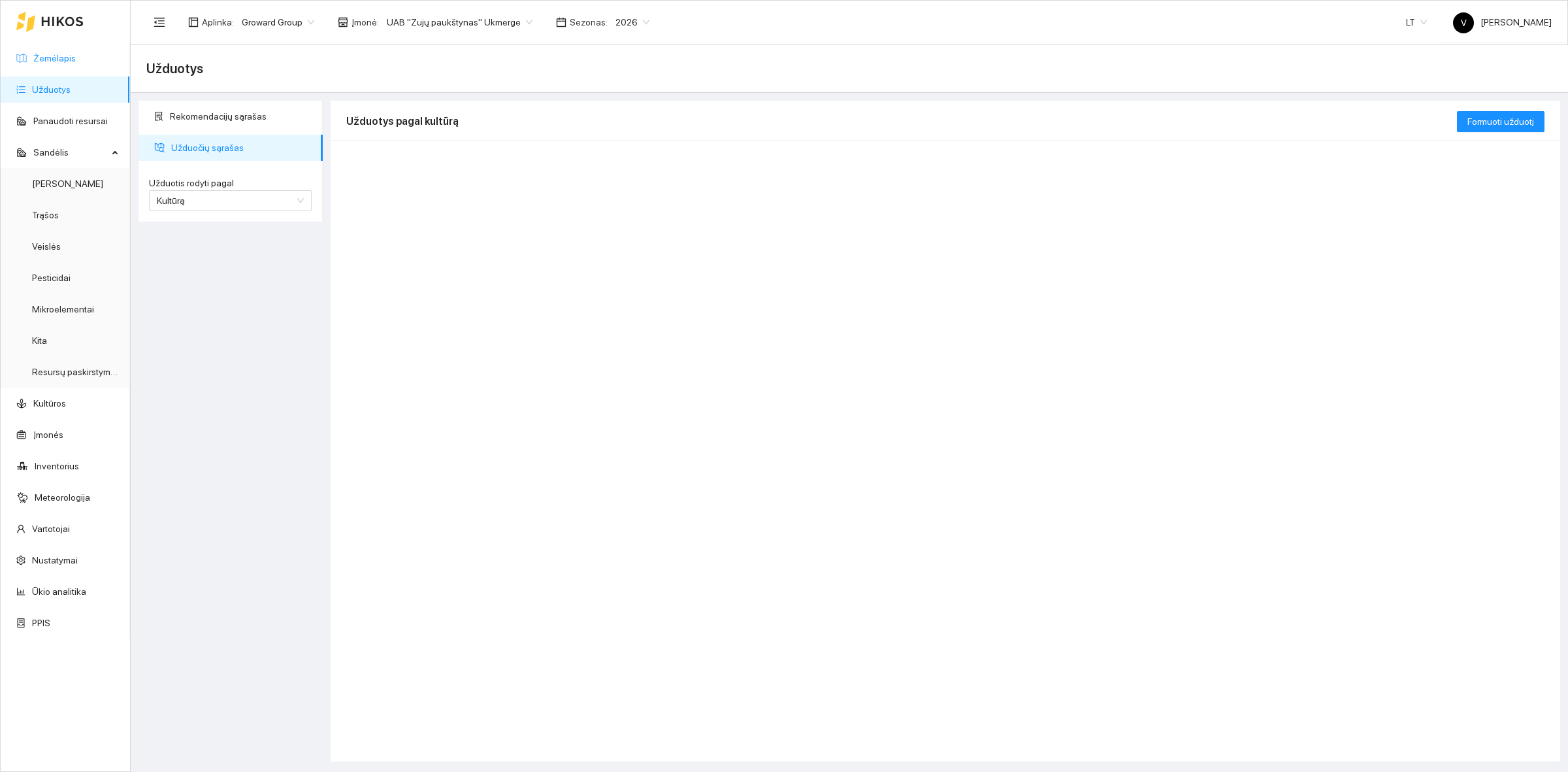
click at [70, 61] on link "Žemėlapis" at bounding box center [55, 58] width 43 height 10
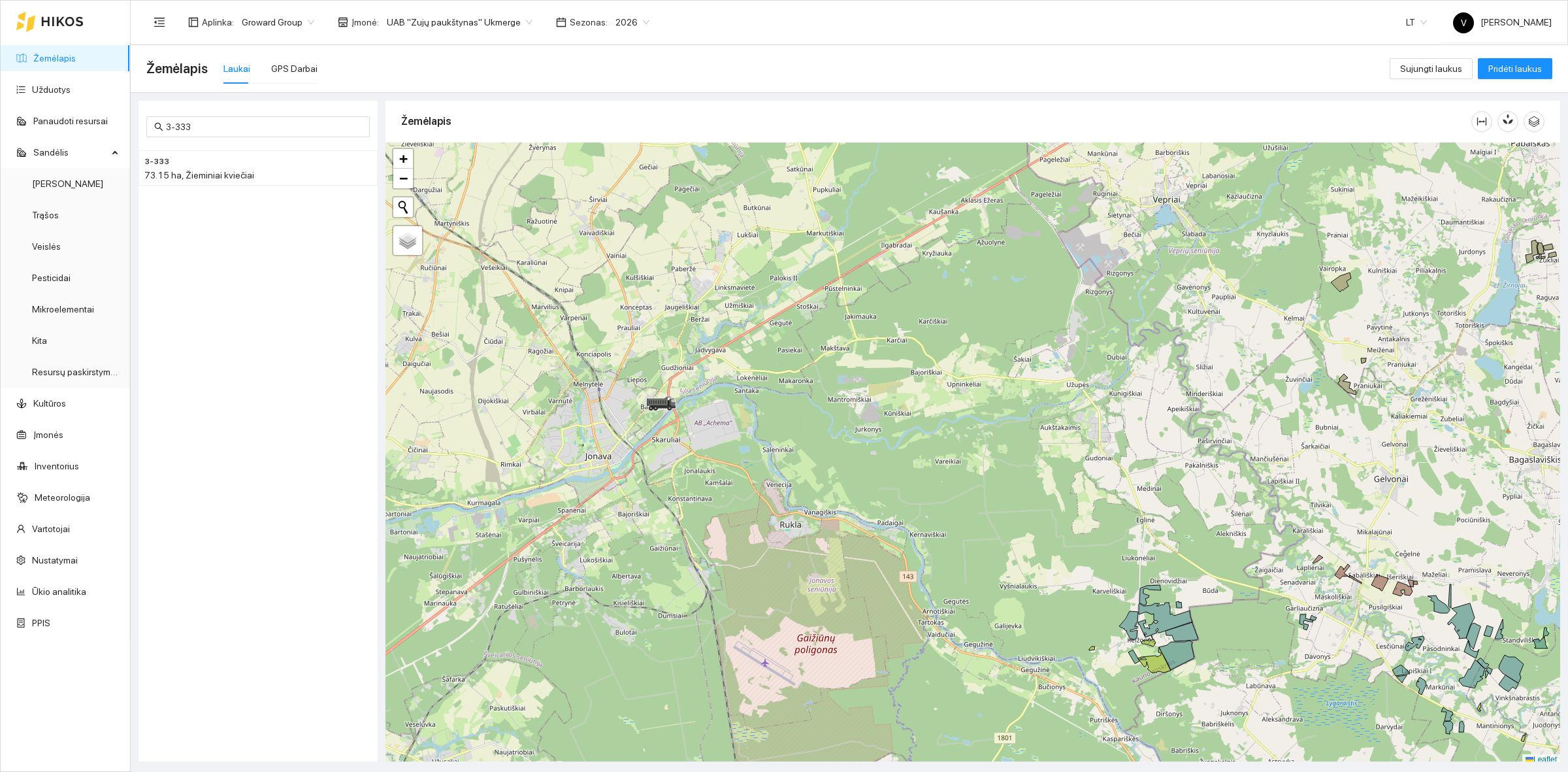
scroll to position [4, 0]
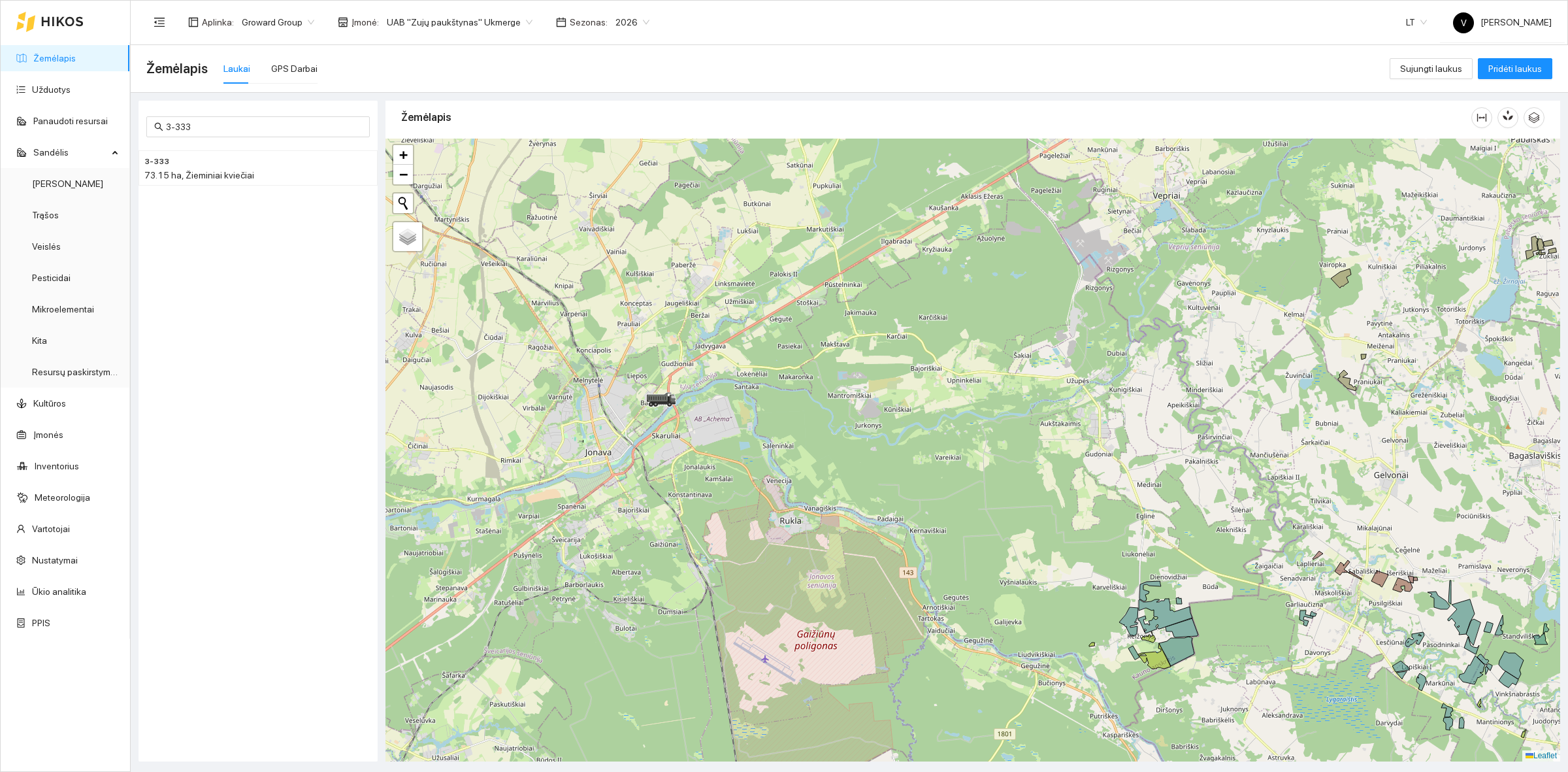
drag, startPoint x: 1002, startPoint y: 569, endPoint x: 931, endPoint y: 469, distance: 122.6
click at [931, 469] on div at bounding box center [972, 450] width 1174 height 623
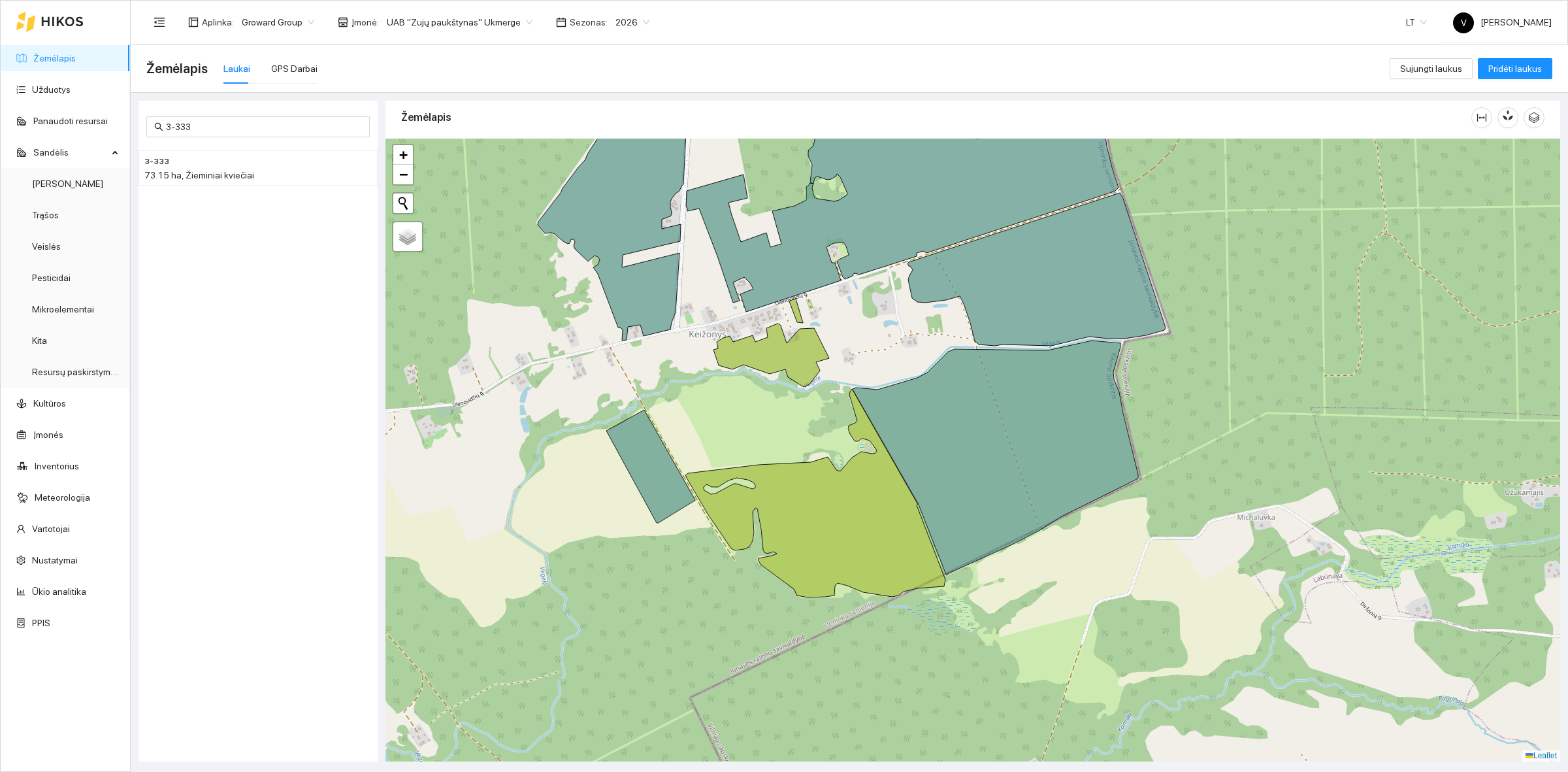
drag, startPoint x: 1169, startPoint y: 453, endPoint x: 1124, endPoint y: 511, distance: 73.4
click at [1129, 494] on icon at bounding box center [995, 457] width 286 height 234
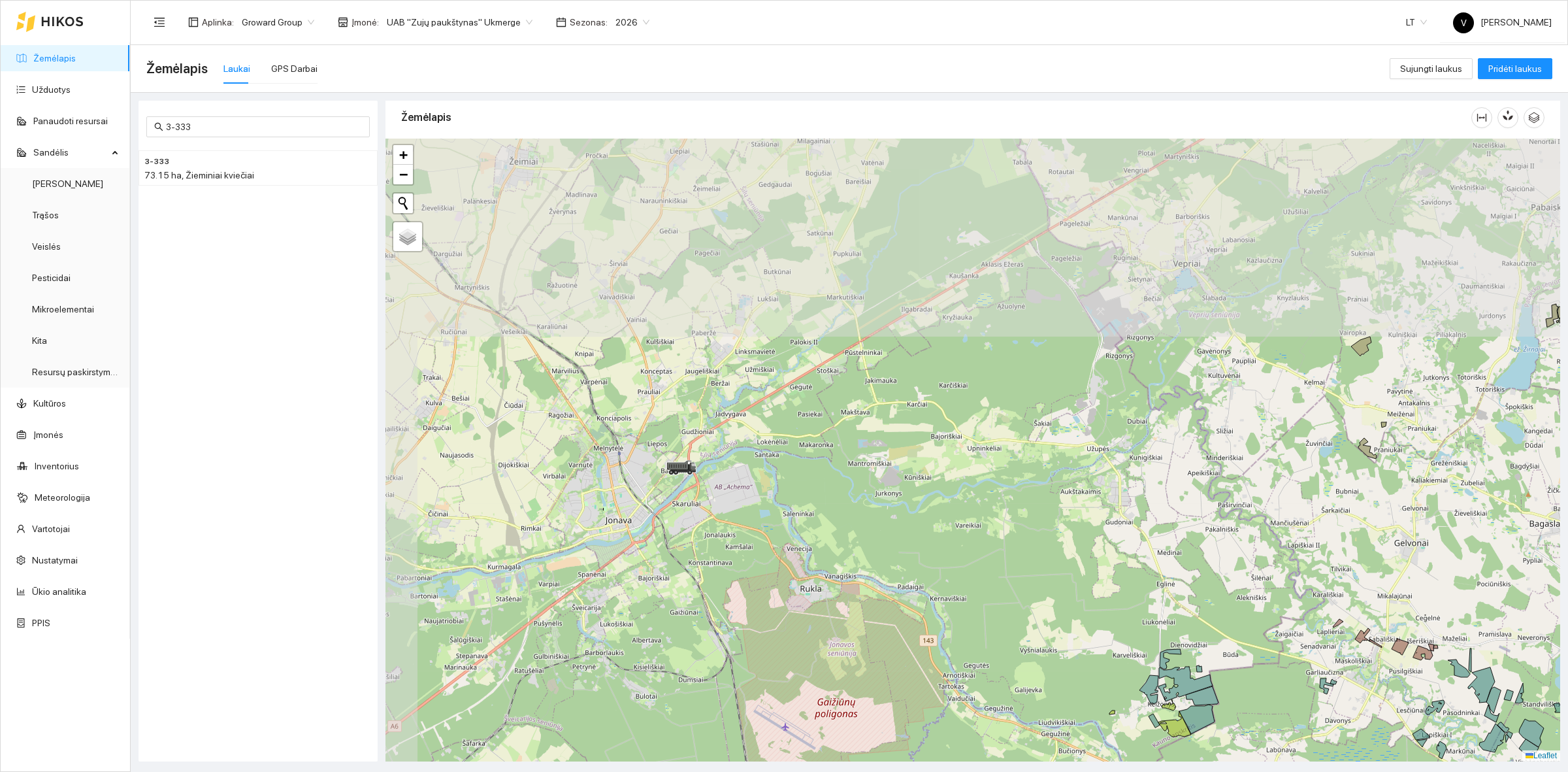
drag, startPoint x: 1021, startPoint y: 456, endPoint x: 1066, endPoint y: 540, distance: 95.3
click at [1066, 540] on div at bounding box center [972, 450] width 1174 height 623
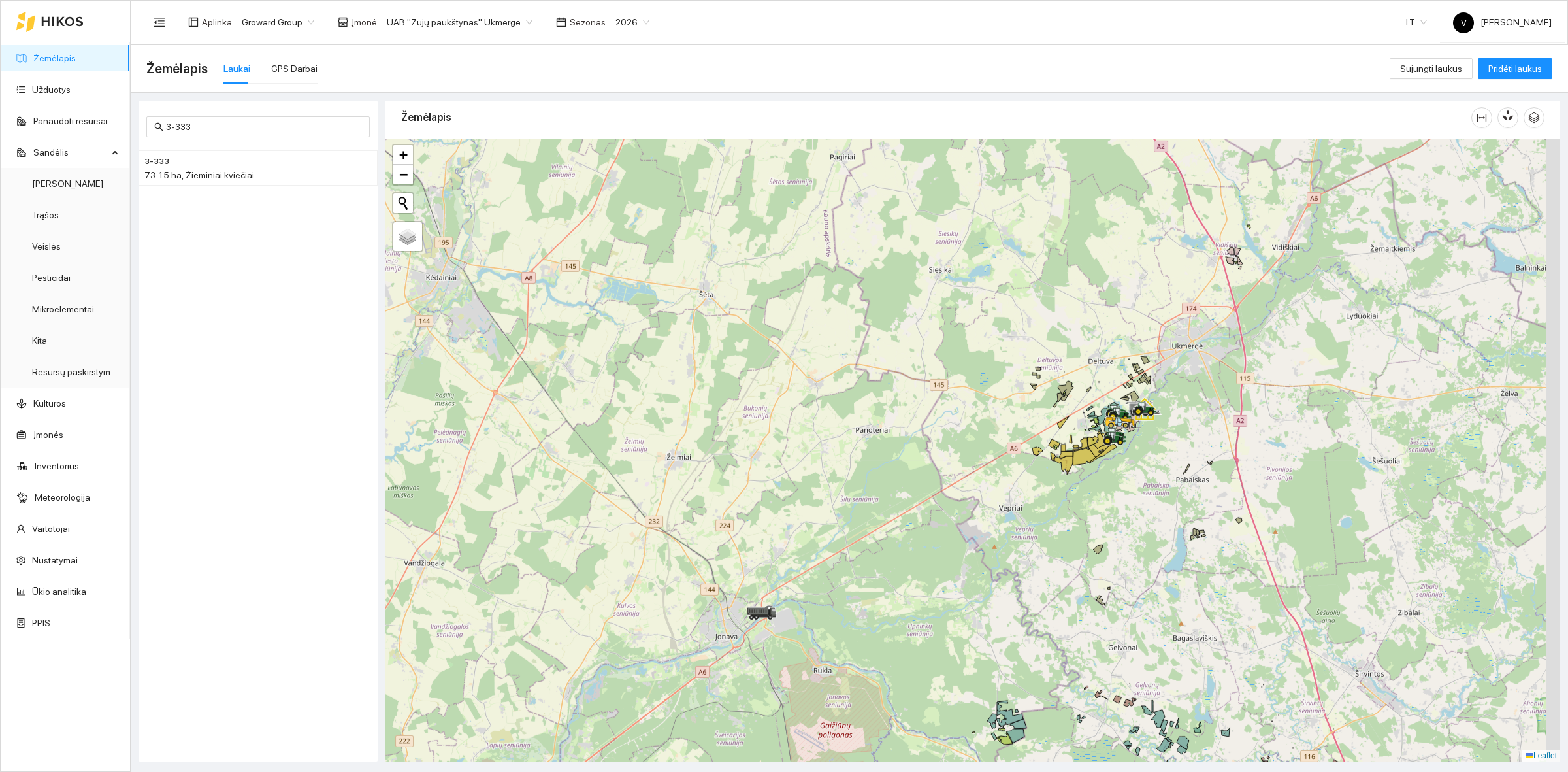
drag, startPoint x: 1228, startPoint y: 386, endPoint x: 909, endPoint y: 544, distance: 356.0
click at [909, 544] on div at bounding box center [972, 450] width 1174 height 623
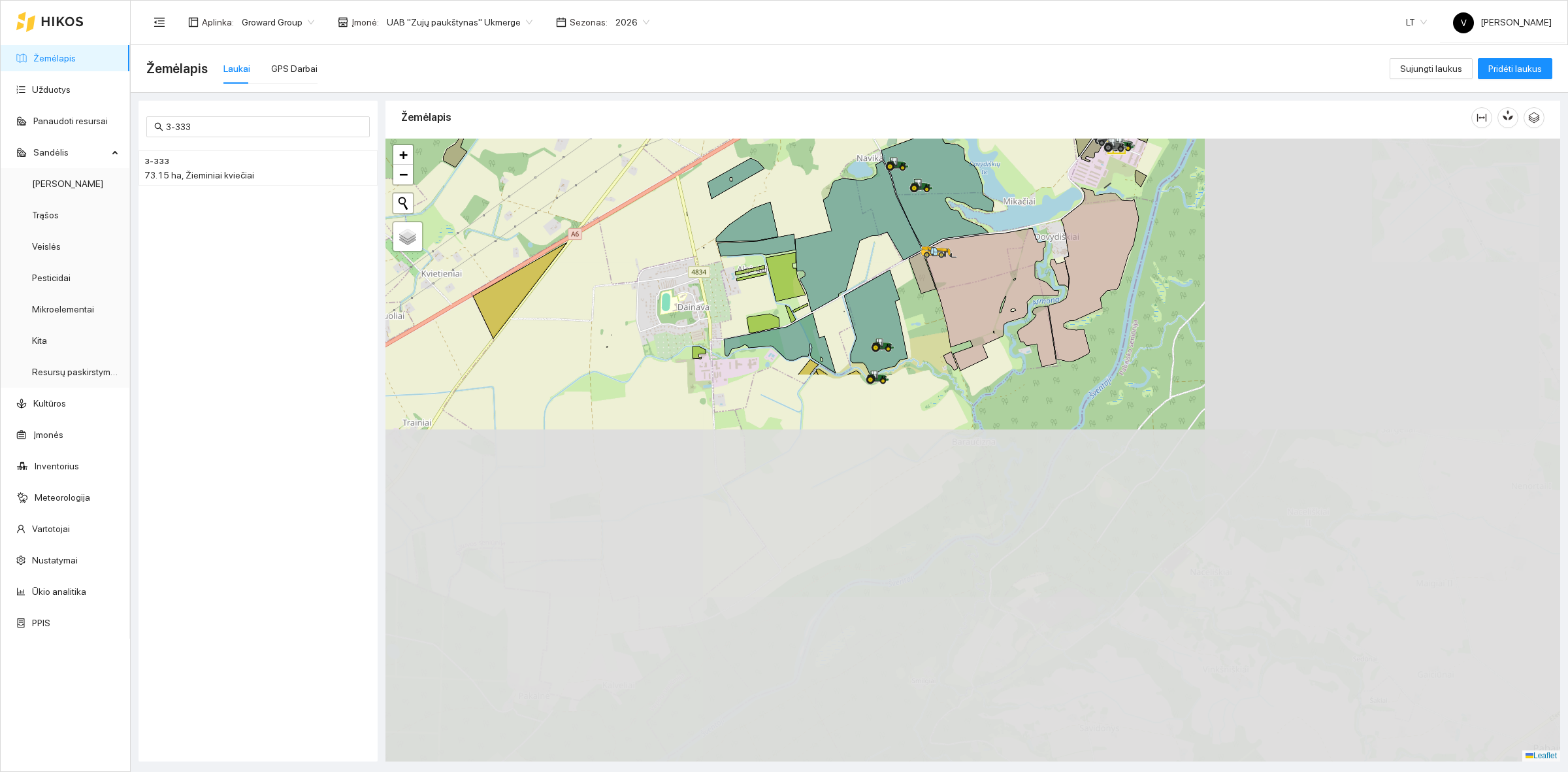
drag, startPoint x: 1078, startPoint y: 576, endPoint x: 684, endPoint y: 123, distance: 600.4
click at [684, 124] on div "Žemėlapis" at bounding box center [972, 427] width 1174 height 660
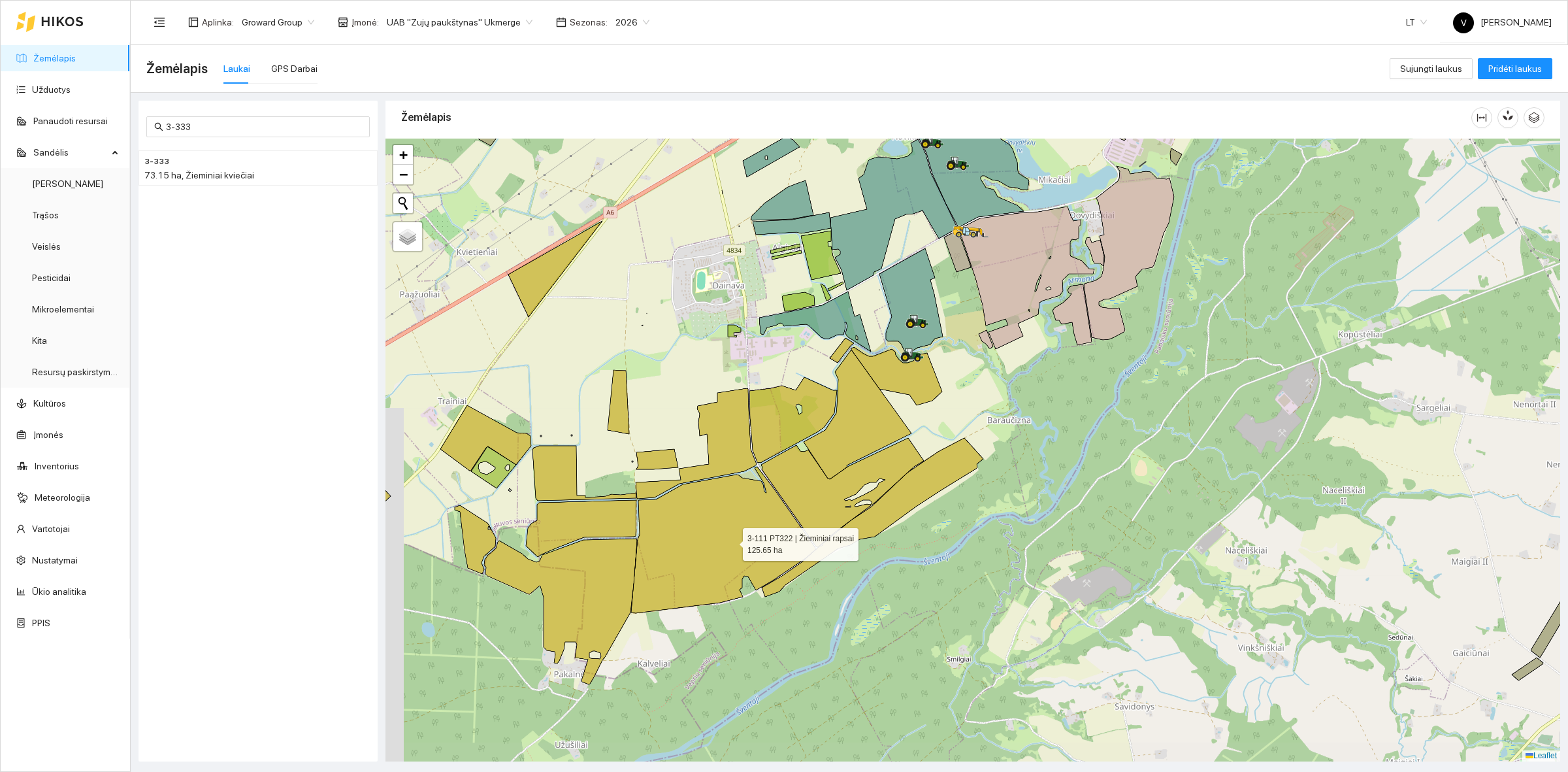
drag, startPoint x: 695, startPoint y: 560, endPoint x: 730, endPoint y: 541, distance: 39.8
click at [730, 541] on icon at bounding box center [723, 539] width 184 height 146
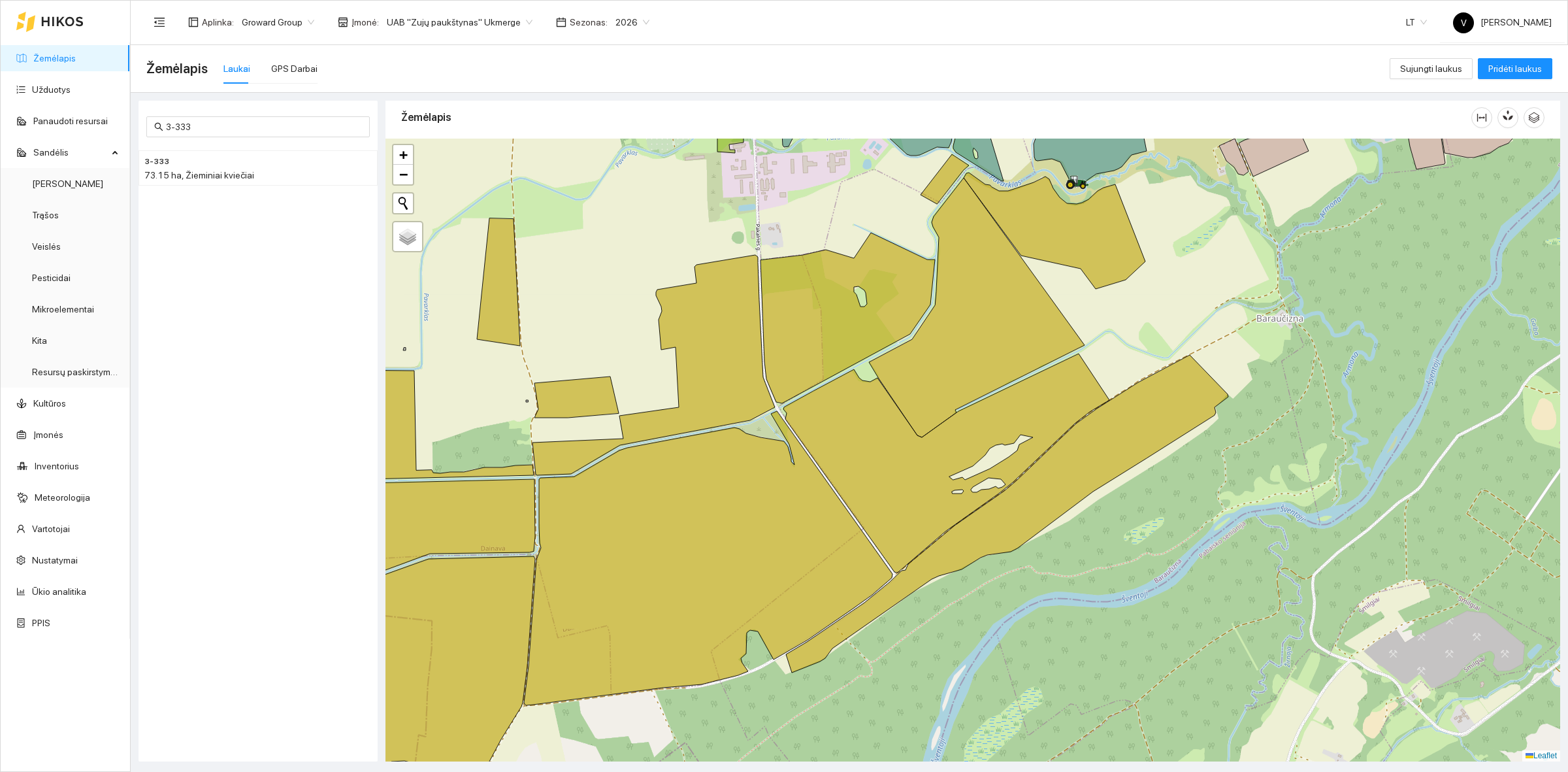
click at [412, 34] on div "Aplinka : Groward Group Įmonė : UAB "Zujų paukštynas" Ukmerge Sezonas : 2026" at bounding box center [401, 22] width 511 height 26
click at [289, 66] on div "GPS Darbai" at bounding box center [294, 68] width 47 height 14
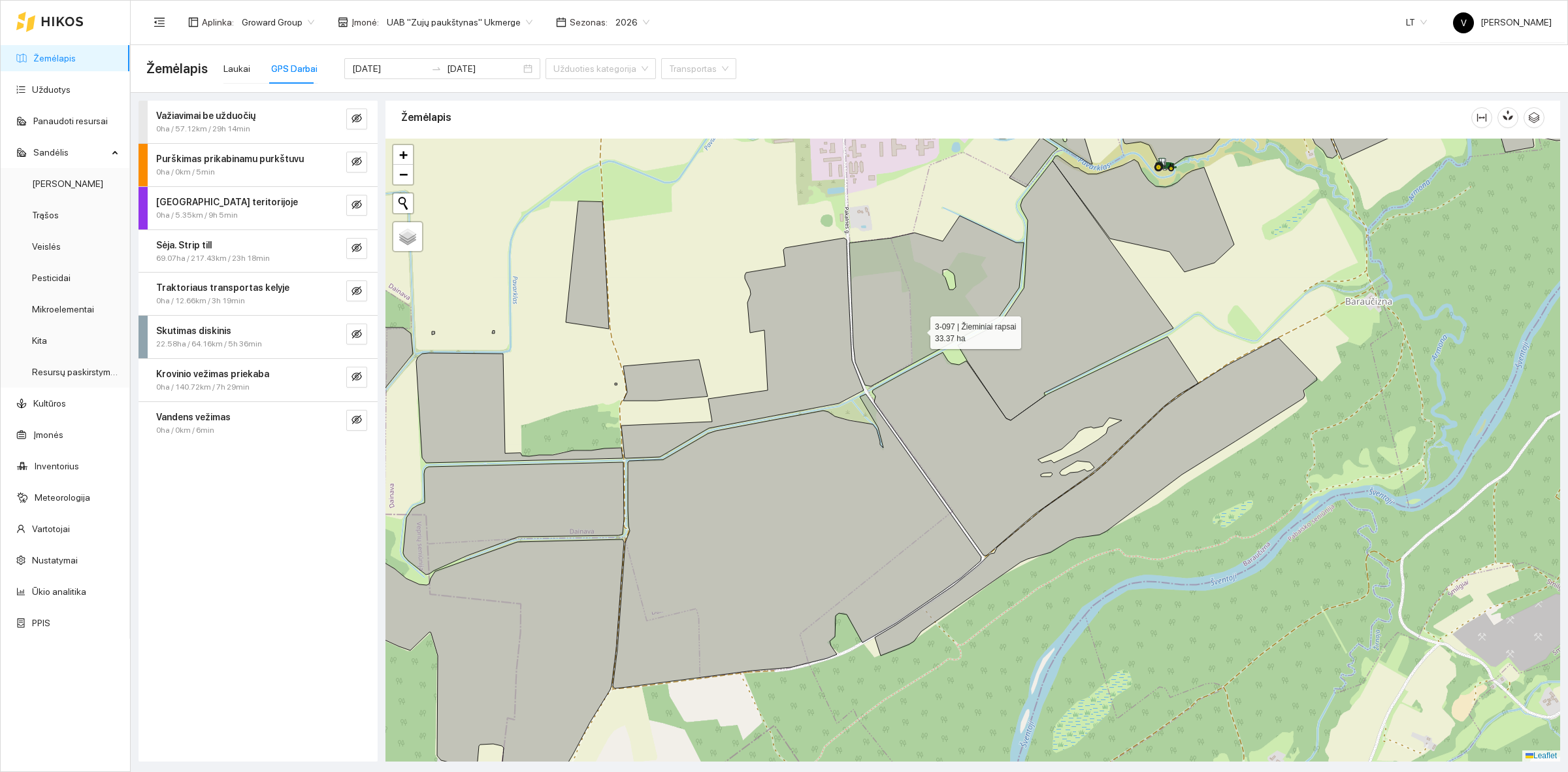
drag, startPoint x: 819, startPoint y: 347, endPoint x: 912, endPoint y: 330, distance: 94.5
click at [912, 330] on icon at bounding box center [936, 301] width 174 height 170
click at [356, 165] on icon "eye-invisible" at bounding box center [356, 161] width 10 height 9
click at [376, 62] on input "[DATE]" at bounding box center [388, 68] width 74 height 14
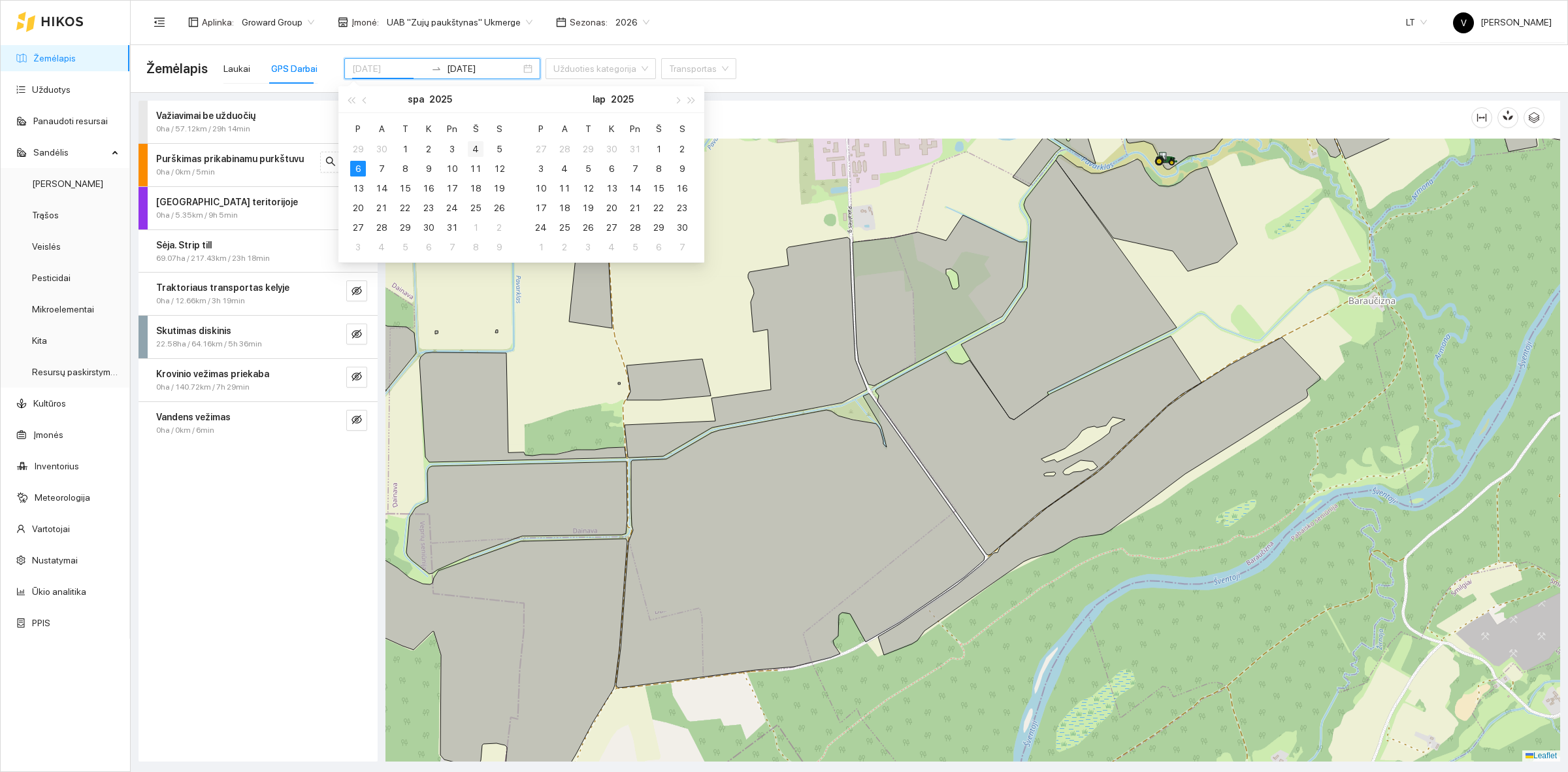
type input "[DATE]"
click at [475, 145] on div "4" at bounding box center [475, 149] width 16 height 16
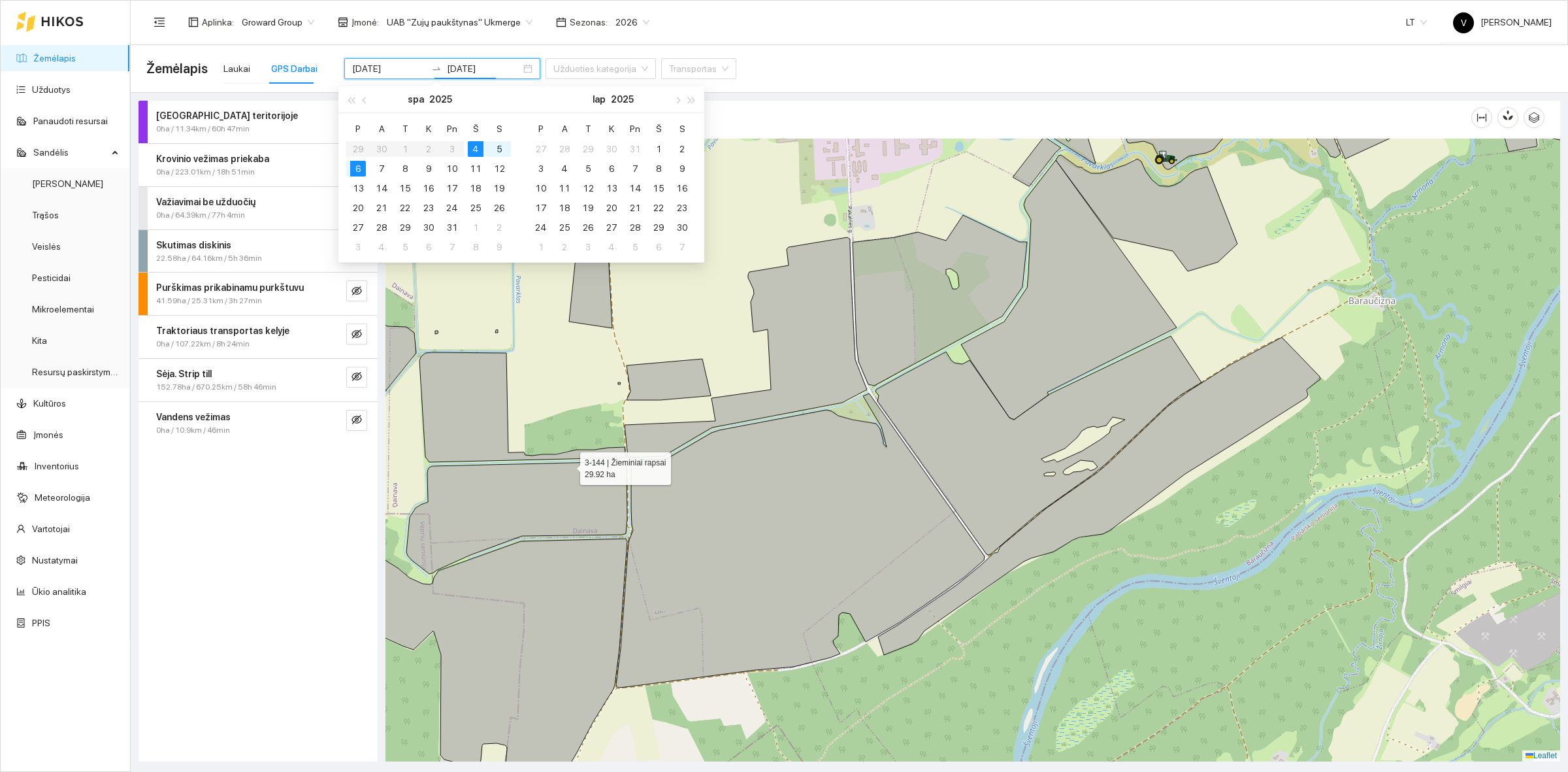
type input "[DATE]"
click at [552, 386] on div at bounding box center [972, 450] width 1174 height 623
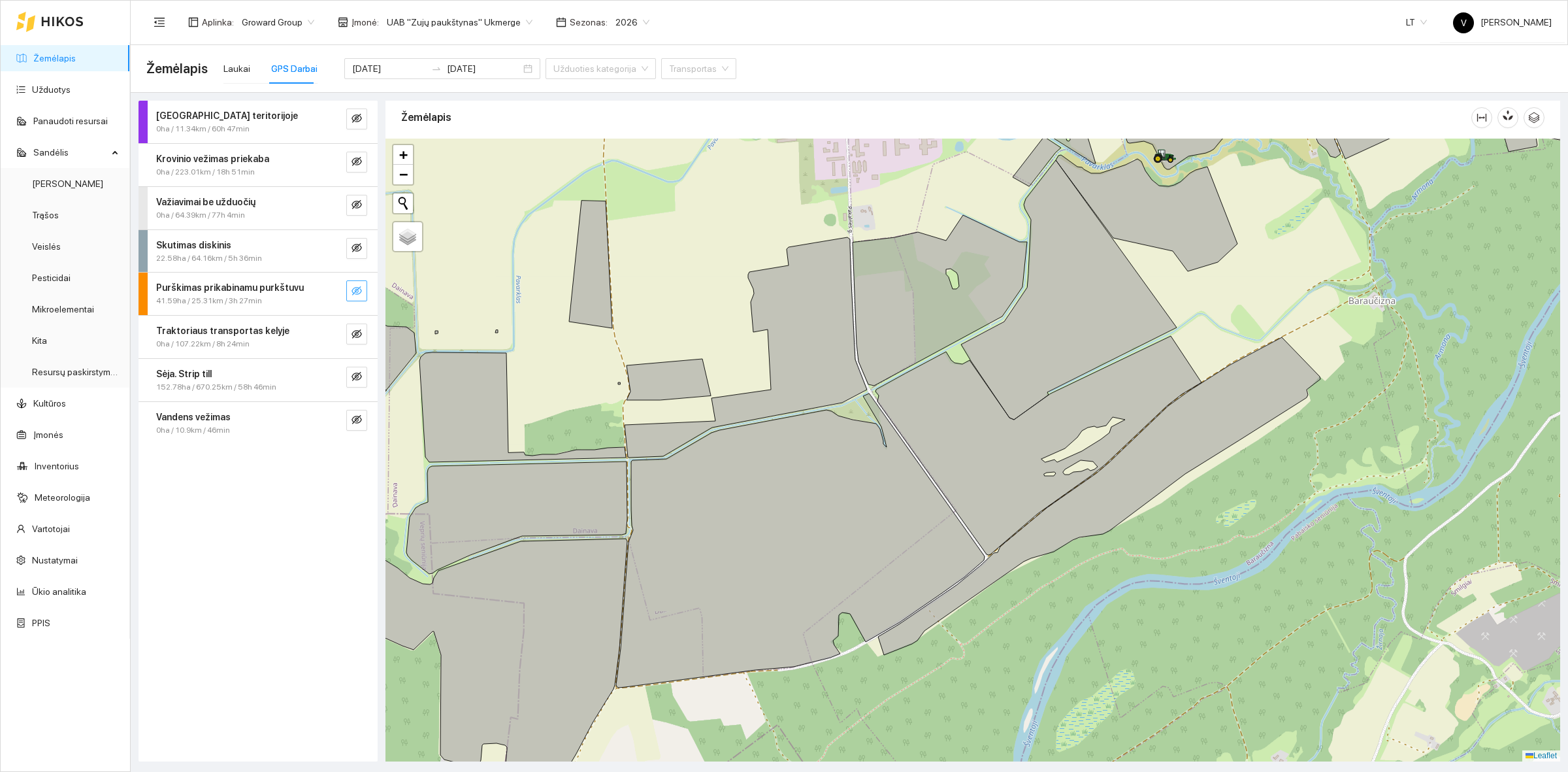
click at [351, 292] on icon "eye-invisible" at bounding box center [356, 291] width 10 height 10
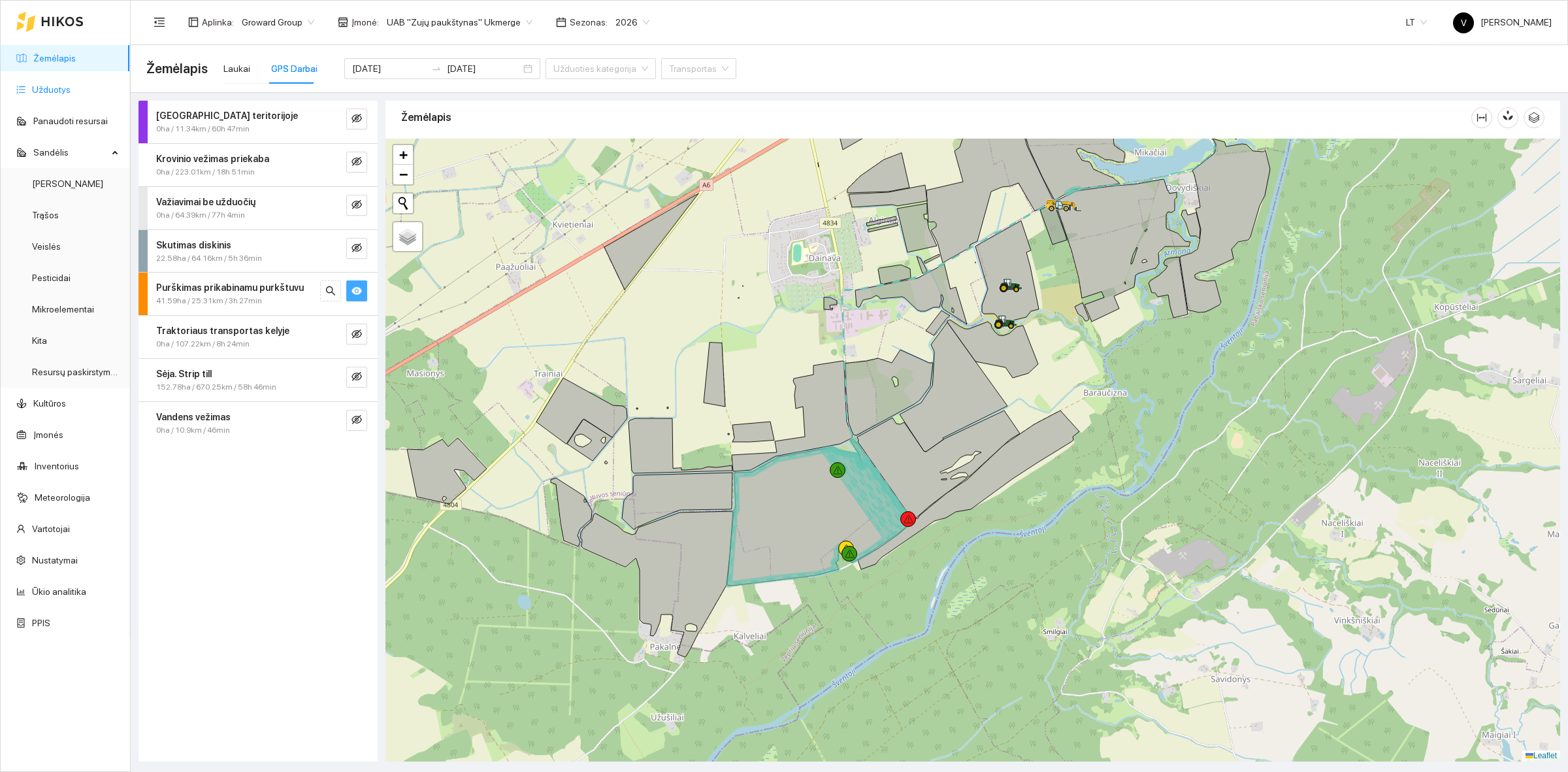
click at [71, 87] on link "Užduotys" at bounding box center [50, 89] width 38 height 10
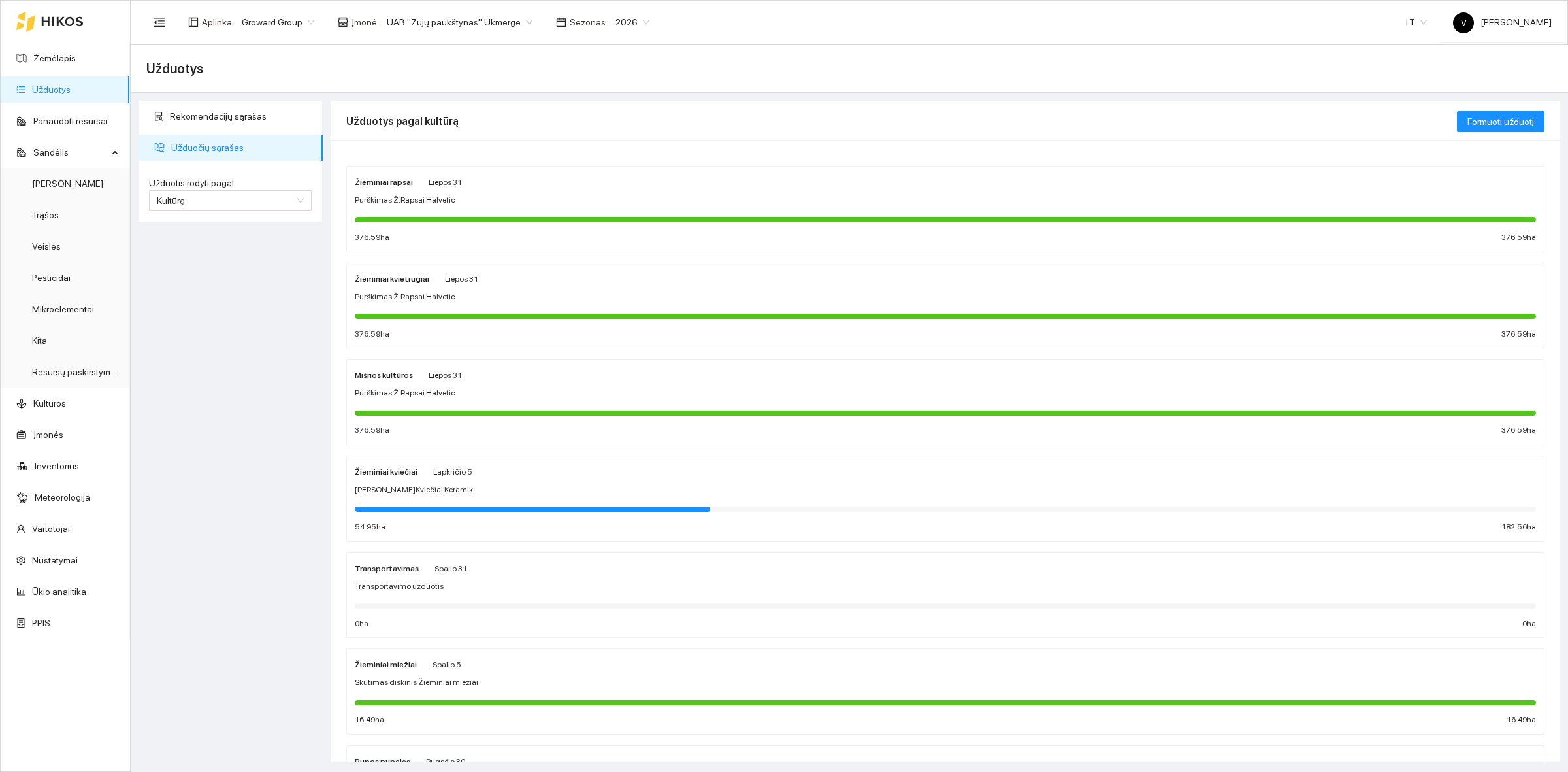
click at [380, 182] on strong "Žieminiai rapsai" at bounding box center [384, 183] width 58 height 9
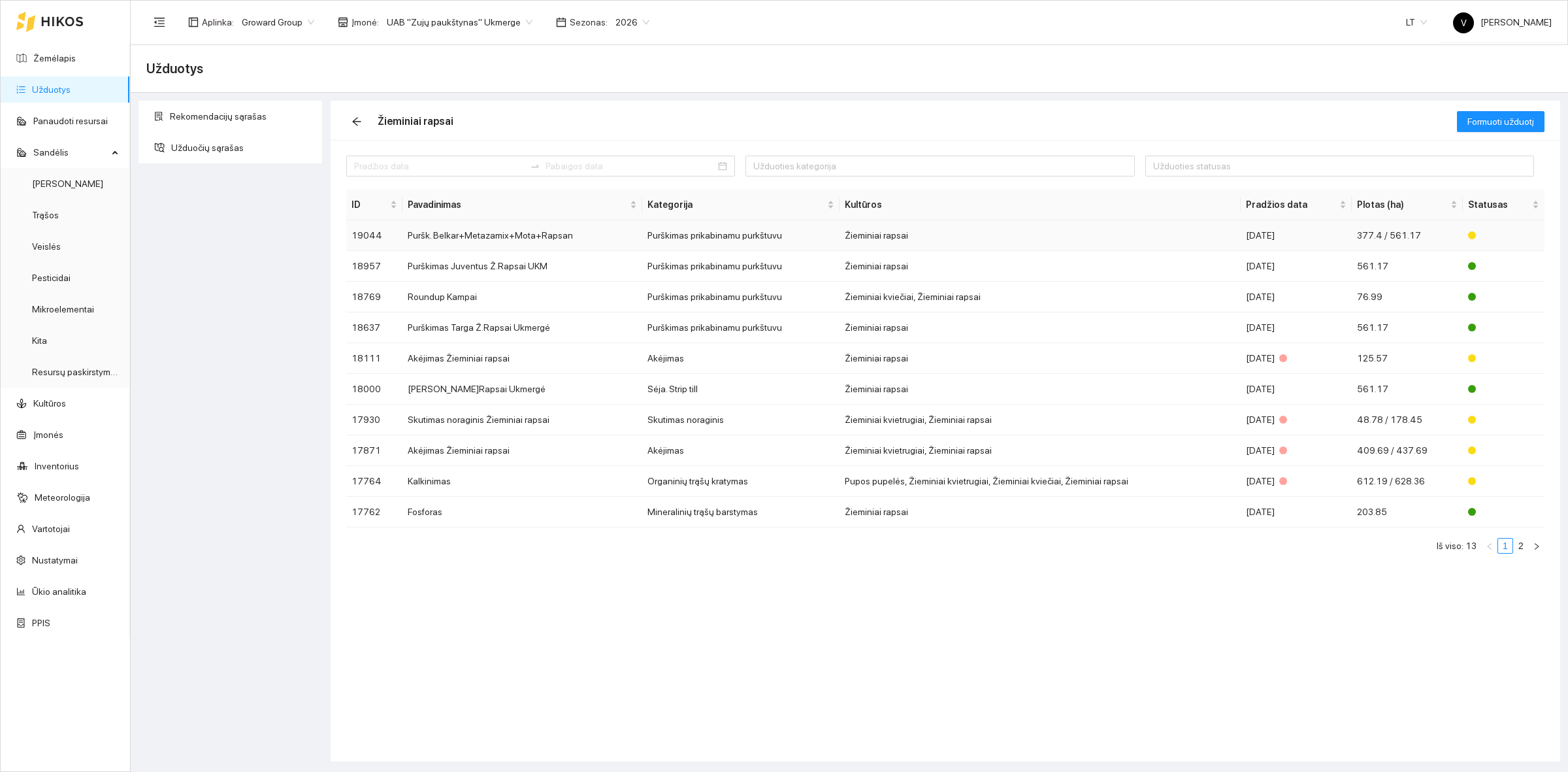
click at [474, 221] on td "Puršk. Belkar+Metazamix+Mota+Rapsan" at bounding box center [521, 235] width 239 height 31
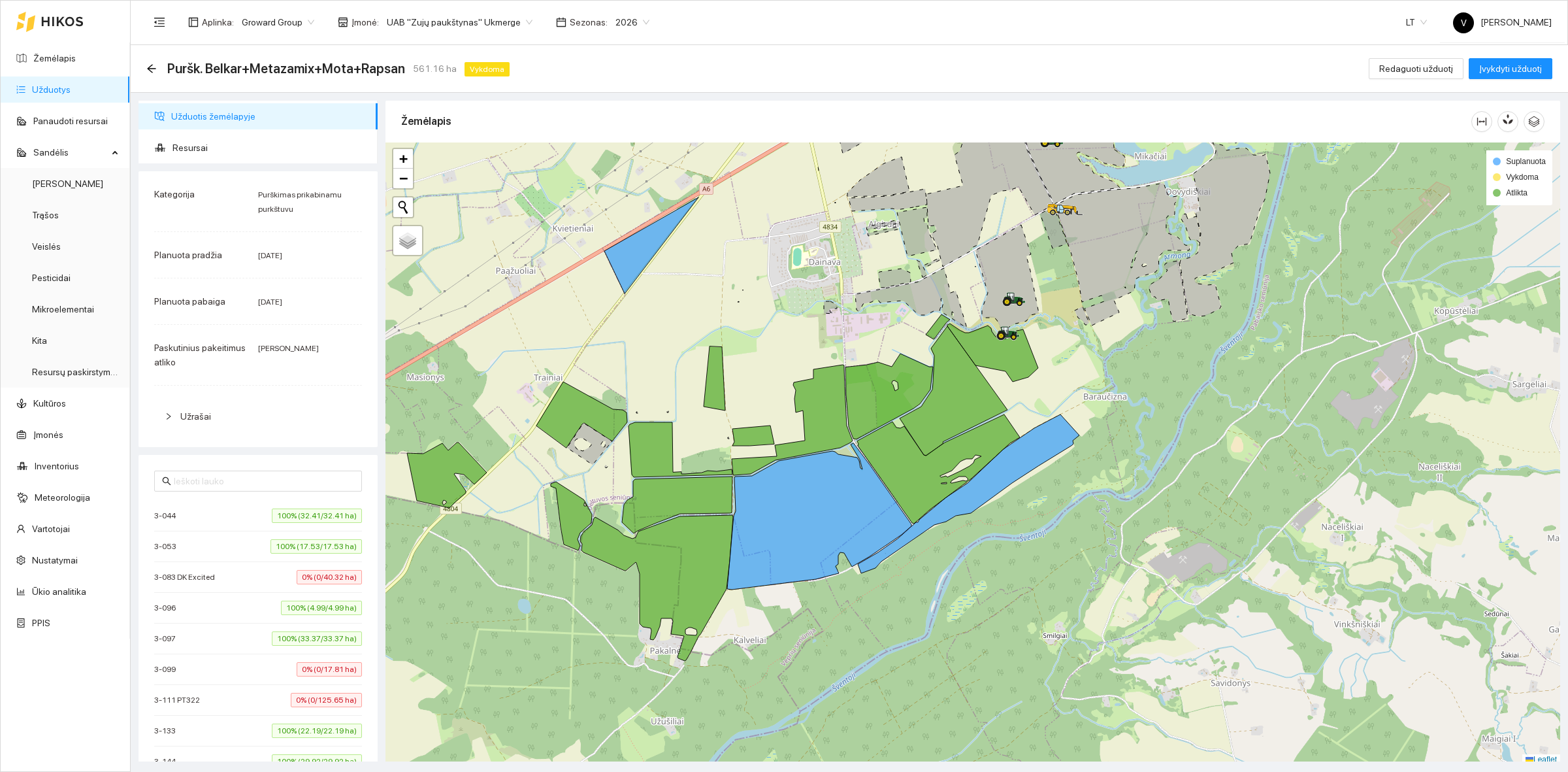
scroll to position [4, 0]
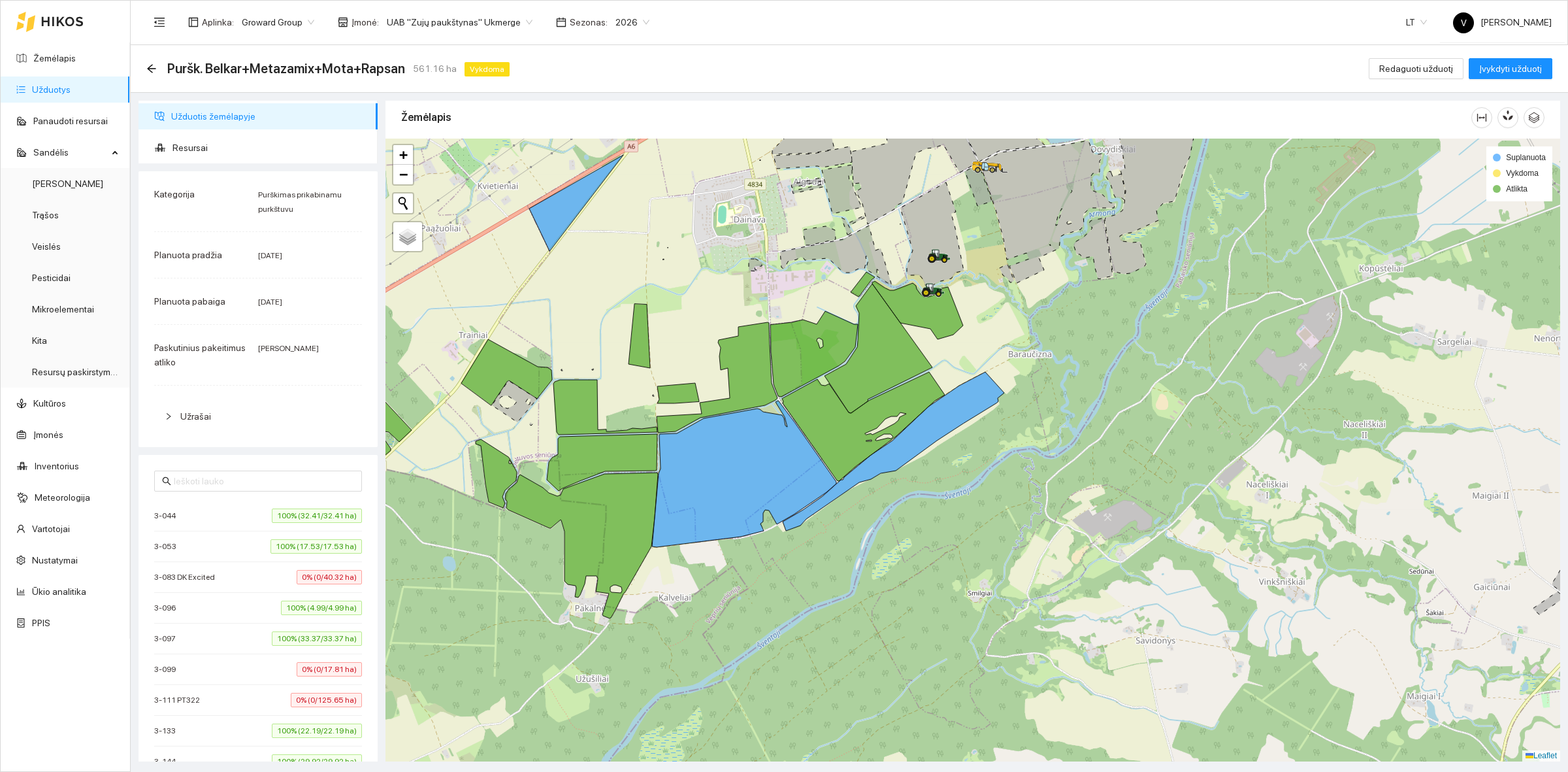
click at [1100, 628] on div at bounding box center [972, 450] width 1174 height 623
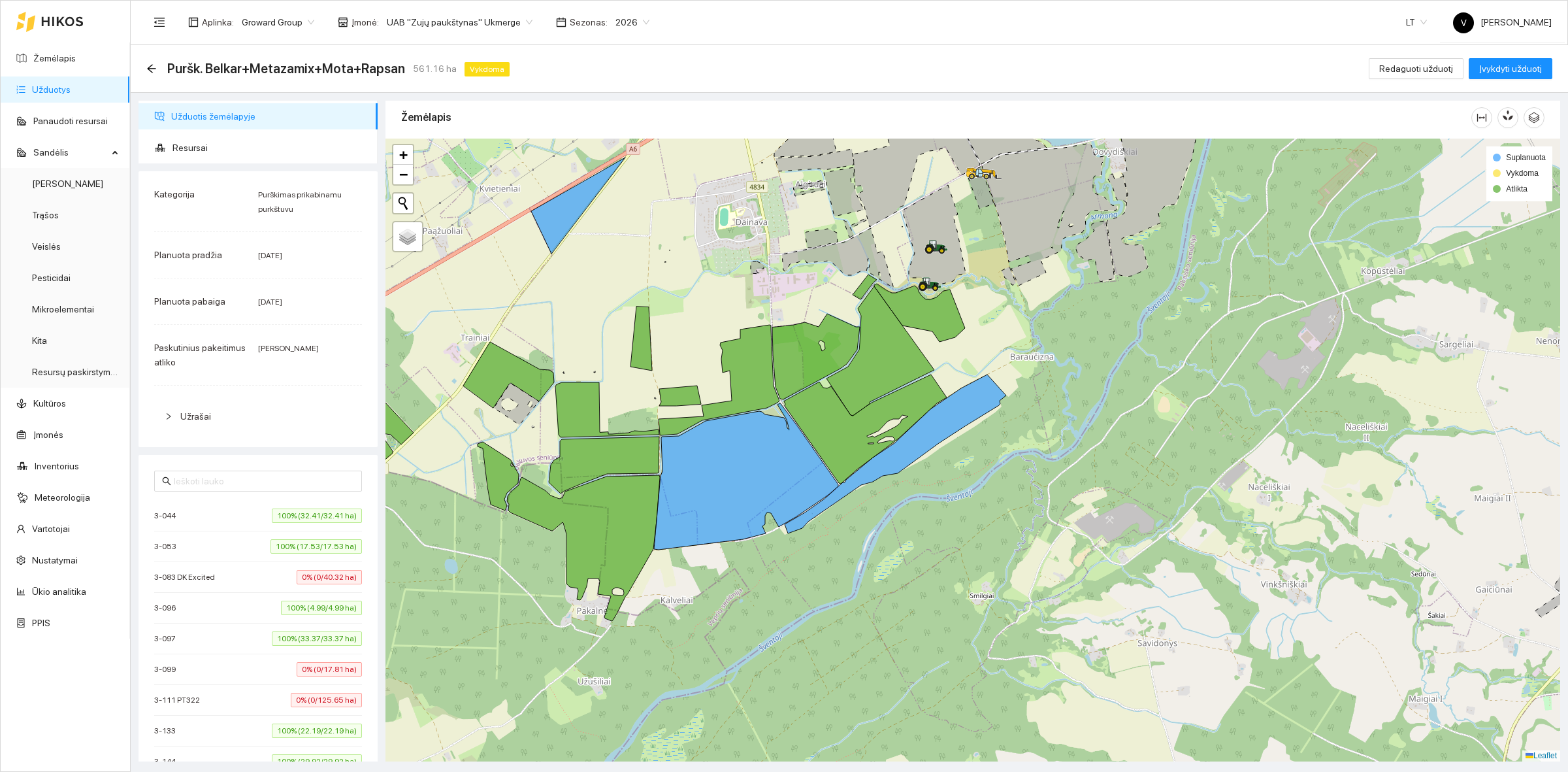
click at [71, 89] on link "Užduotys" at bounding box center [50, 89] width 38 height 10
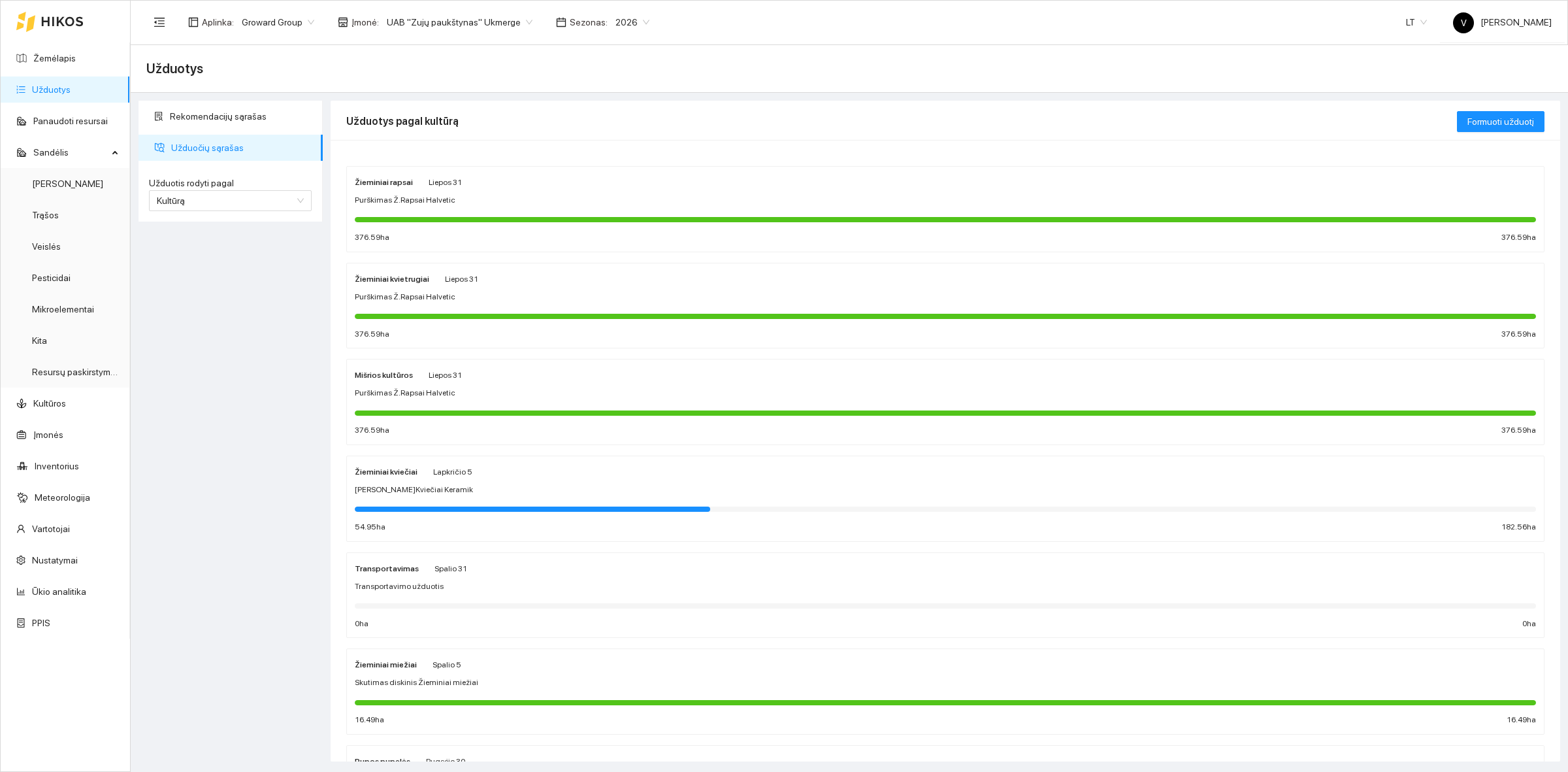
click at [388, 189] on div "Žieminiai rapsai Liepos 31 Purškimas Ž.Rapsai Halvetic 376.59 ha 376.59 ha" at bounding box center [945, 209] width 1181 height 69
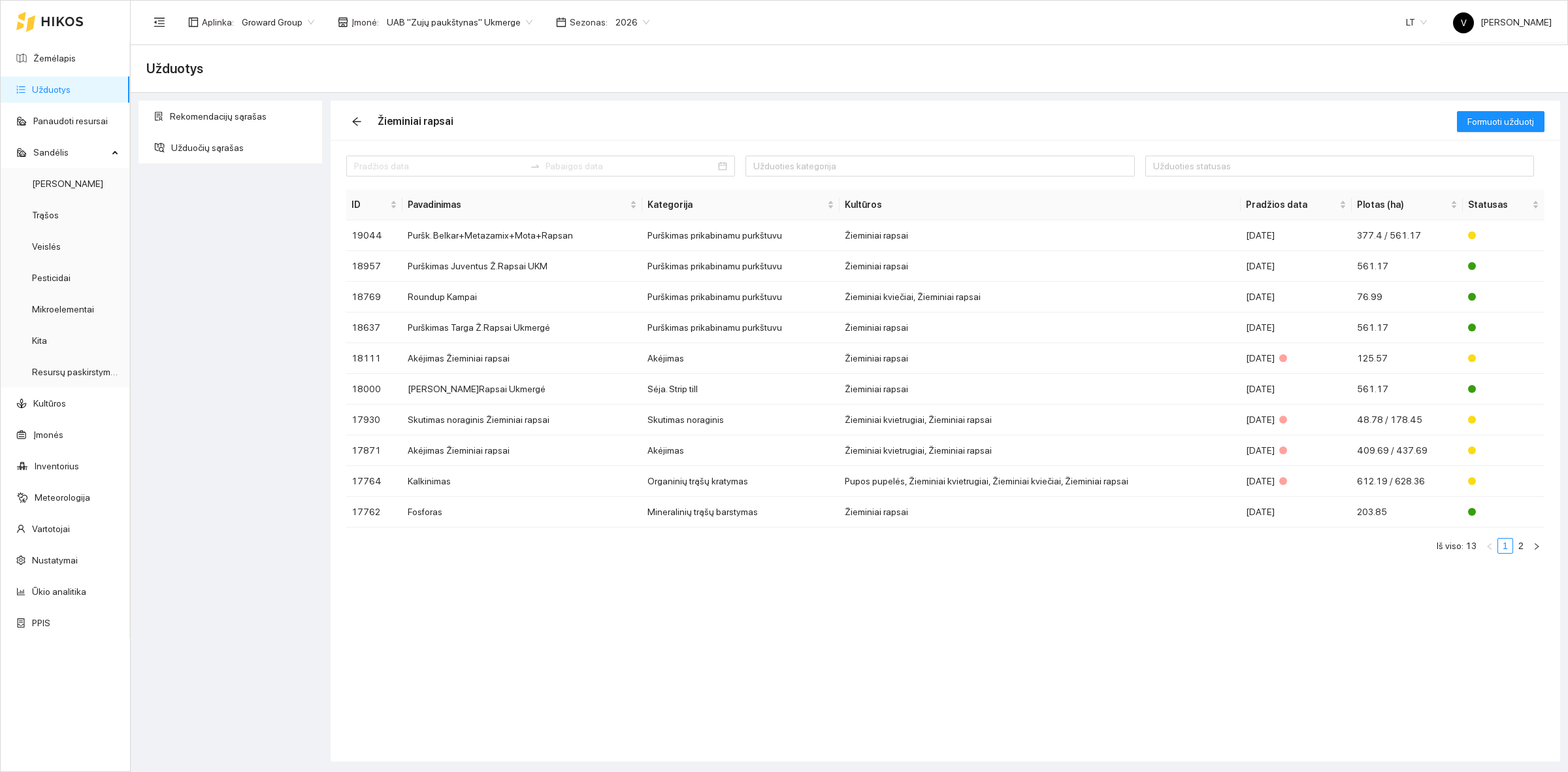
click at [63, 85] on link "Užduotys" at bounding box center [50, 89] width 38 height 10
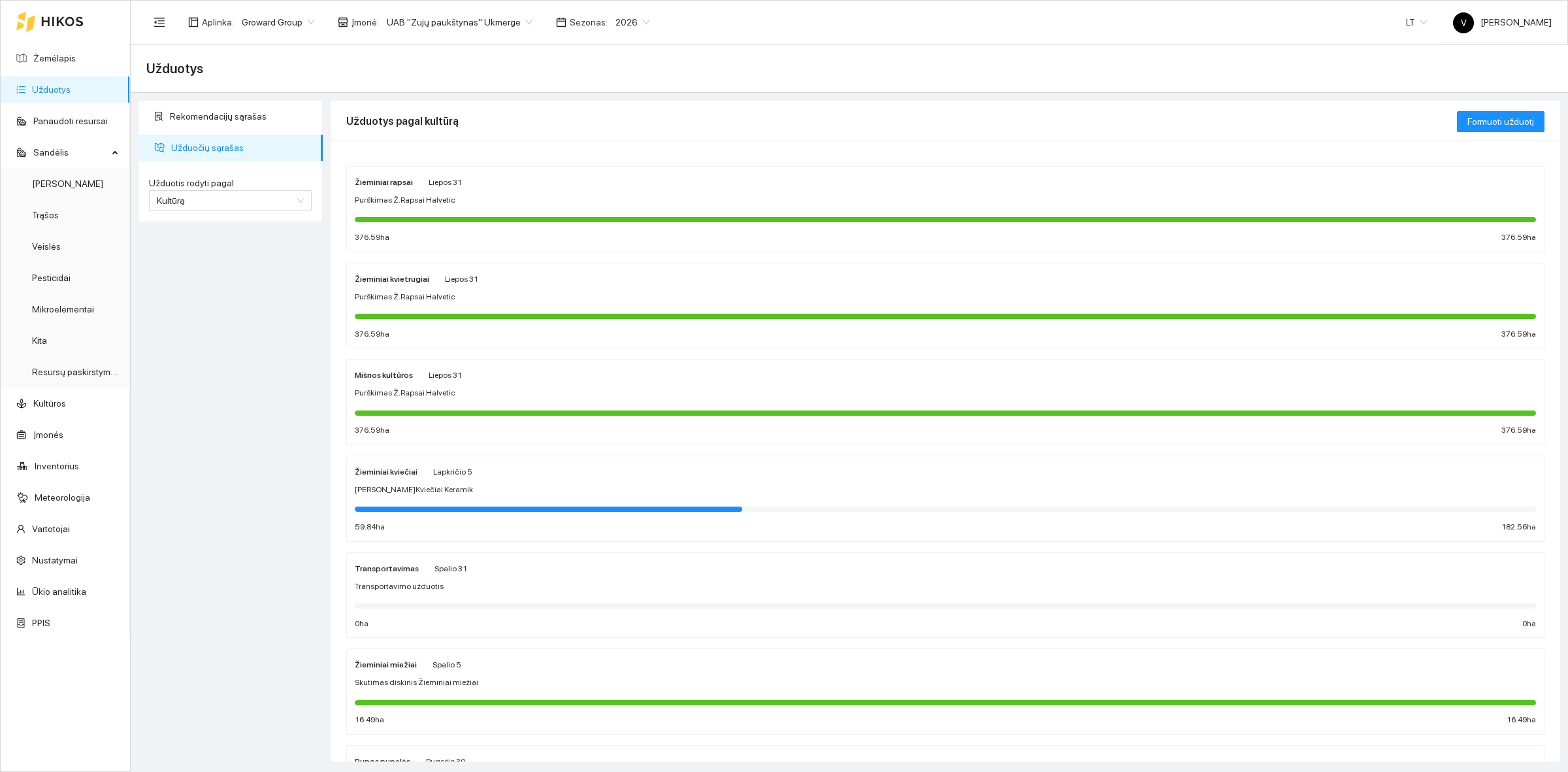
click at [383, 186] on strong "Žieminiai rapsai" at bounding box center [384, 183] width 58 height 9
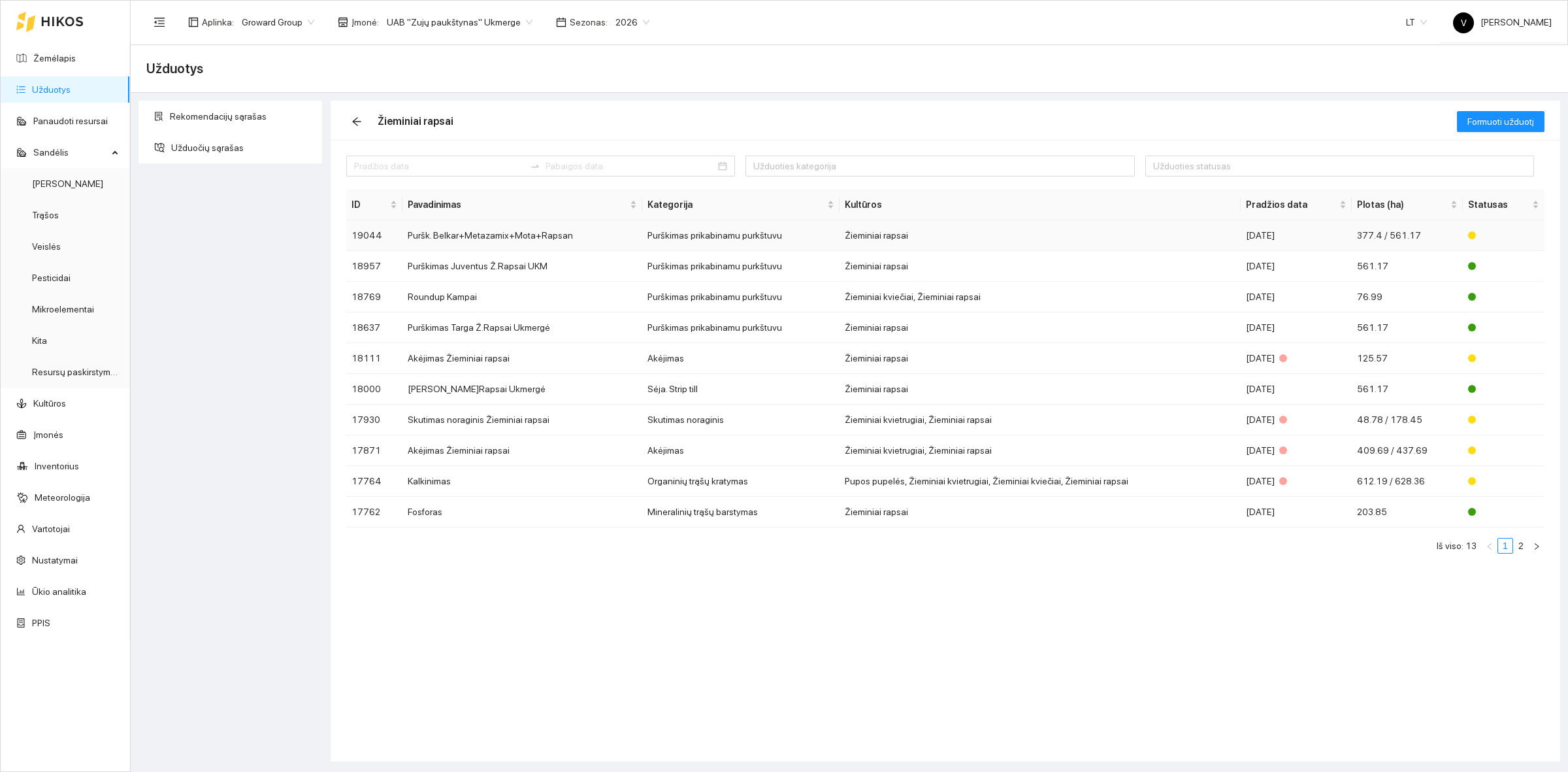
click at [483, 238] on td "Puršk. Belkar+Metazamix+Mota+Rapsan" at bounding box center [521, 235] width 239 height 31
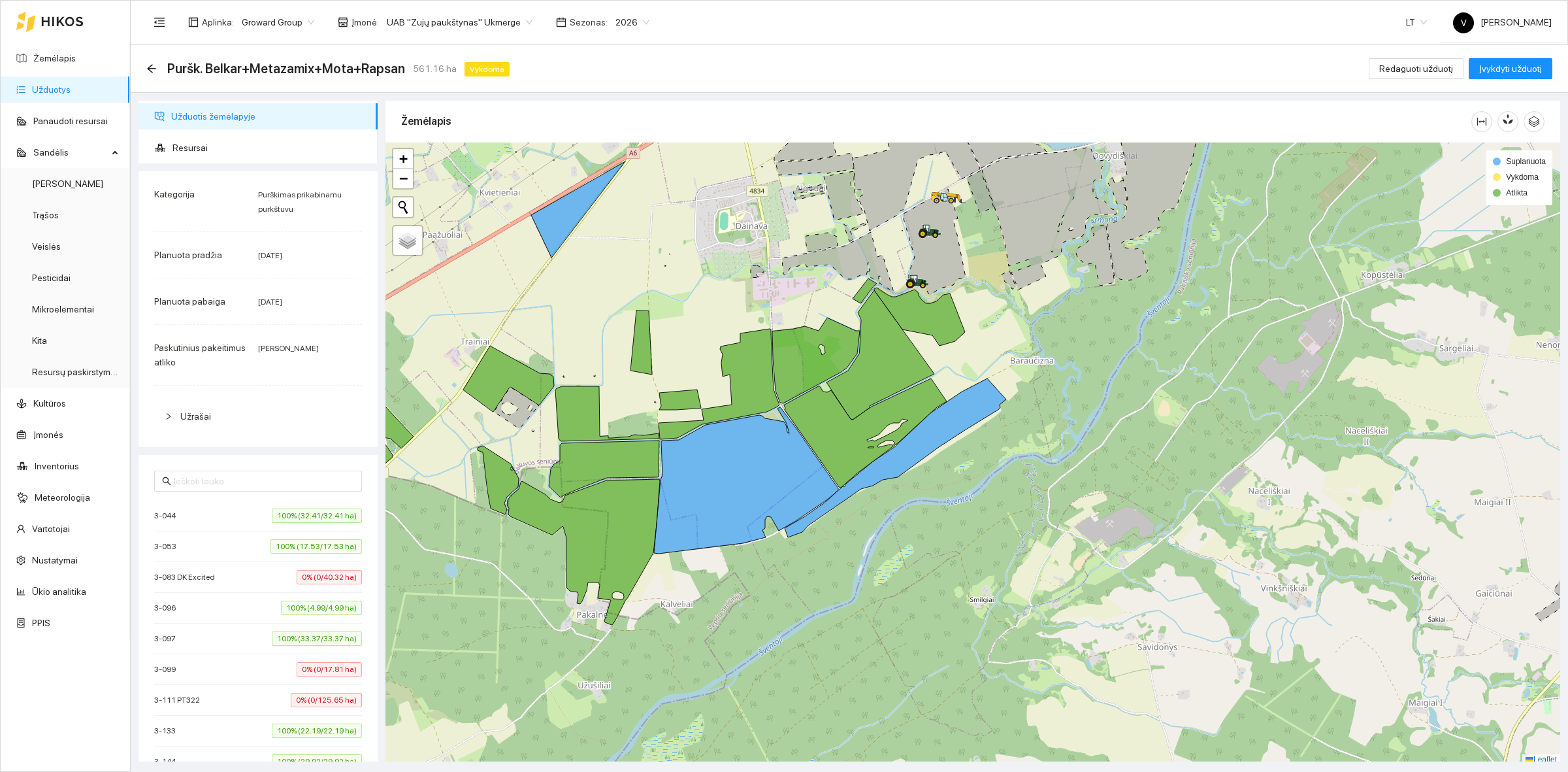
click at [71, 87] on link "Užduotys" at bounding box center [50, 89] width 38 height 10
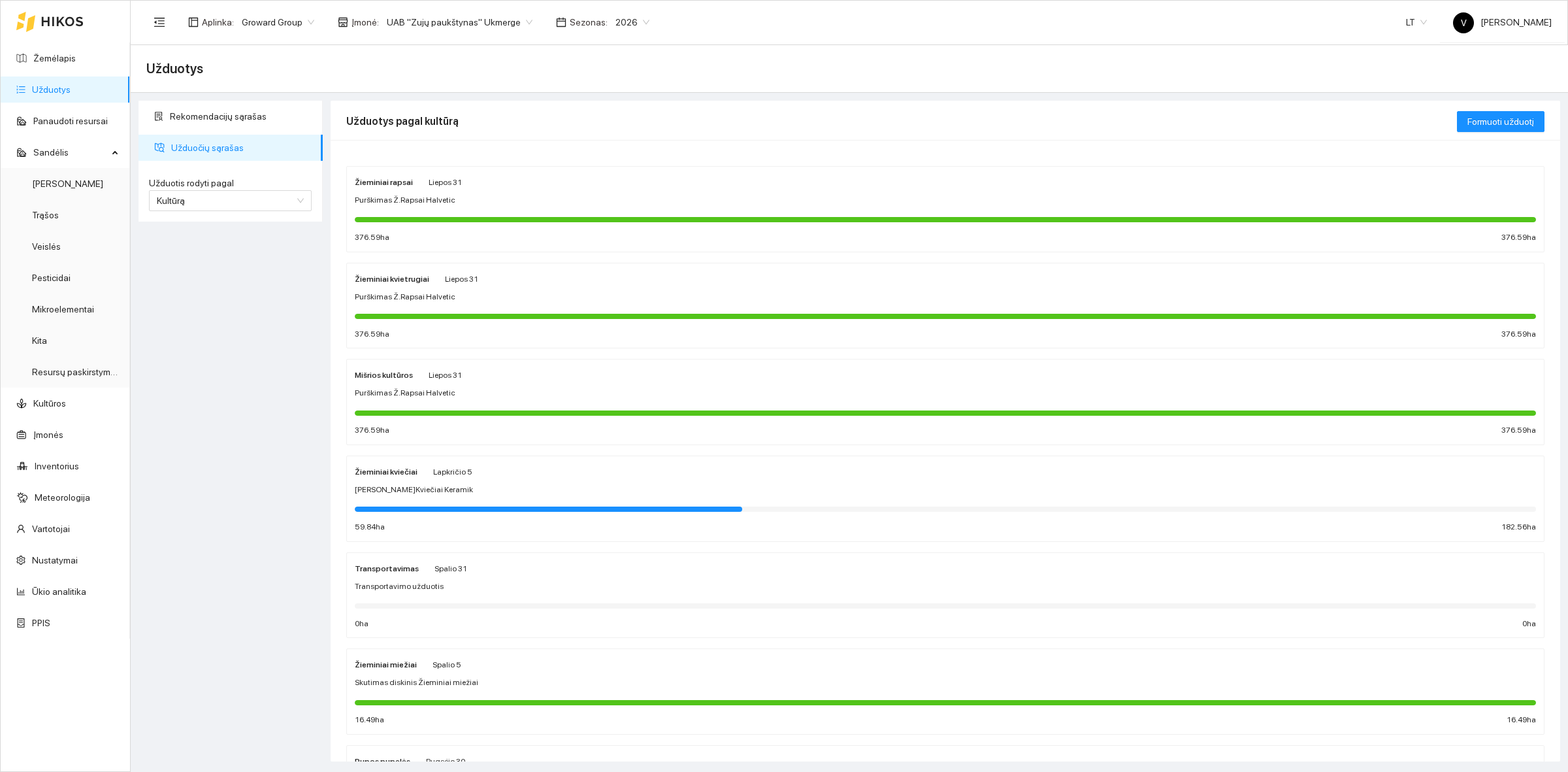
click at [381, 181] on strong "Žieminiai rapsai" at bounding box center [384, 183] width 58 height 9
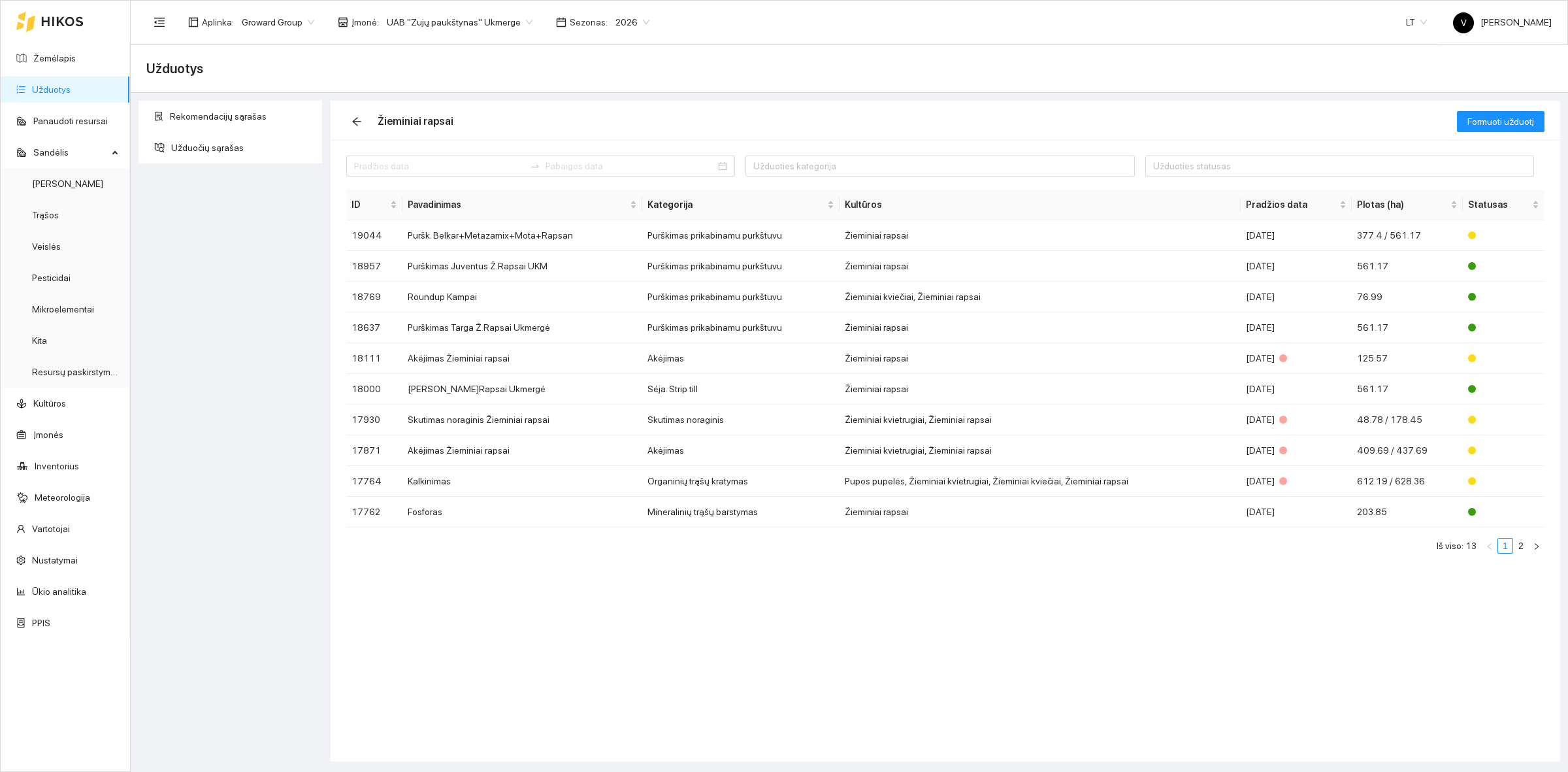
click at [697, 568] on div "Užduoties kategorija Užduoties statusas ID Pavadinimas Kategorija Kultūros Prad…" at bounding box center [945, 450] width 1229 height 621
click at [69, 89] on link "Užduotys" at bounding box center [50, 89] width 38 height 10
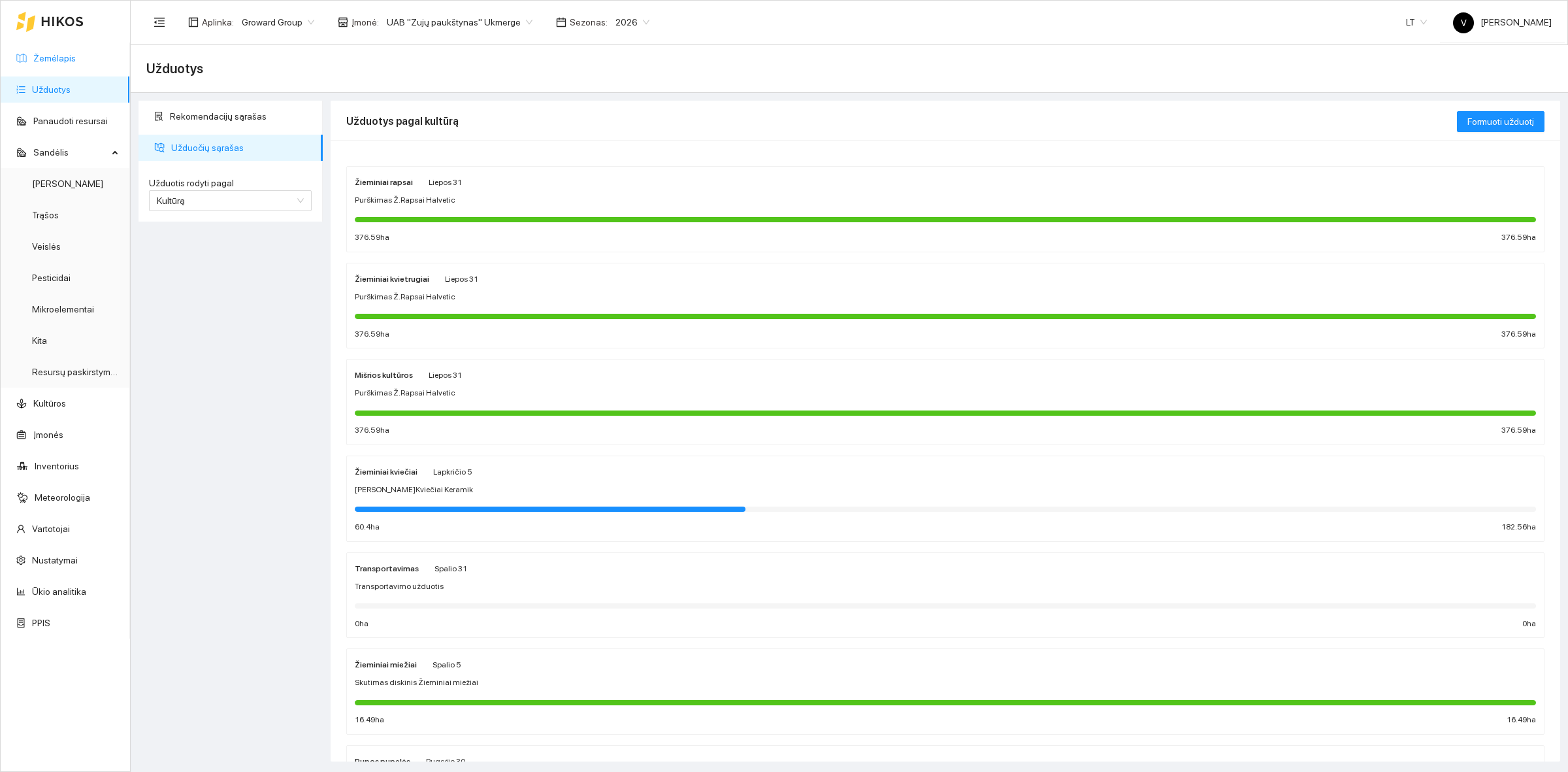
click at [75, 54] on link "Žemėlapis" at bounding box center [55, 58] width 43 height 10
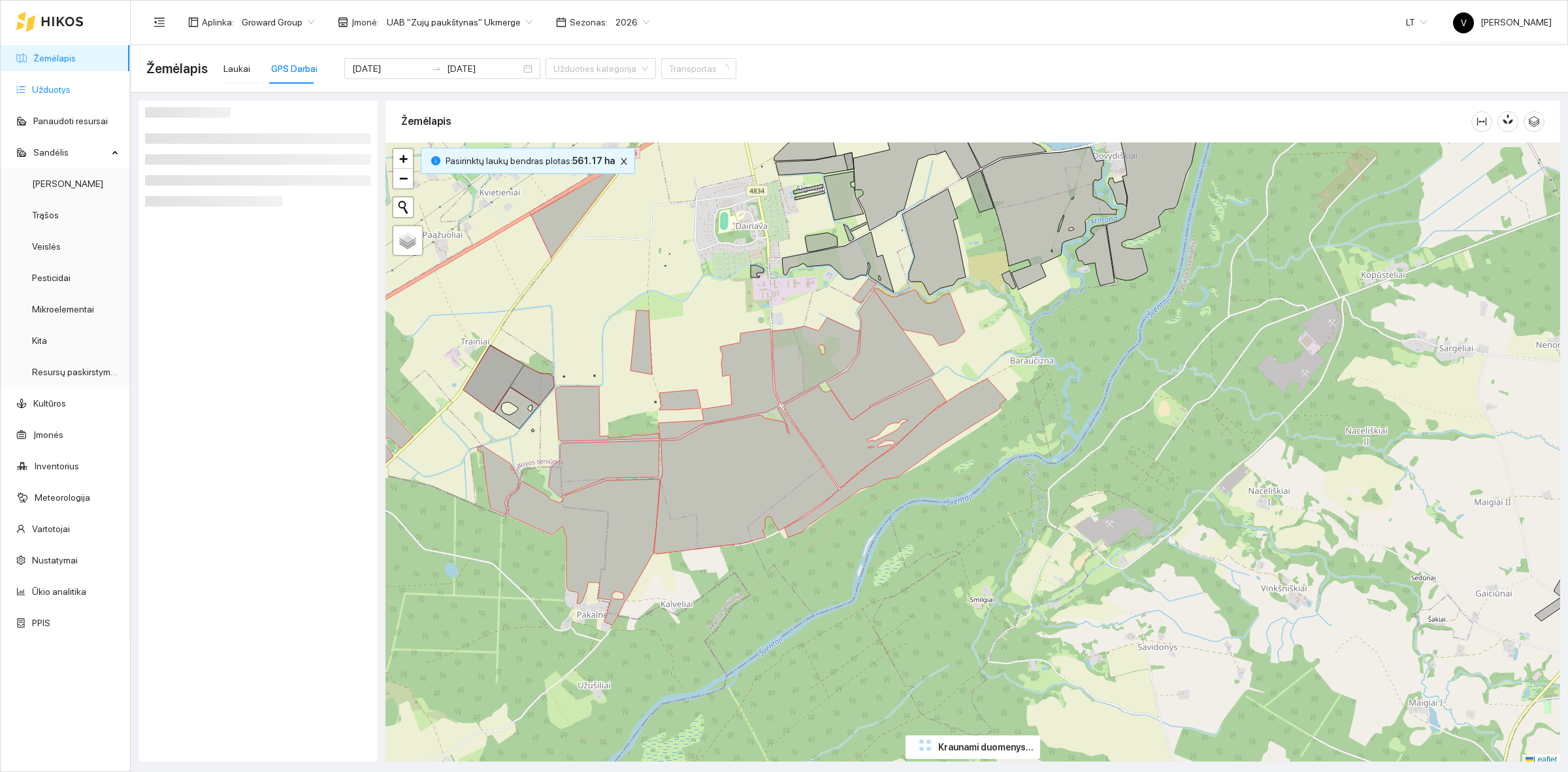
click at [67, 85] on link "Užduotys" at bounding box center [50, 89] width 38 height 10
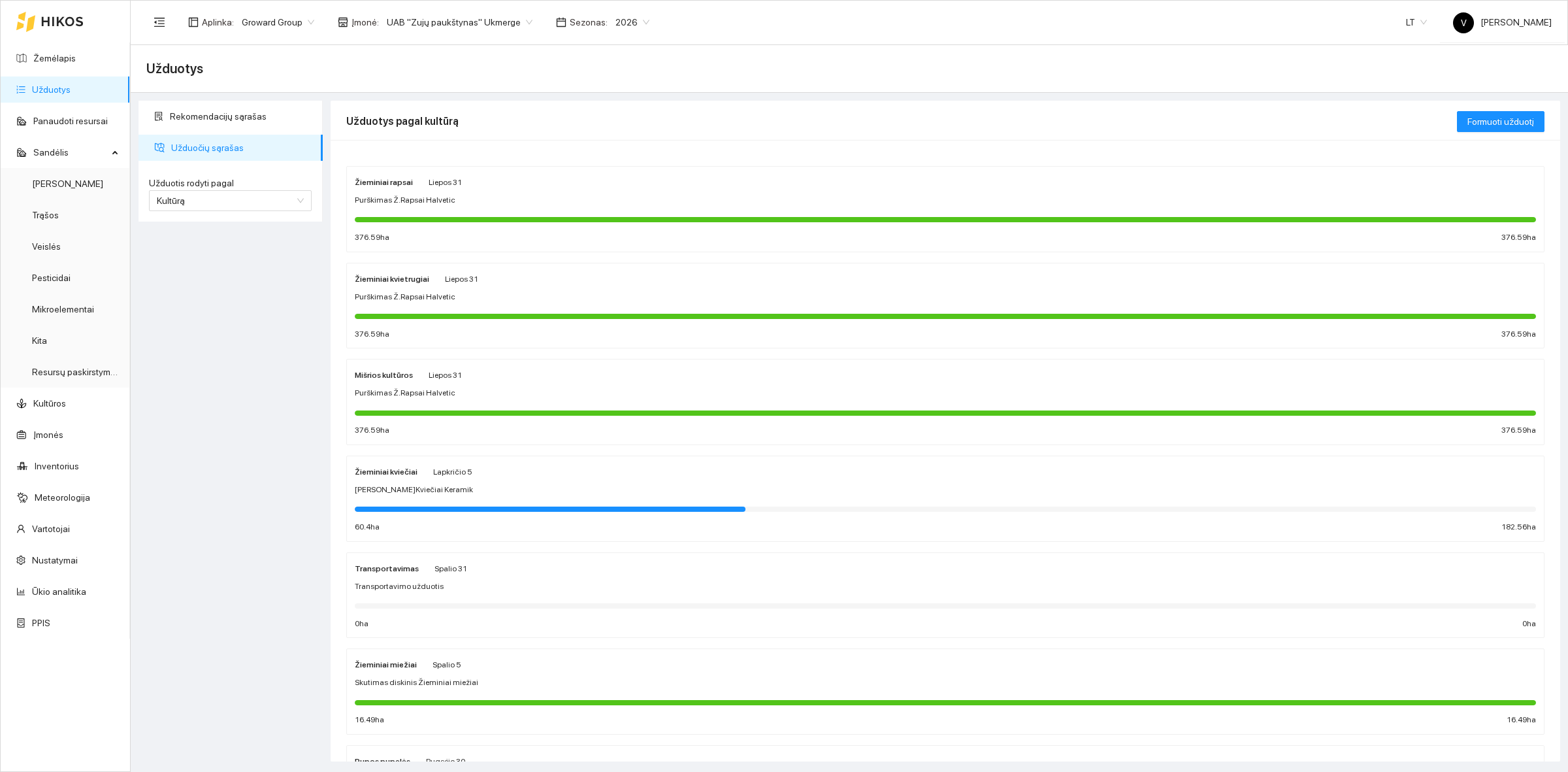
click at [398, 478] on div "Žieminiai kviečiai" at bounding box center [385, 470] width 62 height 14
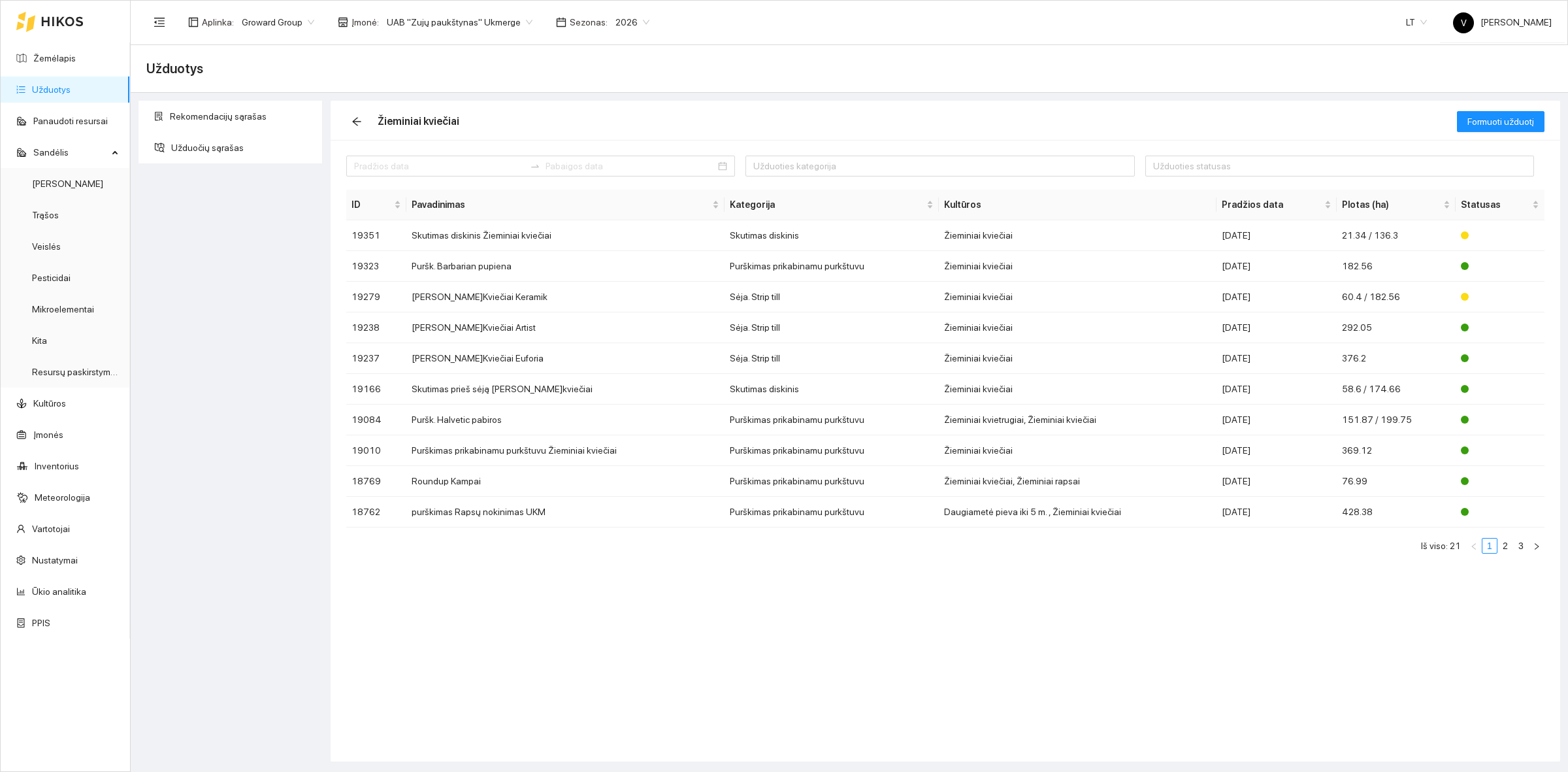
click at [1007, 675] on div "Užduoties kategorija Užduoties statusas ID Pavadinimas Kategorija Kultūros Prad…" at bounding box center [945, 450] width 1229 height 621
